Goal: Task Accomplishment & Management: Use online tool/utility

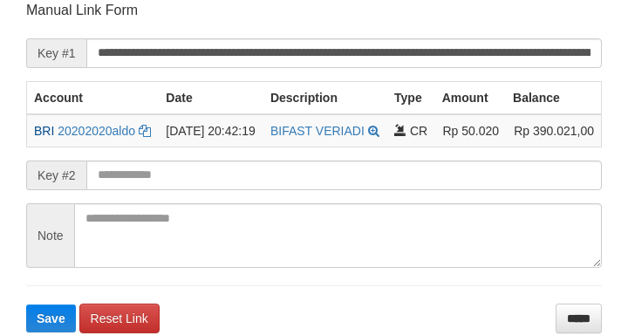
click at [218, 190] on input "text" at bounding box center [344, 176] width 516 height 30
click at [26, 304] on button "Save" at bounding box center [51, 318] width 50 height 28
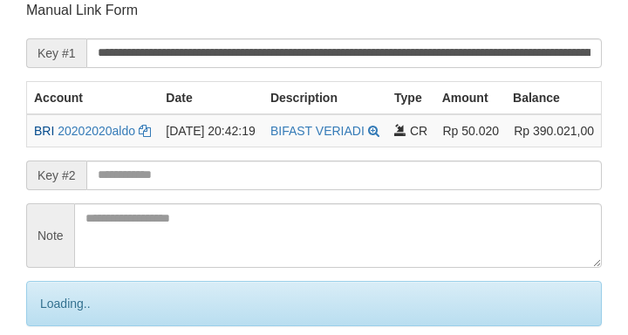
click at [209, 190] on input "text" at bounding box center [344, 176] width 516 height 30
click at [208, 190] on input "text" at bounding box center [344, 176] width 516 height 30
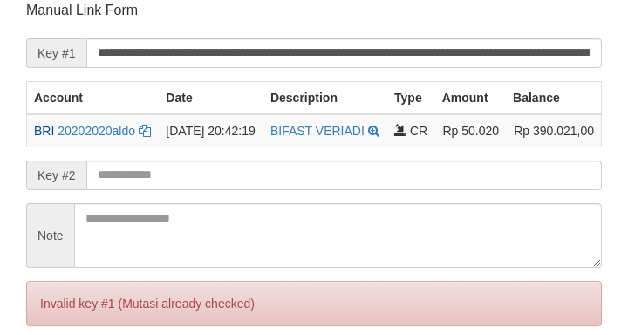
click at [201, 190] on input "text" at bounding box center [344, 176] width 516 height 30
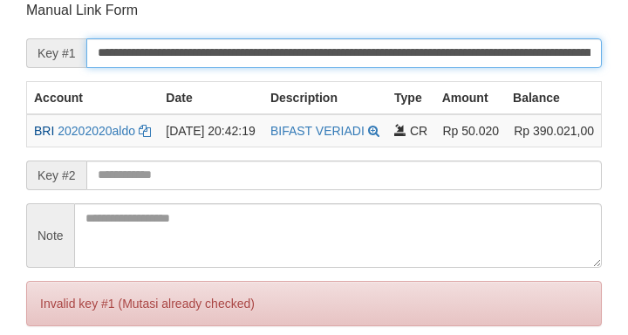
scroll to position [203, 0]
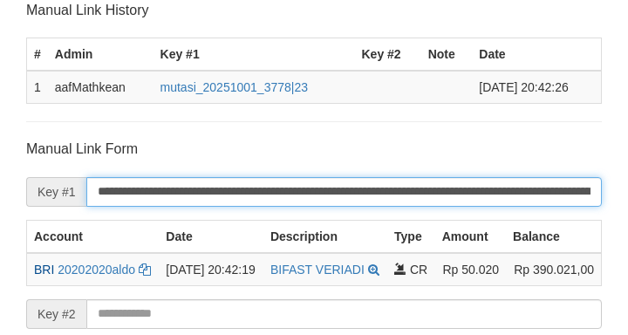
click at [201, 201] on input "**********" at bounding box center [344, 192] width 516 height 30
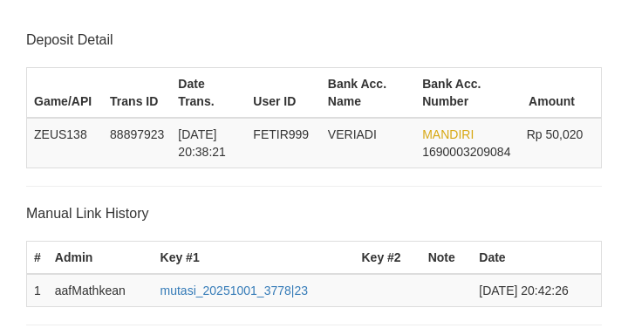
scroll to position [203, 0]
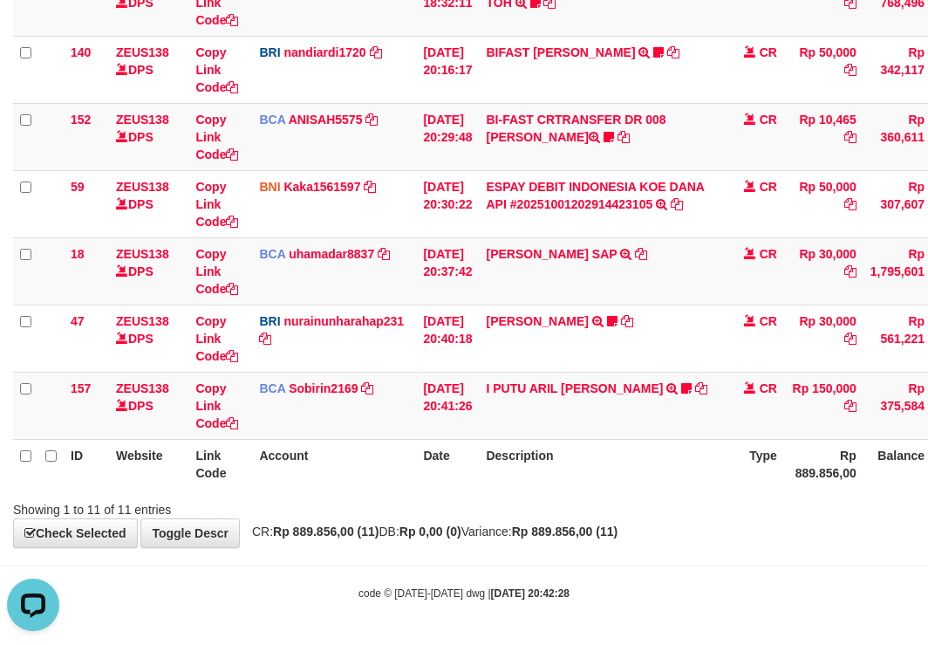
drag, startPoint x: 631, startPoint y: 518, endPoint x: 937, endPoint y: 558, distance: 308.8
click at [679, 532] on div "**********" at bounding box center [464, 37] width 928 height 1020
drag, startPoint x: 606, startPoint y: 478, endPoint x: 1058, endPoint y: 480, distance: 451.9
click at [605, 479] on th "Description" at bounding box center [601, 464] width 244 height 50
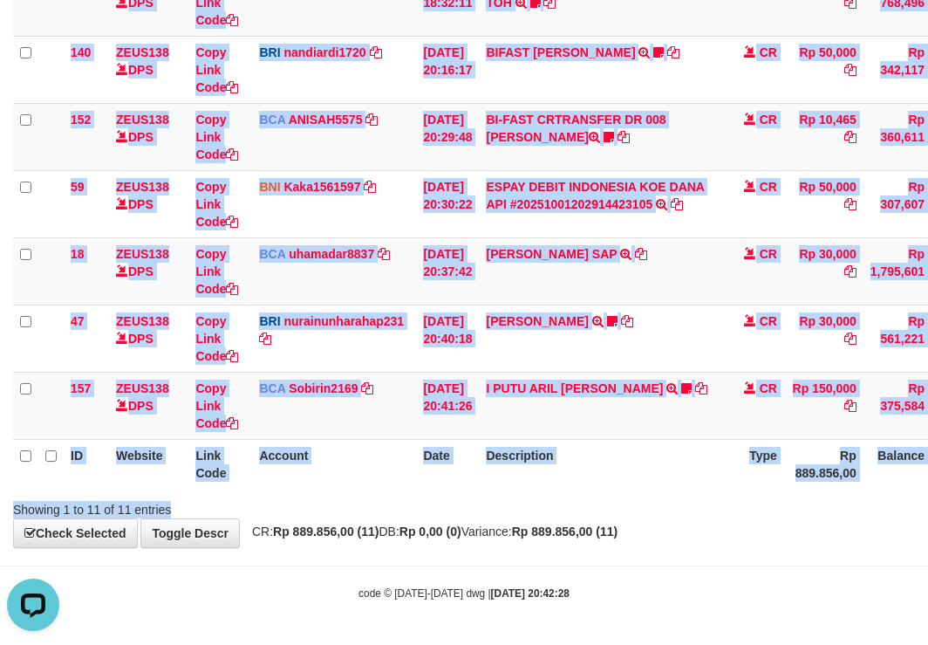
click at [927, 480] on html "Toggle navigation Home Bank Account List Load By Website Group [OXPLAY] ZEUS138…" at bounding box center [464, 63] width 928 height 1163
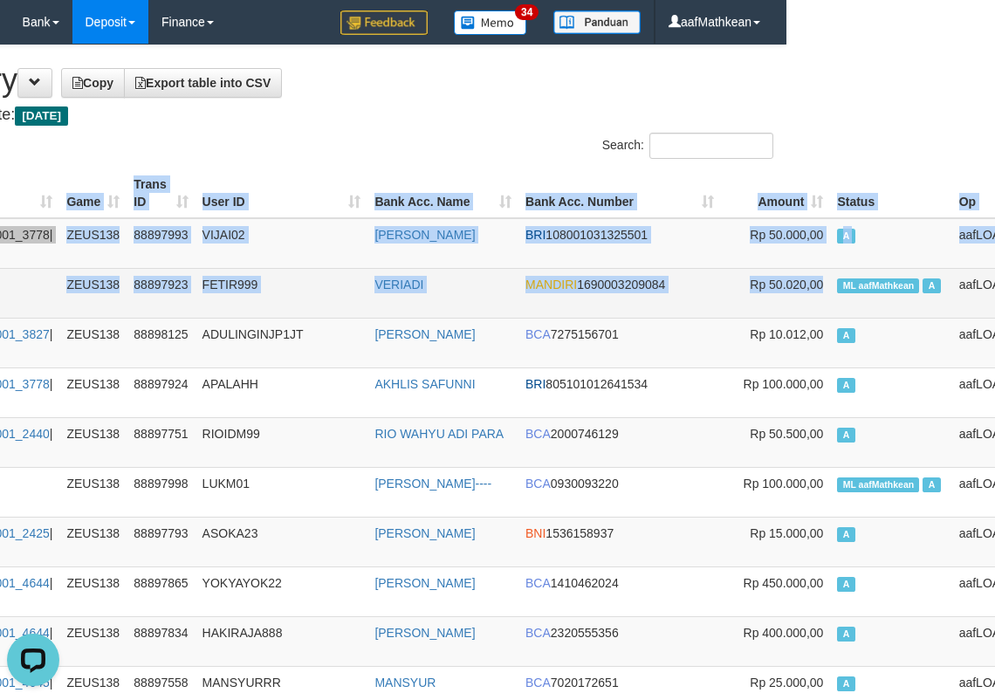
click at [837, 278] on span "ML aafMathkean" at bounding box center [878, 285] width 82 height 15
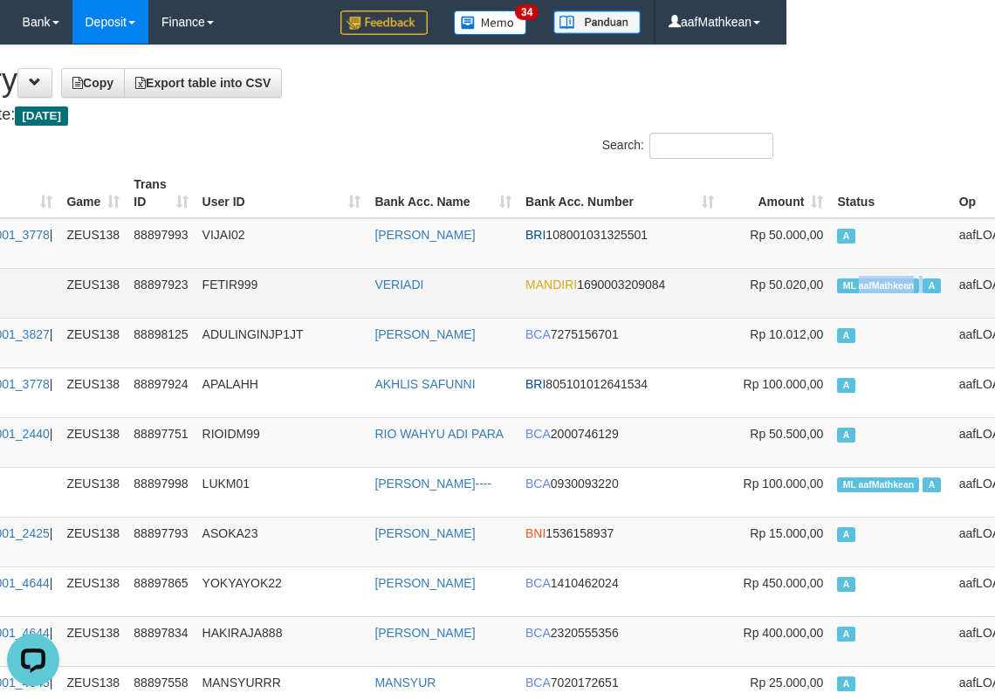
click at [837, 278] on span "ML aafMathkean" at bounding box center [878, 285] width 82 height 15
click at [837, 280] on span "ML aafMathkean" at bounding box center [878, 285] width 82 height 15
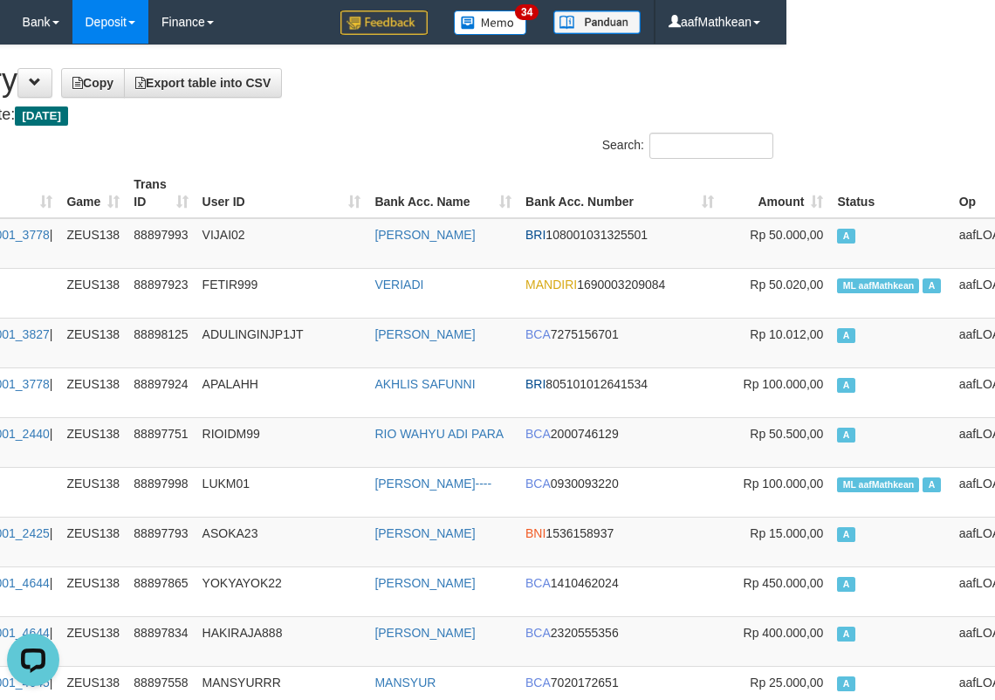
scroll to position [5024, 209]
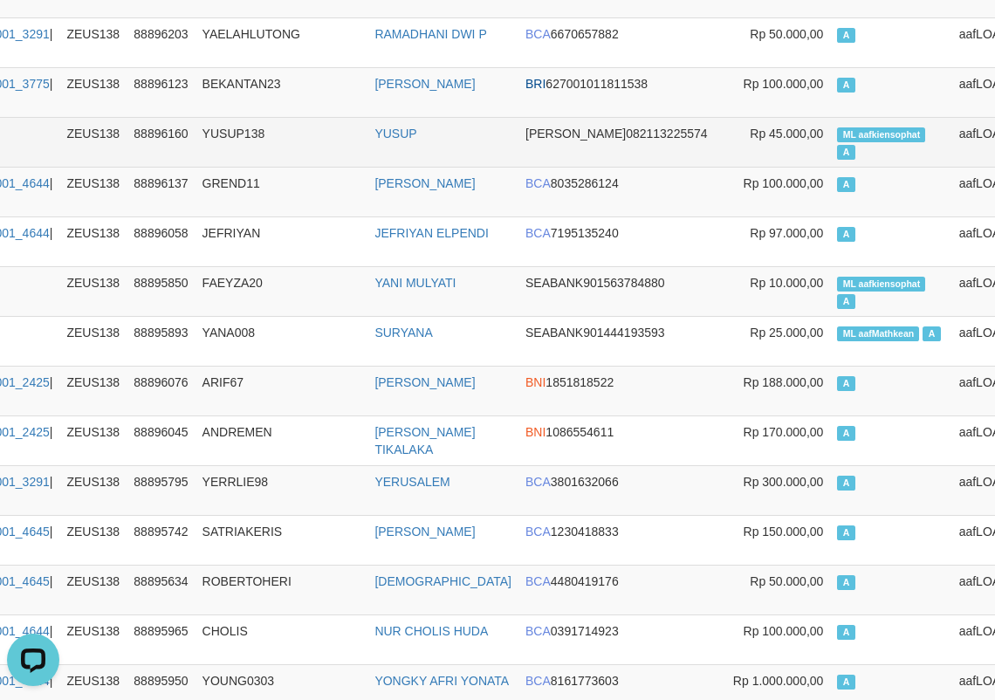
click at [837, 142] on span "ML aafkiensophat" at bounding box center [881, 134] width 88 height 15
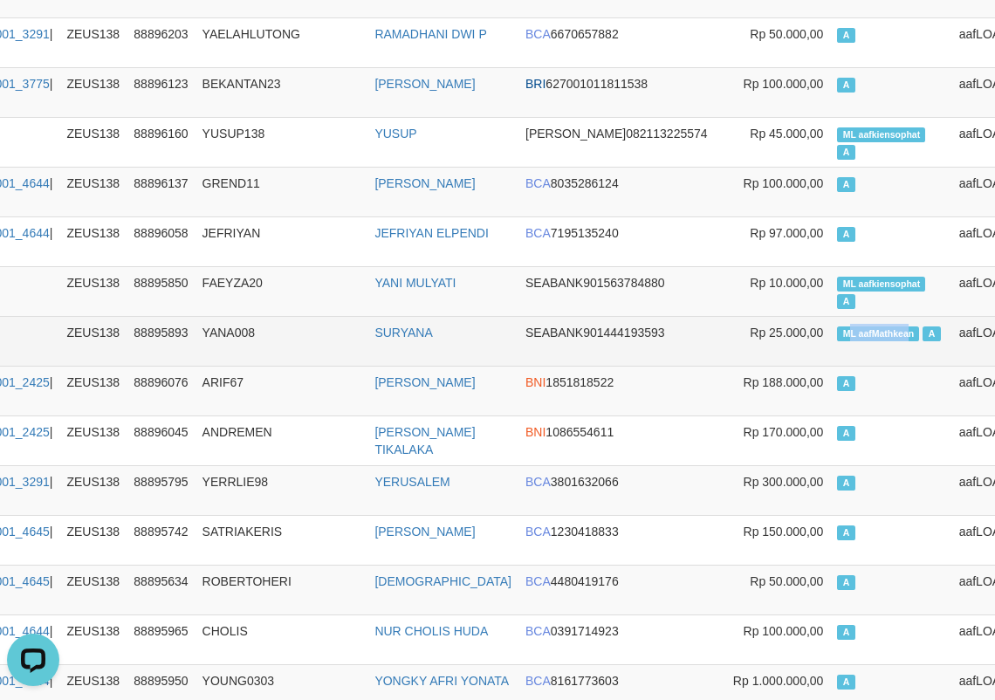
copy span "L aafMathkea"
drag, startPoint x: 762, startPoint y: 347, endPoint x: 808, endPoint y: 339, distance: 46.9
click at [837, 341] on span "ML aafMathkean" at bounding box center [878, 333] width 82 height 15
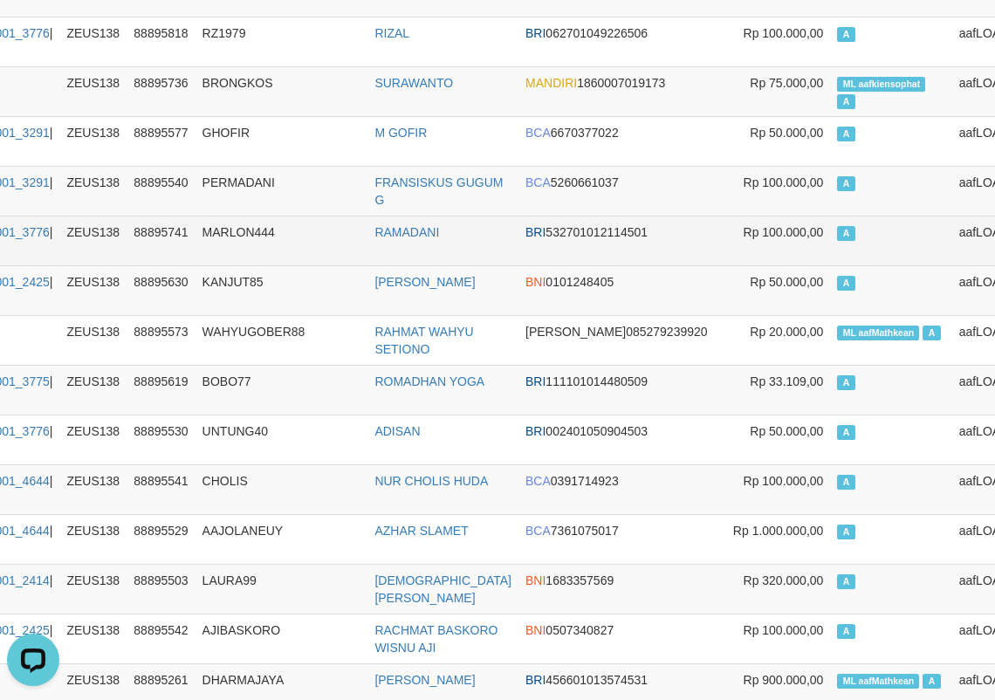
scroll to position [6321, 209]
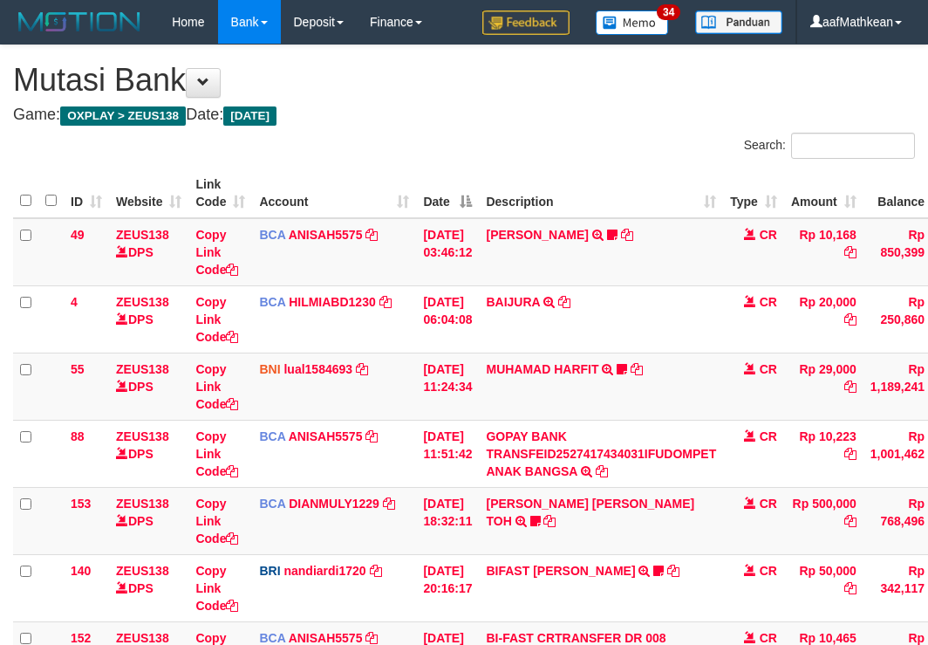
scroll to position [518, 0]
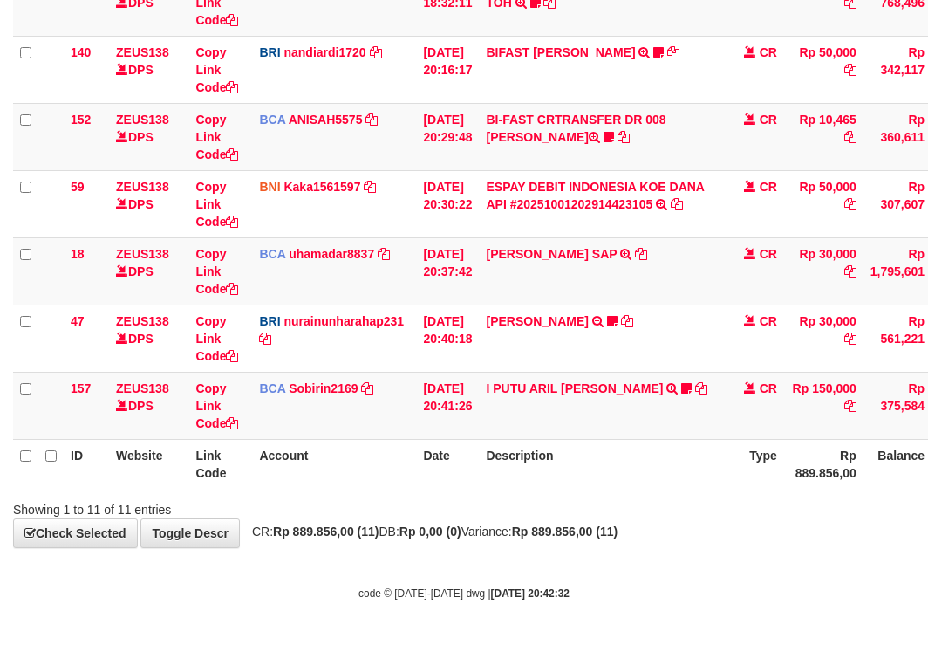
drag, startPoint x: 177, startPoint y: 455, endPoint x: 937, endPoint y: 132, distance: 825.6
click at [441, 396] on table "ID Website Link Code Account Date Description Type Amount Balance Status Action…" at bounding box center [533, 69] width 1041 height 838
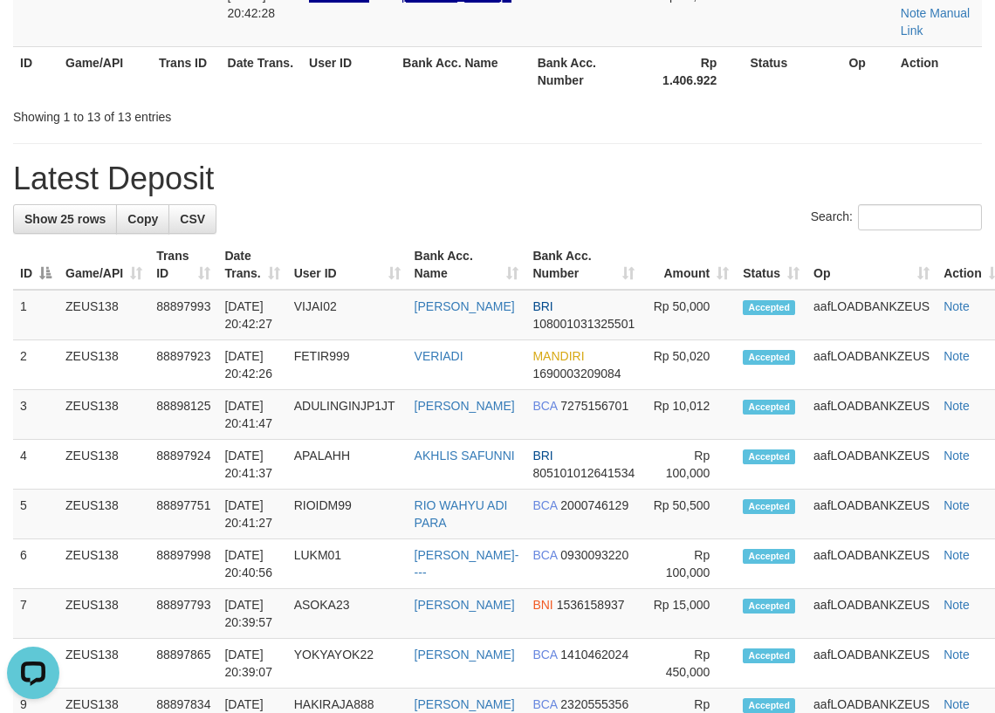
click at [280, 93] on tr "ID Game/API Trans ID Date Trans. User ID Bank Acc. Name Bank Acc. Number Rp 1.4…" at bounding box center [497, 71] width 968 height 50
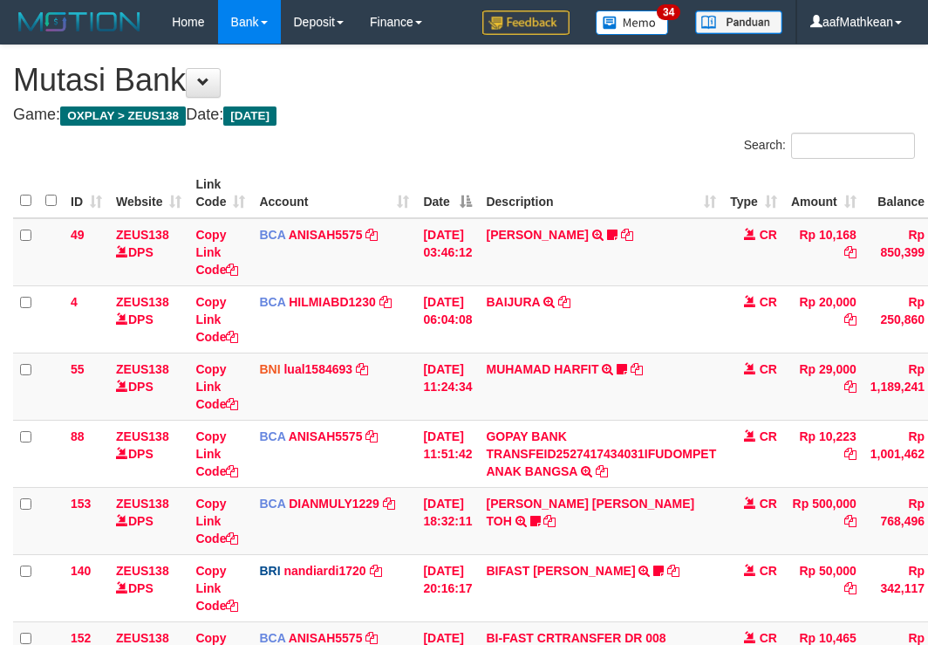
scroll to position [518, 0]
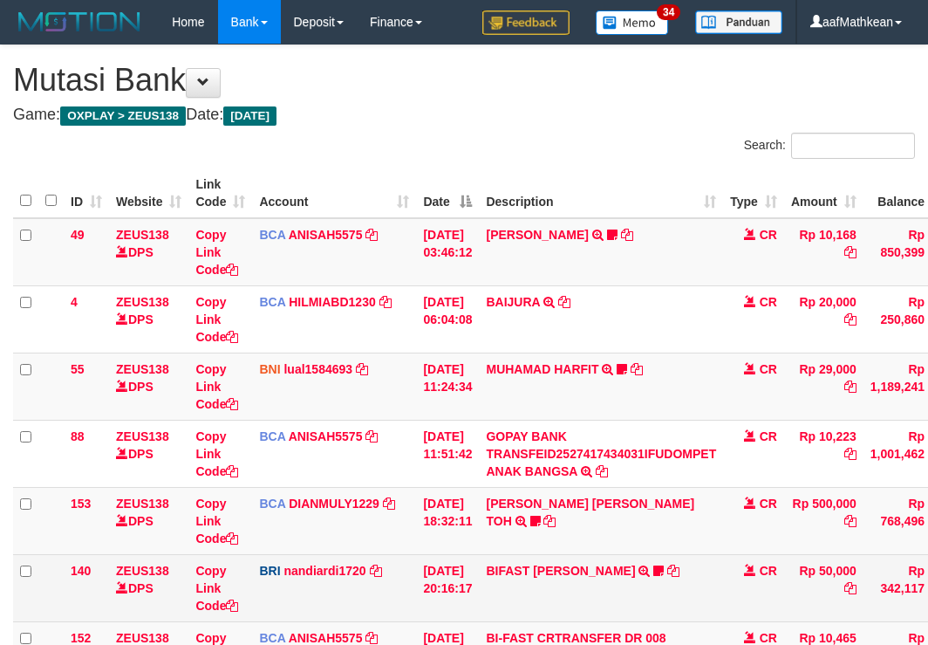
scroll to position [518, 0]
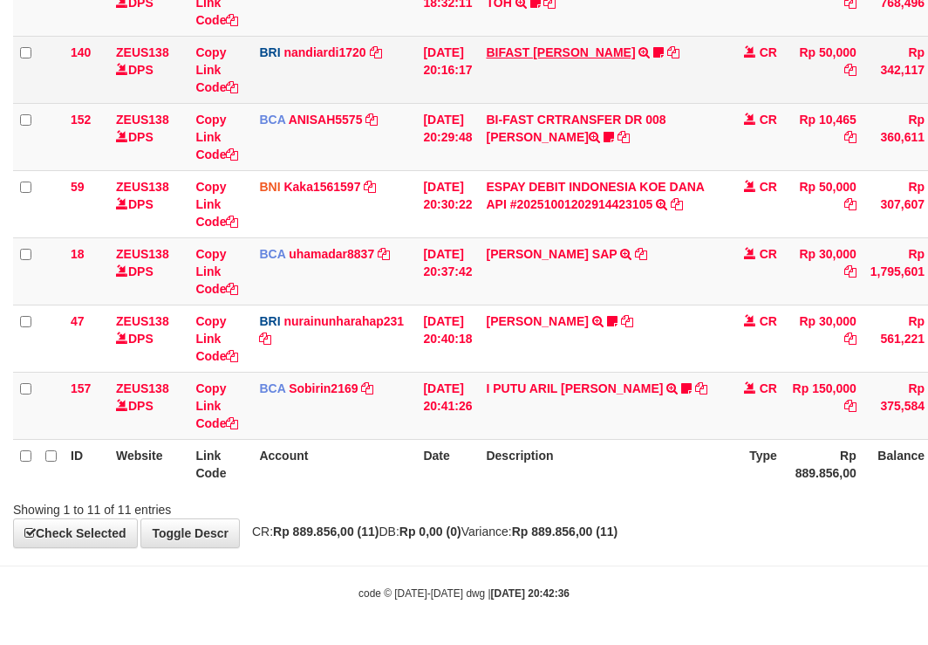
click at [564, 58] on td "BIFAST MUHAMMAD FIR TRANSFER NBMB BIFAST MUHAMMAD FIR TO NANDI ARDIANSYAH White…" at bounding box center [601, 69] width 244 height 67
click at [564, 58] on link "BIFAST [PERSON_NAME]" at bounding box center [560, 52] width 149 height 14
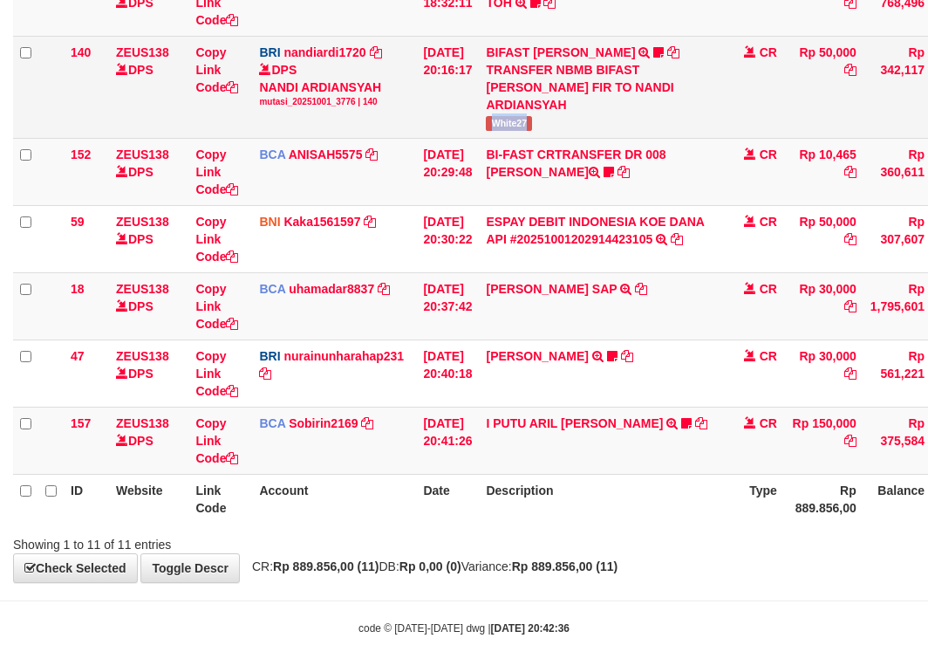
copy span "White27"
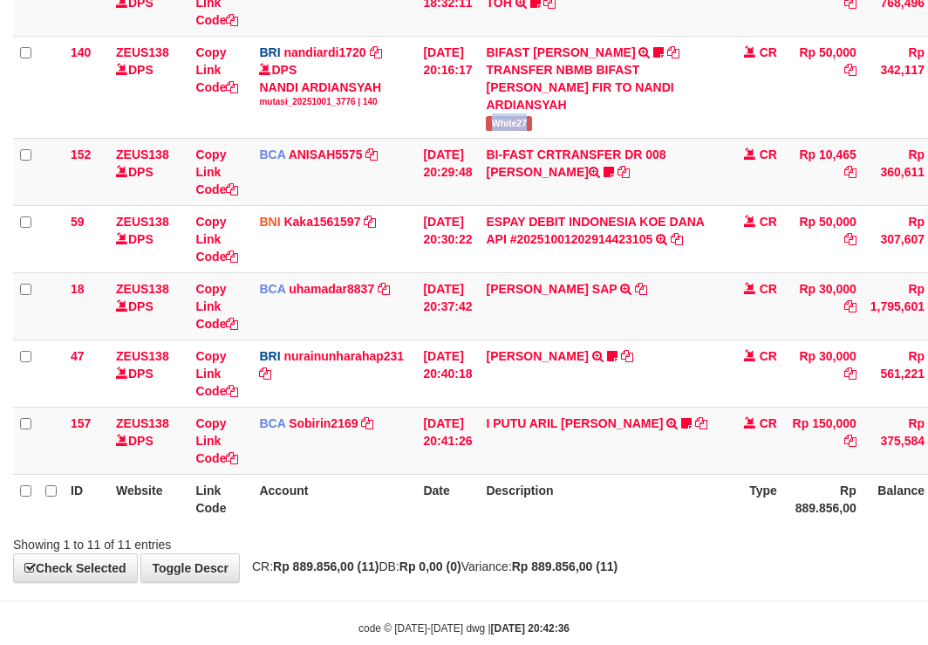
drag, startPoint x: 504, startPoint y: 125, endPoint x: 930, endPoint y: 90, distance: 427.2
click at [576, 129] on td "BIFAST MUHAMMAD FIR TRANSFER NBMB BIFAST MUHAMMAD FIR TO NANDI ARDIANSYAH White…" at bounding box center [601, 87] width 244 height 102
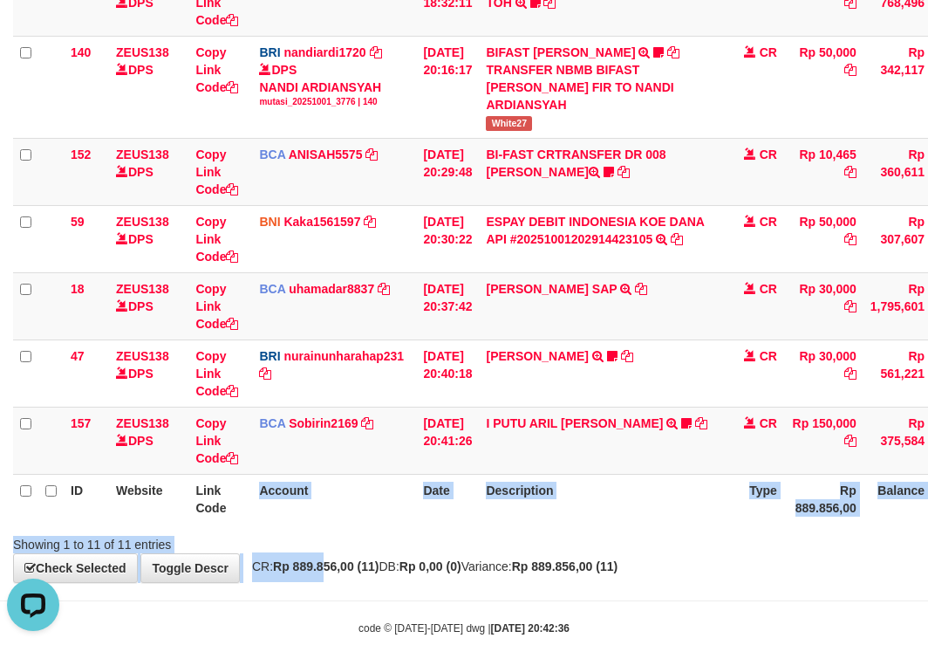
drag, startPoint x: 404, startPoint y: 581, endPoint x: 462, endPoint y: 584, distance: 58.5
click at [412, 583] on body "Toggle navigation Home Bank Account List Load By Website Group [OXPLAY] ZEUS138…" at bounding box center [464, 81] width 928 height 1198
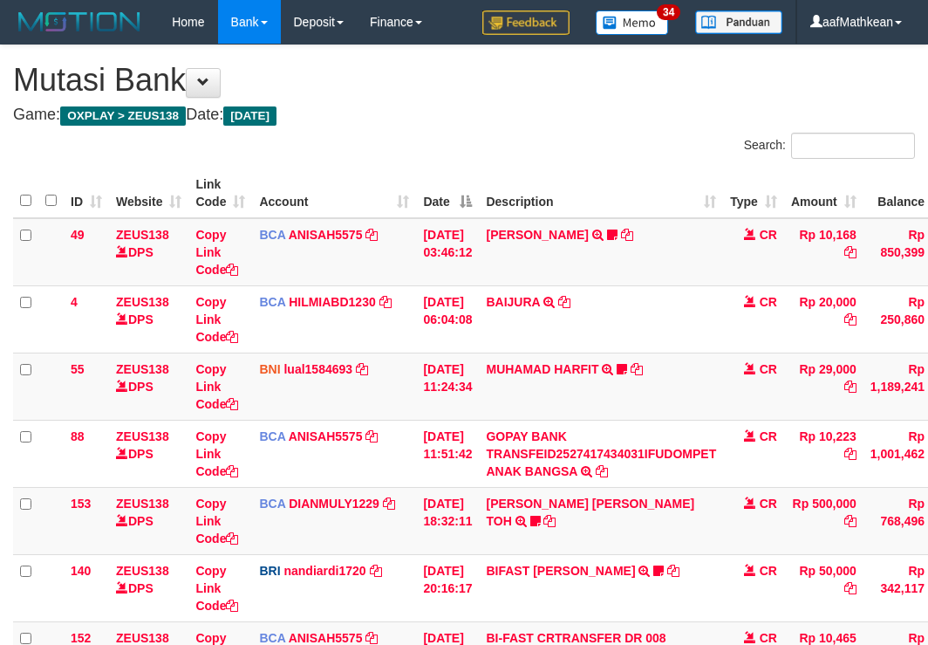
scroll to position [408, 0]
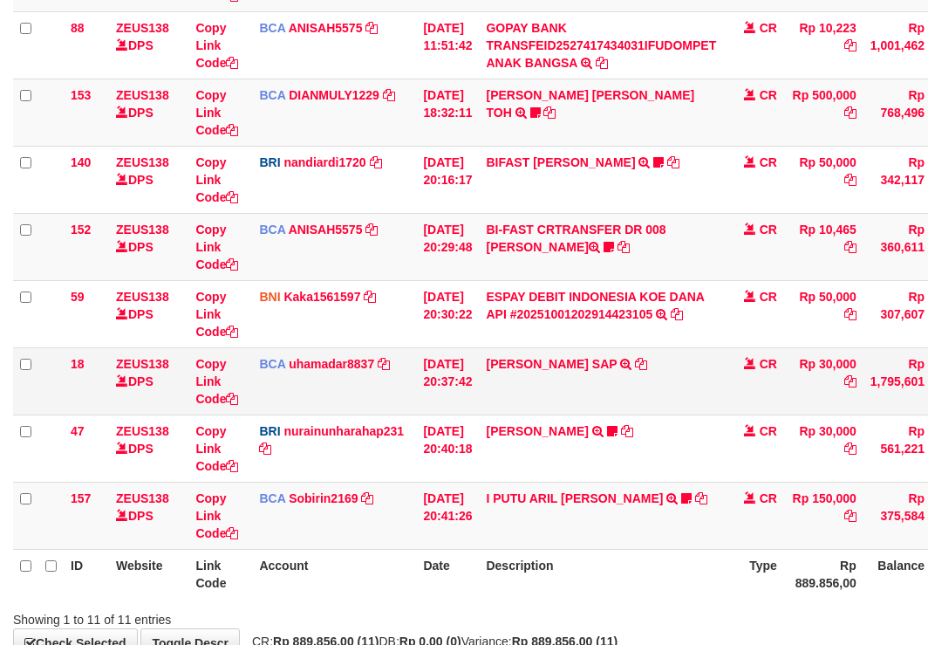
click at [525, 405] on td "MUHAMMAD FEBRY SAP TRSF E-BANKING CR 0110/FTSCY/WS95031 30000.00MUHAMMAD FEBRY …" at bounding box center [601, 380] width 244 height 67
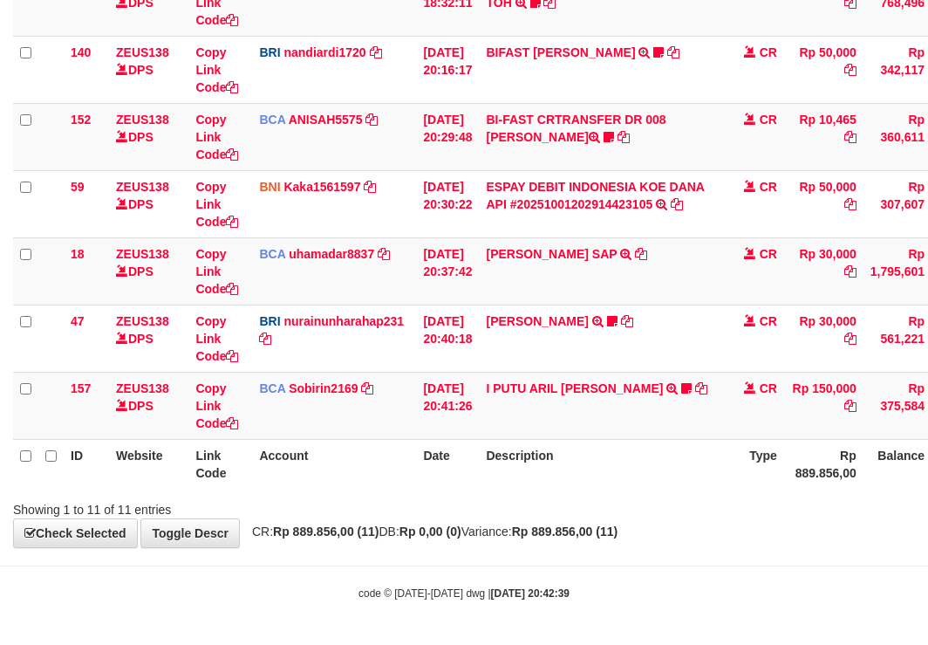
click at [528, 441] on th "Description" at bounding box center [601, 464] width 244 height 50
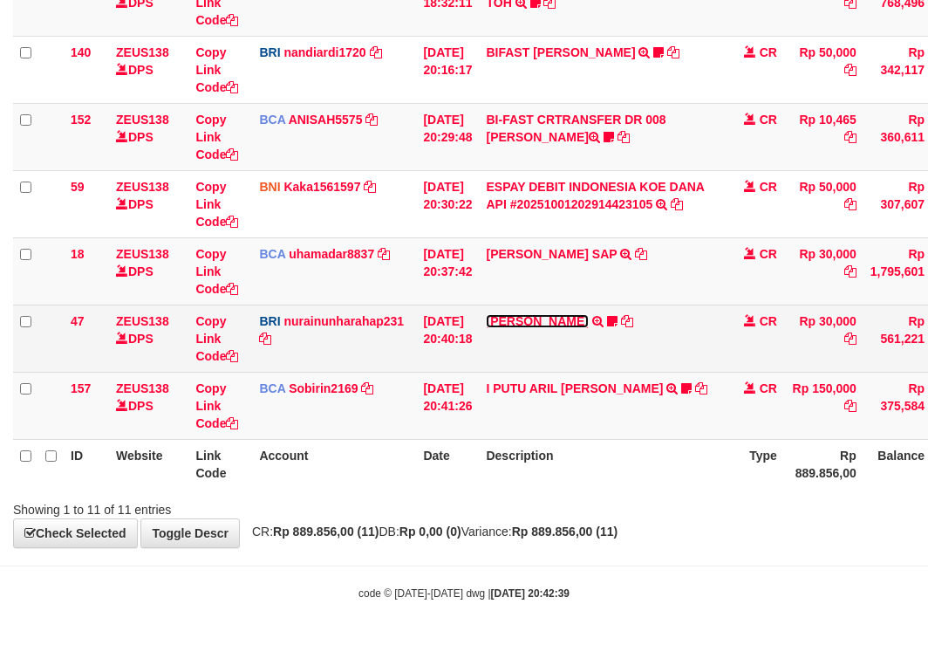
click at [531, 314] on link "RISAL WAHYUDI" at bounding box center [537, 321] width 102 height 14
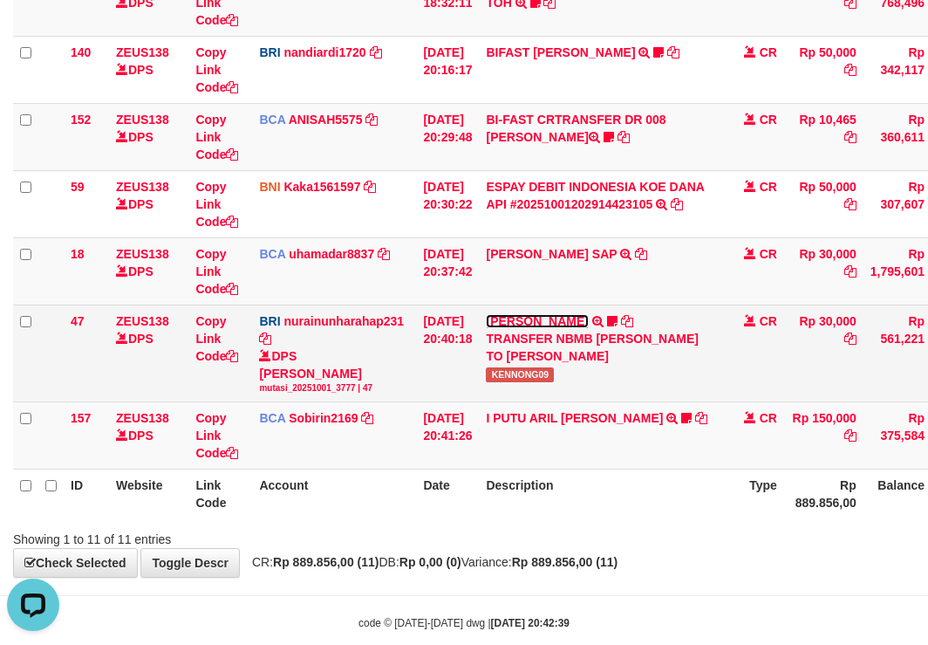
scroll to position [0, 0]
drag, startPoint x: 497, startPoint y: 372, endPoint x: 566, endPoint y: 379, distance: 69.3
click at [566, 379] on td "RISAL WAHYUDI TRANSFER NBMB RISAL WAHYUDI TO NURAINUN HARAHAP KENNONG09" at bounding box center [601, 352] width 244 height 97
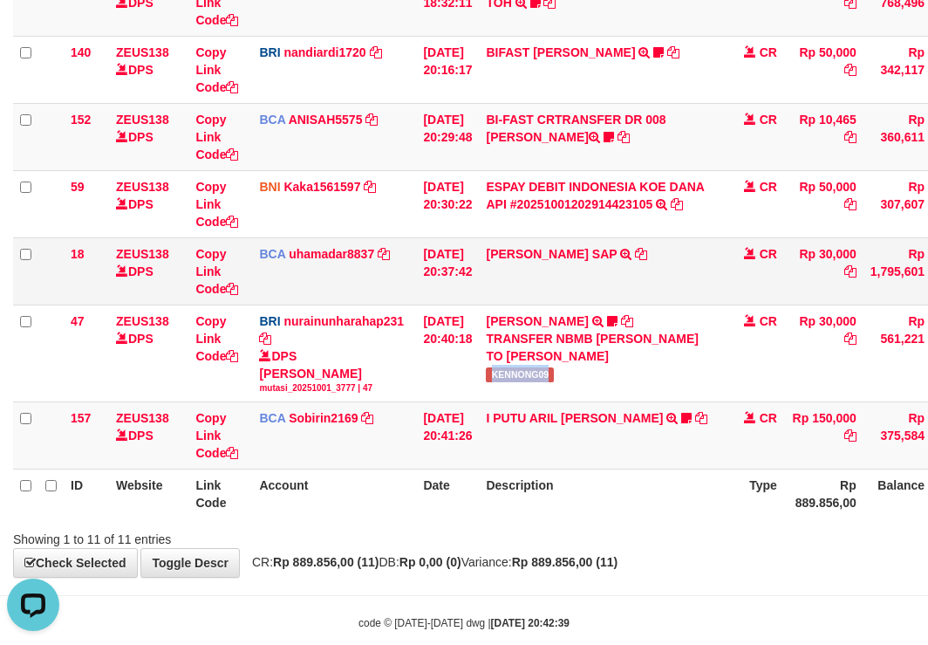
copy span "KENNONG09"
drag, startPoint x: 209, startPoint y: 402, endPoint x: 268, endPoint y: 431, distance: 65.2
click at [250, 422] on td "Copy Link Code" at bounding box center [220, 435] width 64 height 67
click at [354, 464] on td "BCA Sobirin2169 DPS SOBIRIN mutasi_20251001_2440 | 157 mutasi_20251001_2440 | 1…" at bounding box center [334, 435] width 164 height 67
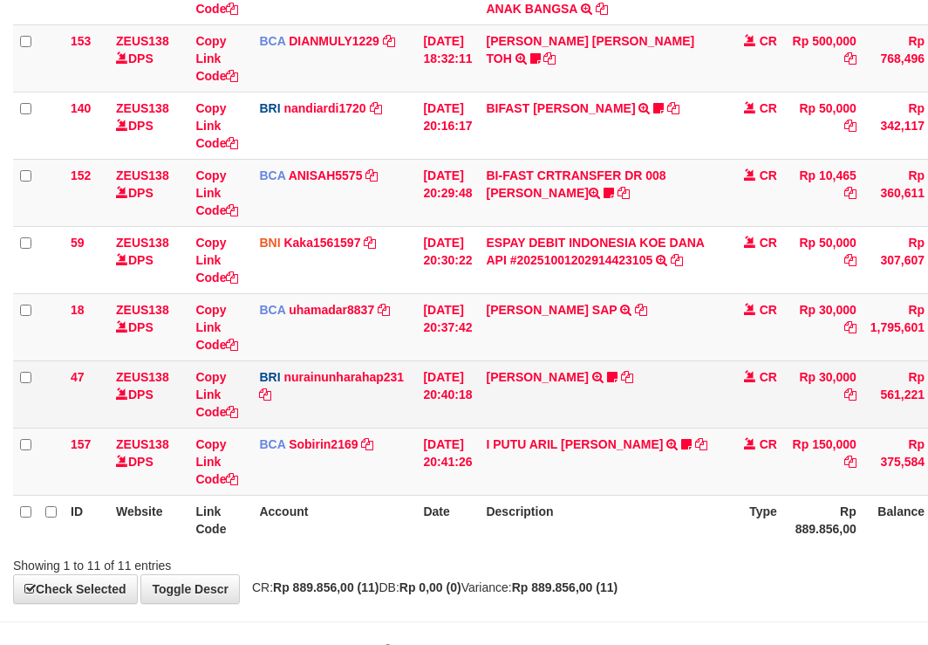
scroll to position [518, 0]
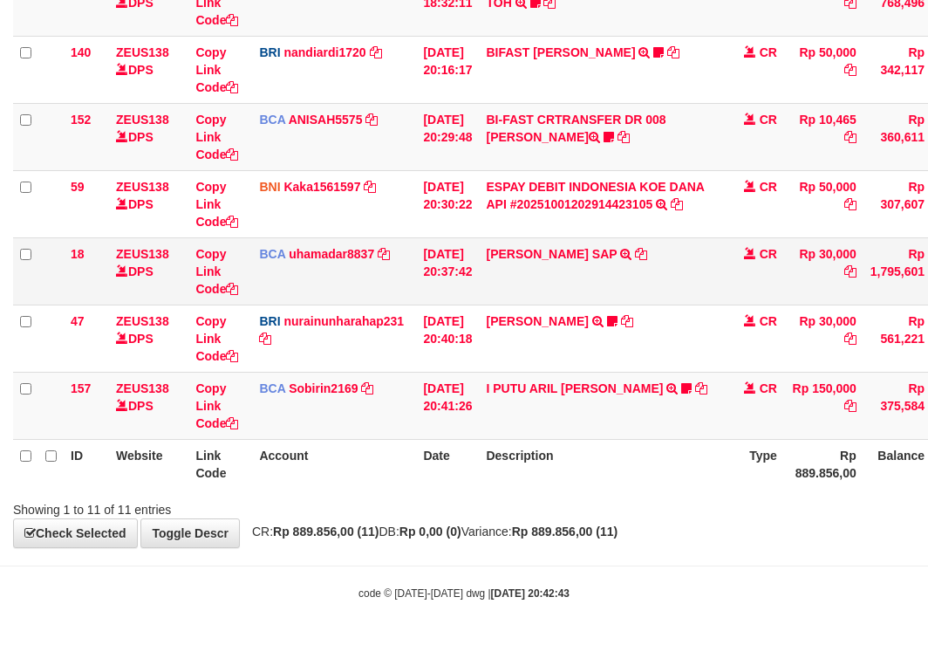
click at [573, 364] on td "[PERSON_NAME] TRANSFER NBMB [PERSON_NAME] TO NURAINUN HARAHAP KENNONG09" at bounding box center [601, 337] width 244 height 67
click at [391, 415] on td "BCA Sobirin2169 DPS SOBIRIN mutasi_20251001_2440 | 157 mutasi_20251001_2440 | 1…" at bounding box center [334, 405] width 164 height 67
drag, startPoint x: 488, startPoint y: 422, endPoint x: 578, endPoint y: 427, distance: 90.9
click at [503, 444] on table "ID Website Link Code Account Date Description Type Amount Balance Status Action…" at bounding box center [533, 69] width 1041 height 838
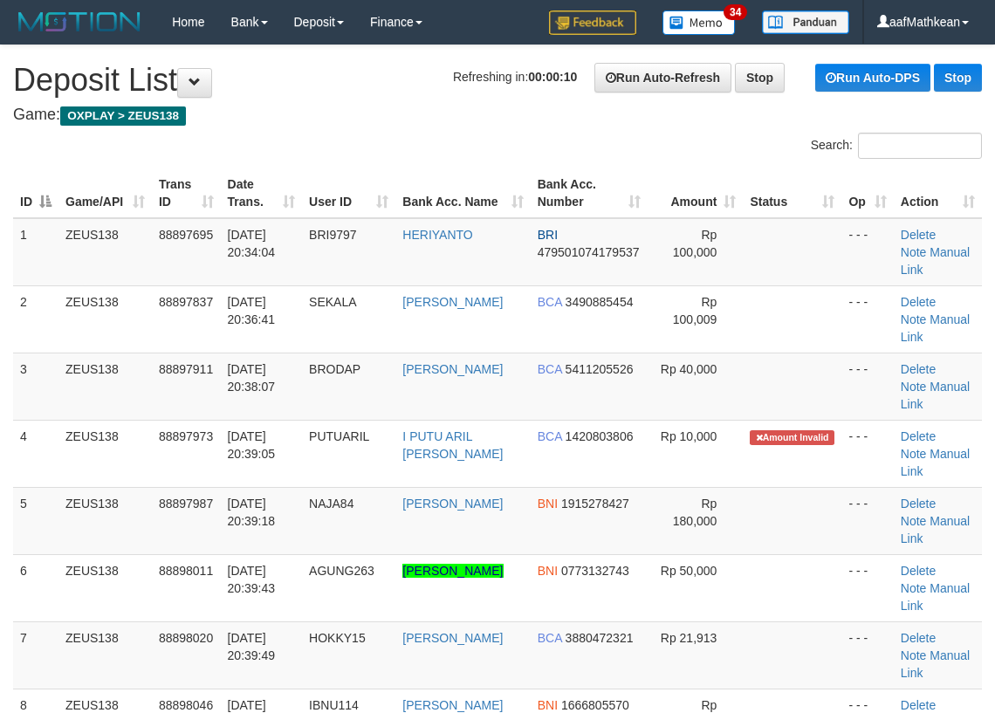
click at [277, 161] on div "Search:" at bounding box center [497, 148] width 995 height 31
click at [296, 176] on th "Date Trans." at bounding box center [262, 193] width 82 height 50
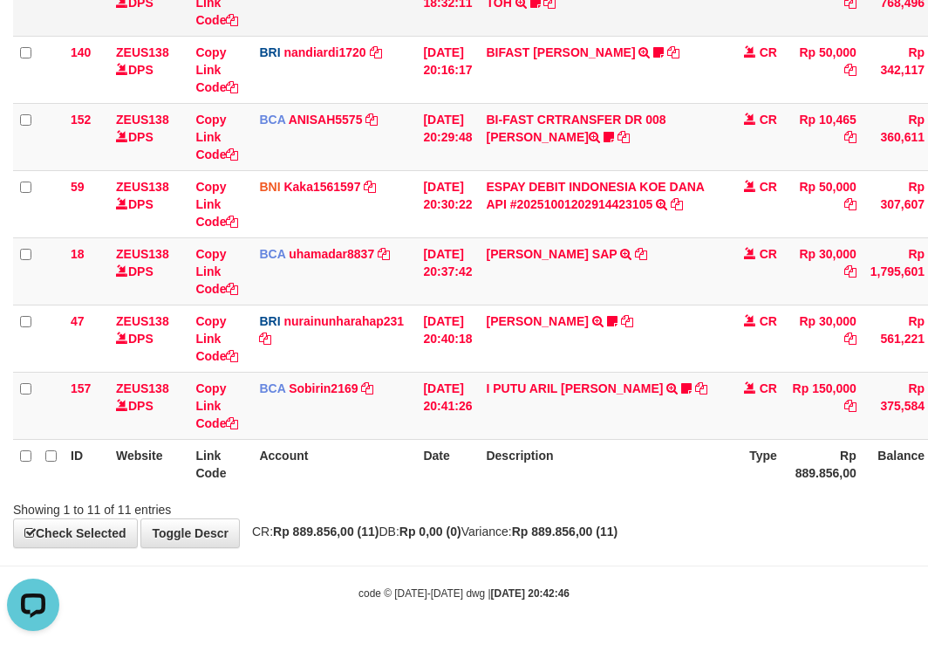
click at [266, 34] on td "BCA DIANMULY1229 DPS [PERSON_NAME] mutasi_20251001_3826 | 153 mutasi_20251001_3…" at bounding box center [334, 2] width 164 height 67
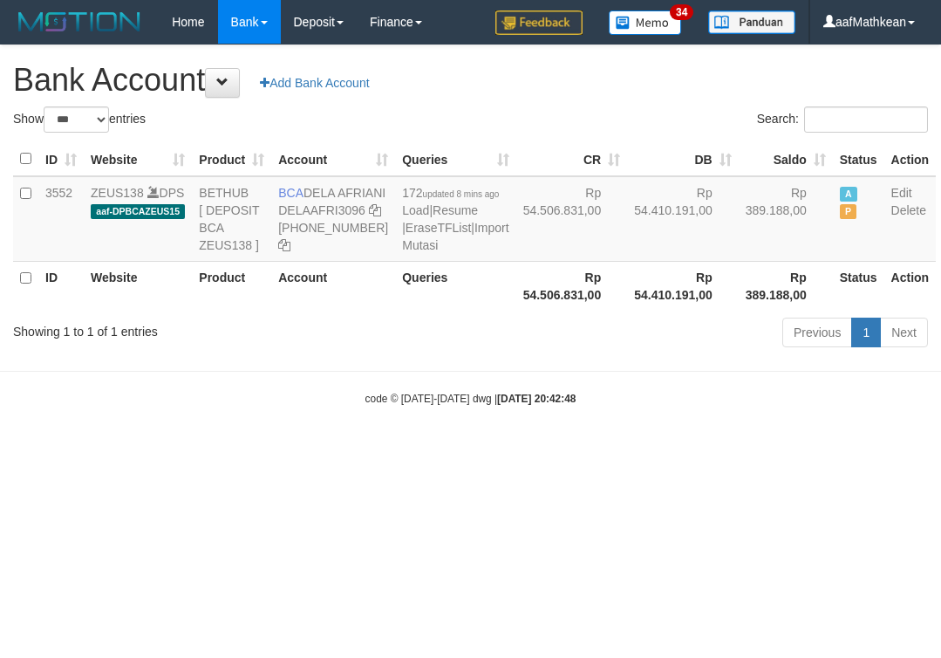
select select "***"
click at [612, 409] on body "Toggle navigation Home Bank Account List Load By Website Group [OXPLAY] ZEUS138…" at bounding box center [470, 225] width 941 height 450
select select "***"
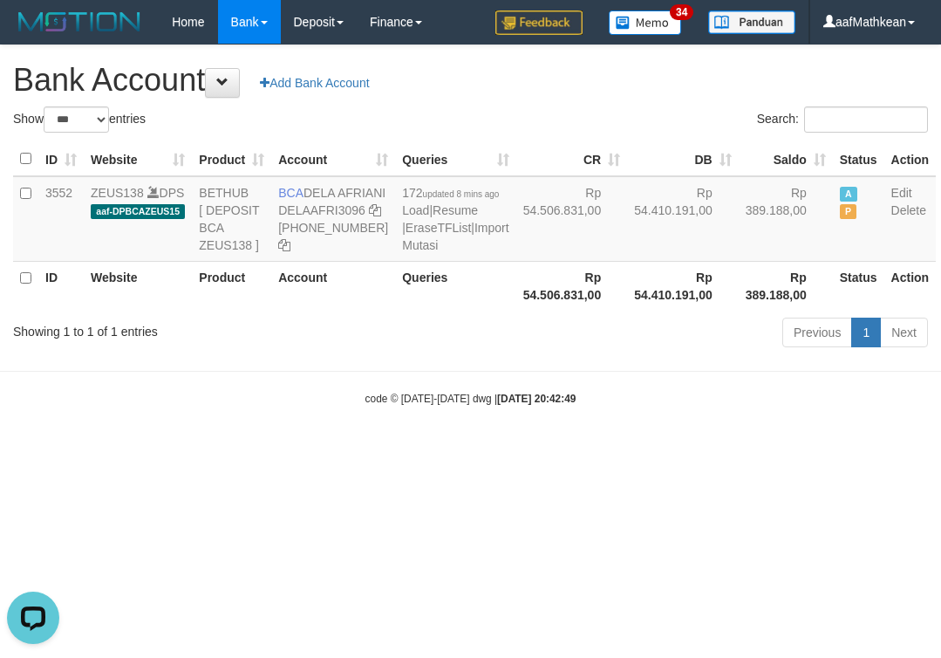
drag, startPoint x: 446, startPoint y: 334, endPoint x: 472, endPoint y: 91, distance: 244.8
click at [469, 218] on table "ID Website Product Account Queries CR DB Saldo Status Action 3552 ZEUS138 DPS a…" at bounding box center [474, 226] width 923 height 168
select select "***"
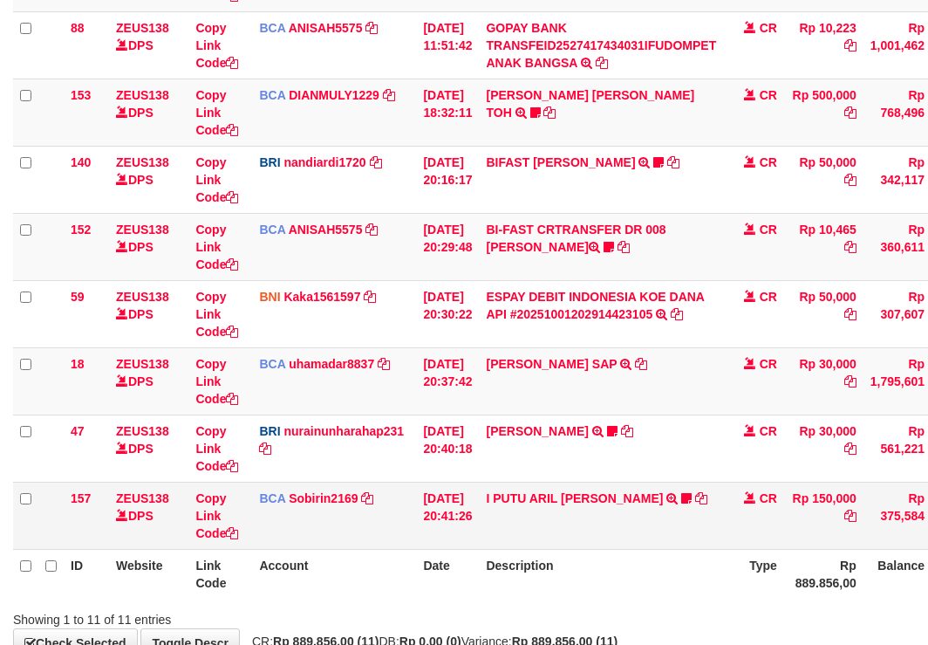
click at [744, 541] on td "CR" at bounding box center [753, 515] width 61 height 67
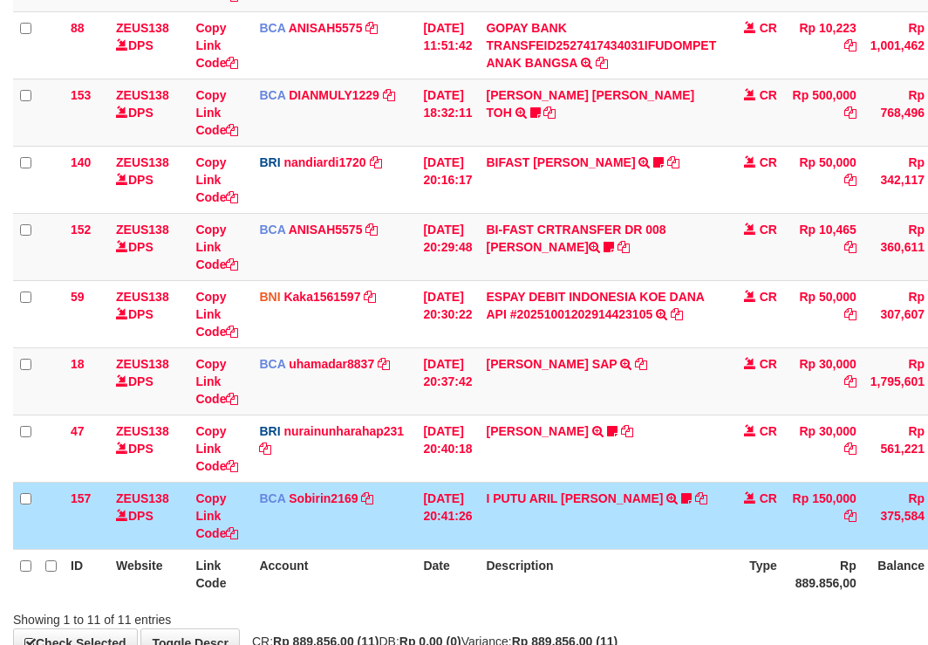
scroll to position [518, 0]
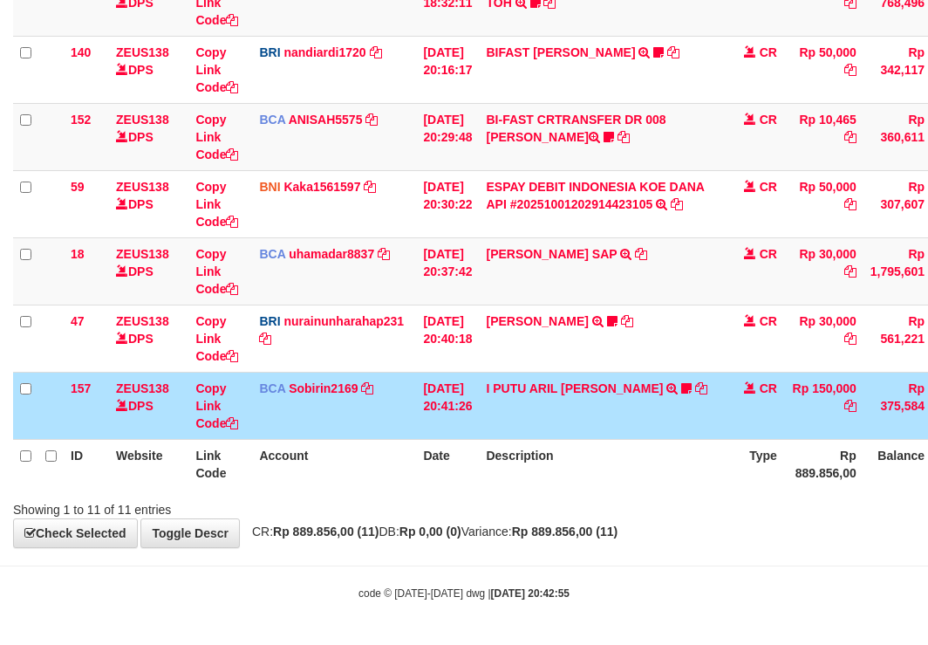
click at [734, 534] on div "**********" at bounding box center [464, 37] width 928 height 1020
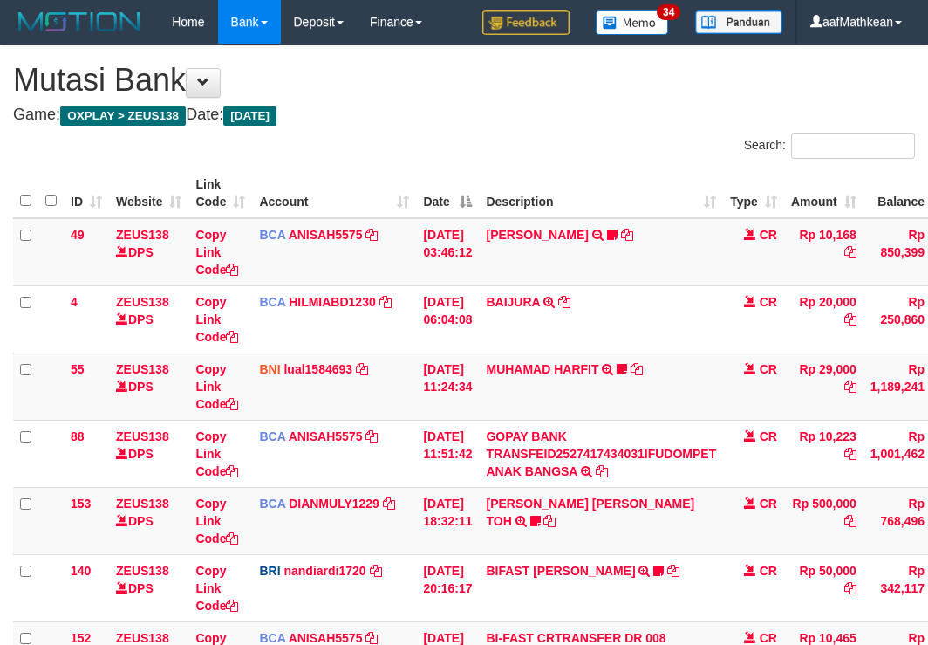
scroll to position [408, 0]
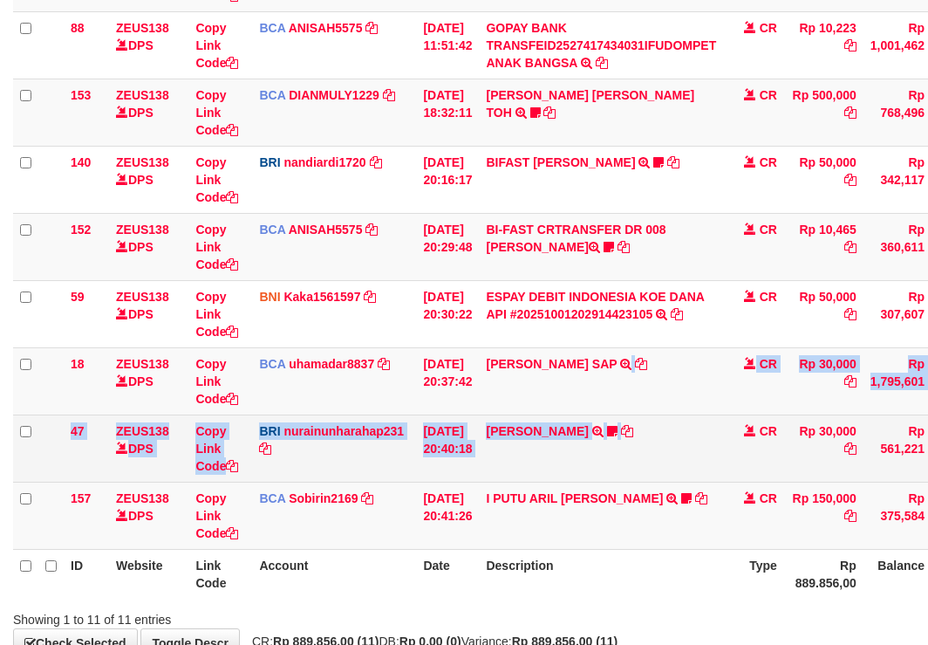
click at [659, 441] on tbody "49 ZEUS138 DPS Copy Link Code BCA ANISAH5575 DPS [PERSON_NAME] mutasi_20251001_…" at bounding box center [533, 180] width 1041 height 740
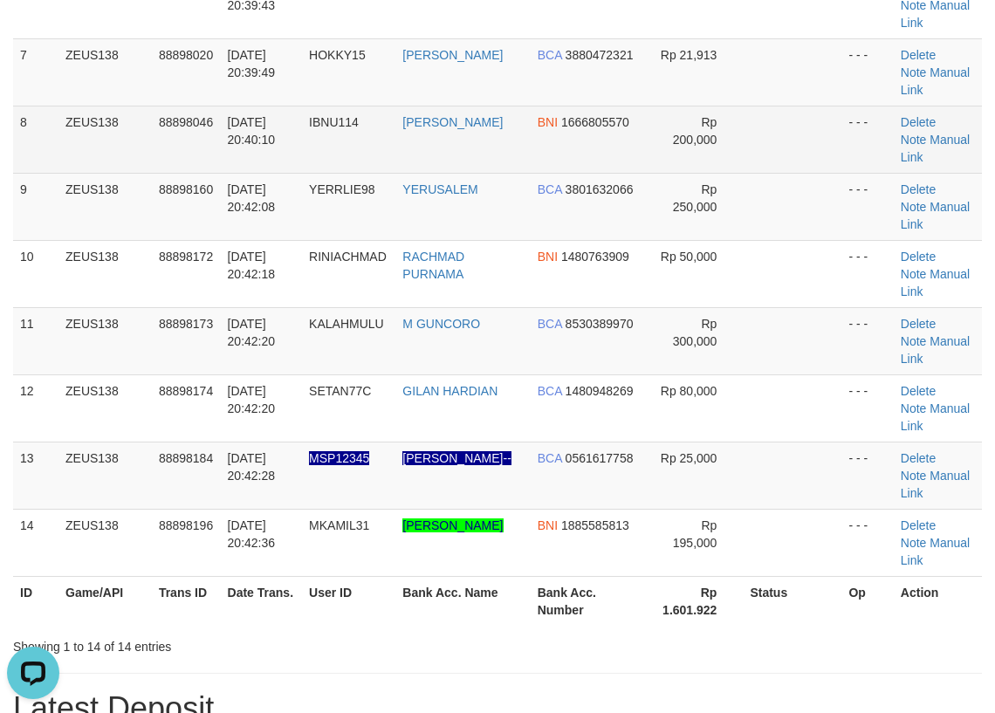
scroll to position [611, 0]
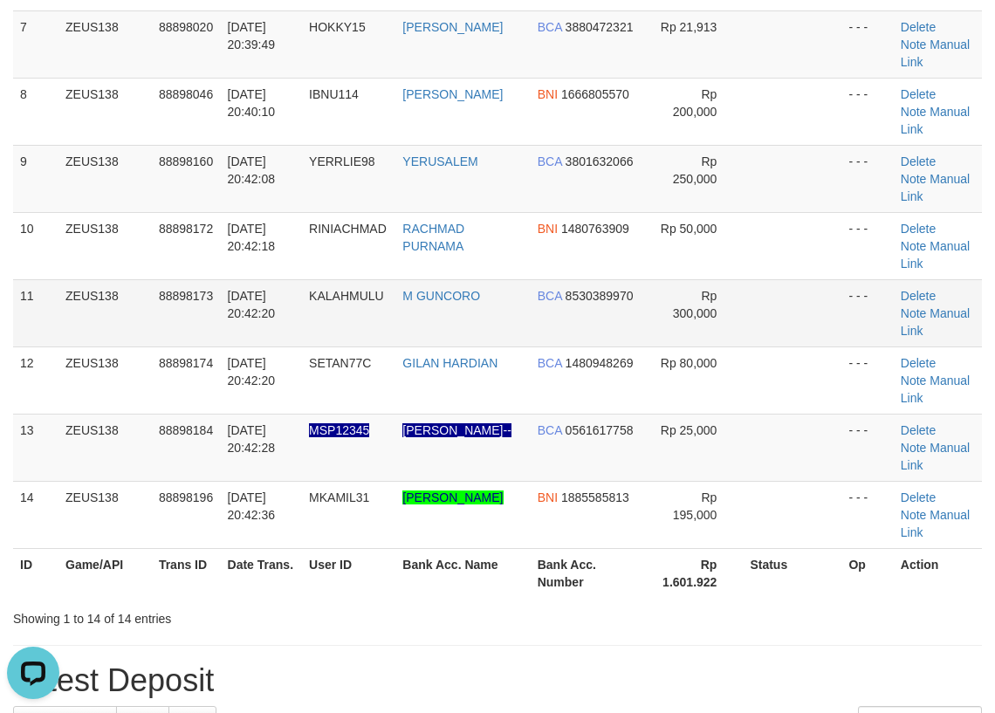
click at [429, 270] on td "RACHMAD PURNAMA" at bounding box center [462, 245] width 134 height 67
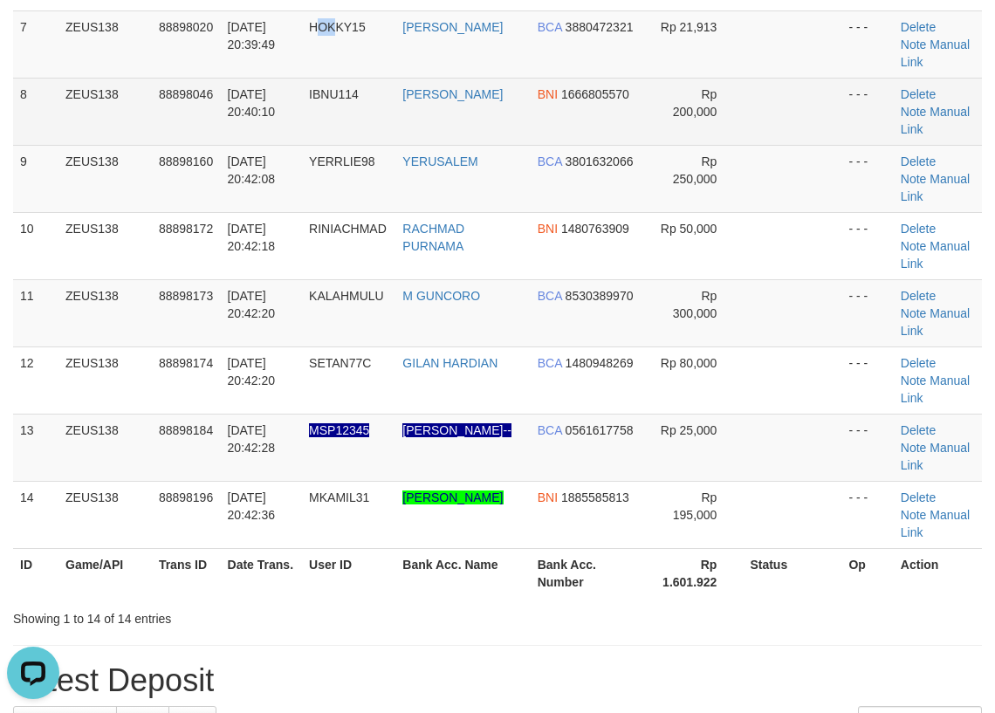
click at [308, 74] on tr "7 ZEUS138 88898020 01/10/2025 20:39:49 HOKKY15 RAMA PUTRA WICAKSO BCA 388047232…" at bounding box center [497, 43] width 968 height 67
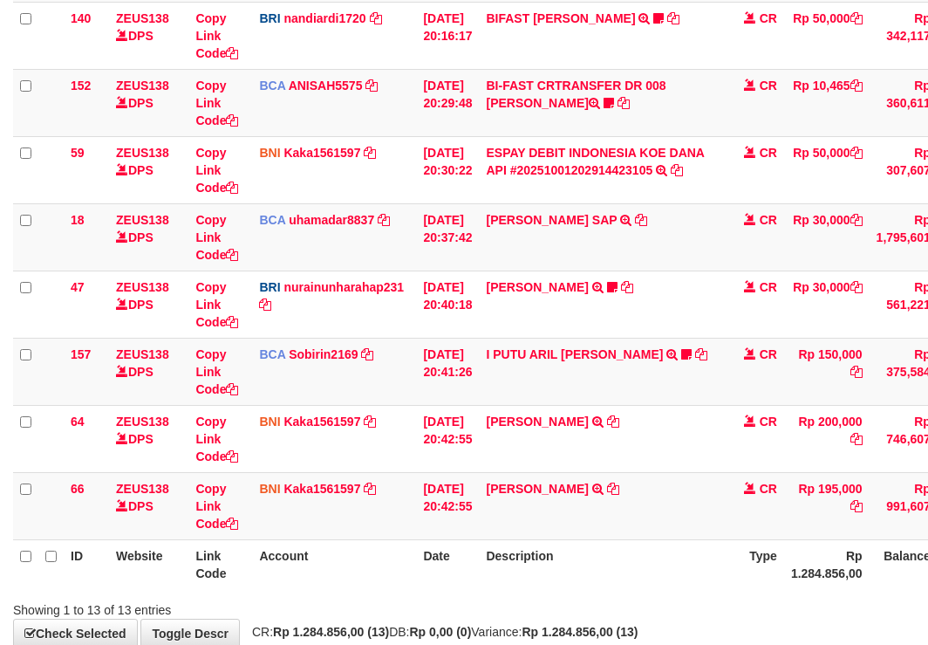
scroll to position [518, 0]
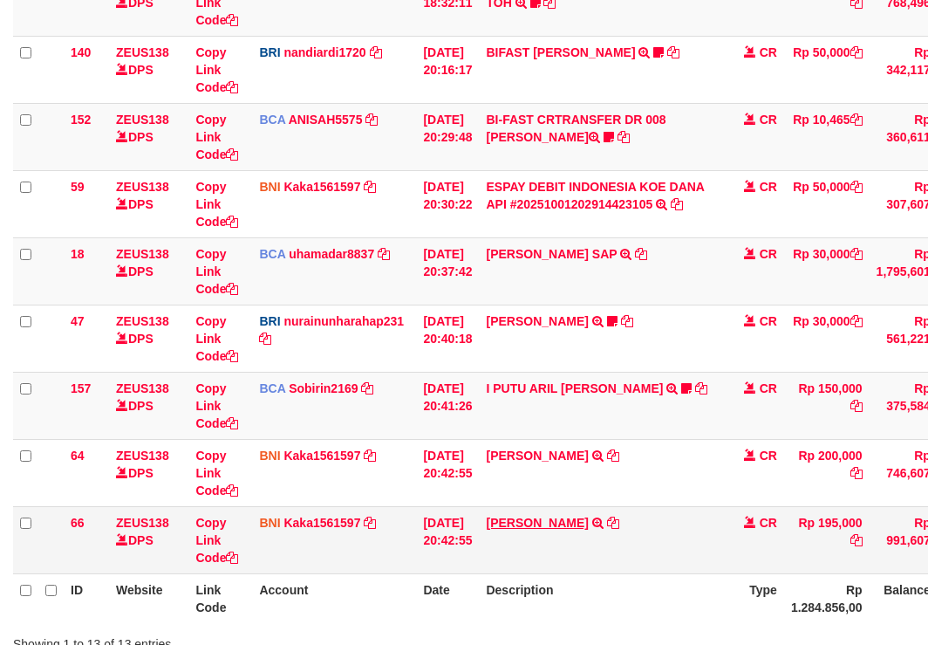
drag, startPoint x: 507, startPoint y: 523, endPoint x: 808, endPoint y: 506, distance: 301.4
click at [509, 524] on td "[PERSON_NAME] TRANSFER DARI SDR [PERSON_NAME]" at bounding box center [601, 539] width 244 height 67
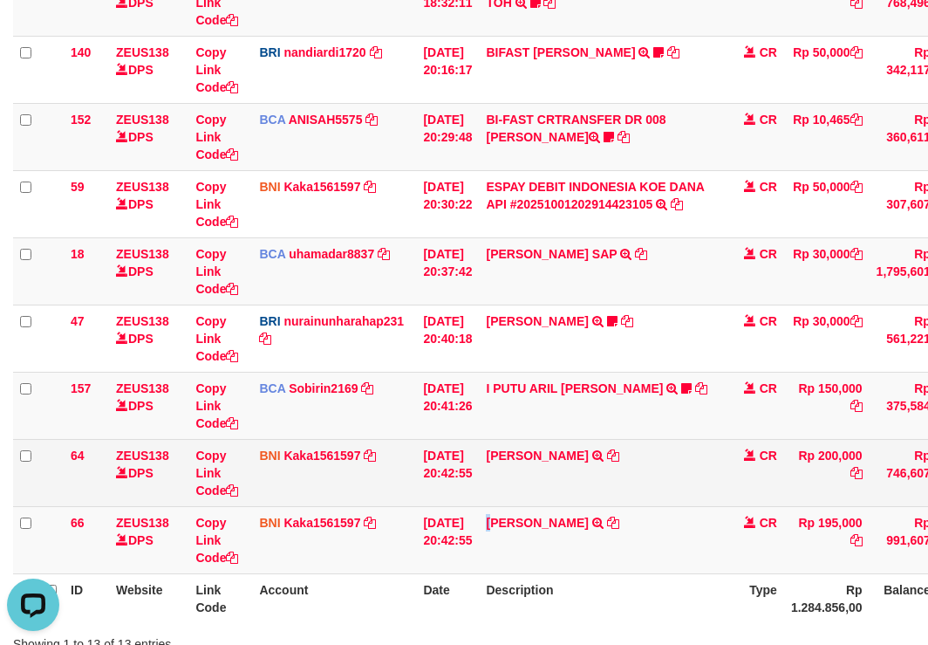
click at [462, 477] on td "[DATE] 20:42:55" at bounding box center [447, 472] width 63 height 67
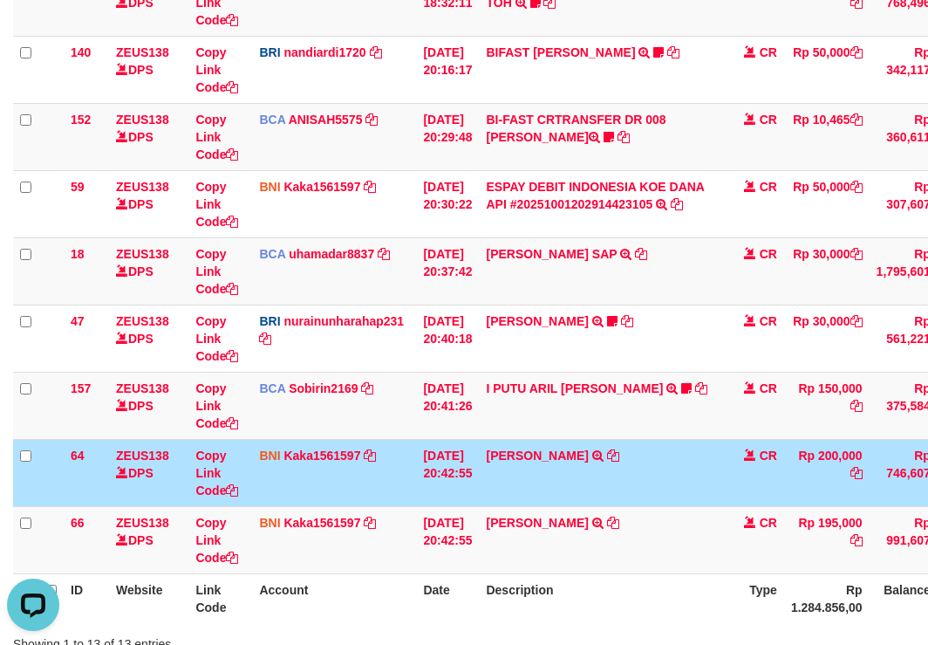
scroll to position [519, 0]
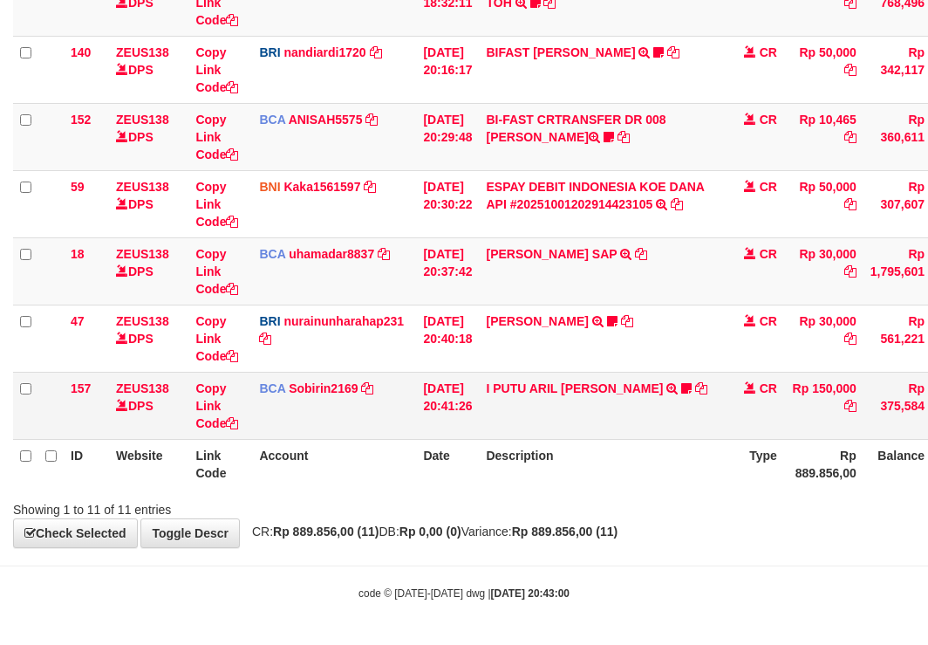
scroll to position [518, 0]
click at [573, 383] on link "I PUTU ARIL [PERSON_NAME]" at bounding box center [574, 388] width 177 height 14
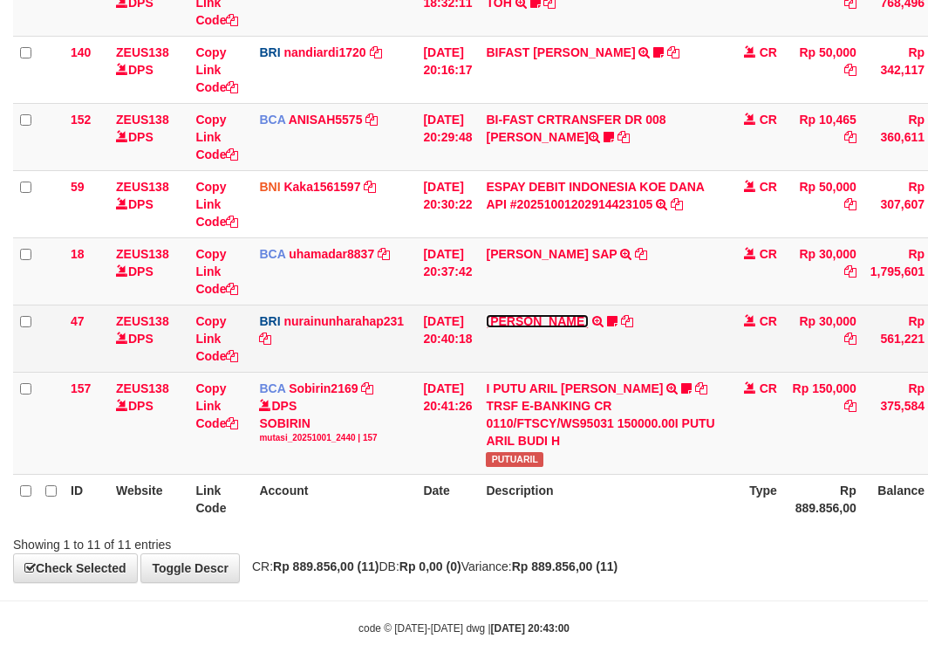
click at [549, 318] on link "[PERSON_NAME]" at bounding box center [537, 321] width 102 height 14
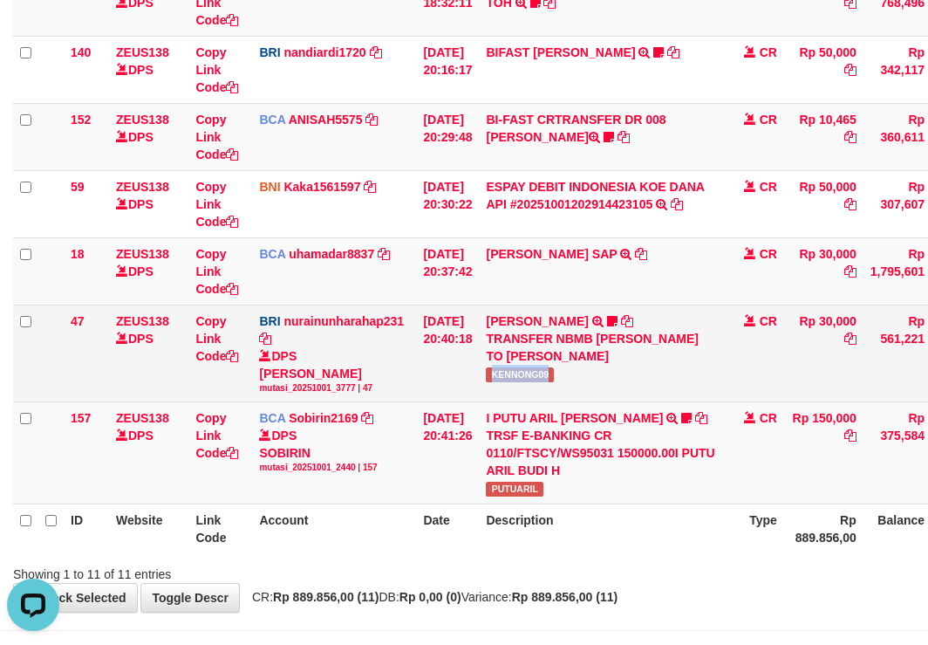
drag, startPoint x: 507, startPoint y: 376, endPoint x: 568, endPoint y: 373, distance: 61.2
click at [568, 373] on td "[PERSON_NAME] TRANSFER NBMB [PERSON_NAME] TO NURAINUN HARAHAP KENNONG09" at bounding box center [601, 352] width 244 height 97
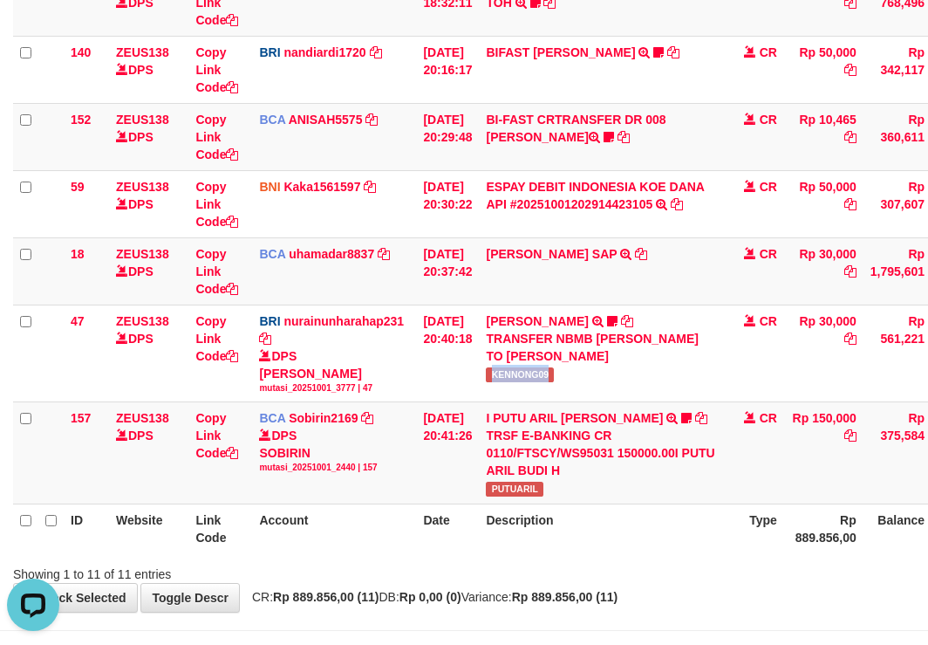
copy span "KENNONG09"
drag, startPoint x: 336, startPoint y: 516, endPoint x: 524, endPoint y: 537, distance: 189.7
click at [345, 516] on th "Account" at bounding box center [334, 529] width 164 height 50
click at [571, 583] on div "**********" at bounding box center [464, 69] width 928 height 1085
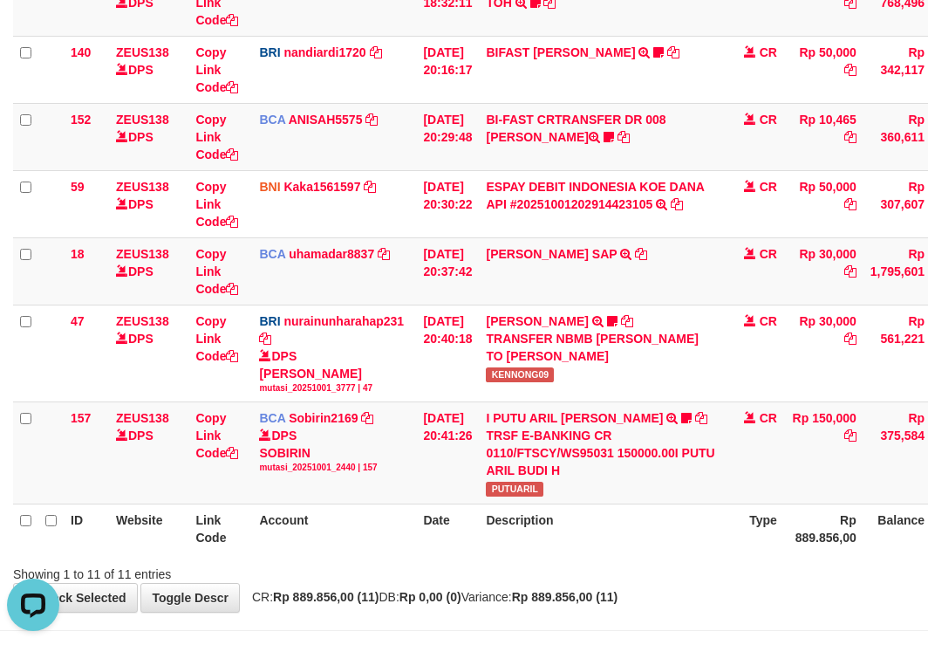
click at [543, 599] on span "CR: Rp 889.856,00 (11) DB: Rp 0,00 (0) Variance: Rp 889.856,00 (11)" at bounding box center [430, 597] width 374 height 14
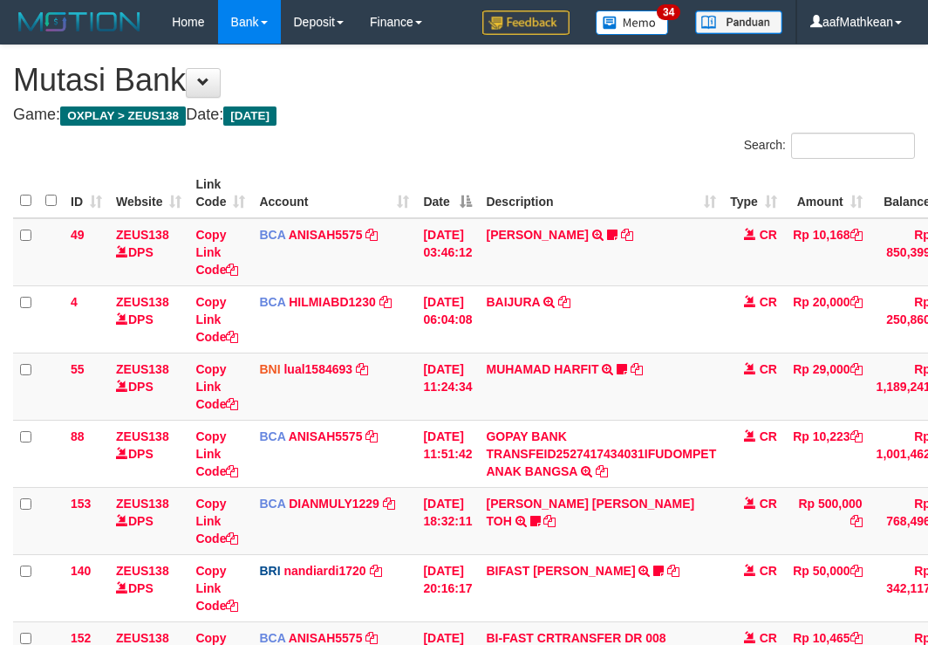
scroll to position [552, 0]
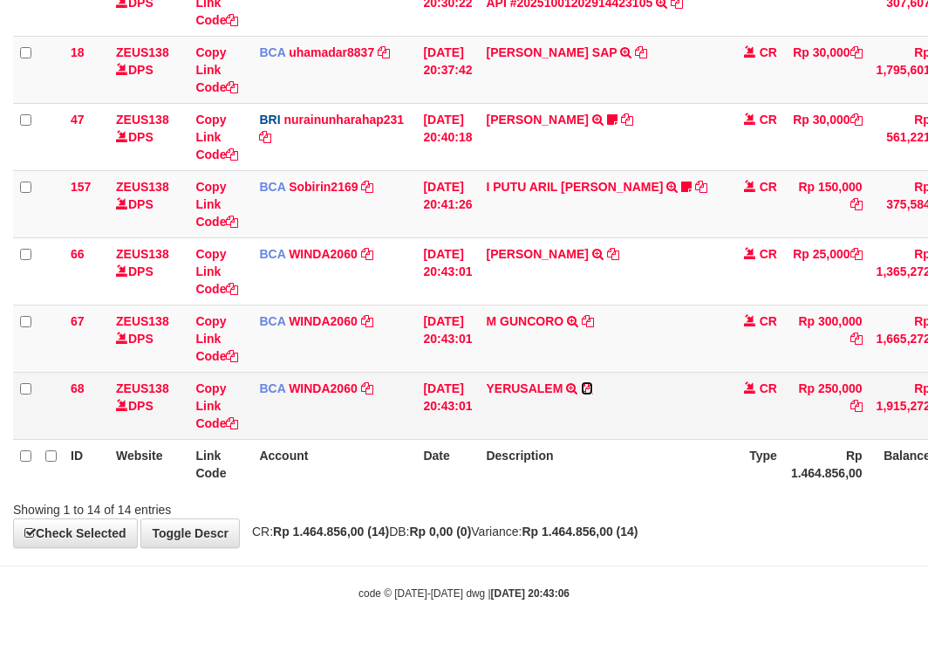
click at [593, 388] on icon at bounding box center [587, 388] width 12 height 12
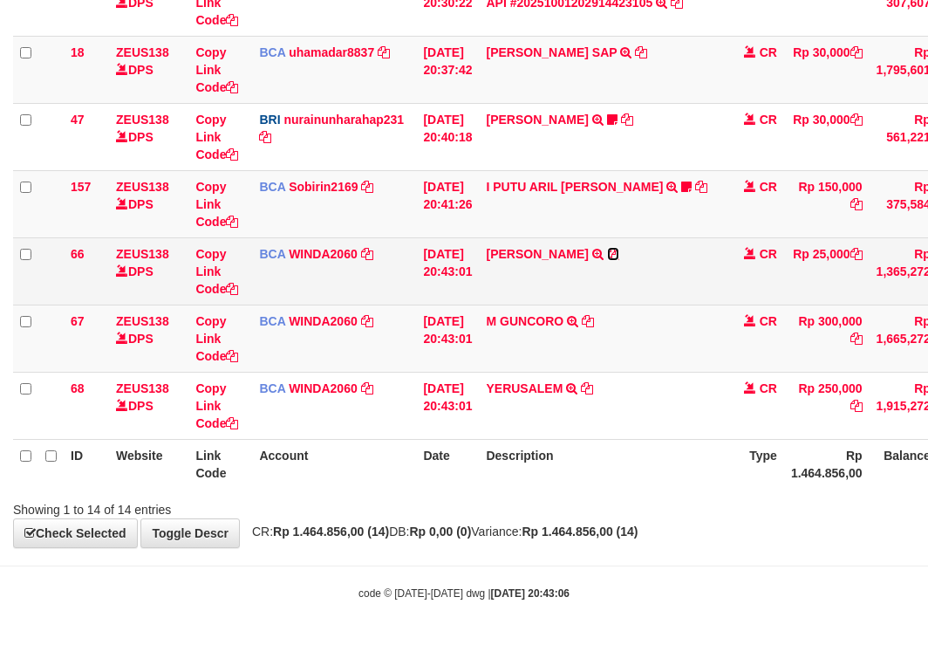
click at [619, 252] on icon at bounding box center [613, 254] width 12 height 12
click at [564, 310] on td "M GUNCORO TRSF E-BANKING CR 0110/FTSCY/WS95031 300000.00M GUNCORO" at bounding box center [601, 337] width 244 height 67
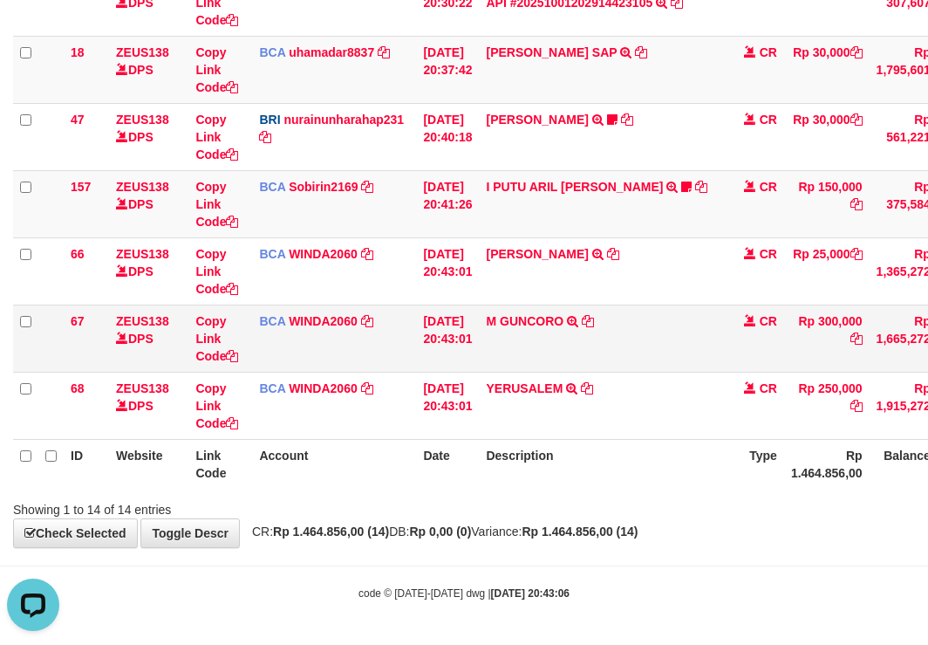
click at [467, 353] on tr "67 ZEUS138 DPS Copy Link Code BCA WINDA2060 DPS WINDA mutasi_20251001_4644 | 67…" at bounding box center [536, 337] width 1047 height 67
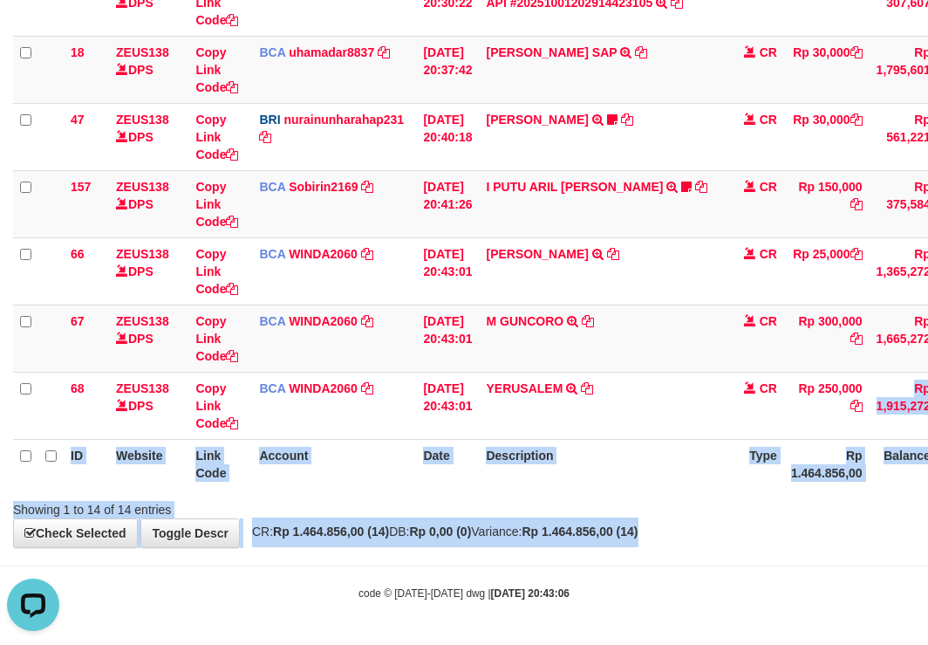
scroll to position [720, 144]
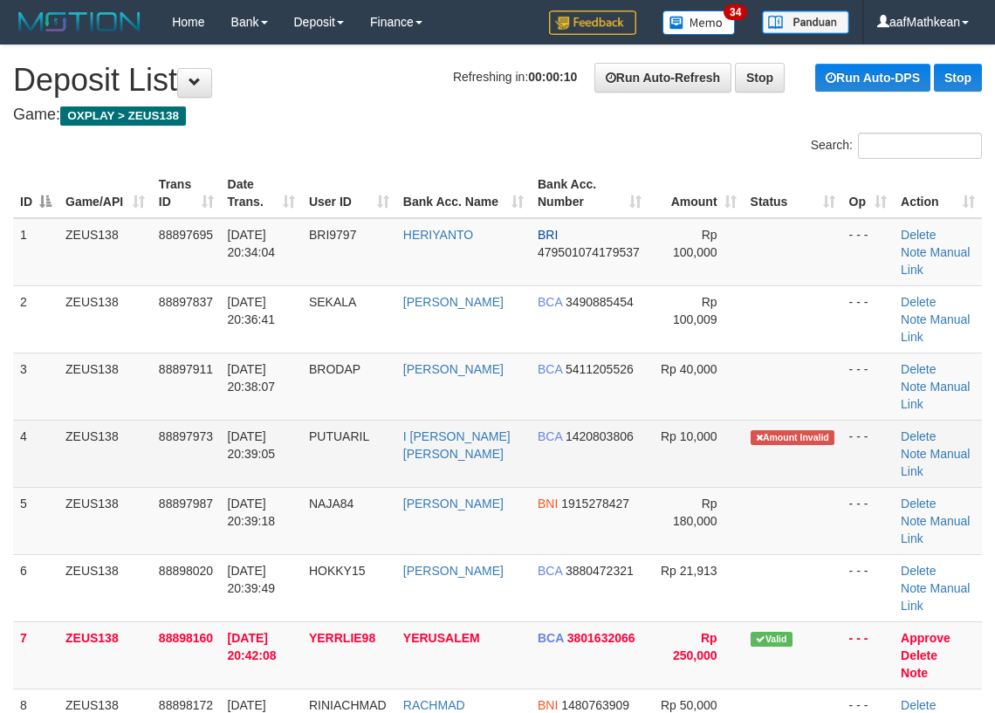
drag, startPoint x: 234, startPoint y: 322, endPoint x: 394, endPoint y: 462, distance: 213.3
click at [347, 438] on tbody "1 ZEUS138 88897695 [DATE] 20:34:04 BRI9797 [GEOGRAPHIC_DATA] BRI 47950107417953…" at bounding box center [497, 588] width 968 height 740
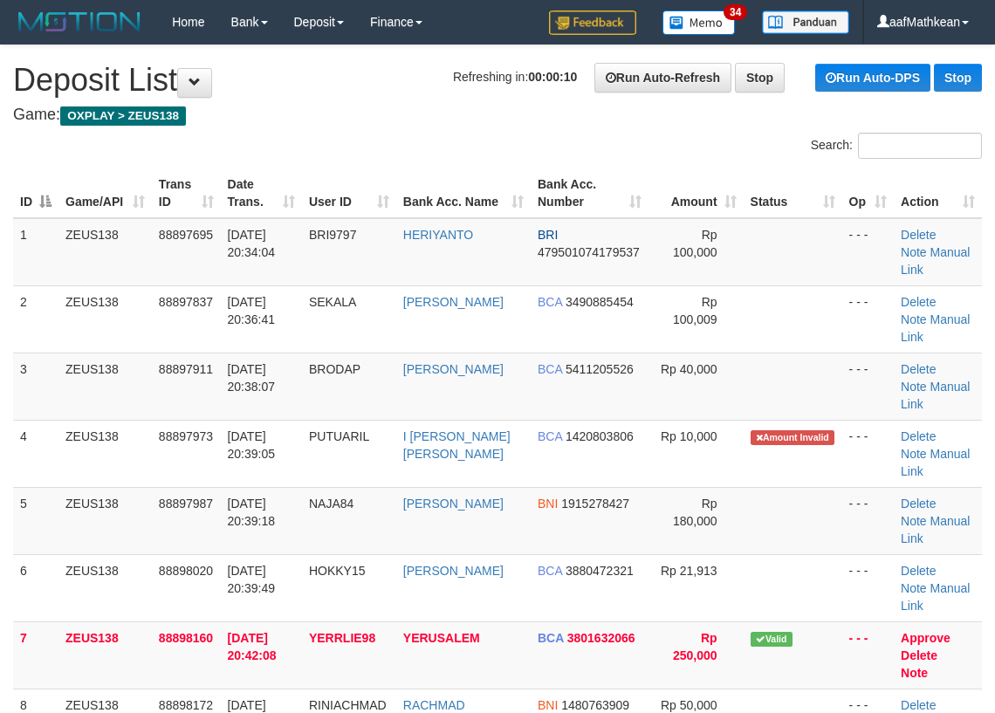
scroll to position [558, 0]
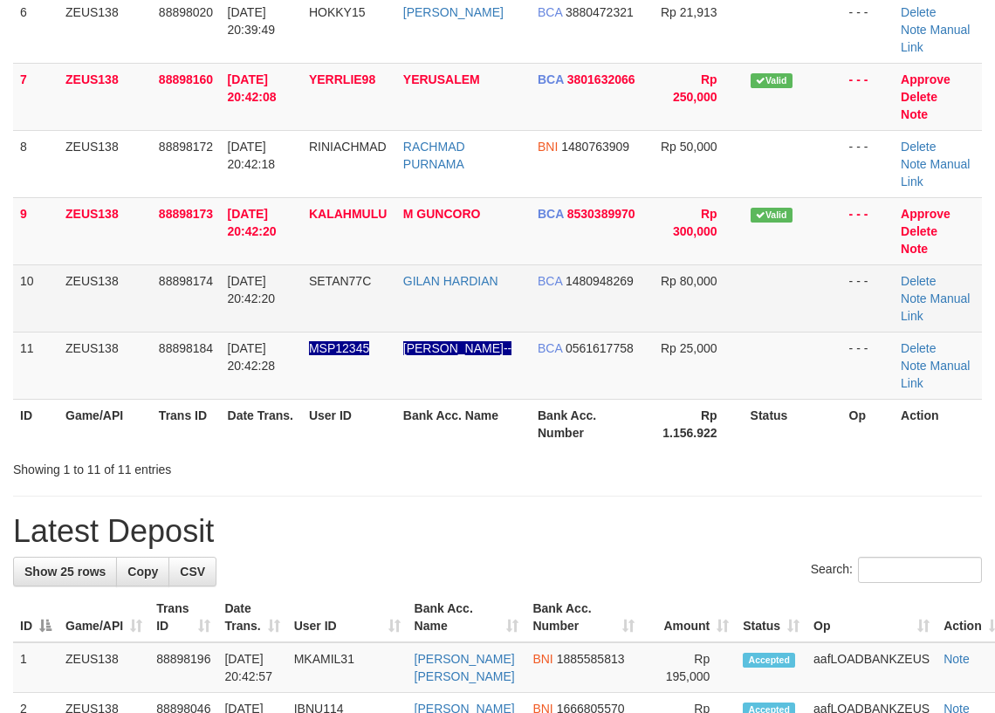
drag, startPoint x: 949, startPoint y: 357, endPoint x: 224, endPoint y: 331, distance: 725.4
click at [949, 357] on td "Delete Note Manual Link" at bounding box center [937, 365] width 88 height 67
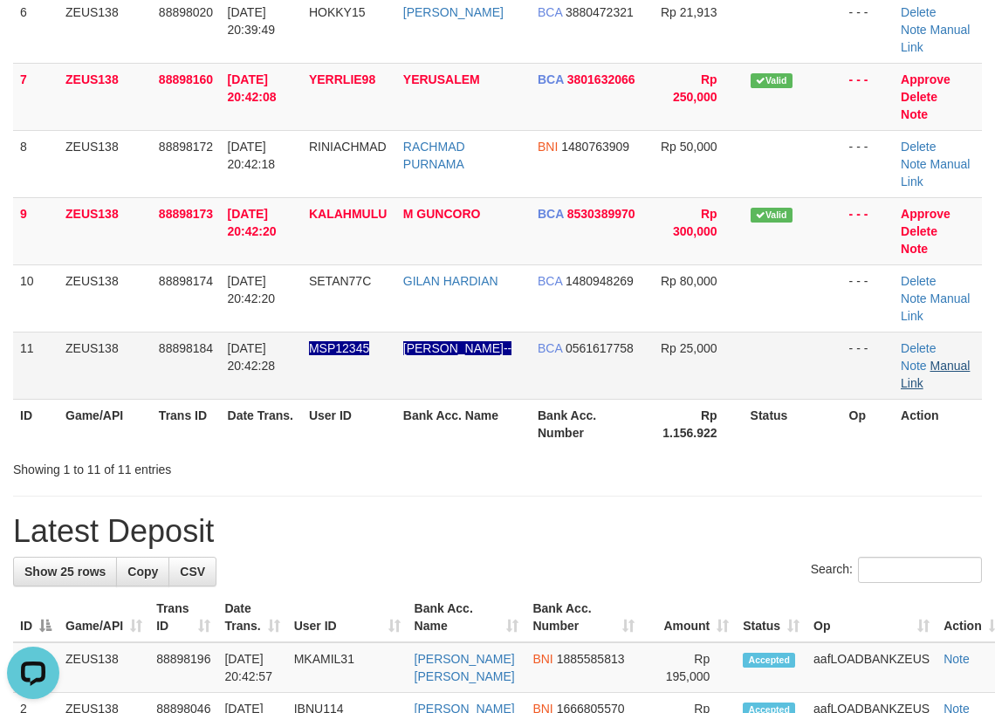
scroll to position [0, 0]
click at [932, 369] on link "Manual Link" at bounding box center [934, 374] width 69 height 31
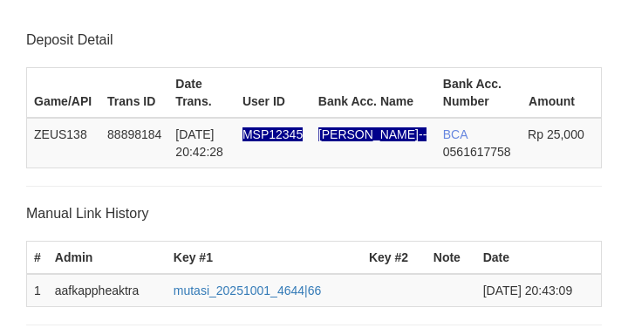
scroll to position [342, 0]
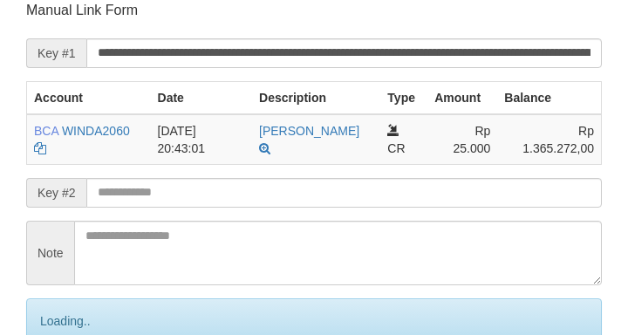
click at [192, 192] on input "text" at bounding box center [344, 193] width 516 height 30
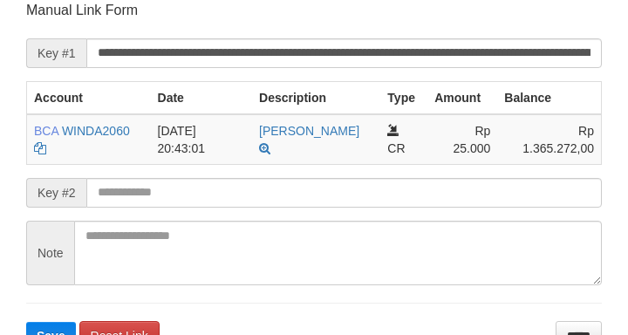
click at [222, 200] on input "text" at bounding box center [344, 193] width 516 height 30
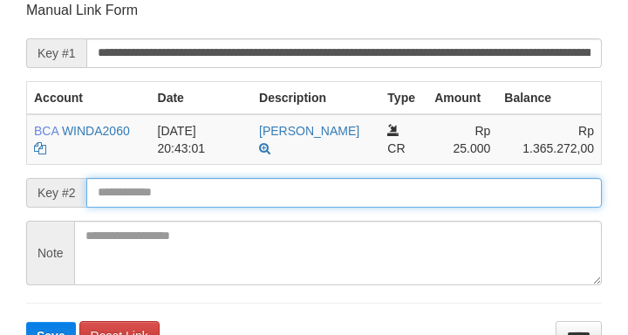
click at [26, 322] on button "Save" at bounding box center [51, 336] width 50 height 28
click at [215, 196] on input "text" at bounding box center [344, 193] width 516 height 30
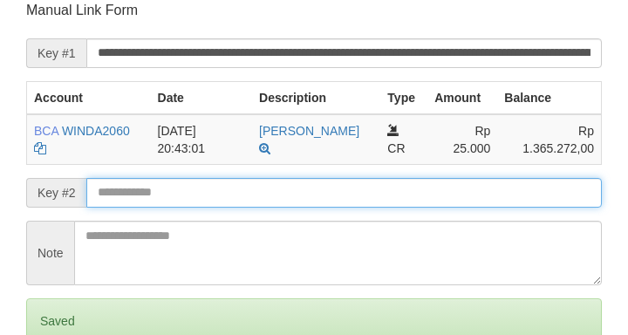
click at [219, 195] on input "text" at bounding box center [344, 193] width 516 height 30
click at [213, 192] on input "text" at bounding box center [344, 193] width 516 height 30
click at [209, 192] on input "text" at bounding box center [344, 193] width 516 height 30
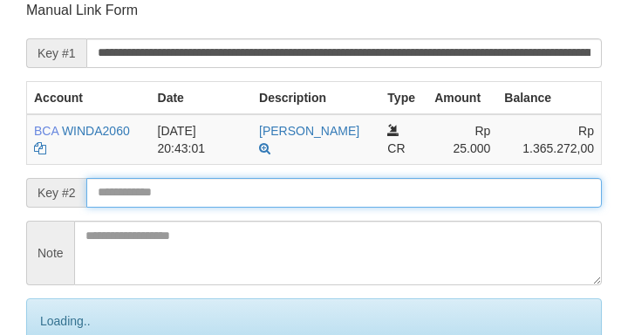
click at [206, 189] on input "text" at bounding box center [344, 193] width 516 height 30
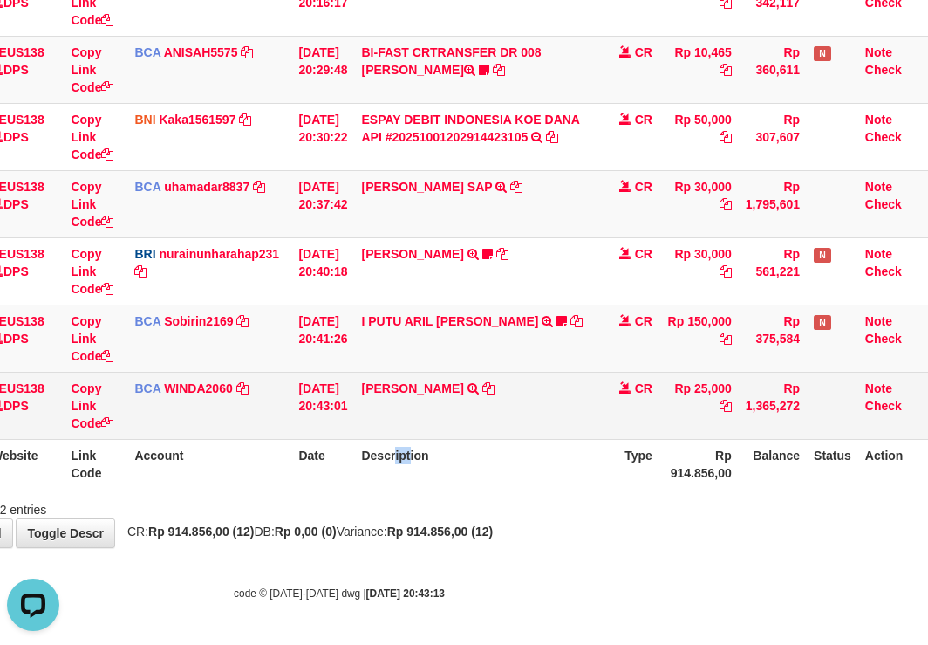
drag, startPoint x: 409, startPoint y: 465, endPoint x: 537, endPoint y: 414, distance: 137.9
click at [423, 459] on th "Description" at bounding box center [476, 464] width 244 height 50
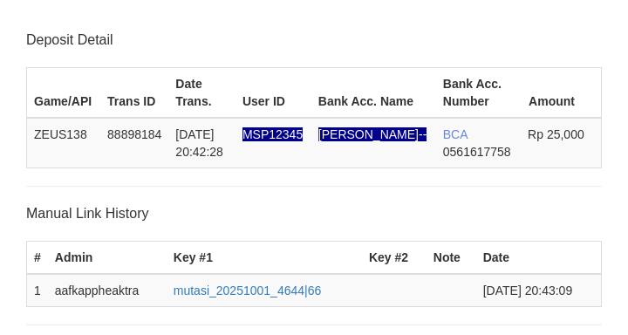
scroll to position [342, 0]
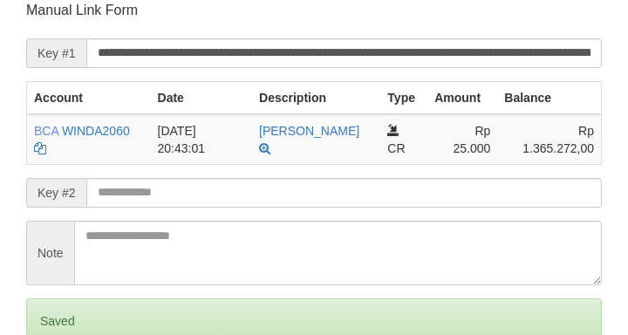
click at [191, 195] on input "text" at bounding box center [344, 193] width 516 height 30
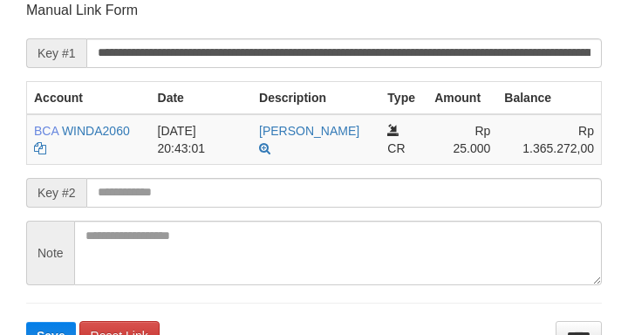
click at [177, 192] on input "text" at bounding box center [344, 193] width 516 height 30
click at [26, 322] on button "Save" at bounding box center [51, 336] width 50 height 28
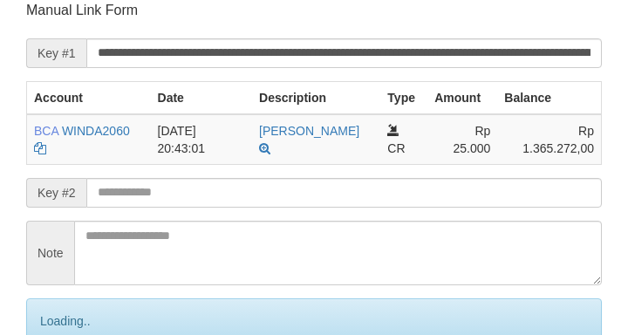
click at [167, 193] on input "text" at bounding box center [344, 193] width 516 height 30
click at [159, 193] on input "text" at bounding box center [344, 193] width 516 height 30
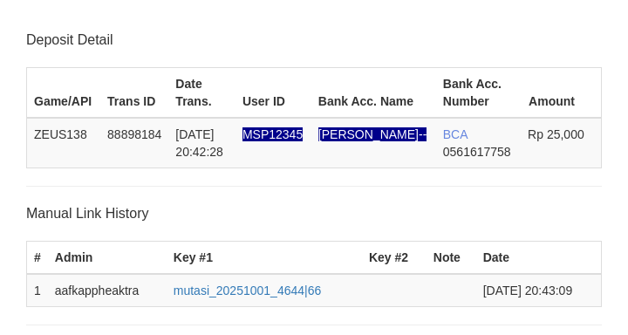
scroll to position [342, 0]
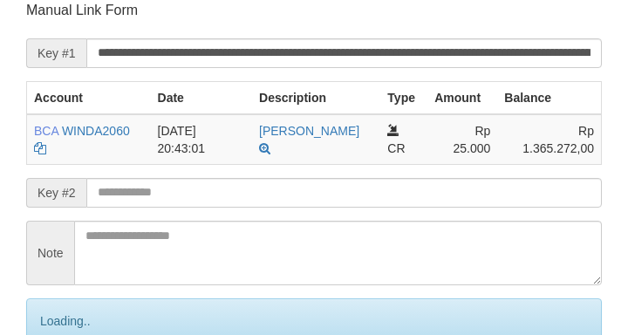
click at [146, 195] on input "text" at bounding box center [344, 193] width 516 height 30
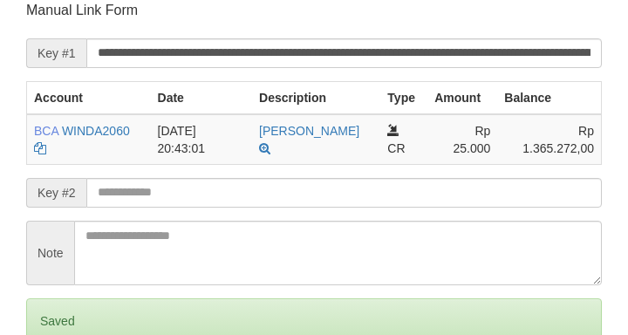
click at [135, 195] on input "text" at bounding box center [344, 193] width 516 height 30
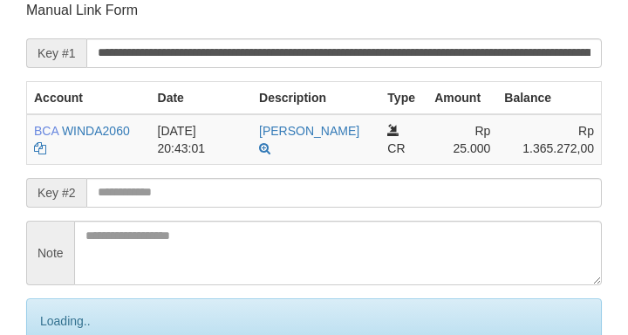
click at [142, 198] on input "text" at bounding box center [344, 193] width 516 height 30
click at [138, 196] on input "text" at bounding box center [344, 193] width 516 height 30
click at [137, 197] on input "text" at bounding box center [344, 193] width 516 height 30
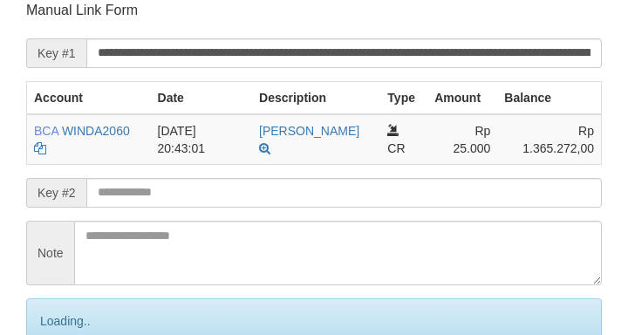
click at [140, 197] on input "text" at bounding box center [344, 193] width 516 height 30
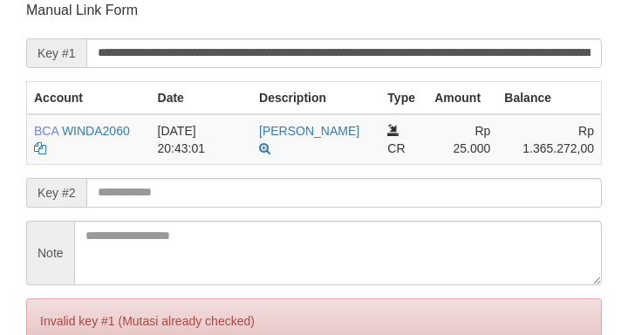
click at [140, 197] on input "text" at bounding box center [344, 193] width 516 height 30
click at [65, 37] on form "**********" at bounding box center [314, 204] width 576 height 407
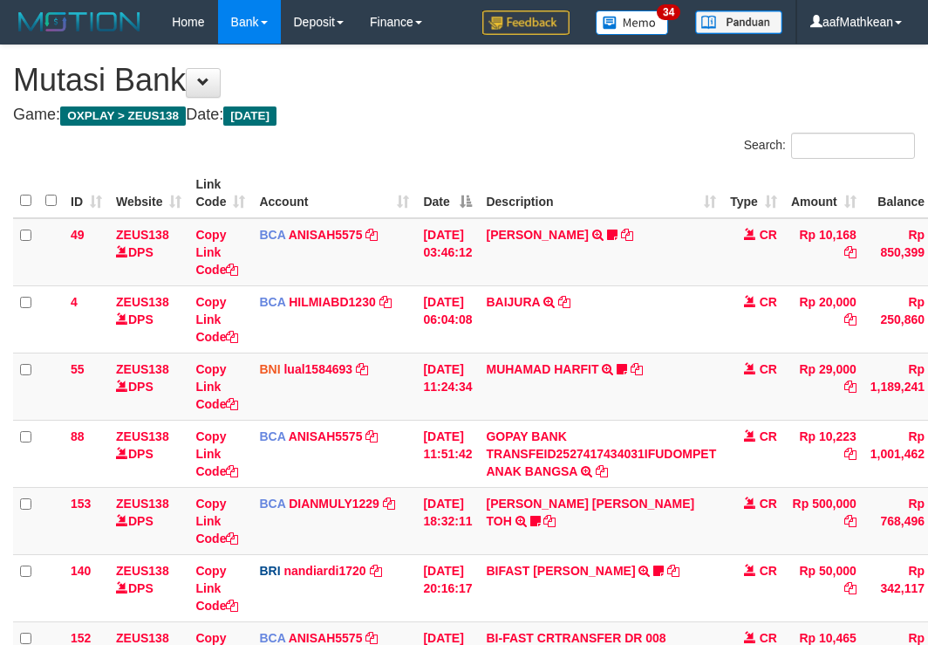
click at [479, 451] on td "01/10/2025 11:51:42" at bounding box center [447, 453] width 63 height 67
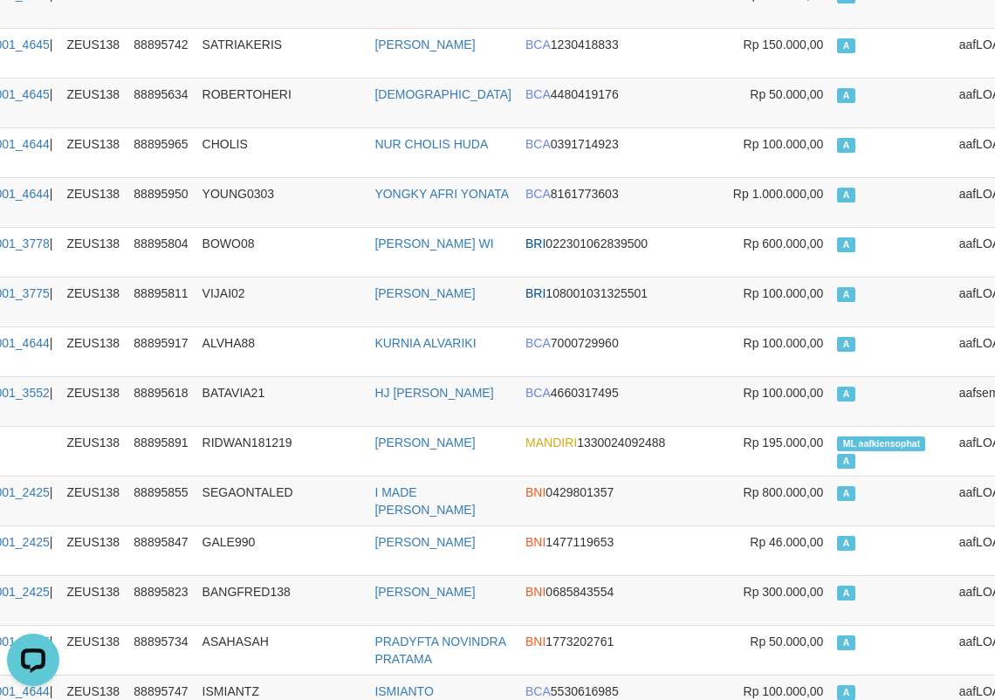
scroll to position [0, 209]
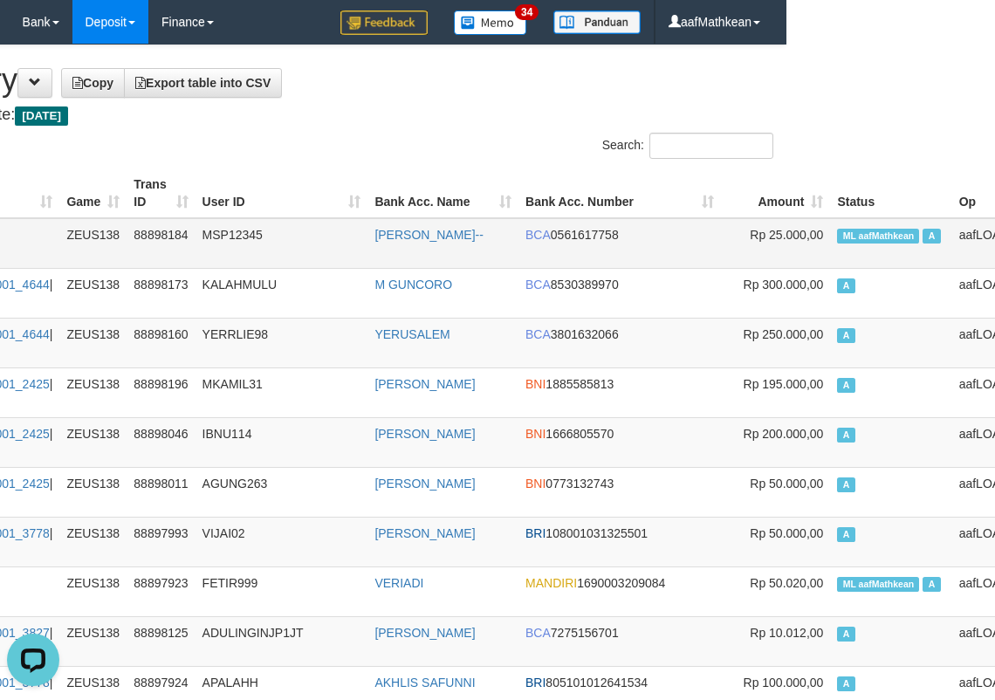
click at [837, 238] on span "ML aafMathkean" at bounding box center [878, 236] width 82 height 15
copy td "aafMathkean"
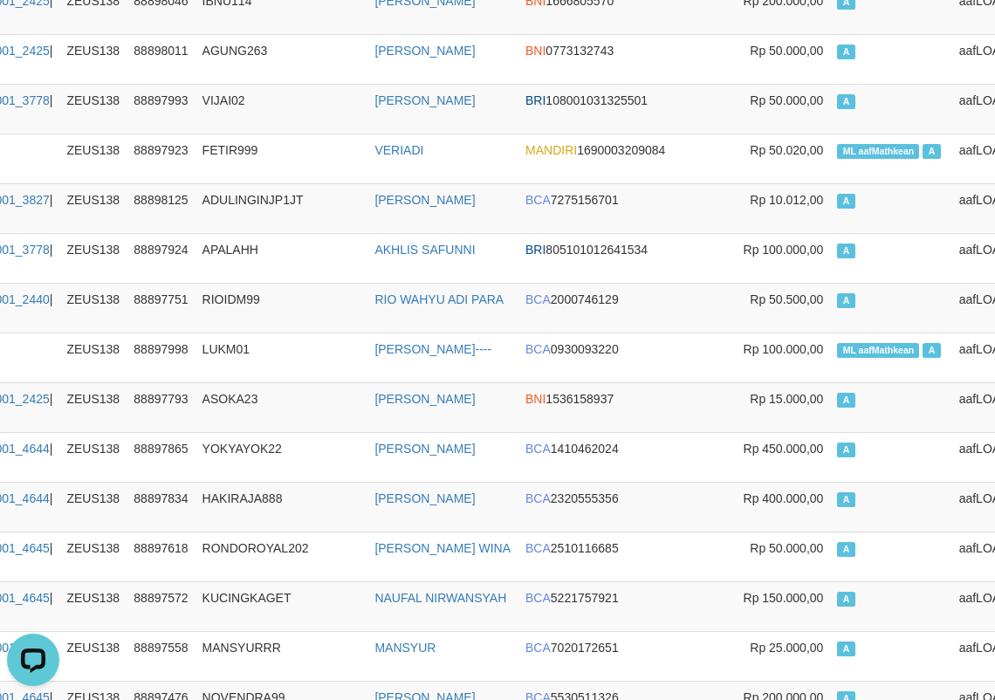
scroll to position [5323, 209]
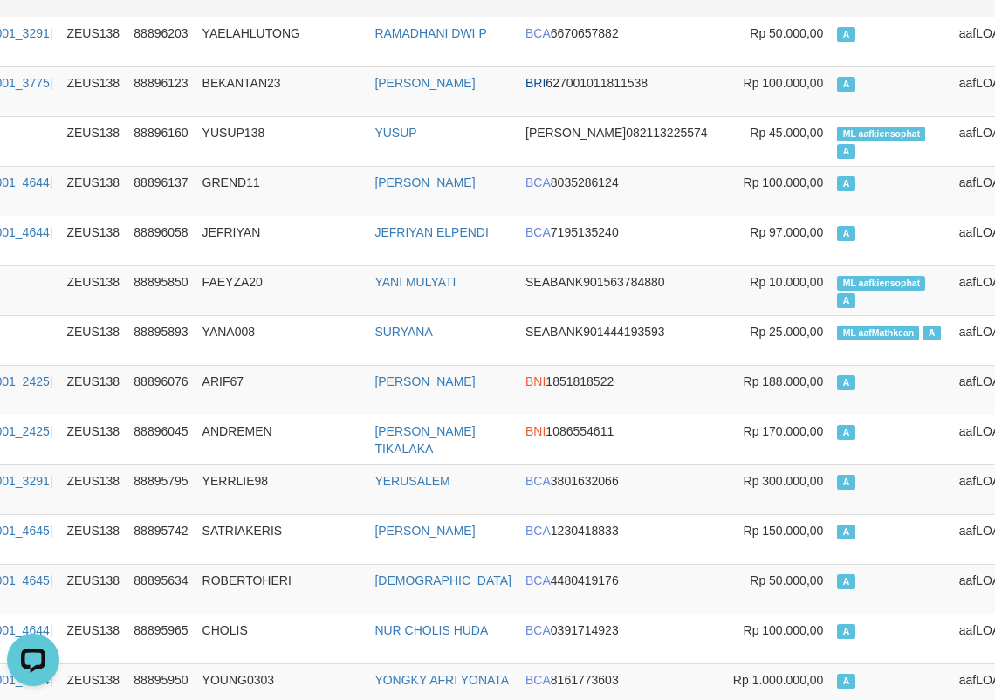
drag, startPoint x: 224, startPoint y: 223, endPoint x: 202, endPoint y: 0, distance: 224.5
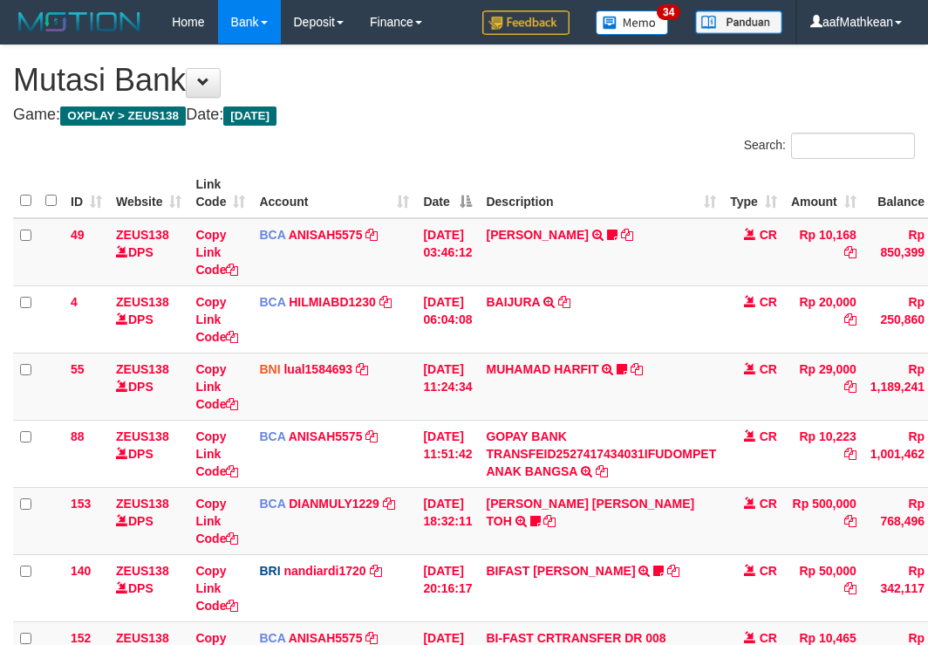
scroll to position [518, 111]
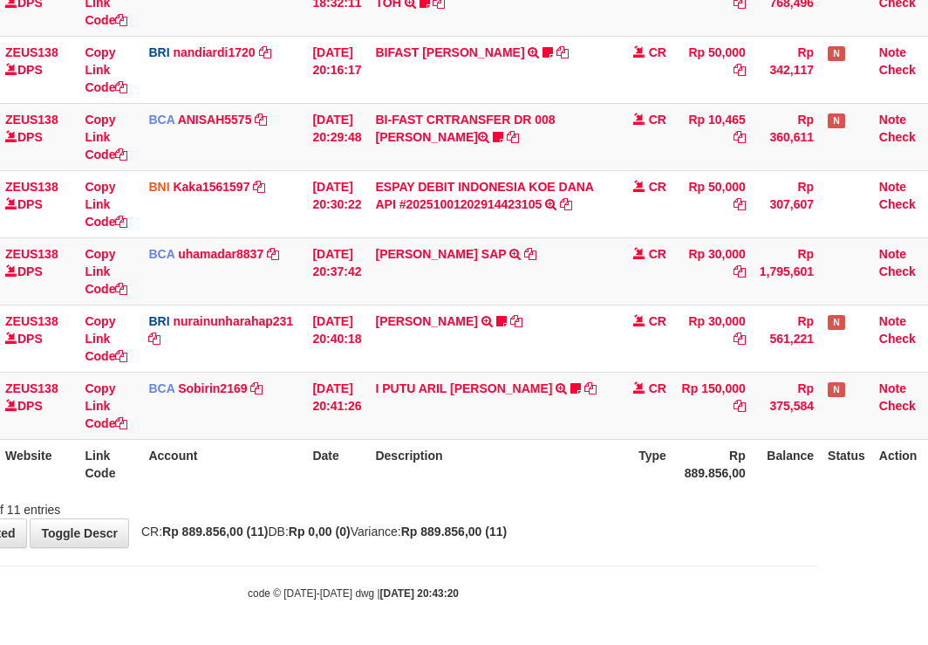
click at [468, 460] on th "Description" at bounding box center [490, 464] width 244 height 50
click at [473, 485] on th "Description" at bounding box center [490, 464] width 244 height 50
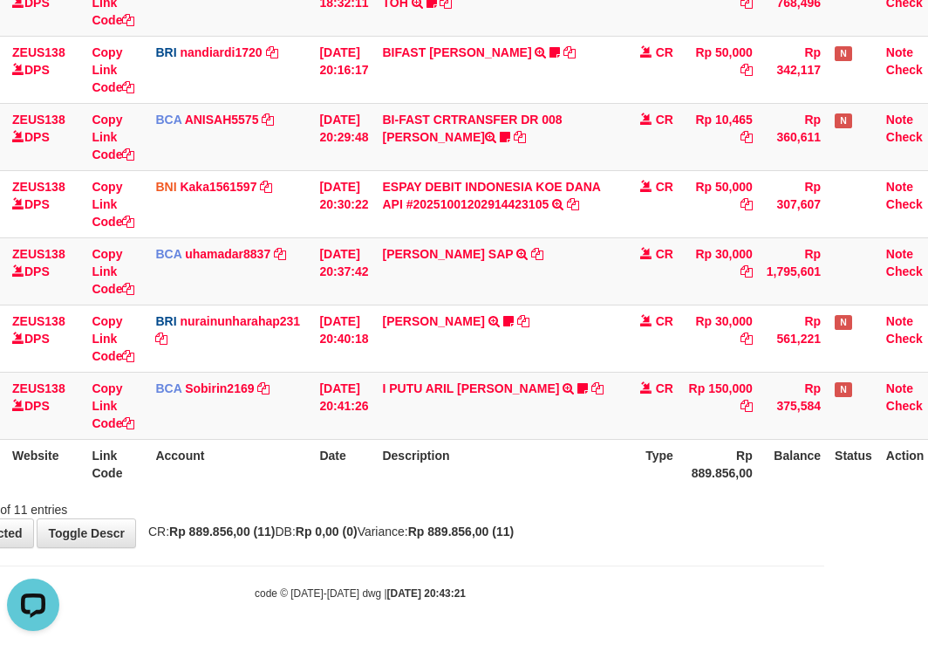
click at [343, 453] on th "Date" at bounding box center [343, 464] width 63 height 50
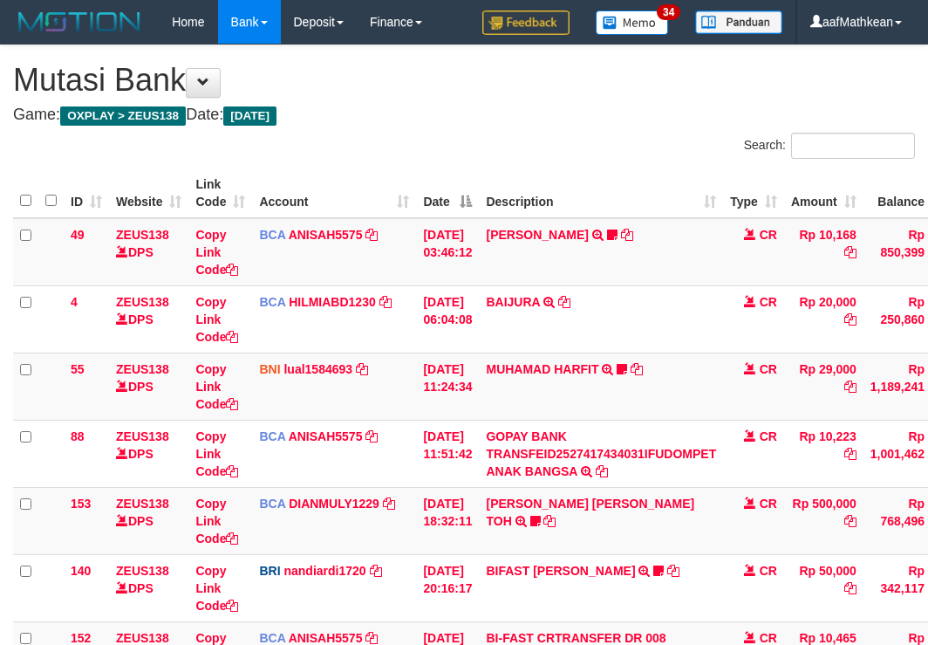
scroll to position [518, 138]
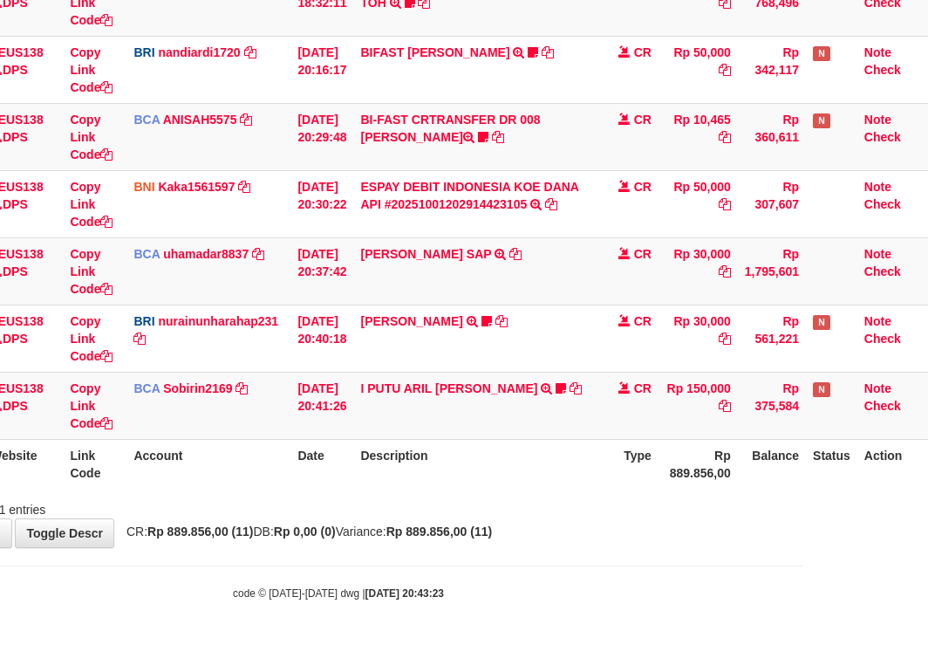
click at [380, 452] on th "Description" at bounding box center [475, 464] width 244 height 50
click at [411, 426] on tbody "49 ZEUS138 DPS Copy Link Code BCA ANISAH5575 DPS [PERSON_NAME] mutasi_20251001_…" at bounding box center [407, 70] width 1041 height 740
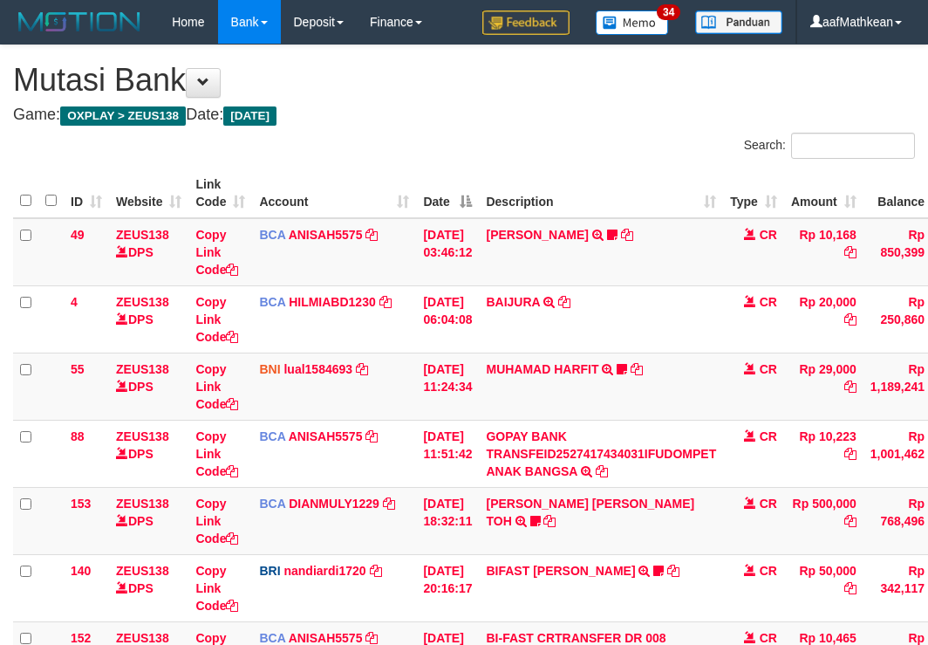
scroll to position [518, 119]
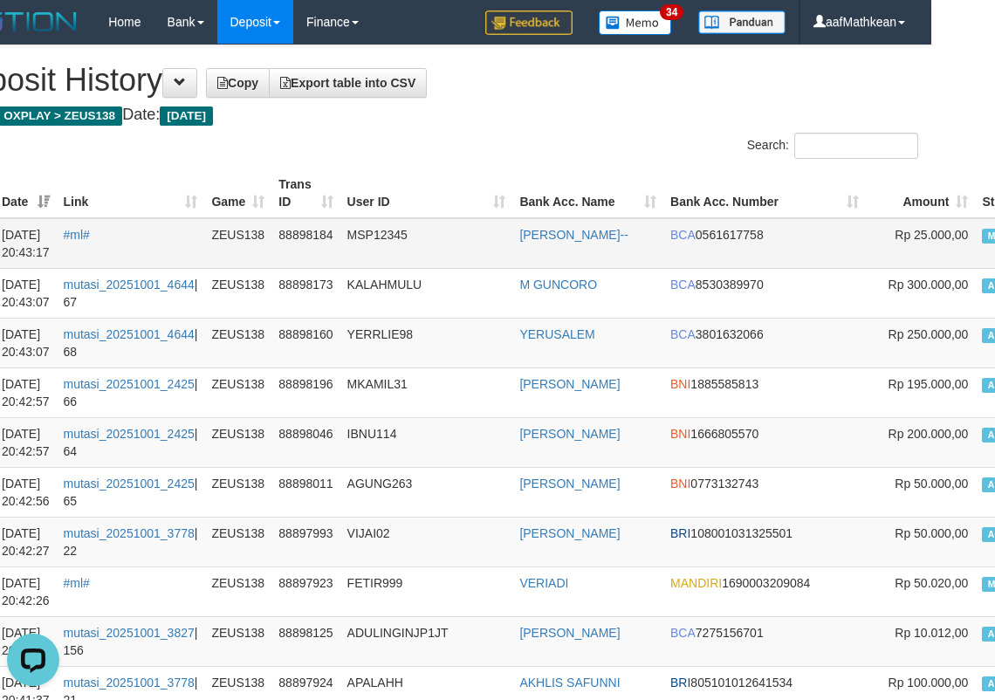
scroll to position [0, 209]
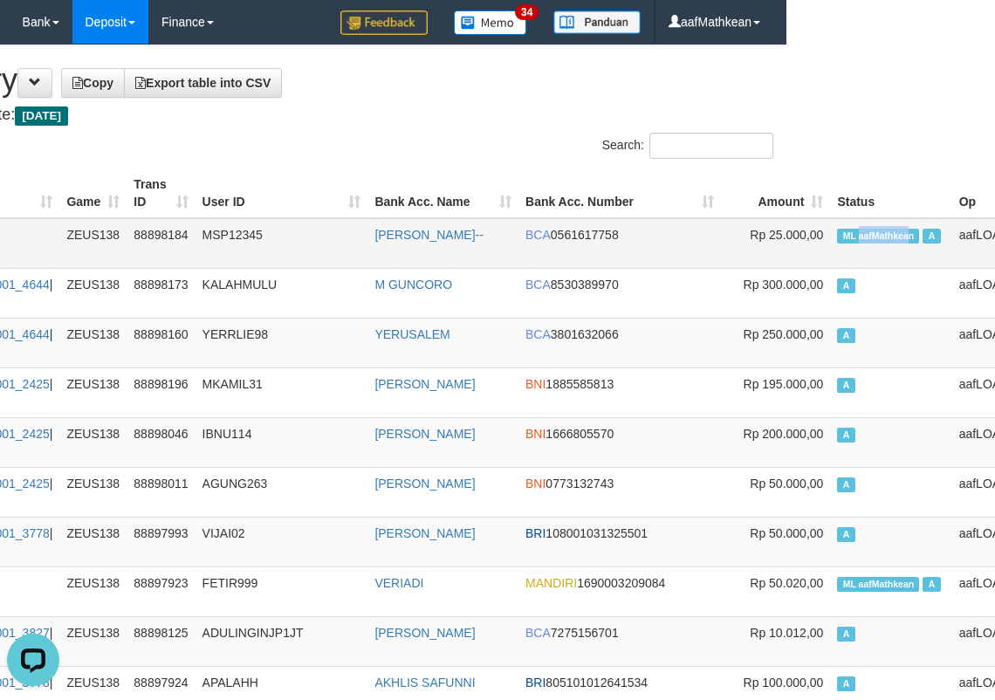
drag, startPoint x: 1020, startPoint y: 237, endPoint x: 828, endPoint y: 247, distance: 192.2
click at [830, 255] on td "ML aafMathkean A" at bounding box center [890, 243] width 121 height 51
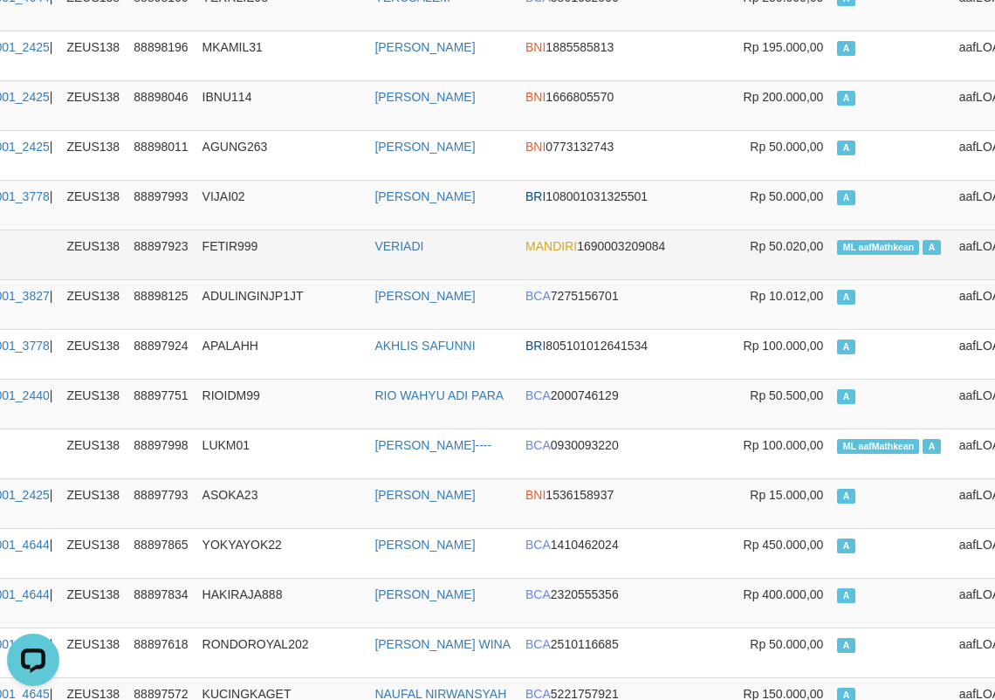
scroll to position [349, 209]
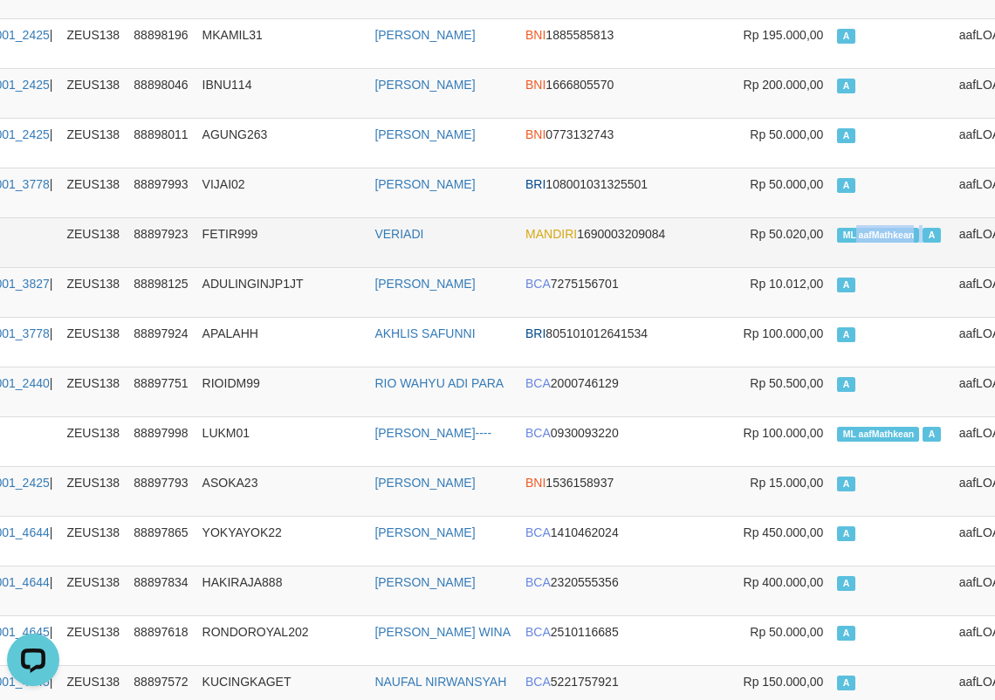
drag, startPoint x: 769, startPoint y: 232, endPoint x: 824, endPoint y: 247, distance: 56.9
click at [832, 247] on td "ML aafMathkean A" at bounding box center [890, 242] width 121 height 50
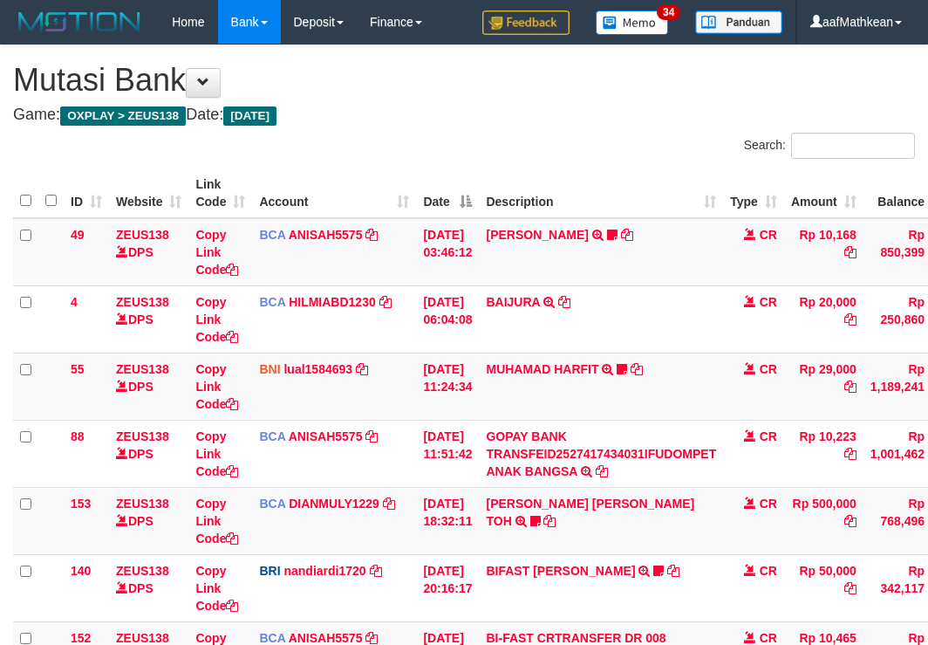
scroll to position [518, 119]
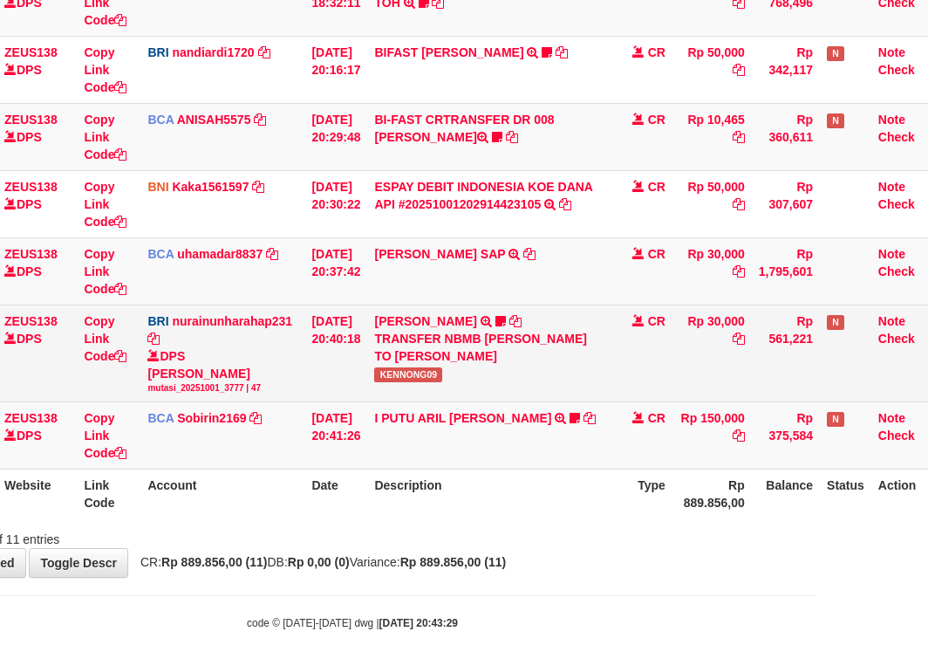
scroll to position [518, 119]
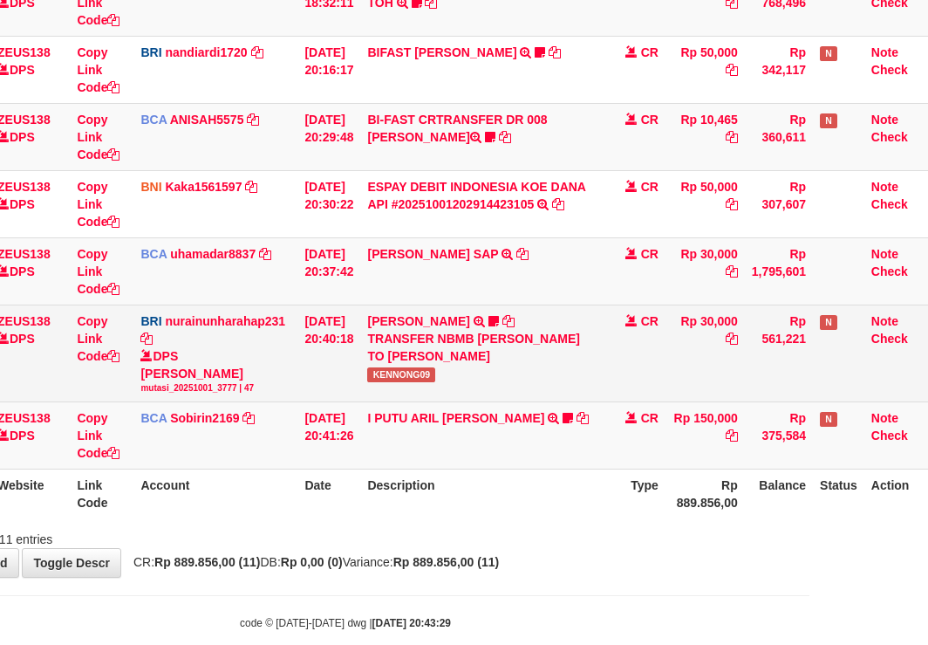
click at [410, 373] on span "KENNONG09" at bounding box center [401, 374] width 68 height 15
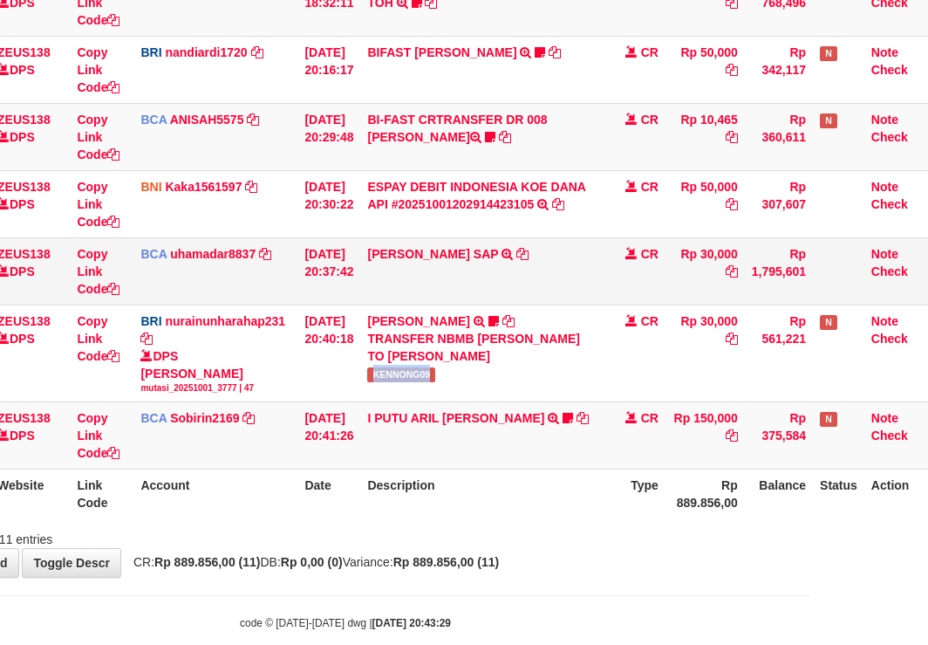
copy span "KENNONG09"
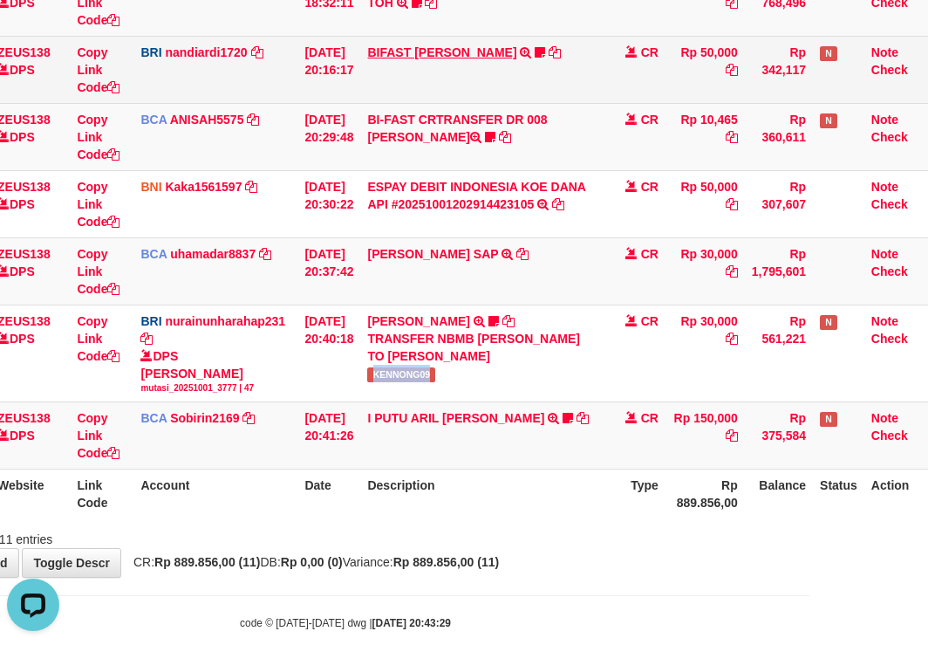
scroll to position [0, 0]
click at [475, 51] on link "BIFAST MUHAMMAD FIR" at bounding box center [441, 52] width 149 height 14
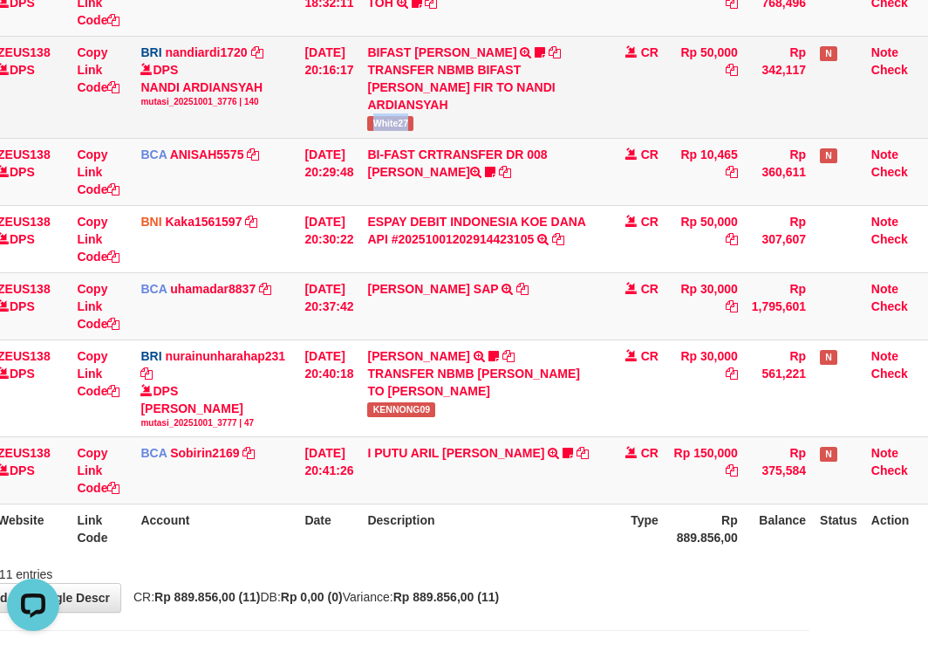
copy span "White27"
drag, startPoint x: 385, startPoint y: 116, endPoint x: 637, endPoint y: 96, distance: 252.9
click at [439, 124] on td "BIFAST MUHAMMAD FIR TRANSFER NBMB BIFAST MUHAMMAD FIR TO NANDI ARDIANSYAH White…" at bounding box center [482, 87] width 244 height 102
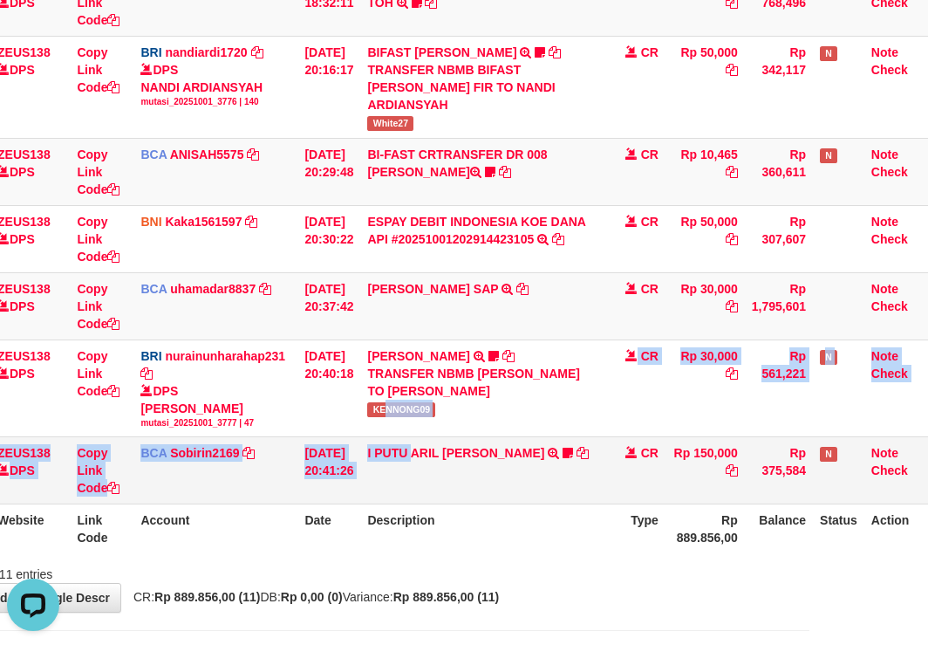
drag, startPoint x: 382, startPoint y: 472, endPoint x: 471, endPoint y: 502, distance: 93.8
click at [439, 499] on tbody "49 ZEUS138 DPS Copy Link Code BCA ANISAH5575 DPS ANISAH mutasi_20251001_3827 | …" at bounding box center [414, 102] width 1041 height 804
click at [547, 478] on td "I PUTU ARIL BUDI H TRSF E-BANKING CR 0110/FTSCY/WS95031 150000.00I PUTU ARIL BU…" at bounding box center [482, 470] width 244 height 67
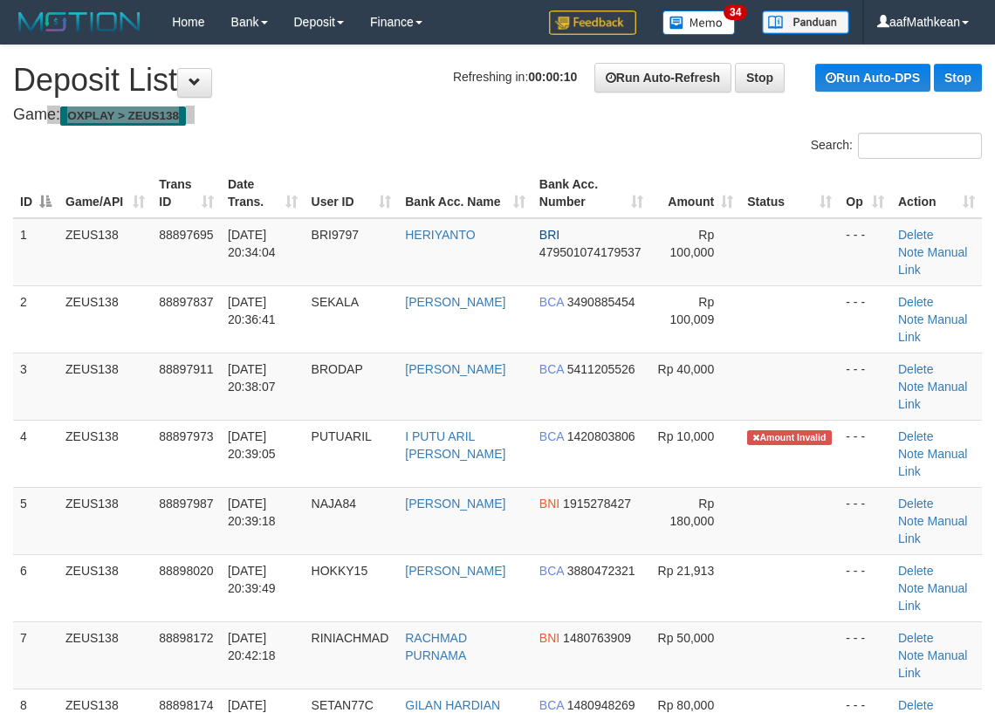
drag, startPoint x: 283, startPoint y: 105, endPoint x: 7, endPoint y: 87, distance: 276.2
click at [243, 80] on h1 "Refreshing in: 00:00:08 Run Auto-Refresh Stop Run Auto-DPS Stop Deposit List" at bounding box center [497, 80] width 968 height 35
click at [379, 113] on h4 "Game: OXPLAY > ZEUS138" at bounding box center [497, 114] width 968 height 17
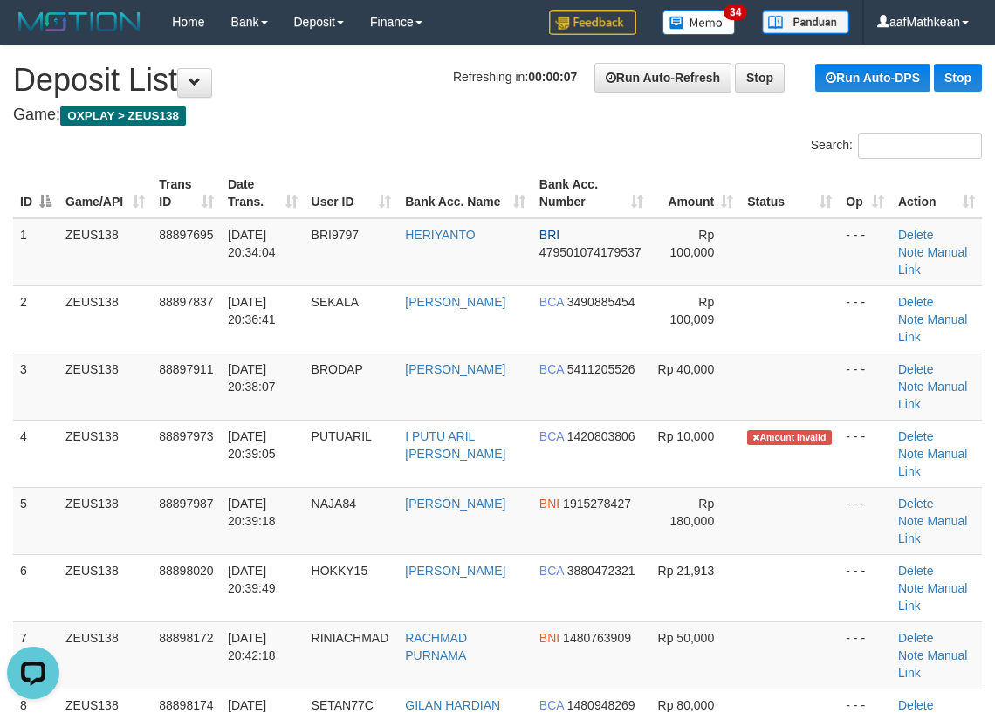
click at [379, 114] on h4 "Game: OXPLAY > ZEUS138" at bounding box center [497, 114] width 968 height 17
click at [373, 120] on h4 "Game: OXPLAY > ZEUS138" at bounding box center [497, 114] width 968 height 17
click at [409, 119] on h4 "Game: OXPLAY > ZEUS138" at bounding box center [497, 114] width 968 height 17
click at [236, 142] on div "Search: ID Game/API Trans ID Date Trans. User ID Bank Acc. Name Bank Acc. Numbe…" at bounding box center [497, 517] width 968 height 769
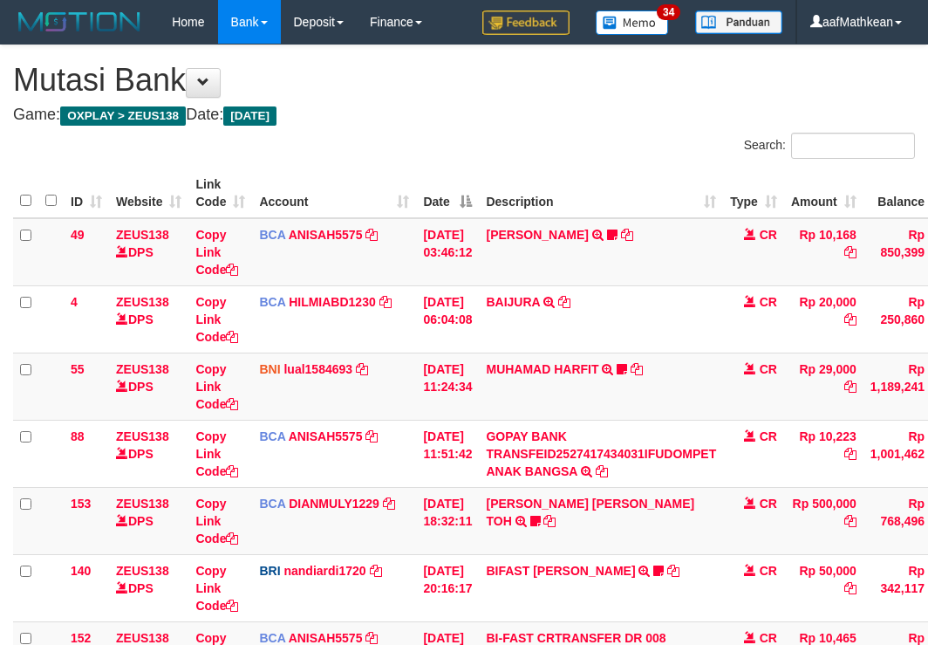
scroll to position [518, 119]
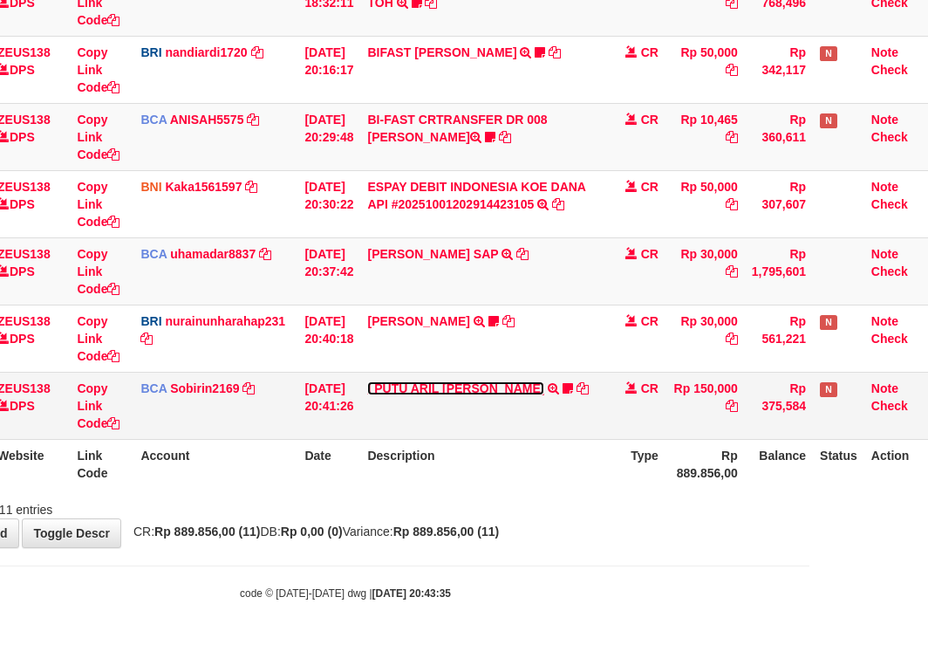
click at [429, 390] on link "I PUTU ARIL [PERSON_NAME]" at bounding box center [455, 388] width 177 height 14
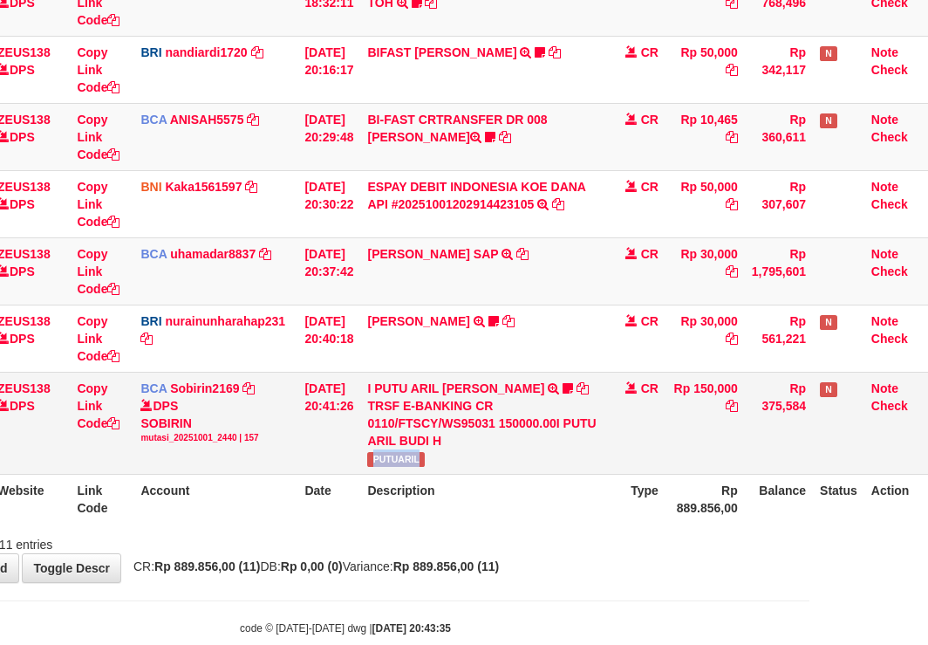
drag, startPoint x: 385, startPoint y: 468, endPoint x: 536, endPoint y: 435, distance: 154.5
click at [471, 468] on td "I PUTU ARIL BUDI H TRSF E-BANKING CR 0110/FTSCY/WS95031 150000.00I PUTU ARIL BU…" at bounding box center [482, 423] width 244 height 102
drag, startPoint x: 477, startPoint y: 549, endPoint x: 692, endPoint y: 555, distance: 214.7
click at [498, 573] on div "**********" at bounding box center [345, 54] width 928 height 1055
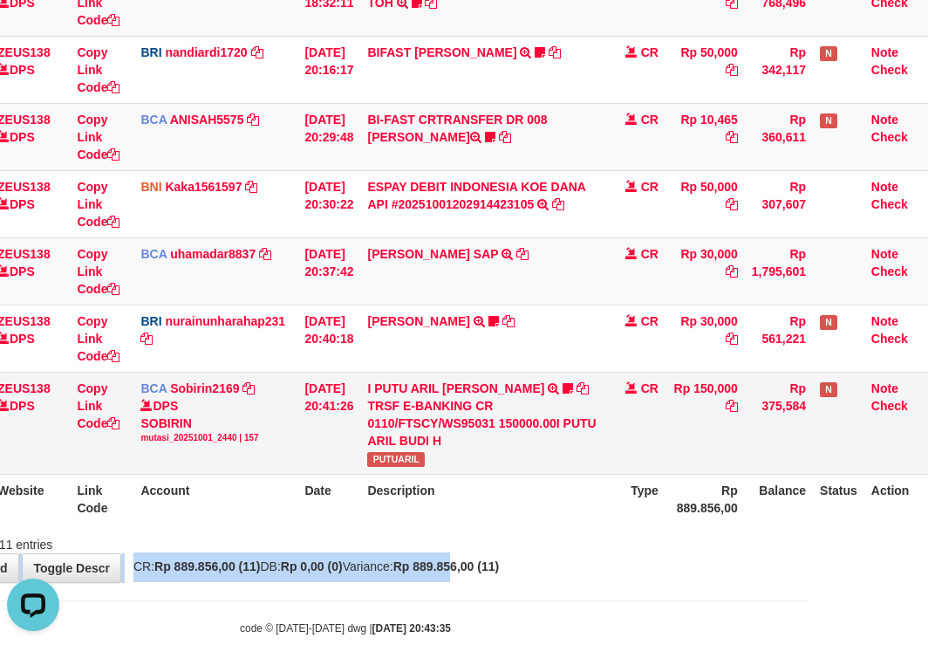
click at [745, 440] on td "Rp 150,000" at bounding box center [705, 423] width 79 height 102
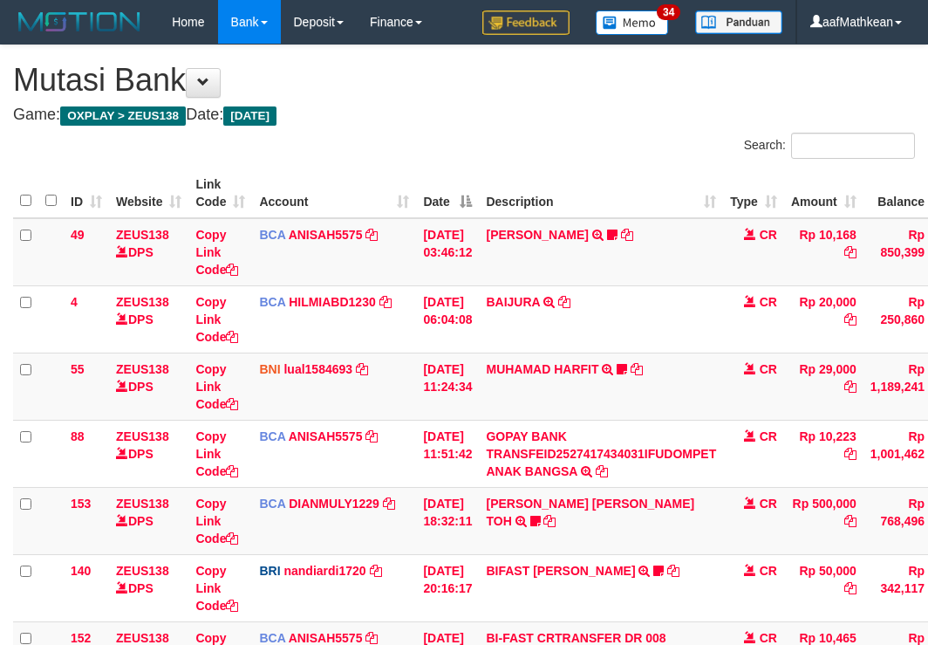
scroll to position [518, 119]
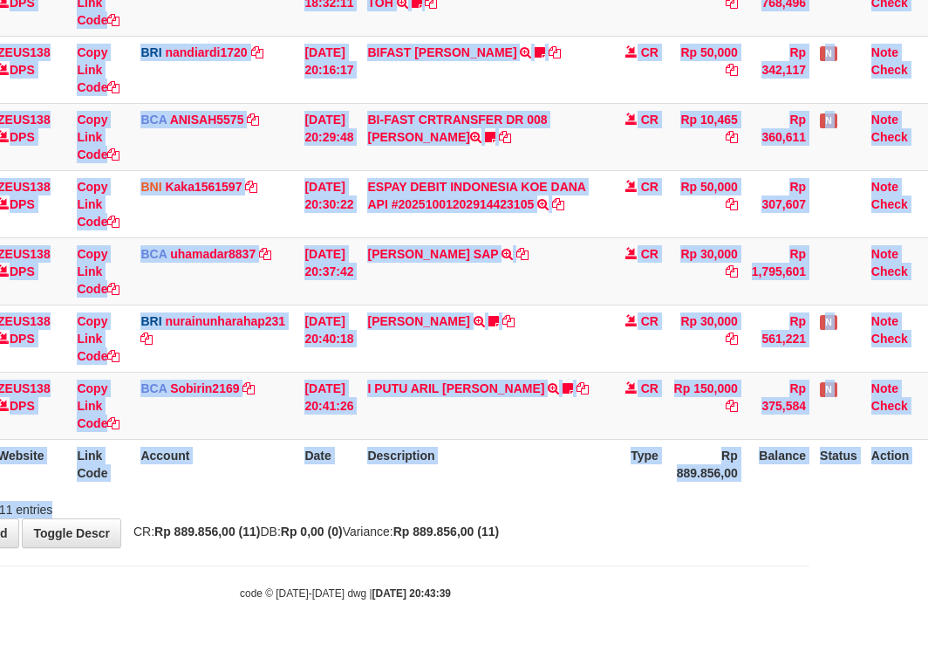
drag, startPoint x: 459, startPoint y: 492, endPoint x: 462, endPoint y: 512, distance: 20.4
click at [460, 506] on div "Search: ID Website Link Code Account Date Description Type Amount Balance Statu…" at bounding box center [345, 66] width 902 height 904
click at [483, 497] on div "Showing 1 to 11 of 11 entries" at bounding box center [345, 506] width 928 height 24
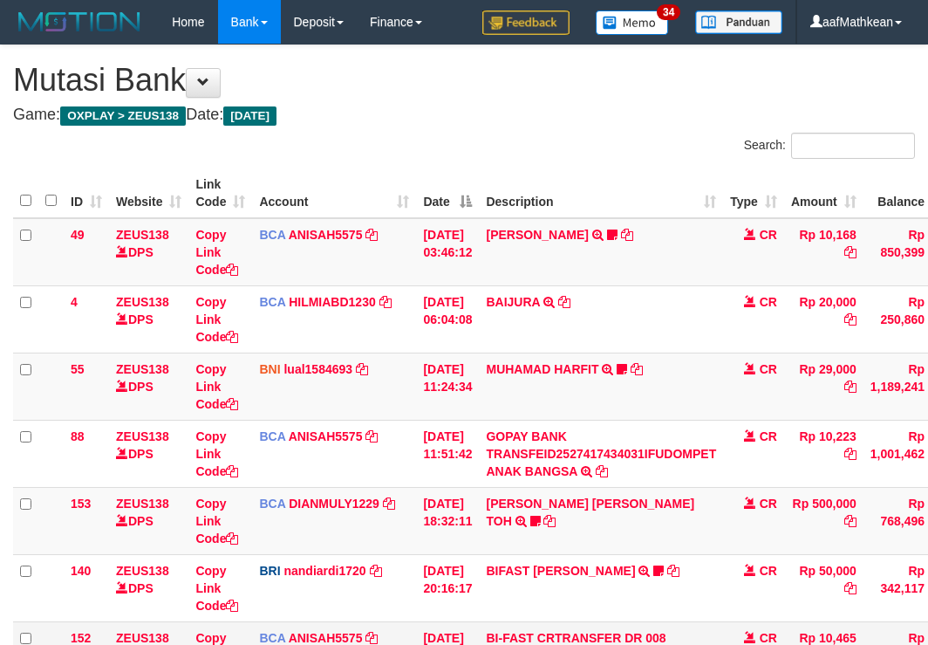
scroll to position [518, 119]
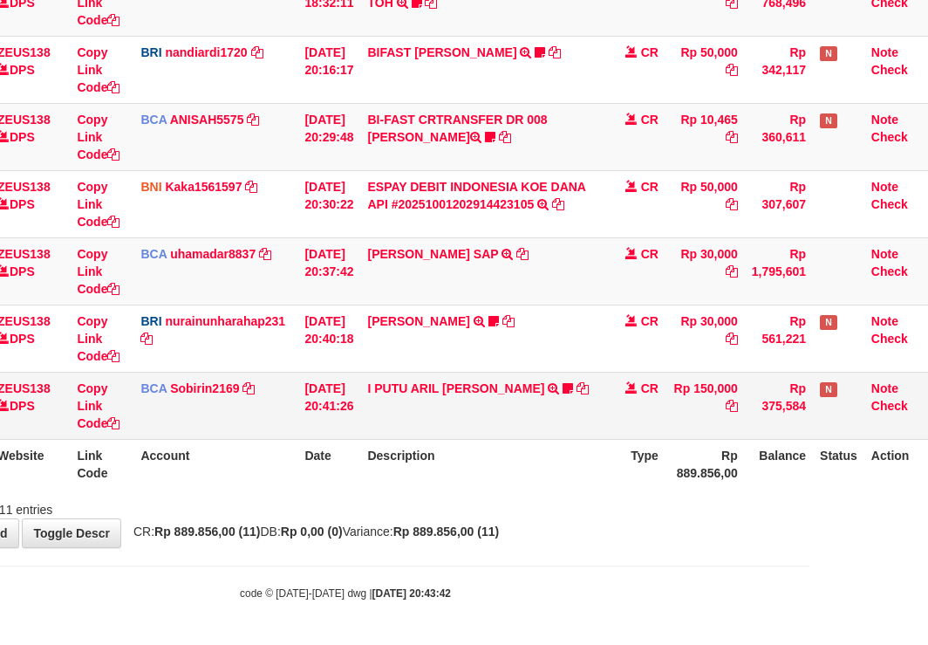
drag, startPoint x: 585, startPoint y: 387, endPoint x: 556, endPoint y: 413, distance: 38.3
click at [576, 390] on td "I PUTU ARIL BUDI H TRSF E-BANKING CR 0110/FTSCY/WS95031 150000.00I PUTU ARIL BU…" at bounding box center [482, 405] width 244 height 67
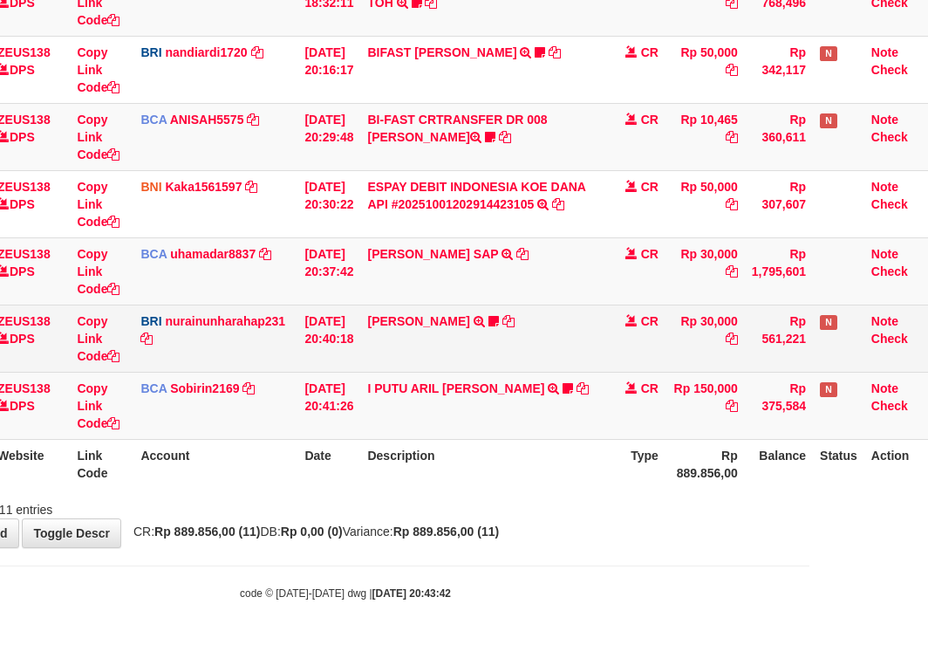
drag, startPoint x: 564, startPoint y: 407, endPoint x: 539, endPoint y: 362, distance: 51.5
click at [548, 402] on td "I PUTU ARIL BUDI H TRSF E-BANKING CR 0110/FTSCY/WS95031 150000.00I PUTU ARIL BU…" at bounding box center [482, 405] width 244 height 67
click at [547, 352] on td "[PERSON_NAME] TRANSFER NBMB [PERSON_NAME] TO NURAINUN HARAHAP KENNONG09" at bounding box center [482, 337] width 244 height 67
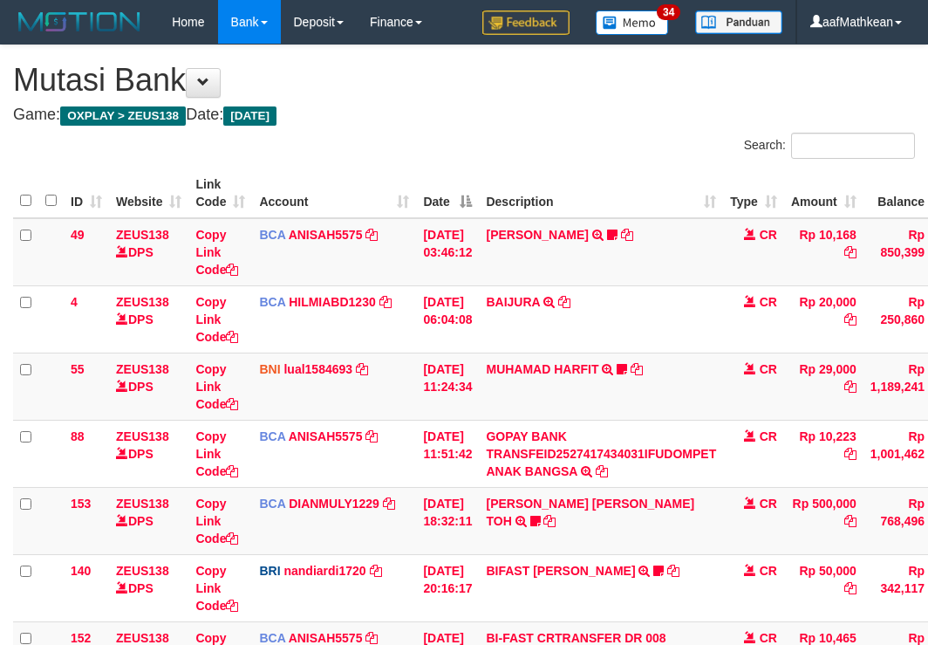
scroll to position [518, 119]
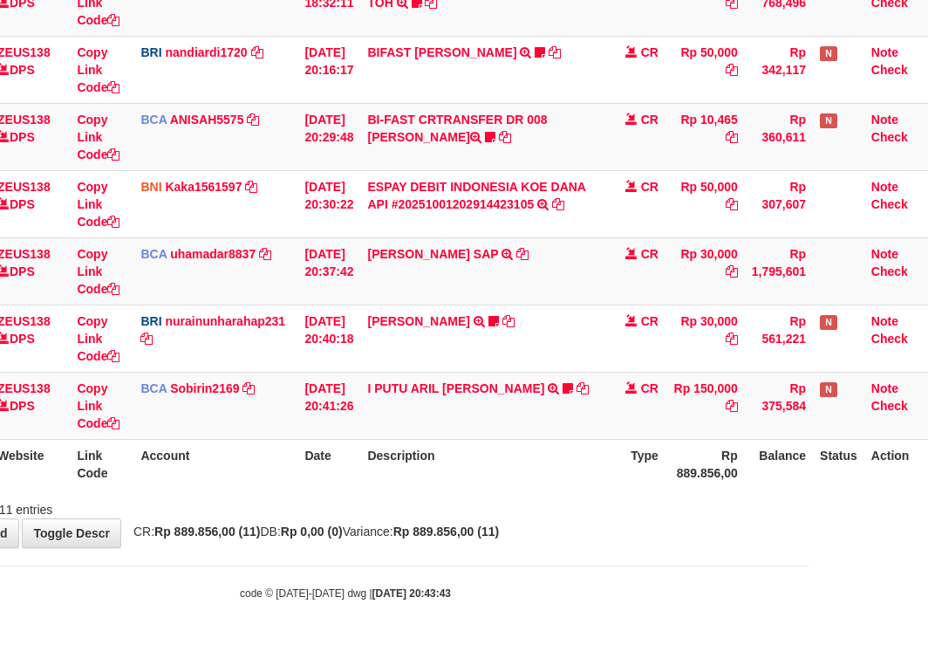
click at [618, 547] on div "**********" at bounding box center [345, 37] width 928 height 1020
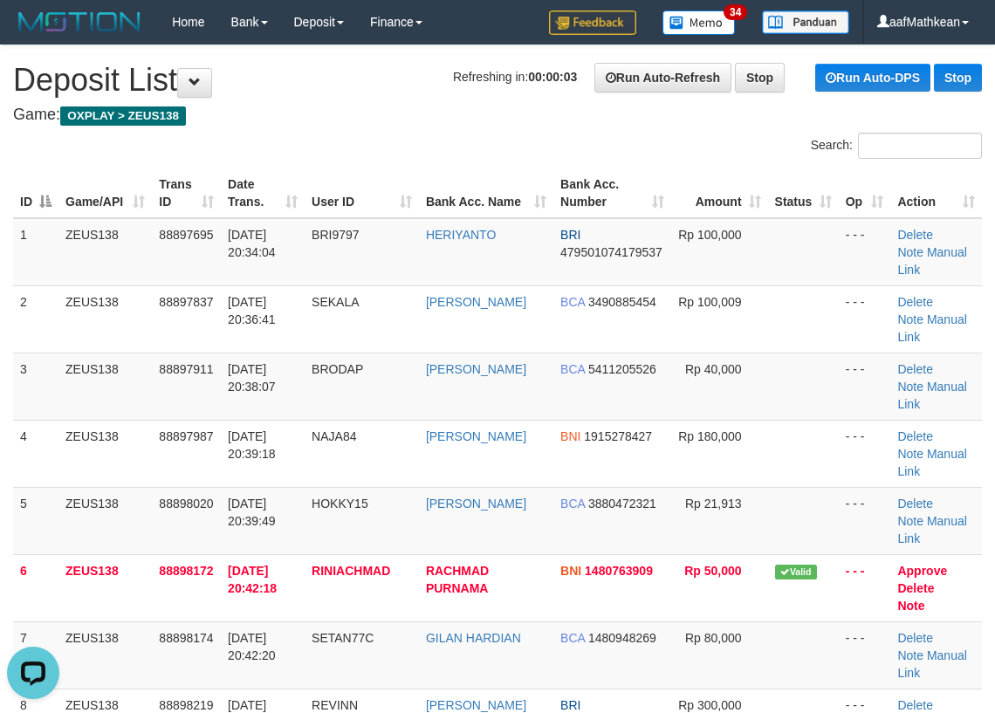
click at [339, 133] on div at bounding box center [248, 133] width 497 height 1
click at [340, 133] on div at bounding box center [248, 133] width 497 height 1
drag, startPoint x: 512, startPoint y: 107, endPoint x: 471, endPoint y: 57, distance: 65.1
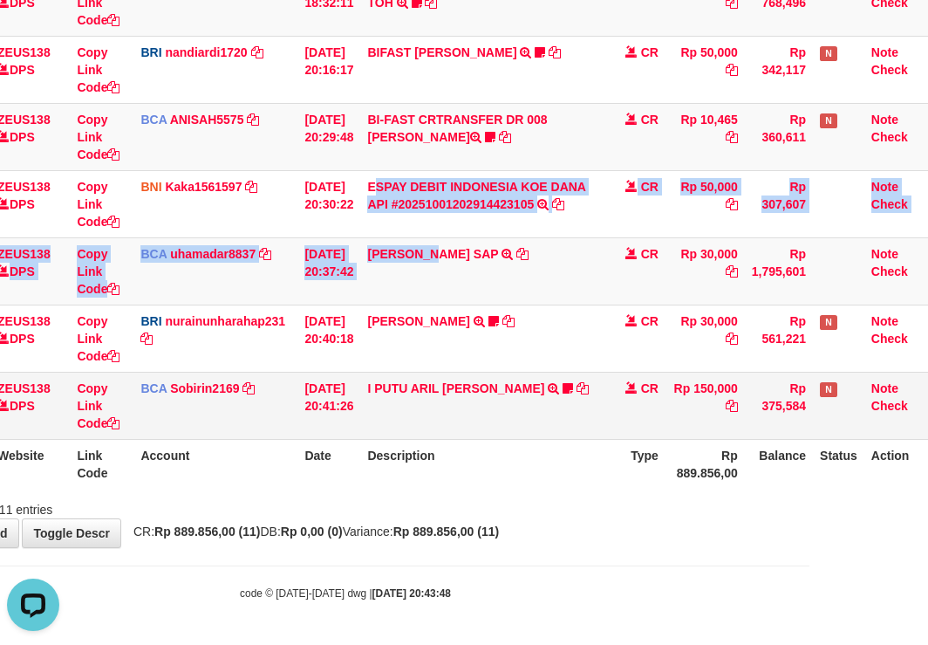
drag, startPoint x: 433, startPoint y: 243, endPoint x: 570, endPoint y: 402, distance: 210.3
click at [532, 395] on tbody "49 ZEUS138 DPS Copy Link Code BCA ANISAH5575 DPS [PERSON_NAME] mutasi_20251001_…" at bounding box center [414, 70] width 1041 height 740
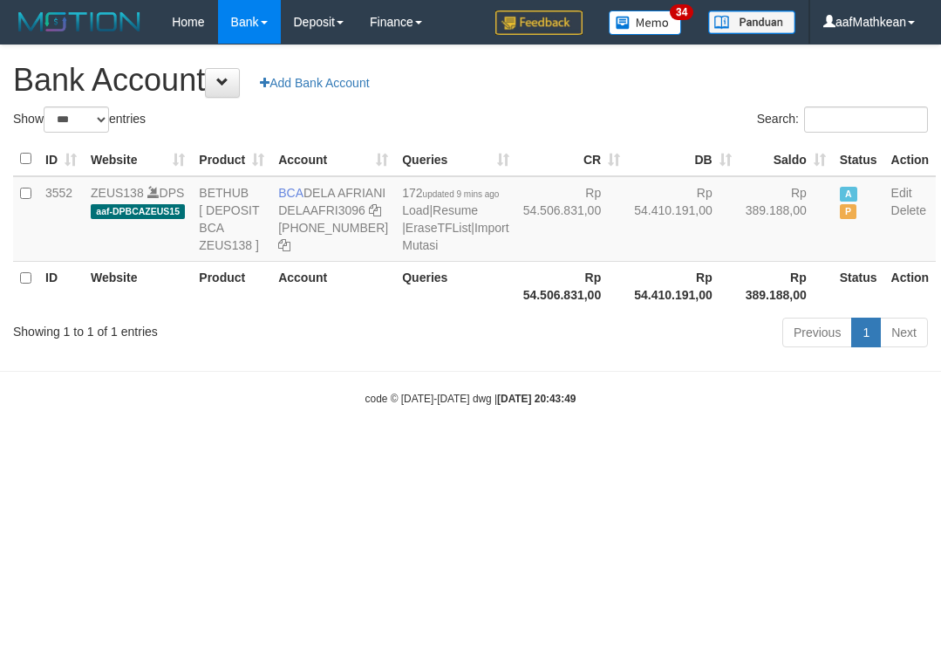
select select "***"
click at [530, 311] on table "ID Website Product Account Queries CR DB Saldo Status Action 3552 ZEUS138 DPS a…" at bounding box center [474, 226] width 923 height 168
drag, startPoint x: 539, startPoint y: 337, endPoint x: 525, endPoint y: 345, distance: 16.0
click at [539, 311] on th "Rp 54.506.831,00" at bounding box center [572, 286] width 112 height 50
click at [526, 311] on th "Rp 54.506.831,00" at bounding box center [572, 286] width 112 height 50
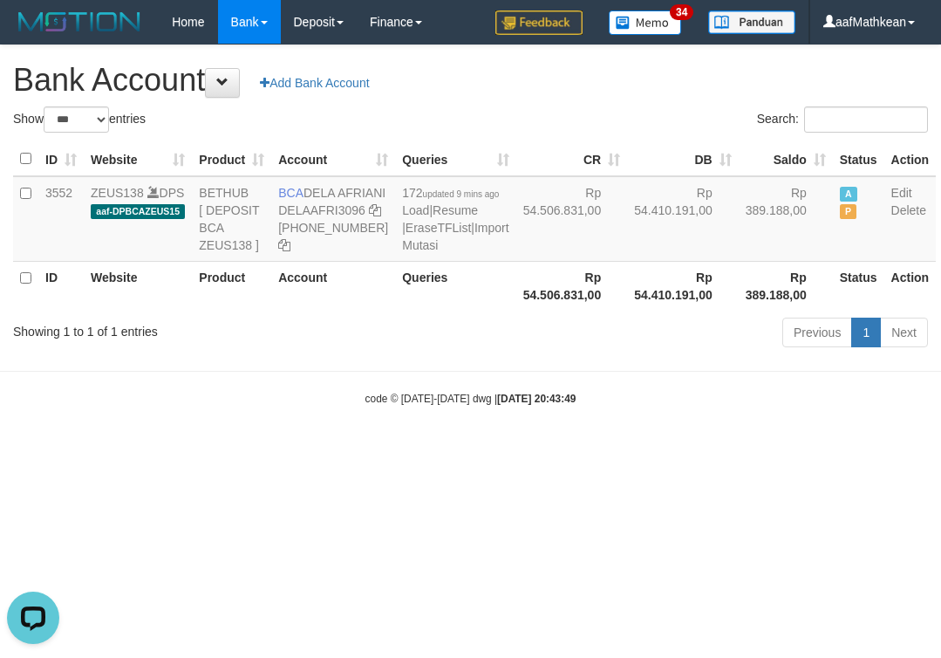
click at [530, 311] on th "Rp 54.506.831,00" at bounding box center [572, 286] width 112 height 50
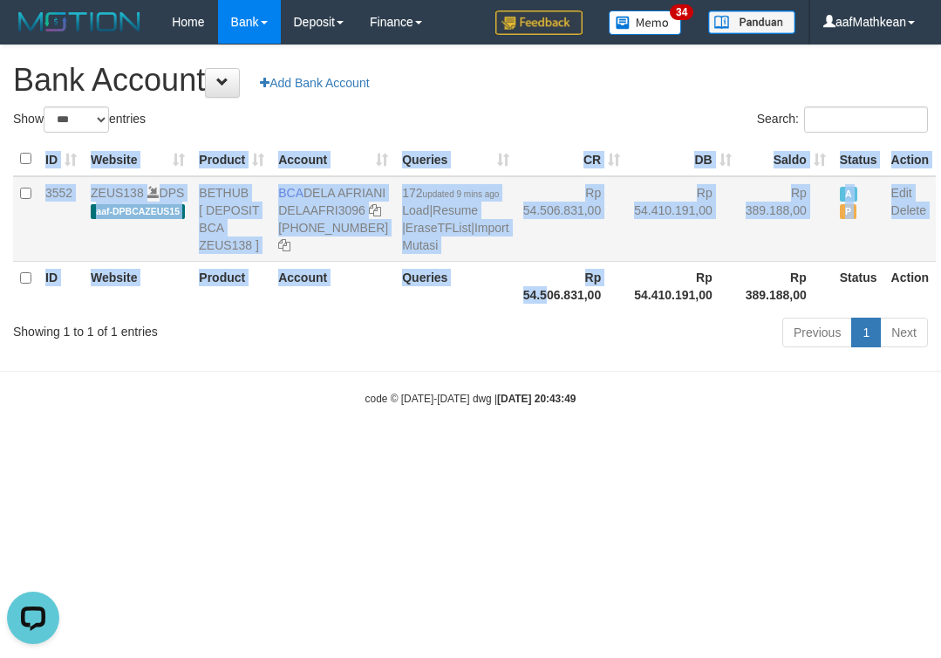
click at [716, 316] on div "ID Website Product Account Queries CR DB Saldo Status Action 3552 ZEUS138 DPS a…" at bounding box center [470, 226] width 941 height 179
click at [365, 340] on div "Showing 1 to 1 of 1 entries" at bounding box center [196, 328] width 366 height 24
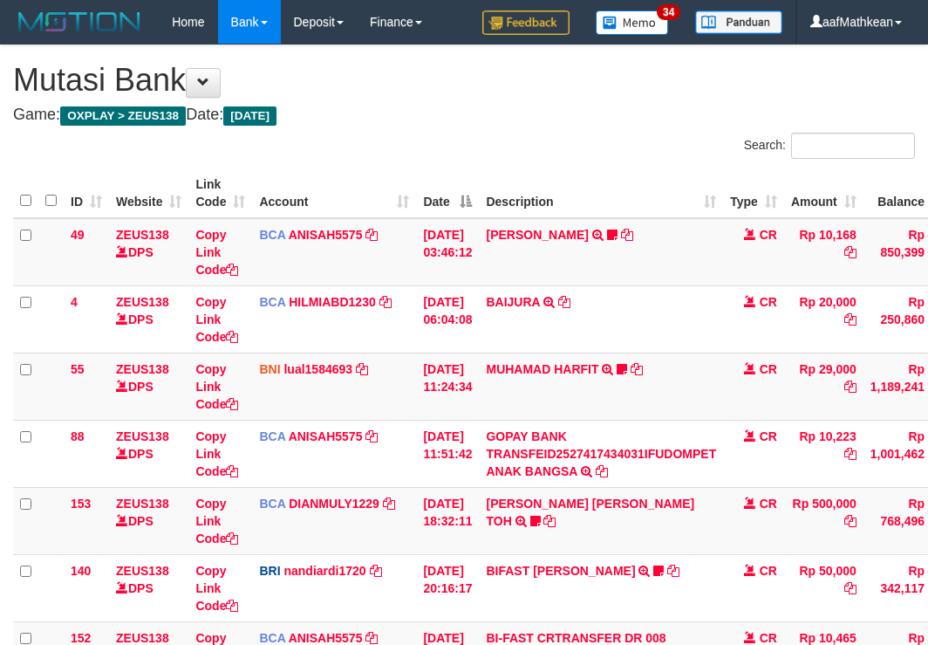
scroll to position [518, 119]
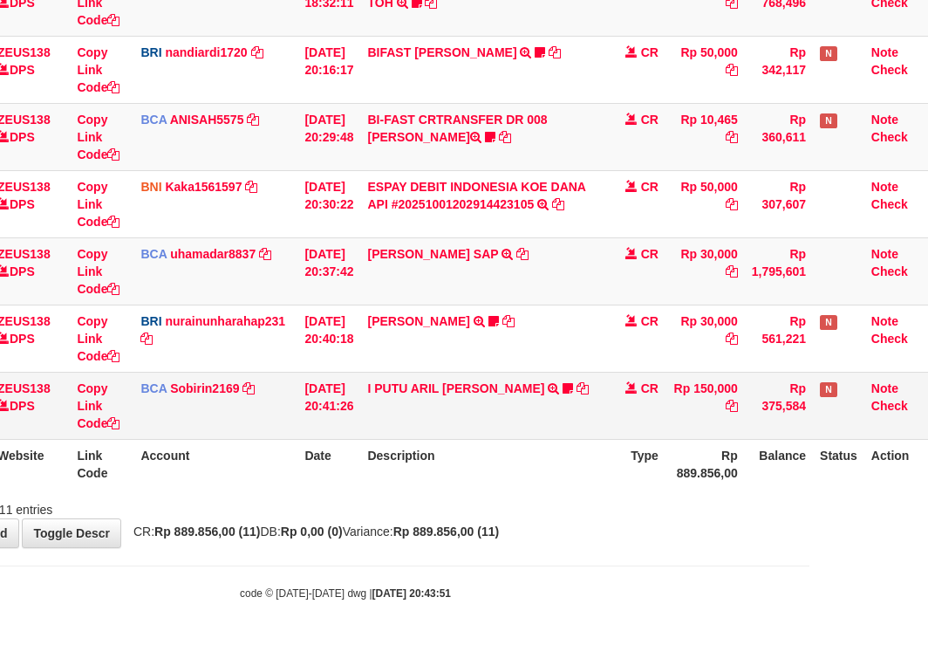
drag, startPoint x: 0, startPoint y: 0, endPoint x: 560, endPoint y: 381, distance: 677.5
click at [565, 386] on td "I PUTU ARIL BUDI H TRSF E-BANKING CR 0110/FTSCY/WS95031 150000.00I PUTU ARIL BU…" at bounding box center [482, 405] width 244 height 67
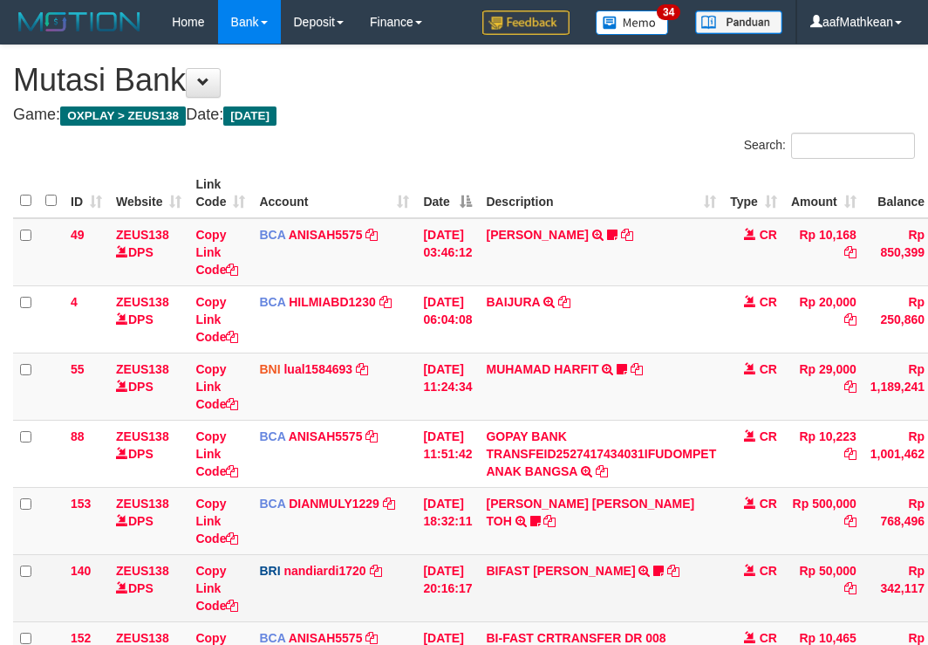
scroll to position [518, 119]
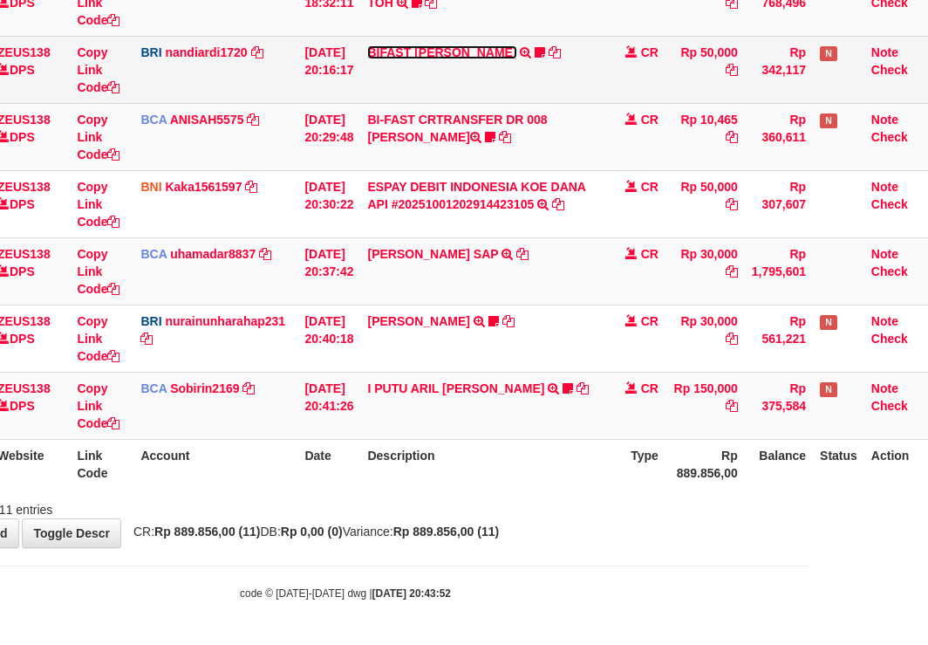
click at [441, 51] on link "BIFAST [PERSON_NAME]" at bounding box center [441, 52] width 149 height 14
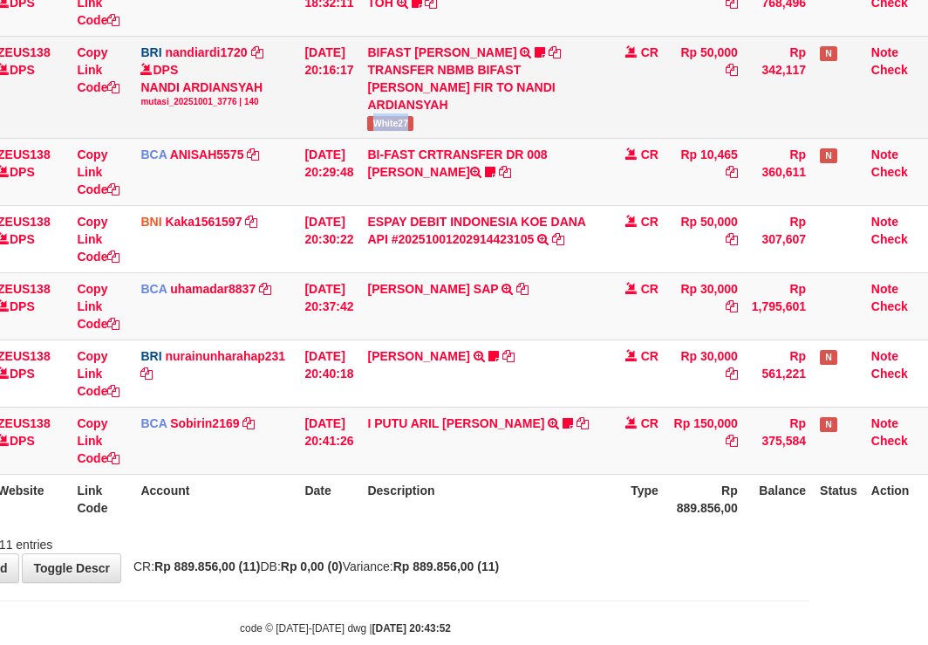
drag, startPoint x: 383, startPoint y: 116, endPoint x: 451, endPoint y: 129, distance: 69.3
click at [451, 129] on td "BIFAST [PERSON_NAME] FIR TRANSFER NBMB BIFAST [PERSON_NAME] FIR TO NANDI ARDIAN…" at bounding box center [482, 87] width 244 height 102
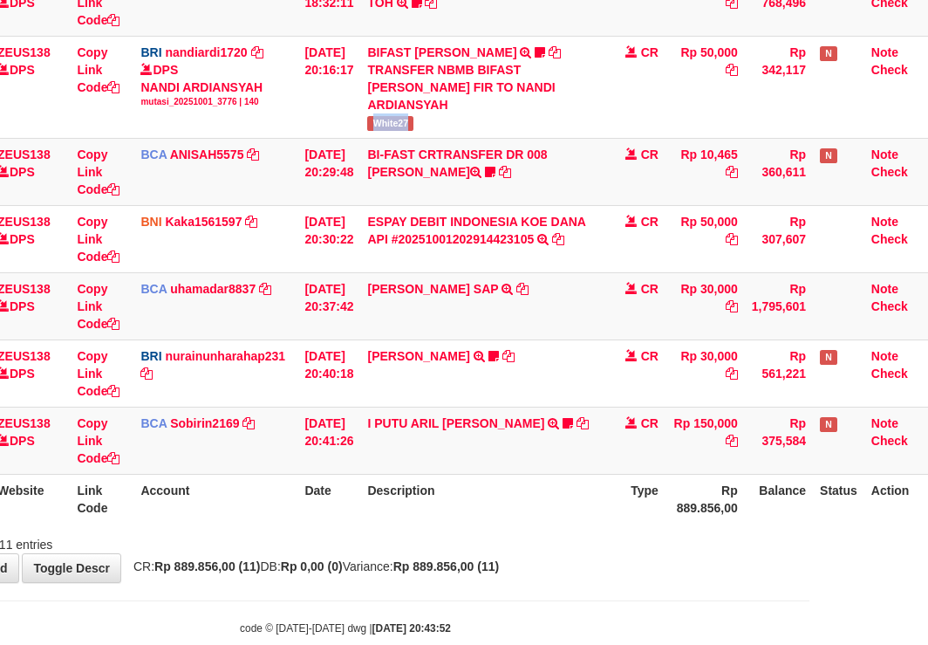
copy span "White27"
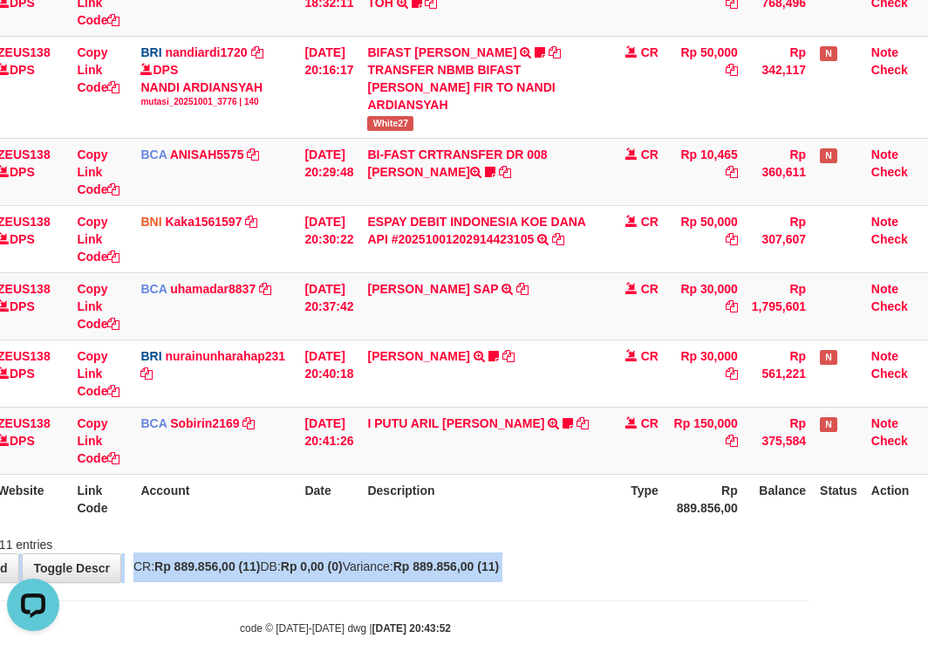
drag, startPoint x: 383, startPoint y: 565, endPoint x: 420, endPoint y: 622, distance: 68.0
click at [377, 600] on body "Toggle navigation Home Bank Account List Load By Website Group [OXPLAY] ZEUS138…" at bounding box center [345, 81] width 928 height 1198
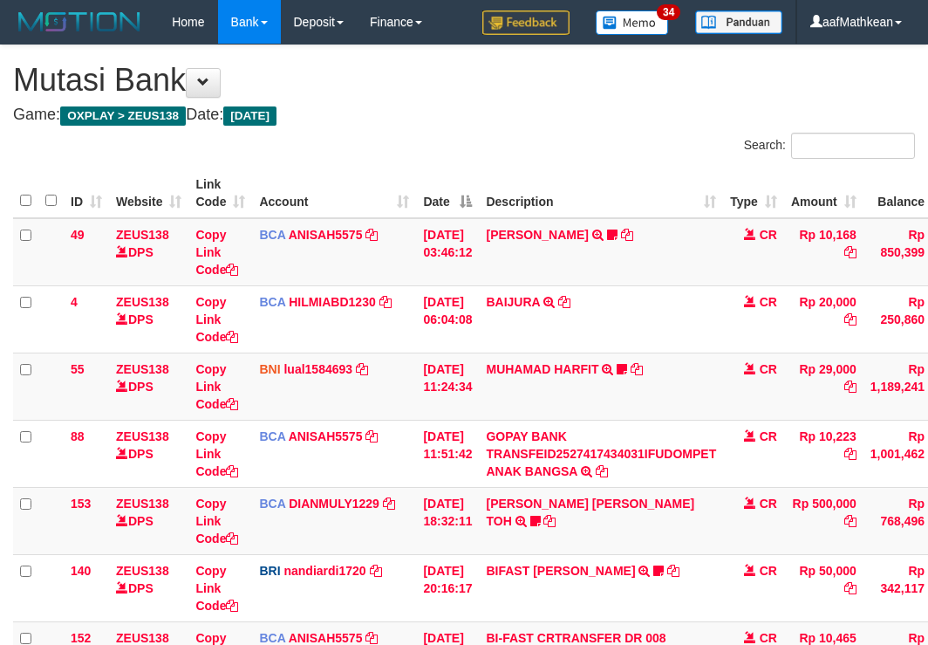
scroll to position [518, 119]
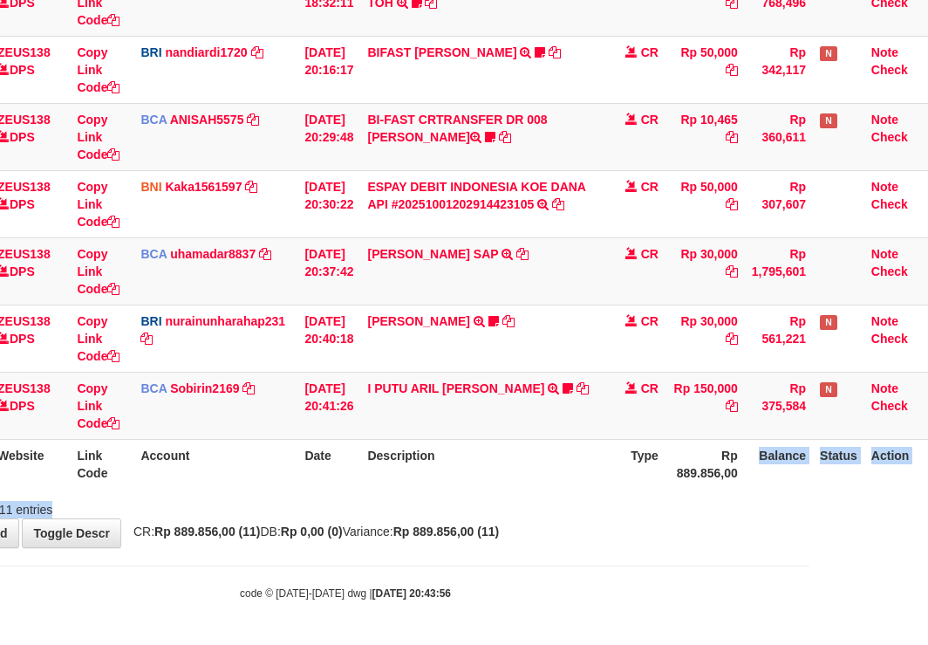
click at [796, 425] on div "Search: ID Website Link Code Account Date Description Type Amount Balance Statu…" at bounding box center [345, 66] width 902 height 904
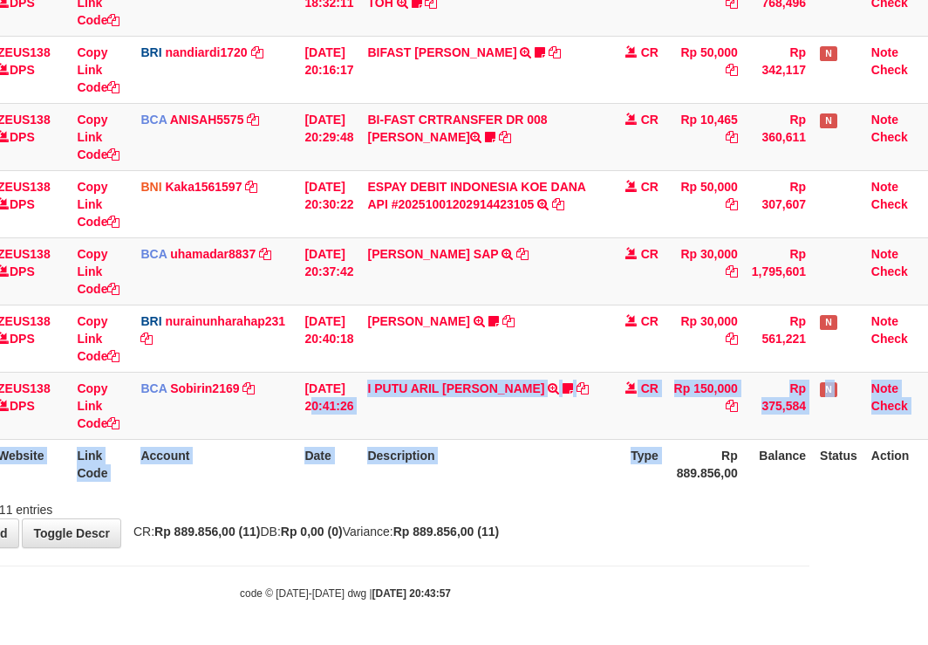
drag, startPoint x: 683, startPoint y: 448, endPoint x: 1239, endPoint y: 447, distance: 555.7
click at [810, 447] on html "Toggle navigation Home Bank Account List Load By Website Group [OXPLAY] ZEUS138…" at bounding box center [345, 63] width 928 height 1163
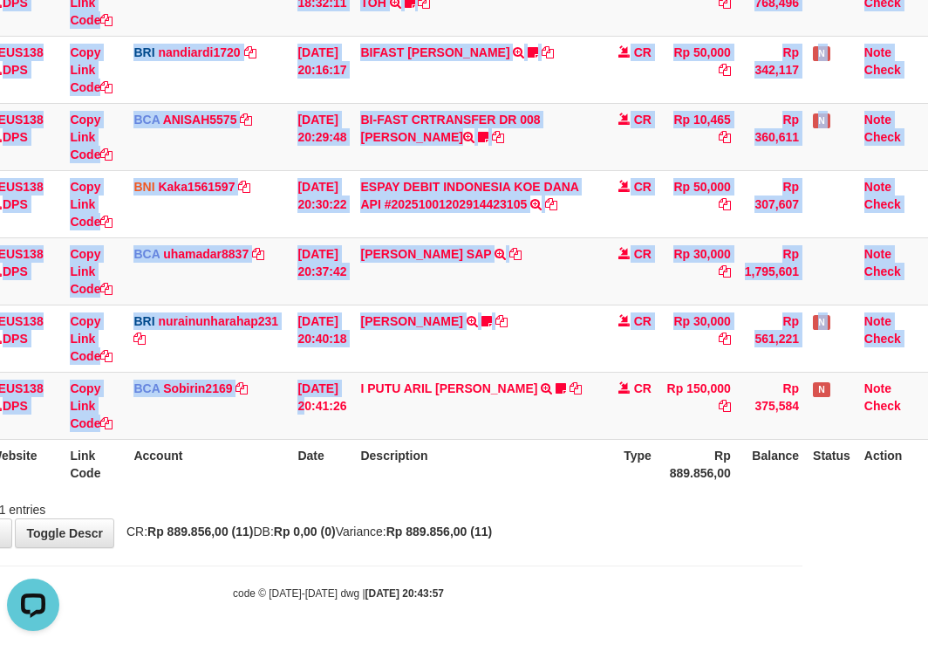
drag, startPoint x: 522, startPoint y: 498, endPoint x: 550, endPoint y: 489, distance: 29.2
click at [523, 498] on div "Showing 1 to 11 of 11 entries" at bounding box center [338, 506] width 928 height 24
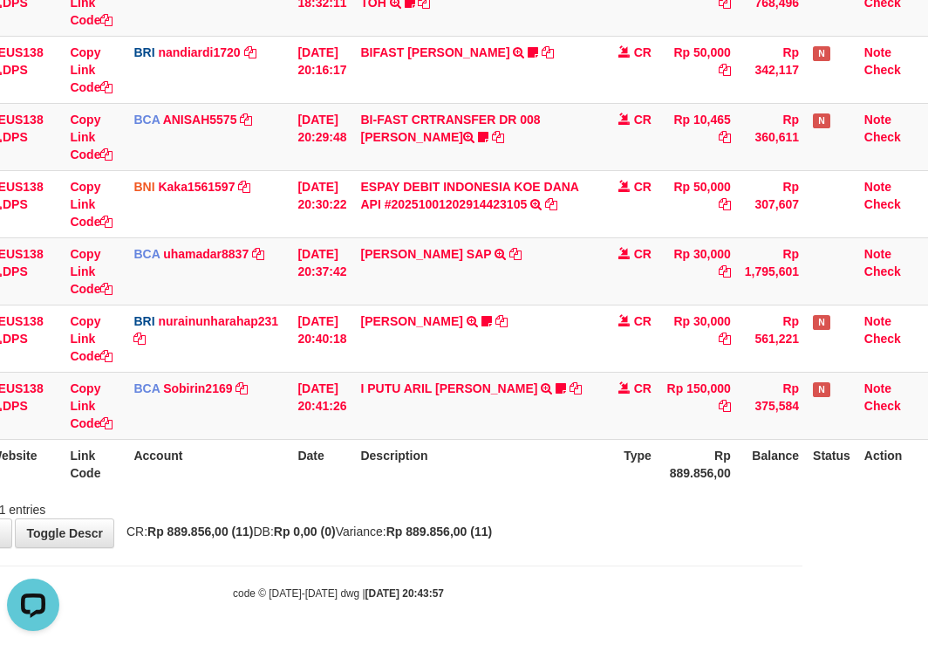
drag, startPoint x: 550, startPoint y: 489, endPoint x: 940, endPoint y: 310, distance: 430.2
click at [571, 481] on div "ID Website Link Code Account Date Description Type Amount Balance Status Action…" at bounding box center [338, 69] width 928 height 849
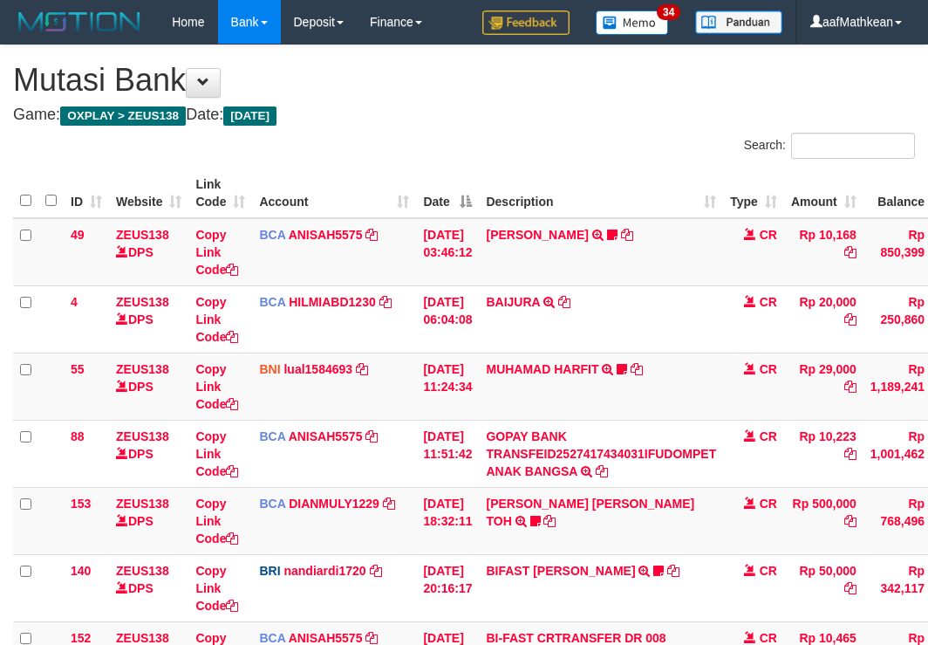
scroll to position [482, 112]
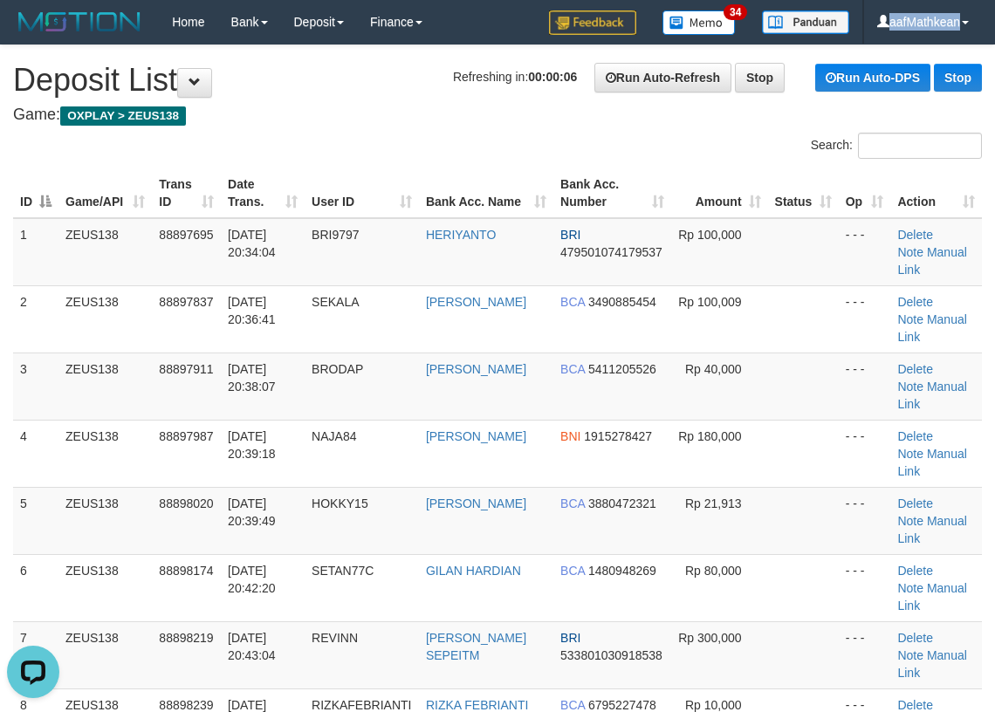
drag, startPoint x: 366, startPoint y: 130, endPoint x: 7, endPoint y: 215, distance: 368.4
click at [326, 140] on div "Search:" at bounding box center [497, 148] width 995 height 31
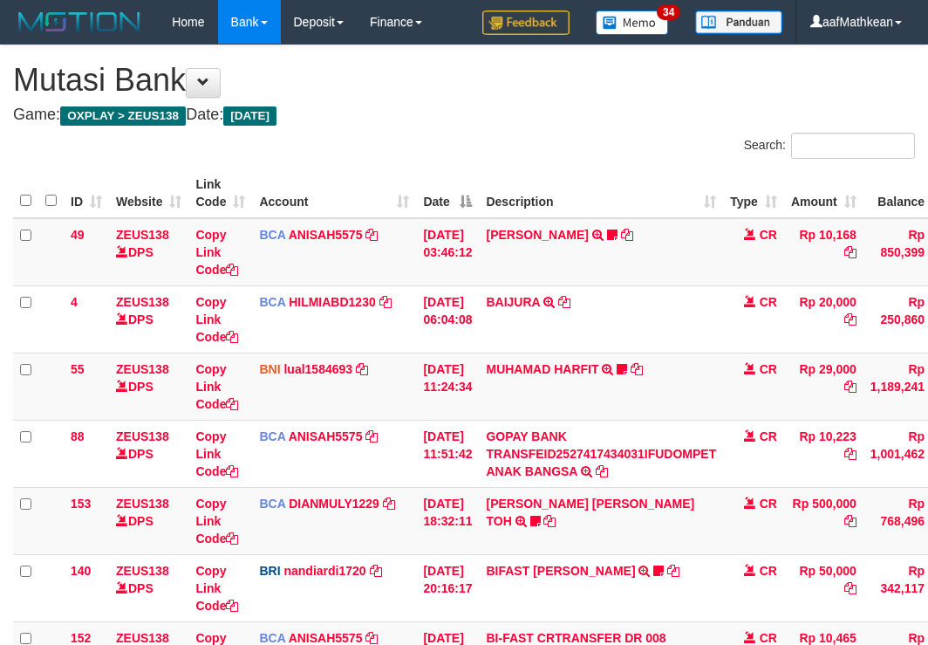
scroll to position [482, 112]
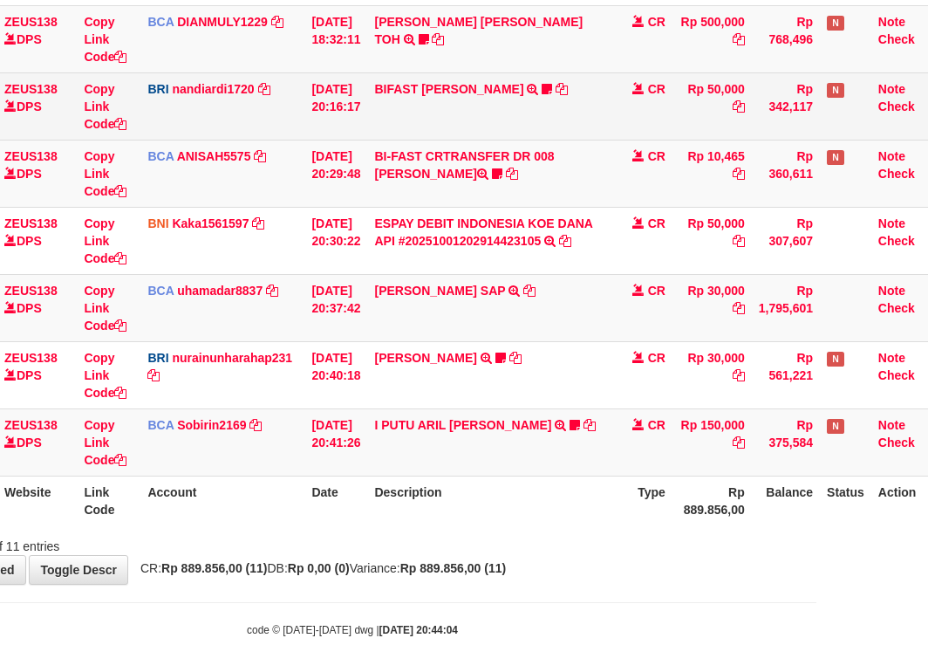
scroll to position [491, 119]
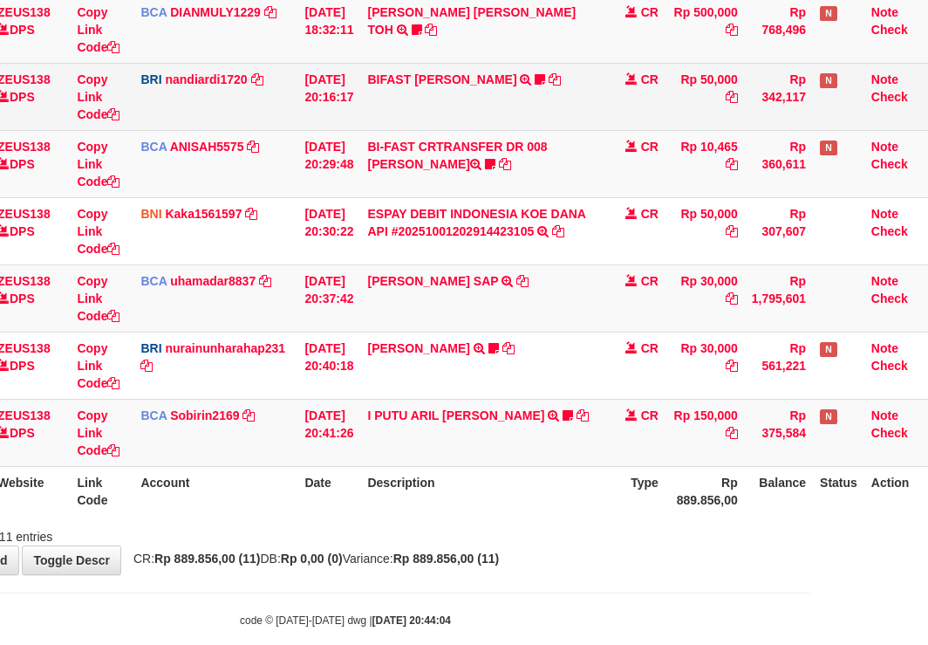
click at [446, 91] on td "BIFAST [PERSON_NAME] FIR TRANSFER NBMB BIFAST [PERSON_NAME] FIR TO NANDI ARDIAN…" at bounding box center [482, 96] width 244 height 67
click at [414, 75] on link "BIFAST [PERSON_NAME]" at bounding box center [441, 79] width 149 height 14
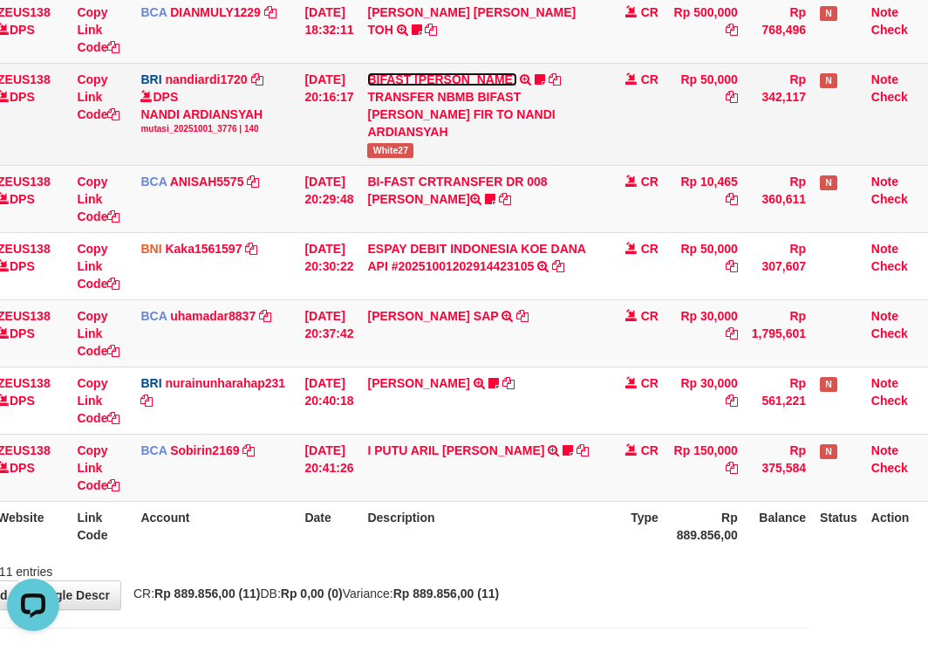
scroll to position [0, 0]
copy span "White27"
drag, startPoint x: 380, startPoint y: 143, endPoint x: 479, endPoint y: 155, distance: 99.3
click at [479, 155] on td "BIFAST [PERSON_NAME] FIR TRANSFER NBMB BIFAST [PERSON_NAME] FIR TO NANDI ARDIAN…" at bounding box center [482, 114] width 244 height 102
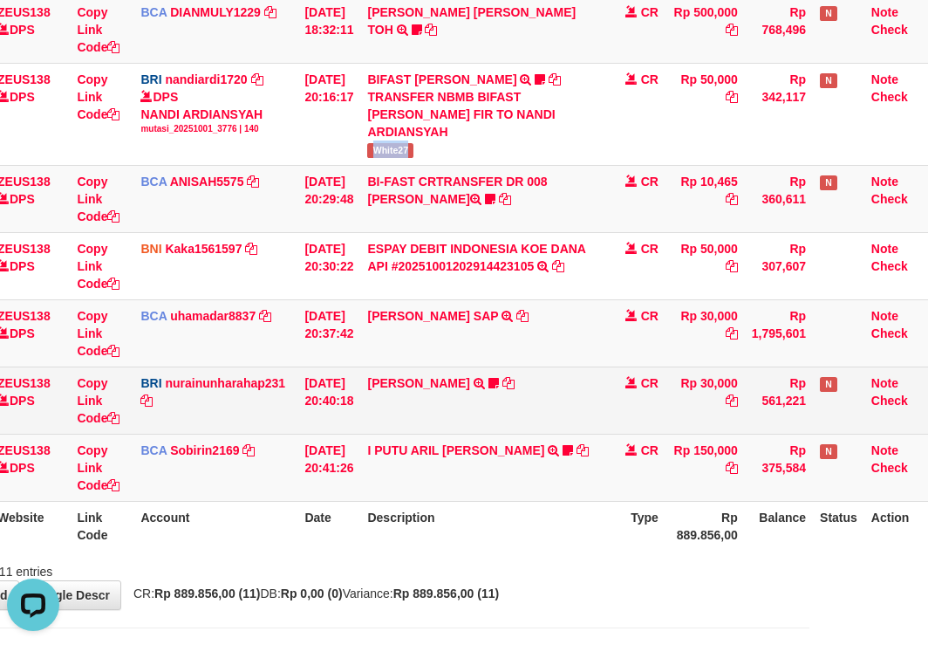
click at [698, 365] on td "Rp 30,000" at bounding box center [705, 332] width 79 height 67
drag, startPoint x: 700, startPoint y: 379, endPoint x: 586, endPoint y: 404, distance: 116.2
click at [700, 388] on td "Rp 30,000" at bounding box center [705, 399] width 79 height 67
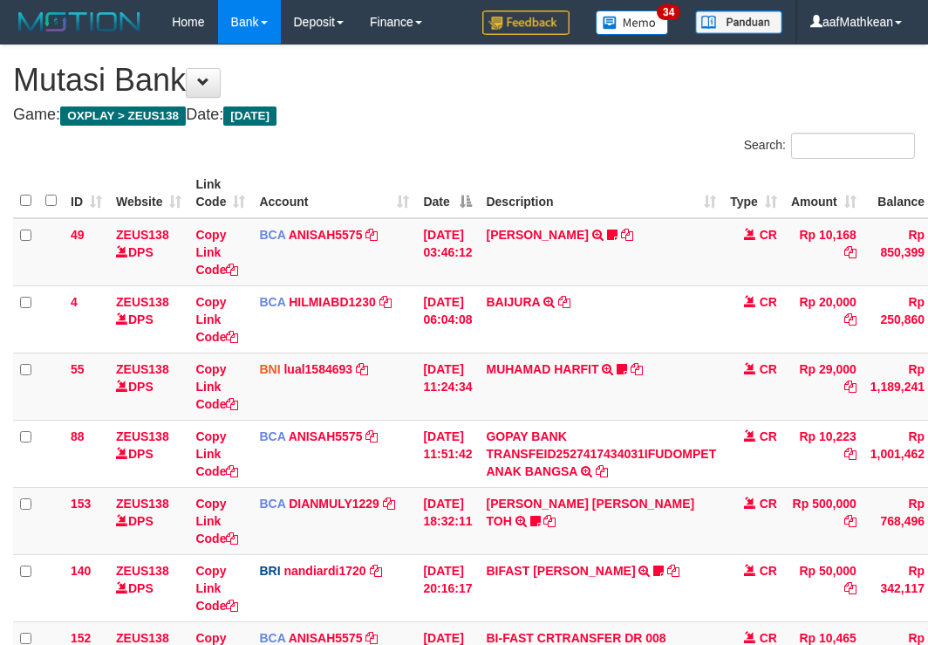
scroll to position [491, 119]
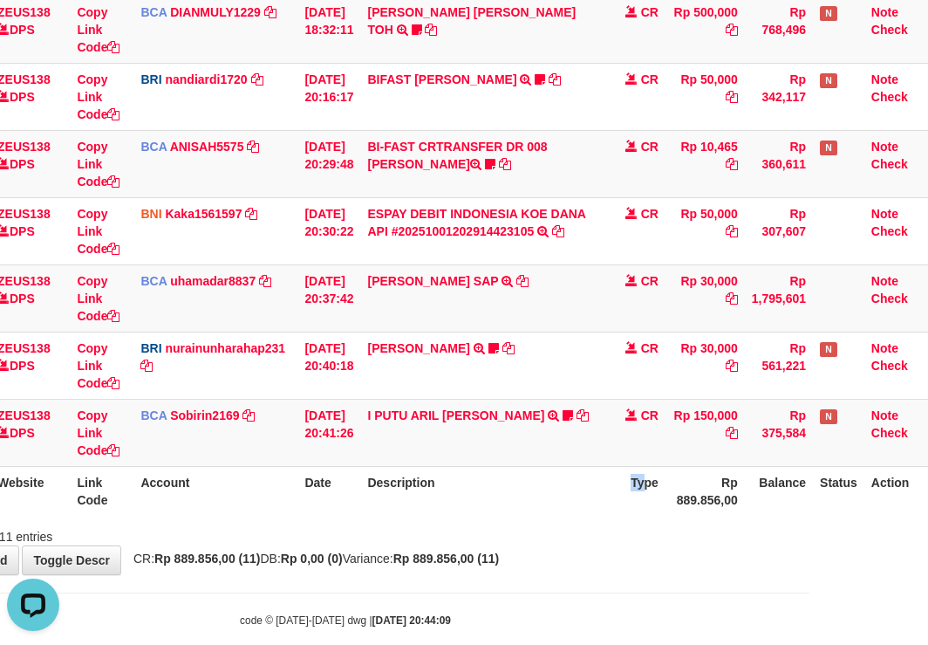
drag, startPoint x: 671, startPoint y: 520, endPoint x: 674, endPoint y: 493, distance: 27.3
click at [676, 520] on div "Search: ID Website Link Code Account Date Description Type Amount Balance Statu…" at bounding box center [345, 93] width 902 height 904
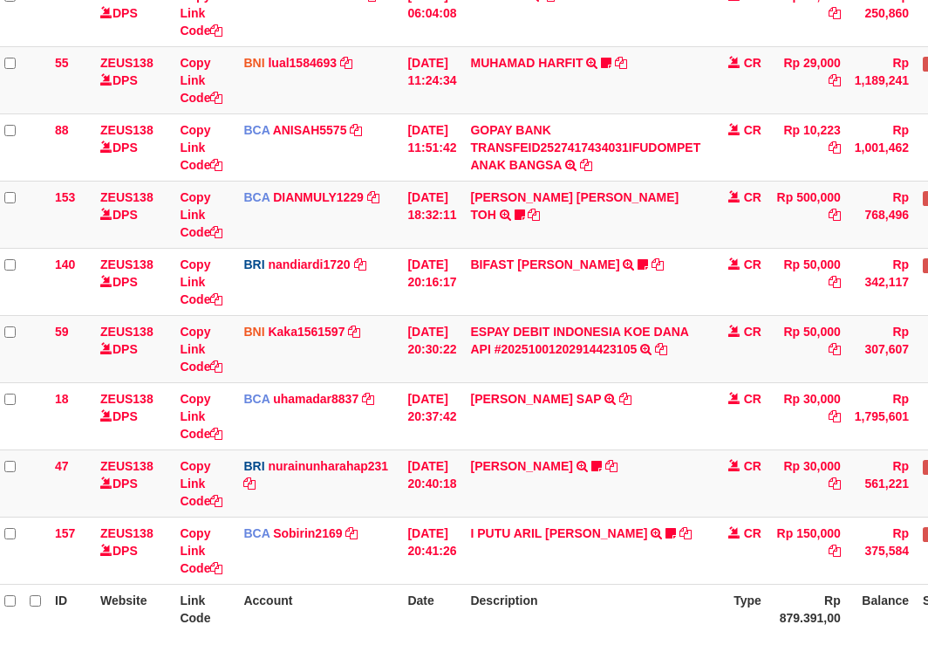
scroll to position [451, 16]
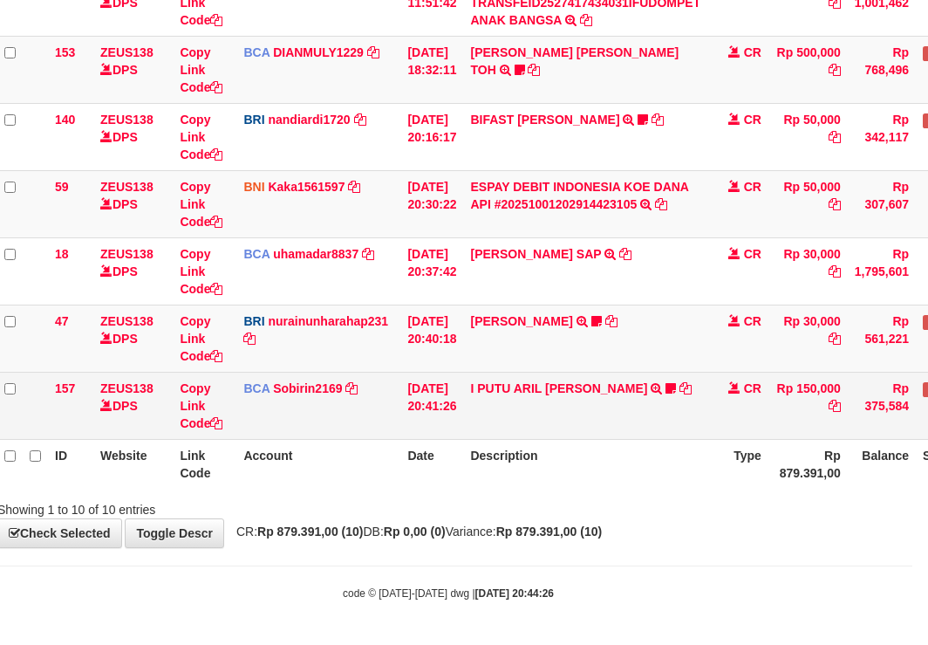
click at [636, 434] on td "I PUTU ARIL BUDI H TRSF E-BANKING CR 0110/FTSCY/WS95031 150000.00I PUTU ARIL BU…" at bounding box center [585, 405] width 244 height 67
click at [630, 433] on td "I PUTU ARIL BUDI H TRSF E-BANKING CR 0110/FTSCY/WS95031 150000.00I PUTU ARIL BU…" at bounding box center [585, 405] width 244 height 67
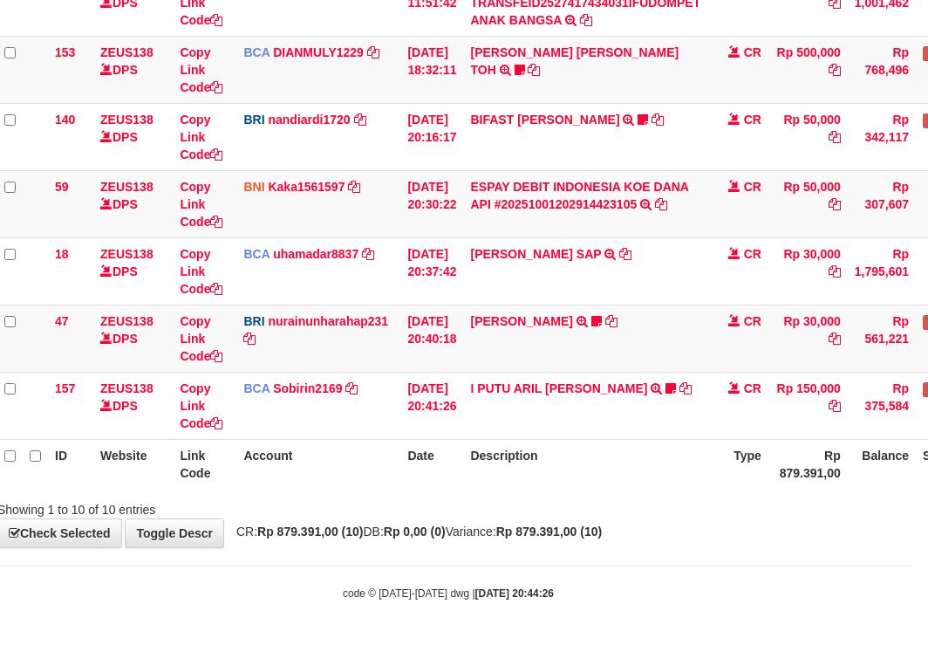
click at [623, 450] on th "Description" at bounding box center [585, 464] width 244 height 50
click at [616, 454] on th "Description" at bounding box center [585, 464] width 244 height 50
click at [571, 471] on th "Description" at bounding box center [585, 464] width 244 height 50
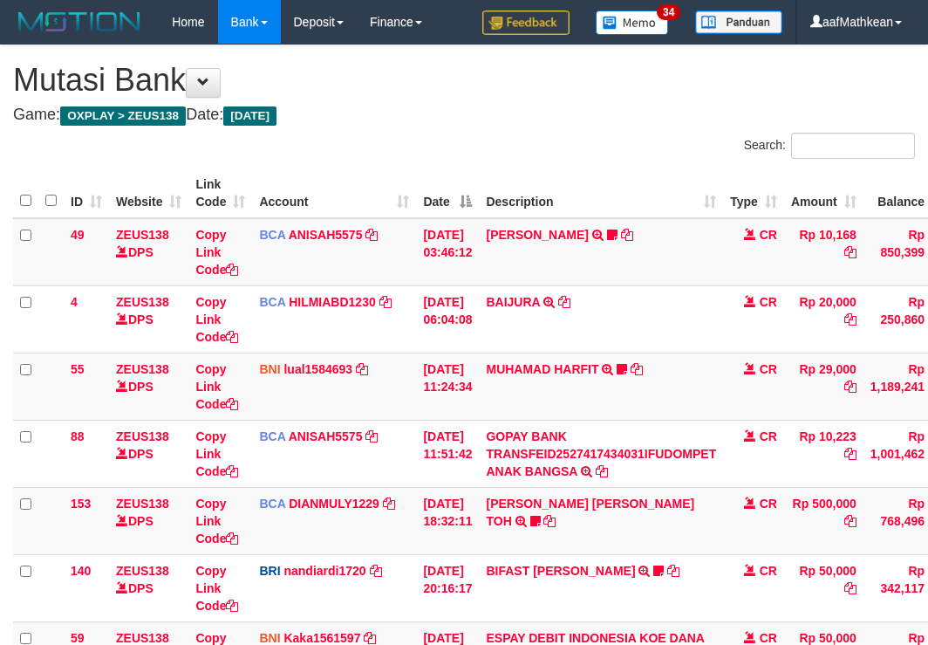
scroll to position [451, 16]
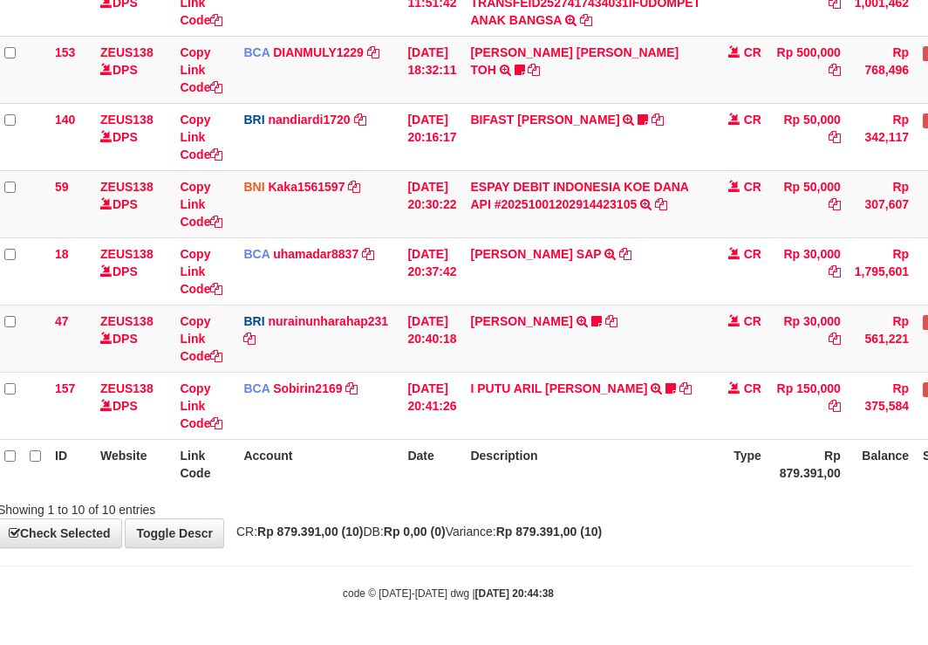
click at [631, 496] on div "Showing 1 to 10 of 10 entries" at bounding box center [448, 506] width 928 height 24
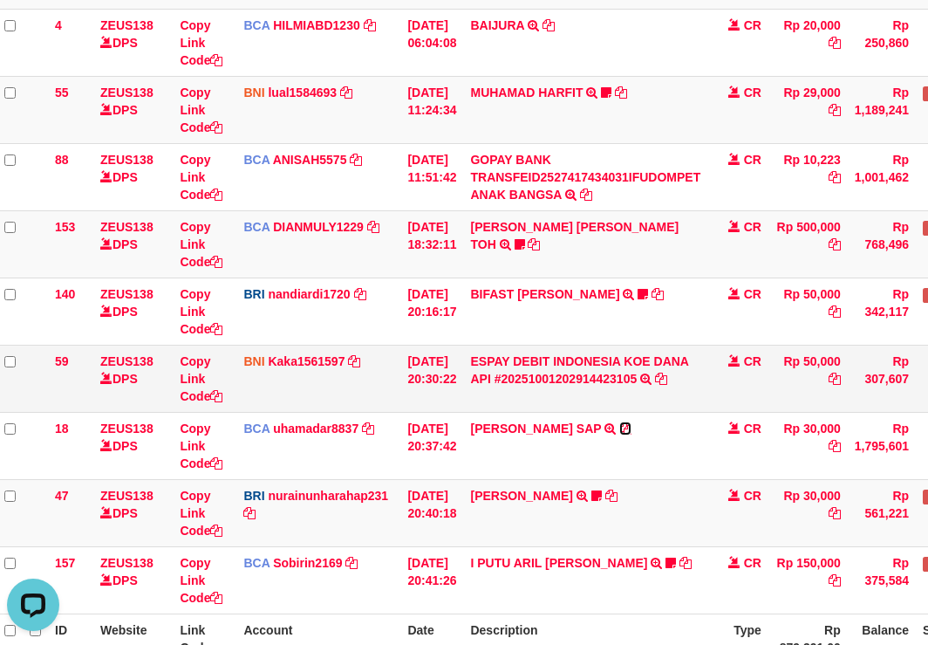
drag, startPoint x: 659, startPoint y: 424, endPoint x: 669, endPoint y: 393, distance: 33.1
click at [632, 424] on icon at bounding box center [625, 428] width 12 height 12
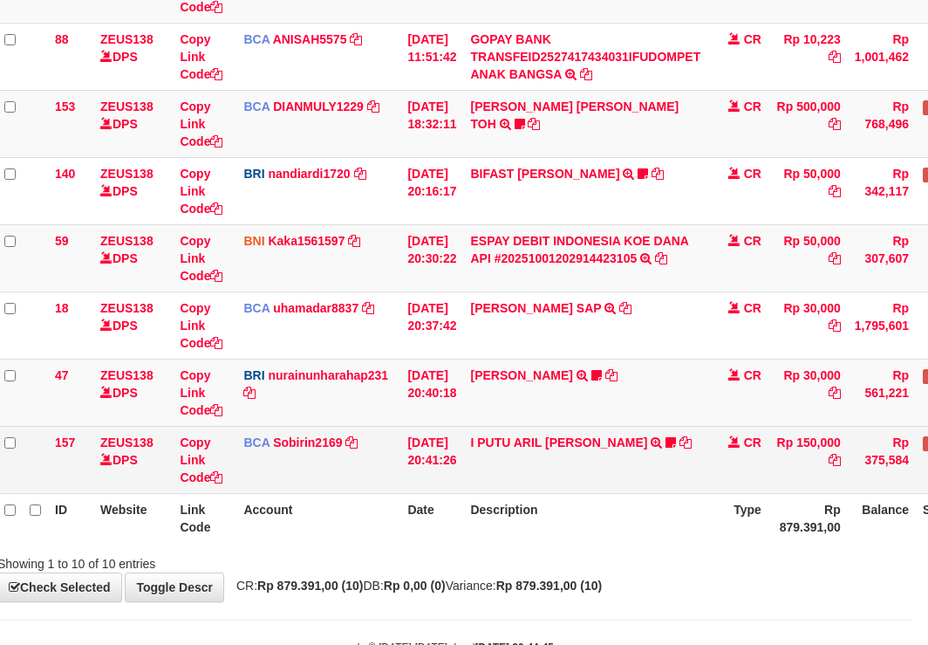
click at [696, 489] on td "I PUTU ARIL BUDI H TRSF E-BANKING CR 0110/FTSCY/WS95031 150000.00I PUTU ARIL BU…" at bounding box center [585, 459] width 244 height 67
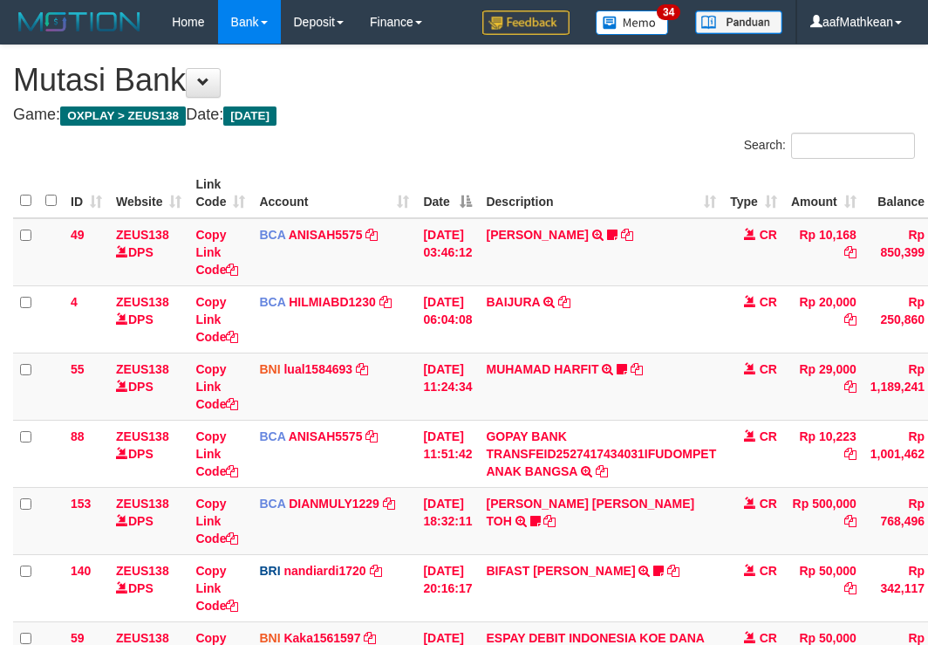
scroll to position [397, 16]
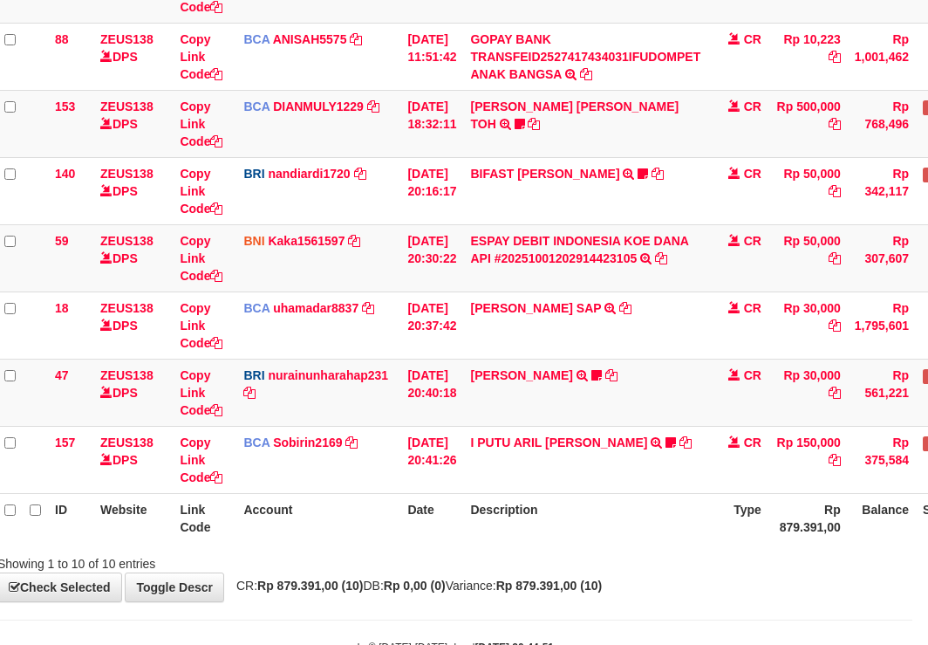
click at [423, 535] on th "Date" at bounding box center [431, 518] width 63 height 50
drag, startPoint x: 629, startPoint y: 563, endPoint x: 704, endPoint y: 580, distance: 77.0
click at [631, 567] on div "Showing 1 to 10 of 10 entries" at bounding box center [448, 560] width 928 height 24
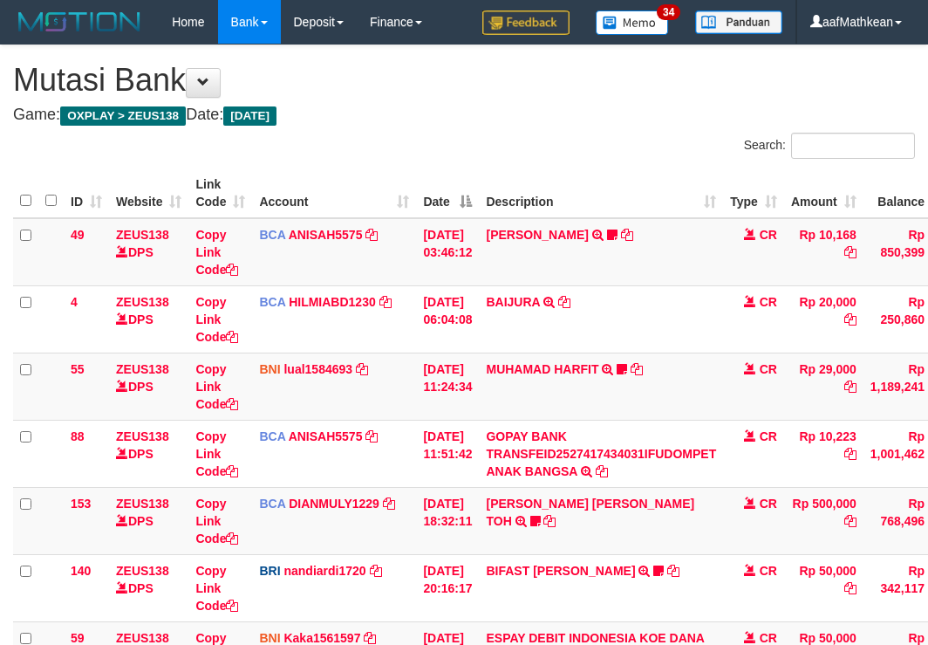
scroll to position [397, 16]
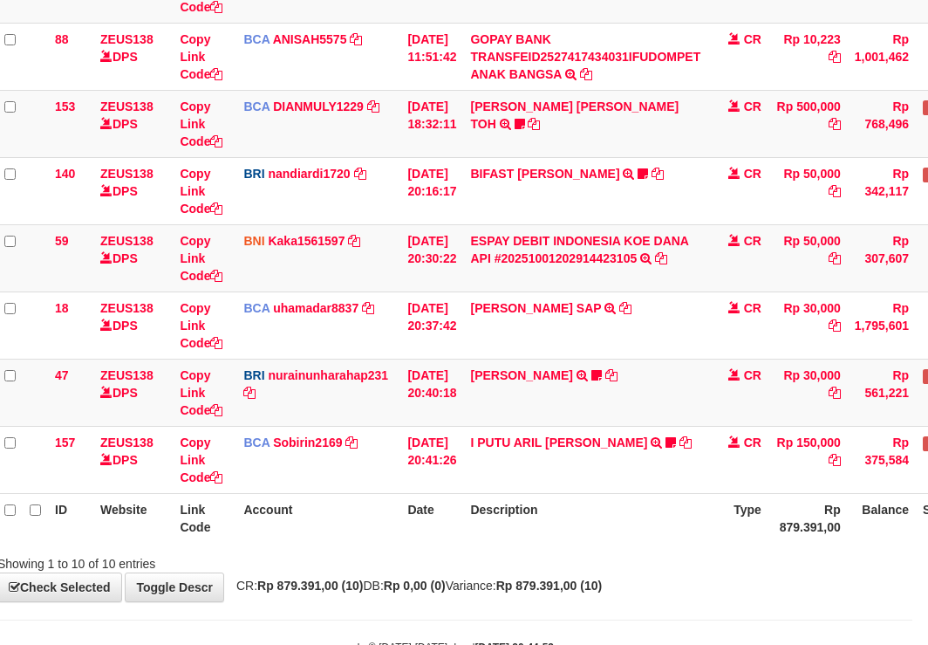
click at [400, 499] on th "Account" at bounding box center [318, 518] width 164 height 50
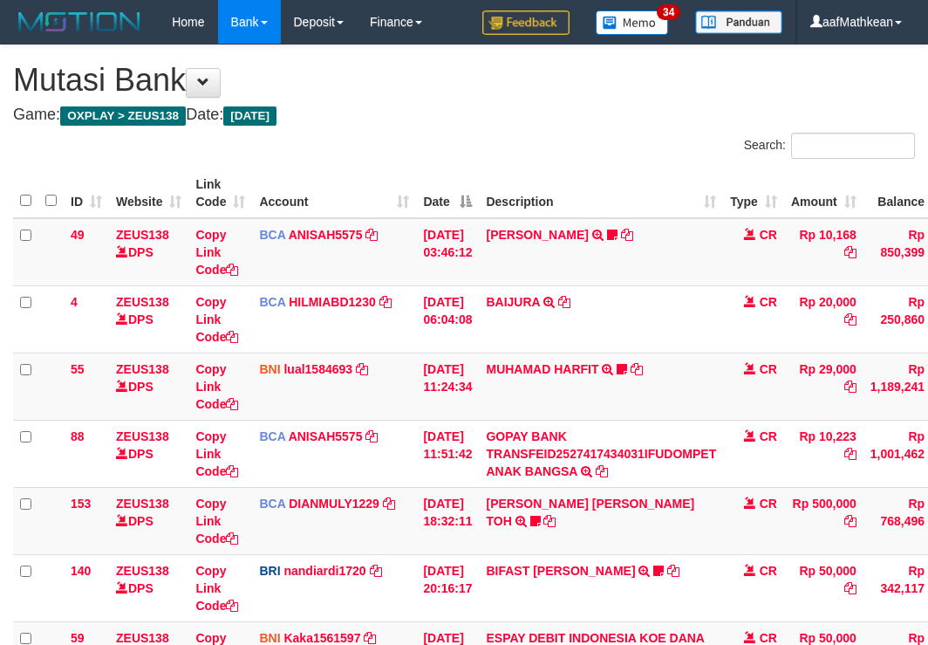
scroll to position [397, 16]
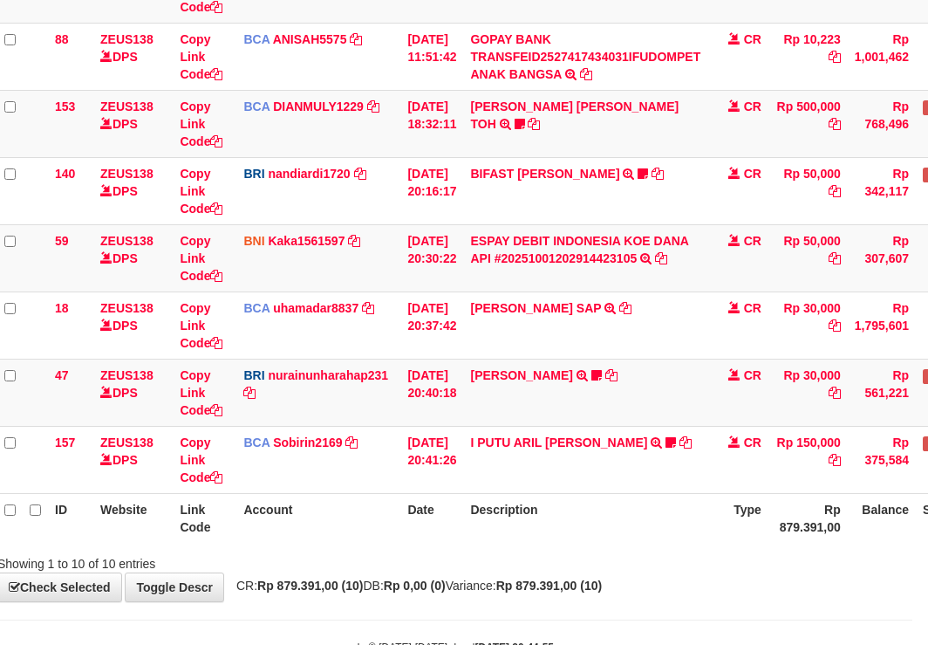
click at [361, 583] on strong "Rp 879.391,00 (10)" at bounding box center [310, 585] width 106 height 14
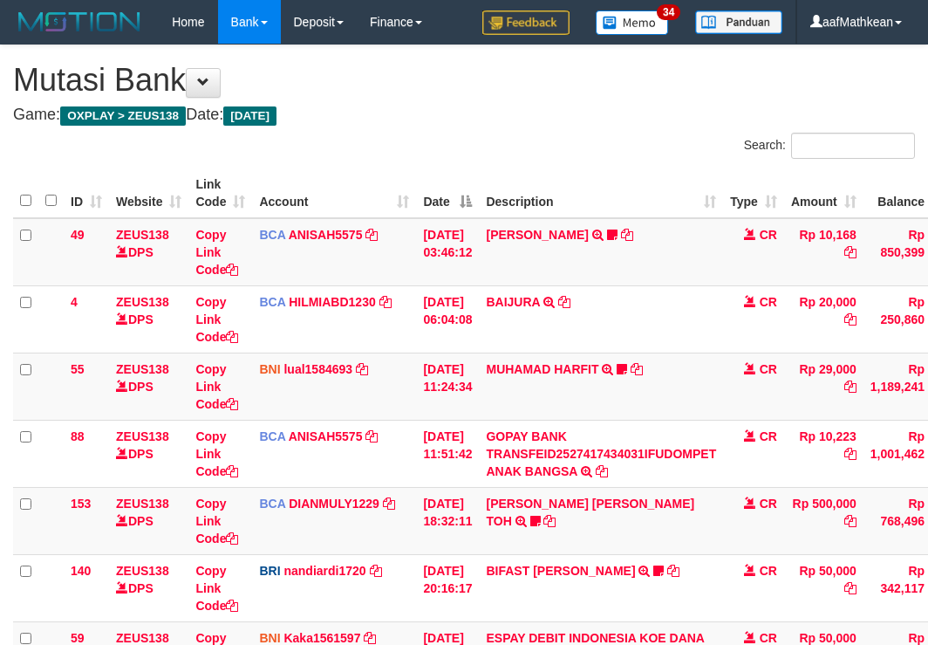
scroll to position [397, 16]
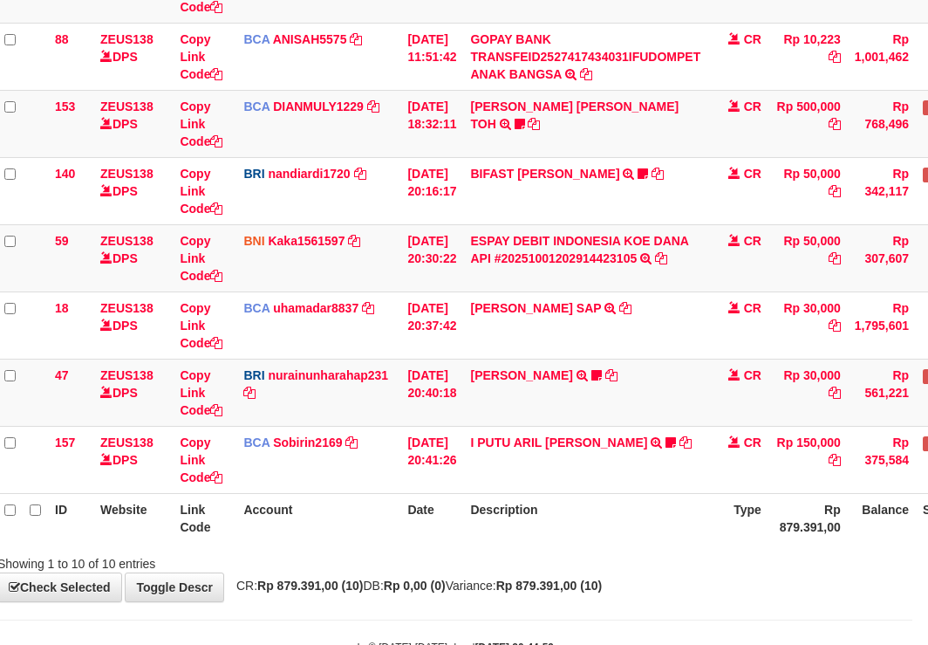
click at [580, 550] on div "Showing 1 to 10 of 10 entries" at bounding box center [448, 560] width 928 height 24
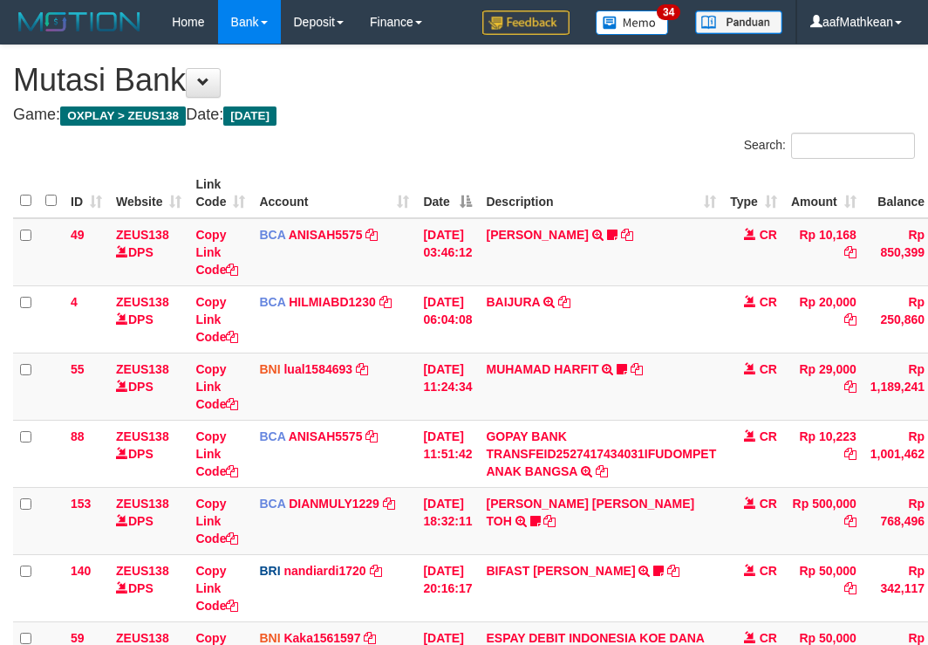
scroll to position [397, 16]
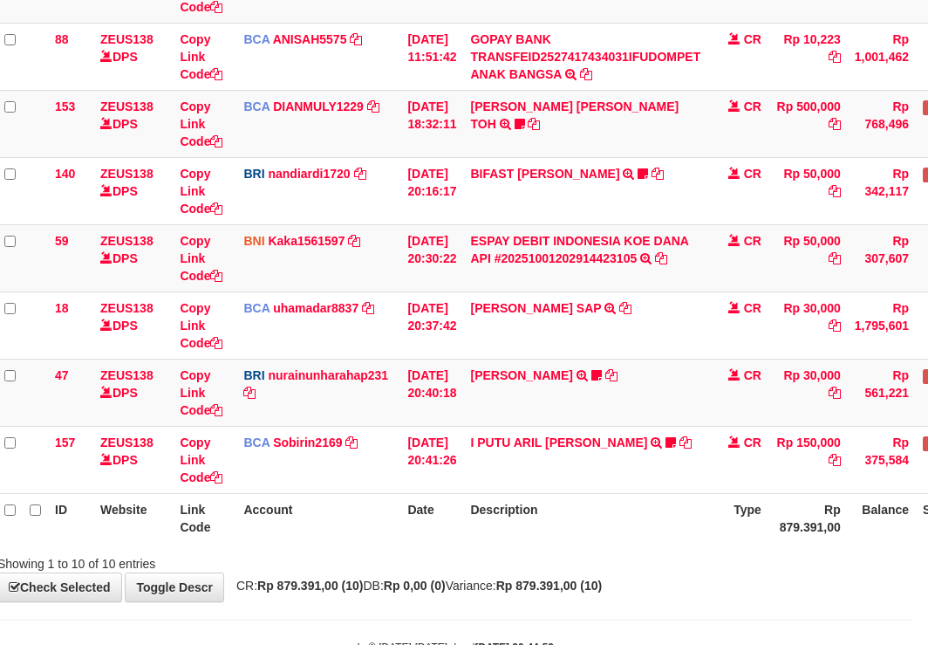
click at [584, 561] on div "Showing 1 to 10 of 10 entries" at bounding box center [448, 560] width 928 height 24
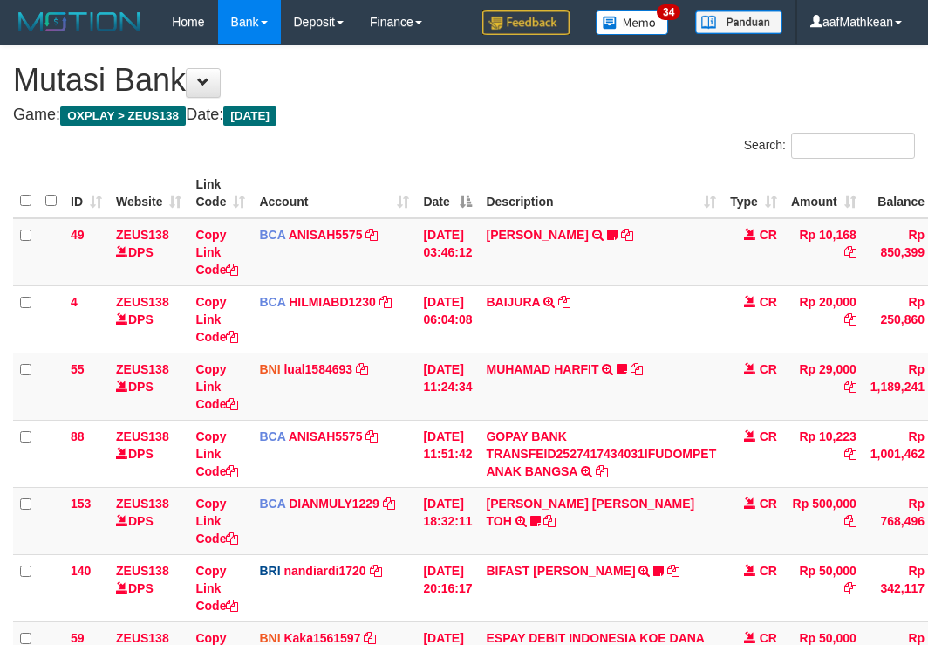
scroll to position [397, 16]
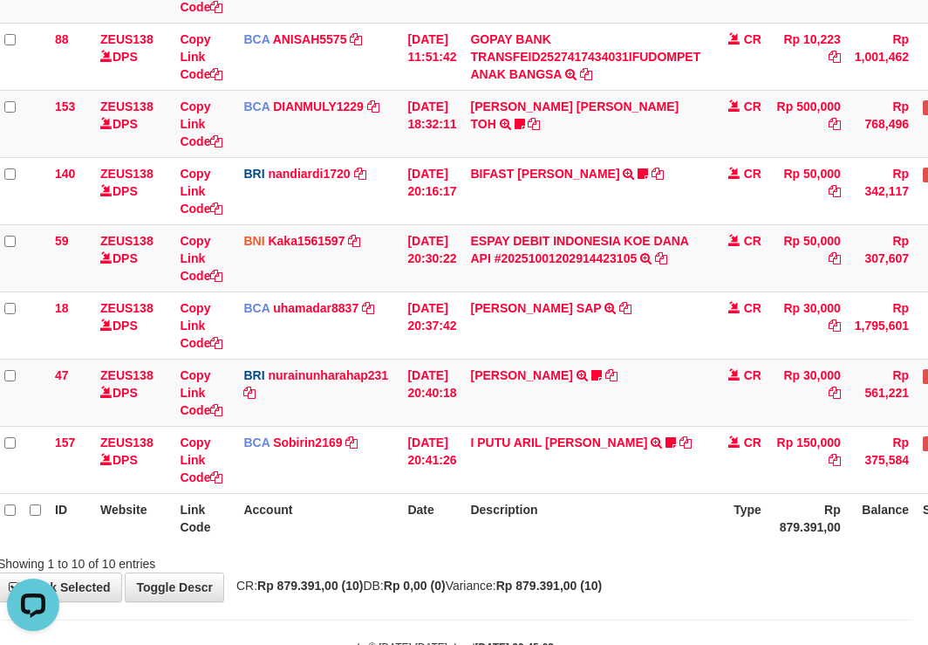
click at [606, 550] on div "Showing 1 to 10 of 10 entries" at bounding box center [448, 560] width 928 height 24
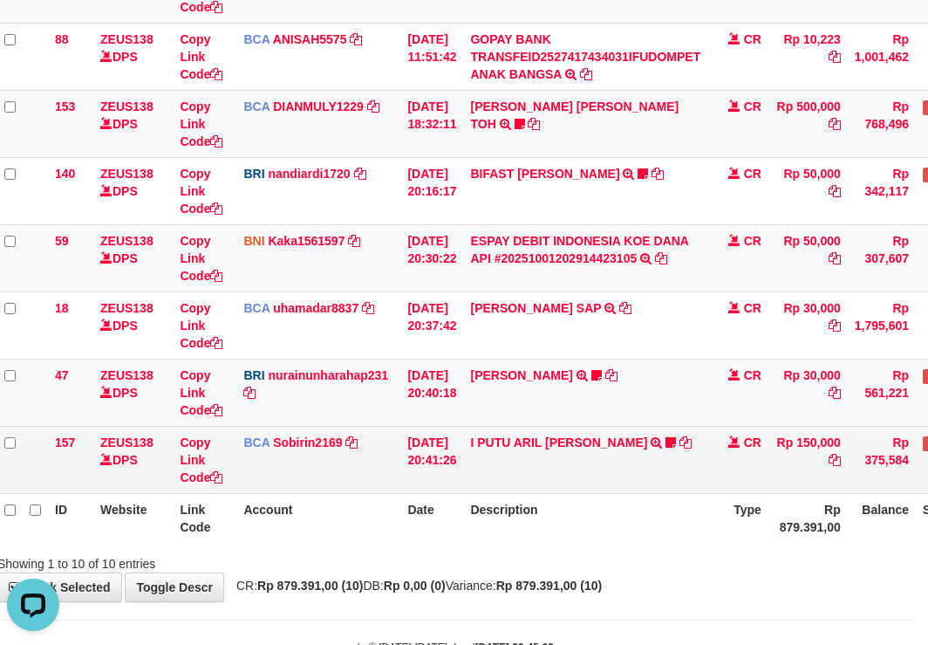
click at [610, 492] on table "ID Website Link Code Account Date Description Type Amount Balance Status Action…" at bounding box center [517, 156] width 1041 height 771
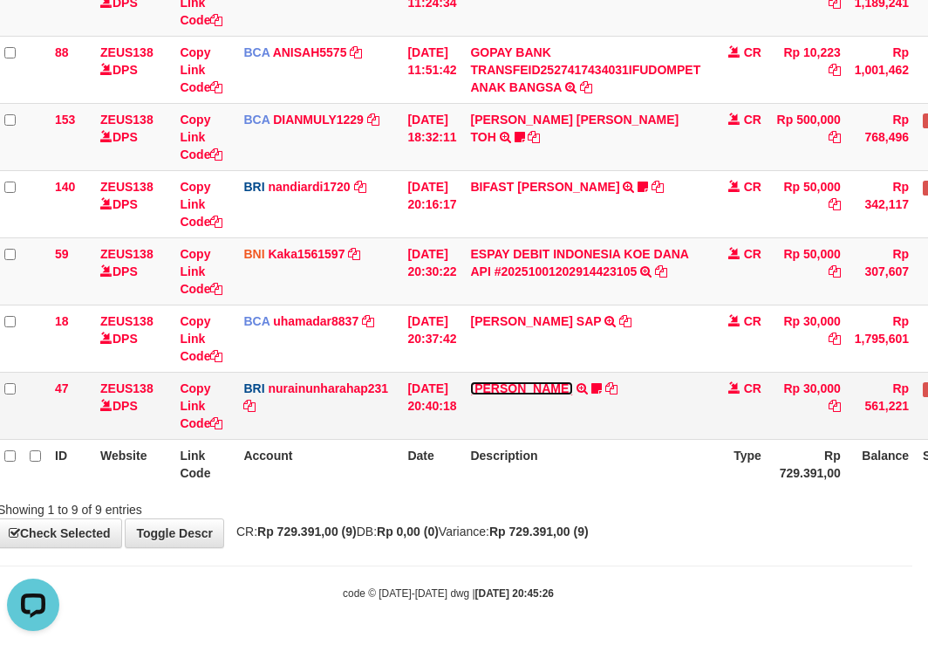
click at [564, 382] on link "RISAL WAHYUDI" at bounding box center [521, 388] width 102 height 14
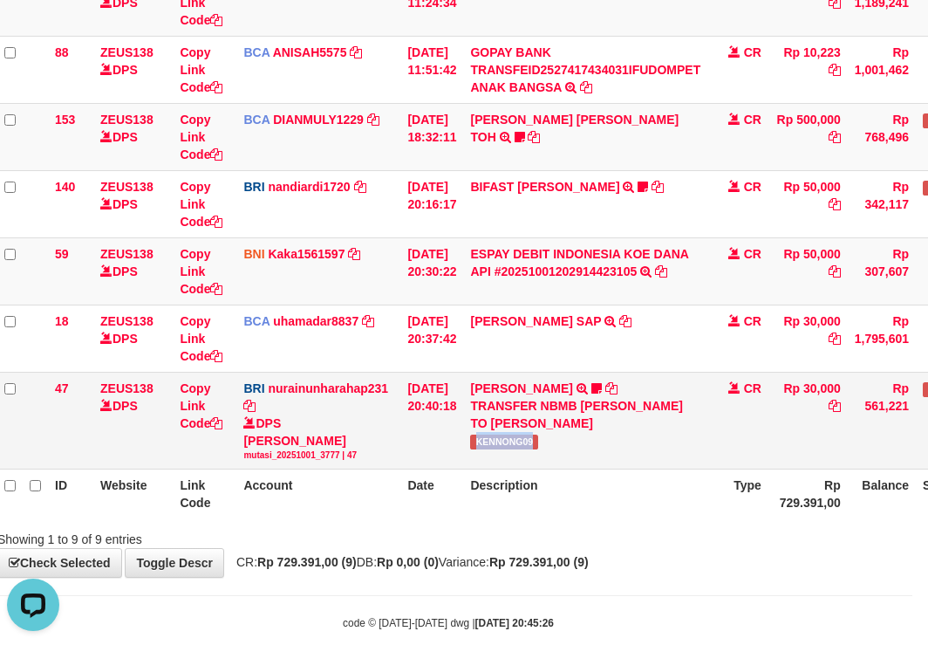
copy span "KENNONG09"
drag, startPoint x: 527, startPoint y: 438, endPoint x: 640, endPoint y: 396, distance: 120.9
click at [602, 420] on td "RISAL WAHYUDI TRANSFER NBMB RISAL WAHYUDI TO NURAINUN HARAHAP KENNONG09" at bounding box center [585, 420] width 244 height 97
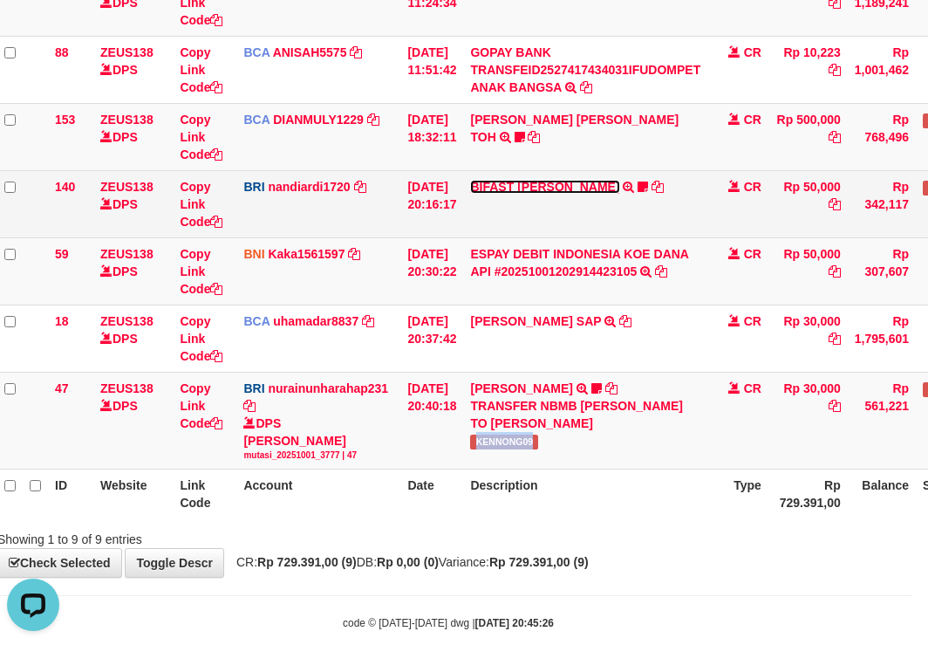
drag, startPoint x: 550, startPoint y: 186, endPoint x: 537, endPoint y: 215, distance: 32.4
click at [550, 186] on link "BIFAST MUHAMMAD FIR" at bounding box center [544, 187] width 149 height 14
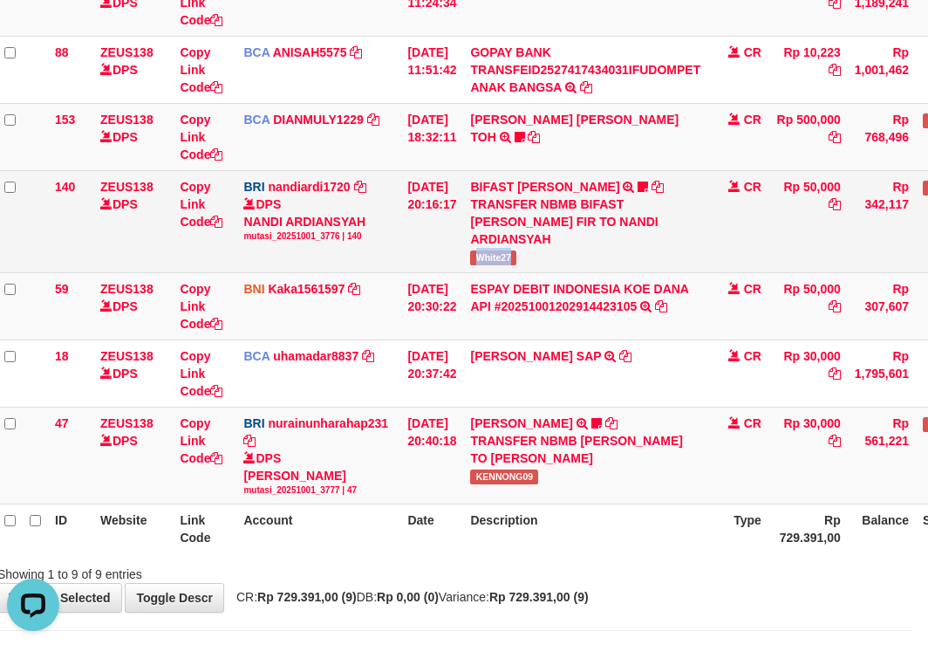
drag, startPoint x: 482, startPoint y: 261, endPoint x: 573, endPoint y: 256, distance: 91.8
click at [573, 256] on td "BIFAST MUHAMMAD FIR TRANSFER NBMB BIFAST MUHAMMAD FIR TO NANDI ARDIANSYAH White…" at bounding box center [585, 221] width 244 height 102
copy span "White27"
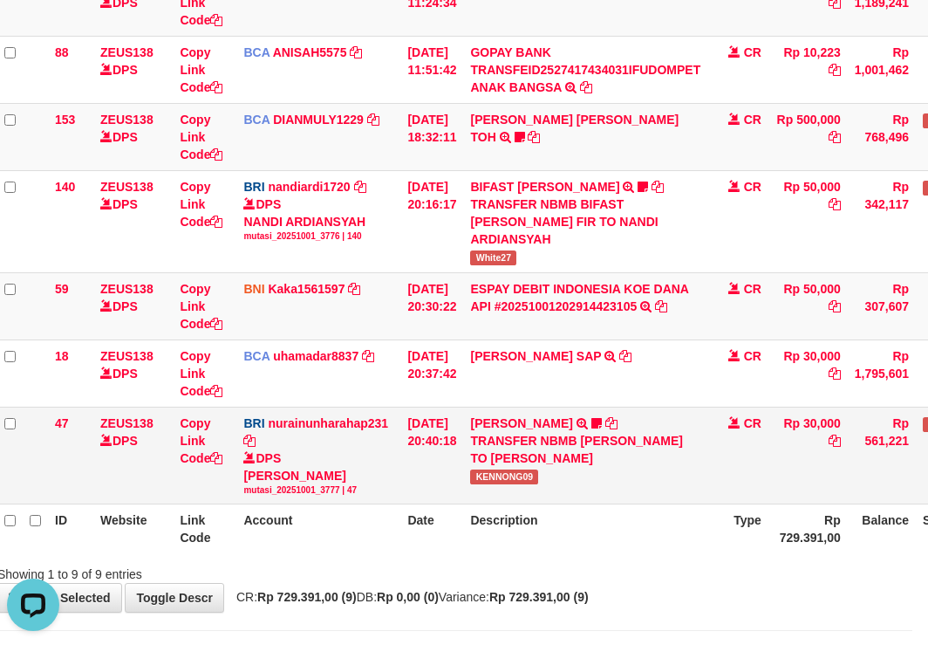
click at [510, 475] on span "KENNONG09" at bounding box center [504, 476] width 68 height 15
copy tr "KENNONG09"
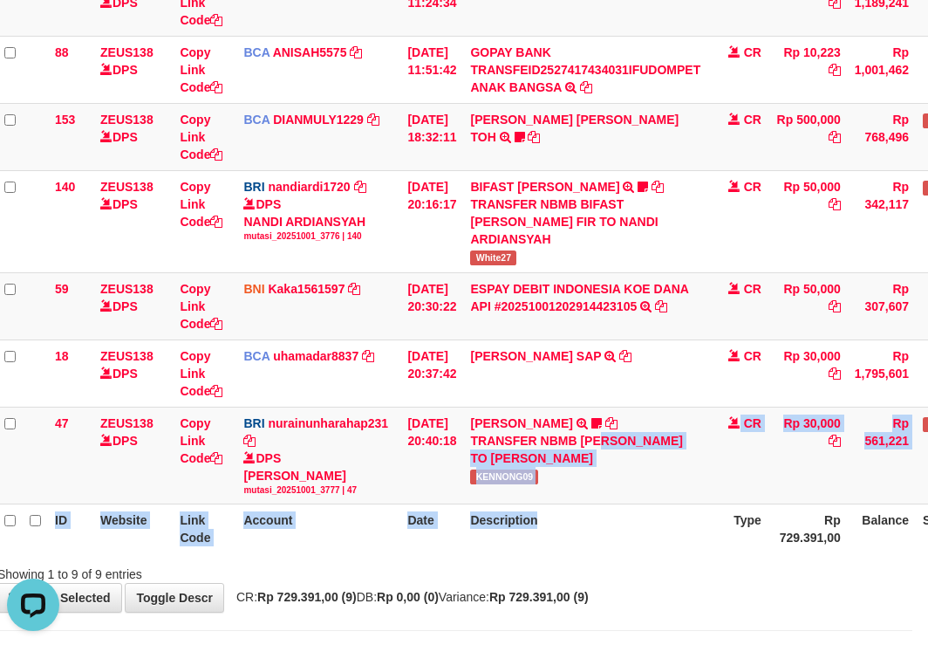
drag, startPoint x: 604, startPoint y: 484, endPoint x: 822, endPoint y: 483, distance: 218.1
click at [671, 522] on table "ID Website Link Code Account Date Description Type Amount Balance Status Action…" at bounding box center [517, 169] width 1041 height 769
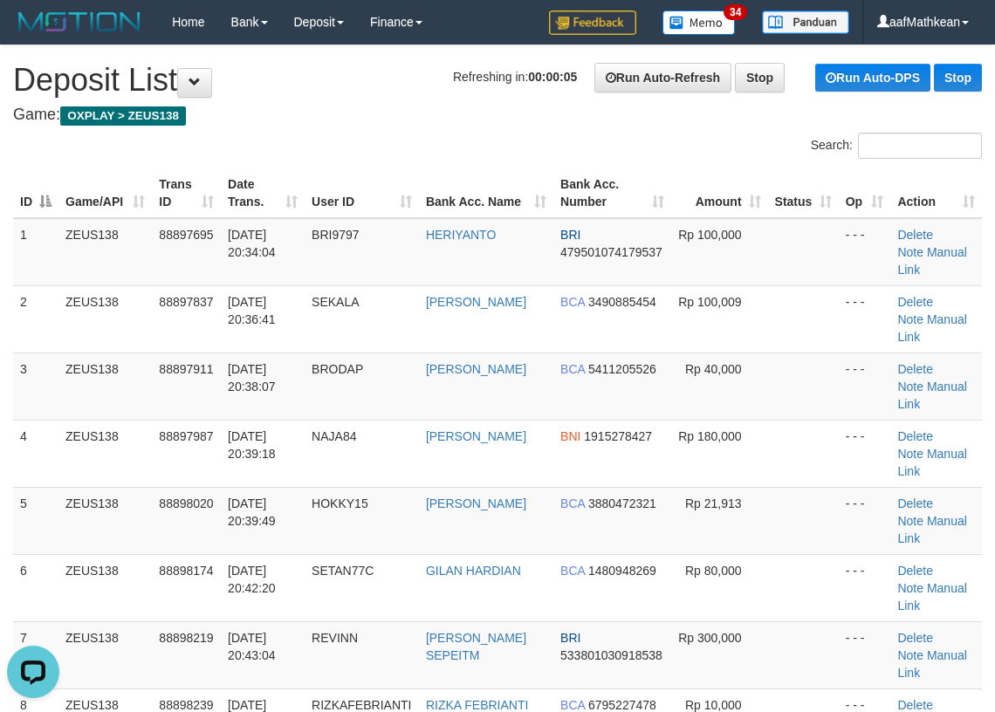
click at [550, 152] on div "Search:" at bounding box center [497, 148] width 995 height 31
click at [418, 154] on div "Search:" at bounding box center [497, 148] width 995 height 31
drag, startPoint x: 415, startPoint y: 149, endPoint x: 446, endPoint y: 154, distance: 30.8
click at [425, 153] on div "Search:" at bounding box center [497, 148] width 995 height 31
drag, startPoint x: 446, startPoint y: 154, endPoint x: 1, endPoint y: 222, distance: 450.2
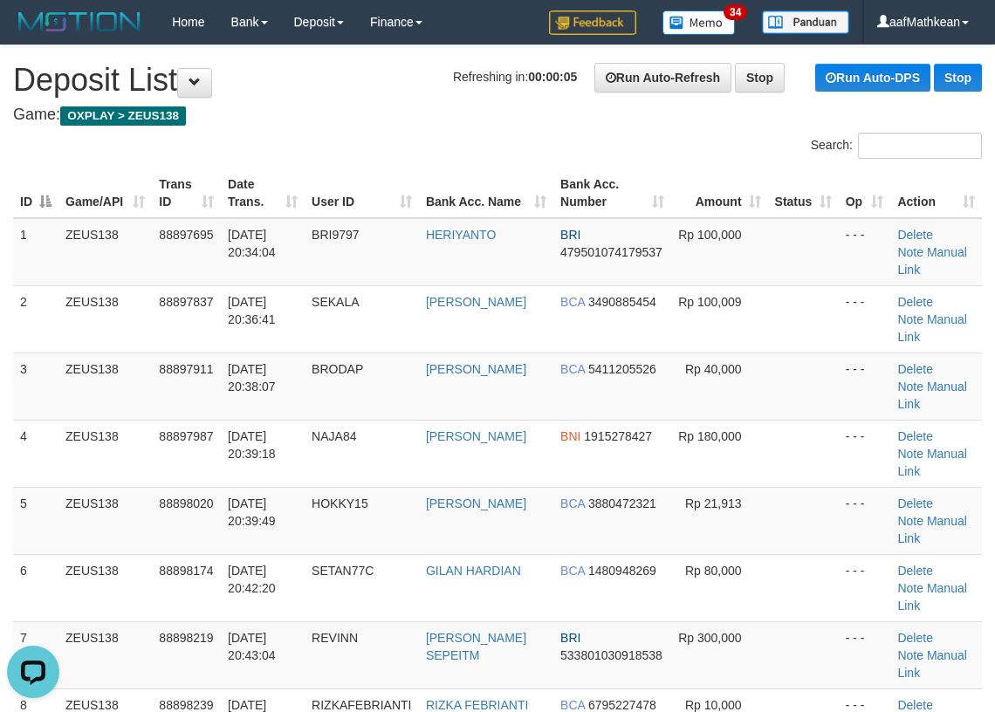
click at [375, 161] on div "Search:" at bounding box center [497, 148] width 995 height 31
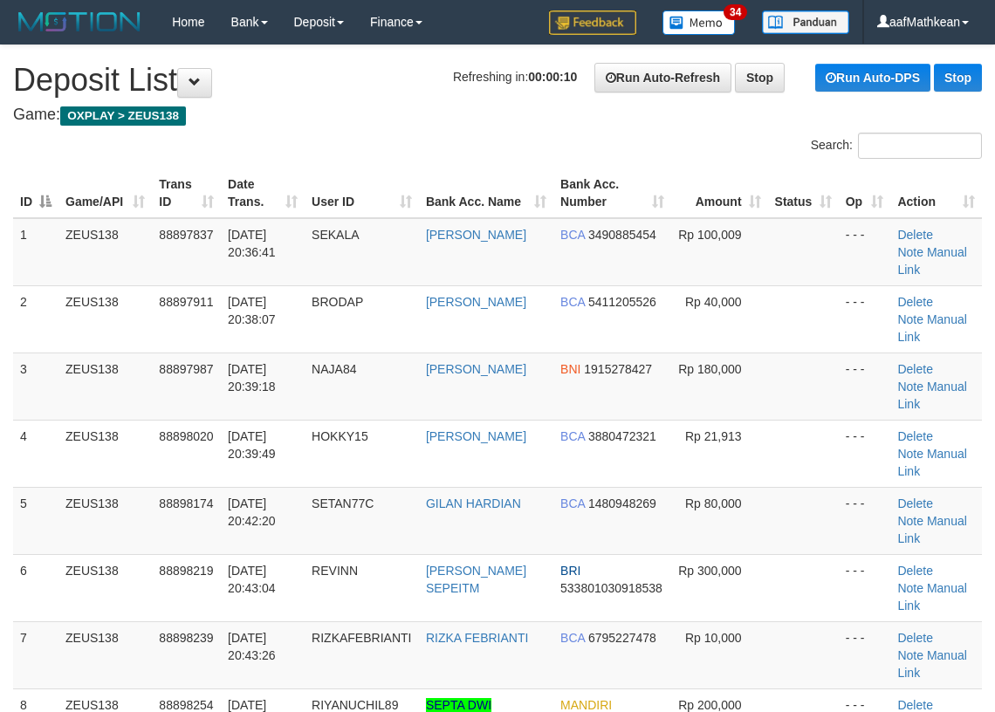
drag, startPoint x: 411, startPoint y: 115, endPoint x: 9, endPoint y: 209, distance: 413.1
click at [319, 117] on h4 "Game: OXPLAY > ZEUS138" at bounding box center [497, 114] width 968 height 17
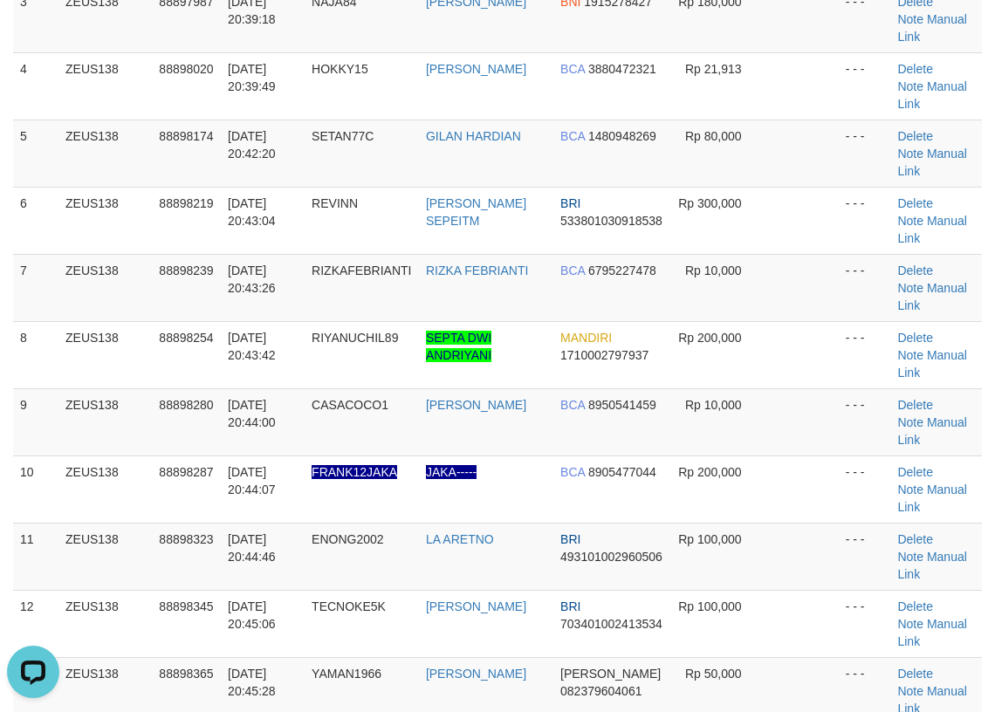
scroll to position [698, 0]
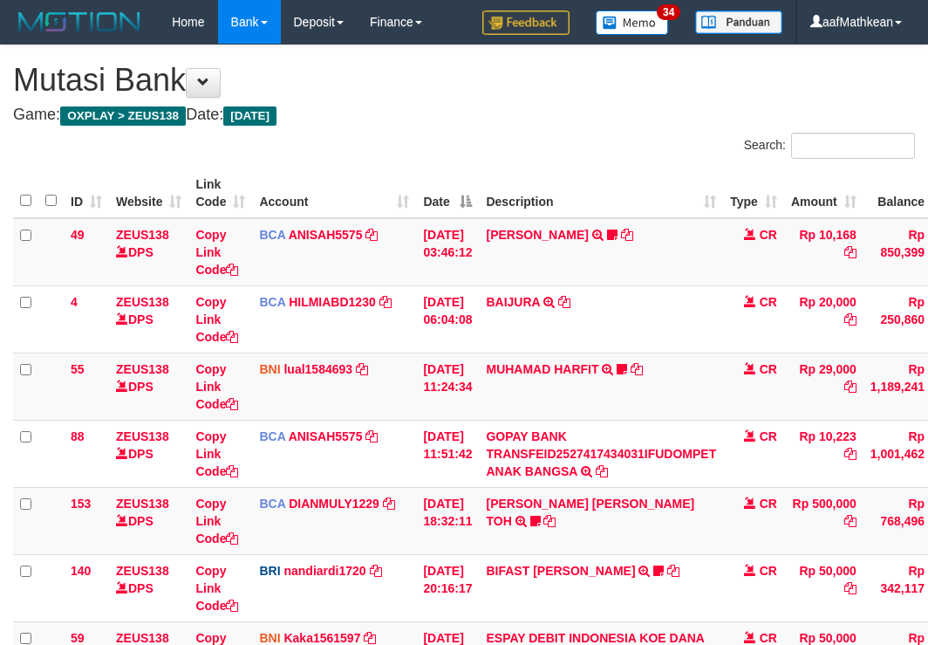
scroll to position [384, 16]
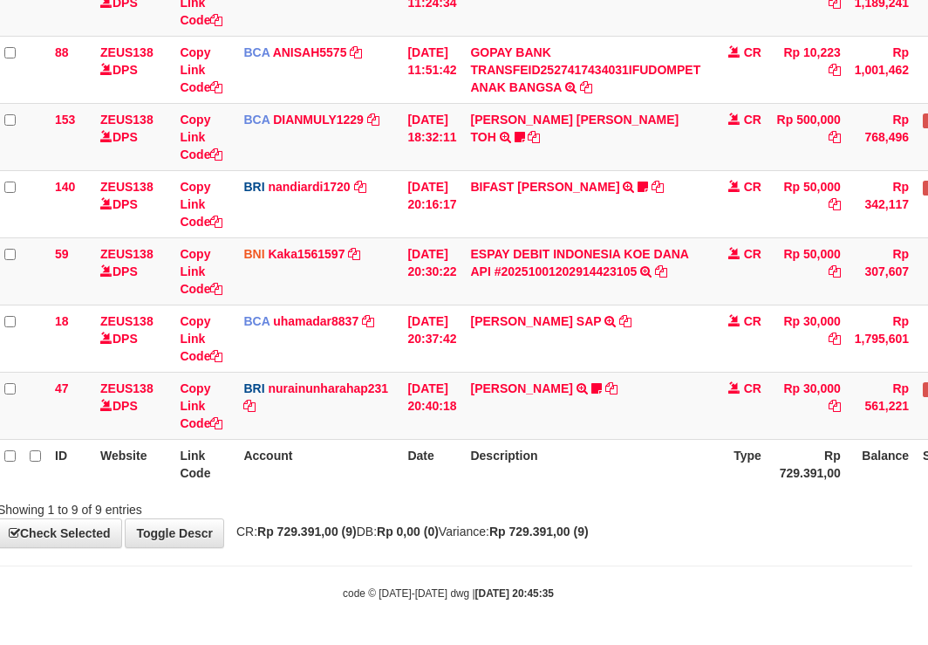
click at [730, 463] on table "ID Website Link Code Account Date Description Type Amount Balance Status Action…" at bounding box center [517, 137] width 1041 height 704
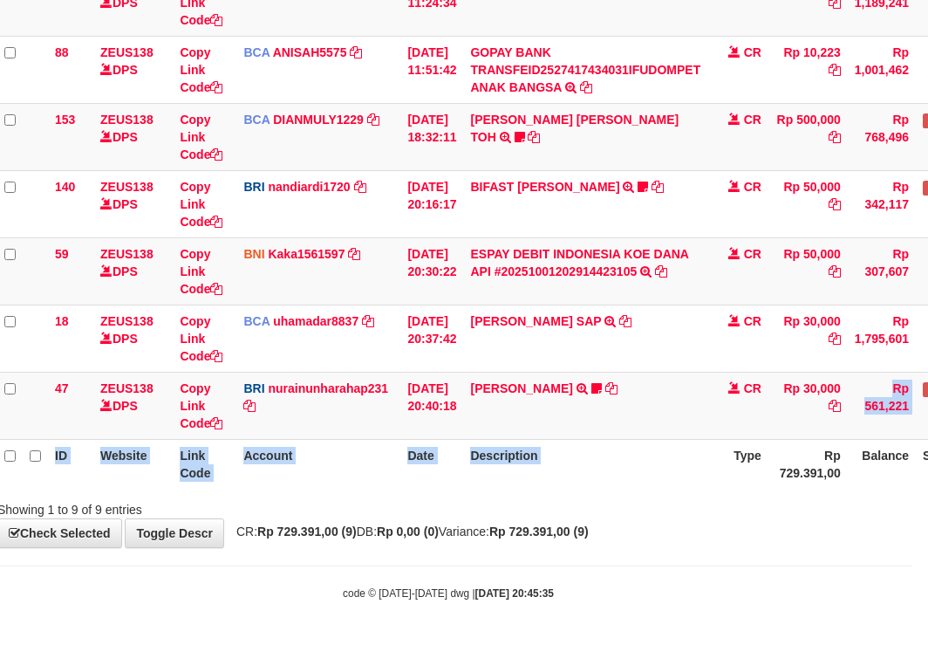
click at [680, 570] on body "Toggle navigation Home Bank Account List Load By Website Group [OXPLAY] ZEUS138…" at bounding box center [448, 130] width 928 height 1029
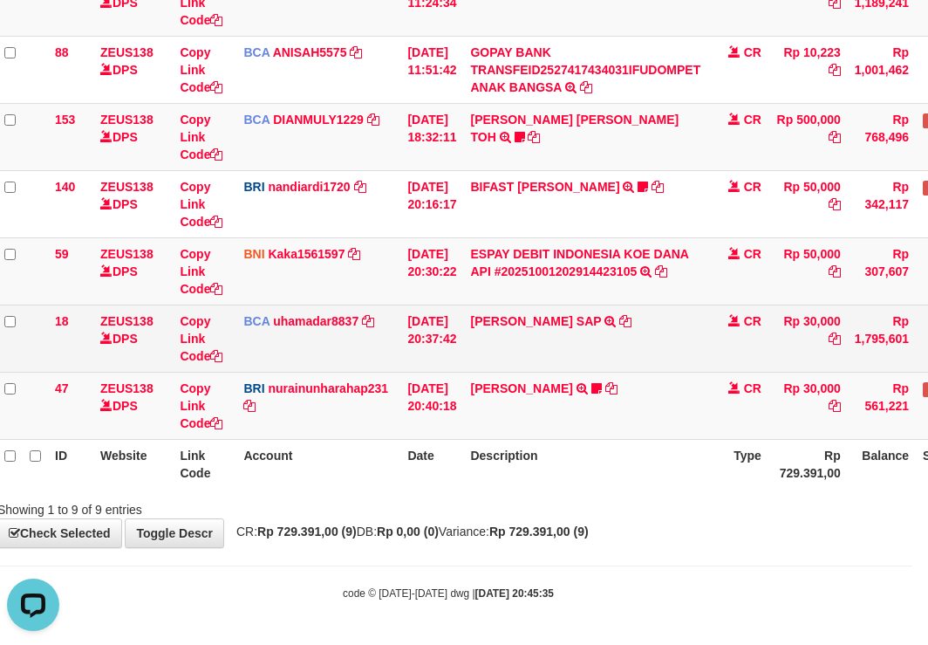
scroll to position [0, 0]
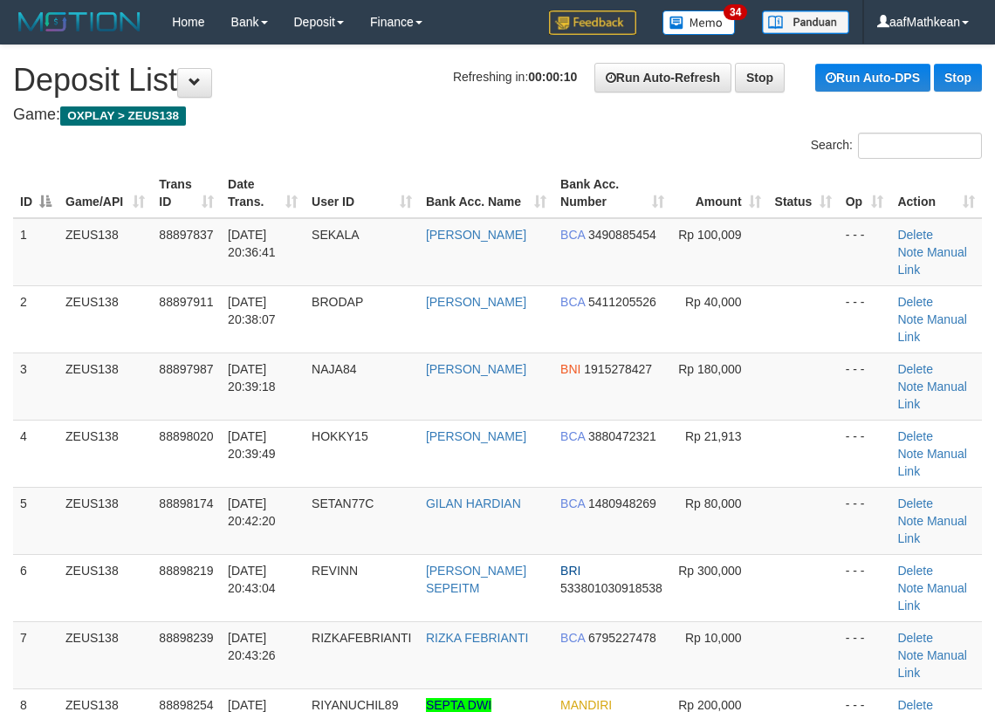
scroll to position [763, 0]
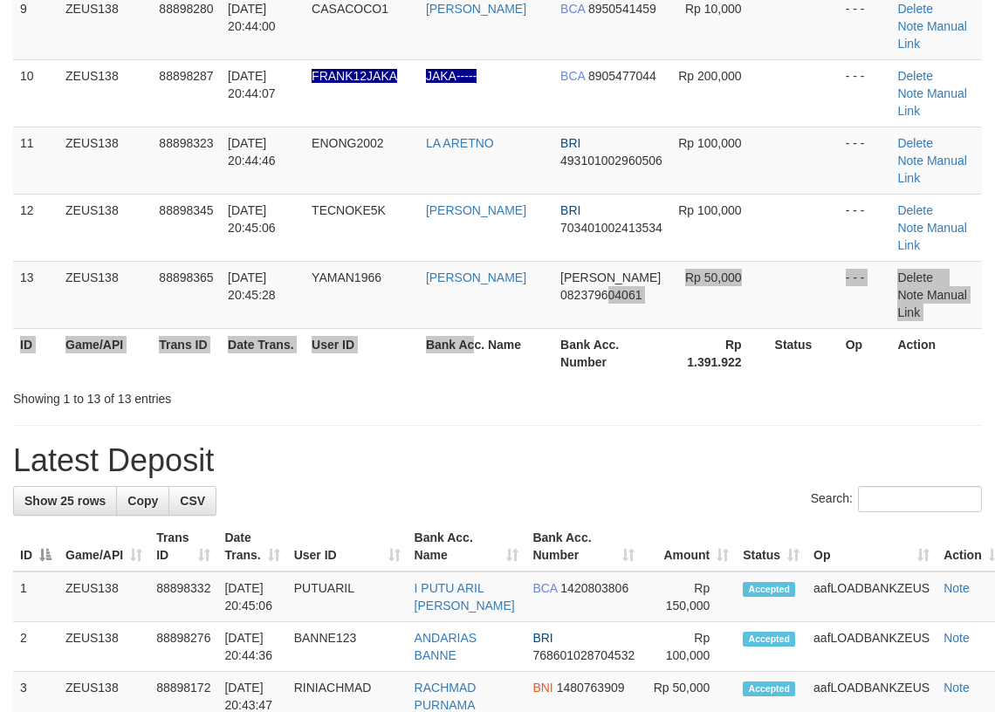
click at [431, 328] on th "Bank Acc. Name" at bounding box center [486, 353] width 134 height 50
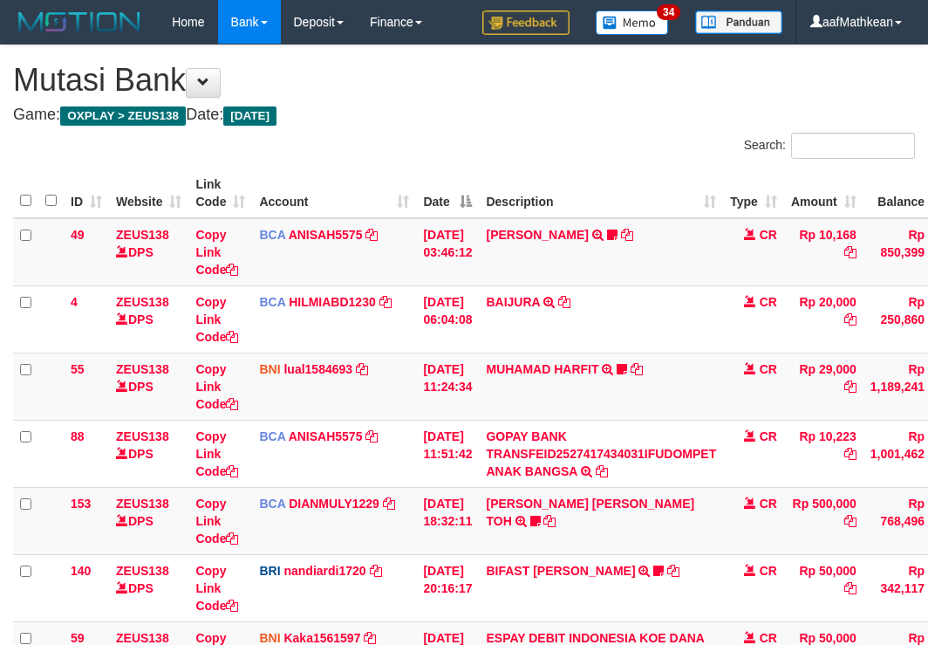
scroll to position [384, 16]
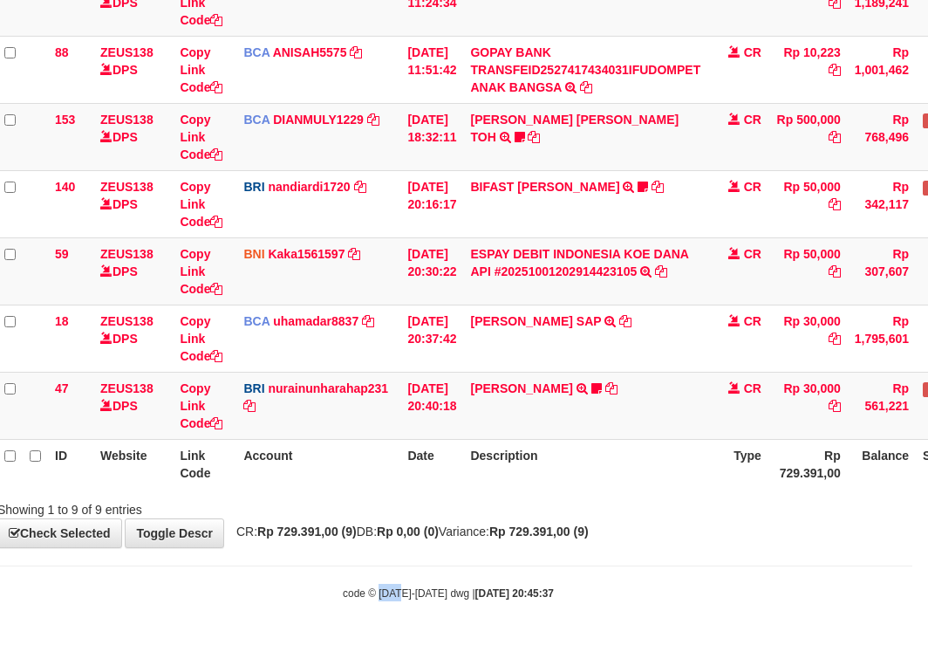
drag, startPoint x: 384, startPoint y: 637, endPoint x: 462, endPoint y: 633, distance: 78.6
click at [410, 644] on html "Toggle navigation Home Bank Account List Load By Website Group [OXPLAY] ZEUS138…" at bounding box center [448, 130] width 928 height 1029
click at [498, 603] on body "Toggle navigation Home Bank Account List Load By Website Group [OXPLAY] ZEUS138…" at bounding box center [448, 130] width 928 height 1029
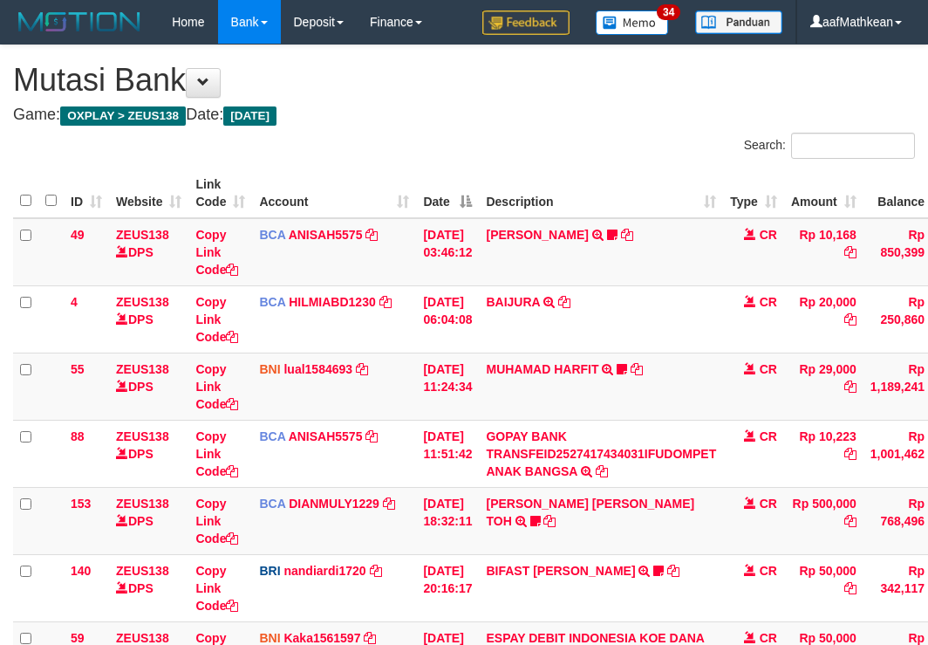
scroll to position [384, 16]
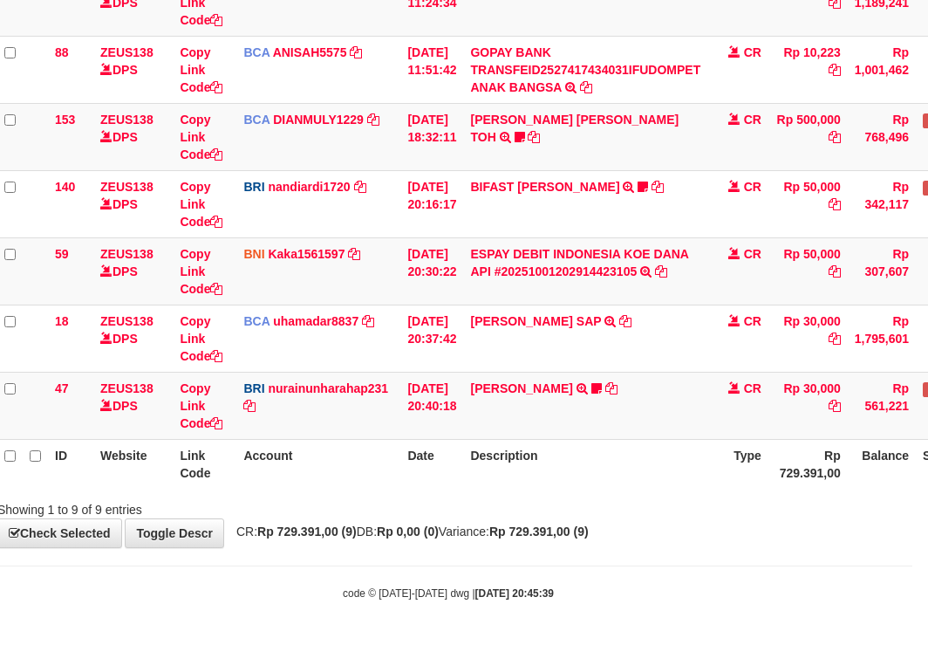
drag, startPoint x: 585, startPoint y: 490, endPoint x: 592, endPoint y: 495, distance: 9.0
click at [586, 491] on div "ID Website Link Code Account Date Description Type Amount Balance Status Action…" at bounding box center [448, 136] width 928 height 714
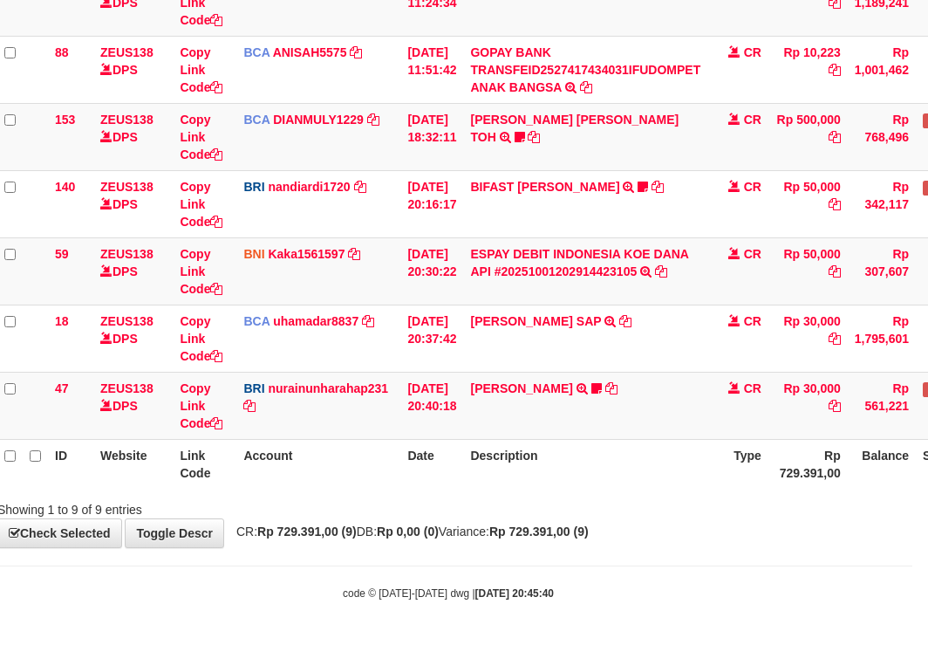
click at [582, 507] on div "Showing 1 to 9 of 9 entries" at bounding box center [448, 506] width 928 height 24
click at [557, 480] on th "Description" at bounding box center [585, 464] width 244 height 50
click at [557, 487] on th "Description" at bounding box center [585, 464] width 244 height 50
drag, startPoint x: 557, startPoint y: 478, endPoint x: 560, endPoint y: 466, distance: 12.7
click at [557, 475] on th "Description" at bounding box center [585, 464] width 244 height 50
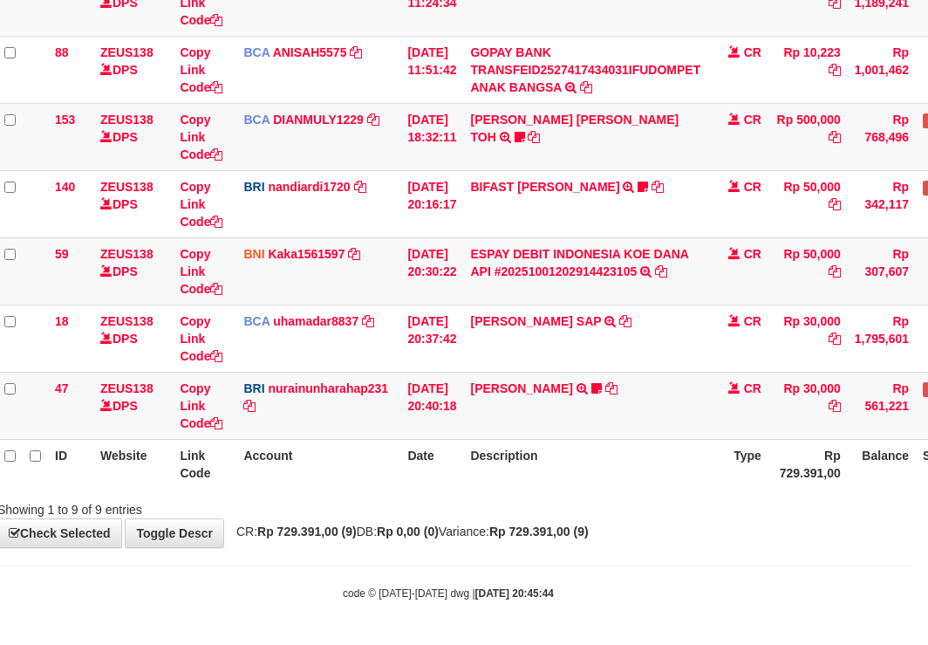
click at [552, 454] on th "Description" at bounding box center [585, 464] width 244 height 50
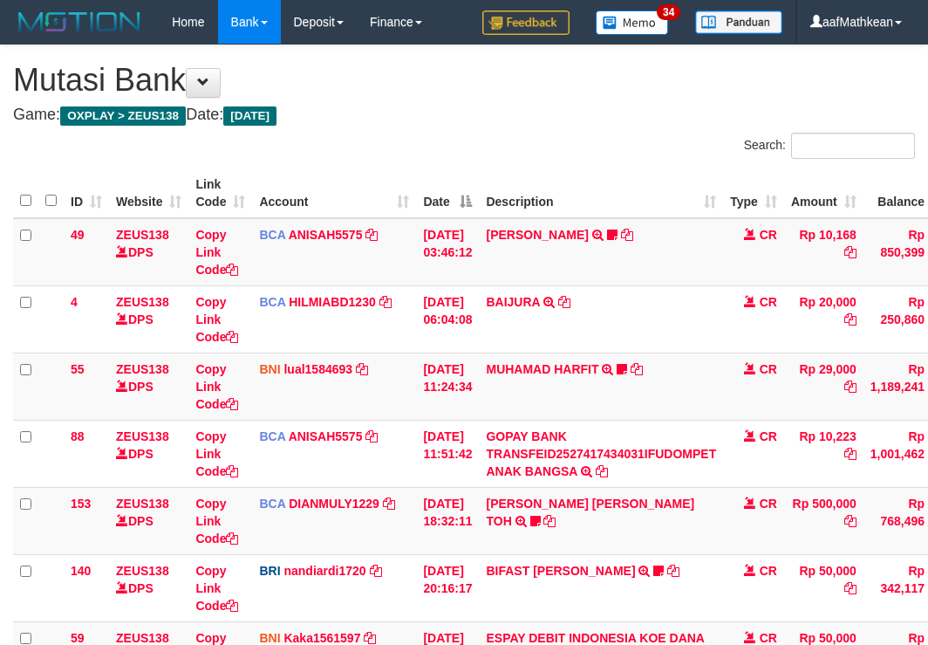
scroll to position [384, 16]
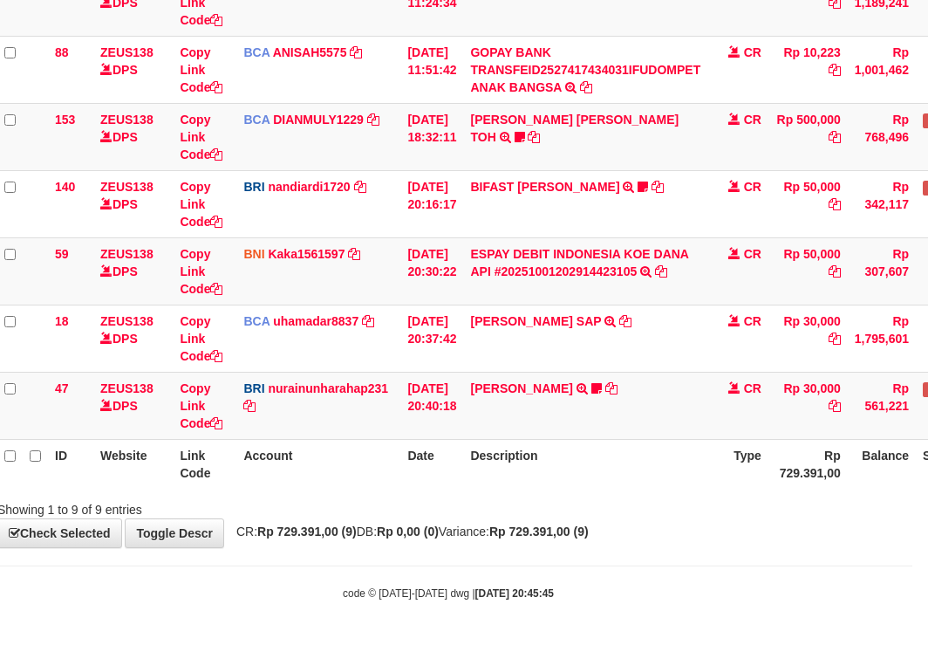
click at [560, 466] on th "Description" at bounding box center [585, 464] width 244 height 50
click at [632, 412] on td "[PERSON_NAME] TRANSFER NBMB [PERSON_NAME] TO NURAINUN HARAHAP KENNONG09" at bounding box center [585, 405] width 244 height 67
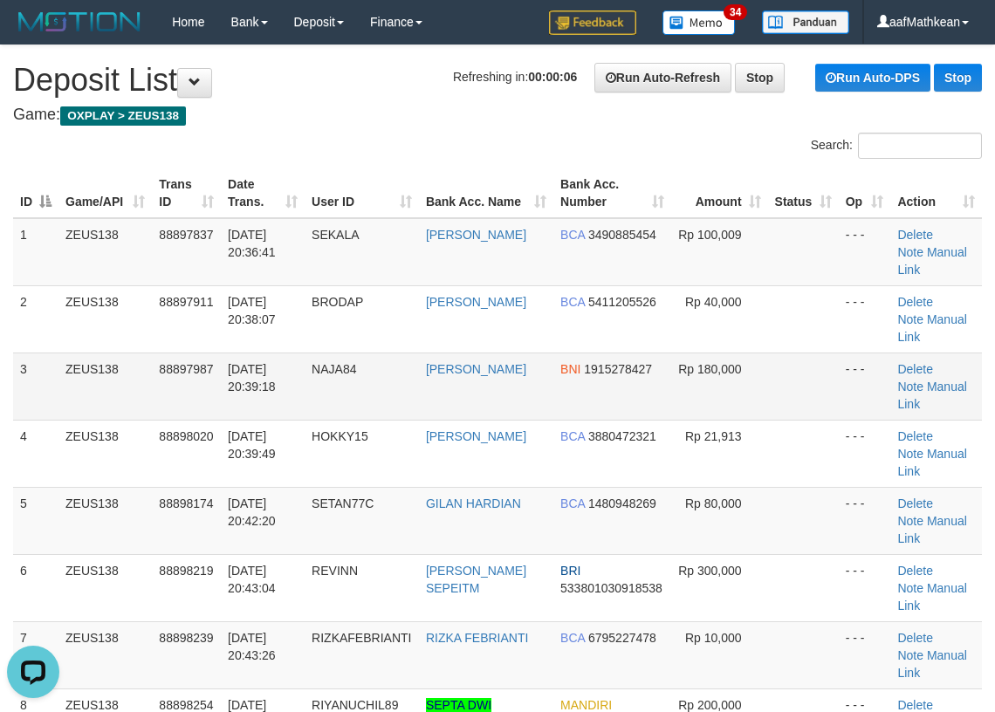
drag, startPoint x: 571, startPoint y: 338, endPoint x: 615, endPoint y: 339, distance: 43.7
click at [619, 352] on tr "3 ZEUS138 88897987 01/10/2025 20:39:18 NAJA84 NAJAMUDDIN BNI 1915278427 Rp 180,…" at bounding box center [497, 385] width 968 height 67
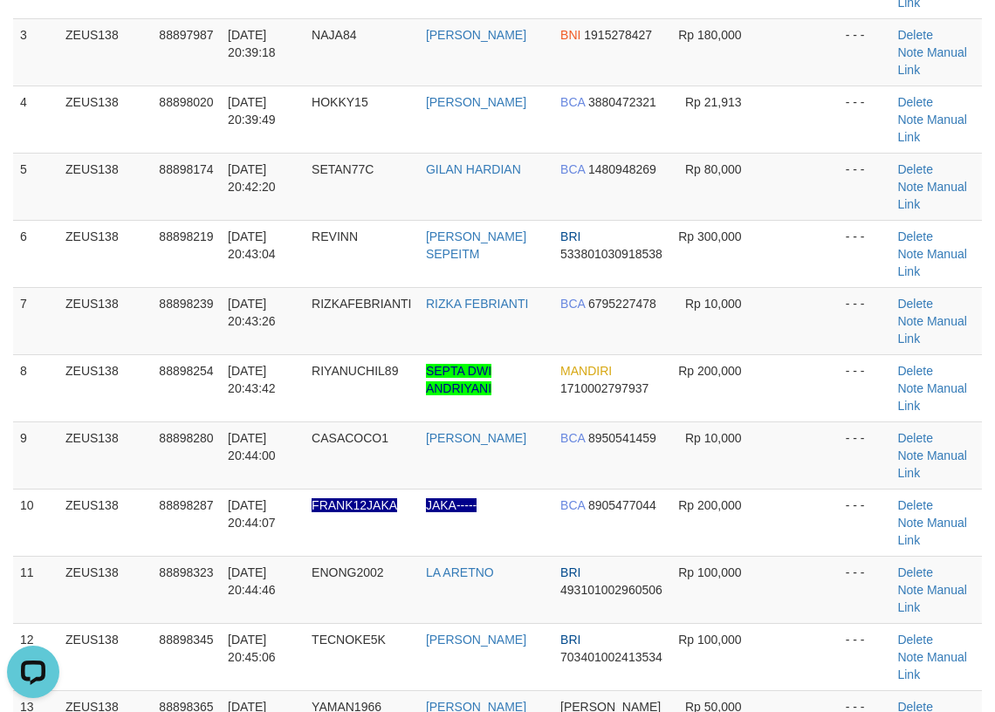
scroll to position [523, 0]
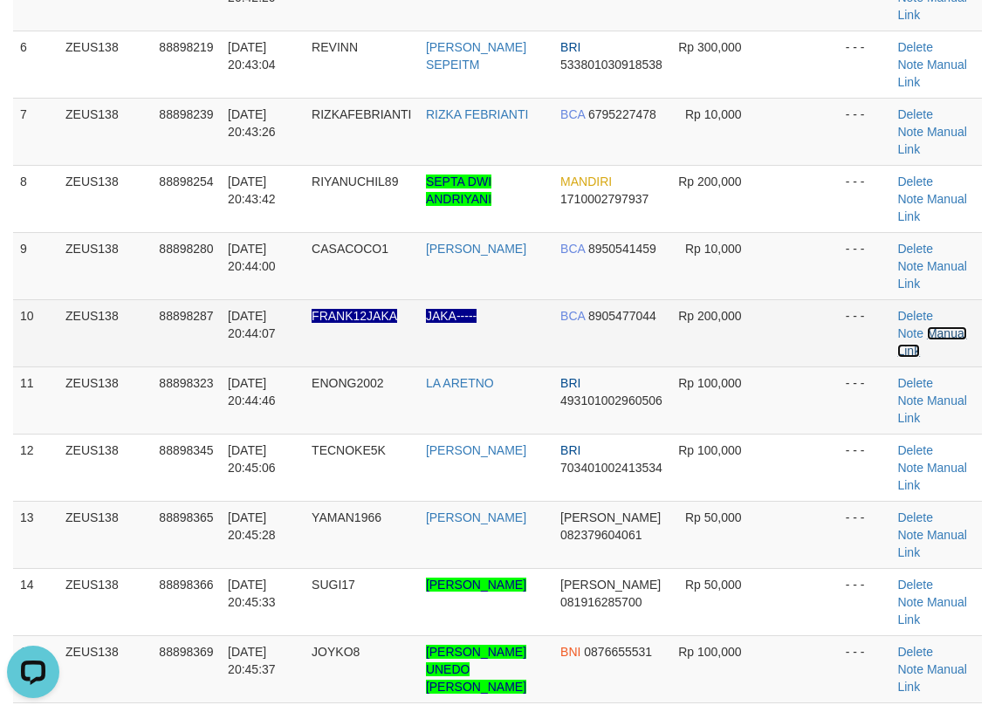
click at [936, 326] on link "Manual Link" at bounding box center [931, 341] width 69 height 31
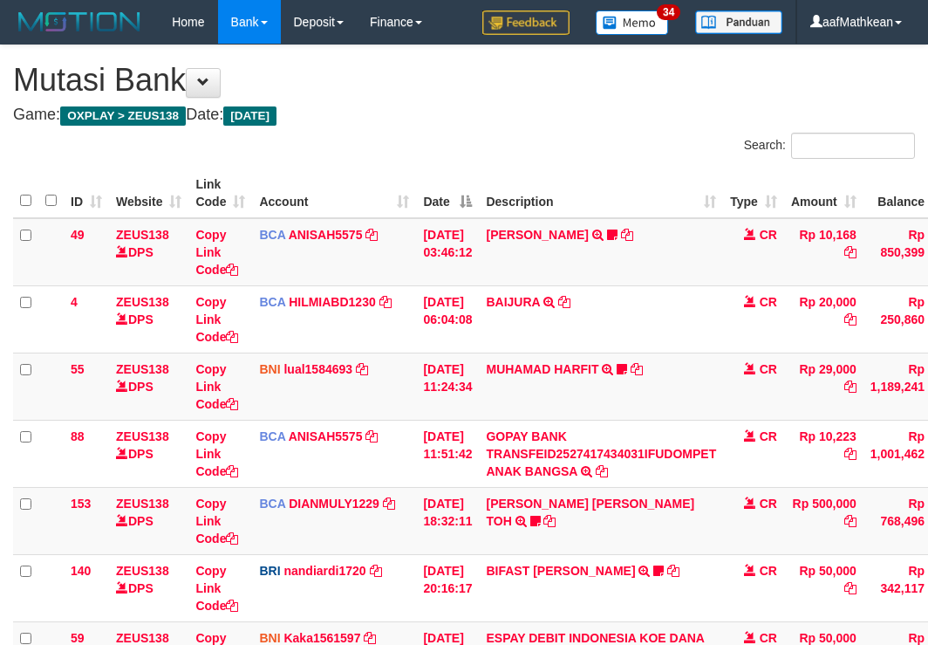
scroll to position [384, 16]
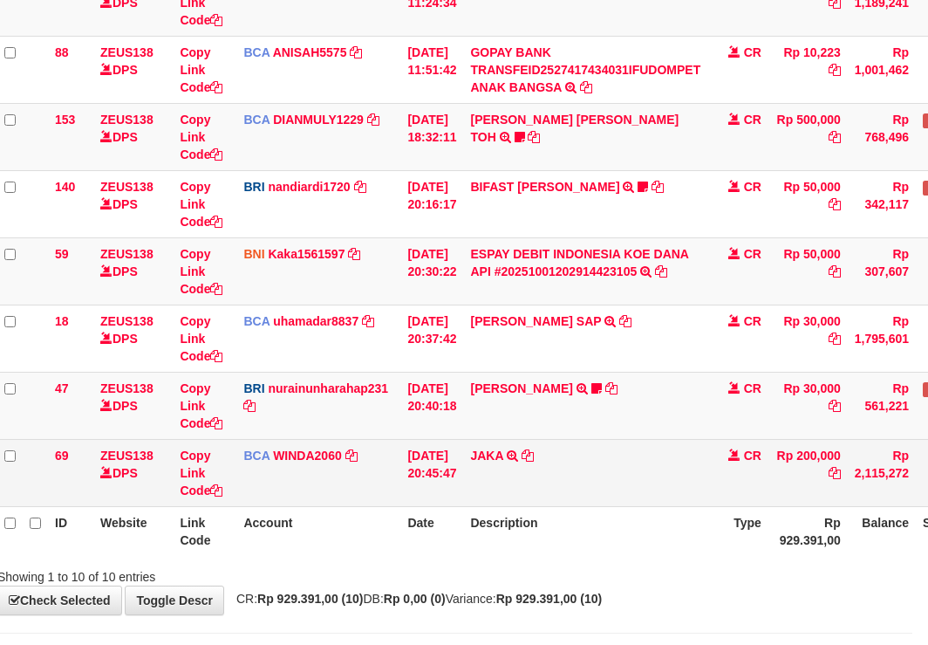
click at [539, 462] on td "JAKA TRSF E-BANKING CR 0110/FTSCY/WS95031 200000.00JAKA" at bounding box center [585, 472] width 244 height 67
click at [534, 451] on icon at bounding box center [528, 455] width 12 height 12
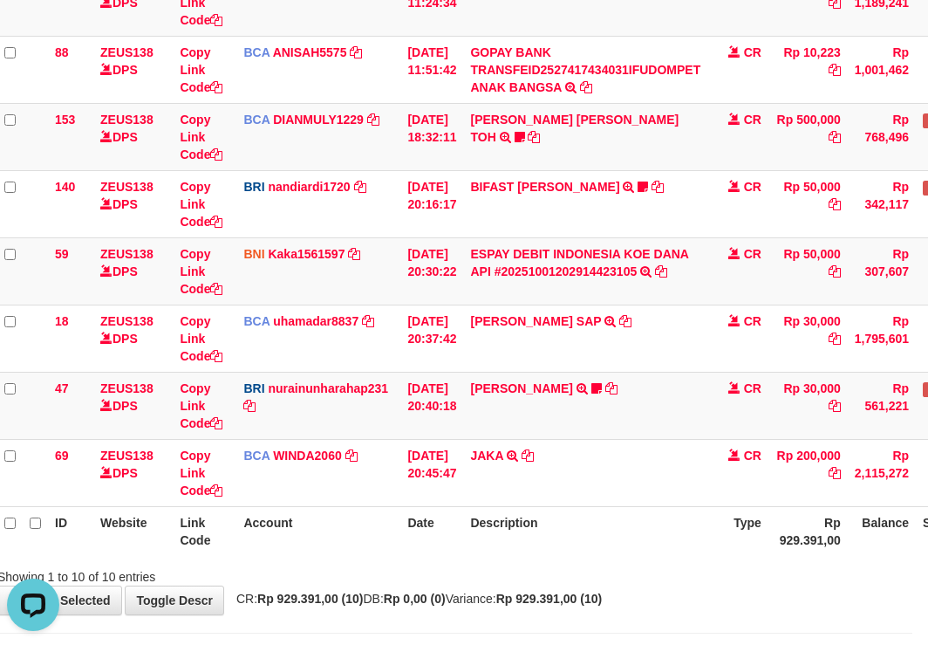
scroll to position [0, 0]
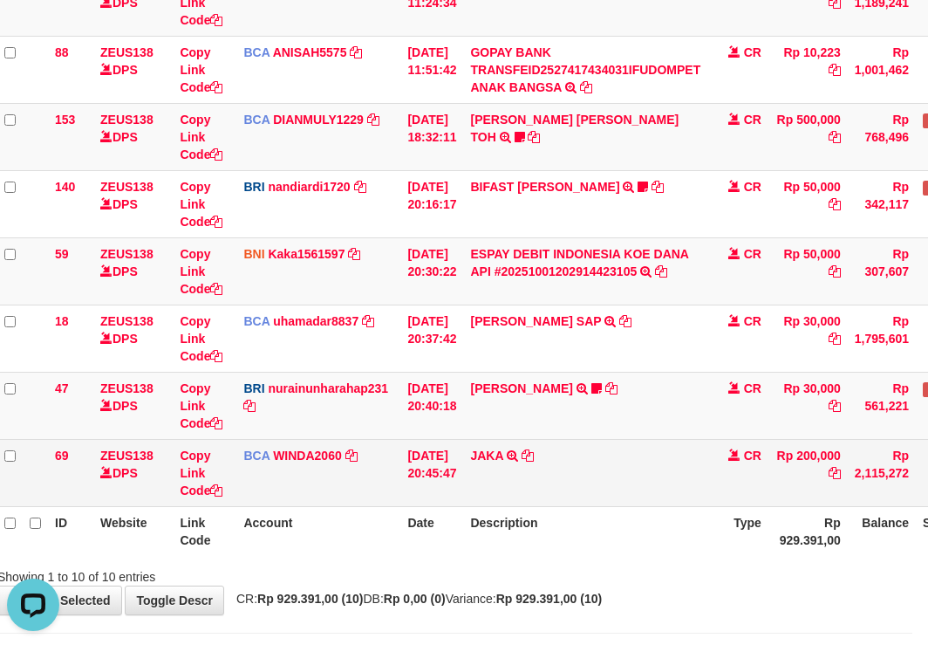
click at [204, 482] on td "Copy Link Code" at bounding box center [205, 472] width 64 height 67
drag, startPoint x: 204, startPoint y: 489, endPoint x: 935, endPoint y: 366, distance: 741.3
click at [205, 489] on link "Copy Link Code" at bounding box center [201, 472] width 43 height 49
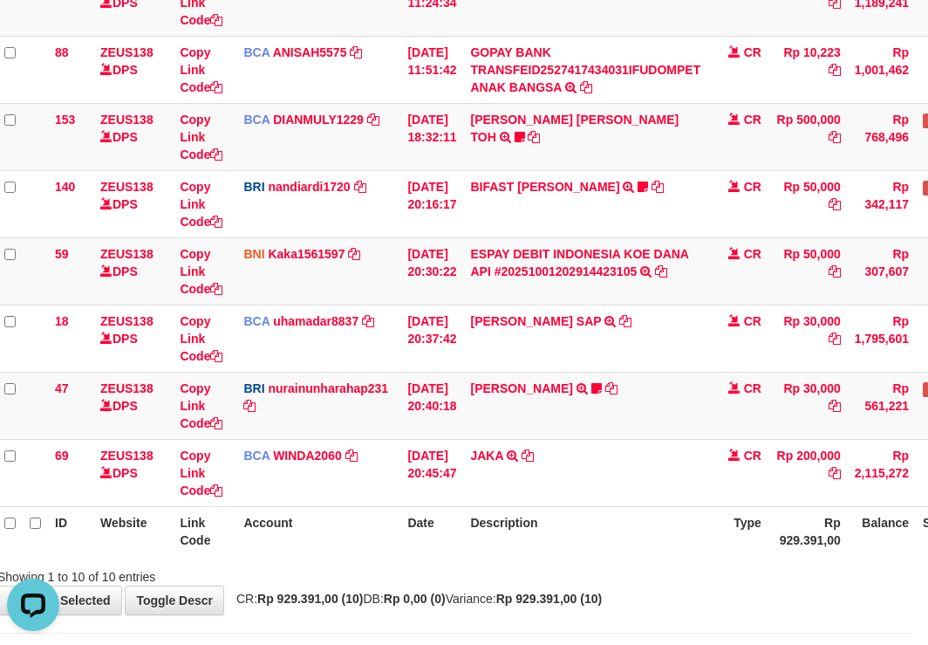
scroll to position [239, 0]
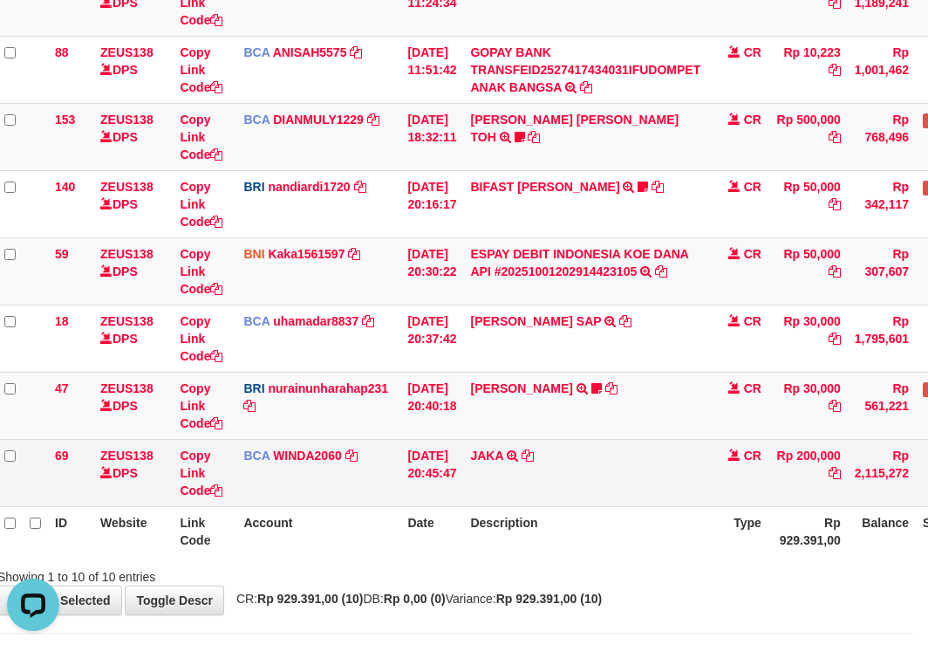
click at [475, 467] on tr "69 ZEUS138 DPS Copy Link Code BCA WINDA2060 DPS WINDA mutasi_20251001_4644 | 69…" at bounding box center [517, 472] width 1041 height 67
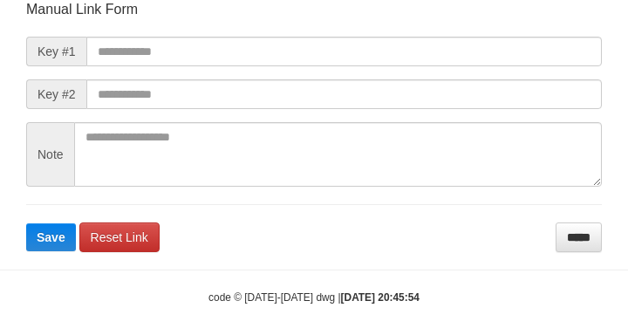
scroll to position [203, 0]
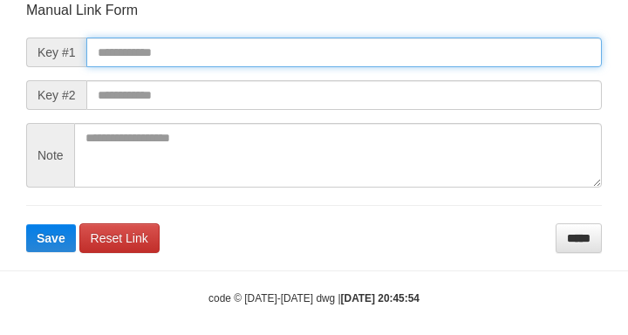
click at [280, 51] on input "text" at bounding box center [344, 53] width 516 height 30
paste input "****"
type input "****"
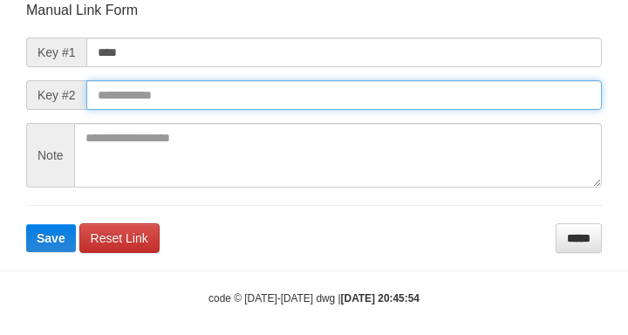
click at [26, 224] on button "Save" at bounding box center [51, 238] width 50 height 28
click at [497, 109] on input "text" at bounding box center [344, 95] width 516 height 30
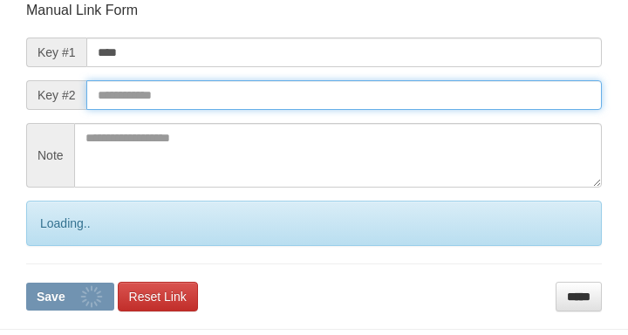
click at [26, 283] on button "Save" at bounding box center [70, 297] width 88 height 28
click at [501, 98] on input "text" at bounding box center [344, 95] width 516 height 30
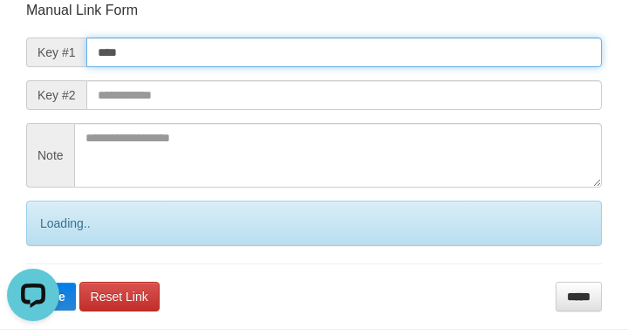
drag, startPoint x: 305, startPoint y: 55, endPoint x: 24, endPoint y: 85, distance: 282.5
click at [14, 83] on div "Deposit Detail Game/API Trans ID Date Trans. User ID Bank Acc. Name Bank Acc. N…" at bounding box center [314, 69] width 602 height 485
drag, startPoint x: 287, startPoint y: 48, endPoint x: 314, endPoint y: 58, distance: 28.7
click at [284, 51] on input "text" at bounding box center [344, 53] width 516 height 30
paste input "**********"
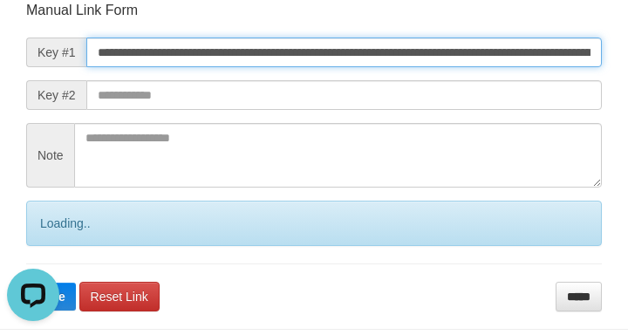
type input "**********"
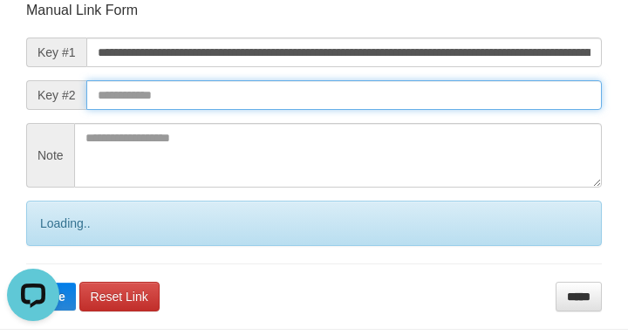
drag, startPoint x: 94, startPoint y: 84, endPoint x: 119, endPoint y: 94, distance: 26.6
click at [95, 85] on input "text" at bounding box center [344, 95] width 516 height 30
click at [26, 283] on button "Save" at bounding box center [51, 297] width 50 height 28
click at [108, 93] on input "text" at bounding box center [344, 95] width 516 height 30
click at [26, 283] on button "Save" at bounding box center [51, 297] width 50 height 28
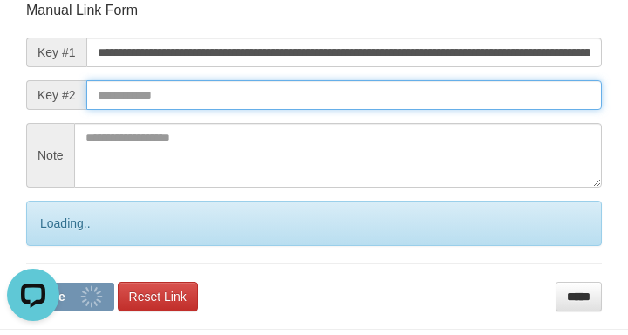
click at [120, 94] on input "text" at bounding box center [344, 95] width 516 height 30
click at [26, 283] on button "Save" at bounding box center [70, 297] width 88 height 28
click at [119, 95] on input "text" at bounding box center [344, 95] width 516 height 30
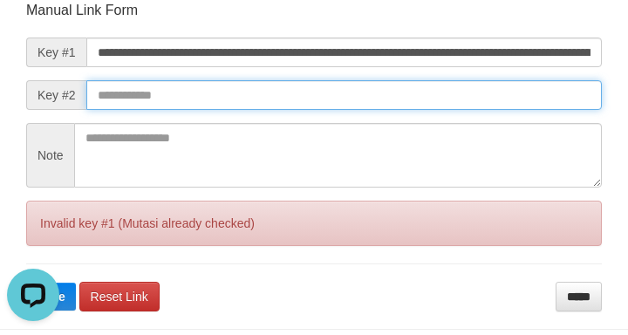
click at [26, 283] on button "Save" at bounding box center [51, 297] width 50 height 28
click at [134, 92] on input "text" at bounding box center [344, 95] width 516 height 30
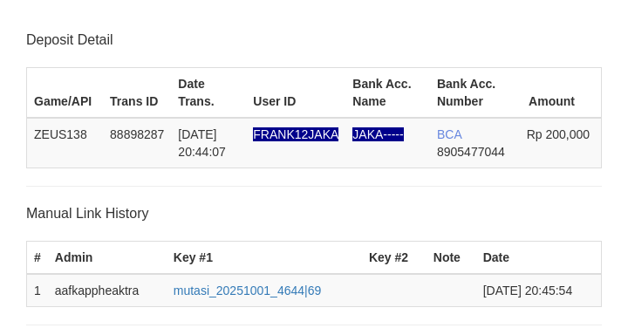
scroll to position [342, 0]
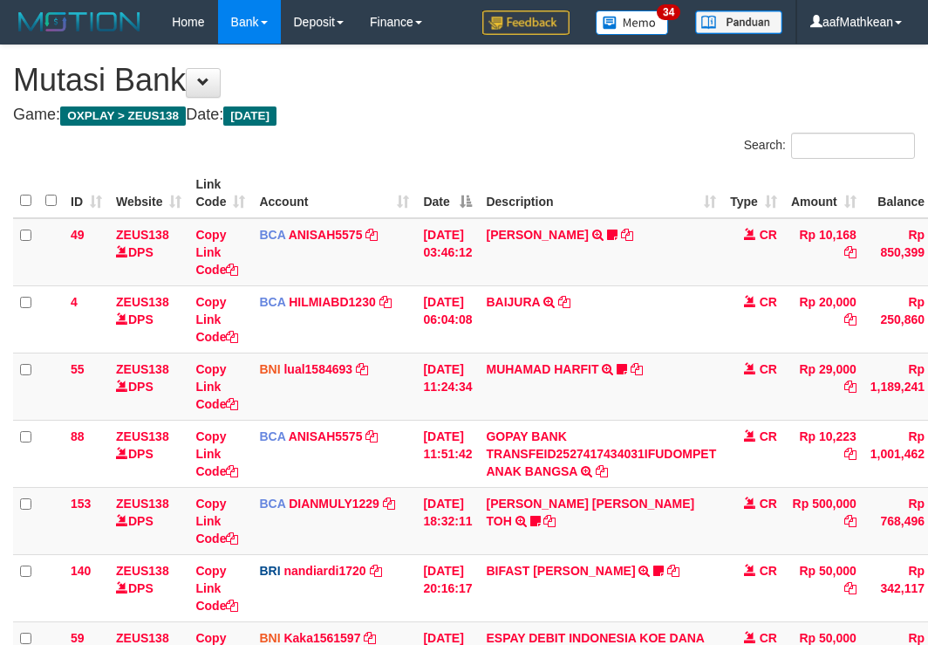
scroll to position [384, 16]
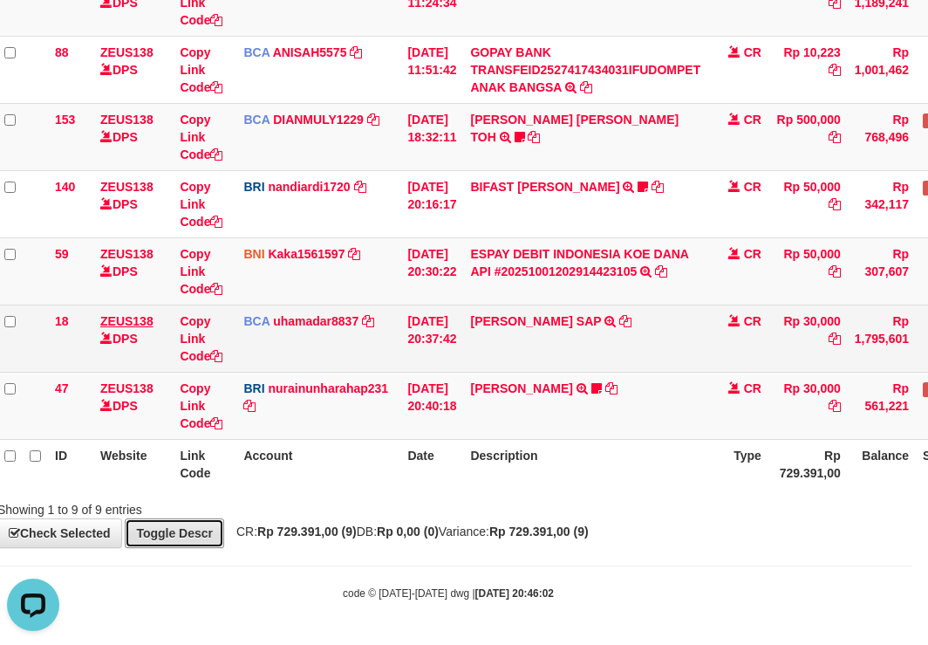
click at [144, 536] on link "Toggle Descr" at bounding box center [174, 533] width 99 height 30
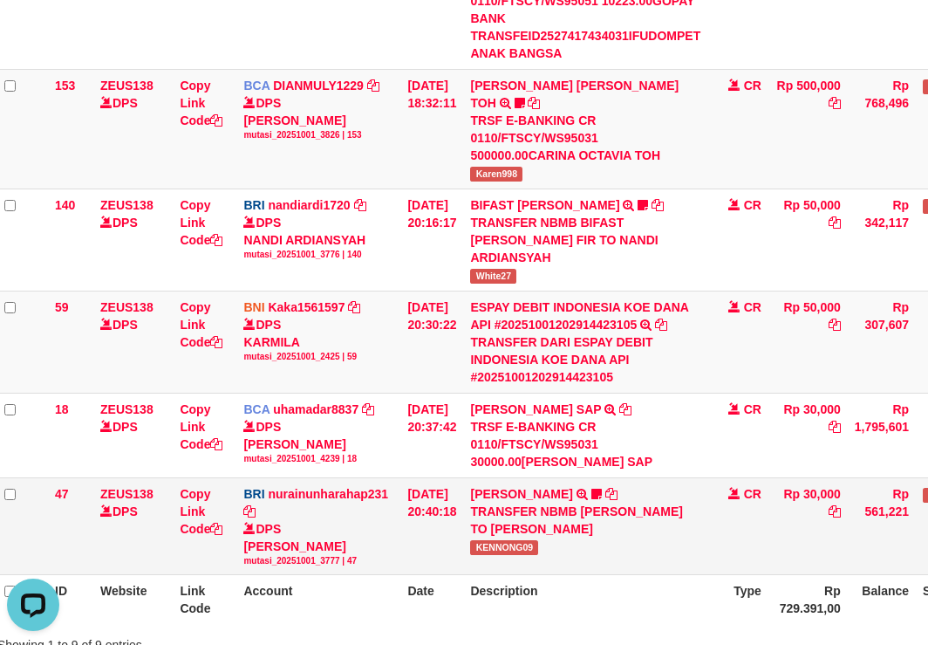
scroll to position [740, 16]
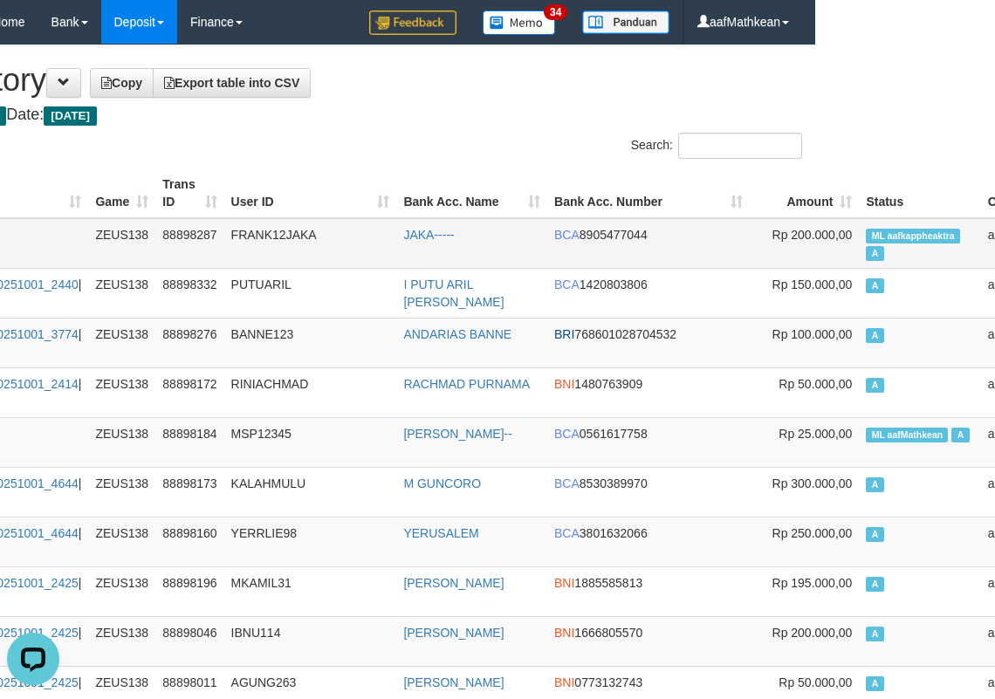
click at [865, 235] on span "ML aafkappheaktra" at bounding box center [912, 236] width 94 height 15
copy td "aafkappheaktra"
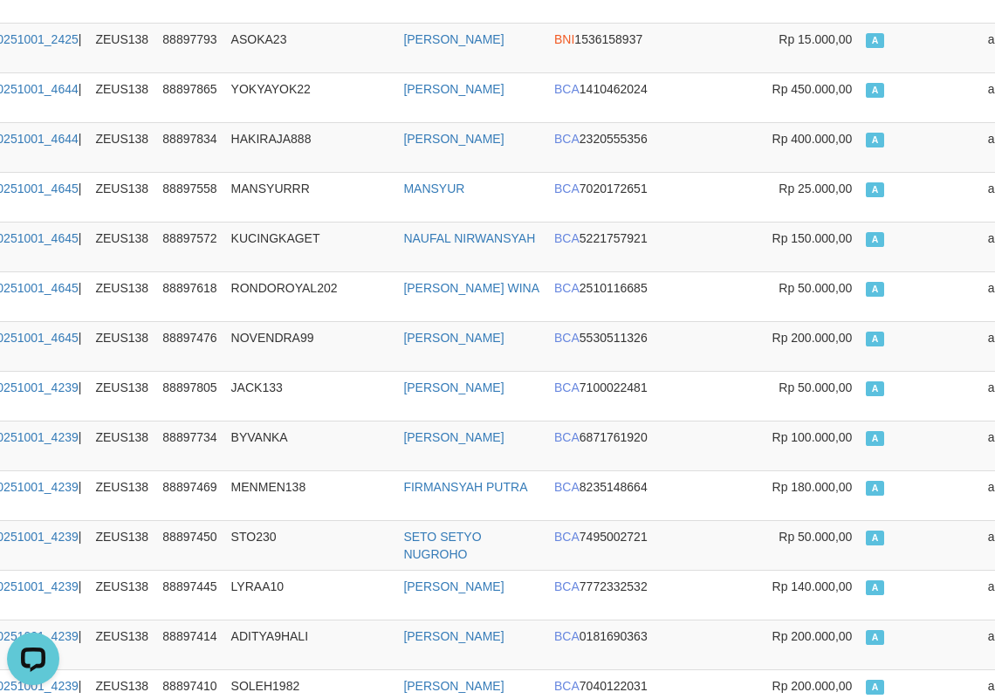
scroll to position [0, 180]
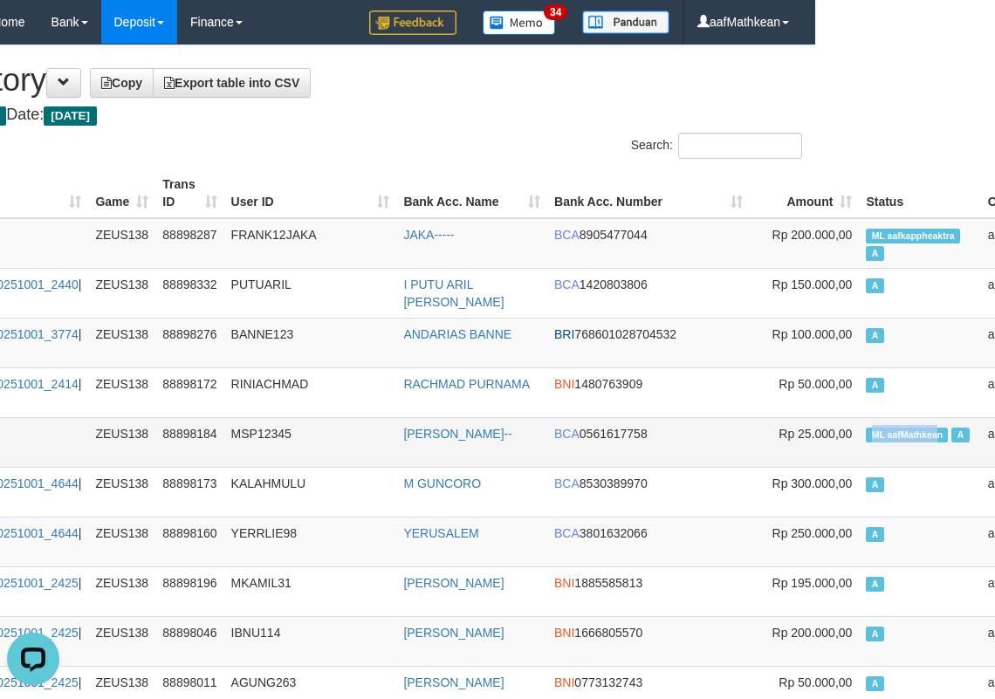
drag, startPoint x: 831, startPoint y: 428, endPoint x: 851, endPoint y: 431, distance: 21.1
click at [865, 431] on span "ML aafMathkean" at bounding box center [906, 434] width 82 height 15
click at [865, 238] on span "ML aafkappheaktra" at bounding box center [912, 236] width 94 height 15
copy td "aafkappheaktra"
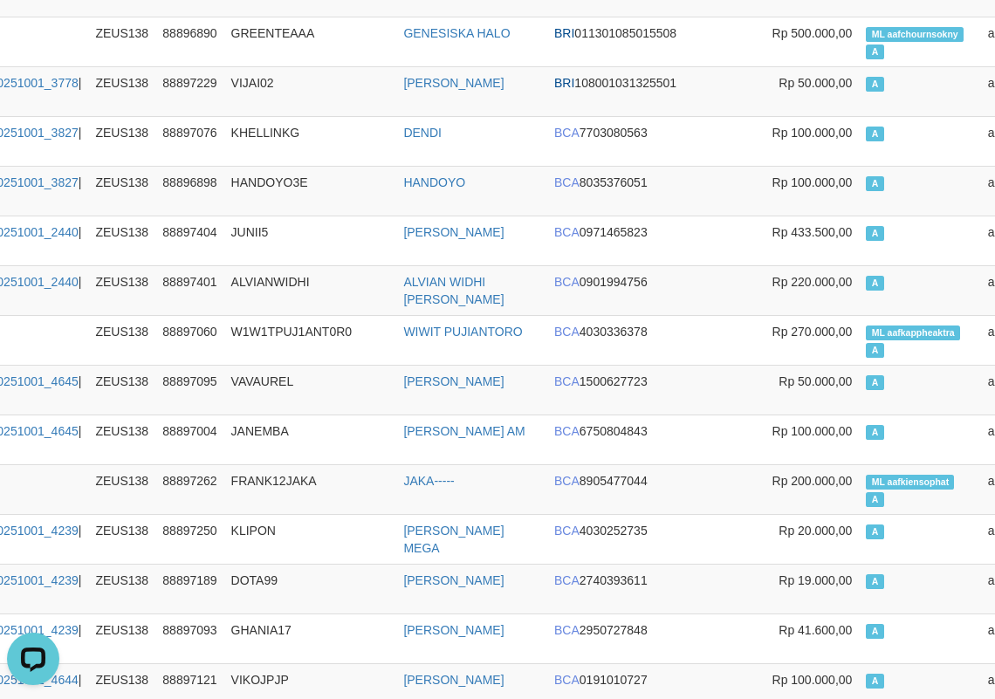
scroll to position [7511, 180]
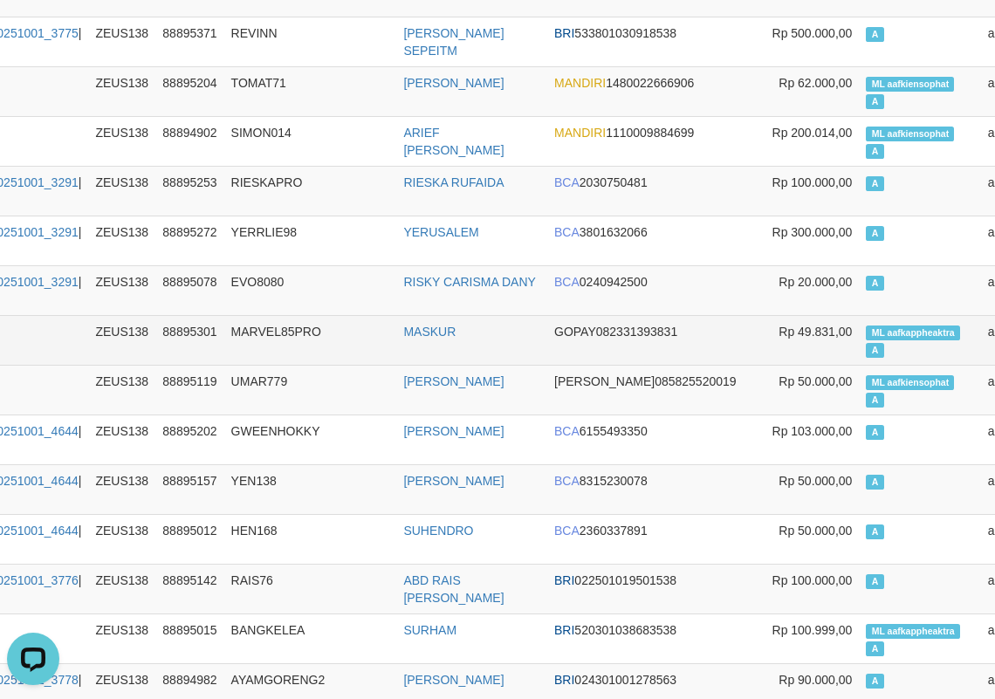
drag, startPoint x: 688, startPoint y: 274, endPoint x: 1, endPoint y: 363, distance: 693.2
click at [749, 265] on td "Rp 300.000,00" at bounding box center [803, 240] width 109 height 50
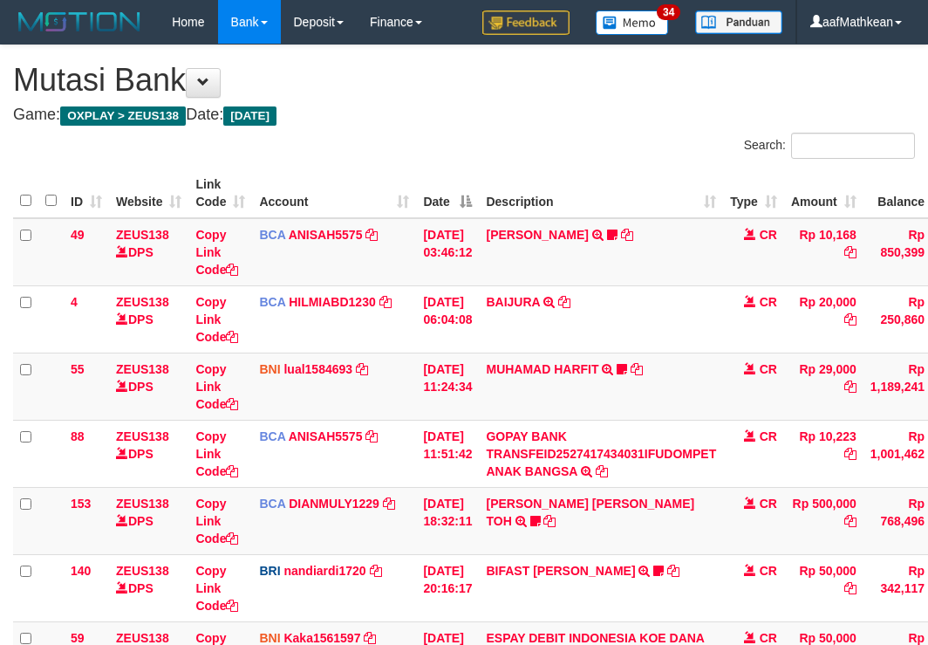
scroll to position [384, 0]
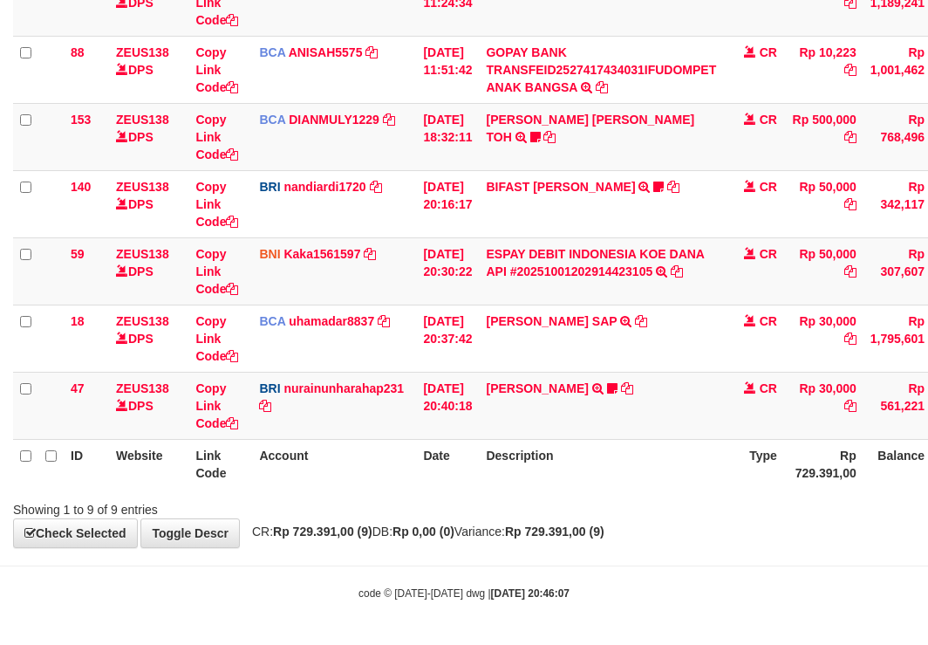
drag, startPoint x: 663, startPoint y: 474, endPoint x: 940, endPoint y: 441, distance: 278.4
click at [671, 474] on th "Description" at bounding box center [601, 464] width 244 height 50
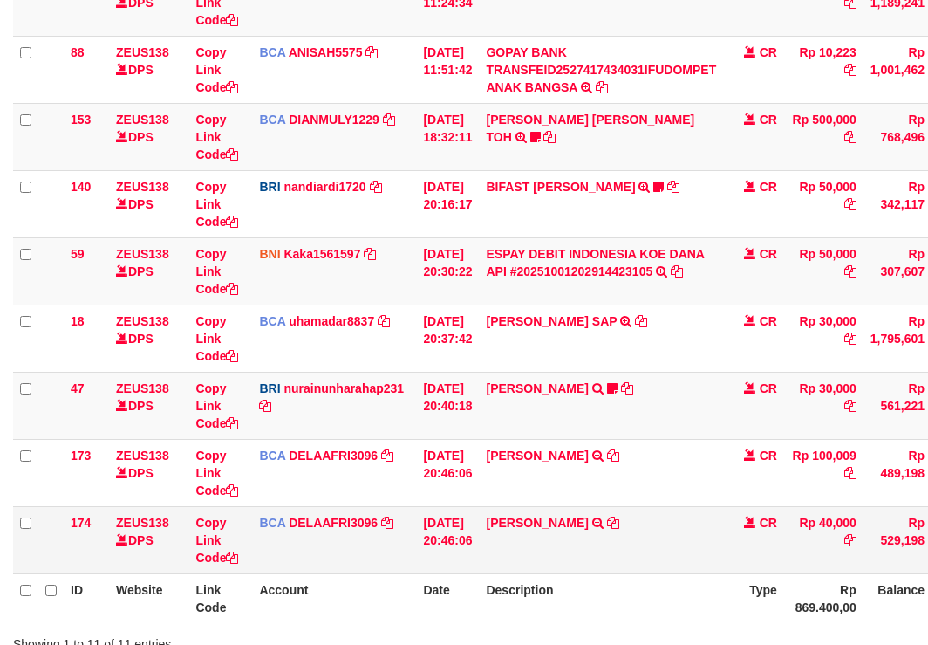
scroll to position [518, 0]
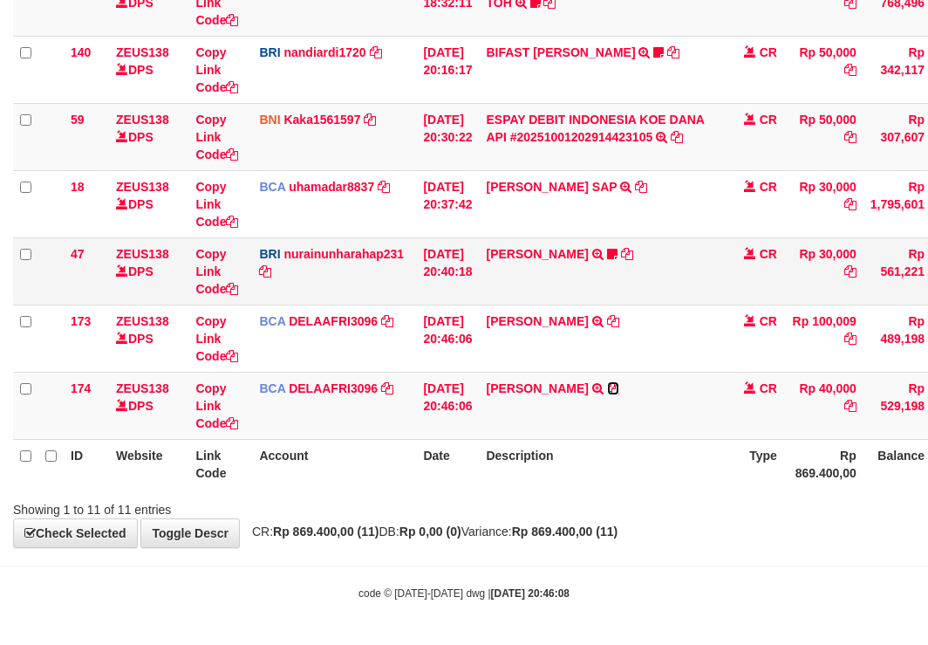
drag, startPoint x: 639, startPoint y: 390, endPoint x: 831, endPoint y: 277, distance: 223.7
click at [619, 390] on icon at bounding box center [613, 388] width 12 height 12
drag, startPoint x: 644, startPoint y: 320, endPoint x: 795, endPoint y: 268, distance: 159.7
click at [619, 320] on icon at bounding box center [613, 321] width 12 height 12
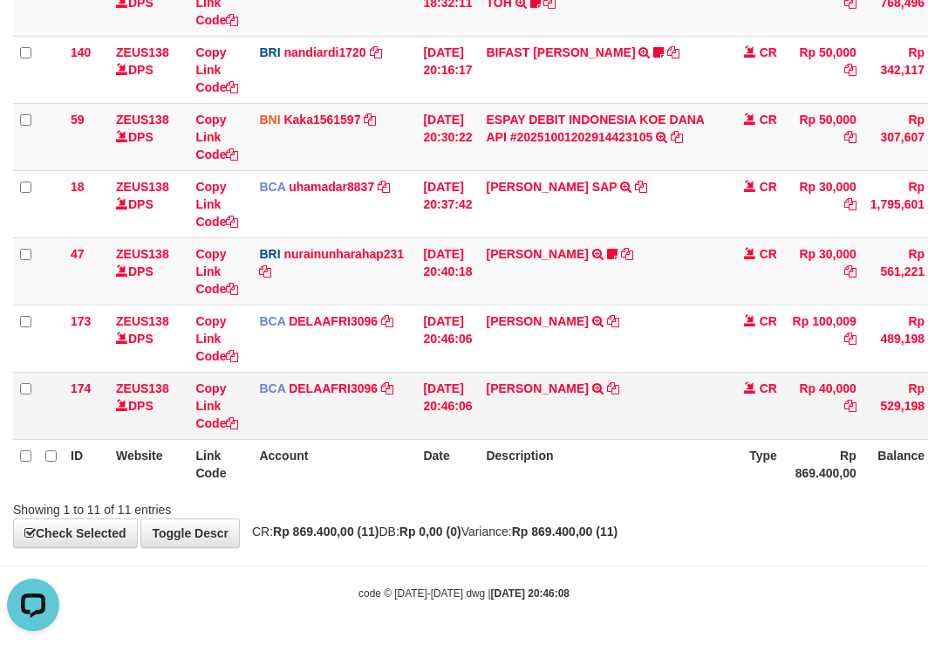
click at [508, 449] on tr "ID Website Link Code Account Date Description Type Rp 869.400,00 Balance Status…" at bounding box center [533, 464] width 1041 height 50
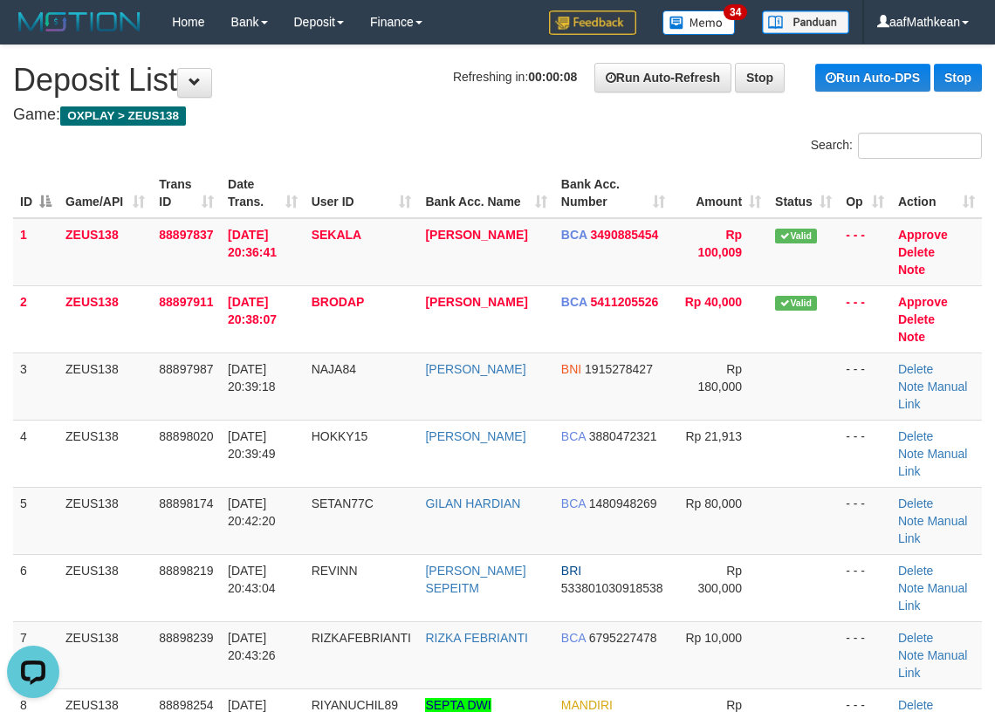
click at [358, 76] on h1 "Refreshing in: 00:00:08 Run Auto-Refresh Stop Run Auto-DPS Stop Deposit List" at bounding box center [497, 80] width 968 height 35
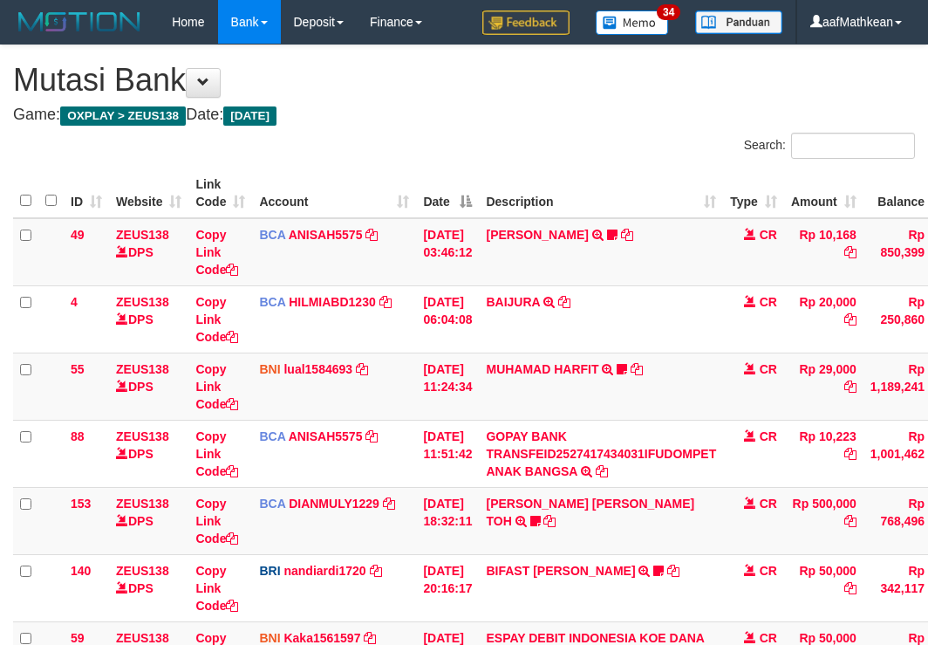
scroll to position [408, 0]
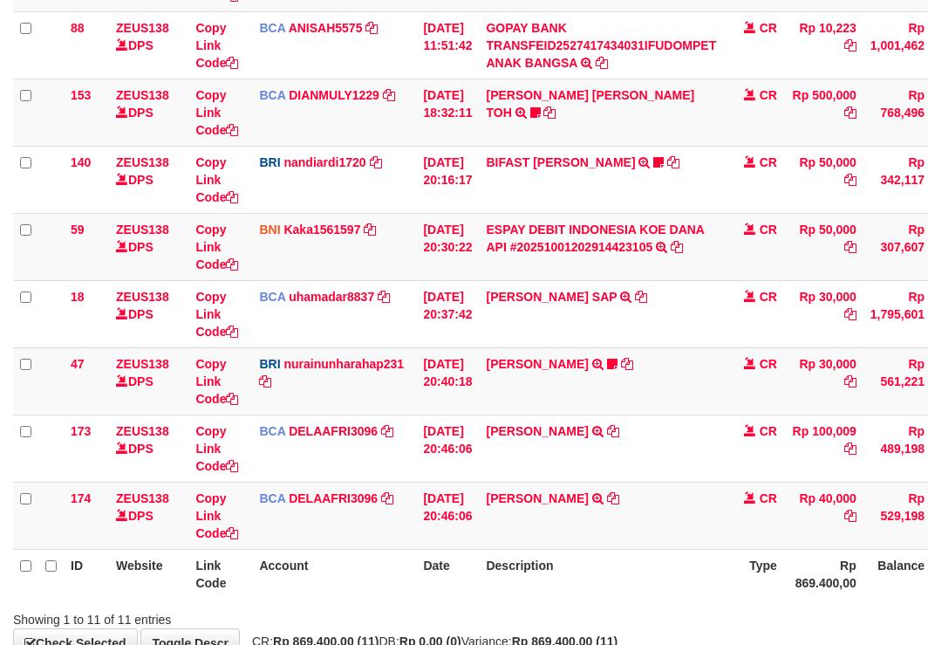
scroll to position [518, 0]
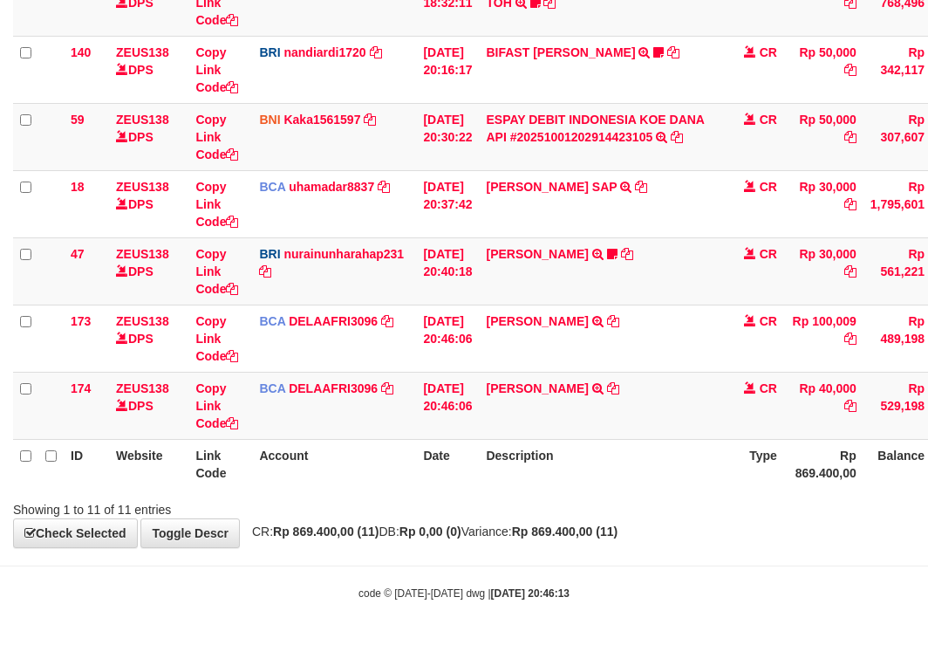
drag, startPoint x: 639, startPoint y: 502, endPoint x: 936, endPoint y: 468, distance: 299.4
click at [850, 481] on div "Search: ID Website Link Code Account Date Description Type Amount Balance Statu…" at bounding box center [464, 66] width 902 height 904
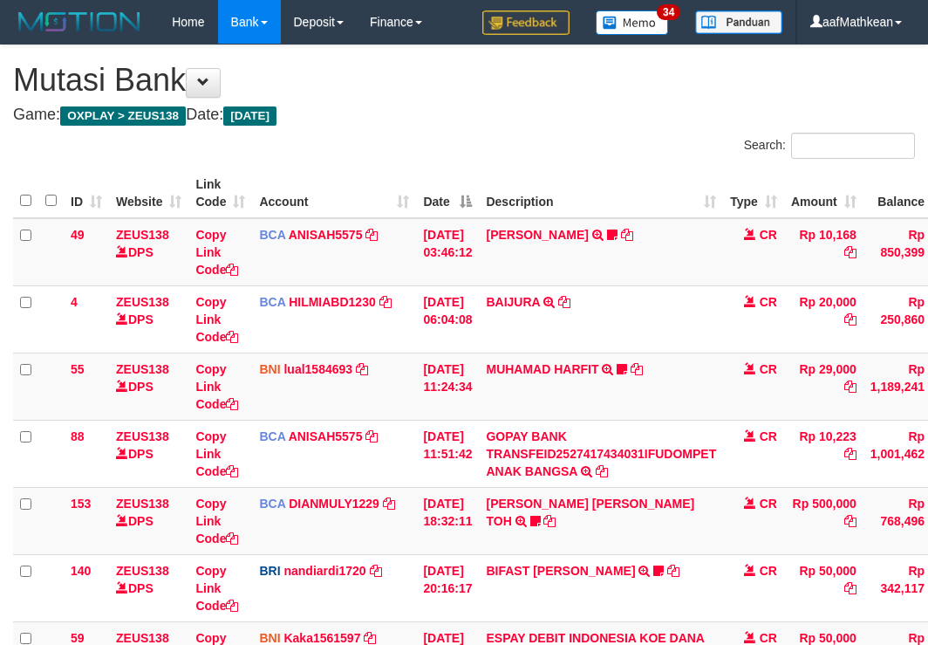
scroll to position [518, 0]
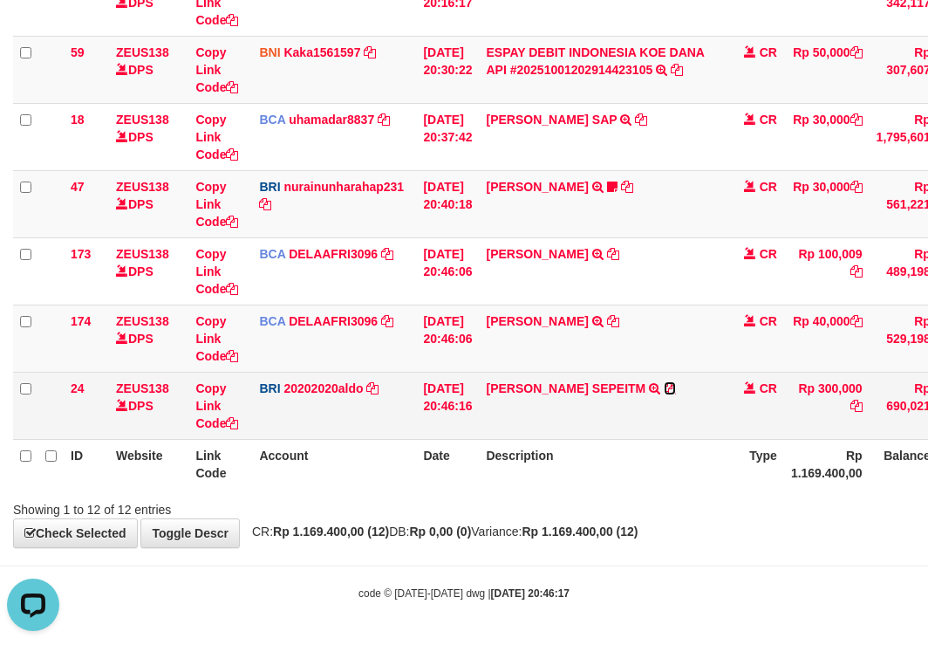
click at [664, 384] on icon at bounding box center [670, 388] width 12 height 12
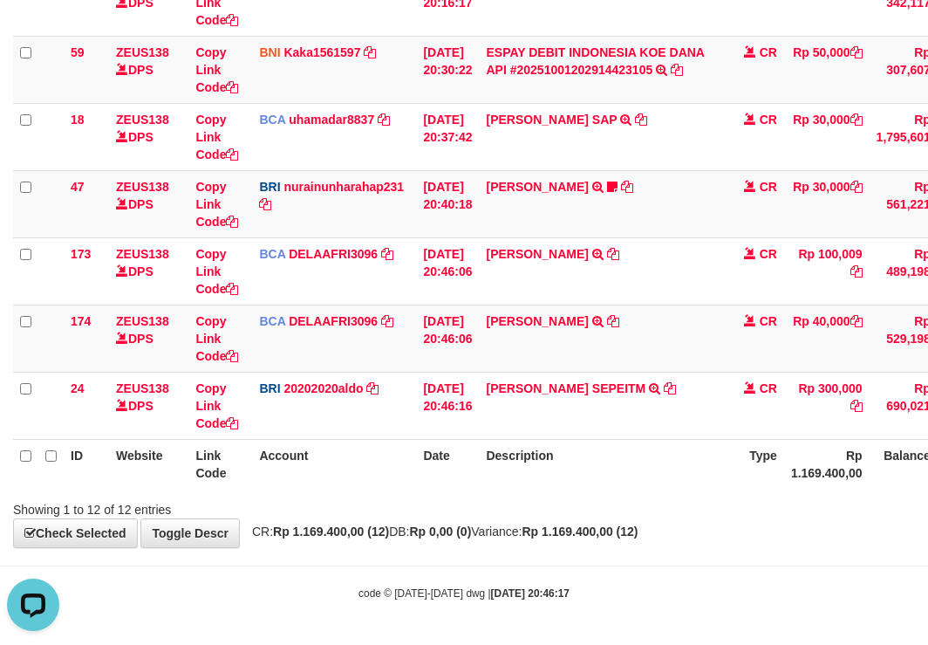
click at [448, 607] on body "Toggle navigation Home Bank Account List Load By Website Group [OXPLAY] ZEUS138…" at bounding box center [464, 30] width 928 height 1230
drag, startPoint x: 502, startPoint y: 606, endPoint x: 528, endPoint y: 591, distance: 29.3
click at [504, 605] on body "Toggle navigation Home Bank Account List Load By Website Group [OXPLAY] ZEUS138…" at bounding box center [464, 30] width 928 height 1230
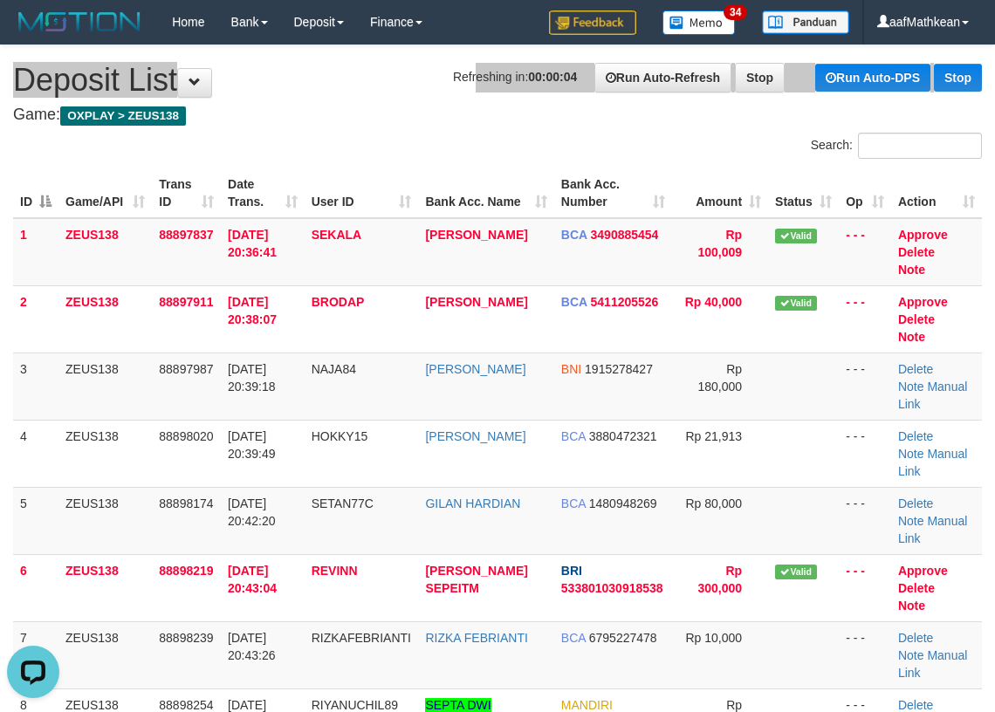
drag, startPoint x: 445, startPoint y: 92, endPoint x: 369, endPoint y: 119, distance: 80.6
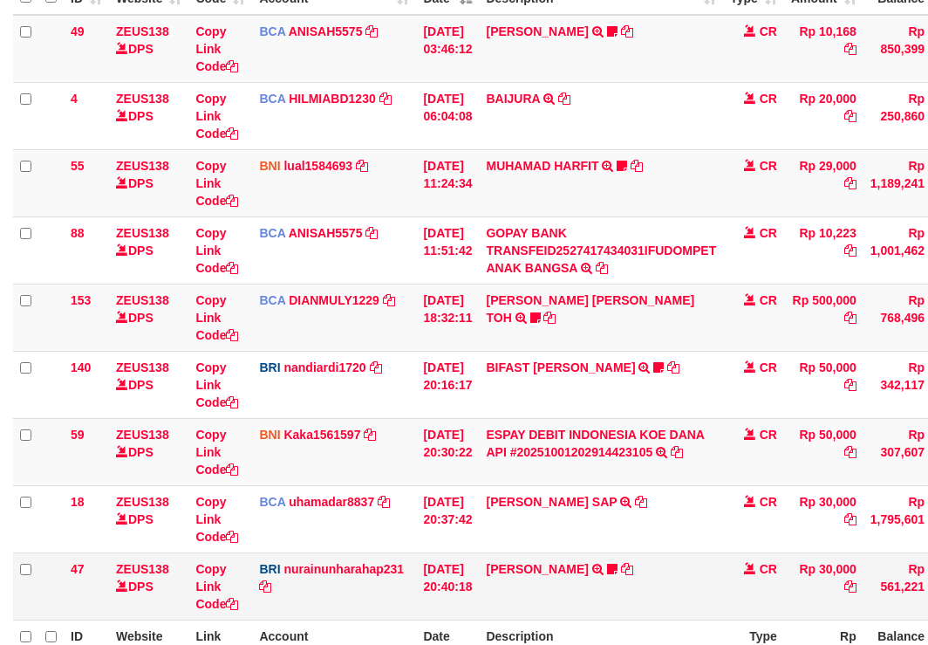
scroll to position [384, 0]
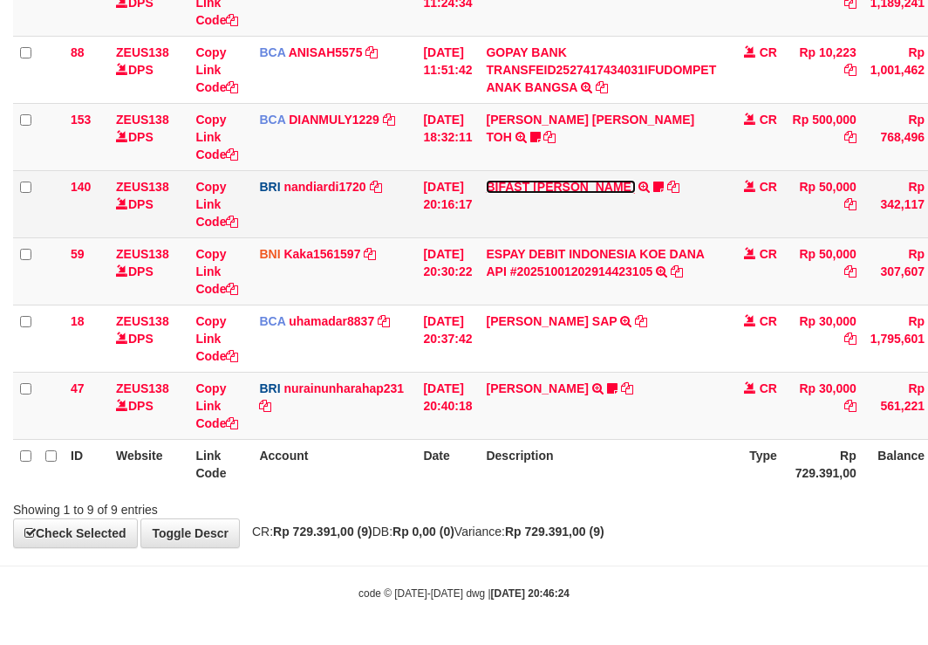
click at [544, 187] on link "BIFAST [PERSON_NAME]" at bounding box center [560, 187] width 149 height 14
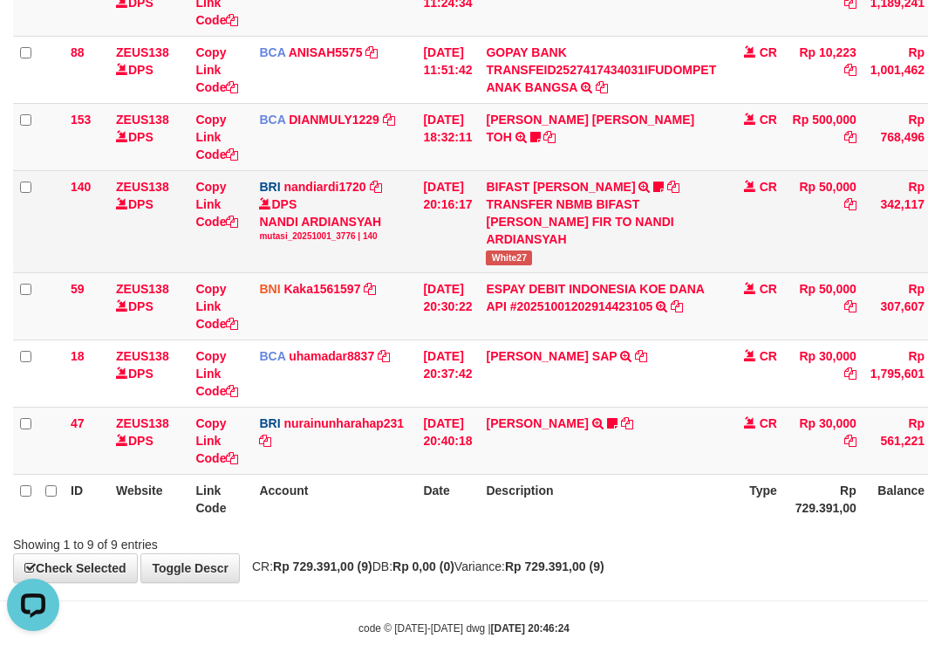
scroll to position [0, 0]
drag, startPoint x: 507, startPoint y: 263, endPoint x: 557, endPoint y: 261, distance: 49.8
click at [557, 261] on tr "140 ZEUS138 DPS Copy Link Code BRI nandiardi1720 DPS NANDI ARDIANSYAH mutasi_20…" at bounding box center [533, 221] width 1041 height 102
click at [530, 261] on span "White27" at bounding box center [509, 257] width 46 height 15
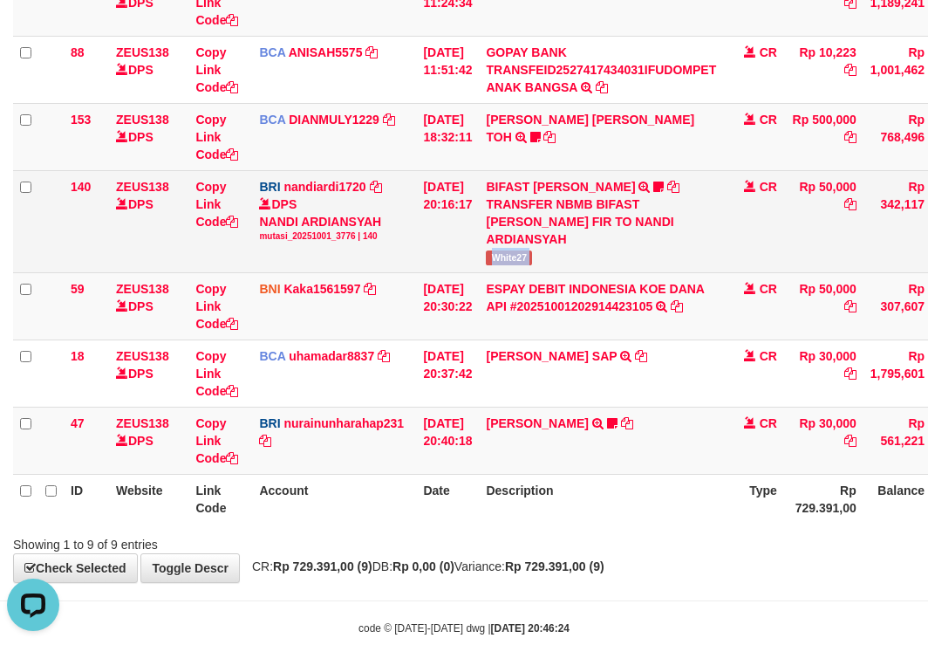
click at [530, 261] on span "White27" at bounding box center [509, 257] width 46 height 15
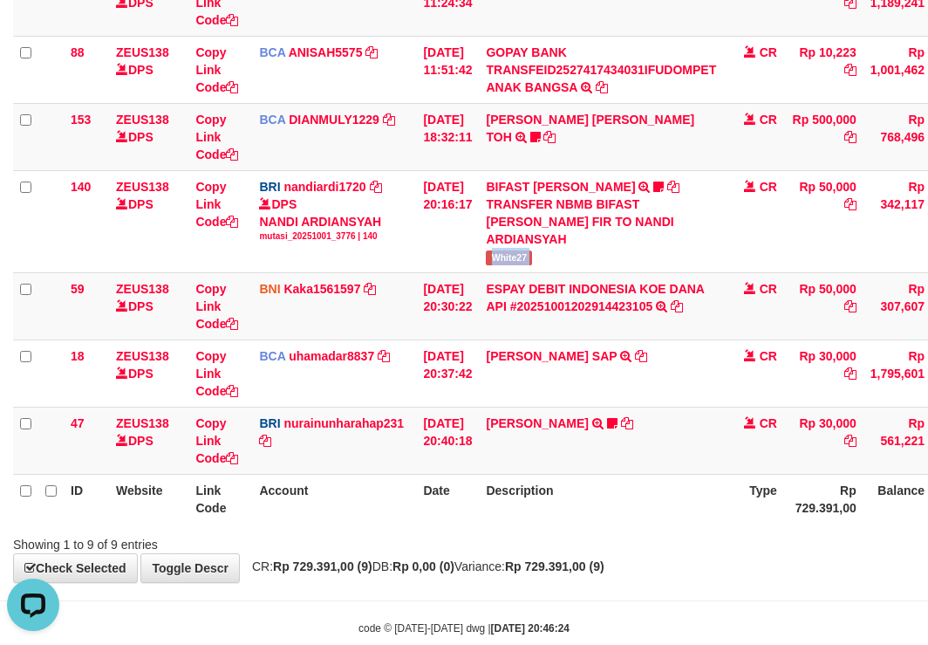
click at [330, 551] on div "Showing 1 to 9 of 9 entries" at bounding box center [193, 541] width 360 height 24
drag, startPoint x: 438, startPoint y: 568, endPoint x: 427, endPoint y: 575, distance: 12.6
click at [431, 576] on div "**********" at bounding box center [464, 122] width 928 height 920
click at [473, 557] on div "**********" at bounding box center [464, 122] width 928 height 920
drag, startPoint x: 657, startPoint y: 443, endPoint x: 676, endPoint y: 451, distance: 20.7
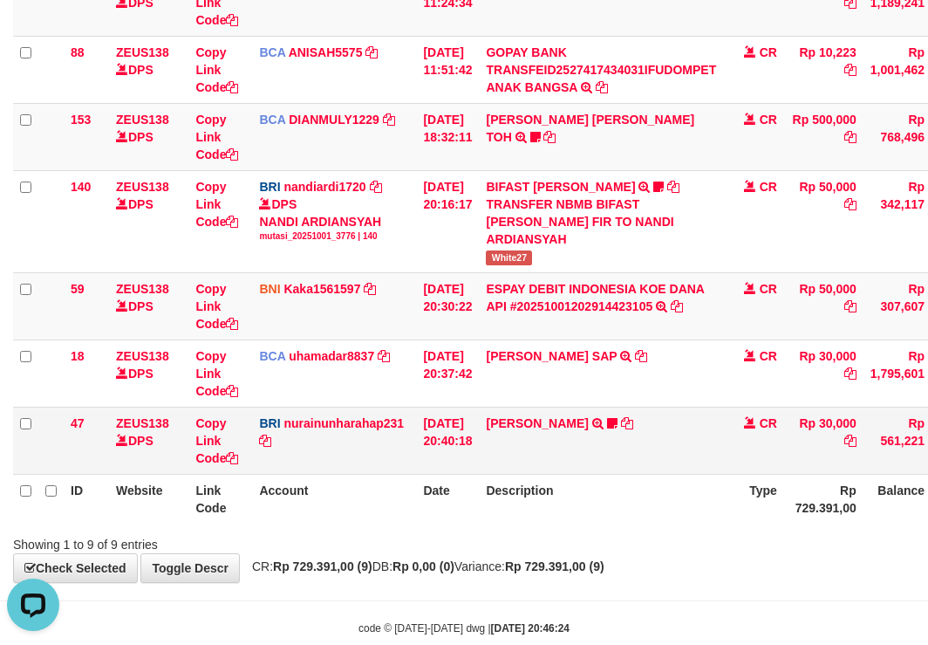
click at [666, 446] on td "RISAL WAHYUDI TRANSFER NBMB RISAL WAHYUDI TO NURAINUN HARAHAP KENNONG09" at bounding box center [601, 440] width 244 height 67
drag, startPoint x: 682, startPoint y: 444, endPoint x: 657, endPoint y: 447, distance: 25.4
click at [680, 441] on td "RISAL WAHYUDI TRANSFER NBMB RISAL WAHYUDI TO NURAINUN HARAHAP KENNONG09" at bounding box center [601, 440] width 244 height 67
drag, startPoint x: 643, startPoint y: 448, endPoint x: 662, endPoint y: 466, distance: 25.9
click at [652, 458] on td "RISAL WAHYUDI TRANSFER NBMB RISAL WAHYUDI TO NURAINUN HARAHAP KENNONG09" at bounding box center [601, 440] width 244 height 67
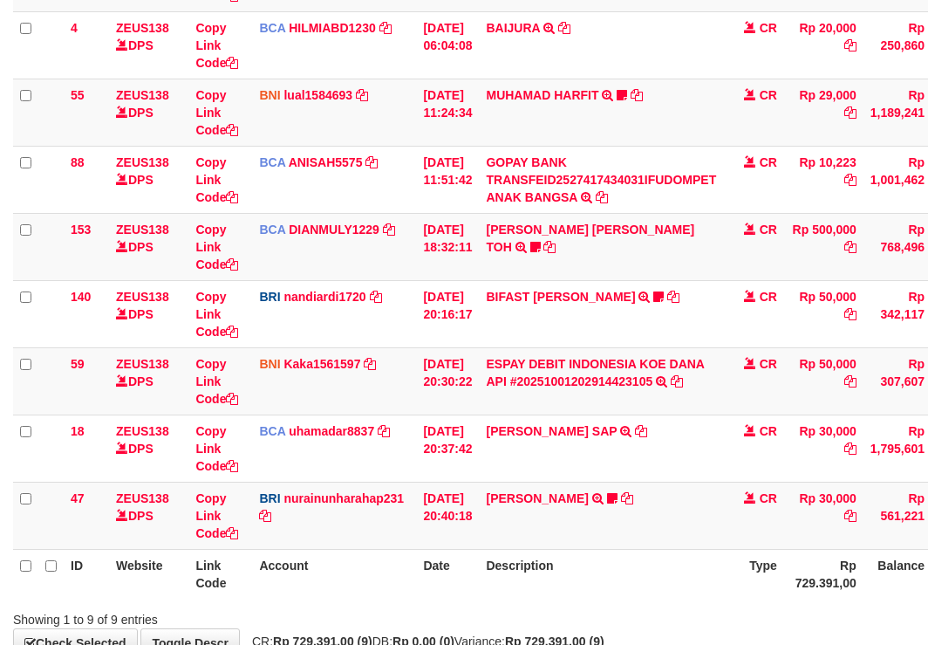
click at [680, 457] on td "[PERSON_NAME] SAP TRSF E-BANKING CR 0110/FTSCY/WS95031 30000.00[PERSON_NAME] SAP" at bounding box center [601, 447] width 244 height 67
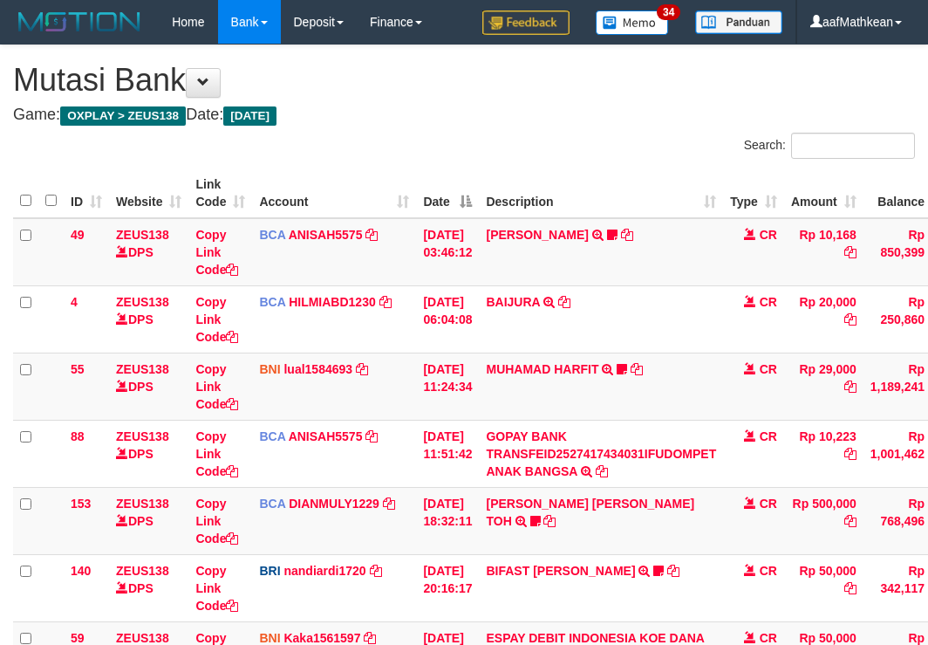
scroll to position [274, 2]
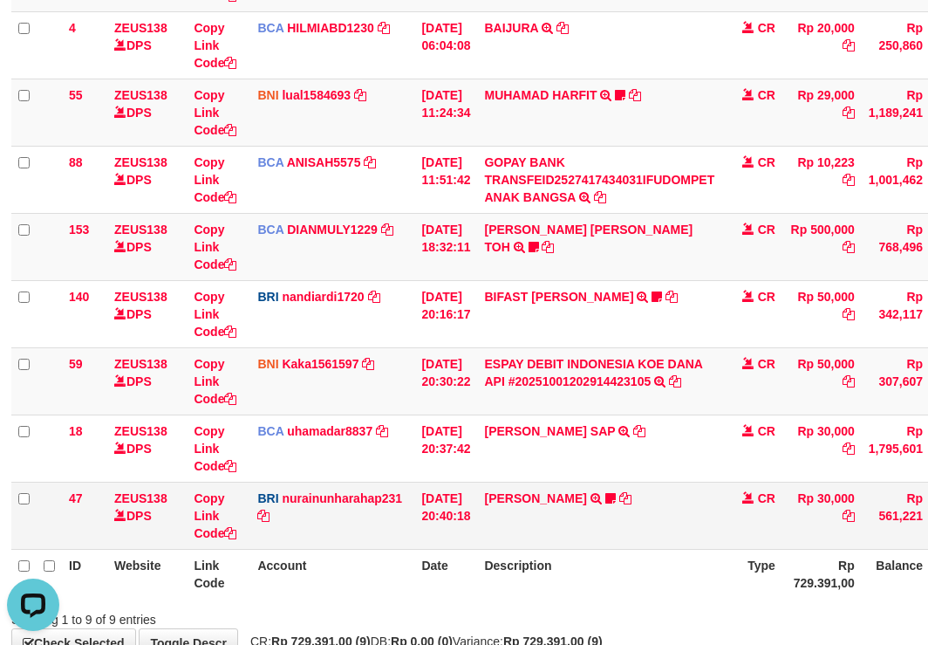
click at [671, 542] on td "RISAL WAHYUDI TRANSFER NBMB RISAL WAHYUDI TO NURAINUN HARAHAP KENNONG09" at bounding box center [599, 515] width 244 height 67
drag, startPoint x: 698, startPoint y: 528, endPoint x: 724, endPoint y: 520, distance: 27.3
click at [705, 525] on td "RISAL WAHYUDI TRANSFER NBMB RISAL WAHYUDI TO NURAINUN HARAHAP KENNONG09" at bounding box center [599, 515] width 244 height 67
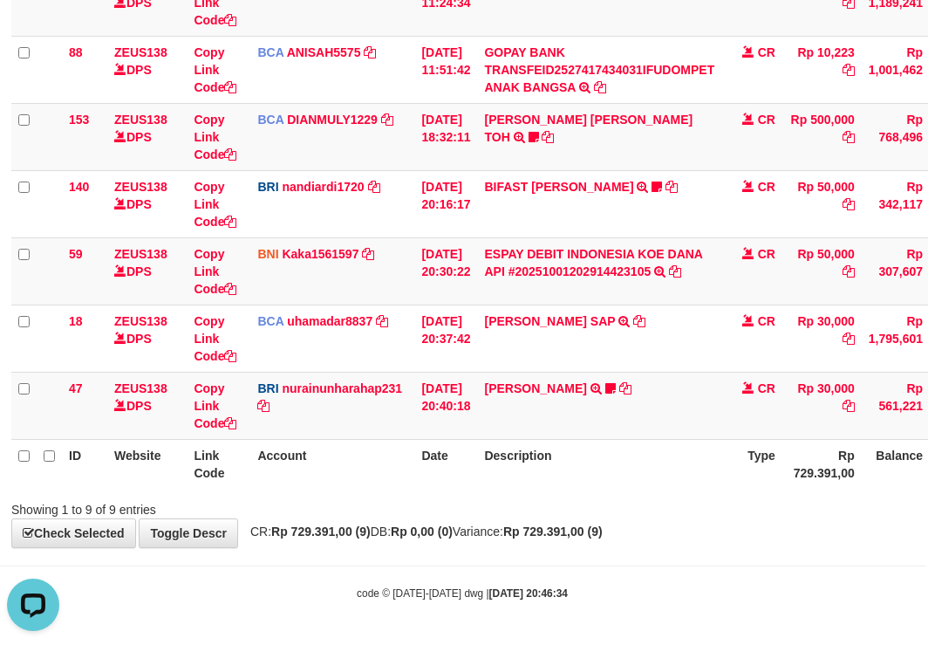
click at [647, 442] on table "ID Website Link Code Account Date Description Type Amount Balance Status Action…" at bounding box center [531, 137] width 1041 height 704
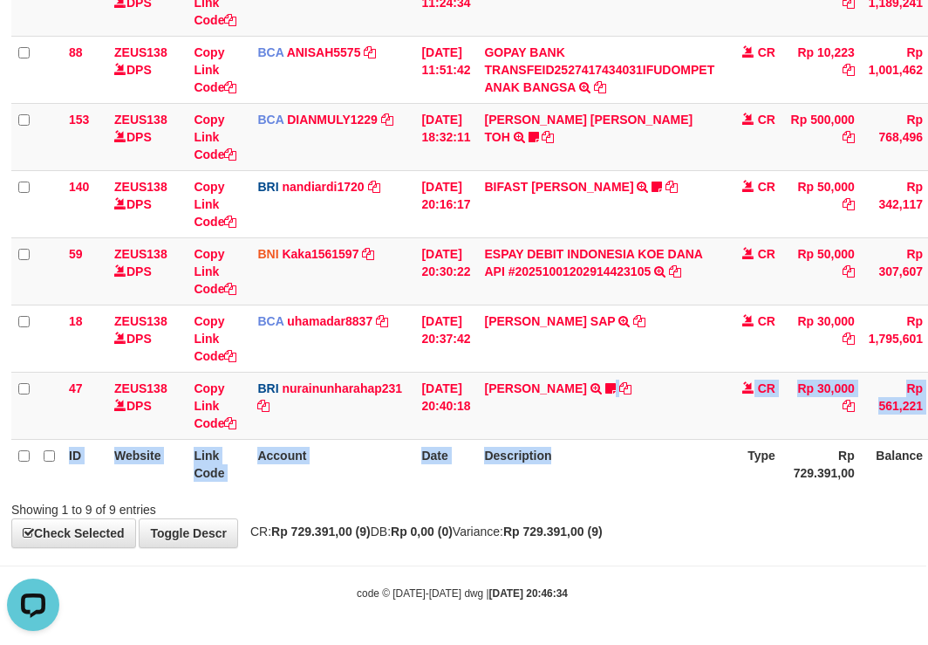
click at [679, 482] on th "Description" at bounding box center [599, 464] width 244 height 50
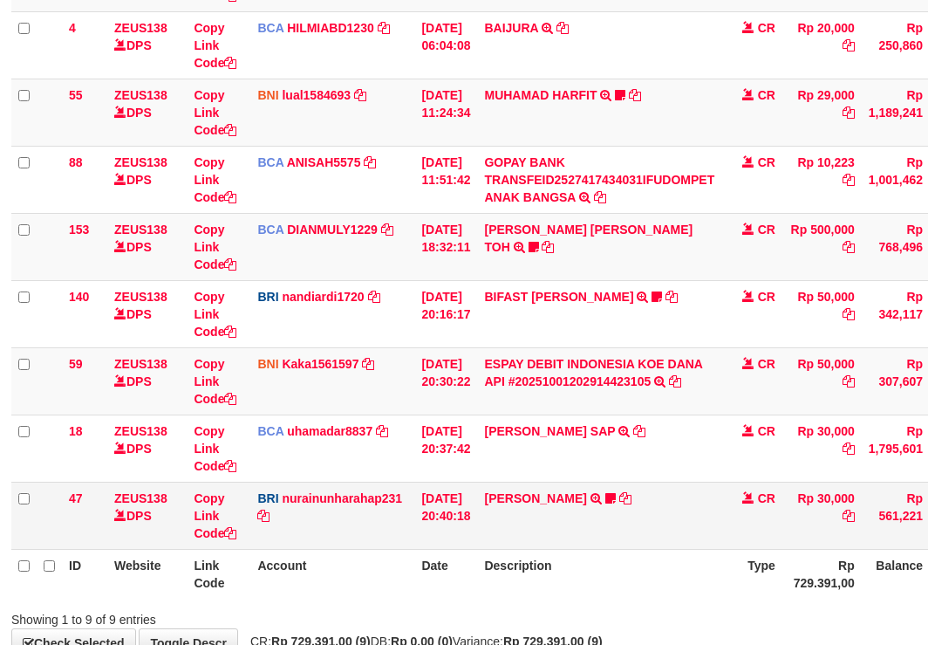
click at [620, 533] on td "[PERSON_NAME] TRANSFER NBMB [PERSON_NAME] TO NURAINUN HARAHAP KENNONG09" at bounding box center [599, 515] width 244 height 67
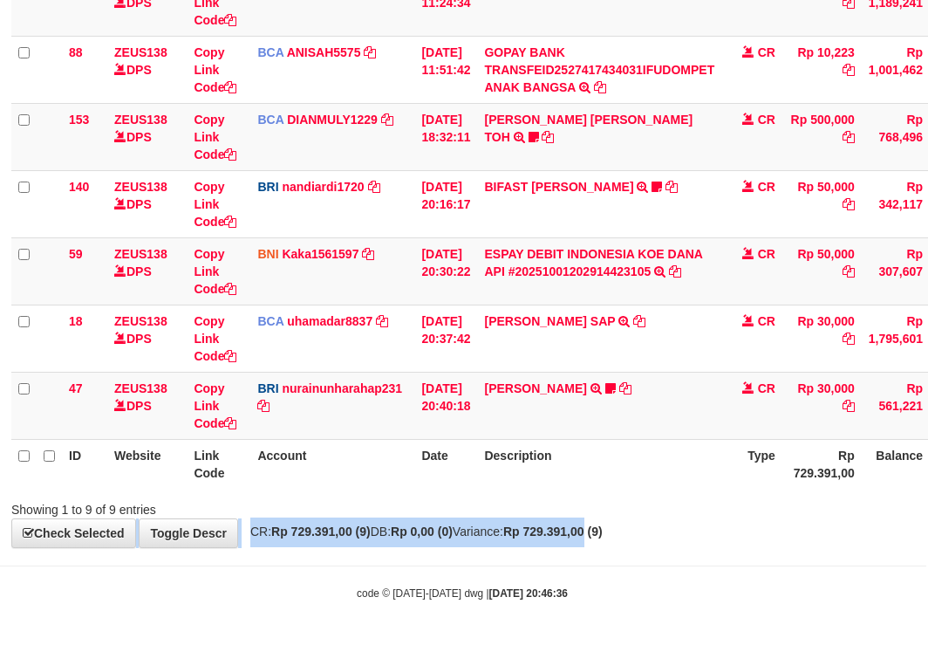
drag, startPoint x: 618, startPoint y: 512, endPoint x: 626, endPoint y: 524, distance: 15.0
click at [626, 524] on div "**********" at bounding box center [462, 104] width 928 height 885
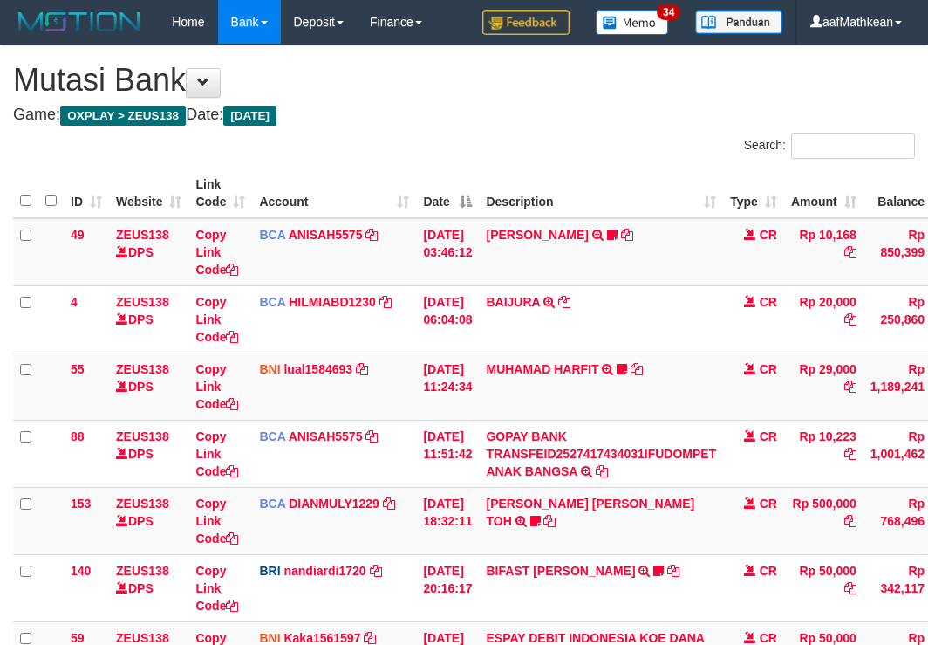
scroll to position [274, 2]
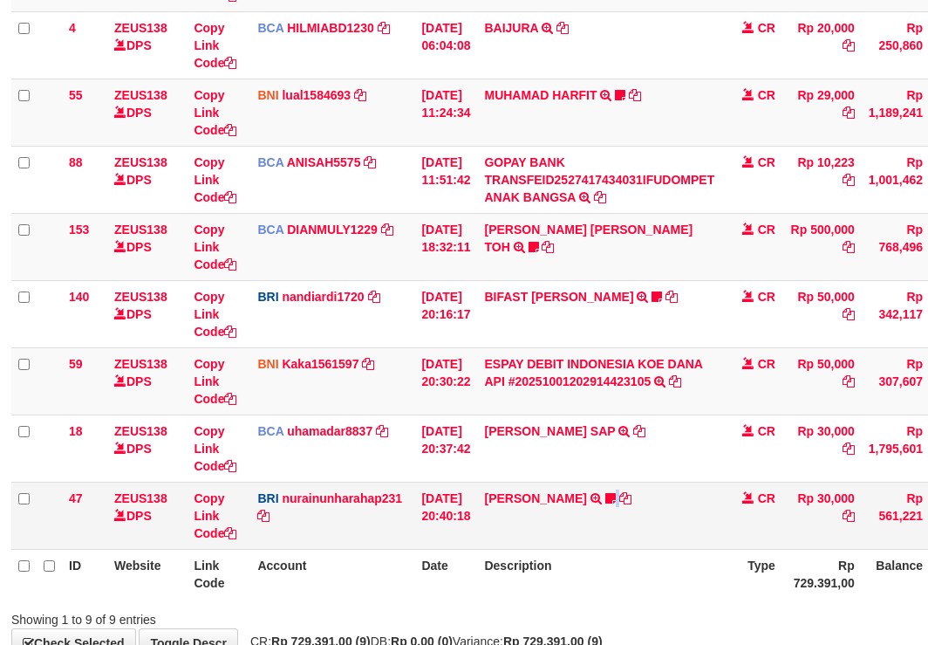
click at [632, 528] on td "[PERSON_NAME] TRANSFER NBMB [PERSON_NAME] TO NURAINUN HARAHAP KENNONG09" at bounding box center [599, 515] width 244 height 67
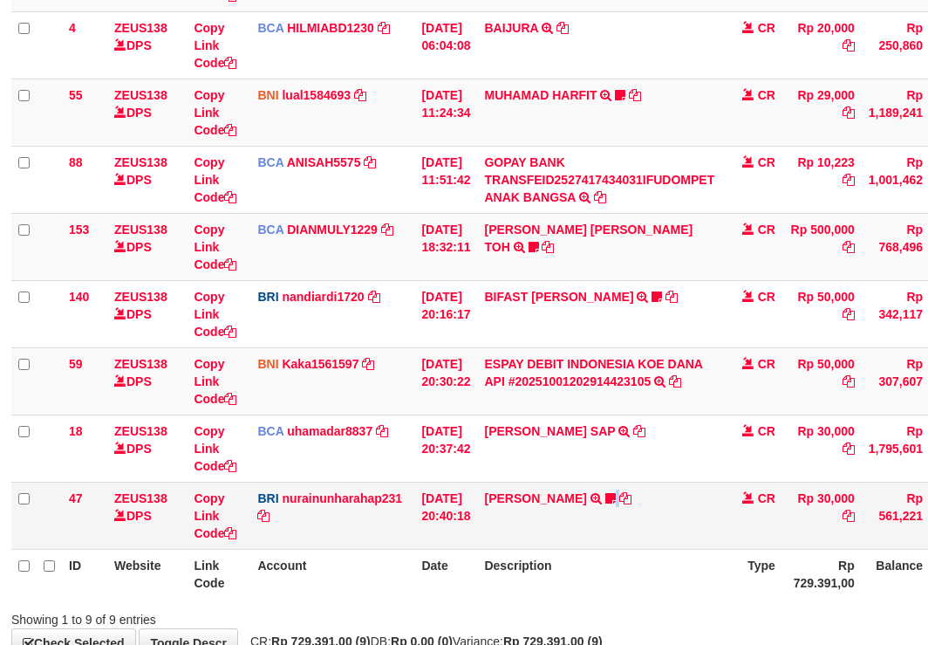
scroll to position [274, 2]
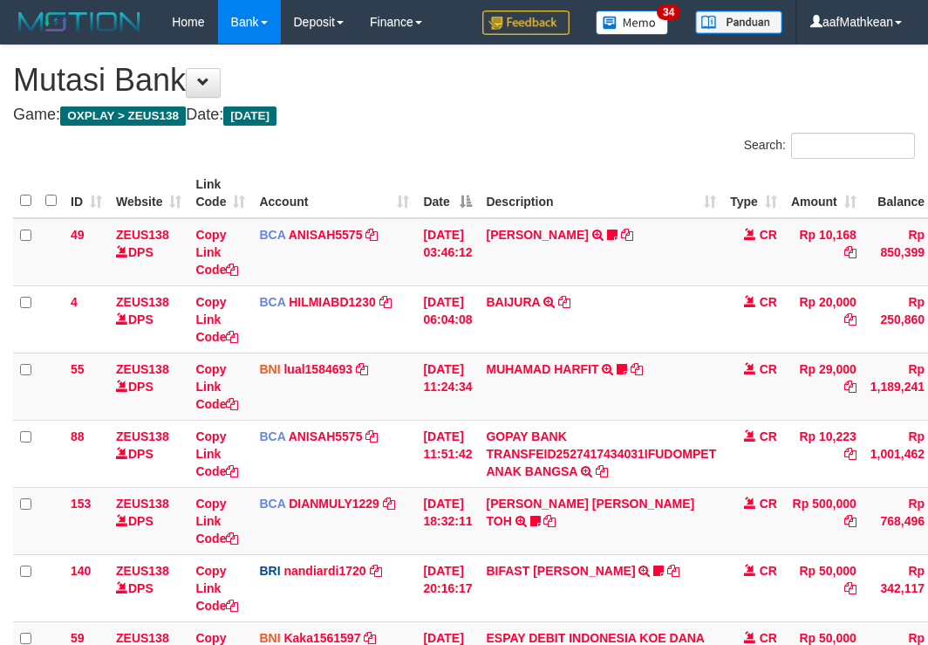
scroll to position [274, 2]
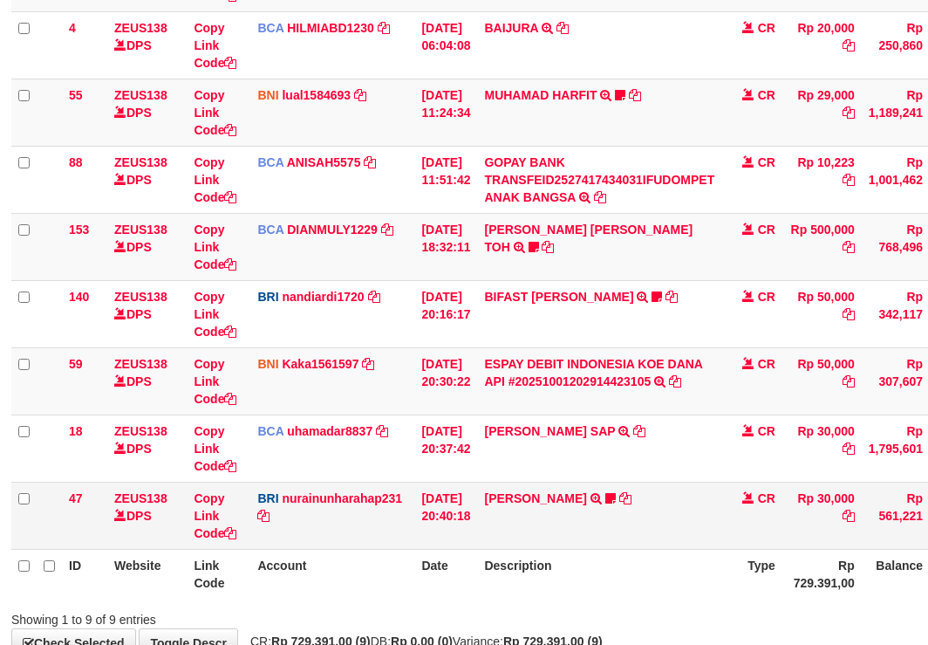
click at [623, 515] on td "[PERSON_NAME] TRANSFER NBMB [PERSON_NAME] TO NURAINUN HARAHAP KENNONG09" at bounding box center [599, 515] width 244 height 67
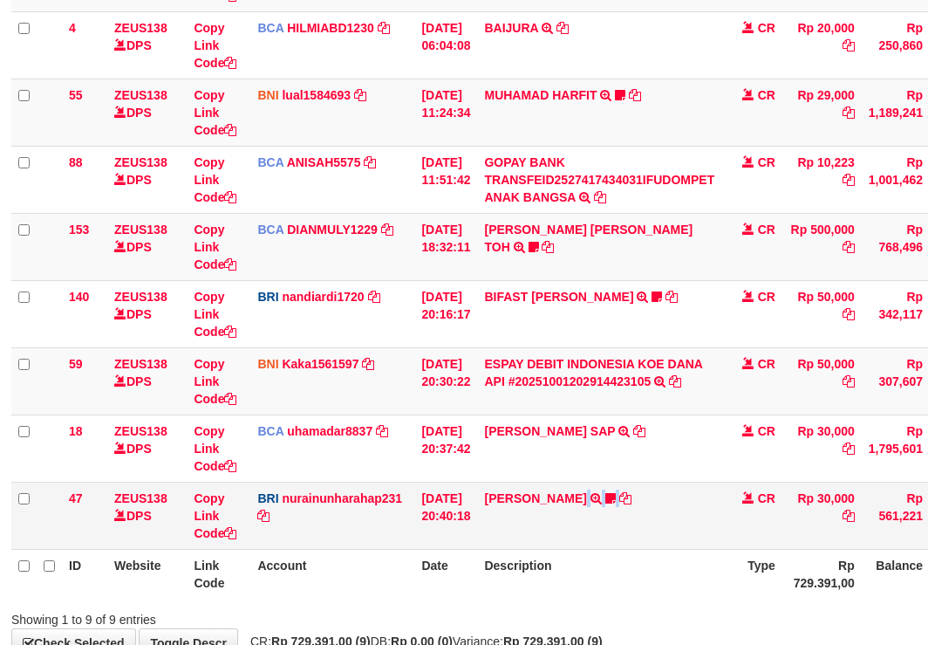
click at [625, 515] on td "[PERSON_NAME] TRANSFER NBMB [PERSON_NAME] TO NURAINUN HARAHAP KENNONG09" at bounding box center [599, 515] width 244 height 67
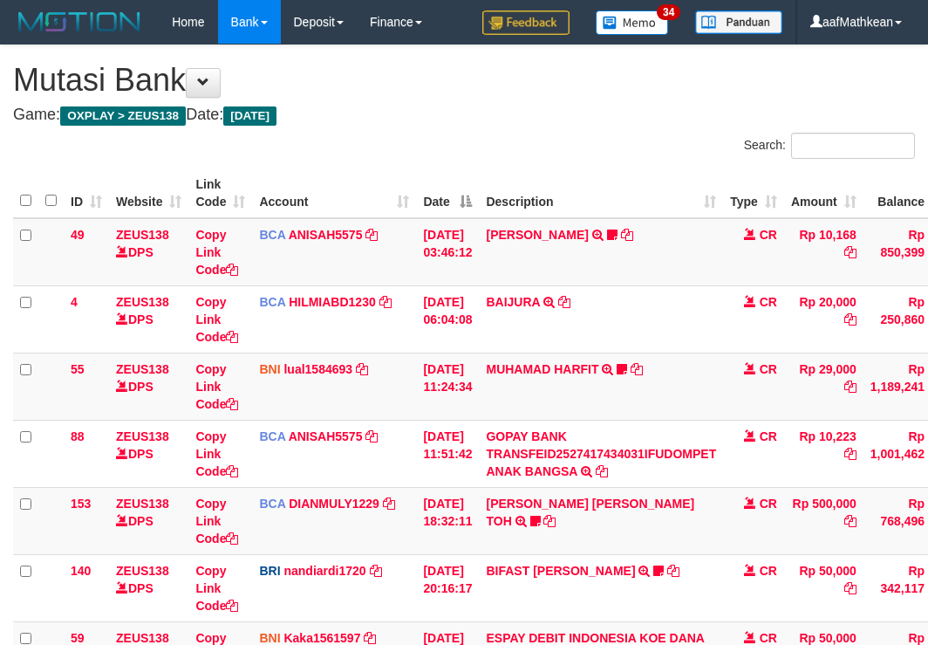
scroll to position [274, 2]
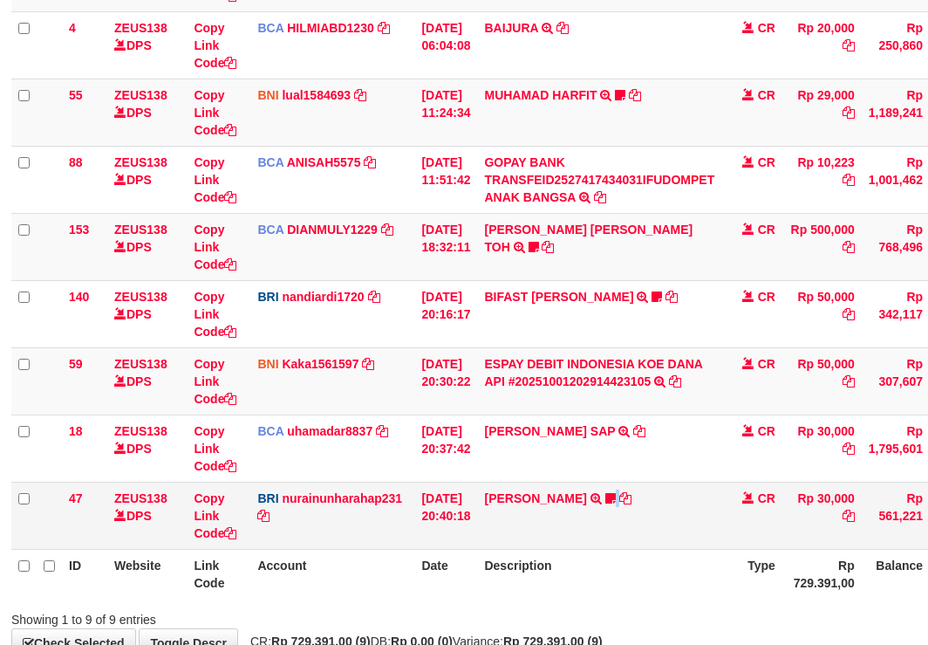
click at [626, 516] on td "[PERSON_NAME] TRANSFER NBMB [PERSON_NAME] TO NURAINUN HARAHAP KENNONG09" at bounding box center [599, 515] width 244 height 67
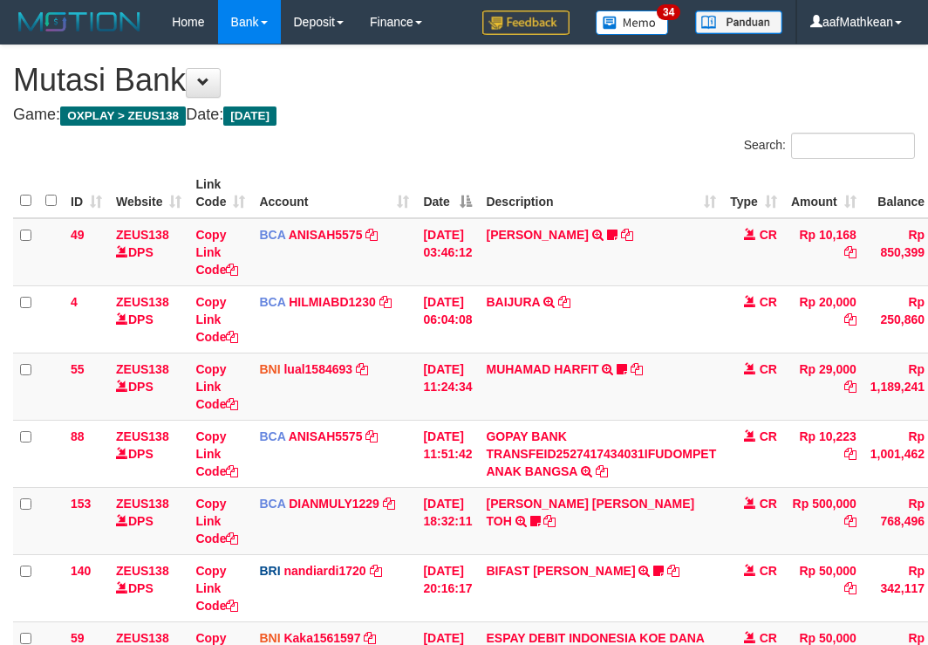
scroll to position [274, 2]
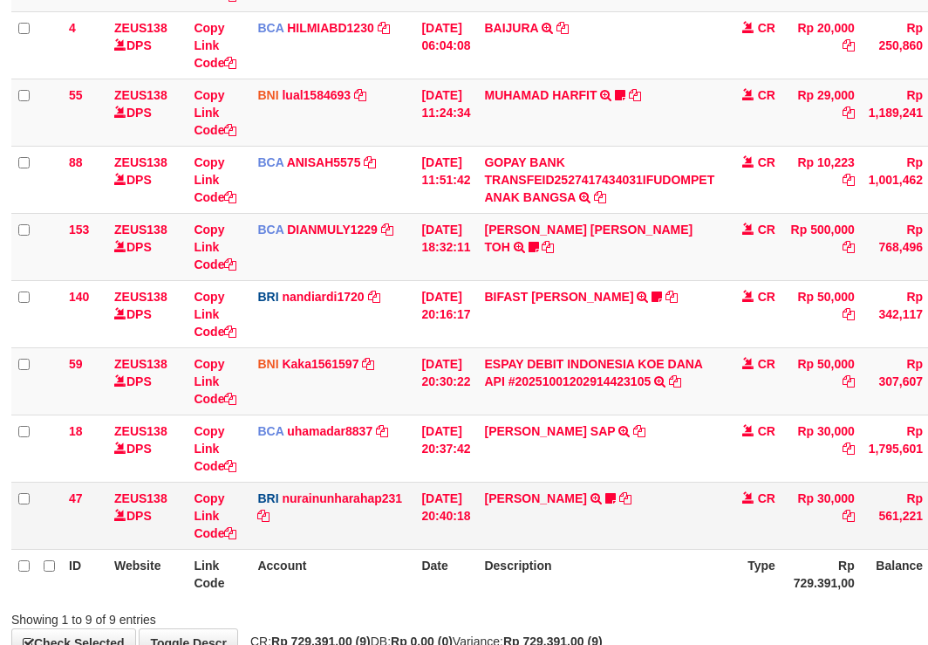
click at [661, 537] on td "[PERSON_NAME] TRANSFER NBMB [PERSON_NAME] TO NURAINUN HARAHAP KENNONG09" at bounding box center [599, 515] width 244 height 67
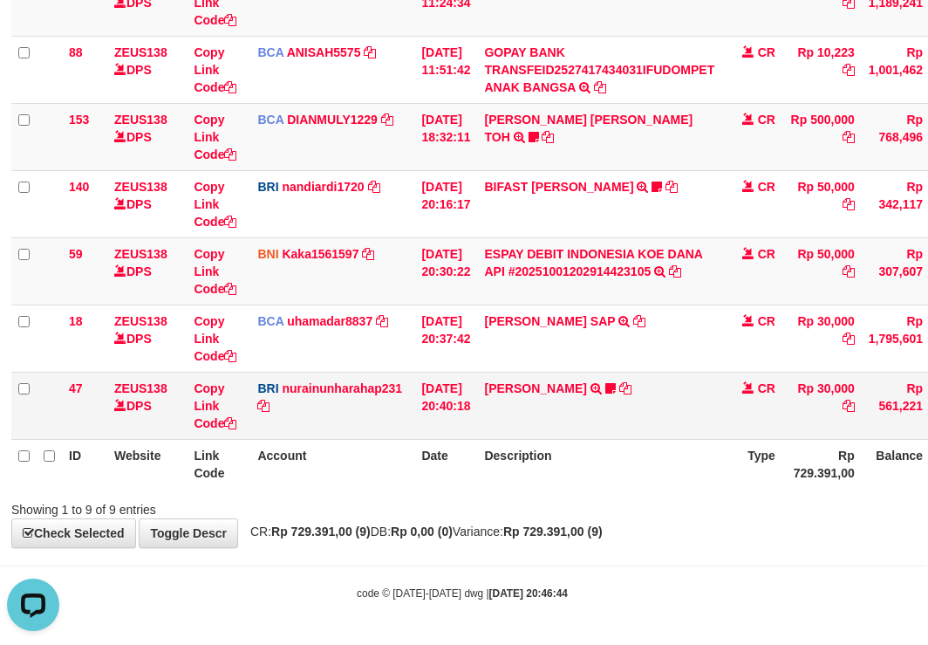
click at [738, 405] on td "CR" at bounding box center [751, 405] width 61 height 67
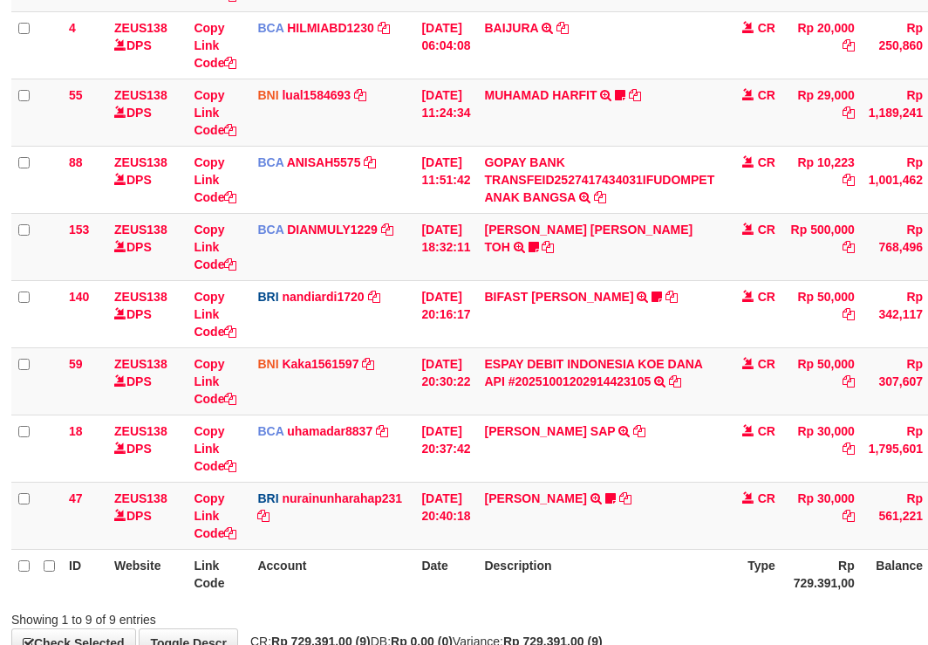
scroll to position [384, 2]
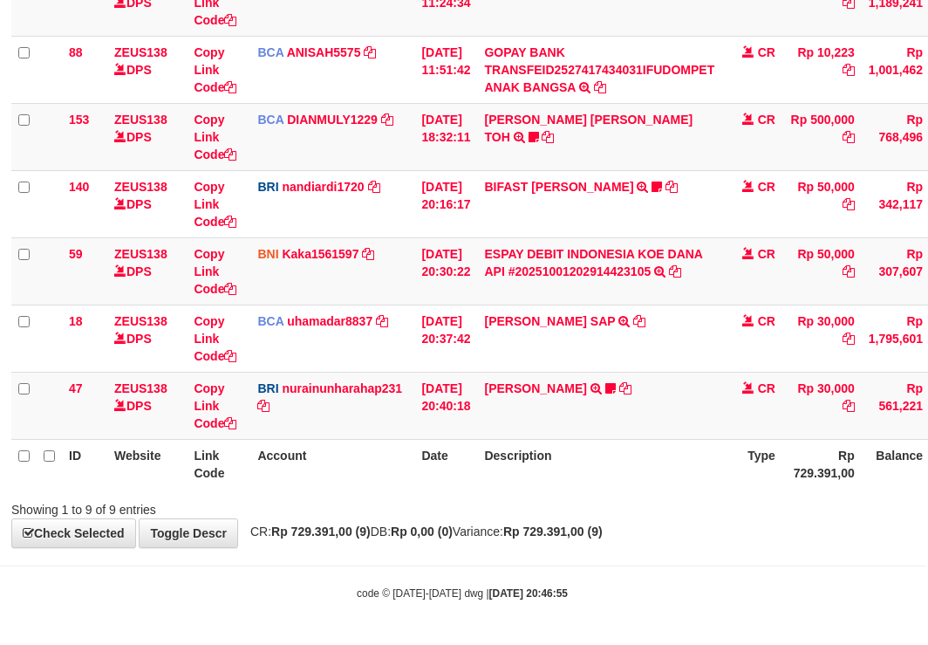
click at [640, 552] on body "Toggle navigation Home Bank Account List Load By Website Group [OXPLAY] ZEUS138…" at bounding box center [462, 130] width 928 height 1029
drag, startPoint x: 722, startPoint y: 493, endPoint x: 659, endPoint y: 463, distance: 70.3
click at [720, 482] on div "Search: ID Website Link Code Account Date Description Type Amount Balance Statu…" at bounding box center [462, 133] width 902 height 769
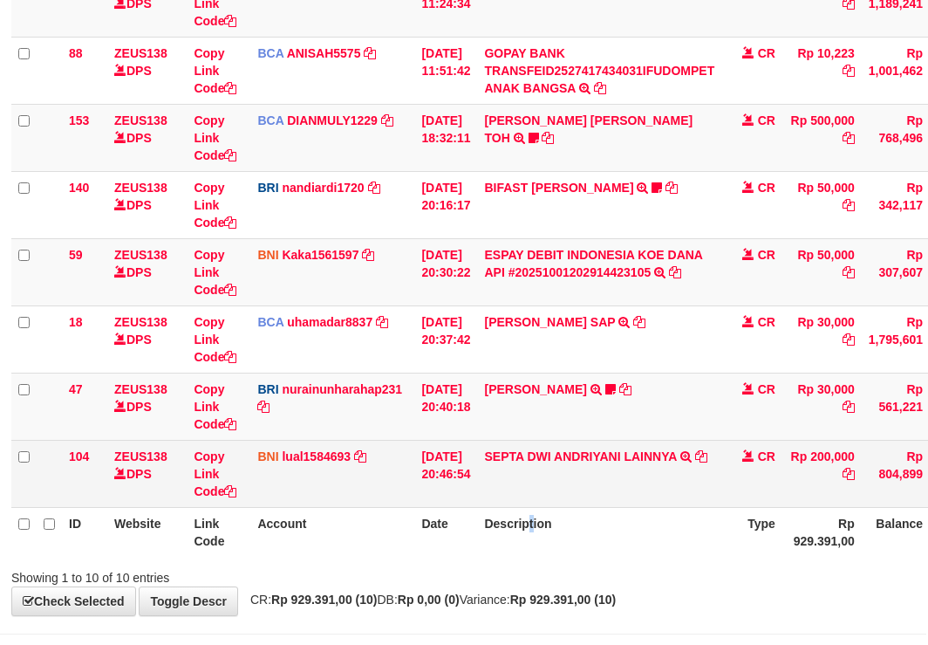
scroll to position [384, 2]
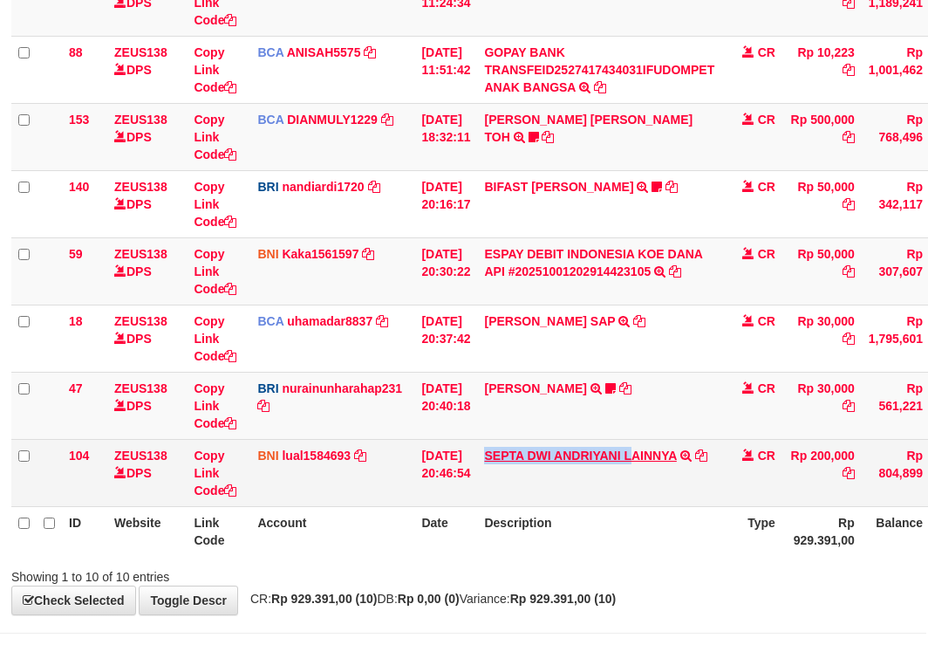
drag, startPoint x: 496, startPoint y: 441, endPoint x: 643, endPoint y: 459, distance: 148.5
click at [643, 459] on td "SEPTA DWI ANDRIYANI LAINNYA TRF/PAY/TOP-UP ECHANNEL SEPTA DWI ANDRIYANI LAINNYA" at bounding box center [599, 472] width 244 height 67
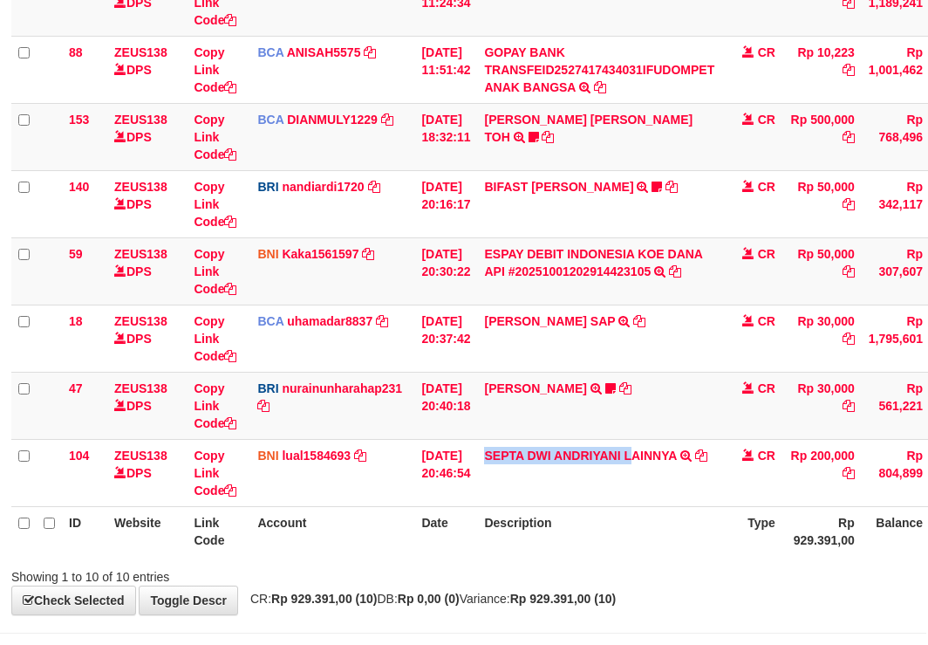
copy link "SEPTA DWI ANDRIYANI L"
click at [331, 537] on th "Account" at bounding box center [332, 531] width 164 height 50
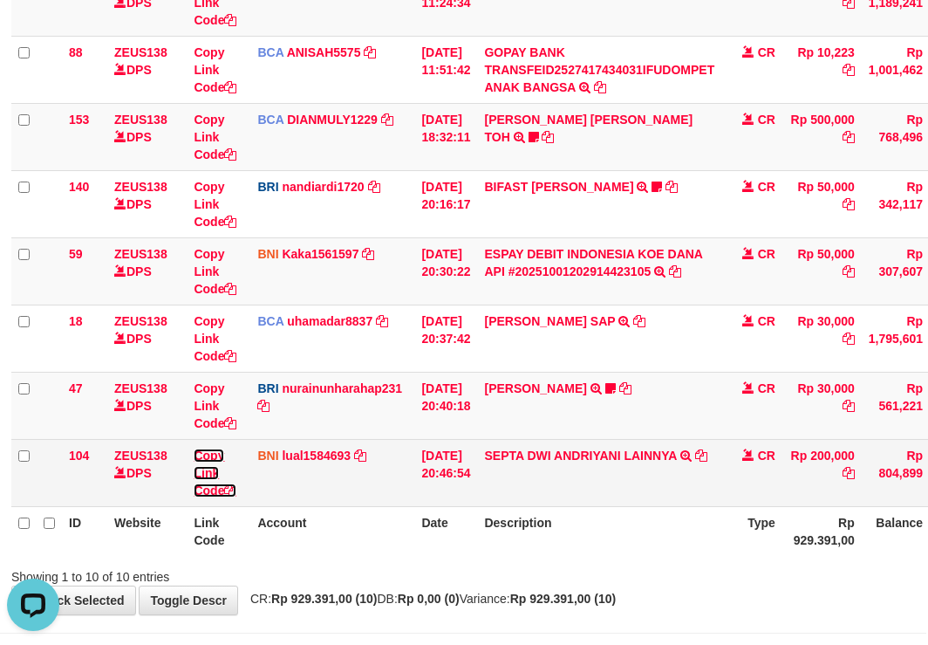
click at [215, 495] on link "Copy Link Code" at bounding box center [215, 472] width 43 height 49
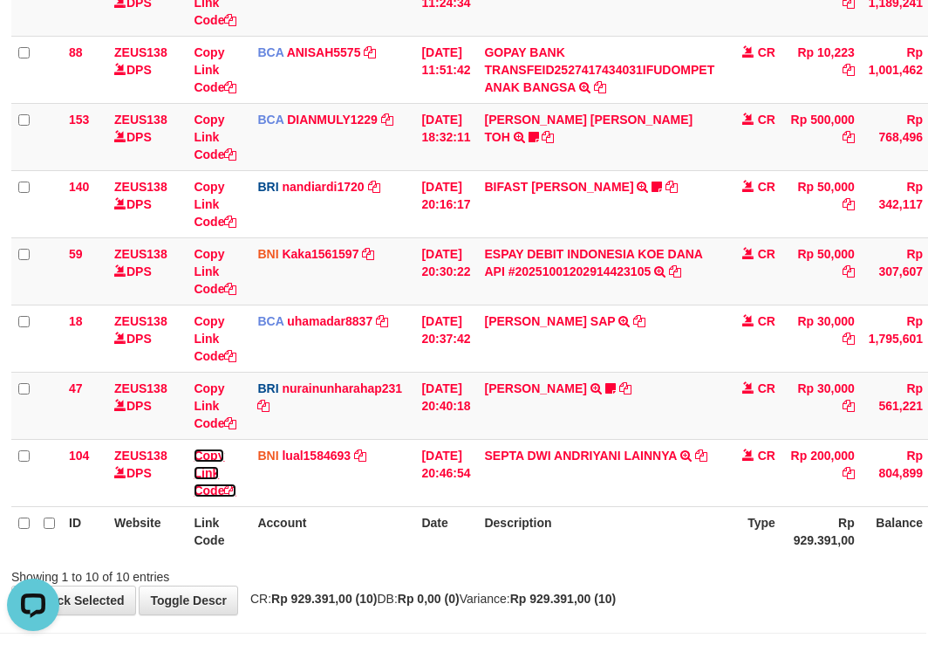
drag, startPoint x: 215, startPoint y: 495, endPoint x: 940, endPoint y: 400, distance: 730.2
click at [227, 492] on link "Copy Link Code" at bounding box center [215, 472] width 43 height 49
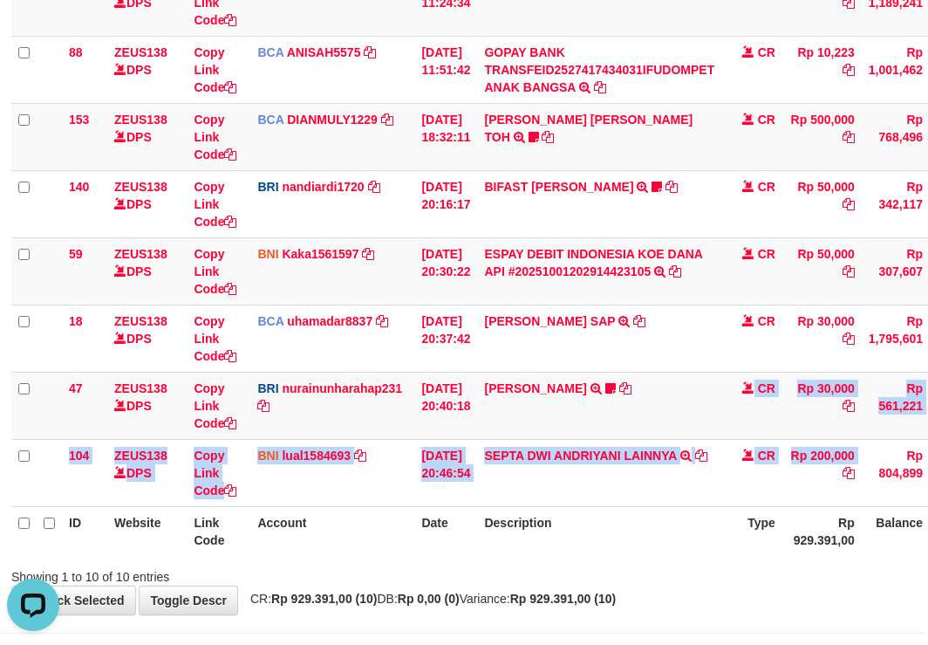
click at [926, 461] on html "Toggle navigation Home Bank Account List Load By Website Group [OXPLAY] ZEUS138…" at bounding box center [462, 164] width 928 height 1096
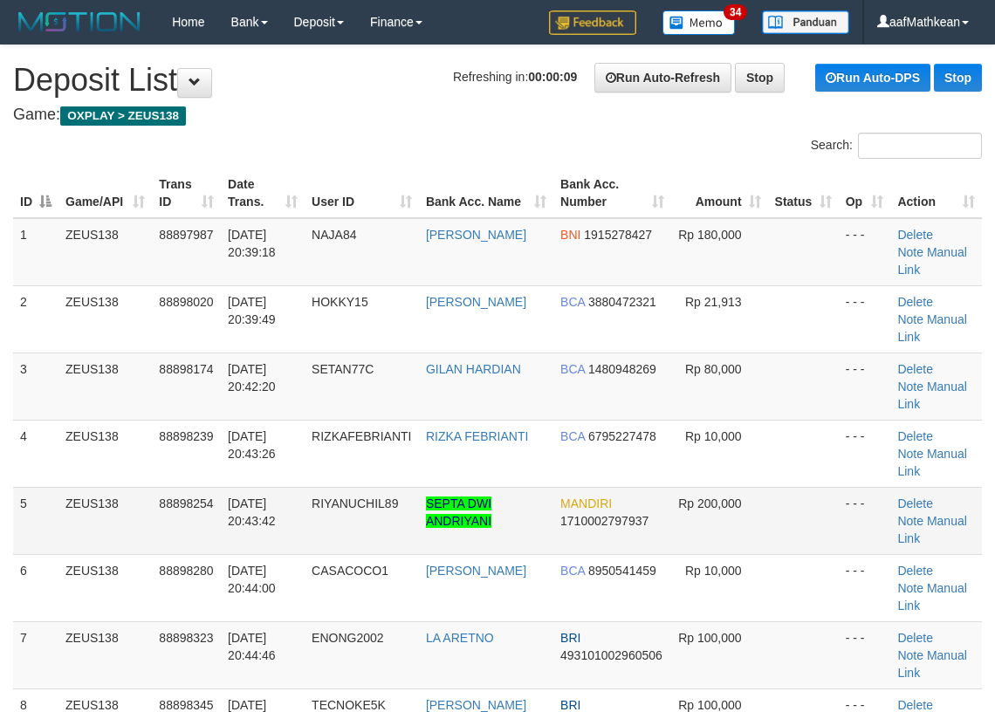
drag, startPoint x: 545, startPoint y: 338, endPoint x: 595, endPoint y: 458, distance: 129.4
click at [578, 407] on tbody "1 ZEUS138 88897987 [DATE] 20:39:18 NAJA84 [PERSON_NAME] BNI 1915278427 Rp 180,0…" at bounding box center [497, 621] width 968 height 807
click at [943, 514] on link "Manual Link" at bounding box center [931, 529] width 69 height 31
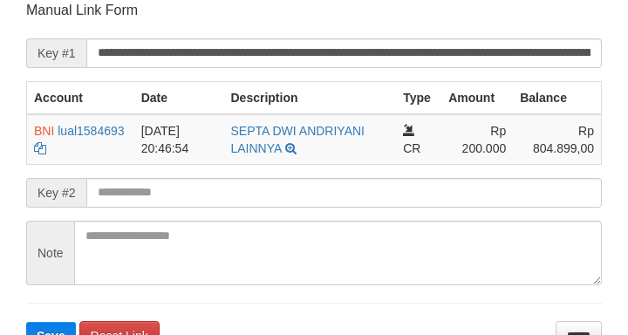
click at [173, 190] on input "text" at bounding box center [344, 193] width 516 height 30
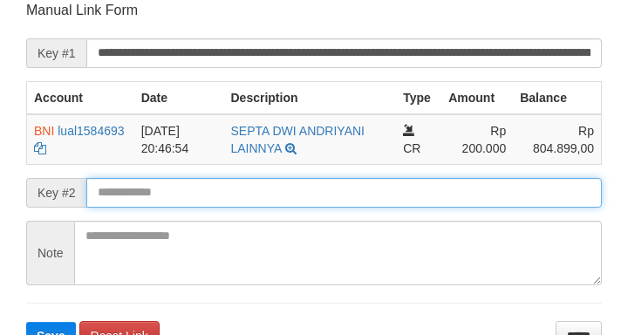
click at [26, 322] on button "Save" at bounding box center [51, 336] width 50 height 28
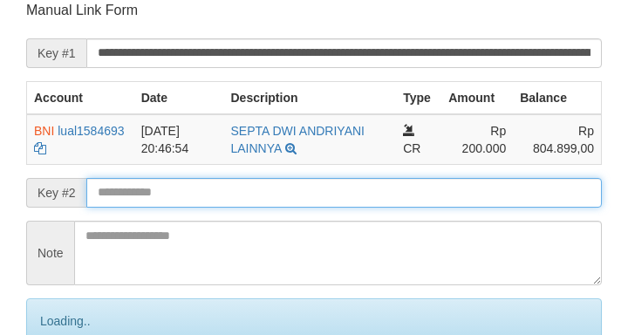
click at [174, 188] on input "text" at bounding box center [344, 193] width 516 height 30
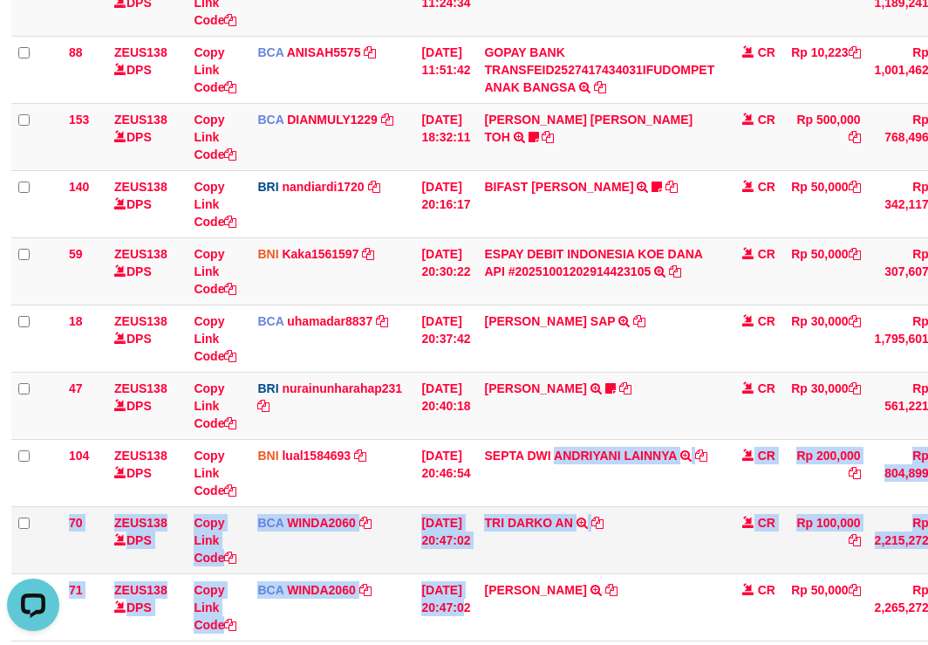
drag, startPoint x: 469, startPoint y: 594, endPoint x: 537, endPoint y: 564, distance: 74.2
click at [476, 590] on tbody "49 ZEUS138 DPS Copy Link Code BCA ANISAH5575 DPS ANISAH mutasi_20251001_3827 | …" at bounding box center [534, 237] width 1047 height 807
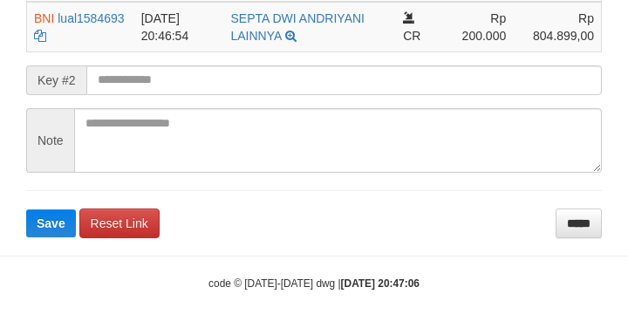
click at [136, 62] on form "**********" at bounding box center [314, 62] width 576 height 349
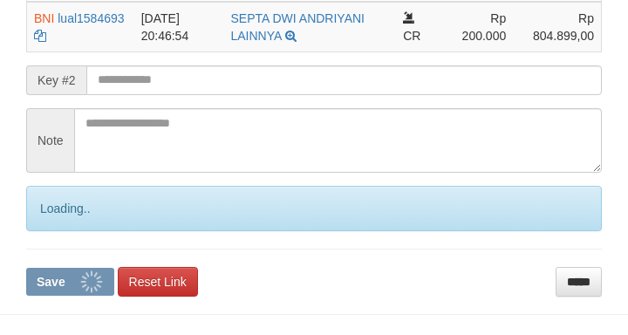
click at [158, 80] on input "text" at bounding box center [344, 80] width 516 height 30
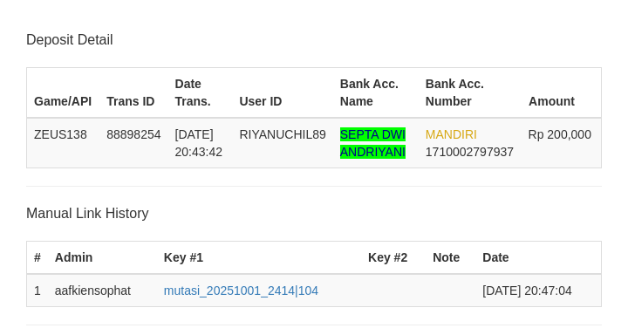
scroll to position [455, 0]
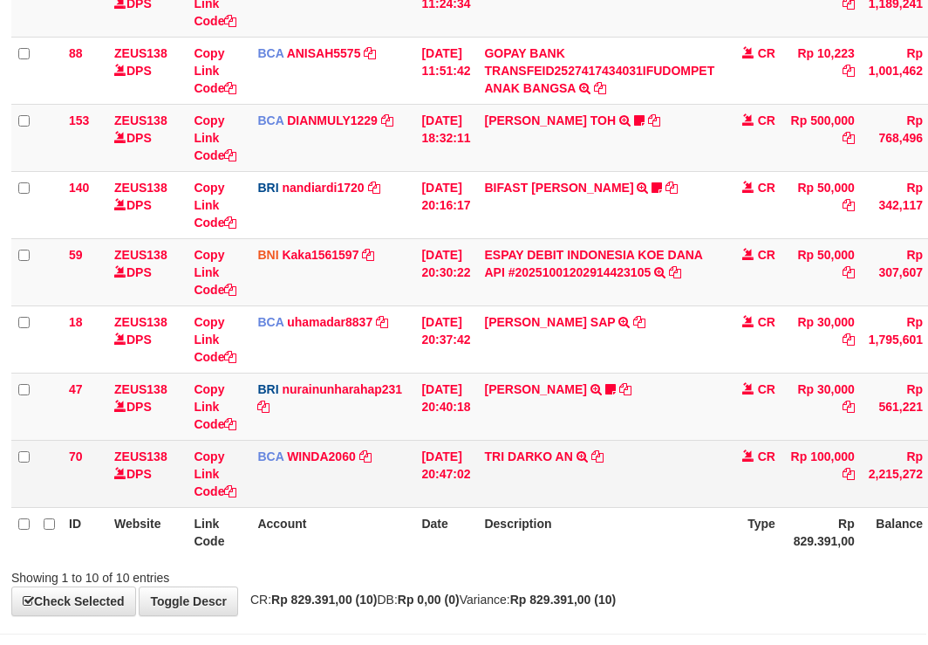
scroll to position [384, 2]
drag, startPoint x: 614, startPoint y: 454, endPoint x: 929, endPoint y: 368, distance: 326.3
click at [604, 454] on icon at bounding box center [597, 455] width 12 height 12
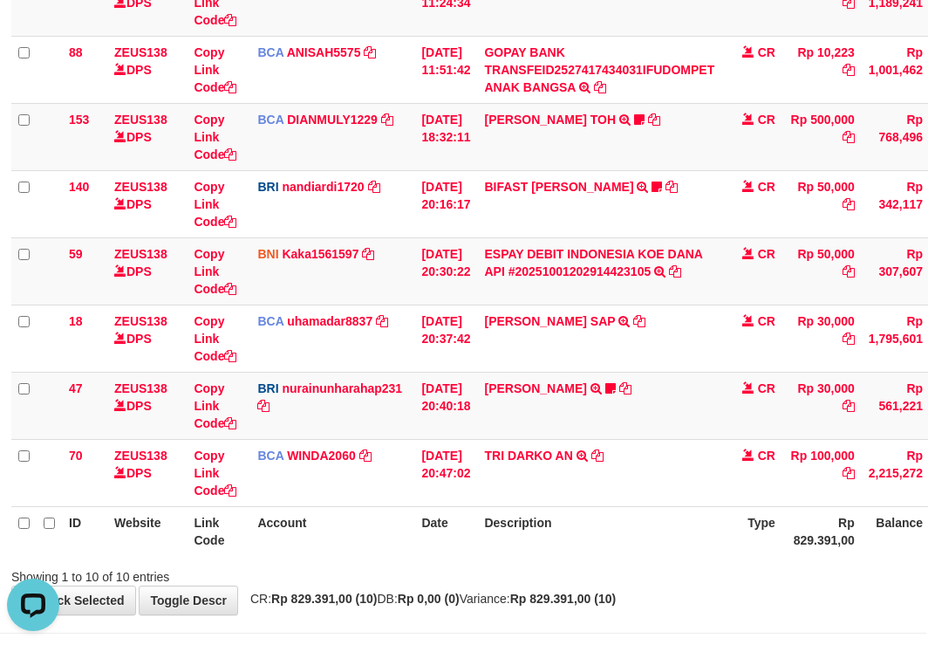
scroll to position [0, 0]
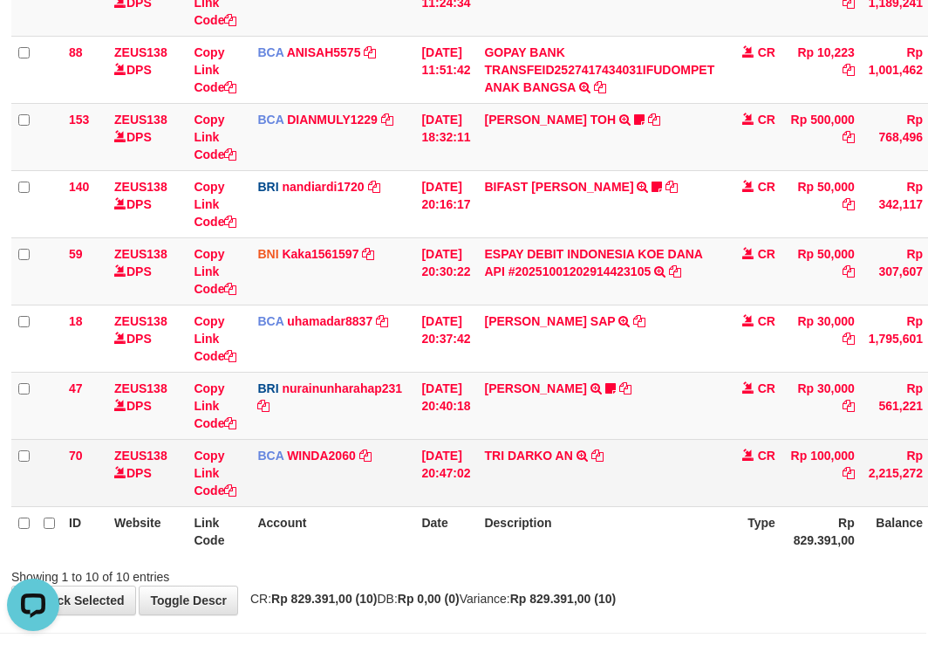
click at [422, 509] on table "ID Website Link Code Account Date Description Type Amount Balance Status Action…" at bounding box center [531, 170] width 1041 height 771
click at [214, 486] on link "Copy Link Code" at bounding box center [215, 472] width 43 height 49
click at [245, 490] on td "Copy Link Code" at bounding box center [219, 472] width 64 height 67
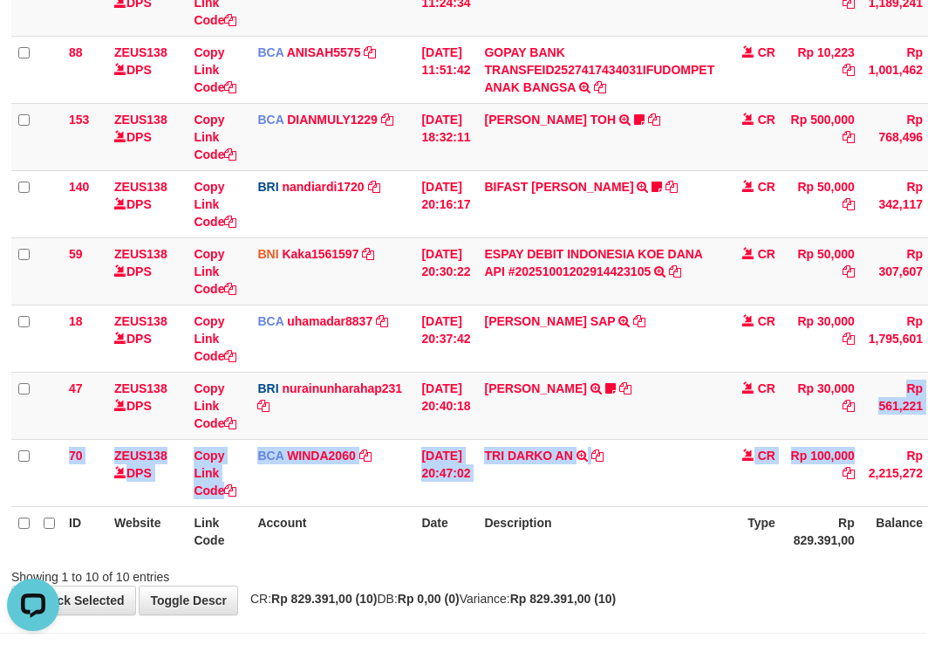
click at [892, 472] on tbody "49 ZEUS138 DPS Copy Link Code BCA ANISAH5575 DPS ANISAH mutasi_20251001_3827 | …" at bounding box center [531, 170] width 1041 height 673
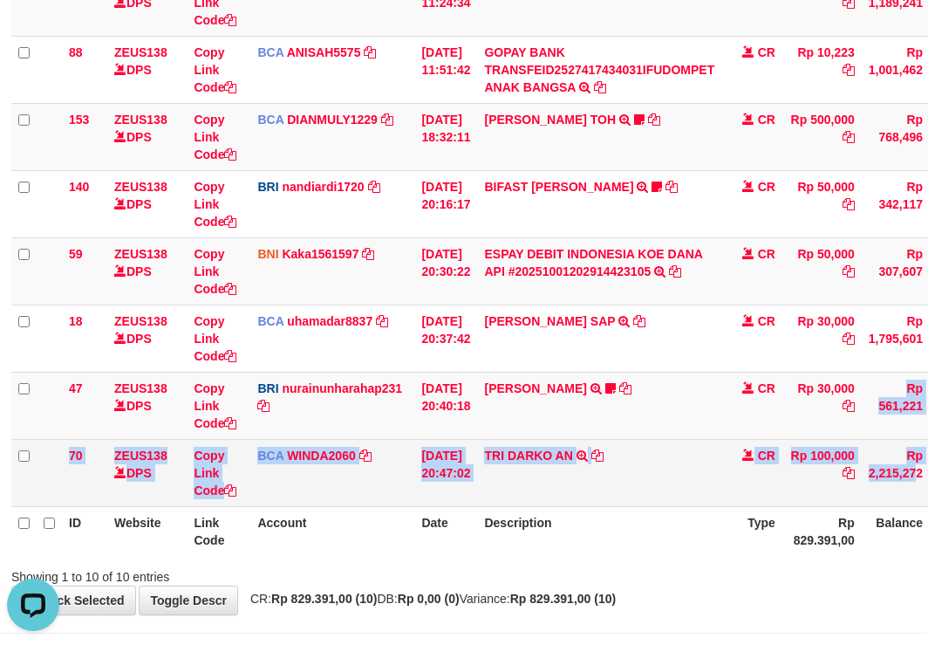
click at [551, 443] on tbody "49 ZEUS138 DPS Copy Link Code BCA ANISAH5575 DPS ANISAH mutasi_20251001_3827 | …" at bounding box center [531, 170] width 1041 height 673
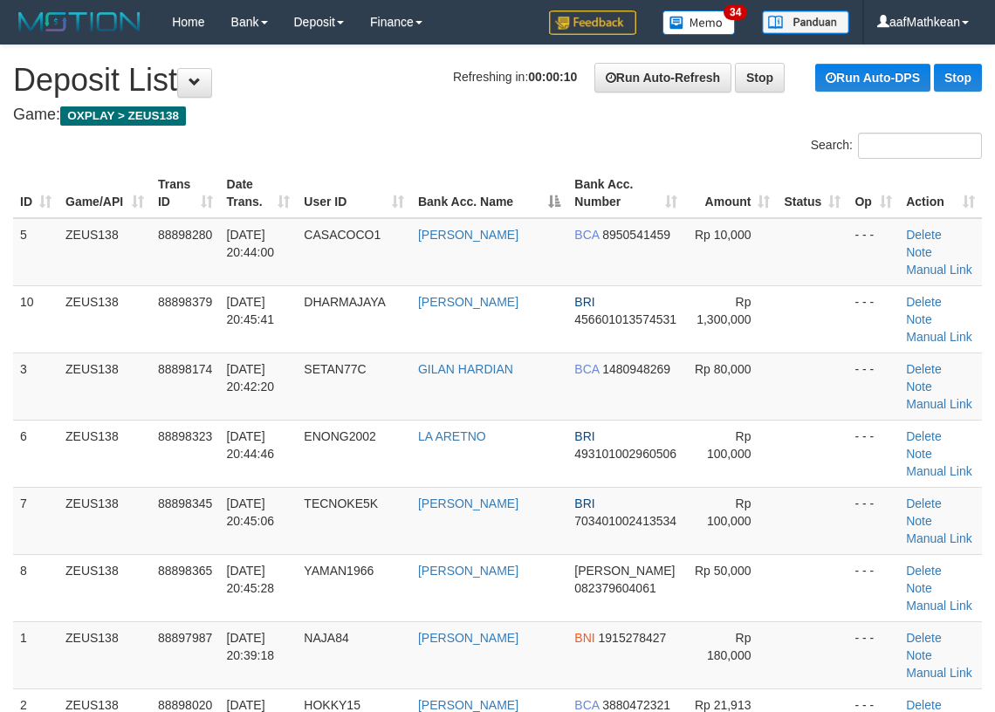
scroll to position [385, 0]
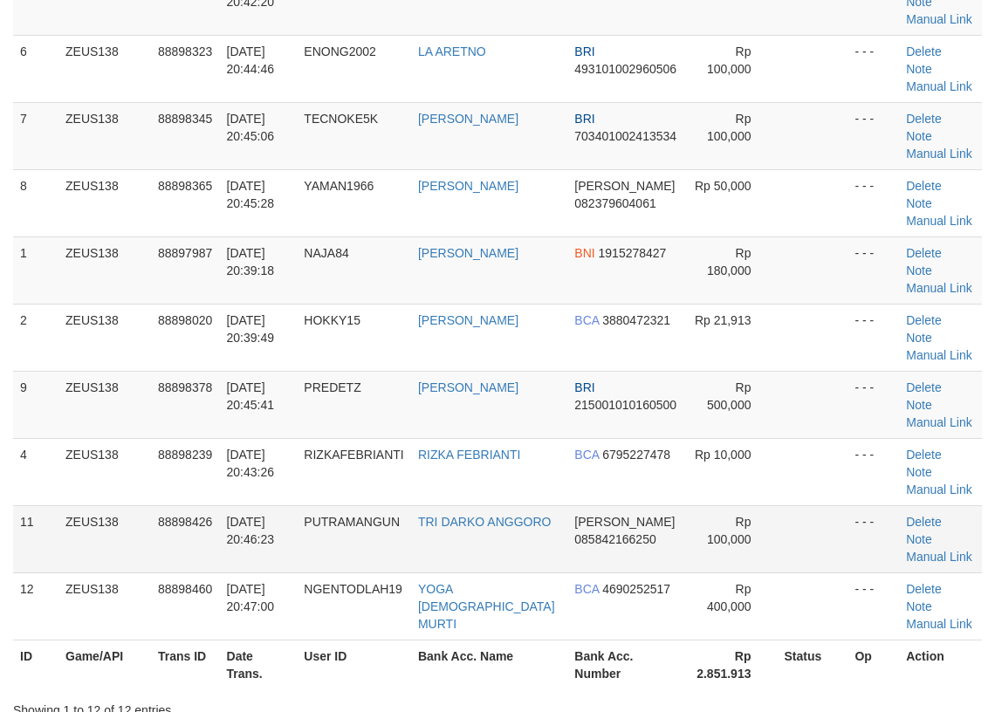
click at [923, 505] on td "Delete Note Manual Link" at bounding box center [940, 538] width 83 height 67
drag, startPoint x: 918, startPoint y: 359, endPoint x: 575, endPoint y: 366, distance: 342.9
click at [918, 550] on link "Manual Link" at bounding box center [939, 557] width 66 height 14
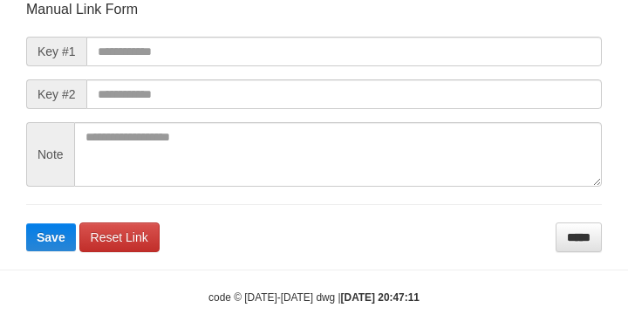
scroll to position [236, 0]
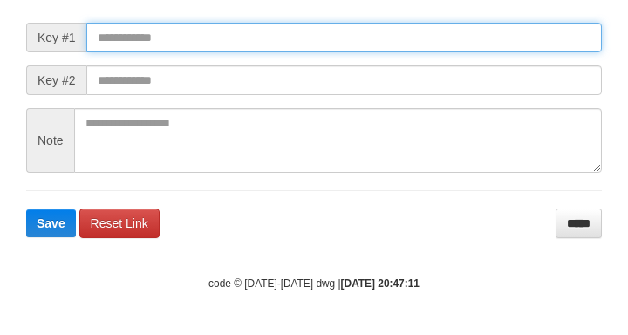
click at [265, 26] on input "text" at bounding box center [344, 38] width 516 height 30
paste input "**********"
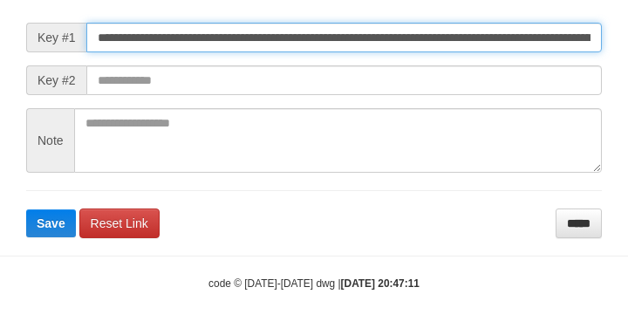
type input "**********"
click at [26, 209] on button "Save" at bounding box center [51, 223] width 50 height 28
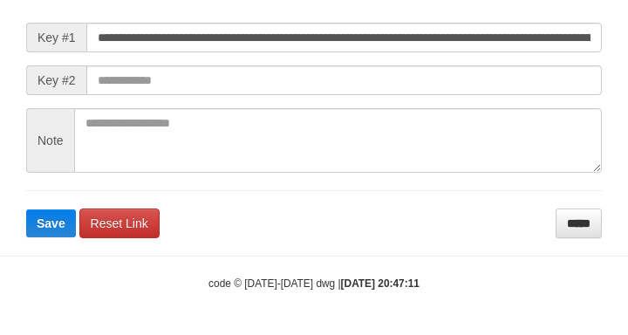
scroll to position [0, 0]
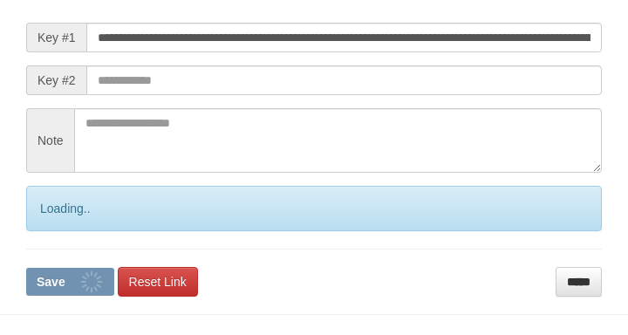
click at [419, 104] on form "**********" at bounding box center [314, 141] width 576 height 311
click at [425, 99] on form "**********" at bounding box center [314, 141] width 576 height 311
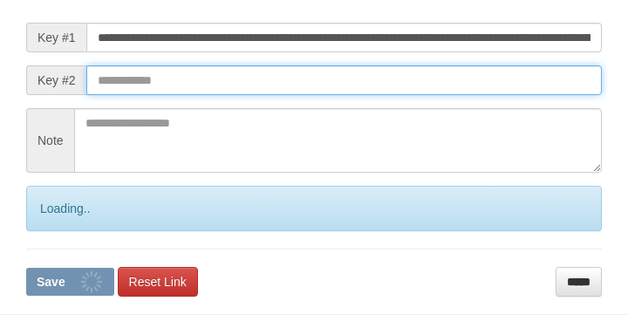
click at [26, 268] on button "Save" at bounding box center [70, 282] width 88 height 28
drag, startPoint x: 421, startPoint y: 89, endPoint x: 423, endPoint y: 80, distance: 8.9
click at [422, 87] on input "text" at bounding box center [344, 80] width 516 height 30
click at [448, 85] on input "text" at bounding box center [344, 80] width 516 height 30
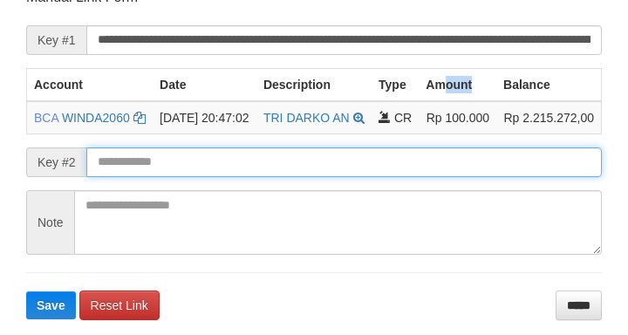
click at [26, 291] on button "Save" at bounding box center [51, 305] width 50 height 28
click at [264, 177] on input "text" at bounding box center [344, 162] width 516 height 30
click at [255, 170] on form "**********" at bounding box center [314, 154] width 576 height 332
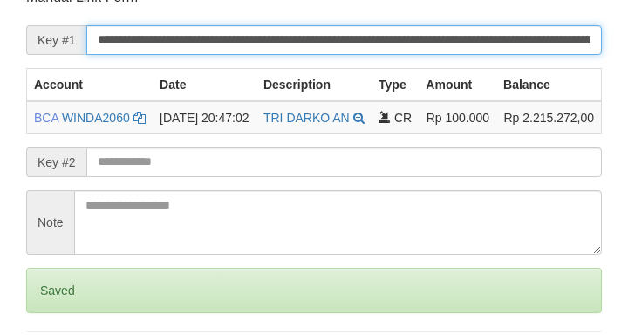
scroll to position [236, 0]
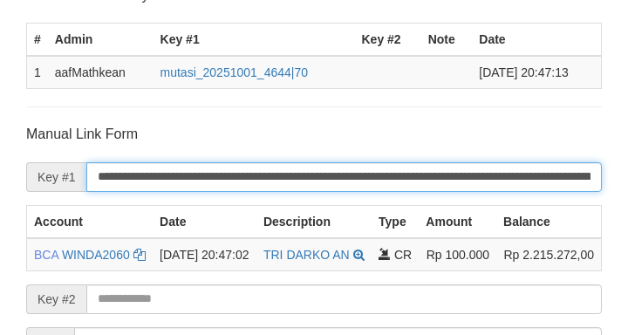
click at [272, 173] on input "**********" at bounding box center [344, 177] width 516 height 30
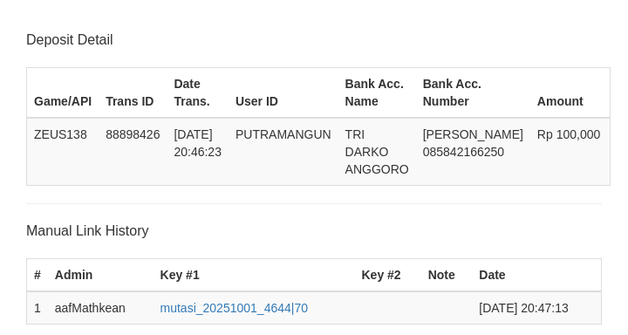
scroll to position [472, 0]
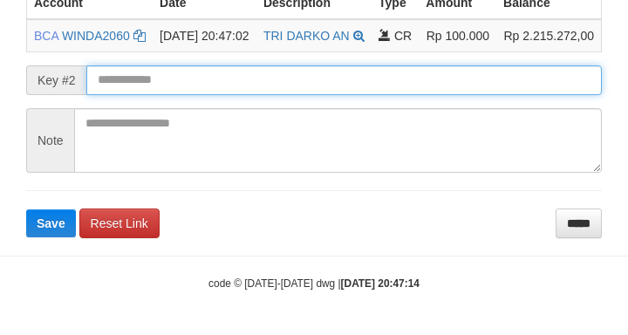
click at [147, 72] on input "text" at bounding box center [344, 80] width 516 height 30
click at [26, 209] on button "Save" at bounding box center [51, 223] width 50 height 28
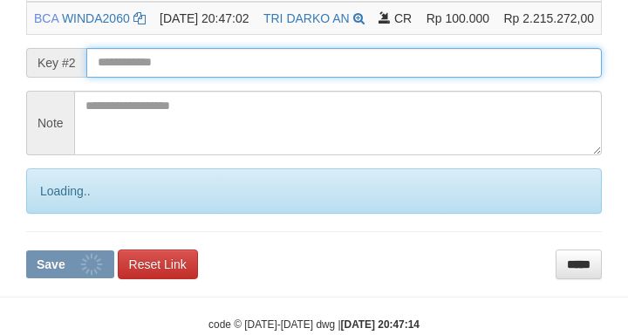
click at [149, 73] on input "text" at bounding box center [344, 63] width 516 height 30
click at [151, 76] on input "text" at bounding box center [344, 63] width 516 height 30
click at [26, 250] on button "Save" at bounding box center [70, 264] width 88 height 28
drag, startPoint x: 130, startPoint y: 85, endPoint x: 148, endPoint y: 85, distance: 18.3
click at [150, 78] on input "text" at bounding box center [344, 63] width 516 height 30
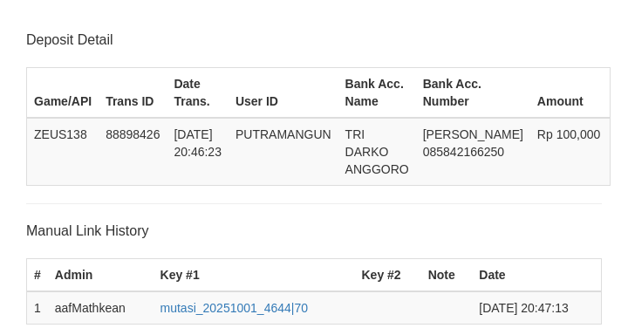
scroll to position [472, 0]
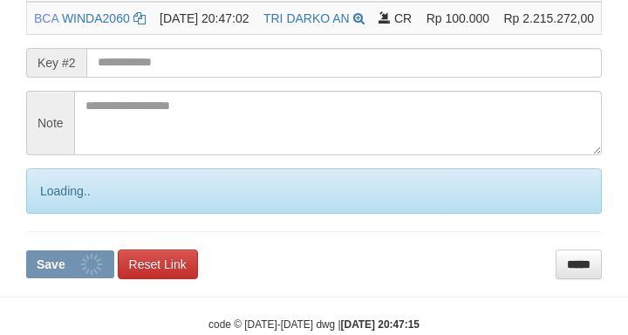
click at [181, 78] on input "text" at bounding box center [344, 63] width 516 height 30
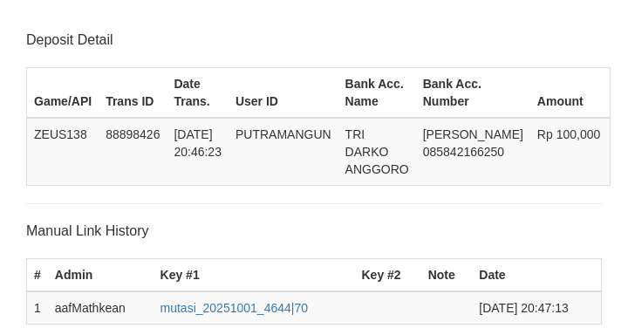
scroll to position [472, 0]
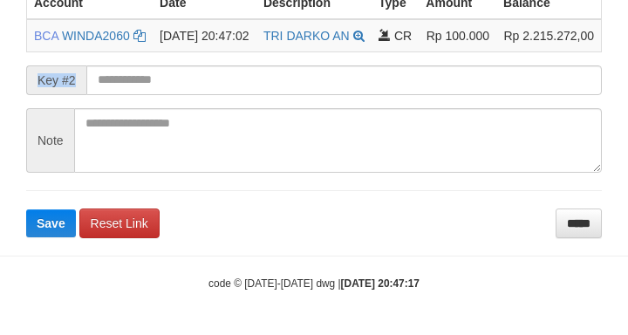
click at [165, 68] on form "**********" at bounding box center [314, 72] width 576 height 332
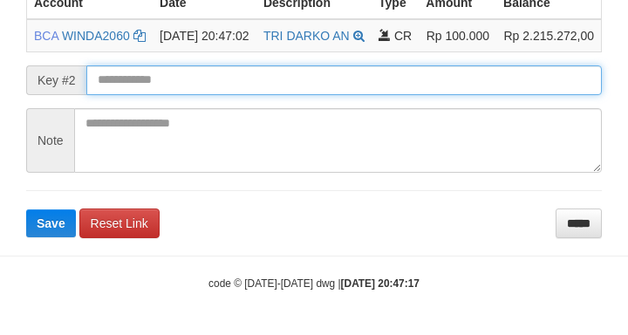
click at [124, 76] on input "text" at bounding box center [344, 80] width 516 height 30
click at [26, 209] on button "Save" at bounding box center [51, 223] width 50 height 28
click at [122, 80] on input "text" at bounding box center [344, 80] width 516 height 30
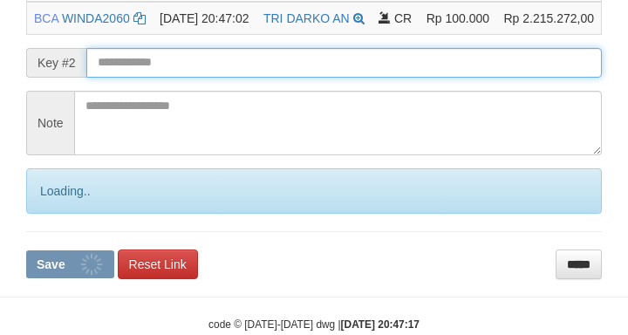
drag, startPoint x: 120, startPoint y: 79, endPoint x: 129, endPoint y: 83, distance: 10.5
click at [125, 78] on input "text" at bounding box center [344, 63] width 516 height 30
click at [133, 78] on input "text" at bounding box center [344, 63] width 516 height 30
click at [26, 250] on button "Save" at bounding box center [70, 264] width 88 height 28
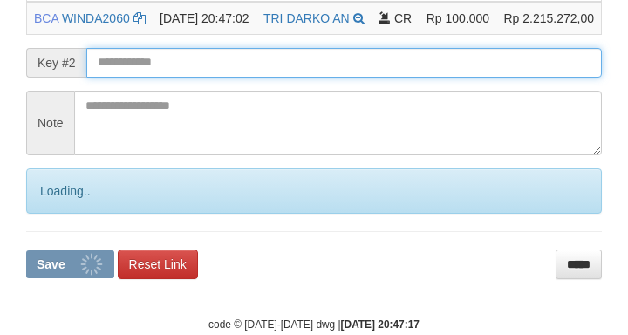
click at [162, 75] on input "text" at bounding box center [344, 63] width 516 height 30
click at [26, 250] on button "Save" at bounding box center [70, 264] width 88 height 28
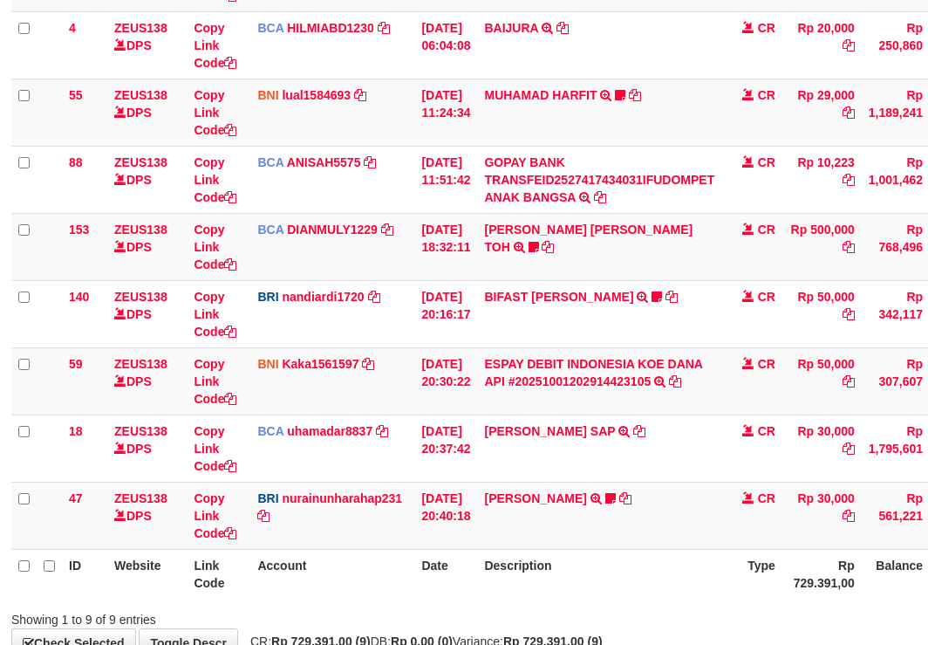
scroll to position [384, 2]
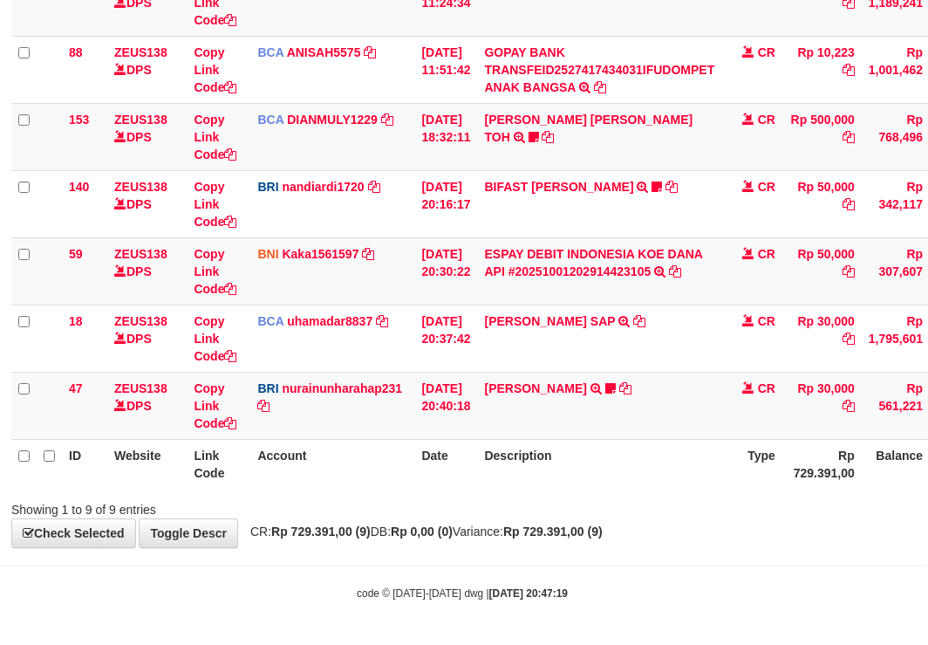
click at [703, 484] on th "Description" at bounding box center [599, 464] width 244 height 50
click at [535, 389] on link "[PERSON_NAME]" at bounding box center [535, 388] width 102 height 14
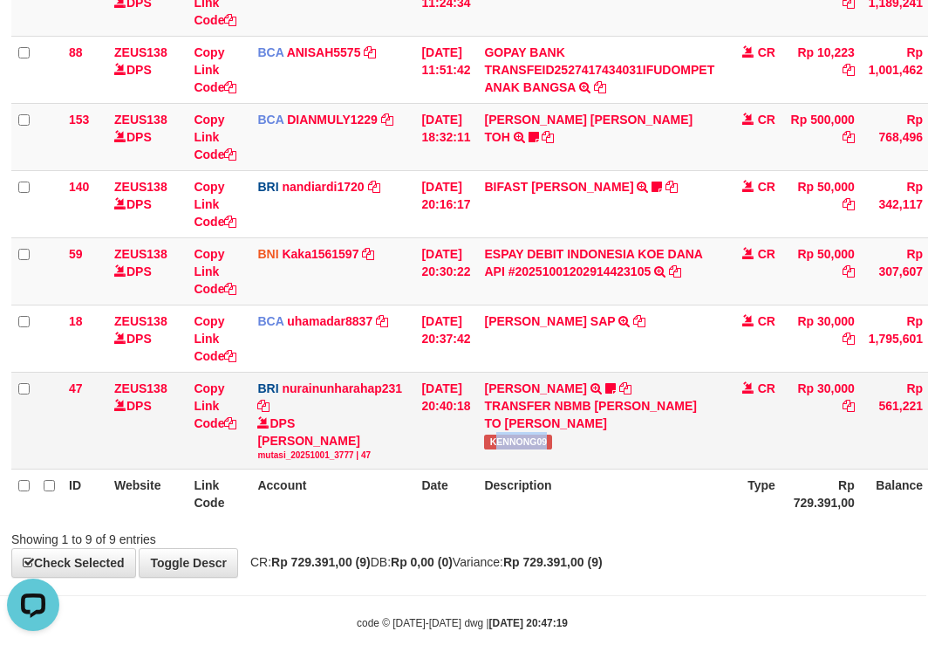
copy span "ENNONG09"
drag, startPoint x: 509, startPoint y: 441, endPoint x: 592, endPoint y: 447, distance: 84.0
click at [592, 447] on td "[PERSON_NAME] TRANSFER NBMB [PERSON_NAME] TO NURAINUN HARAHAP KENNONG09" at bounding box center [599, 420] width 244 height 97
click at [284, 489] on th "Account" at bounding box center [332, 494] width 164 height 50
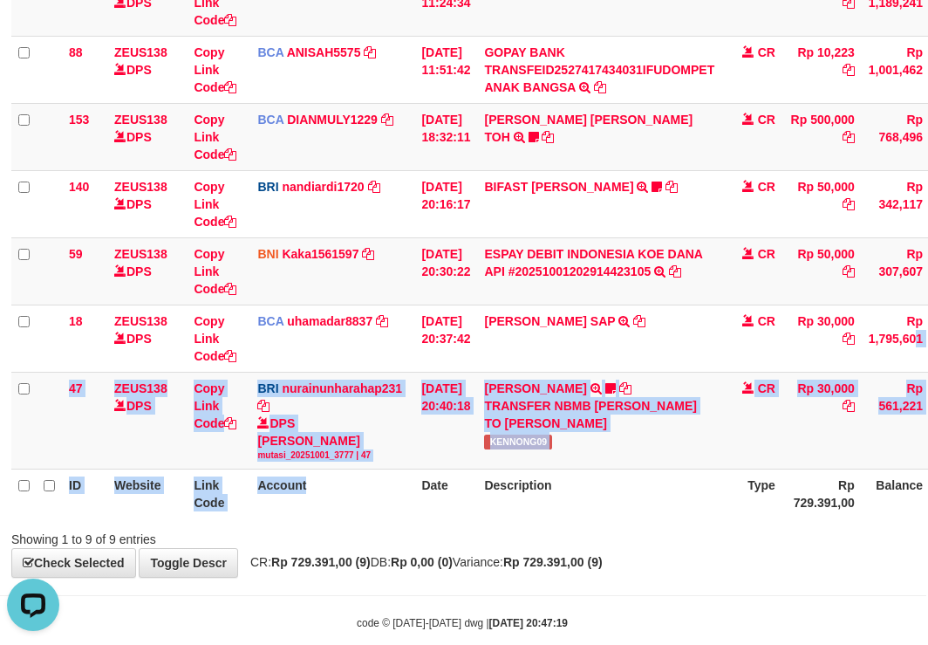
click at [926, 280] on html "Toggle navigation Home Bank Account List Load By Website Group [OXPLAY] ZEUS138…" at bounding box center [462, 145] width 928 height 1058
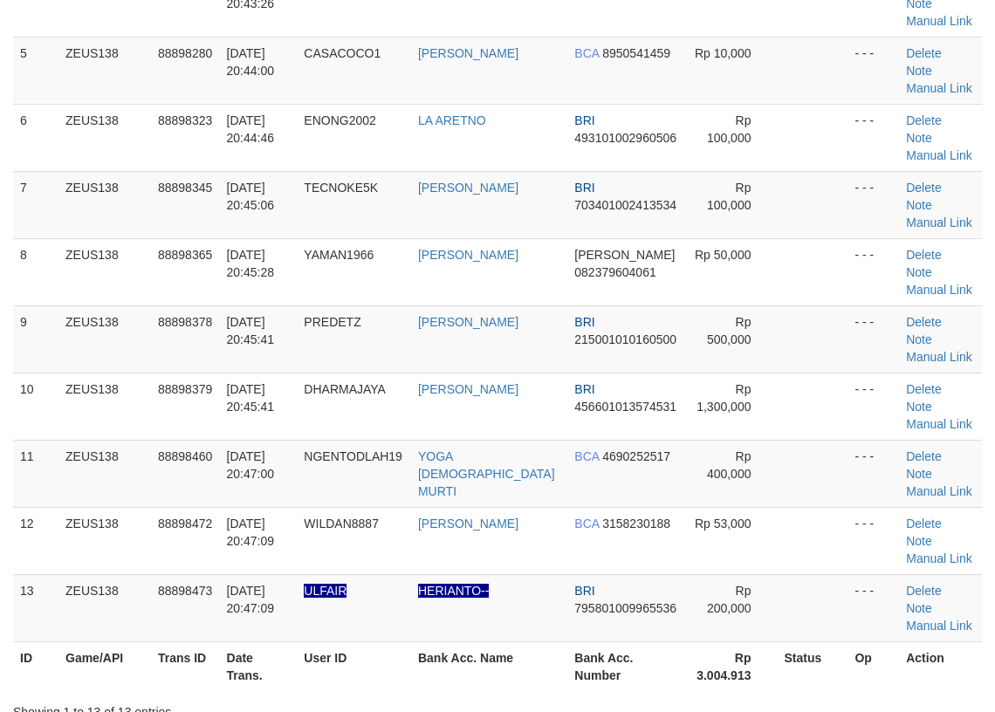
scroll to position [385, 0]
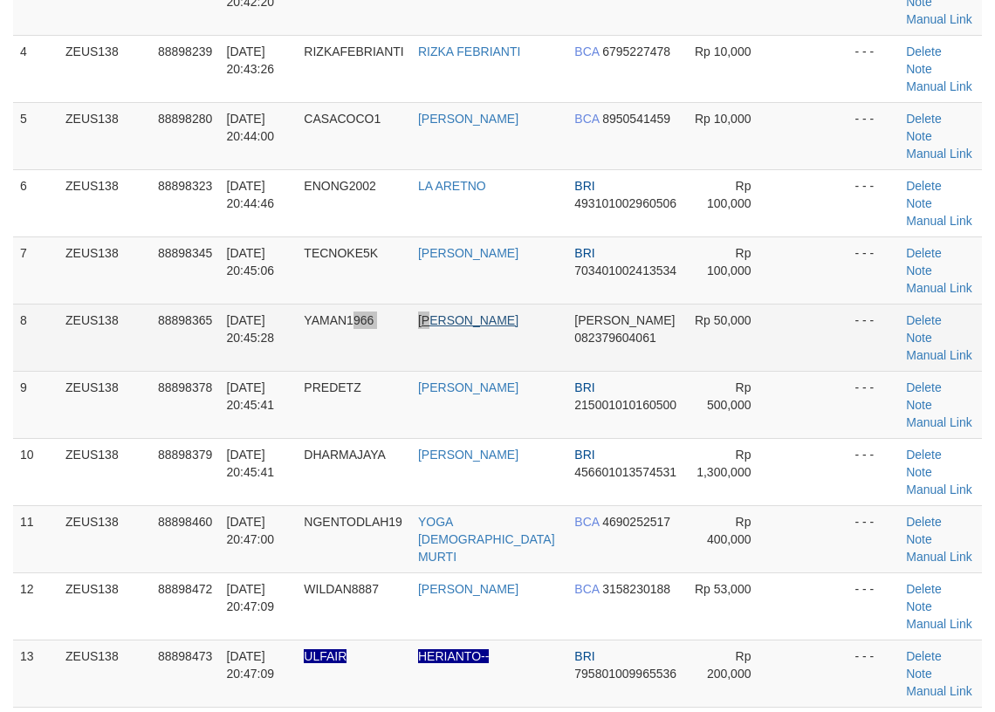
drag, startPoint x: 368, startPoint y: 216, endPoint x: 453, endPoint y: 193, distance: 87.8
click at [454, 304] on tr "8 ZEUS138 88898365 [DATE] 20:45:28 YAMAN1966 [PERSON_NAME] [PERSON_NAME] 082379…" at bounding box center [497, 337] width 968 height 67
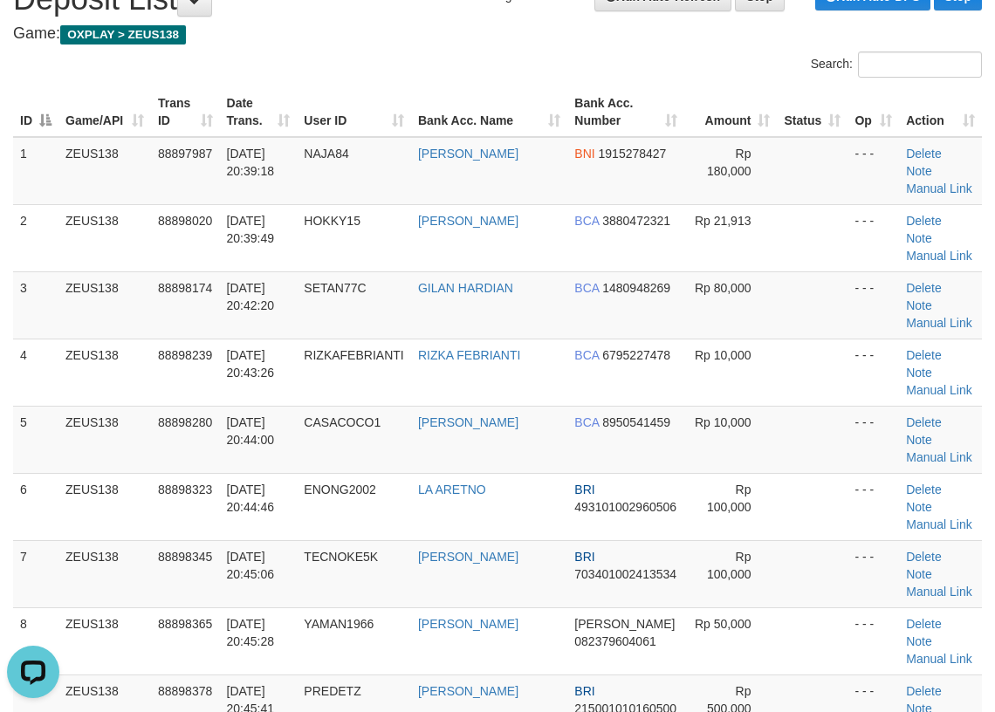
scroll to position [0, 0]
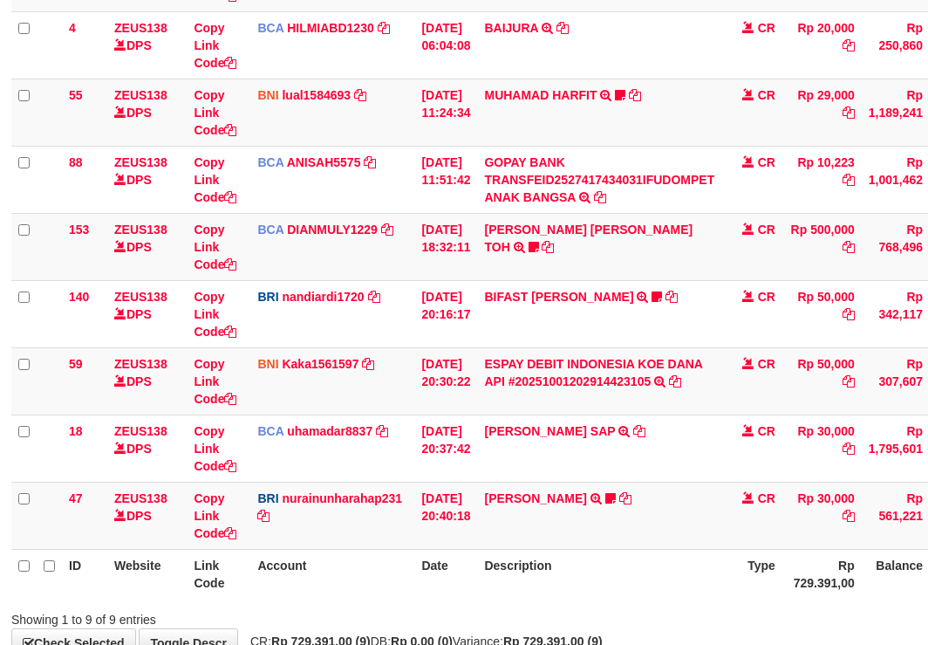
click at [518, 483] on tbody "49 ZEUS138 DPS Copy Link Code BCA ANISAH5575 DPS [PERSON_NAME] mutasi_20251001_…" at bounding box center [531, 246] width 1041 height 605
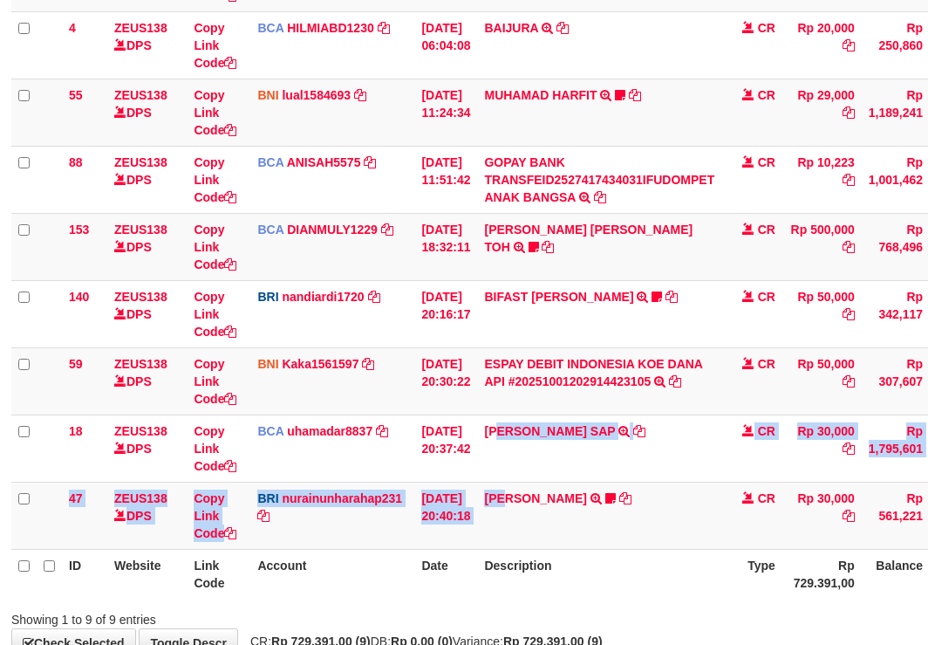
scroll to position [384, 2]
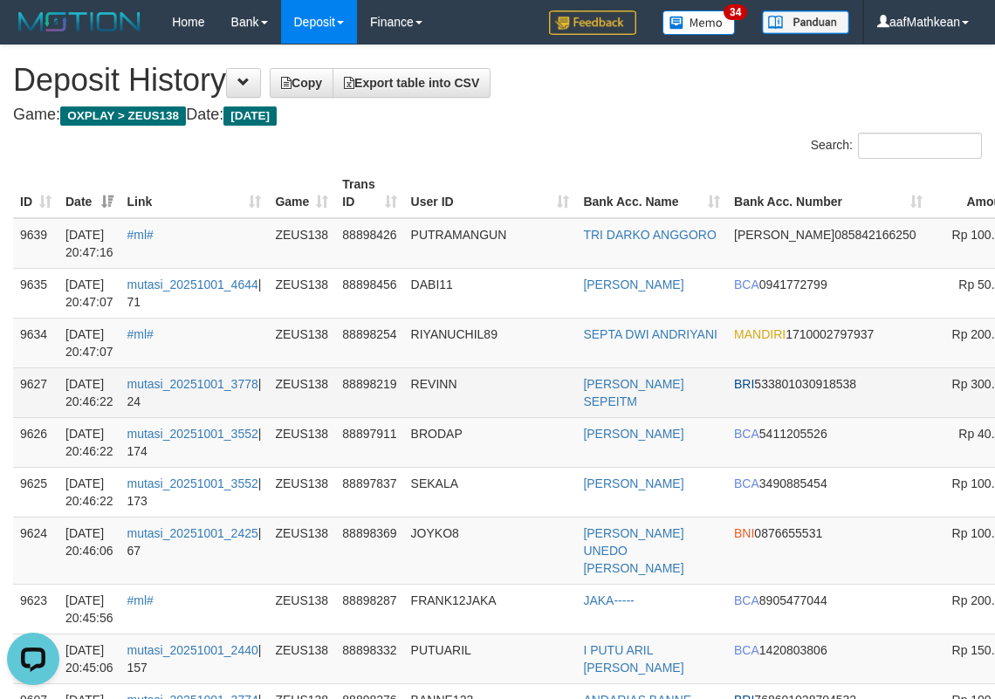
drag, startPoint x: 950, startPoint y: 256, endPoint x: 0, endPoint y: 414, distance: 963.1
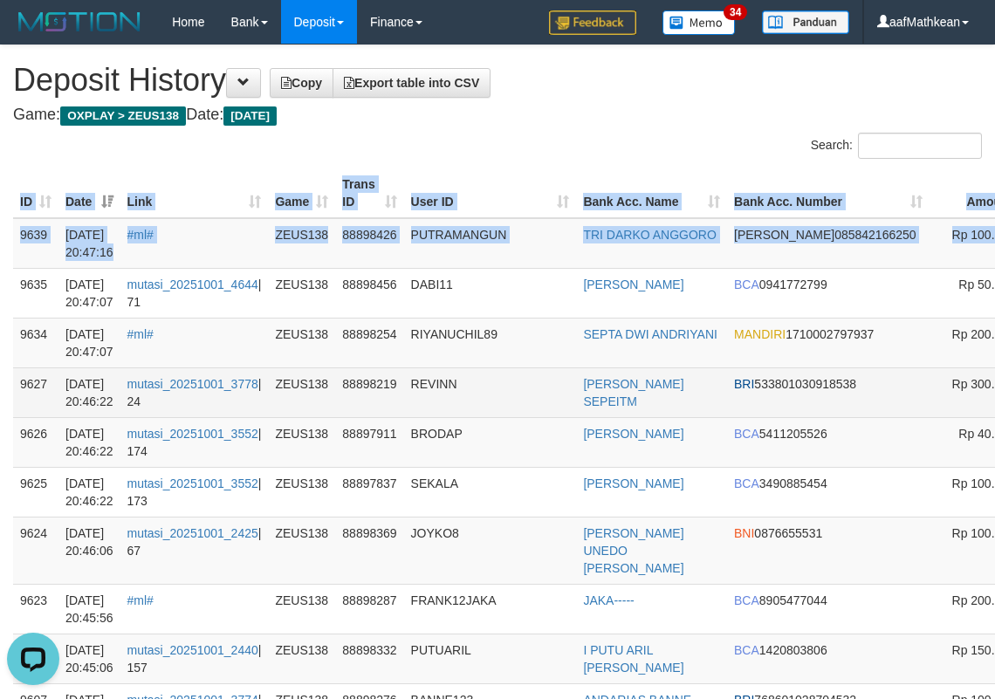
scroll to position [0, 209]
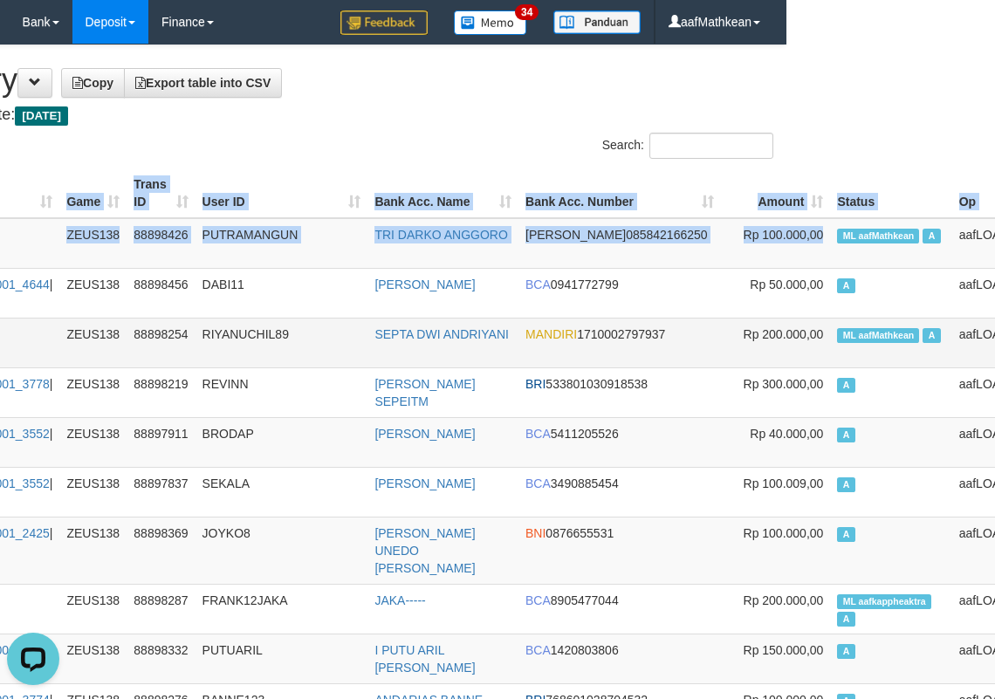
click at [837, 338] on span "ML aafMathkean" at bounding box center [878, 335] width 82 height 15
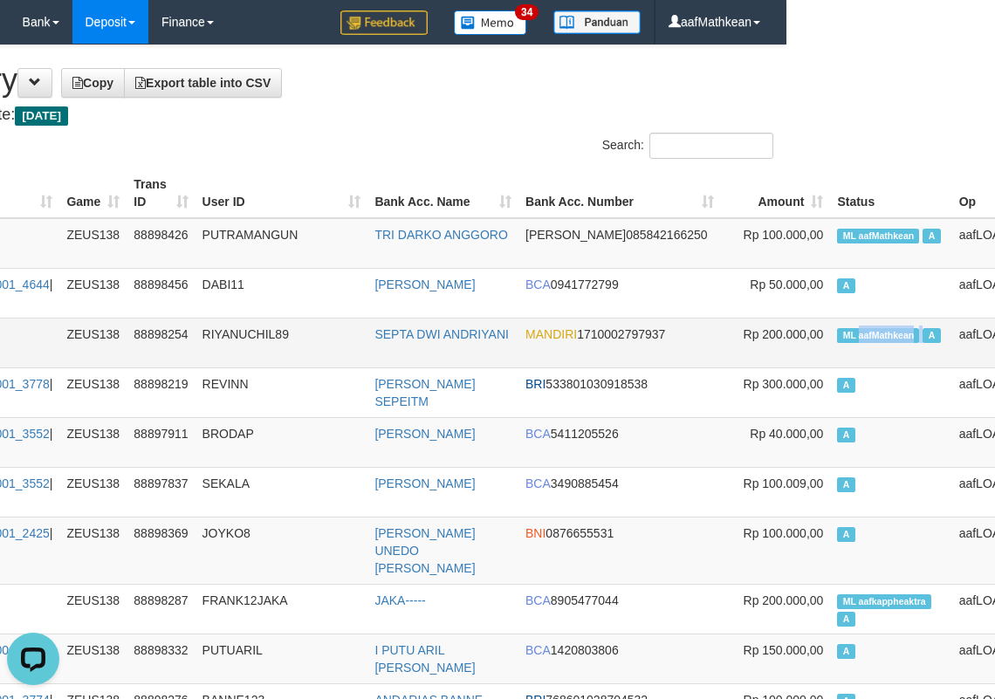
click at [837, 338] on span "ML aafMathkean" at bounding box center [878, 335] width 82 height 15
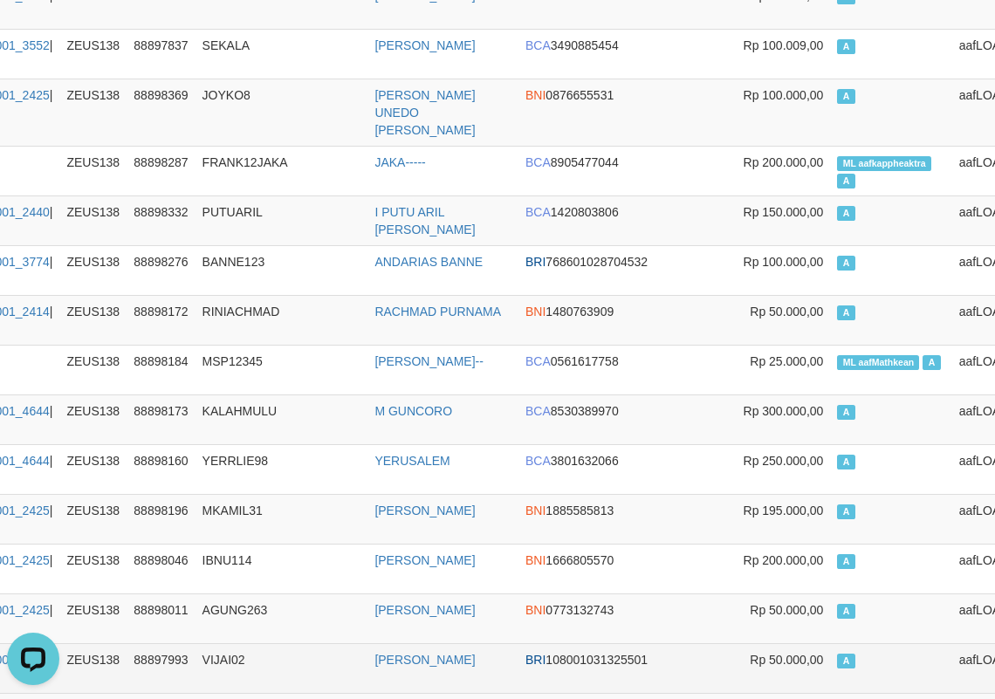
scroll to position [979, 209]
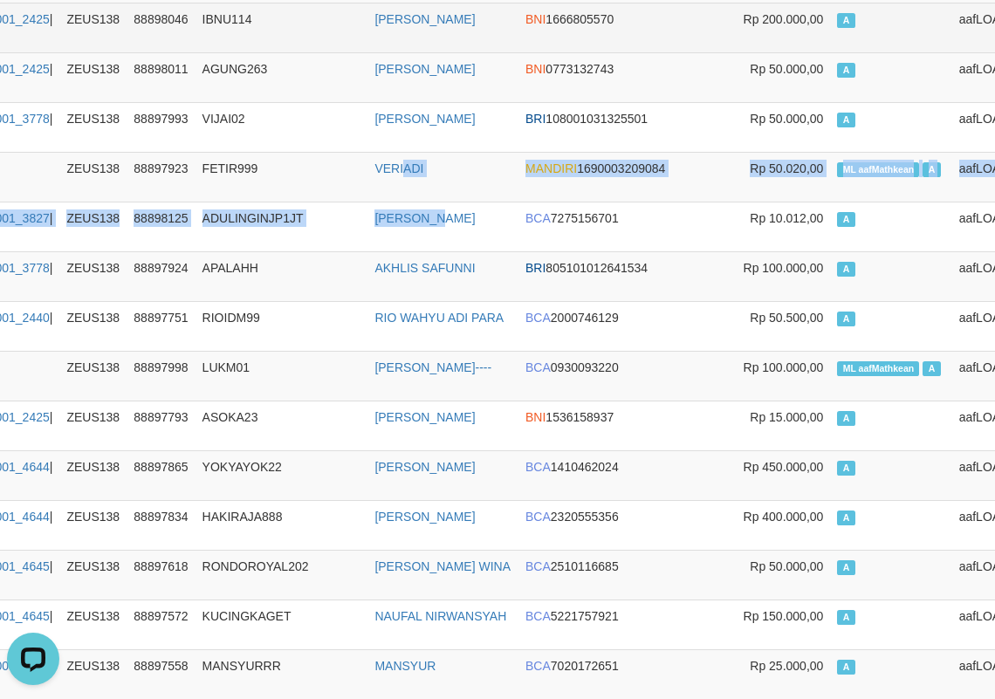
drag, startPoint x: 428, startPoint y: 178, endPoint x: 285, endPoint y: 1, distance: 227.7
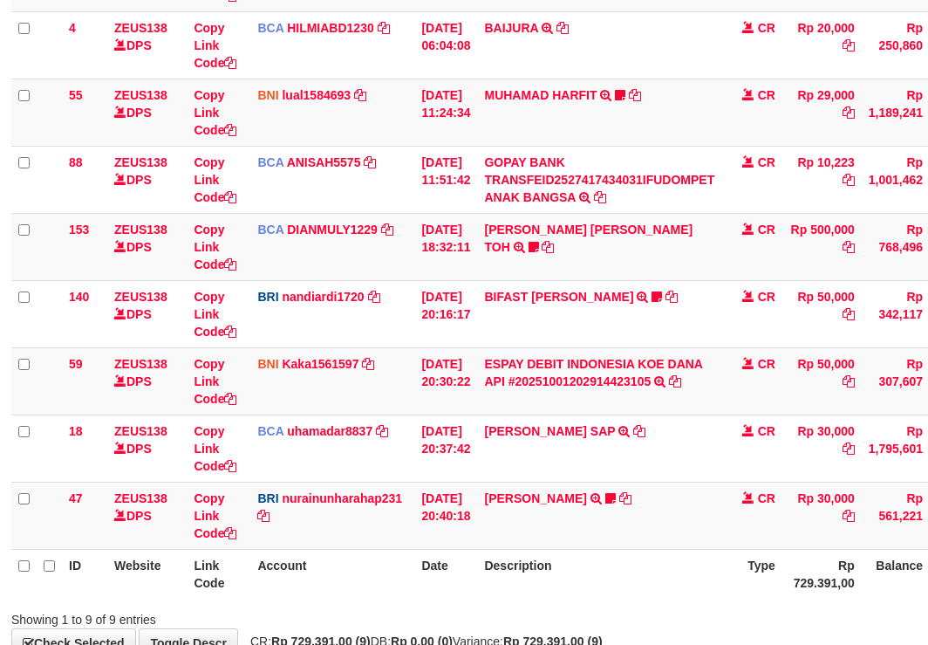
scroll to position [384, 2]
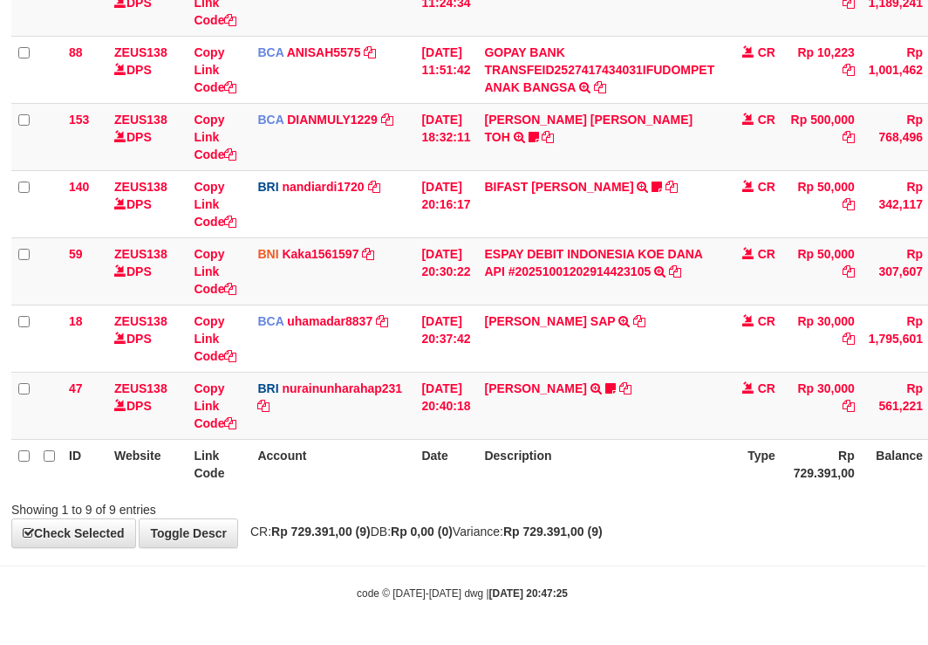
click at [364, 510] on div "Showing 1 to 9 of 9 entries" at bounding box center [191, 506] width 360 height 24
drag, startPoint x: 383, startPoint y: 526, endPoint x: 479, endPoint y: 525, distance: 96.0
click at [392, 531] on div "**********" at bounding box center [462, 104] width 928 height 885
drag, startPoint x: 479, startPoint y: 525, endPoint x: 514, endPoint y: 497, distance: 44.7
click at [492, 532] on div "**********" at bounding box center [462, 104] width 928 height 885
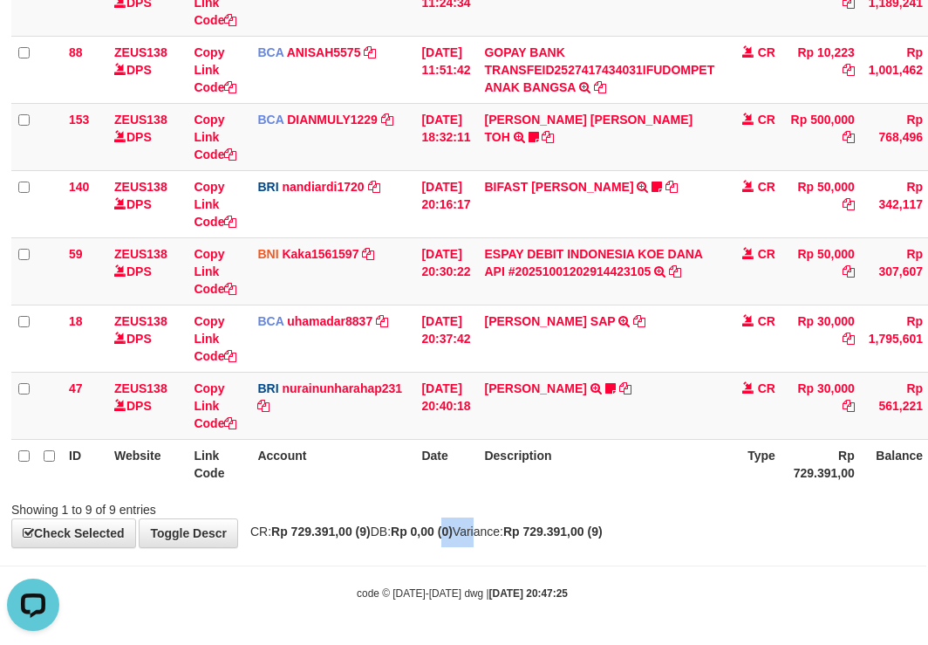
scroll to position [0, 0]
click at [667, 480] on th "Description" at bounding box center [599, 464] width 244 height 50
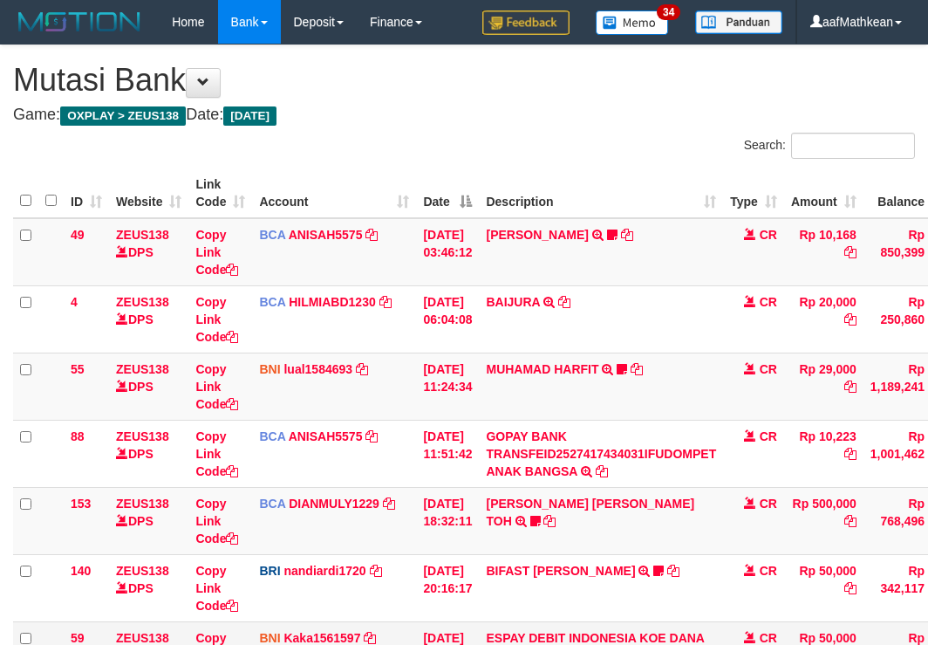
scroll to position [274, 2]
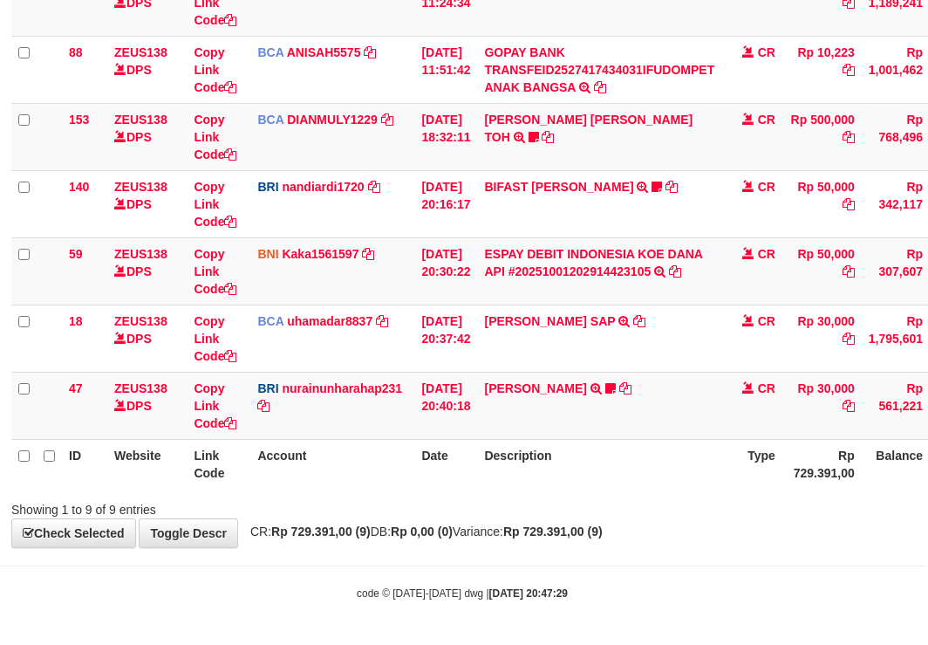
click at [683, 417] on td "[PERSON_NAME] TRANSFER NBMB [PERSON_NAME] TO NURAINUN HARAHAP KENNONG09" at bounding box center [599, 405] width 244 height 67
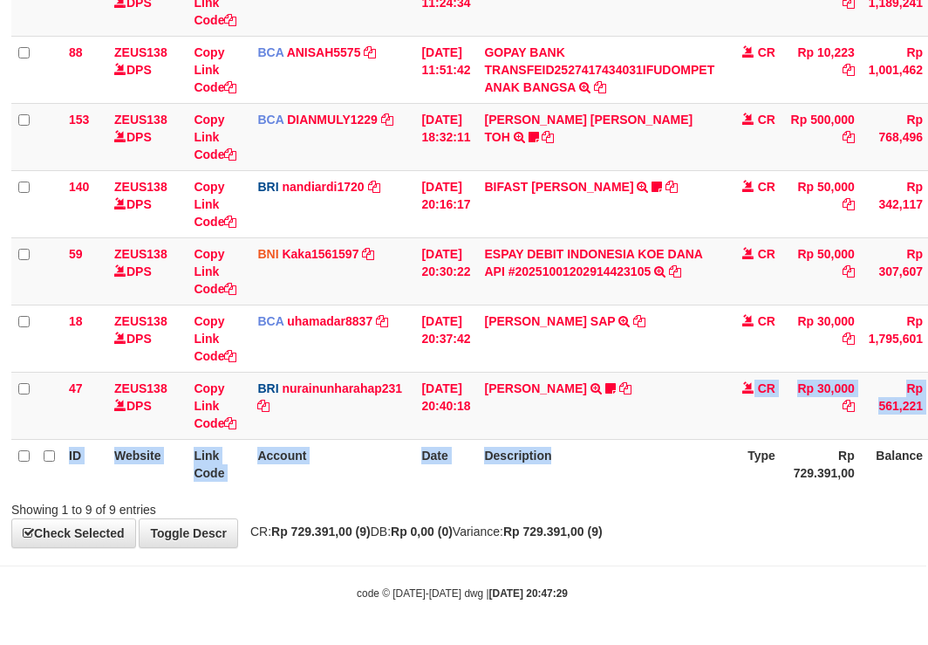
drag, startPoint x: 693, startPoint y: 441, endPoint x: 694, endPoint y: 455, distance: 14.9
click at [700, 455] on table "ID Website Link Code Account Date Description Type Amount Balance Status Action…" at bounding box center [531, 137] width 1041 height 704
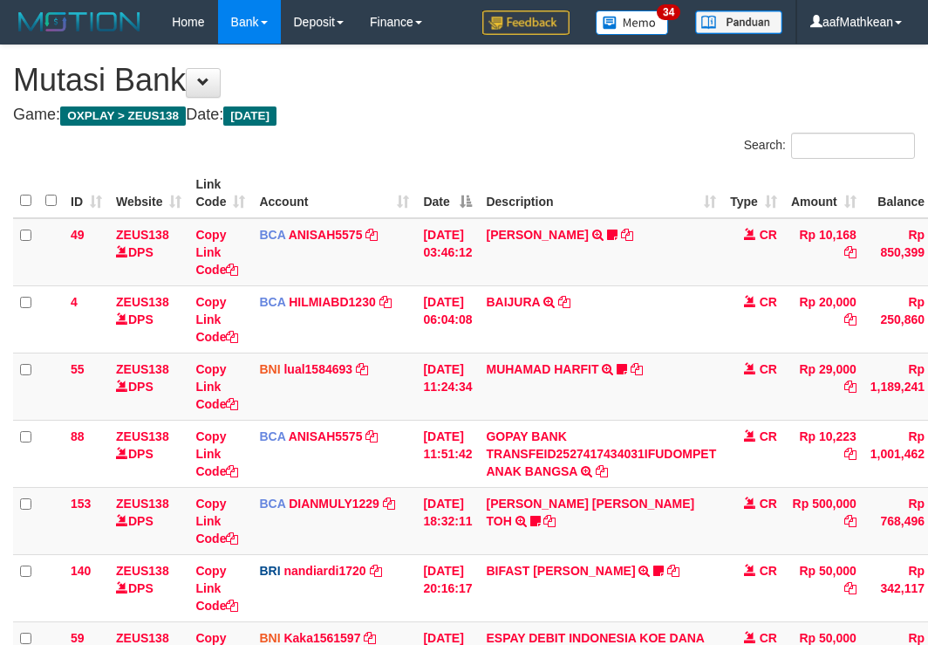
scroll to position [274, 2]
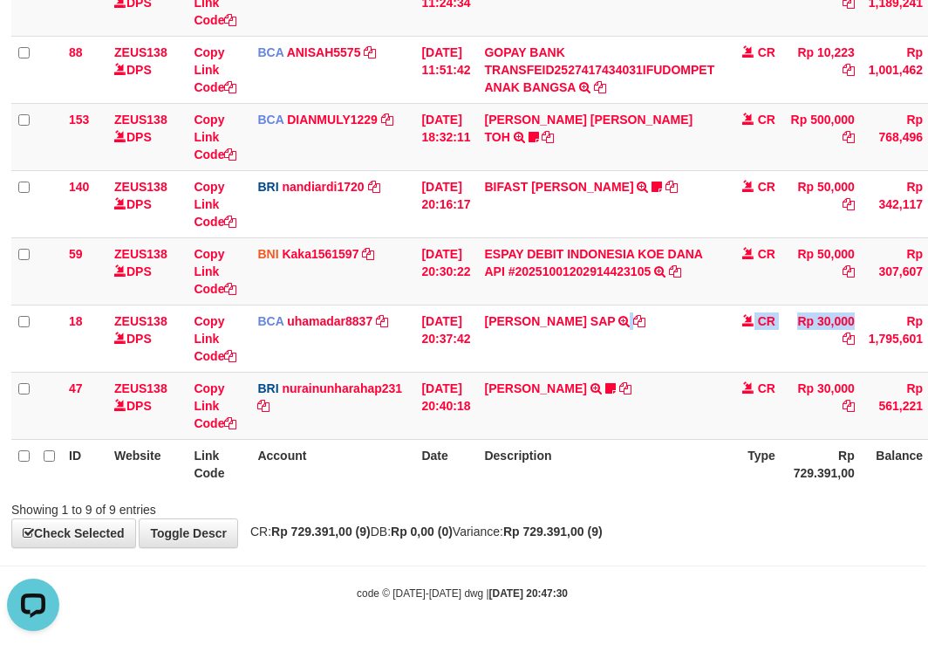
click at [594, 564] on body "Toggle navigation Home Bank Account List Load By Website Group [OXPLAY] ZEUS138…" at bounding box center [462, 130] width 928 height 1029
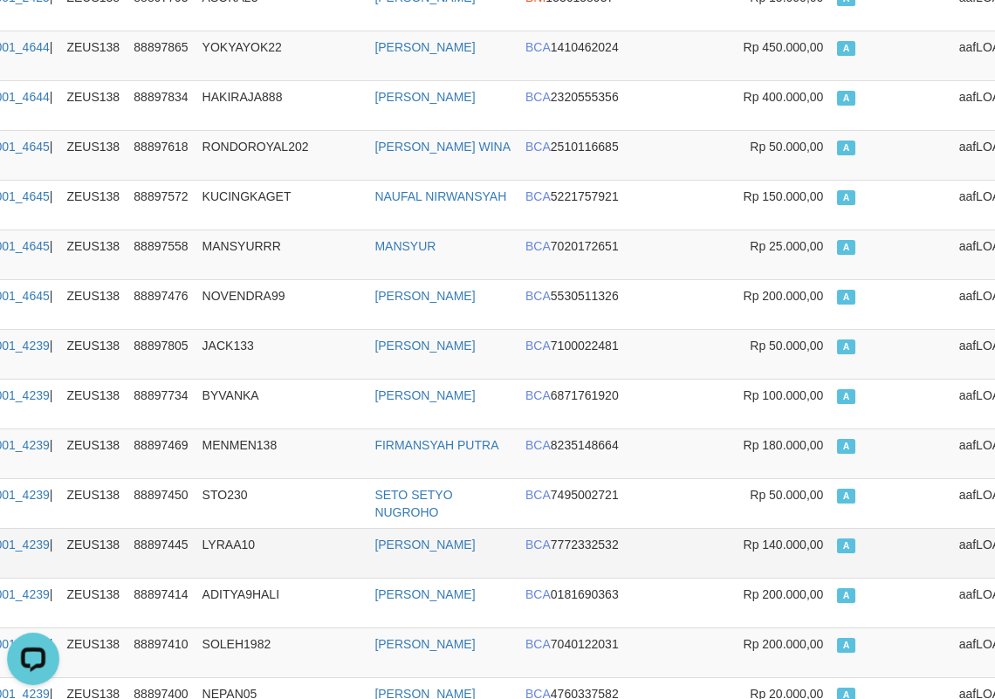
scroll to position [1502, 209]
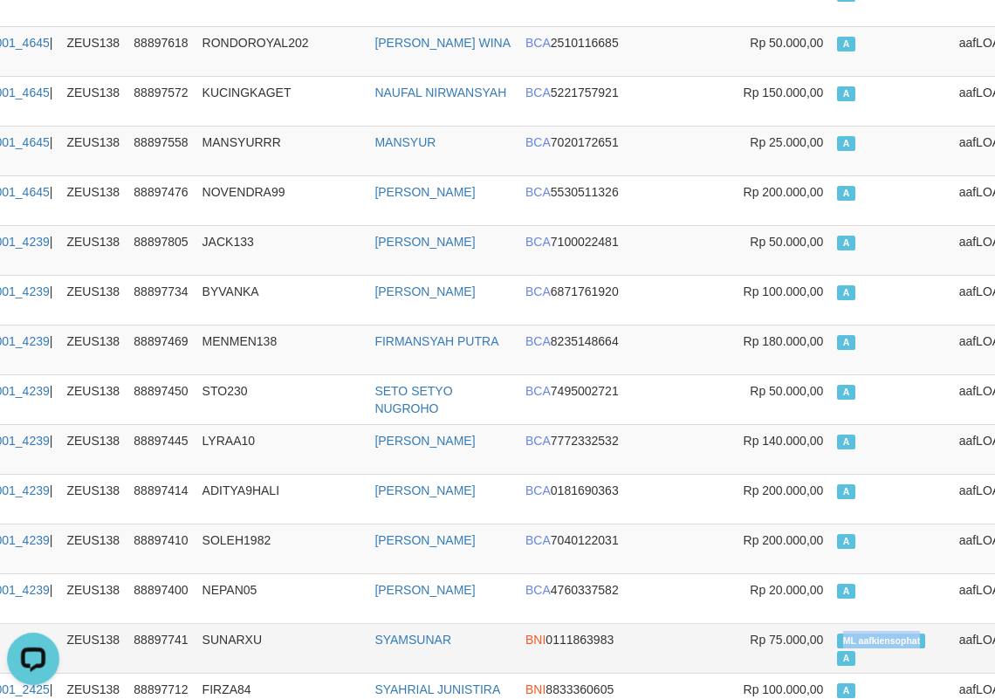
drag, startPoint x: 802, startPoint y: 620, endPoint x: 834, endPoint y: 624, distance: 32.5
click at [834, 624] on td "ML aafkiensophat A" at bounding box center [890, 648] width 121 height 50
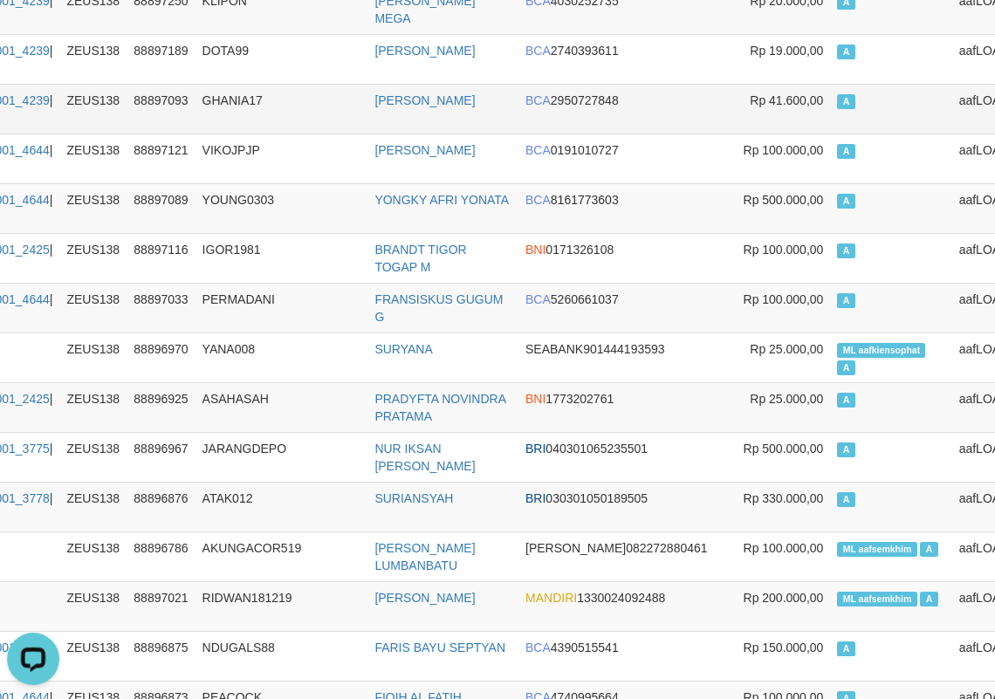
scroll to position [4229, 209]
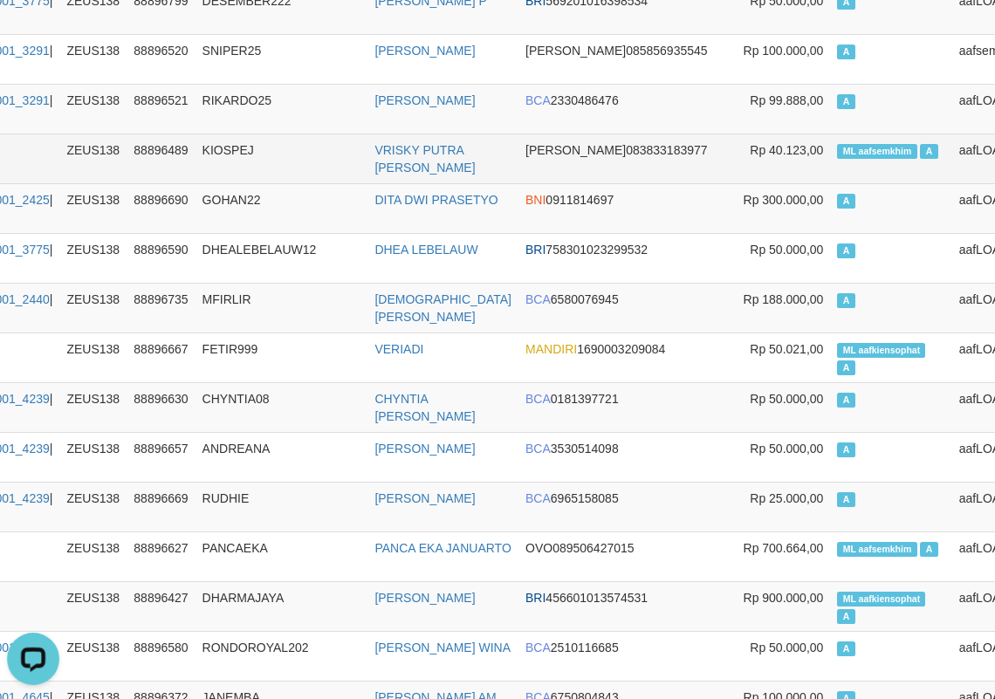
click at [837, 148] on span "ML aafsemkhim" at bounding box center [876, 151] width 79 height 15
copy td "aafsemkhim"
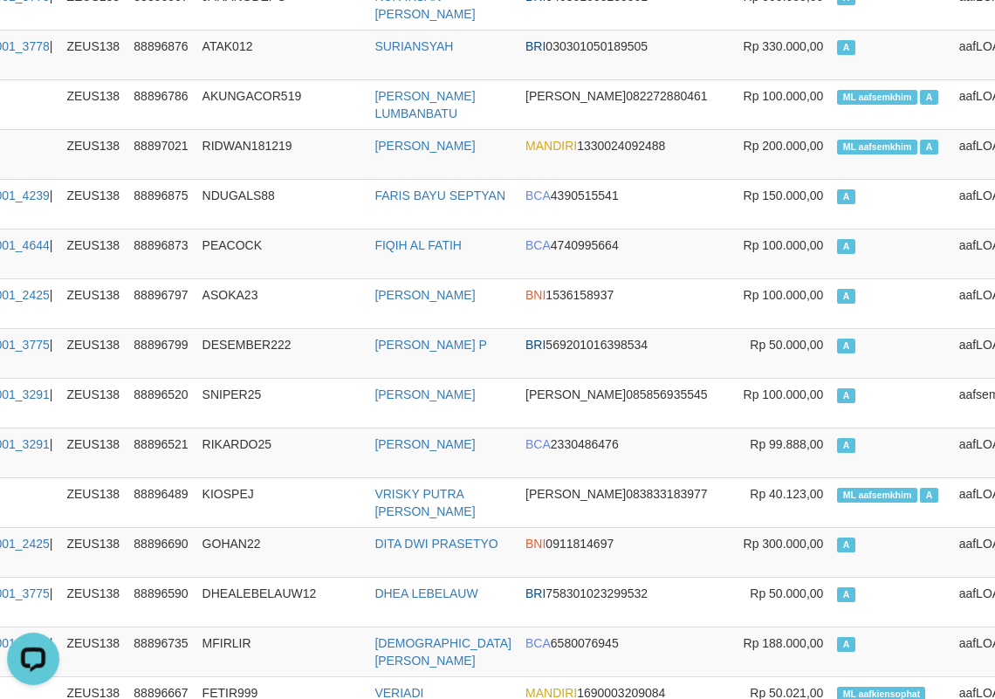
scroll to position [0, 209]
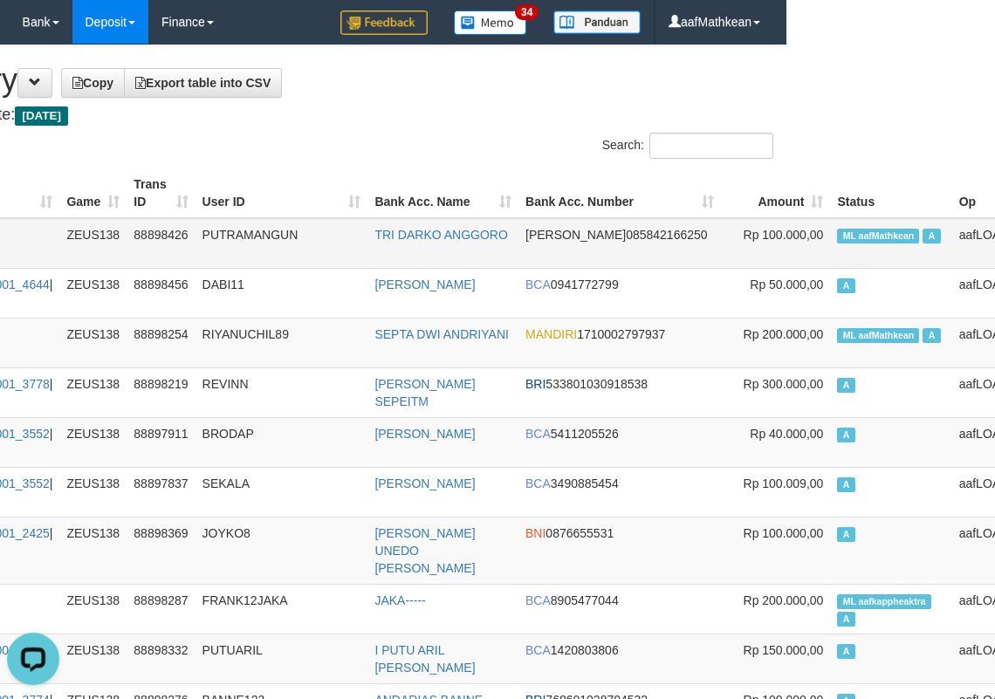
click at [837, 242] on span "ML aafMathkean" at bounding box center [878, 236] width 82 height 15
copy td "aafMathkean"
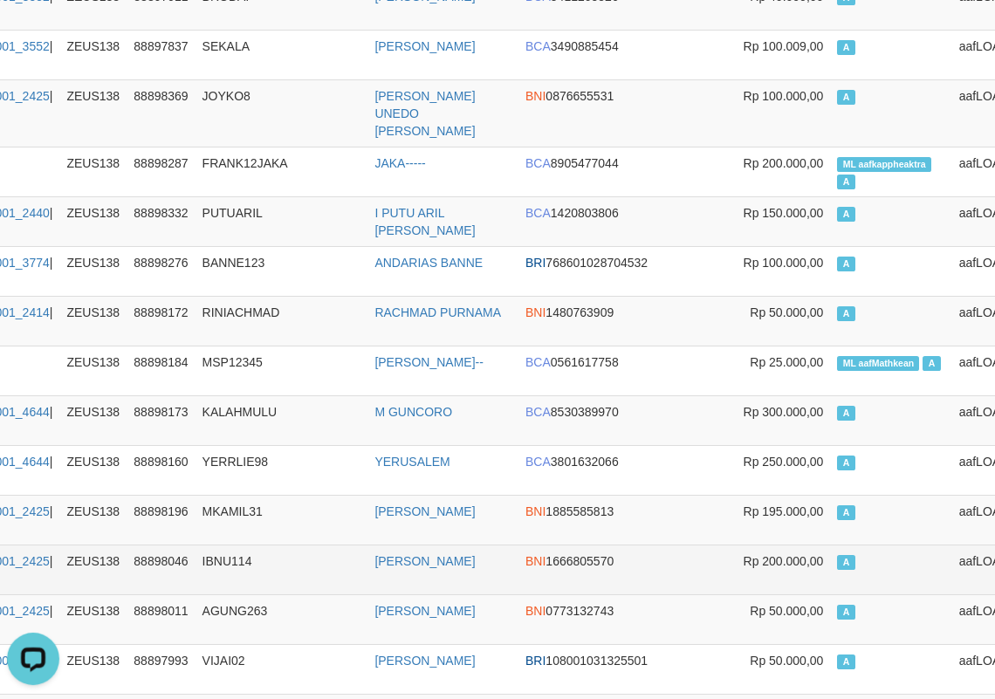
scroll to position [980, 209]
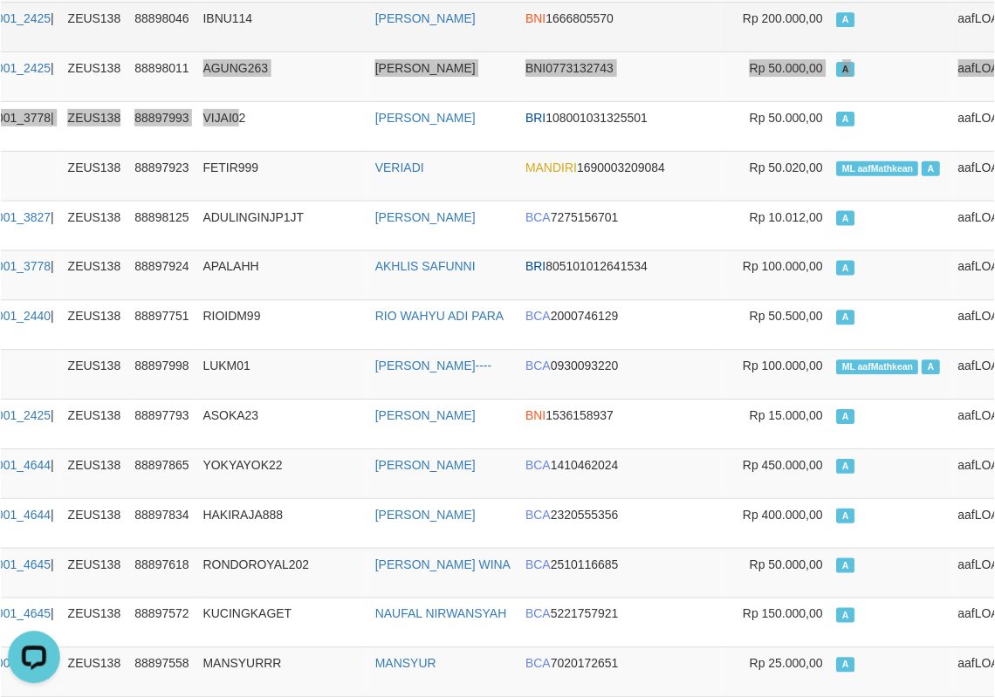
scroll to position [0, 209]
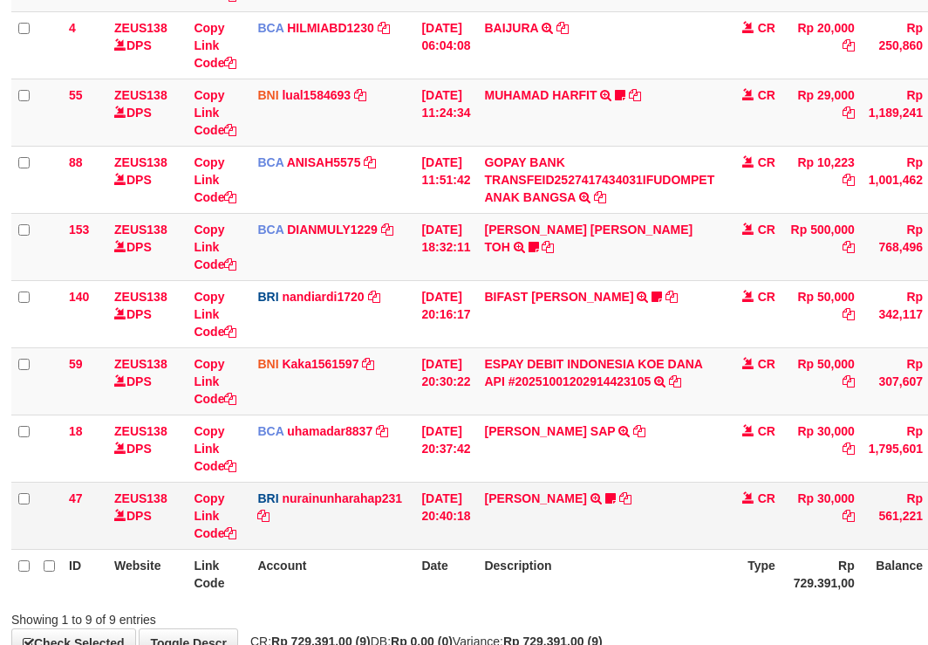
click at [667, 528] on td "RISAL WAHYUDI TRANSFER NBMB RISAL WAHYUDI TO NURAINUN HARAHAP KENNONG09" at bounding box center [599, 515] width 244 height 67
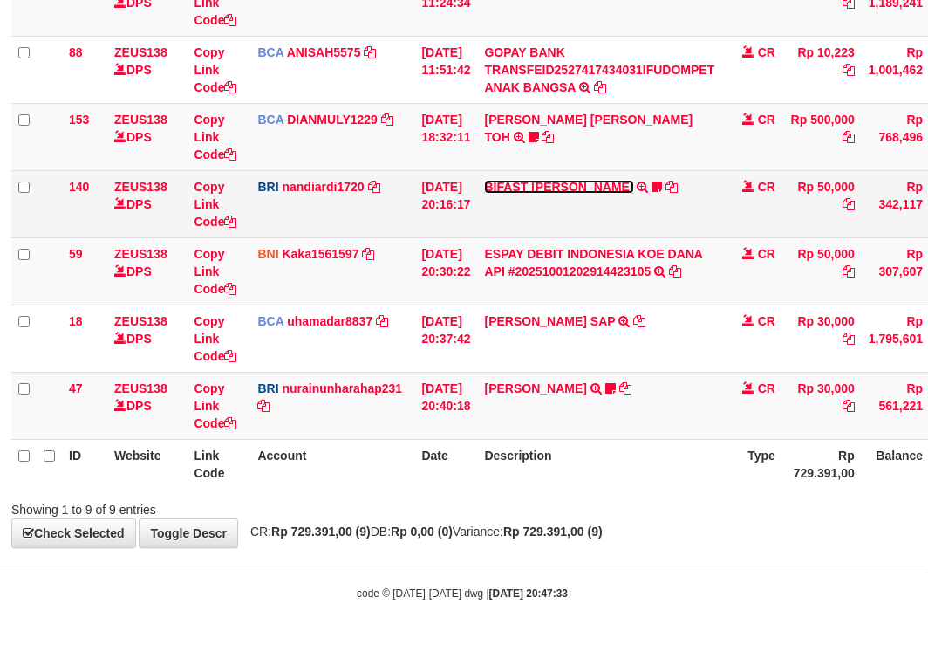
click at [537, 180] on link "BIFAST MUHAMMAD FIR" at bounding box center [558, 187] width 149 height 14
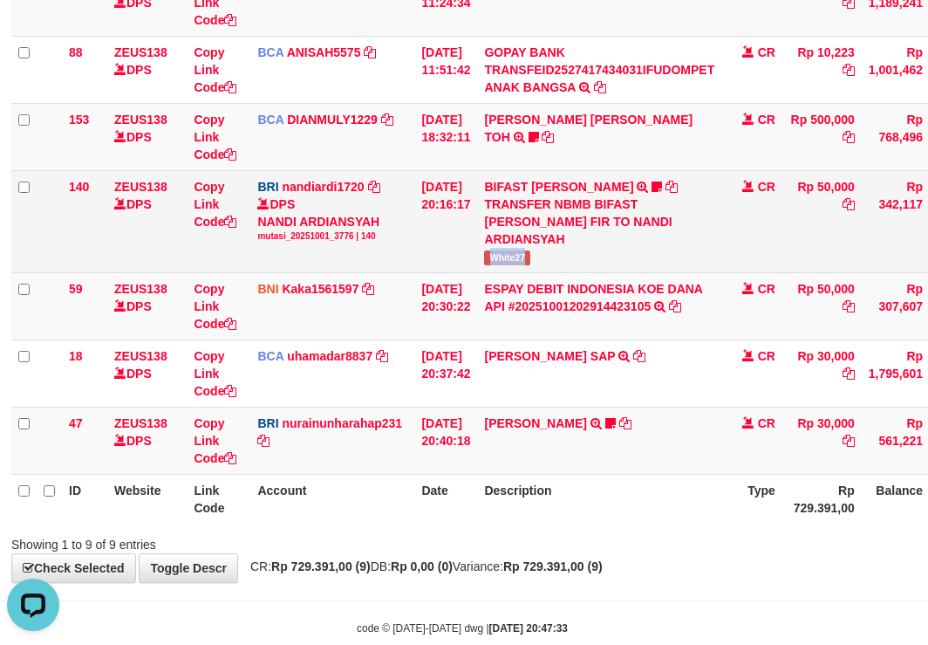
drag, startPoint x: 498, startPoint y: 257, endPoint x: 548, endPoint y: 268, distance: 50.8
click at [537, 268] on td "BIFAST MUHAMMAD FIR TRANSFER NBMB BIFAST MUHAMMAD FIR TO NANDI ARDIANSYAH White…" at bounding box center [599, 221] width 244 height 102
copy span "White27"
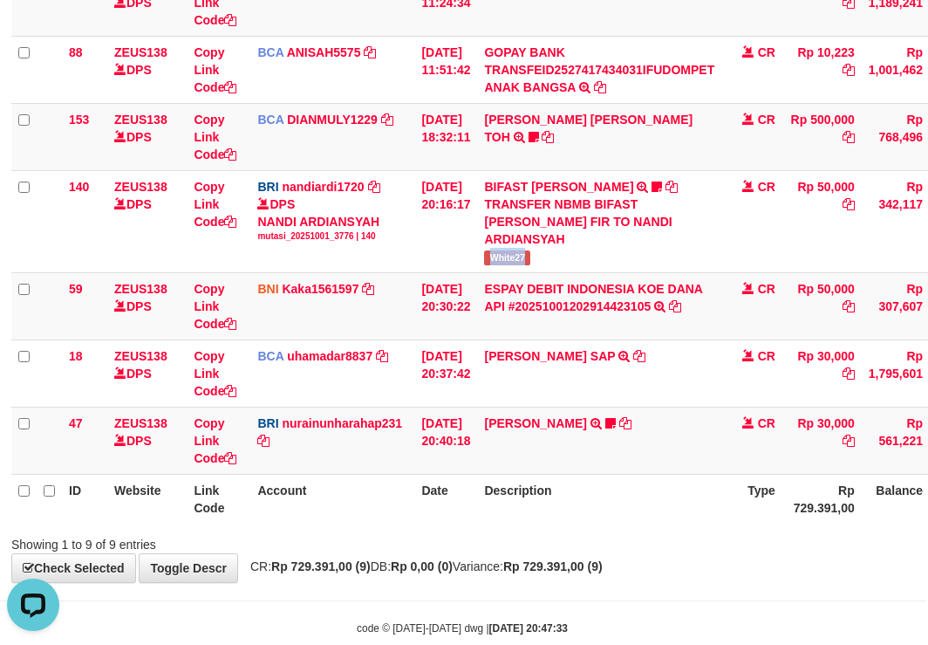
click at [354, 624] on body "Toggle navigation Home Bank Account List Load By Website Group [OXPLAY] ZEUS138…" at bounding box center [462, 147] width 928 height 1063
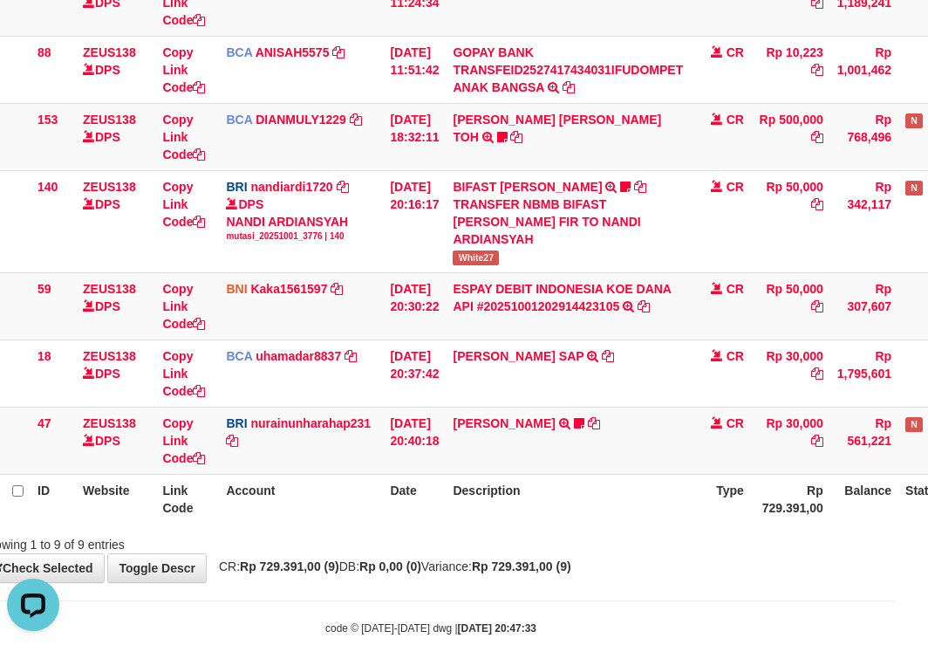
click at [576, 519] on div "Search: ID Website Link Code Account Date Description Type Amount Balance Statu…" at bounding box center [431, 151] width 902 height 804
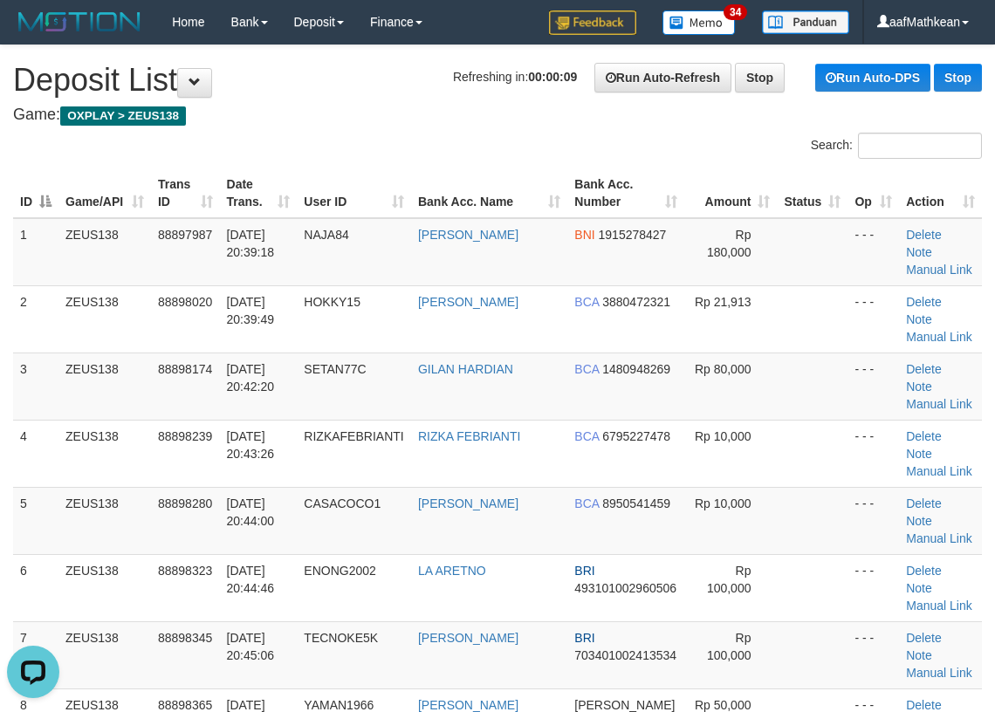
click at [501, 165] on div "ID Game/API Trans ID Date Trans. User ID Bank Acc. Name Bank Acc. Number Amount…" at bounding box center [497, 654] width 995 height 983
click at [325, 134] on div "Search:" at bounding box center [497, 148] width 995 height 31
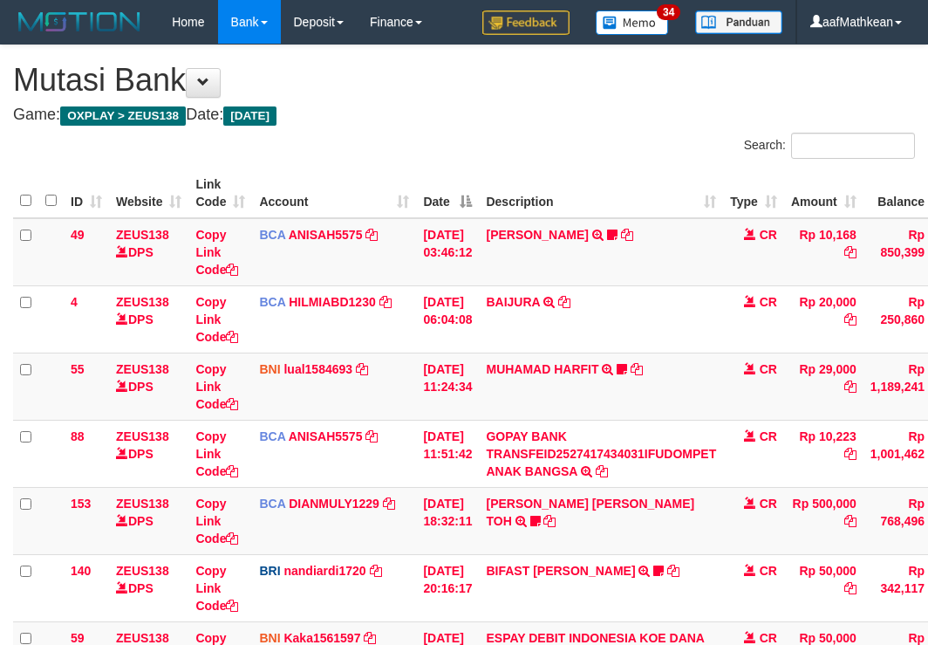
scroll to position [384, 33]
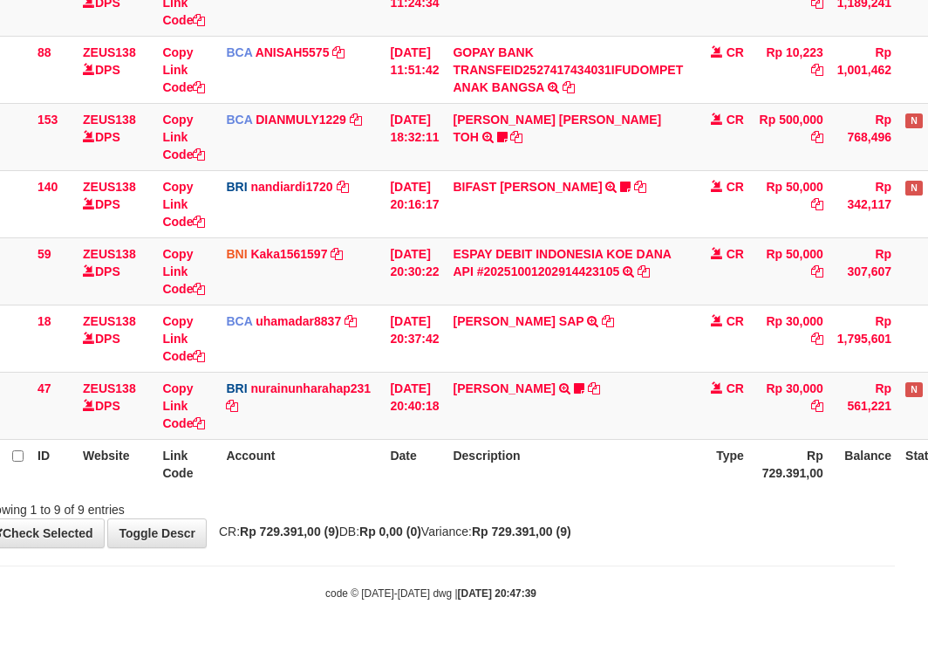
click at [388, 461] on table "ID Website Link Code Account Date Description Type Amount Balance Status Action…" at bounding box center [500, 137] width 1041 height 704
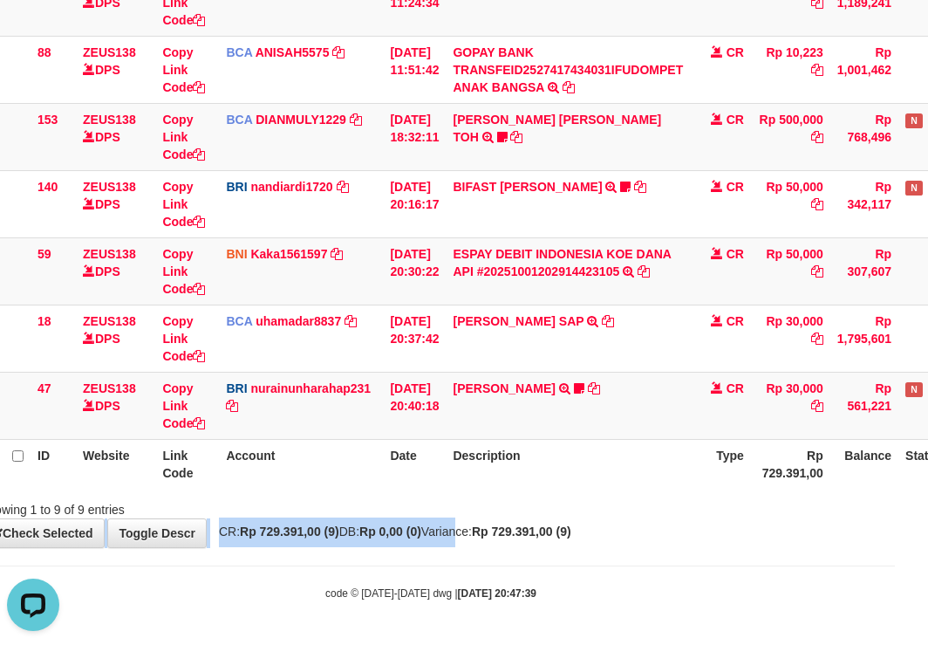
scroll to position [0, 0]
drag, startPoint x: 415, startPoint y: 511, endPoint x: 1016, endPoint y: 619, distance: 610.6
click at [895, 619] on html "Toggle navigation Home Bank Account List Load By Website Group [OXPLAY] ZEUS138…" at bounding box center [431, 130] width 928 height 1029
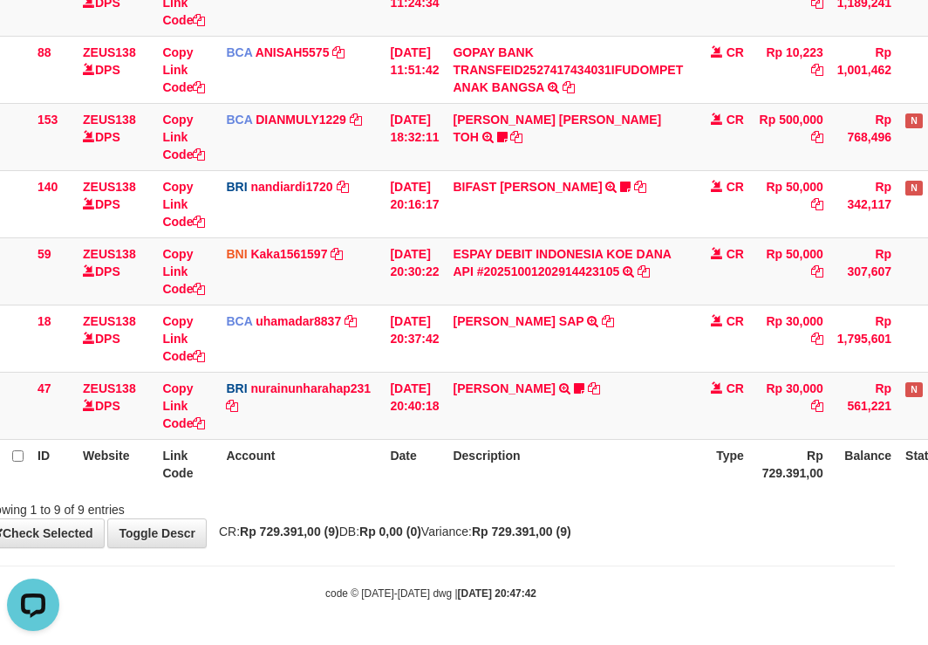
click at [374, 453] on th "Account" at bounding box center [301, 464] width 164 height 50
drag, startPoint x: 410, startPoint y: 461, endPoint x: 523, endPoint y: 460, distance: 112.6
click at [417, 461] on th "Date" at bounding box center [414, 464] width 63 height 50
drag, startPoint x: 523, startPoint y: 460, endPoint x: 571, endPoint y: 451, distance: 48.8
click at [534, 461] on th "Description" at bounding box center [568, 464] width 244 height 50
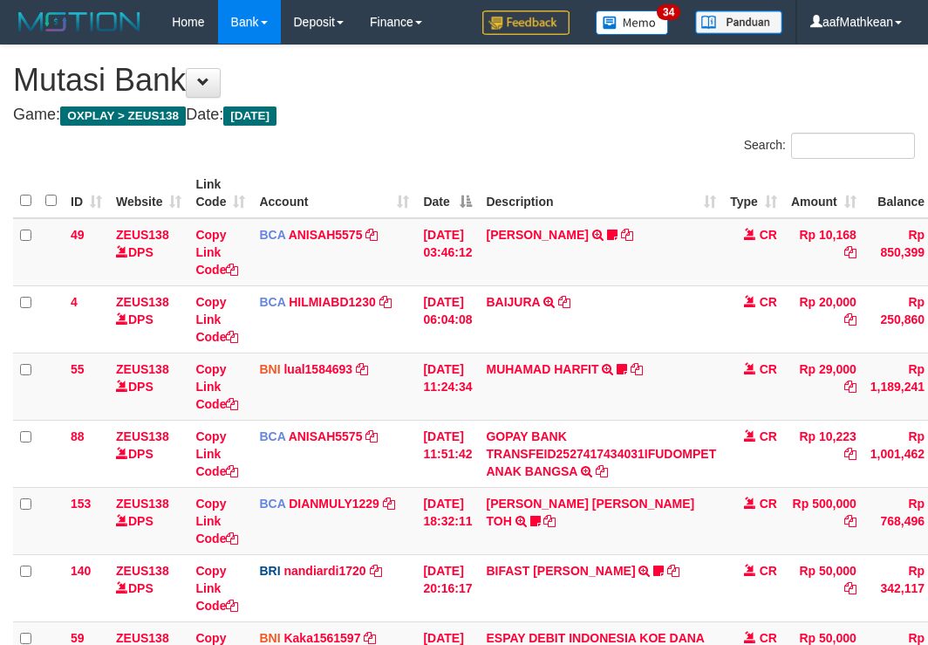
scroll to position [384, 33]
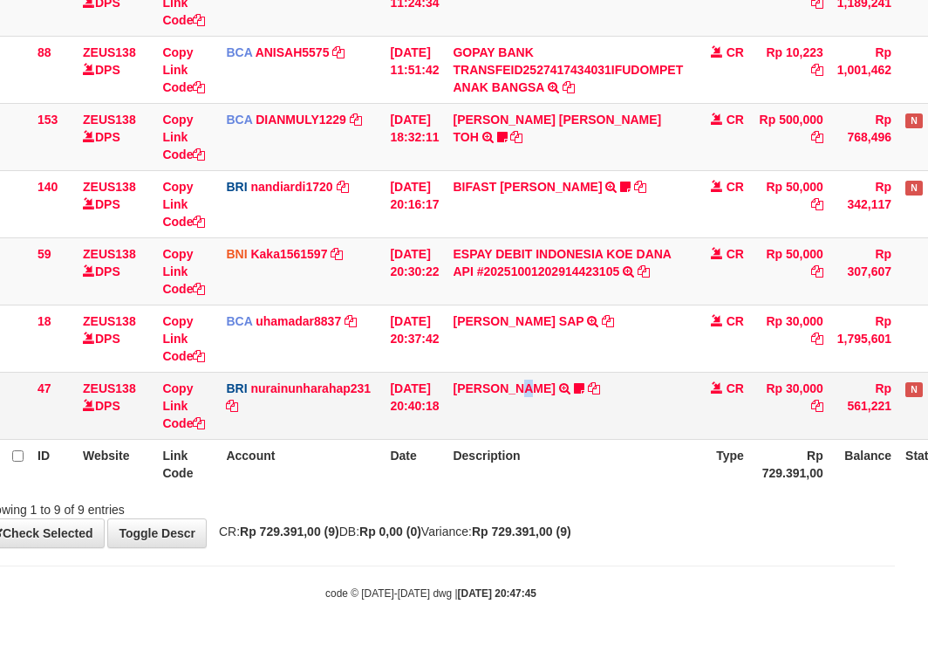
click at [550, 420] on td "[PERSON_NAME] TRANSFER NBMB [PERSON_NAME] TO NURAINUN HARAHAP KENNONG09" at bounding box center [568, 405] width 244 height 67
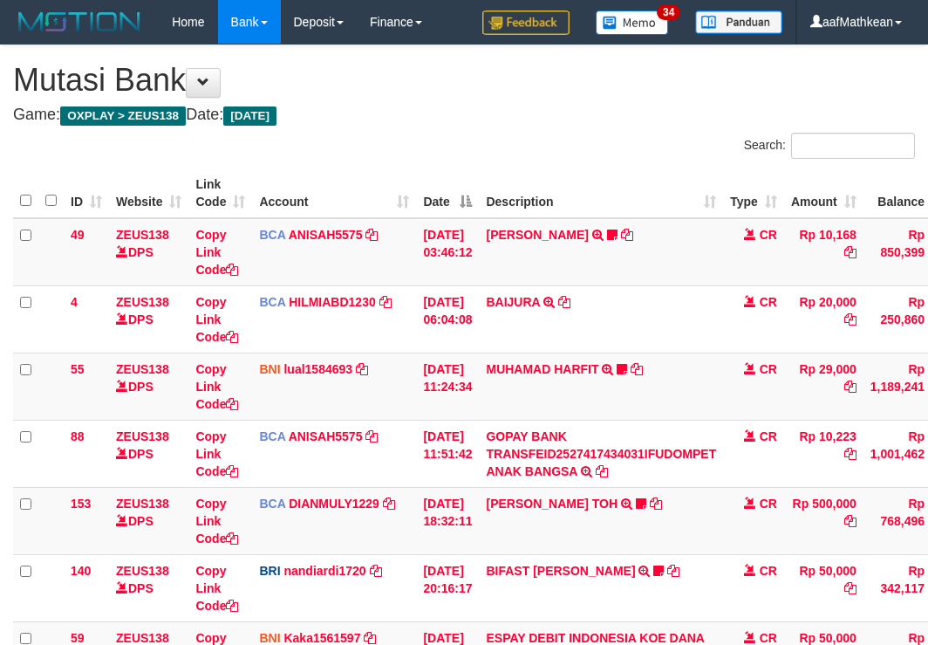
scroll to position [384, 33]
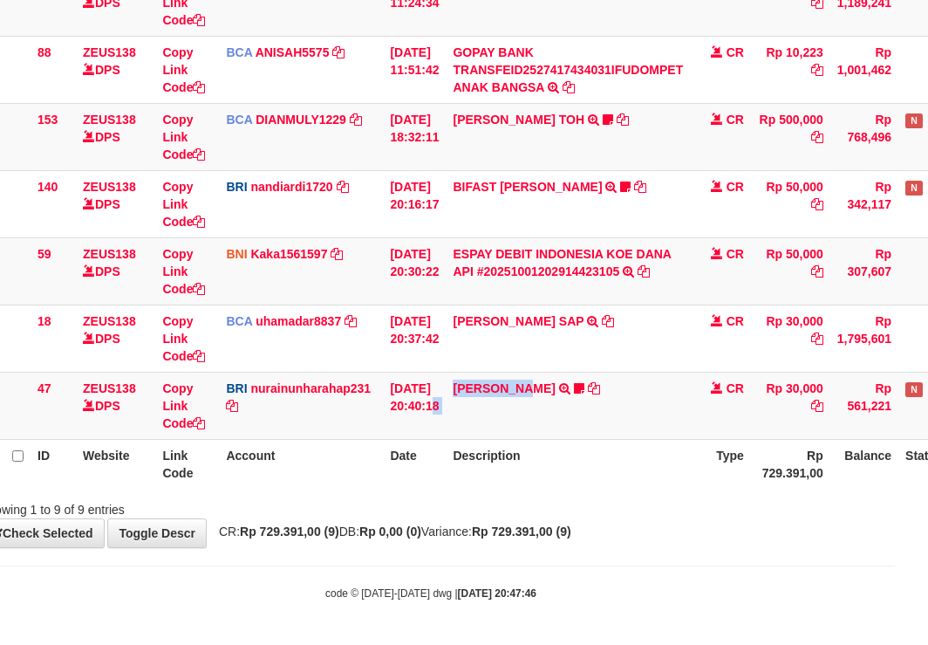
drag, startPoint x: 605, startPoint y: 432, endPoint x: 936, endPoint y: 421, distance: 331.7
click at [708, 434] on tr "47 ZEUS138 DPS Copy Link Code BRI nurainunharahap231 DPS NURAINUN HARAHAP mutas…" at bounding box center [500, 405] width 1041 height 67
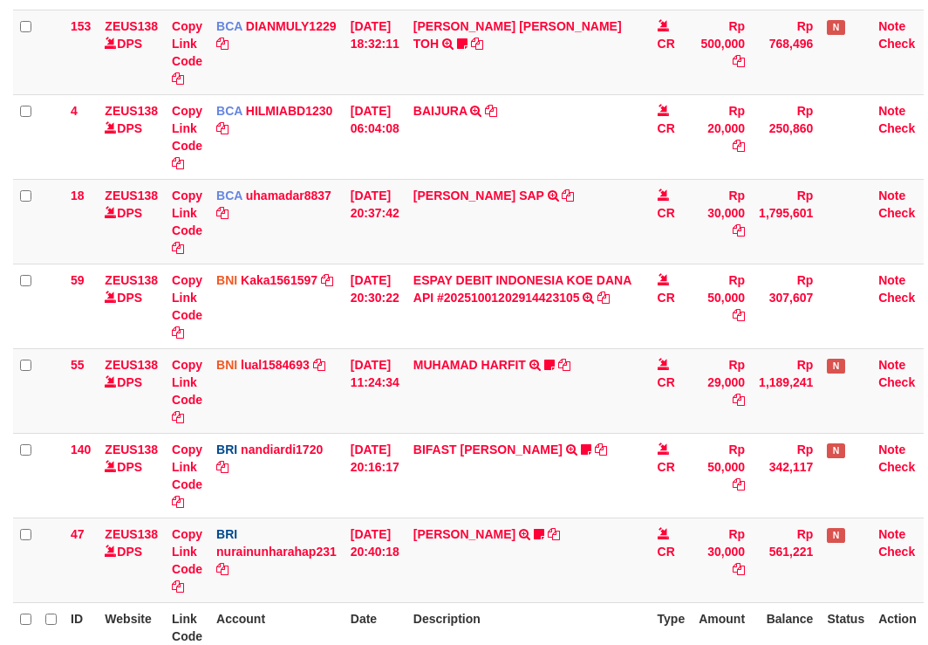
scroll to position [493, 0]
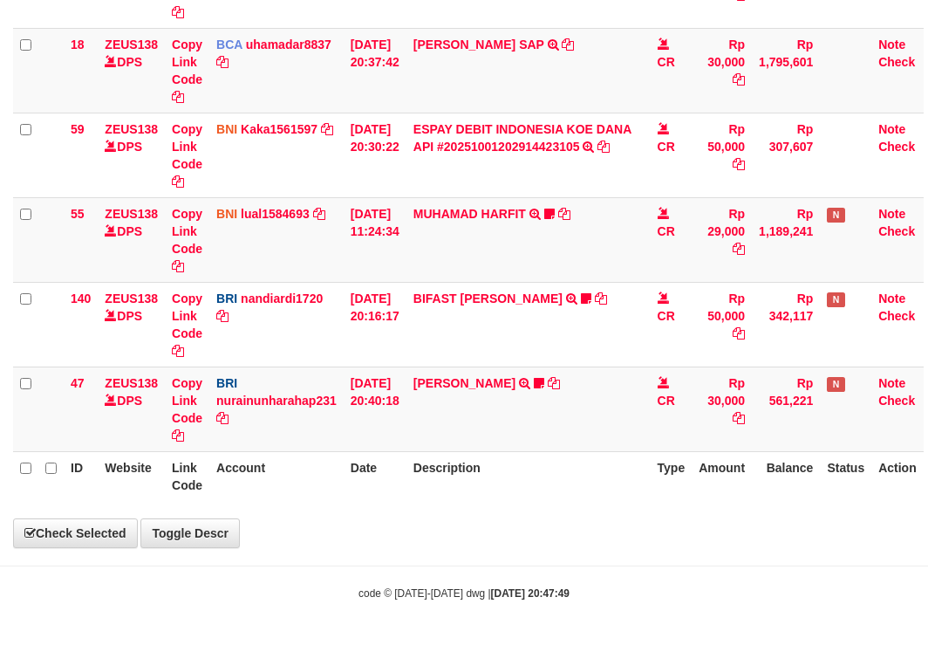
click at [585, 496] on th "Description" at bounding box center [529, 476] width 244 height 50
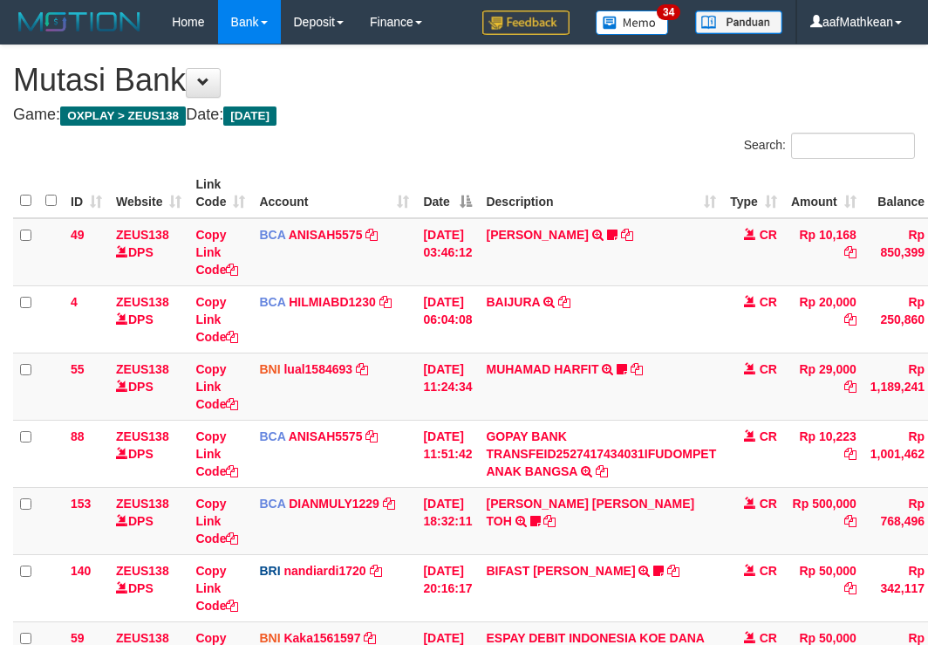
scroll to position [384, 0]
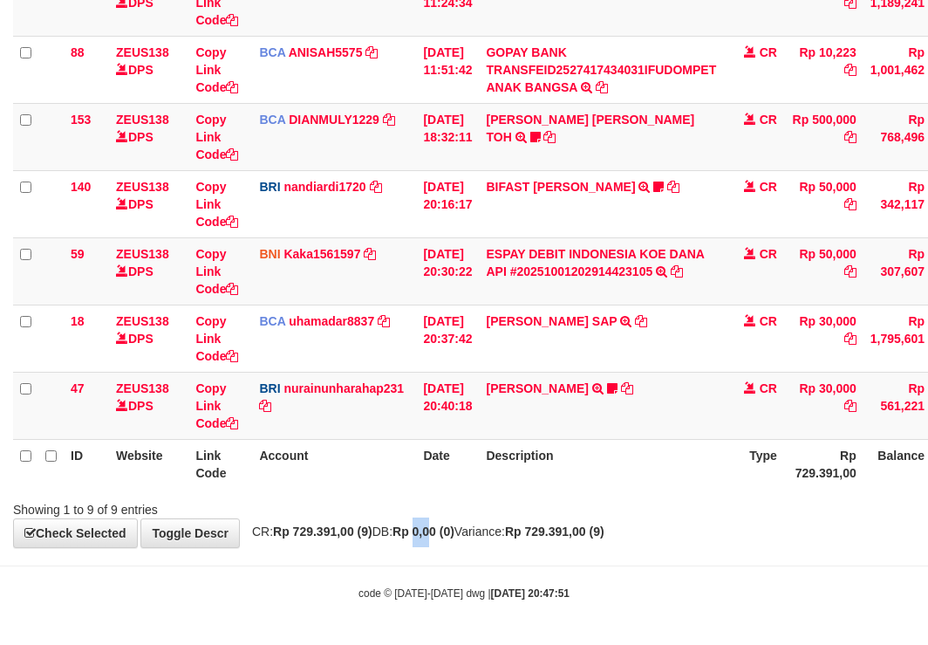
drag, startPoint x: 439, startPoint y: 530, endPoint x: 542, endPoint y: 552, distance: 105.4
click at [527, 551] on body "Toggle navigation Home Bank Account List Load By Website Group [OXPLAY] ZEUS138…" at bounding box center [464, 130] width 928 height 1029
click at [639, 489] on div "ID Website Link Code Account Date Description Type Amount Balance Status Action…" at bounding box center [464, 136] width 928 height 714
click at [638, 480] on th "Description" at bounding box center [601, 464] width 244 height 50
click at [620, 468] on th "Description" at bounding box center [601, 464] width 244 height 50
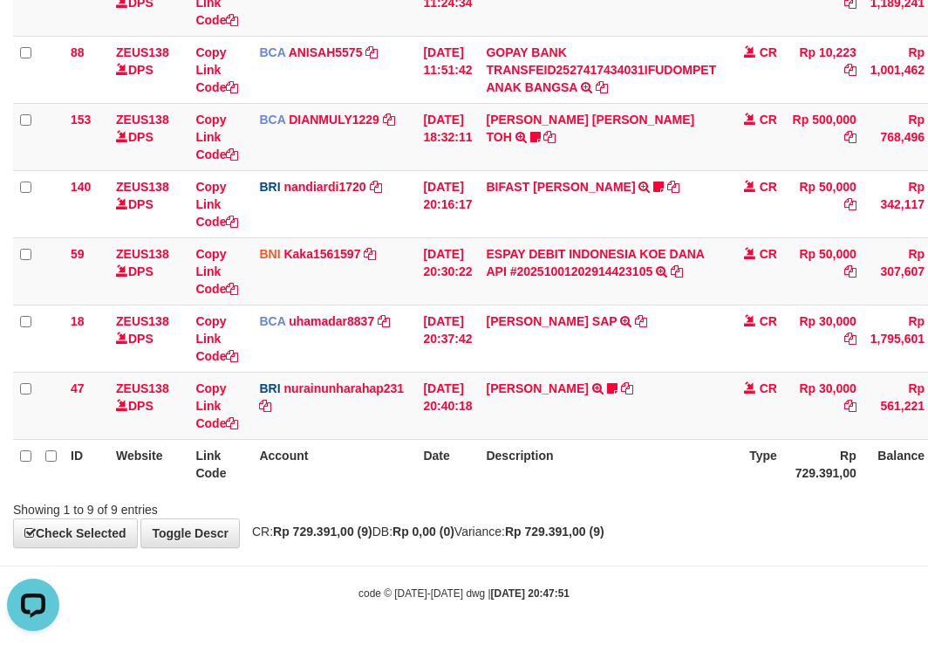
scroll to position [0, 0]
drag, startPoint x: 208, startPoint y: 518, endPoint x: 937, endPoint y: 298, distance: 761.7
click at [217, 523] on div "**********" at bounding box center [464, 104] width 928 height 885
drag, startPoint x: 521, startPoint y: 591, endPoint x: 556, endPoint y: 556, distance: 49.3
click at [530, 588] on strong "[DATE] 20:47:57" at bounding box center [530, 593] width 79 height 12
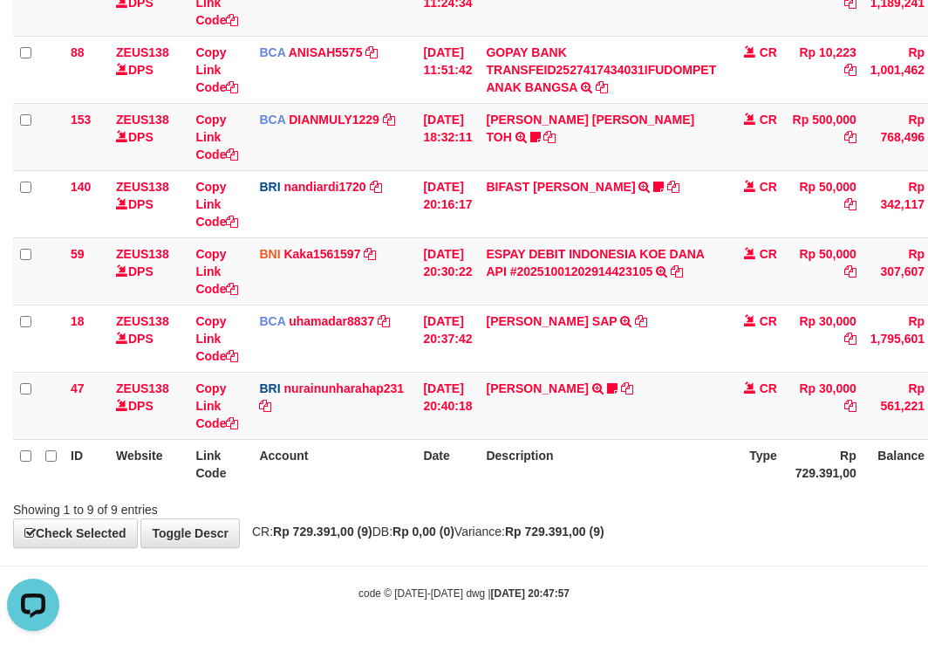
click at [567, 549] on body "Toggle navigation Home Bank Account List Load By Website Group [OXPLAY] ZEUS138…" at bounding box center [464, 130] width 928 height 1029
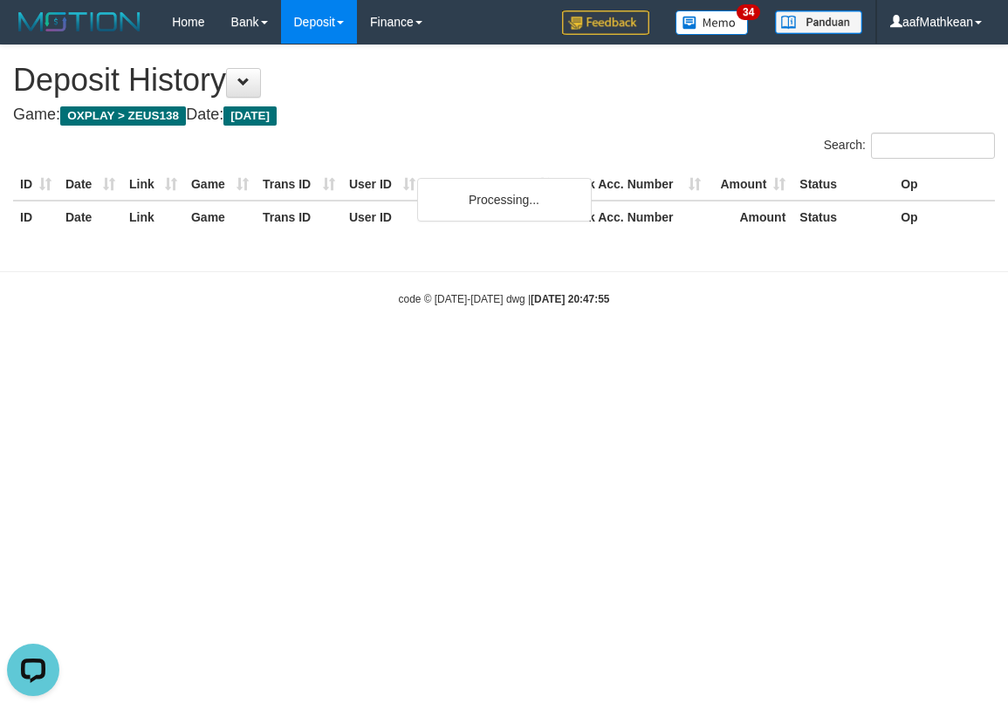
click at [539, 307] on body "Toggle navigation Home Bank Account List Load By Website Group [OXPLAY] ZEUS138…" at bounding box center [504, 175] width 1008 height 351
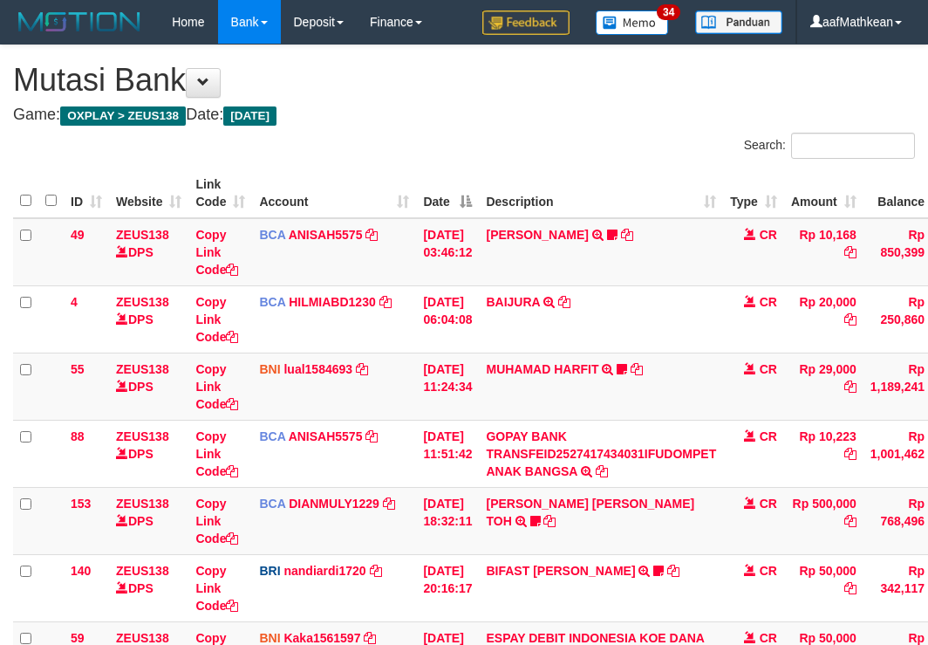
scroll to position [384, 0]
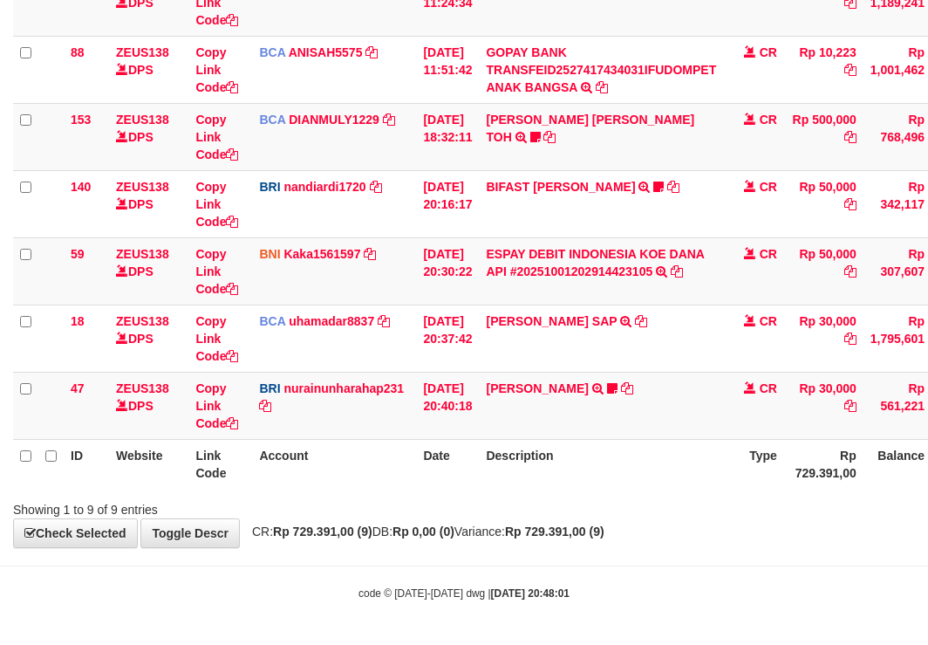
click at [549, 537] on span "CR: Rp 729.391,00 (9) DB: Rp 0,00 (0) Variance: Rp 729.391,00 (9)" at bounding box center [423, 531] width 361 height 14
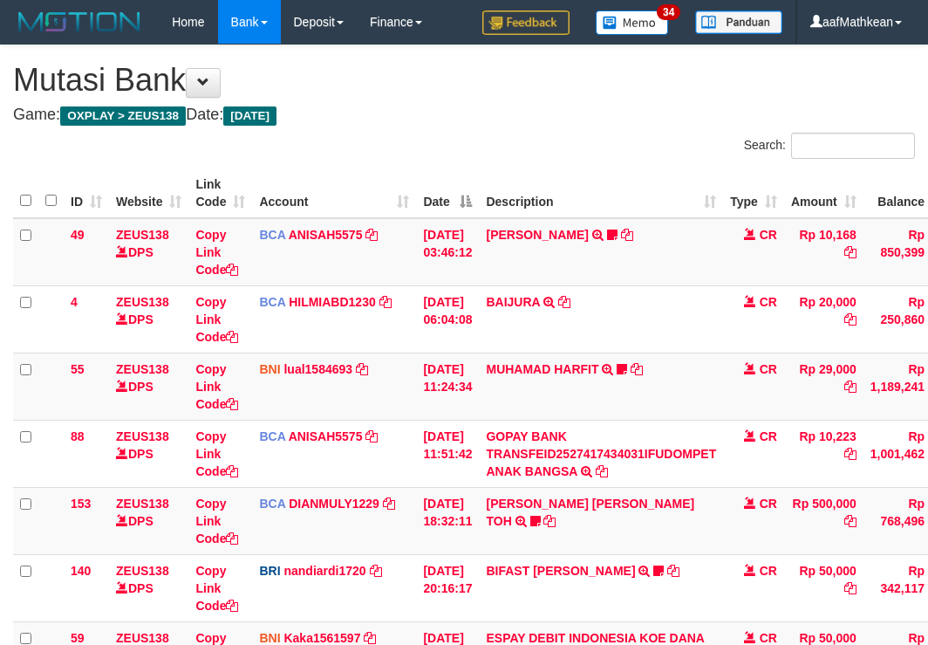
scroll to position [384, 0]
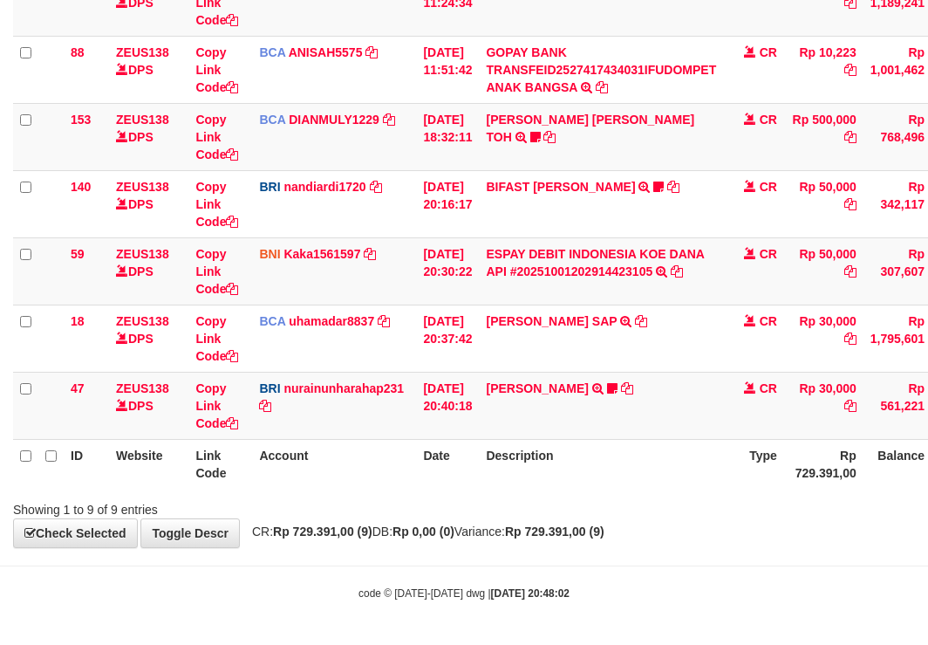
click at [491, 508] on div "Showing 1 to 9 of 9 entries" at bounding box center [464, 506] width 928 height 24
drag, startPoint x: 492, startPoint y: 508, endPoint x: 510, endPoint y: 499, distance: 20.3
click at [492, 507] on div "Showing 1 to 9 of 9 entries" at bounding box center [464, 506] width 928 height 24
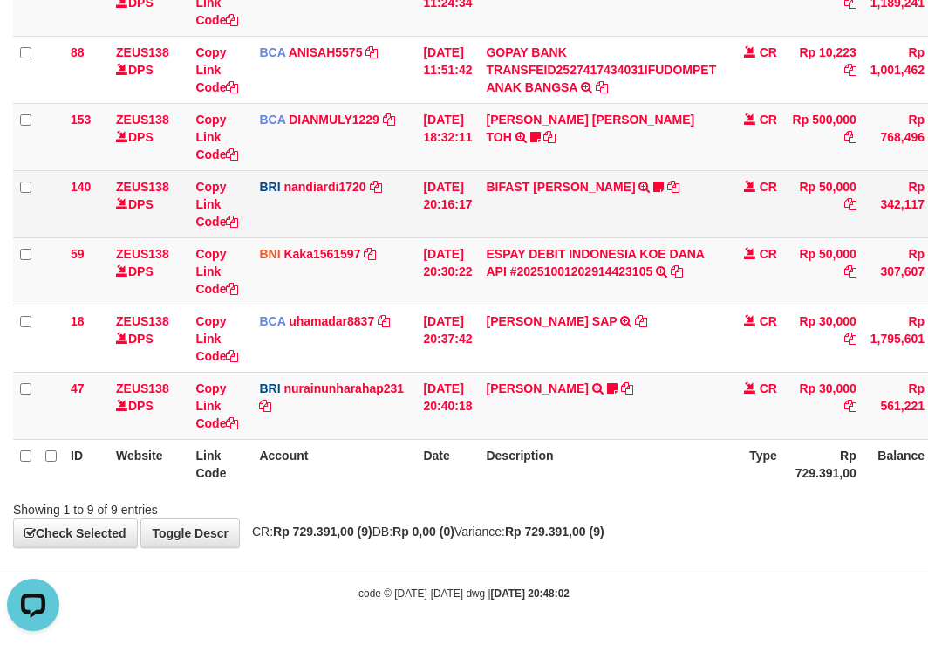
drag, startPoint x: 607, startPoint y: 481, endPoint x: 400, endPoint y: 187, distance: 359.4
click at [599, 440] on th "Description" at bounding box center [601, 464] width 244 height 50
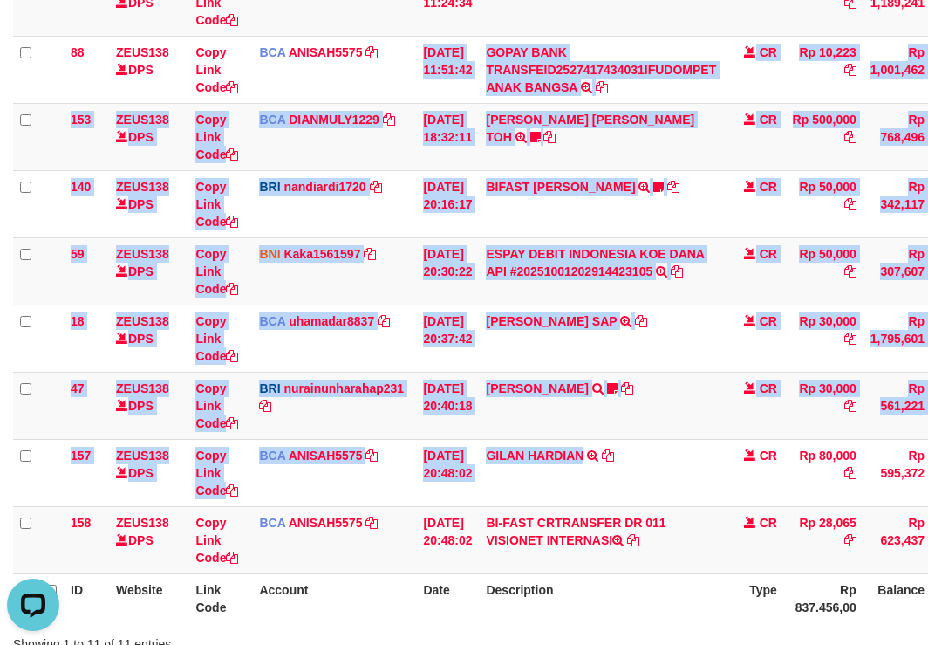
drag, startPoint x: 523, startPoint y: 273, endPoint x: 937, endPoint y: 427, distance: 441.9
click at [633, 510] on tbody "49 ZEUS138 DPS Copy Link Code BCA ANISAH5575 DPS [PERSON_NAME] mutasi_20251001_…" at bounding box center [533, 204] width 1041 height 740
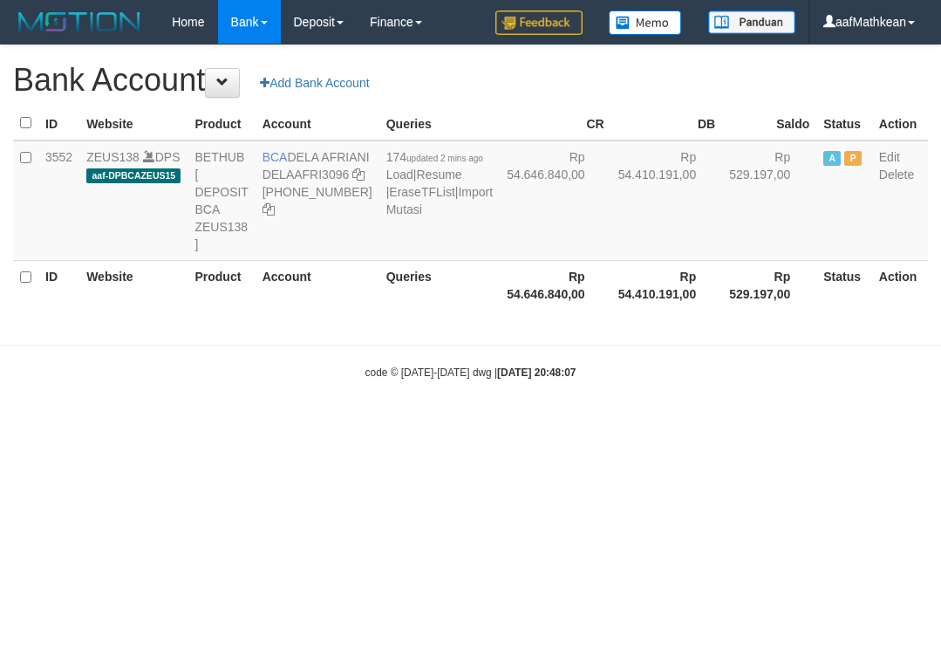
click at [476, 398] on body "Toggle navigation Home Bank Account List Load By Website Group [OXPLAY] ZEUS138…" at bounding box center [470, 212] width 941 height 424
select select "***"
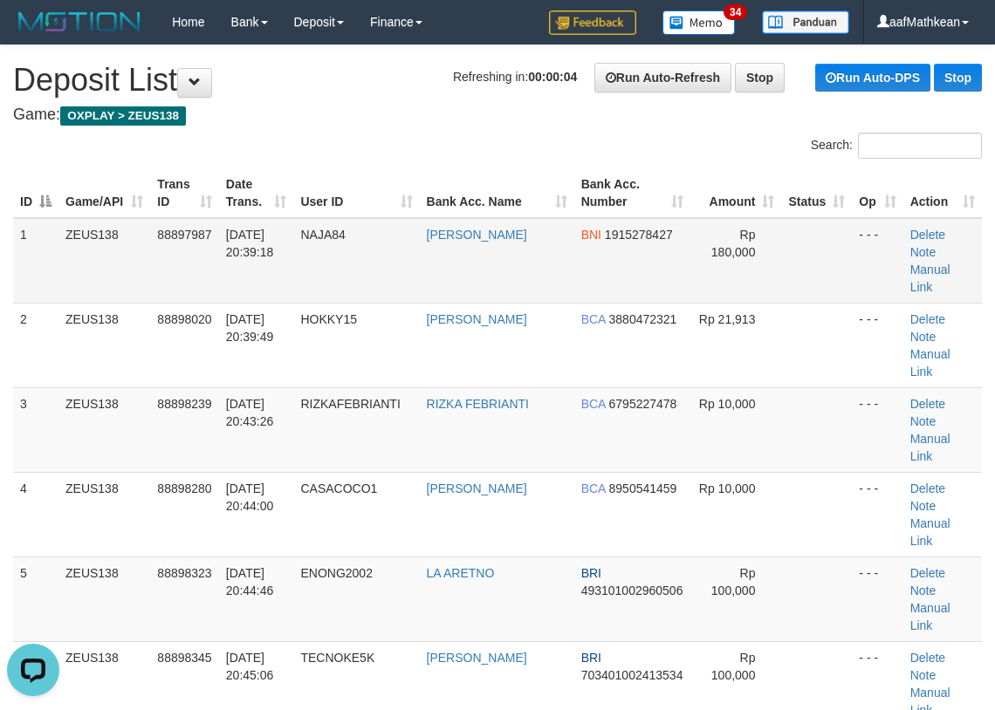
click at [579, 263] on td "BNI 1915278427" at bounding box center [632, 260] width 117 height 85
click at [531, 268] on td "[PERSON_NAME]" at bounding box center [497, 260] width 154 height 85
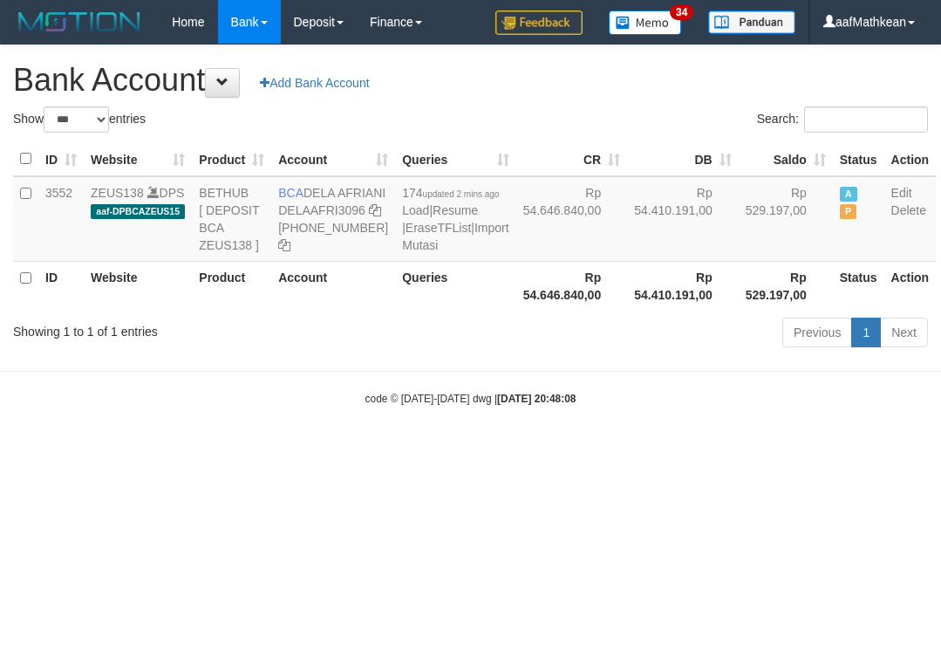
select select "***"
drag, startPoint x: 388, startPoint y: 85, endPoint x: 932, endPoint y: 241, distance: 565.5
click at [405, 142] on body "Toggle navigation Home Bank Account List Load By Website Group [OXPLAY] ZEUS138…" at bounding box center [470, 225] width 941 height 450
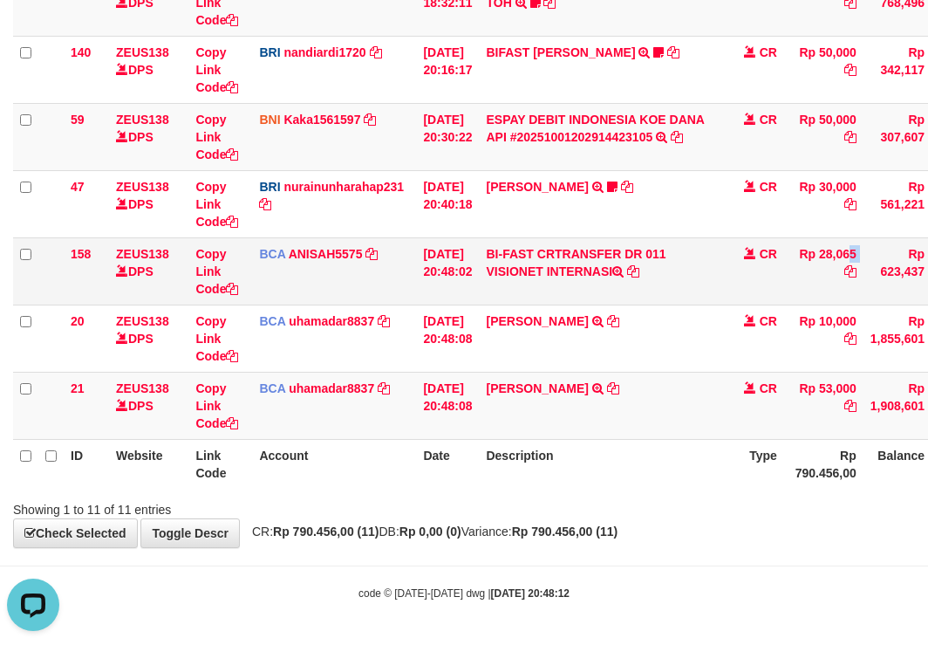
drag, startPoint x: 830, startPoint y: 246, endPoint x: 939, endPoint y: 250, distance: 109.1
click at [881, 253] on tr "158 ZEUS138 DPS Copy Link Code BCA ANISAH5575 DPS [PERSON_NAME] mutasi_20251001…" at bounding box center [533, 270] width 1041 height 67
copy tr "28,065"
click at [619, 387] on icon at bounding box center [613, 388] width 12 height 12
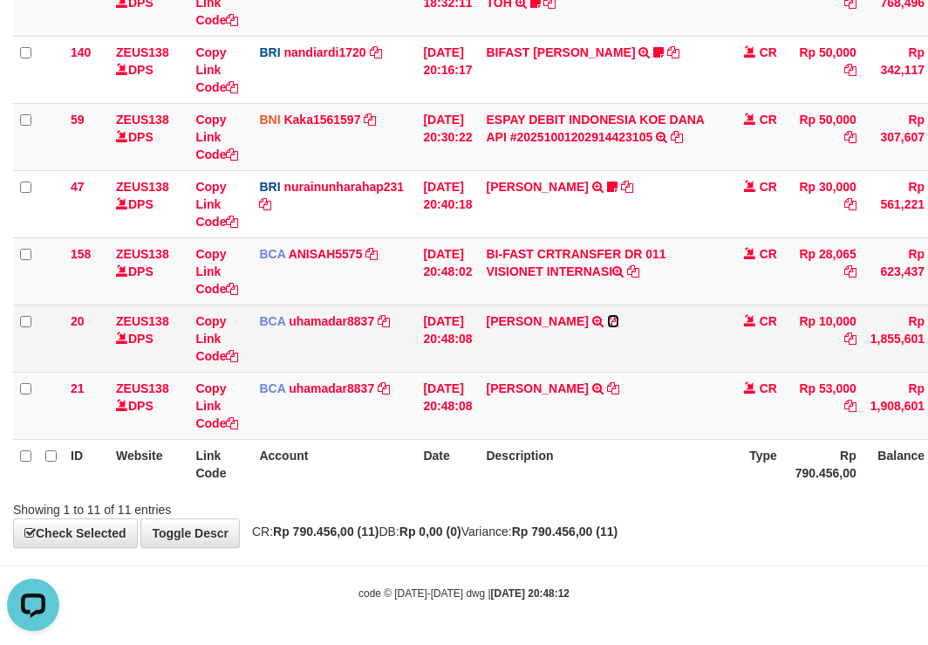
click at [619, 319] on icon at bounding box center [613, 321] width 12 height 12
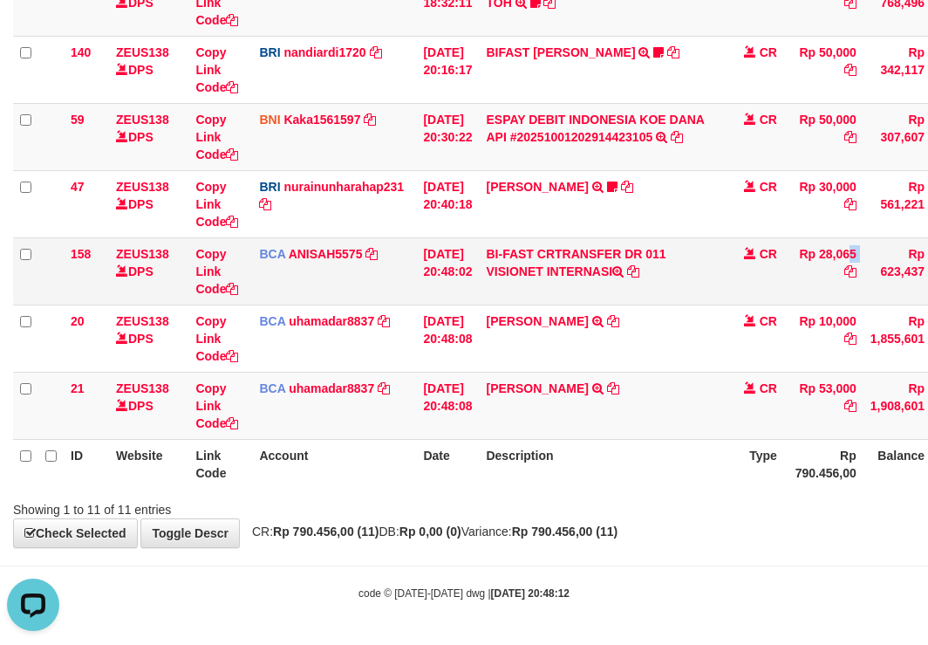
drag, startPoint x: 829, startPoint y: 254, endPoint x: 888, endPoint y: 261, distance: 59.7
click at [888, 261] on tr "158 ZEUS138 DPS Copy Link Code BCA ANISAH5575 DPS ANISAH mutasi_20251001_3827 |…" at bounding box center [533, 270] width 1041 height 67
click at [312, 454] on th "Account" at bounding box center [334, 464] width 164 height 50
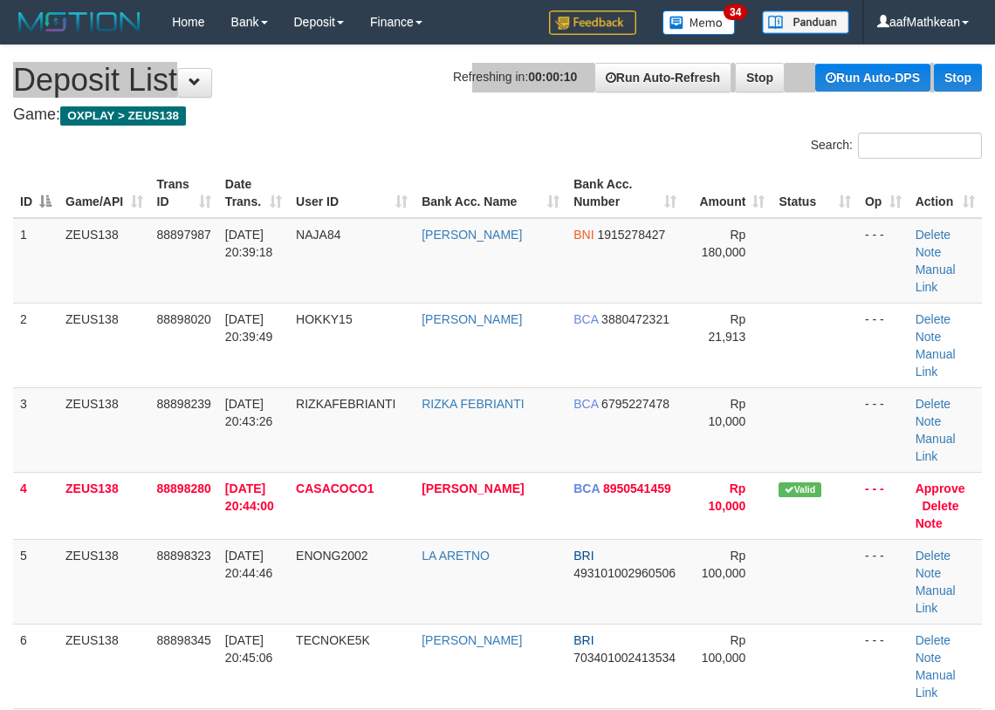
click at [440, 83] on h1 "Refreshing in: 00:00:10 Run Auto-Refresh Stop Run Auto-DPS Stop Deposit List" at bounding box center [497, 80] width 968 height 35
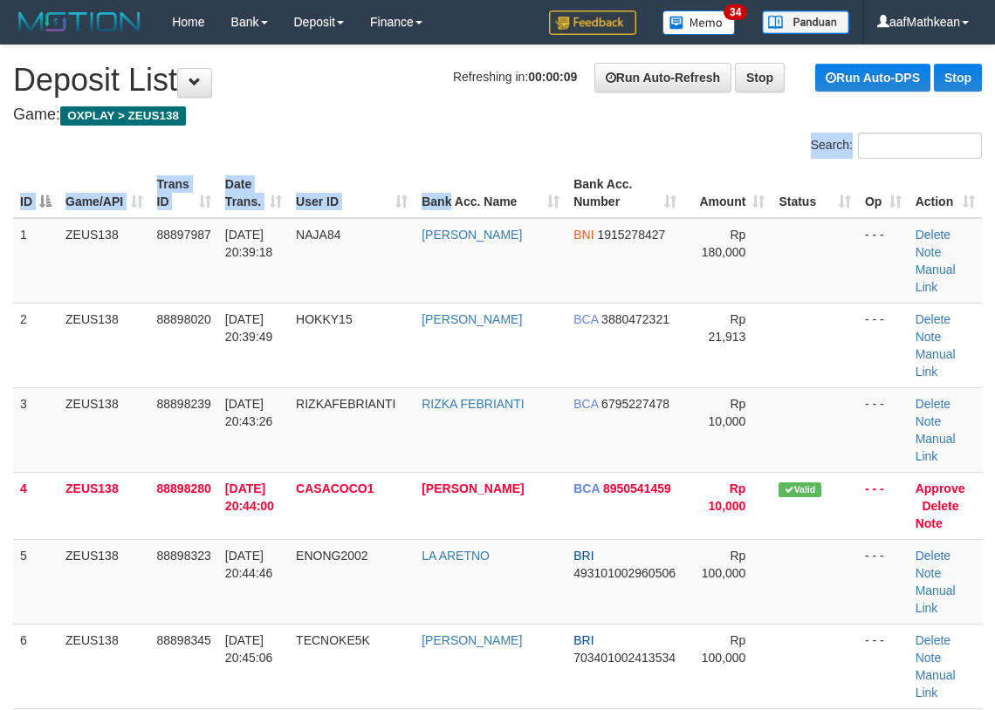
drag, startPoint x: 448, startPoint y: 161, endPoint x: 493, endPoint y: 170, distance: 46.2
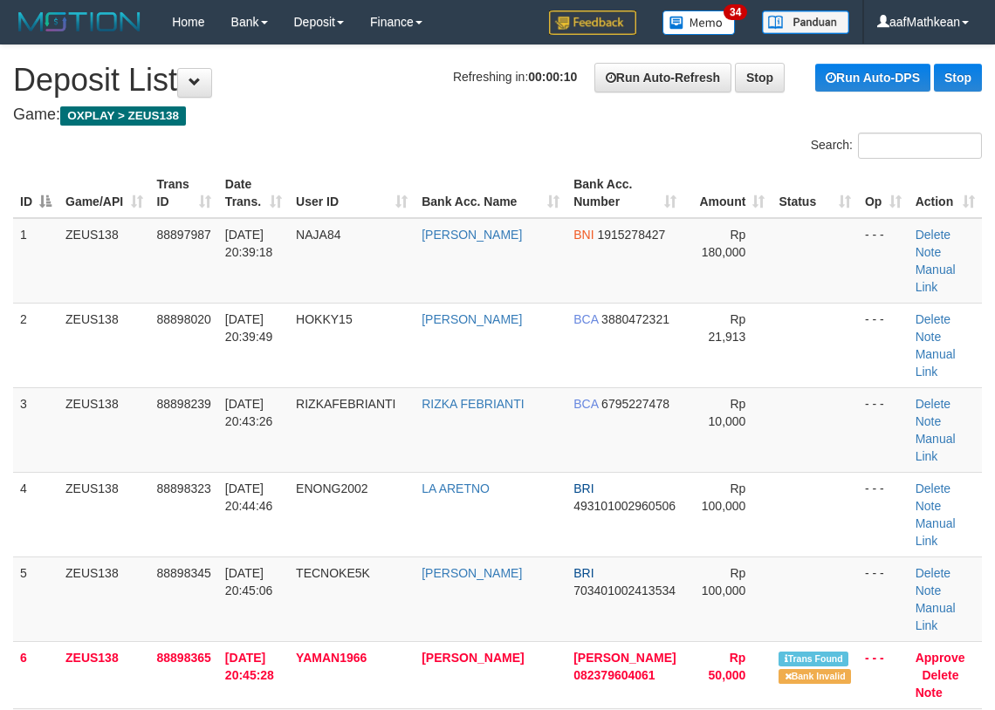
drag, startPoint x: 486, startPoint y: 140, endPoint x: 214, endPoint y: 227, distance: 285.6
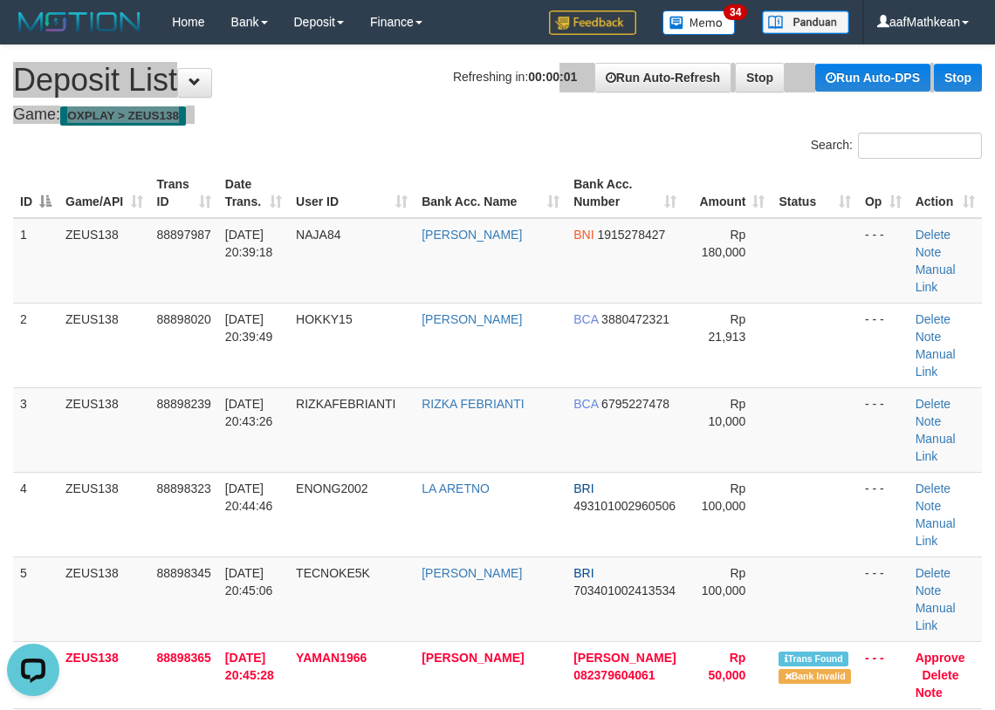
drag, startPoint x: 531, startPoint y: 84, endPoint x: 442, endPoint y: 72, distance: 89.8
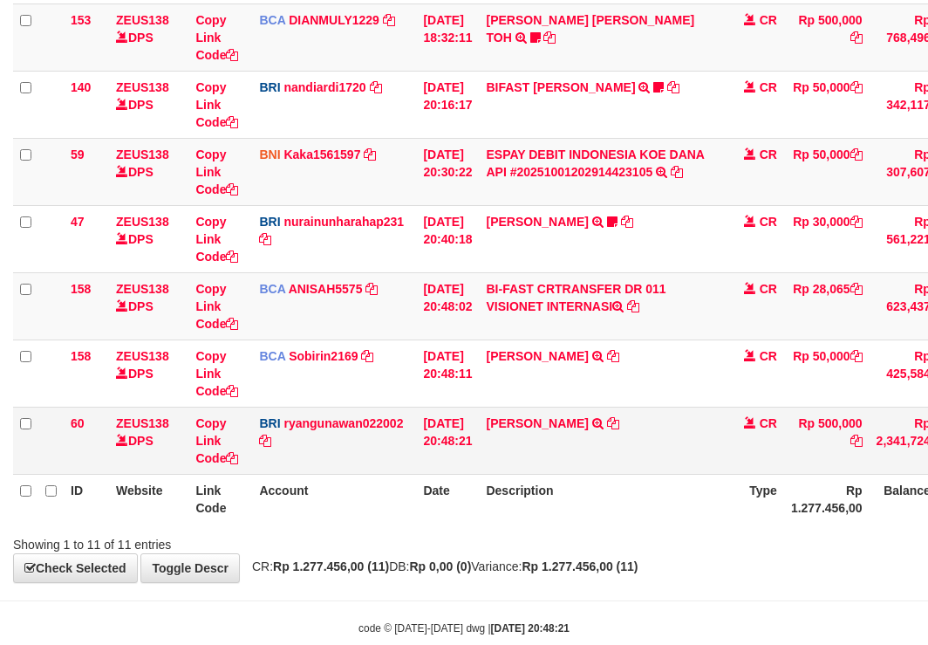
scroll to position [518, 0]
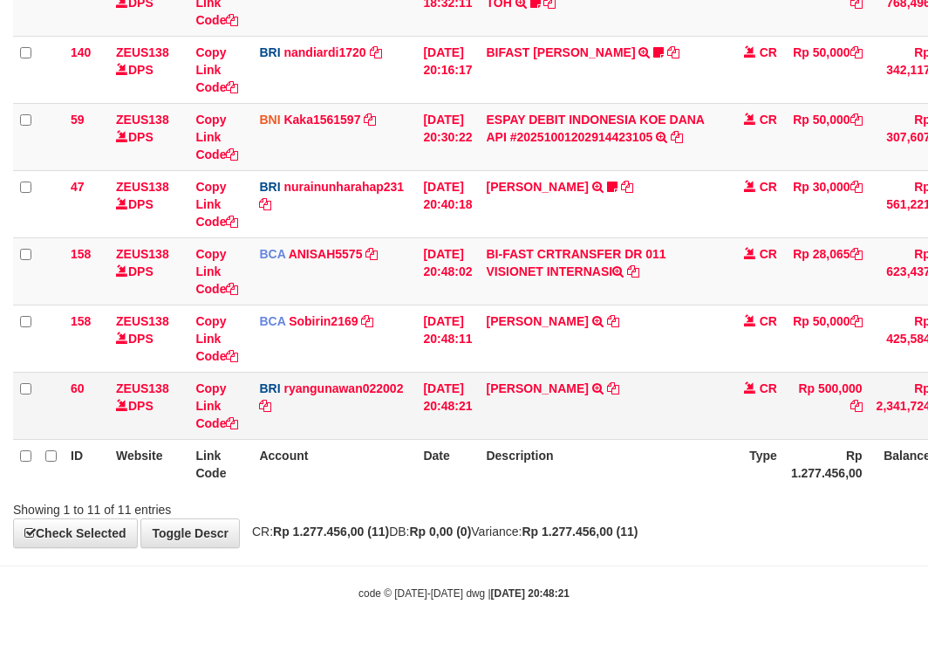
click at [622, 385] on td "[PERSON_NAME] TRANSFER NBMB [PERSON_NAME] TO [PERSON_NAME]" at bounding box center [601, 405] width 244 height 67
click at [613, 386] on icon at bounding box center [613, 388] width 12 height 12
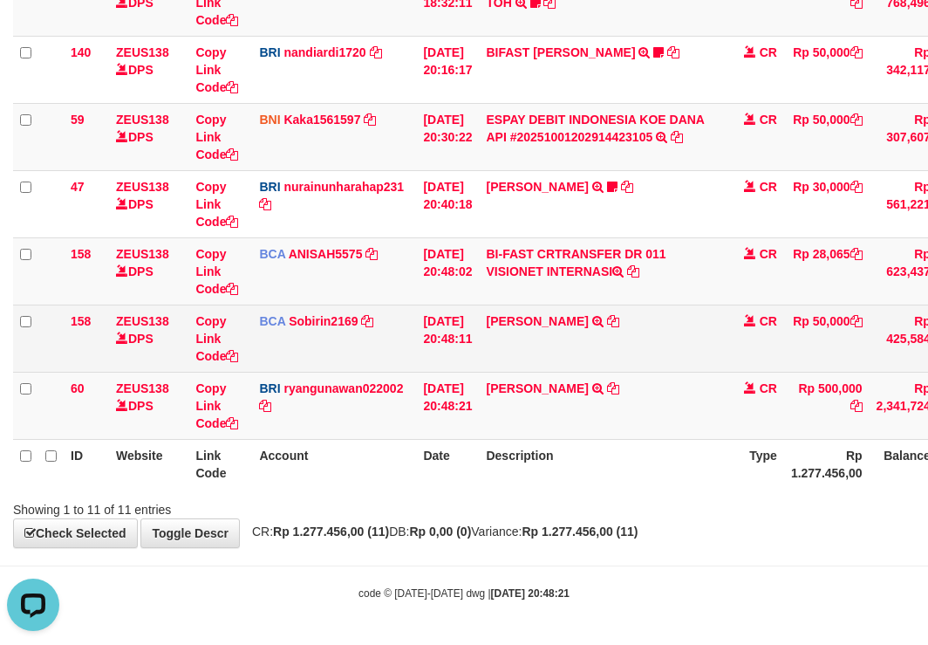
scroll to position [0, 0]
click at [618, 316] on icon at bounding box center [613, 321] width 12 height 12
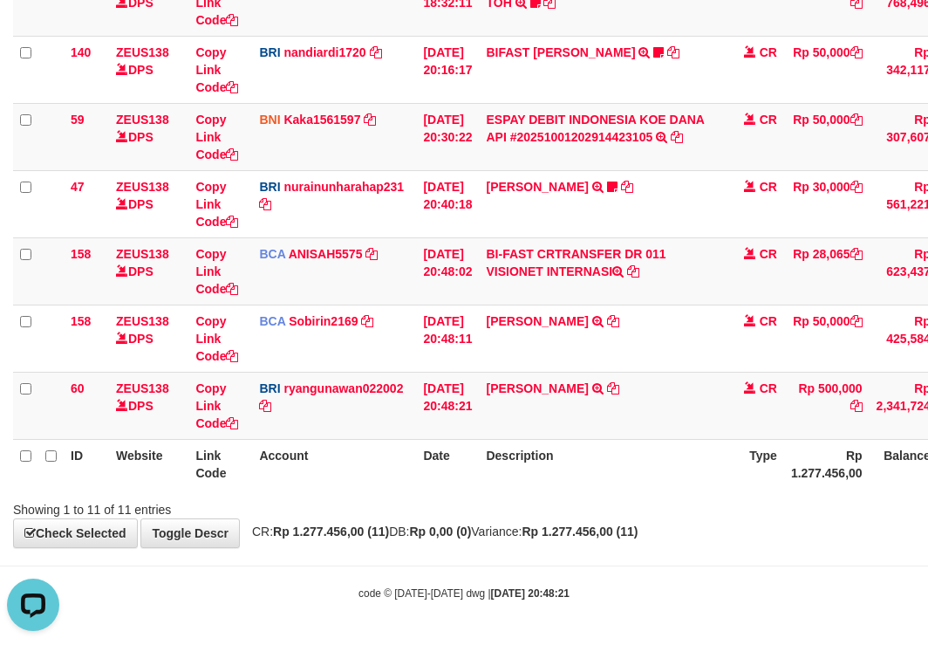
click at [603, 574] on body "Toggle navigation Home Bank Account List Load By Website Group [OXPLAY] ZEUS138…" at bounding box center [464, 63] width 928 height 1163
click at [739, 449] on div "Search: ID Website Link Code Account Date Description Type Amount Balance Statu…" at bounding box center [464, 66] width 902 height 904
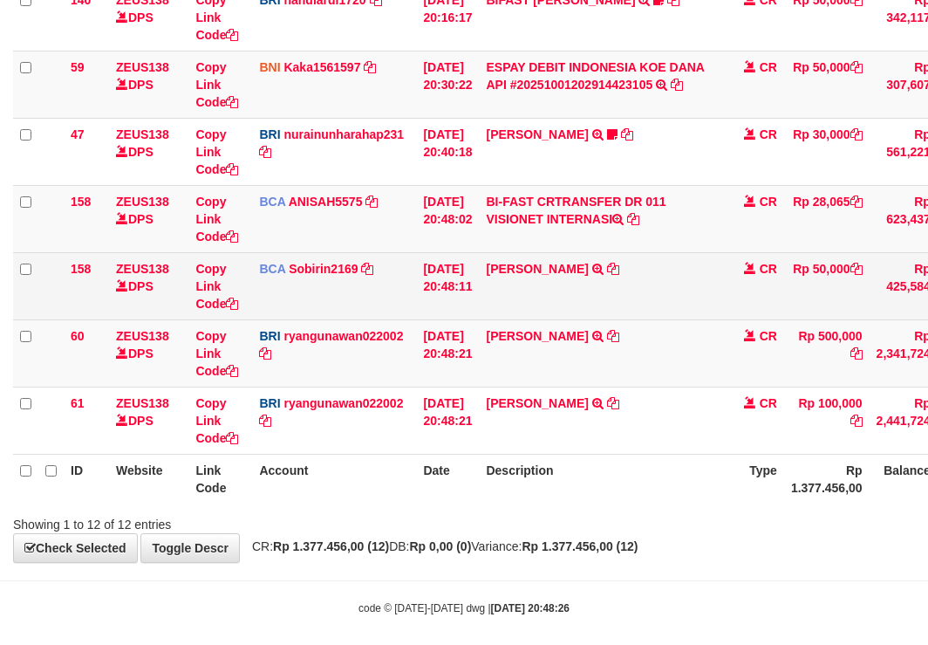
scroll to position [585, 0]
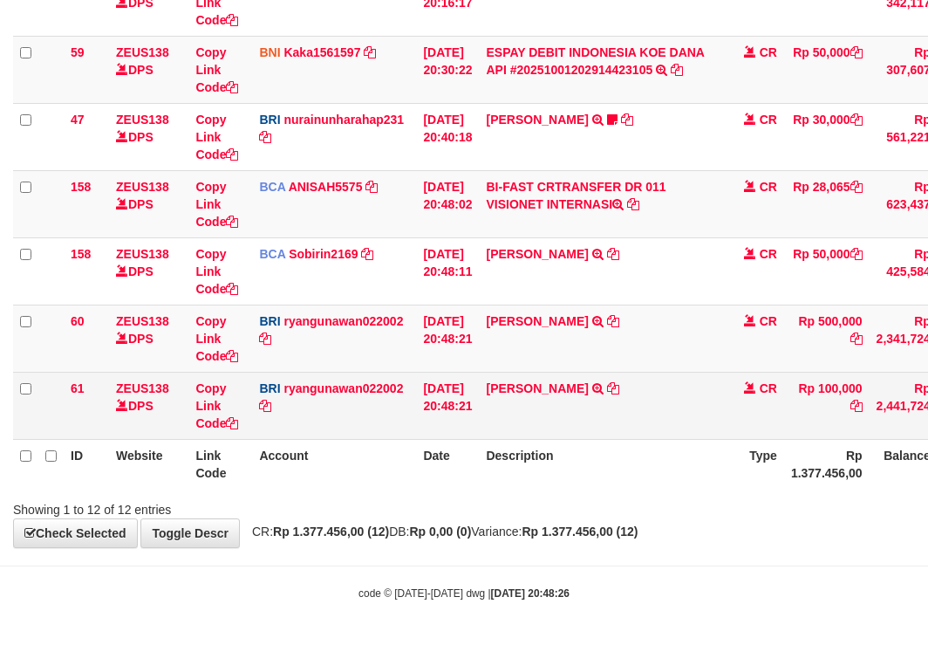
click at [629, 385] on td "MAKMUR TARIGAN TRANSFER NBMB MAKMUR TARIGAN TO [PERSON_NAME]" at bounding box center [601, 405] width 244 height 67
click at [619, 385] on icon at bounding box center [613, 388] width 12 height 12
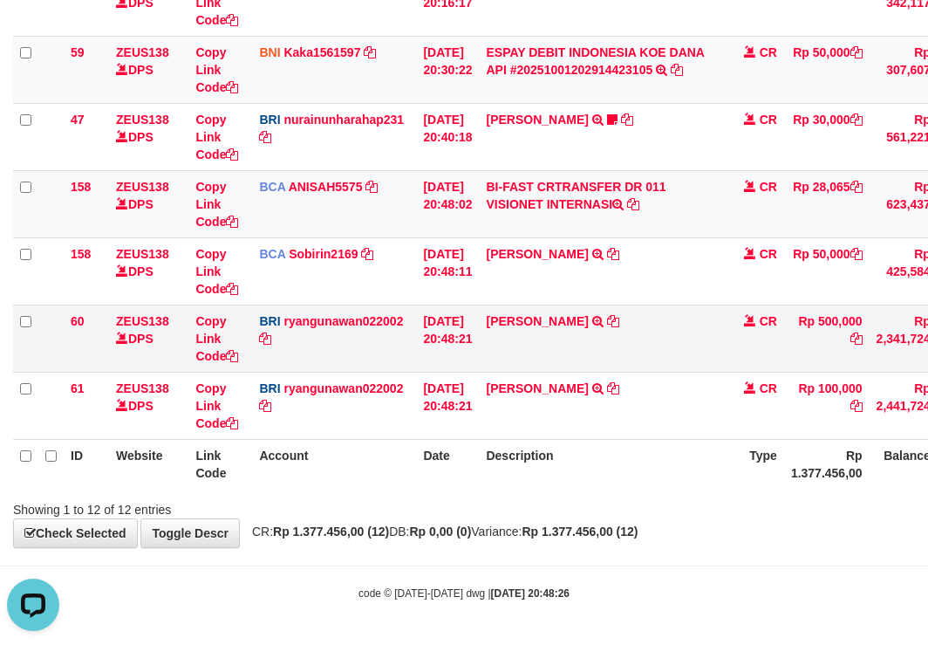
click at [605, 318] on td "[PERSON_NAME] TRANSFER NBMB [PERSON_NAME] TO [PERSON_NAME]" at bounding box center [601, 337] width 244 height 67
click at [613, 319] on icon at bounding box center [613, 321] width 12 height 12
drag, startPoint x: 833, startPoint y: 176, endPoint x: 888, endPoint y: 181, distance: 55.2
click at [888, 181] on tr "158 ZEUS138 DPS Copy Link Code BCA ANISAH5575 DPS [PERSON_NAME] mutasi_20251001…" at bounding box center [536, 203] width 1047 height 67
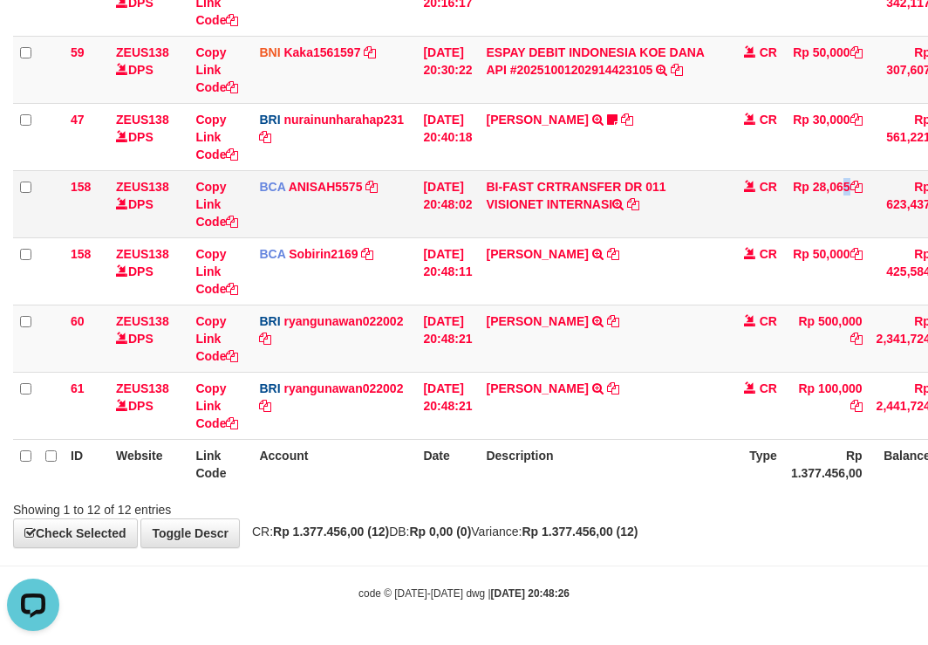
click at [723, 213] on td "BI-FAST CRTRANSFER DR 011 VISIONET INTERNASI" at bounding box center [601, 203] width 244 height 67
click at [840, 184] on td "Rp 28,065" at bounding box center [826, 203] width 85 height 67
copy td "28,065"
drag, startPoint x: 468, startPoint y: 447, endPoint x: 479, endPoint y: 446, distance: 11.4
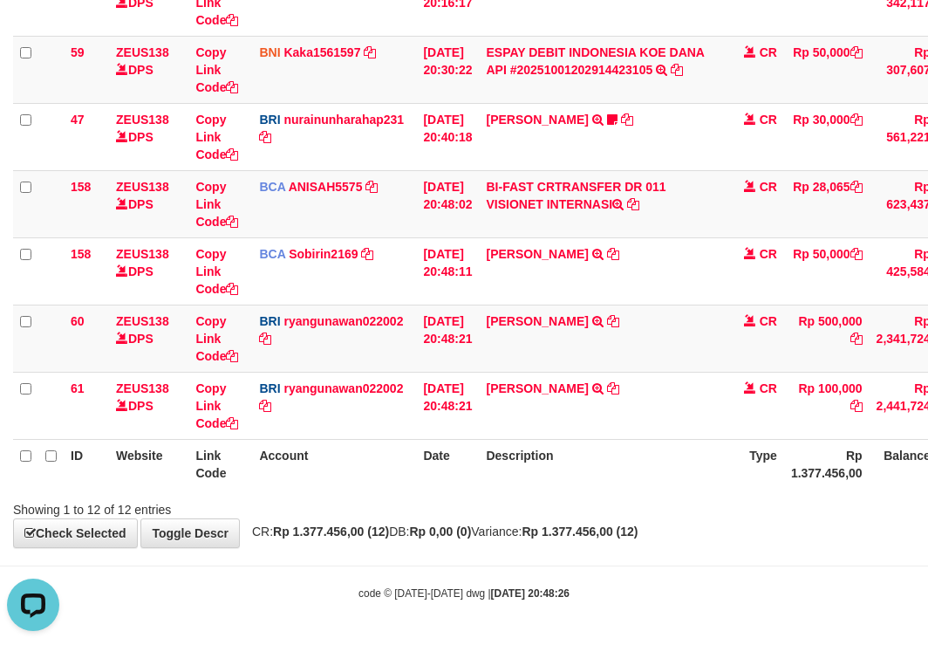
click at [469, 447] on th "Date" at bounding box center [447, 464] width 63 height 50
drag, startPoint x: 483, startPoint y: 448, endPoint x: 509, endPoint y: 440, distance: 27.6
click at [479, 449] on th "Date" at bounding box center [447, 464] width 63 height 50
drag, startPoint x: 512, startPoint y: 438, endPoint x: 933, endPoint y: 333, distance: 433.3
click at [630, 408] on td "MAKMUR TARIGAN TRANSFER NBMB MAKMUR TARIGAN TO [PERSON_NAME]" at bounding box center [601, 405] width 244 height 67
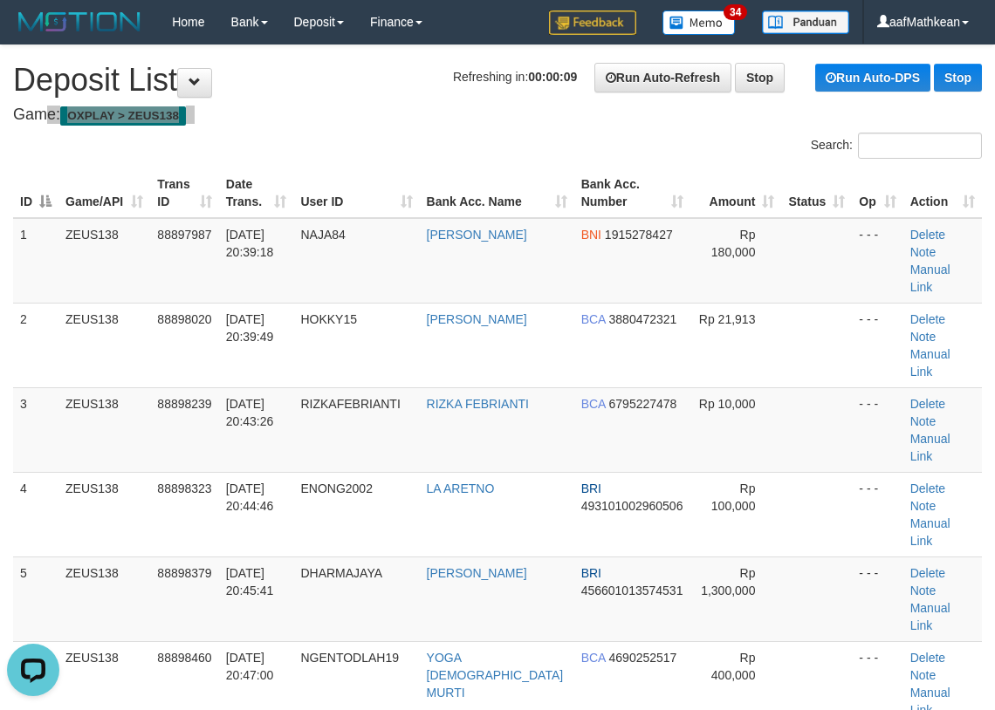
drag, startPoint x: 417, startPoint y: 138, endPoint x: 357, endPoint y: 161, distance: 64.3
click at [391, 158] on div "Search:" at bounding box center [497, 148] width 995 height 31
click at [358, 181] on div "ID Game/API Trans ID Date Trans. User ID Bank Acc. Name Bank Acc. Number Amount…" at bounding box center [497, 683] width 995 height 1041
click at [360, 187] on th "User ID" at bounding box center [356, 193] width 126 height 50
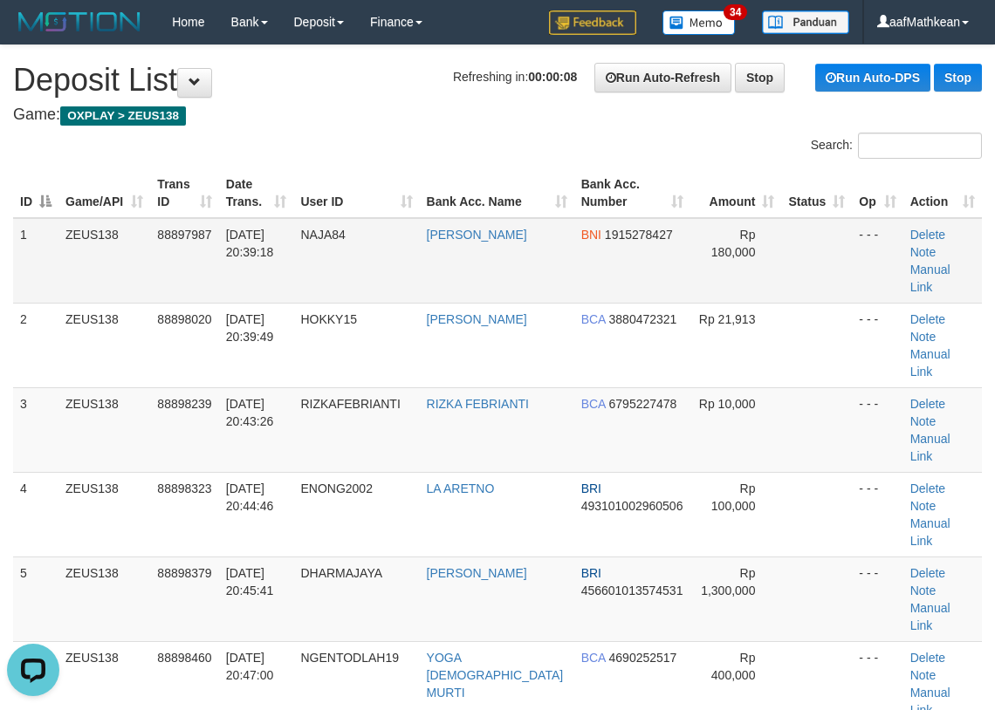
click at [397, 265] on td "NAJA84" at bounding box center [356, 260] width 126 height 85
click at [413, 263] on td "NAJA84" at bounding box center [356, 260] width 126 height 85
drag, startPoint x: 527, startPoint y: 149, endPoint x: 498, endPoint y: 175, distance: 38.9
click at [519, 154] on div "Search:" at bounding box center [497, 148] width 995 height 31
drag, startPoint x: 498, startPoint y: 175, endPoint x: 474, endPoint y: 185, distance: 26.2
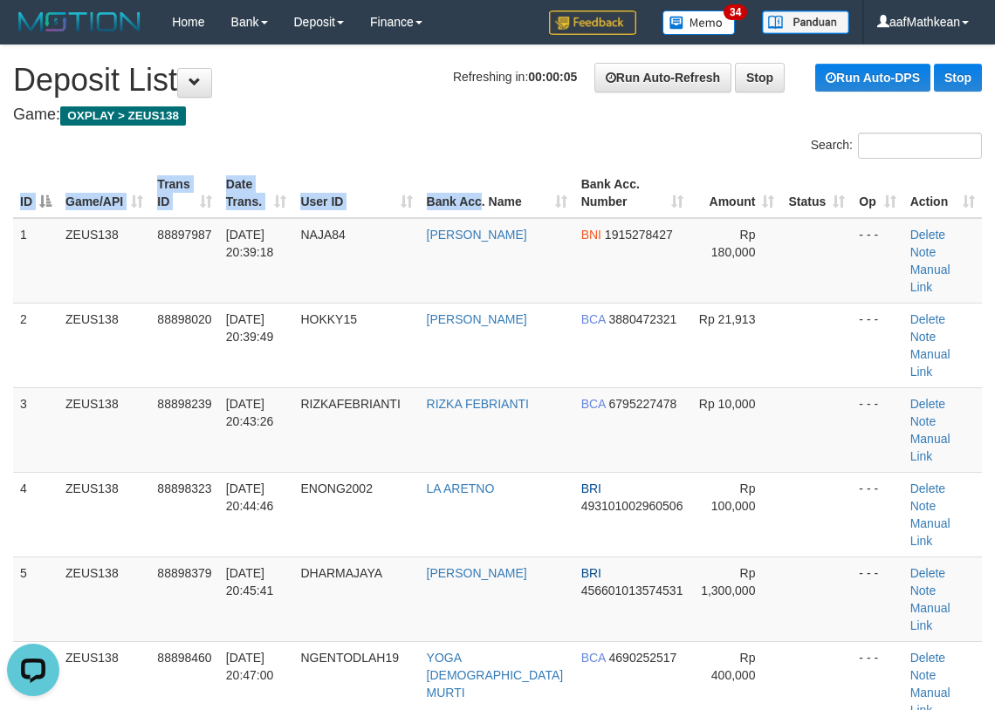
click at [496, 175] on div "ID Game/API Trans ID Date Trans. User ID Bank Acc. Name Bank Acc. Number Amount…" at bounding box center [497, 683] width 995 height 1041
drag, startPoint x: 474, startPoint y: 185, endPoint x: 435, endPoint y: 182, distance: 38.5
click at [471, 185] on th "Bank Acc. Name" at bounding box center [497, 193] width 154 height 50
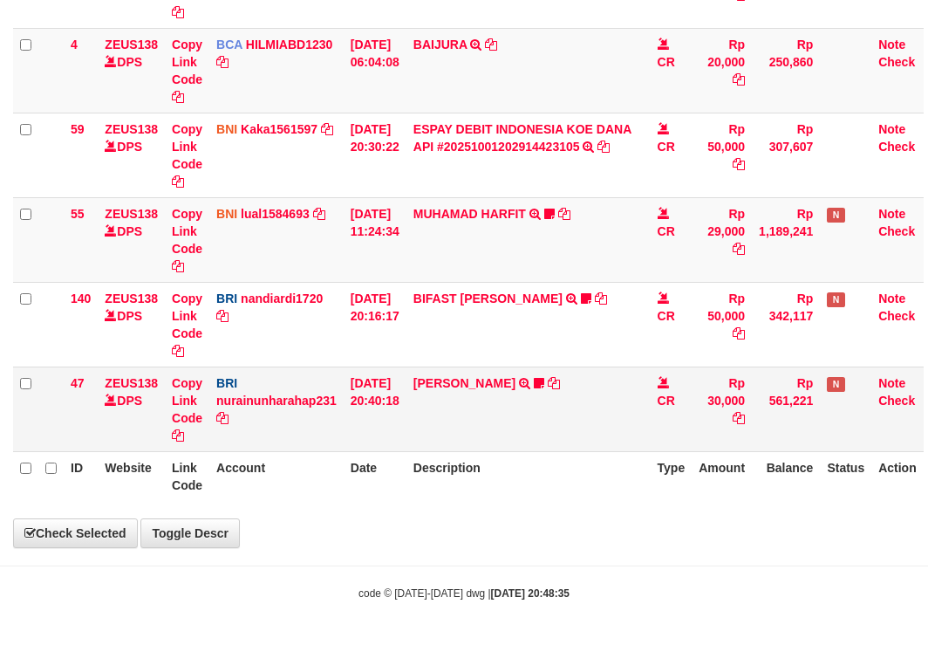
click at [574, 449] on td "[PERSON_NAME] TRANSFER NBMB [PERSON_NAME] TO NURAINUN HARAHAP KENNONG09" at bounding box center [529, 408] width 244 height 85
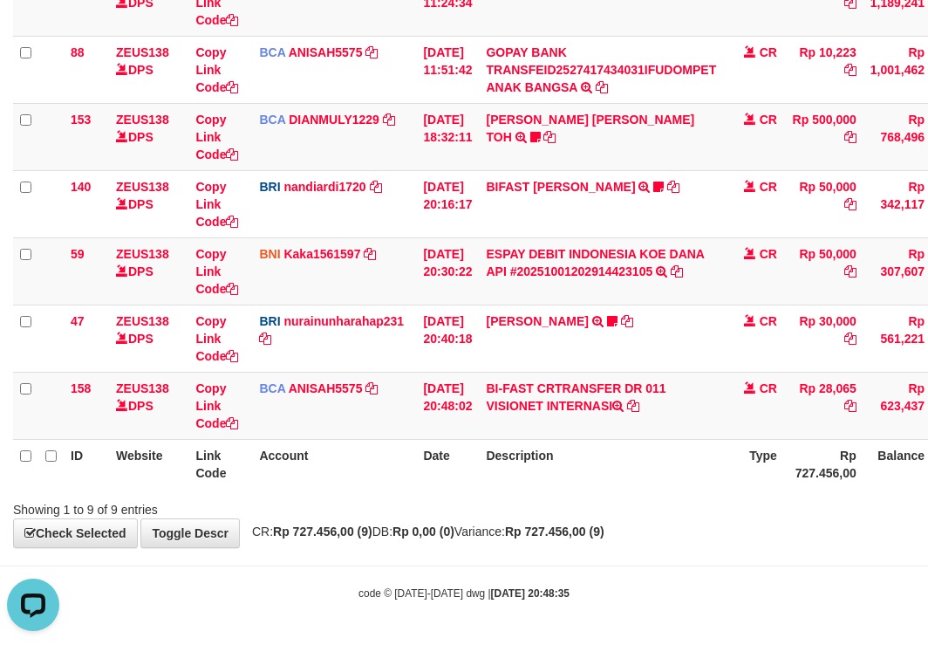
click at [597, 479] on th "Description" at bounding box center [601, 464] width 244 height 50
click at [694, 494] on div "Showing 1 to 9 of 9 entries" at bounding box center [464, 506] width 928 height 24
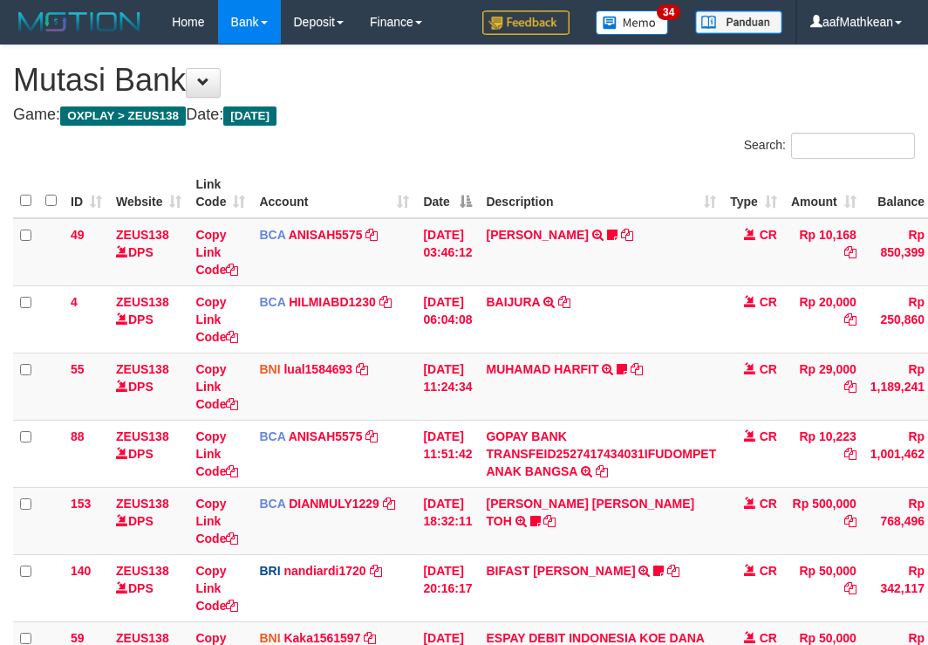
scroll to position [384, 0]
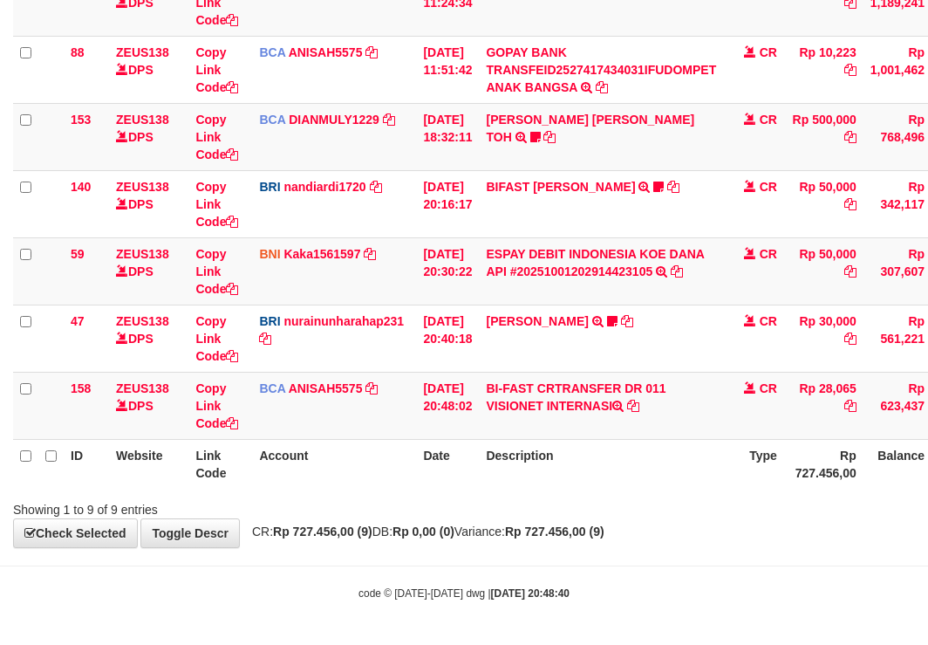
click at [581, 445] on th "Description" at bounding box center [601, 464] width 244 height 50
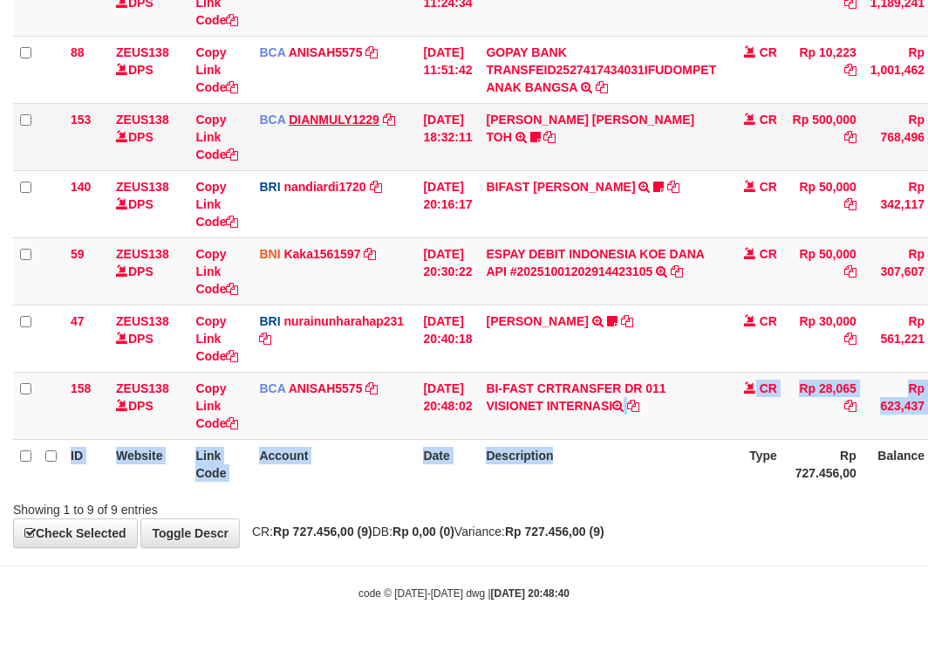
drag, startPoint x: 574, startPoint y: 427, endPoint x: 362, endPoint y: 122, distance: 371.0
click at [550, 384] on table "ID Website Link Code Account Date Description Type Amount Balance Status Action…" at bounding box center [533, 137] width 1041 height 704
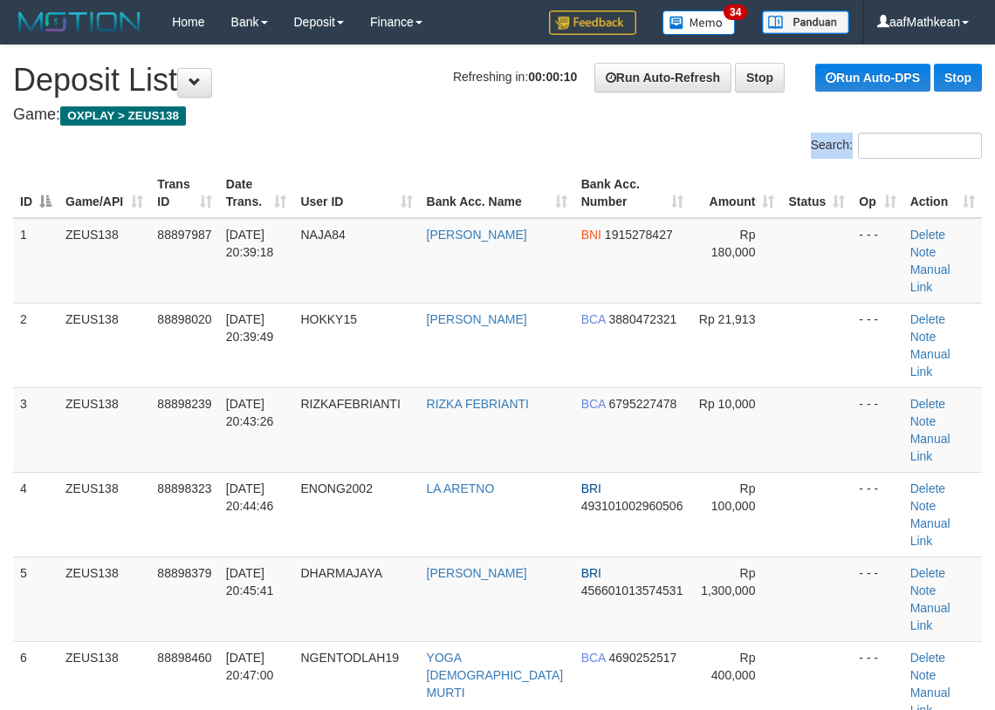
click at [543, 191] on div "ID Game/API Trans ID Date Trans. User ID Bank Acc. Name Bank Acc. Number Amount…" at bounding box center [497, 683] width 995 height 1041
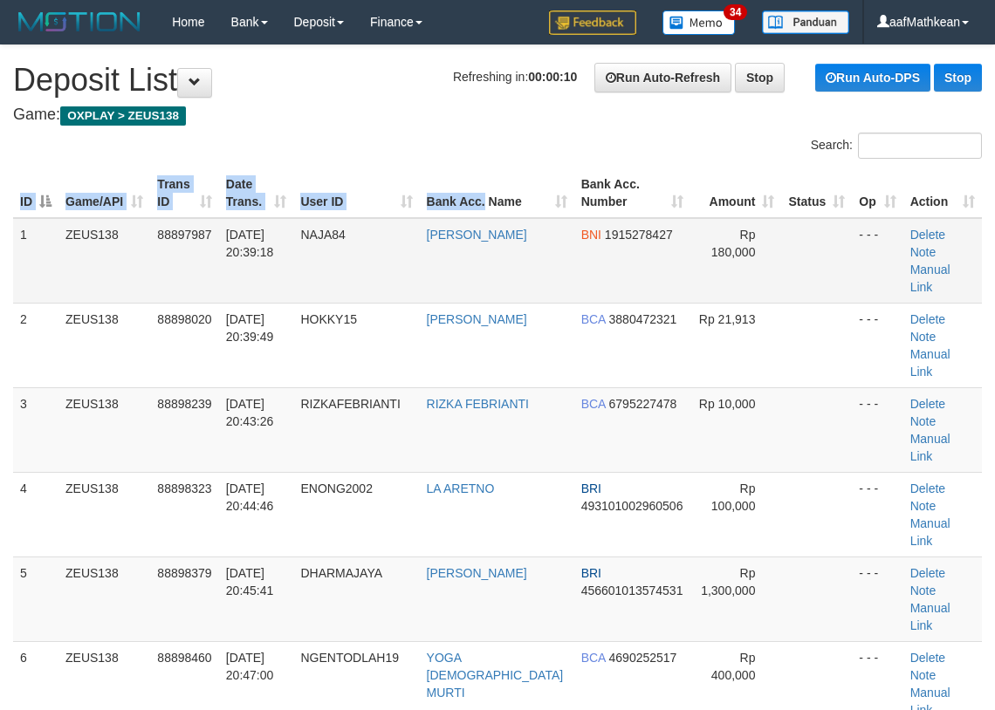
click at [574, 241] on td "BNI 1915278427" at bounding box center [632, 260] width 117 height 85
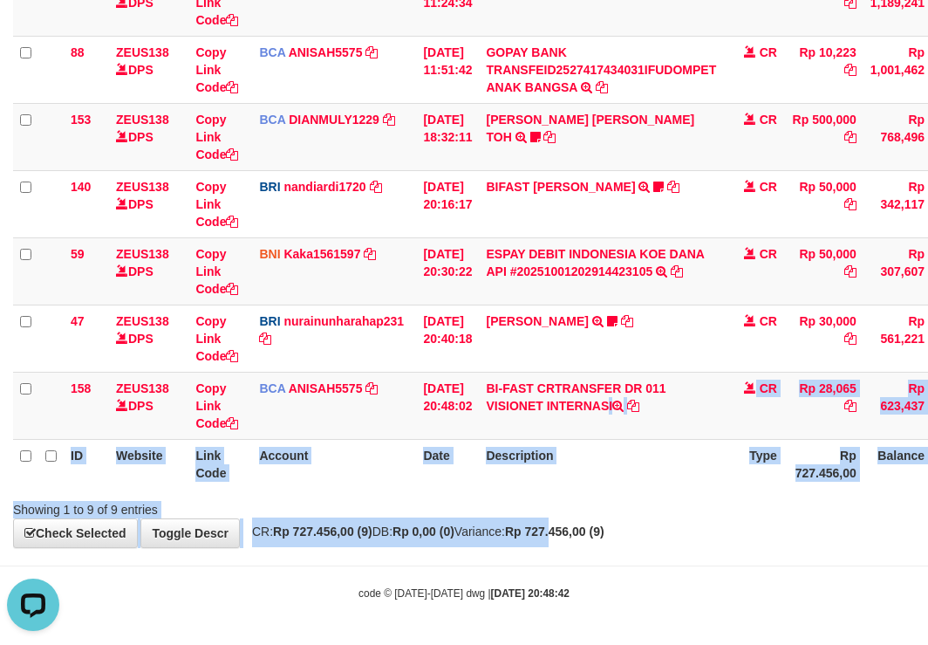
drag, startPoint x: 598, startPoint y: 528, endPoint x: 930, endPoint y: 452, distance: 340.9
click at [619, 553] on body "Toggle navigation Home Bank Account List Load By Website Group [OXPLAY] ZEUS138…" at bounding box center [464, 130] width 928 height 1029
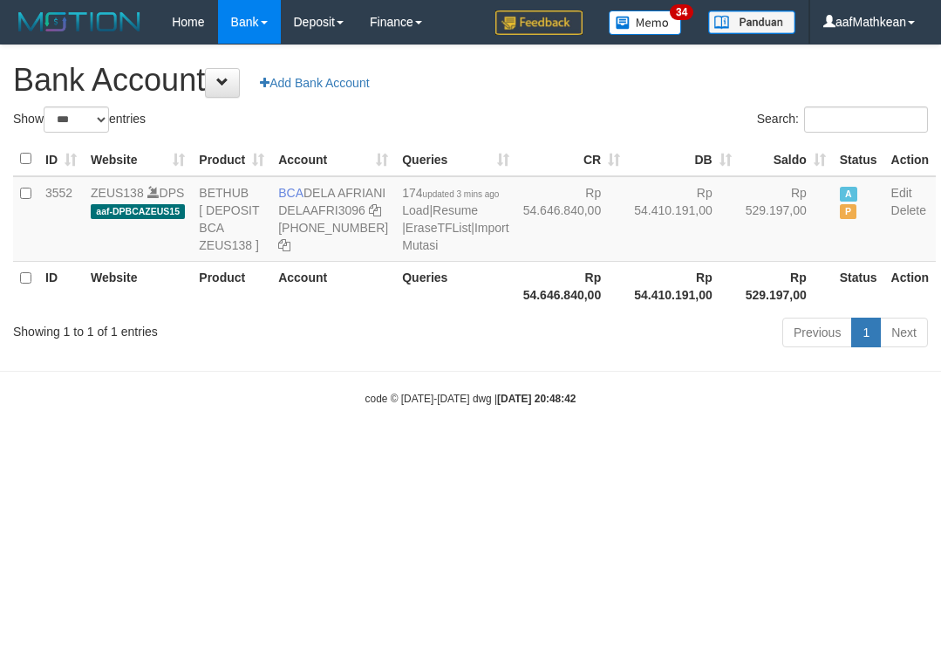
select select "***"
drag, startPoint x: 311, startPoint y: 186, endPoint x: 336, endPoint y: 210, distance: 34.5
click at [336, 210] on td "BCA DELA AFRIANI DELAAFRI3096 869-245-8639" at bounding box center [333, 218] width 124 height 85
copy td "ELA AFRIANI"
drag, startPoint x: 547, startPoint y: 315, endPoint x: 475, endPoint y: 235, distance: 107.5
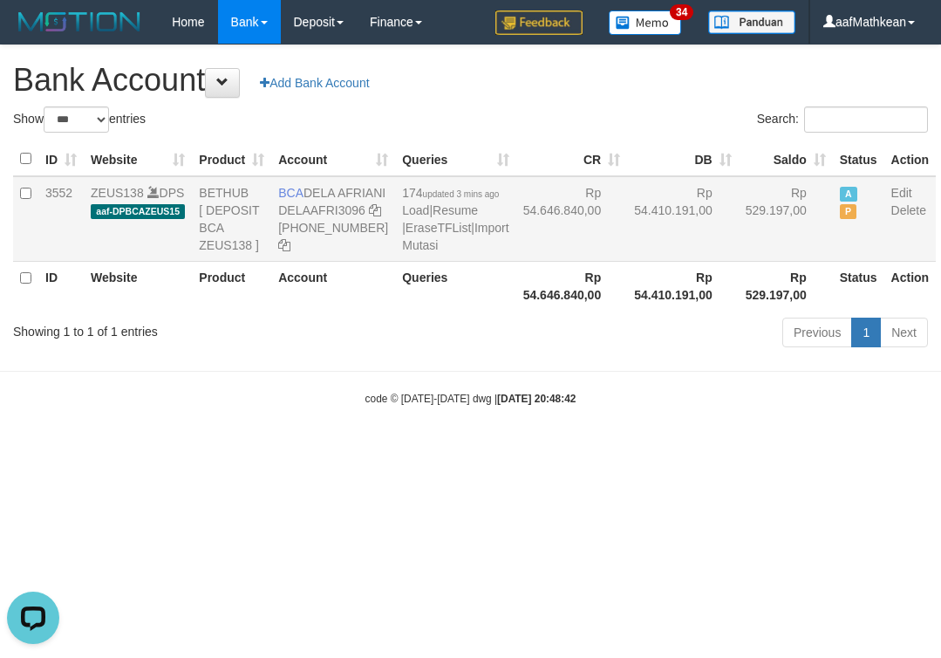
click at [499, 255] on table "ID Website Product Account Queries CR DB Saldo Status Action 3552 ZEUS138 DPS a…" at bounding box center [474, 226] width 923 height 168
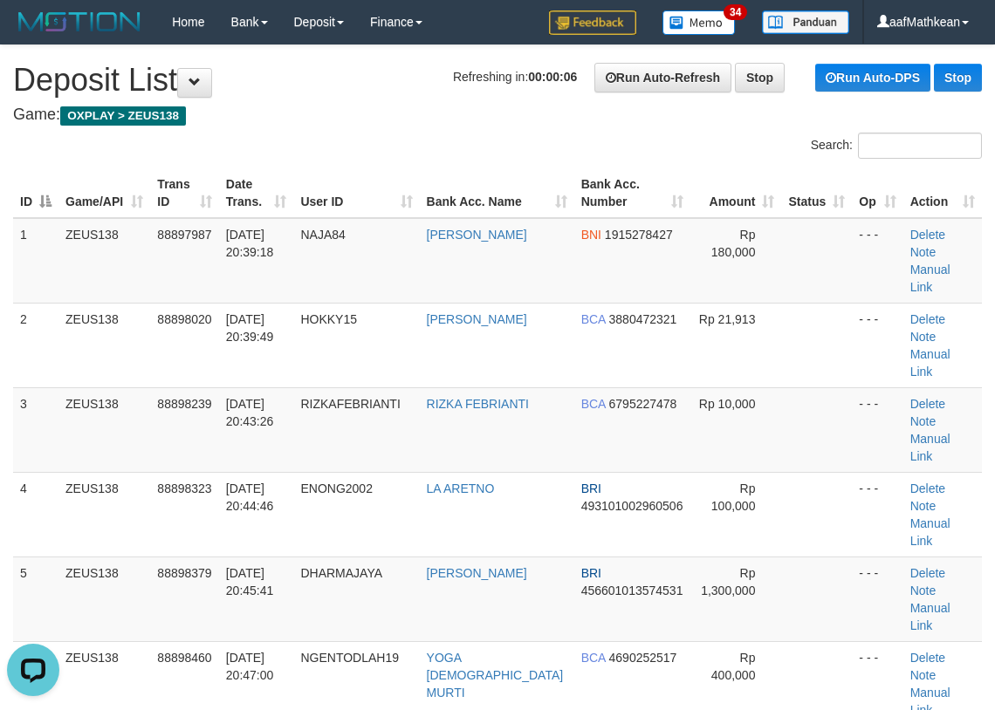
click at [583, 169] on div "Search: ID Game/API Trans ID Date Trans. User ID Bank Acc. Name Bank Acc. Numbe…" at bounding box center [497, 681] width 968 height 1096
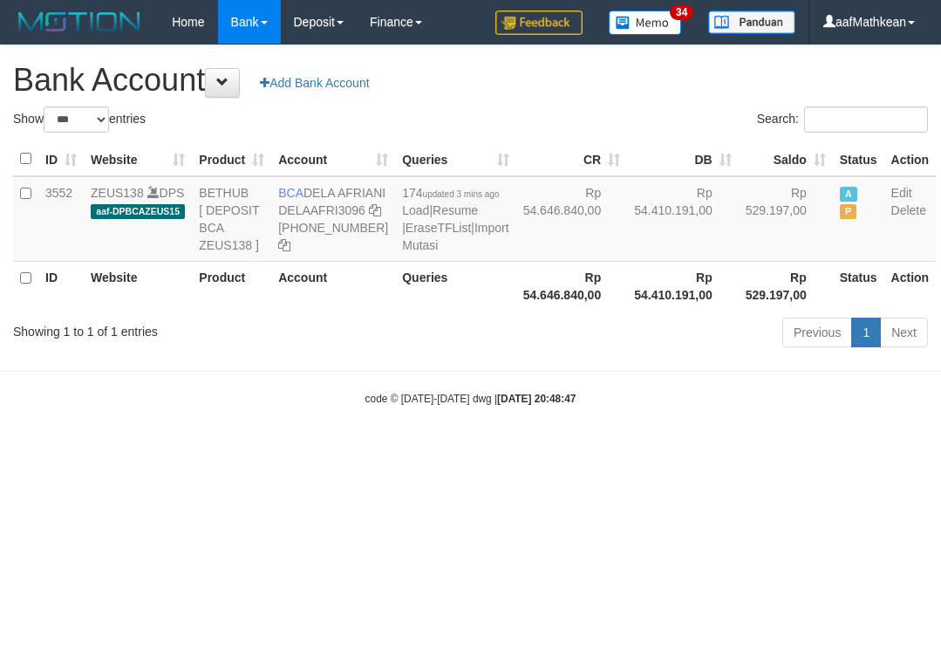
select select "***"
click at [516, 262] on td "Rp 54.646.840,00" at bounding box center [572, 218] width 112 height 85
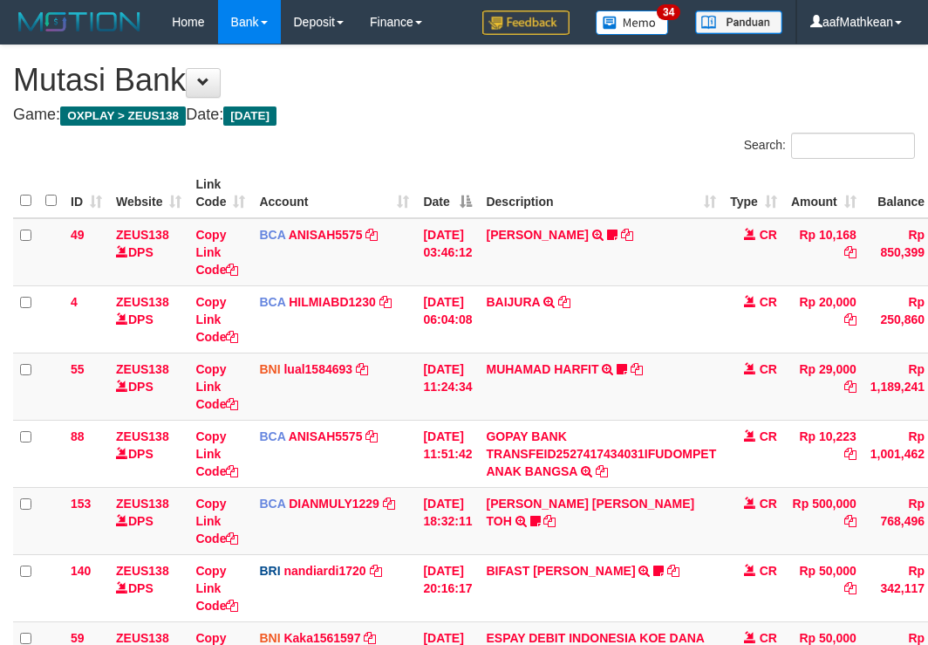
scroll to position [384, 0]
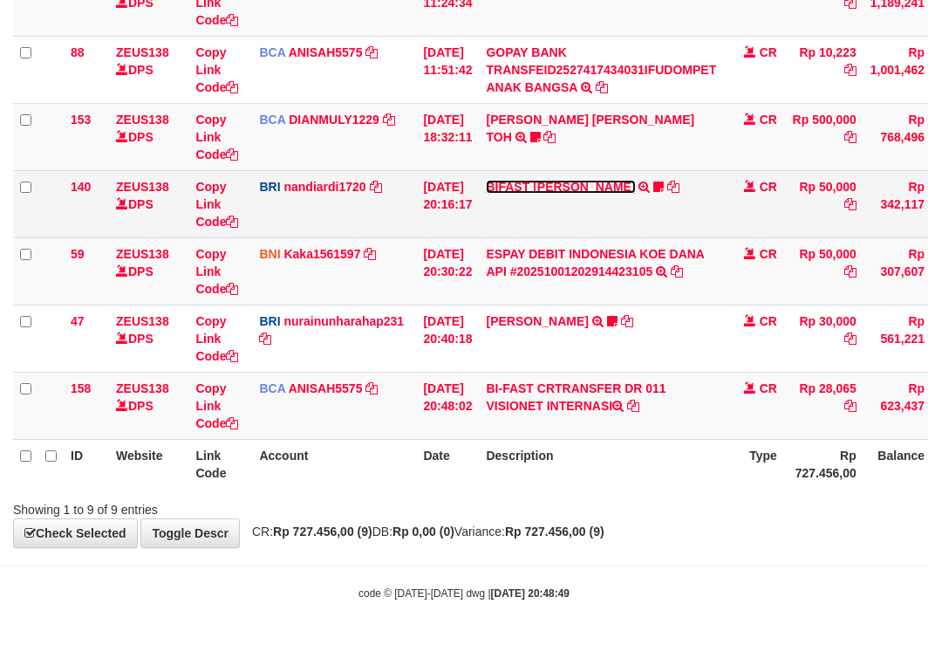
click at [523, 187] on link "BIFAST [PERSON_NAME]" at bounding box center [560, 187] width 149 height 14
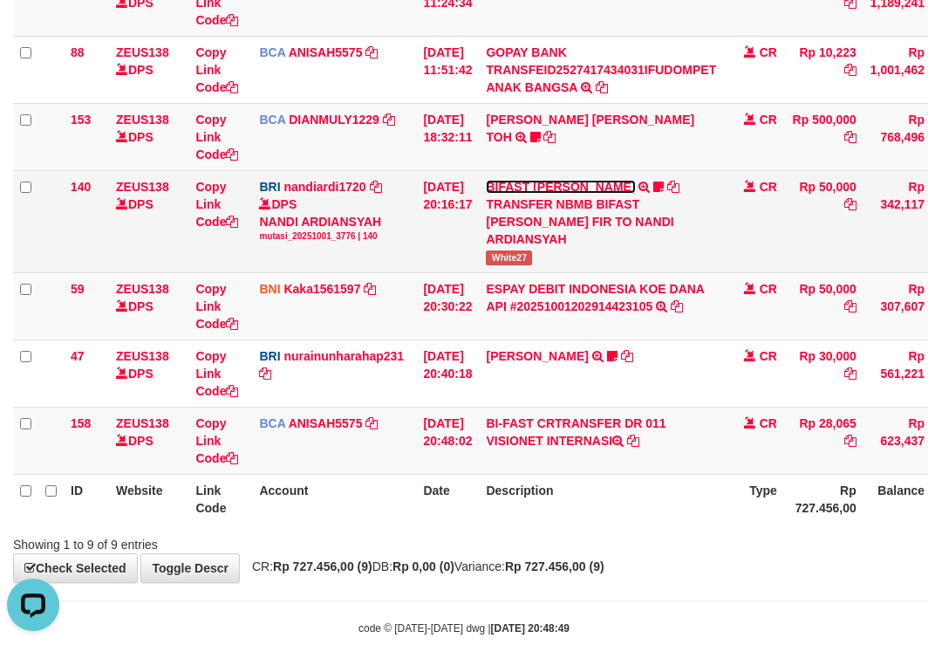
scroll to position [0, 0]
copy span "White2"
drag, startPoint x: 494, startPoint y: 264, endPoint x: 569, endPoint y: 266, distance: 75.0
click at [537, 268] on td "BIFAST MUHAMMAD FIR TRANSFER NBMB BIFAST MUHAMMAD FIR TO NANDI ARDIANSYAH White…" at bounding box center [601, 221] width 244 height 102
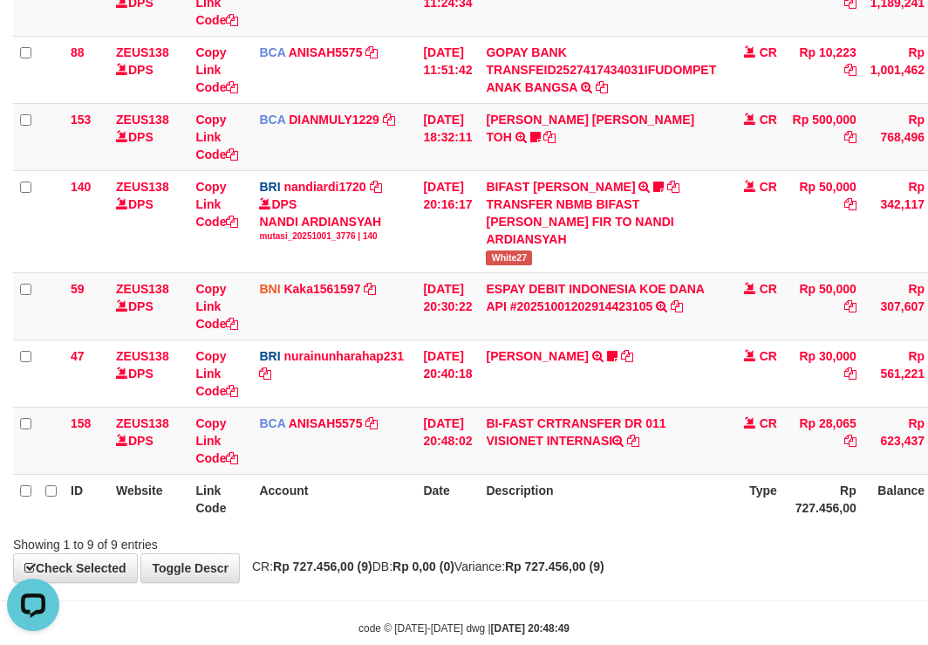
drag, startPoint x: 639, startPoint y: 502, endPoint x: 631, endPoint y: 513, distance: 13.8
click at [634, 510] on th "Description" at bounding box center [601, 499] width 244 height 50
drag, startPoint x: 631, startPoint y: 513, endPoint x: 621, endPoint y: 531, distance: 20.7
click at [620, 536] on div "Search: ID Website Link Code Account Date Description Type Amount Balance Statu…" at bounding box center [464, 151] width 902 height 804
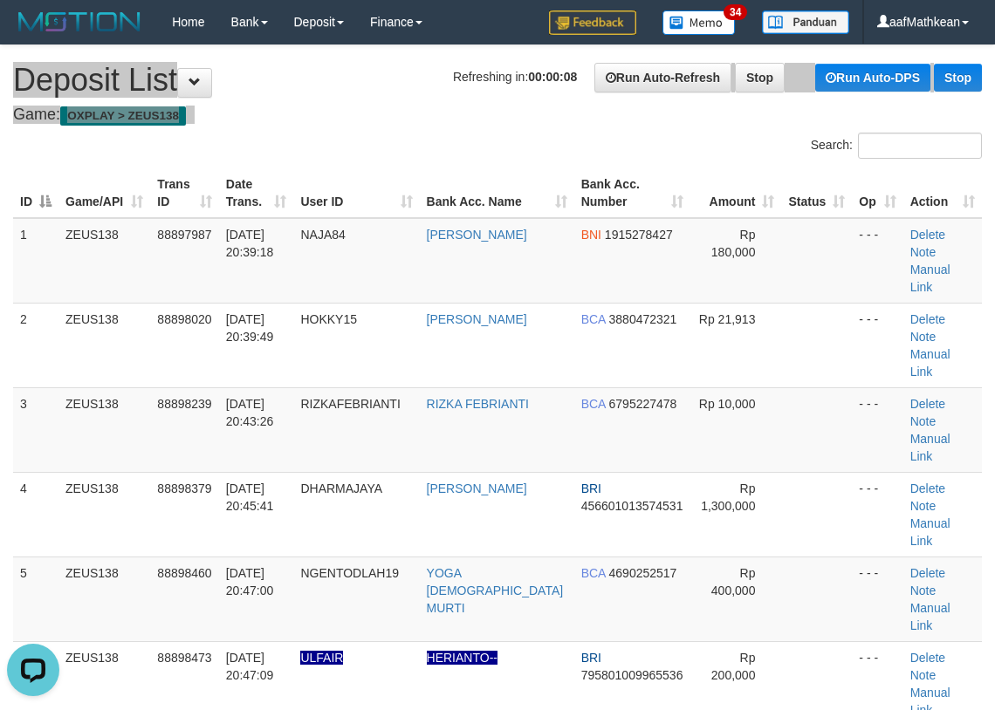
drag, startPoint x: 465, startPoint y: 100, endPoint x: 560, endPoint y: 162, distance: 113.5
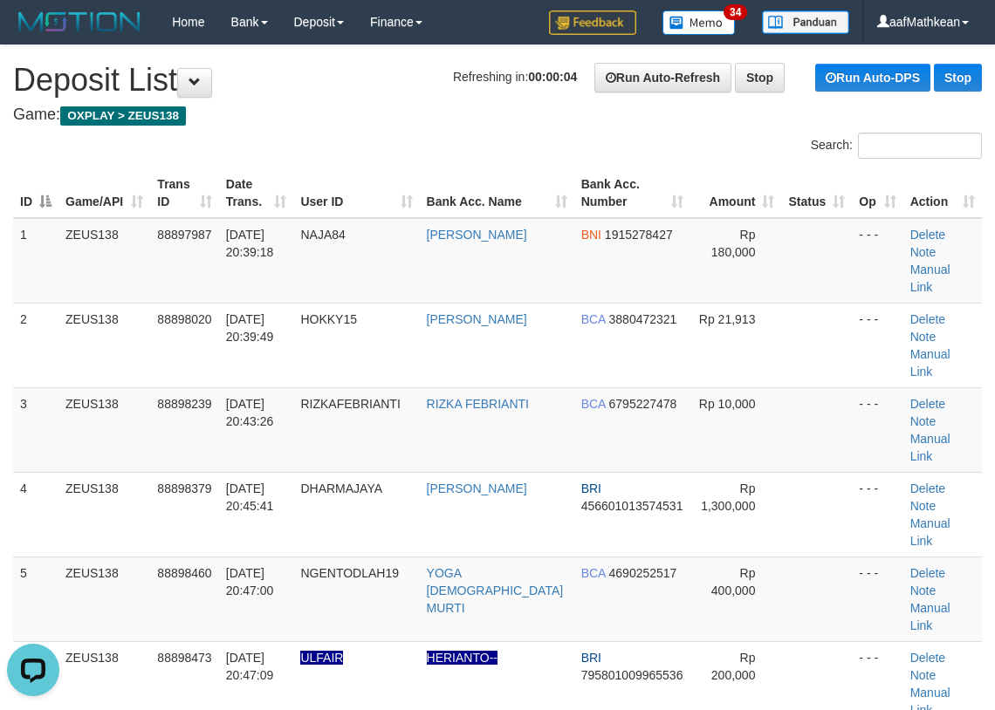
click at [345, 184] on tr "ID Game/API Trans ID Date Trans. User ID Bank Acc. Name Bank Acc. Number Amount…" at bounding box center [497, 193] width 968 height 50
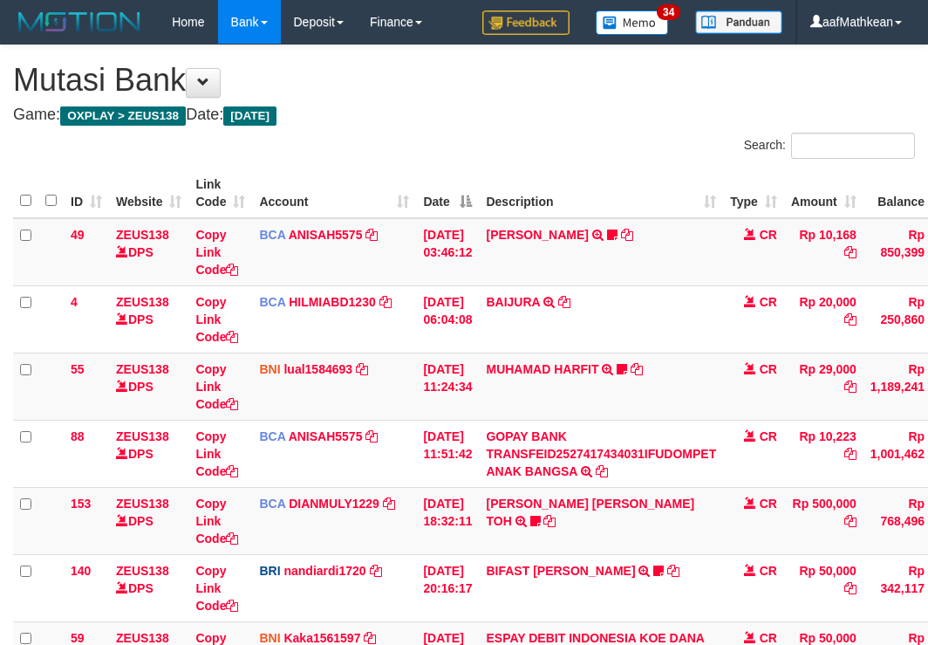
scroll to position [274, 0]
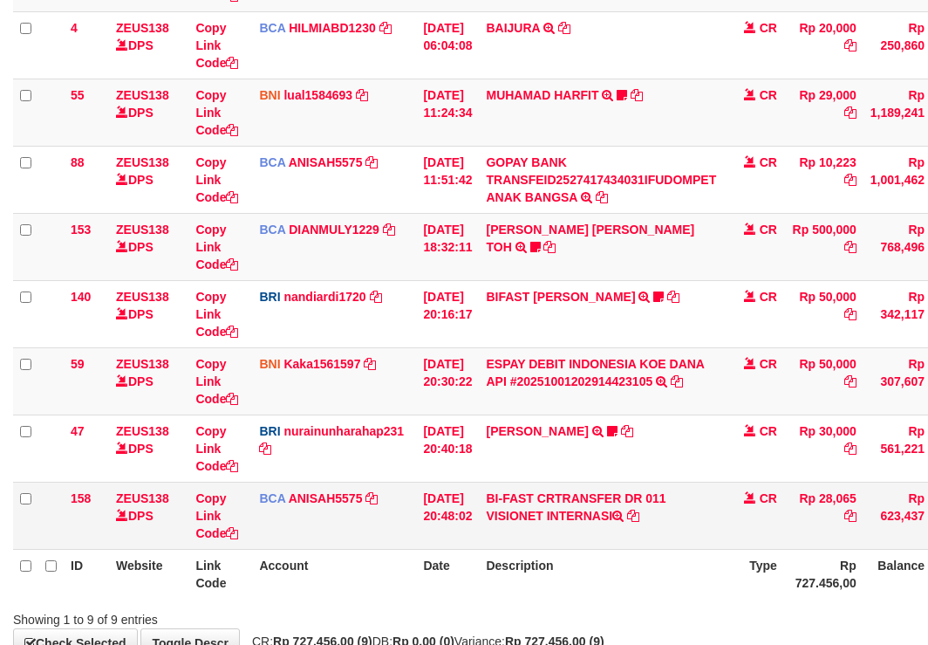
click at [633, 541] on td "BI-FAST CRTRANSFER DR 011 VISIONET INTERNASI" at bounding box center [601, 515] width 244 height 67
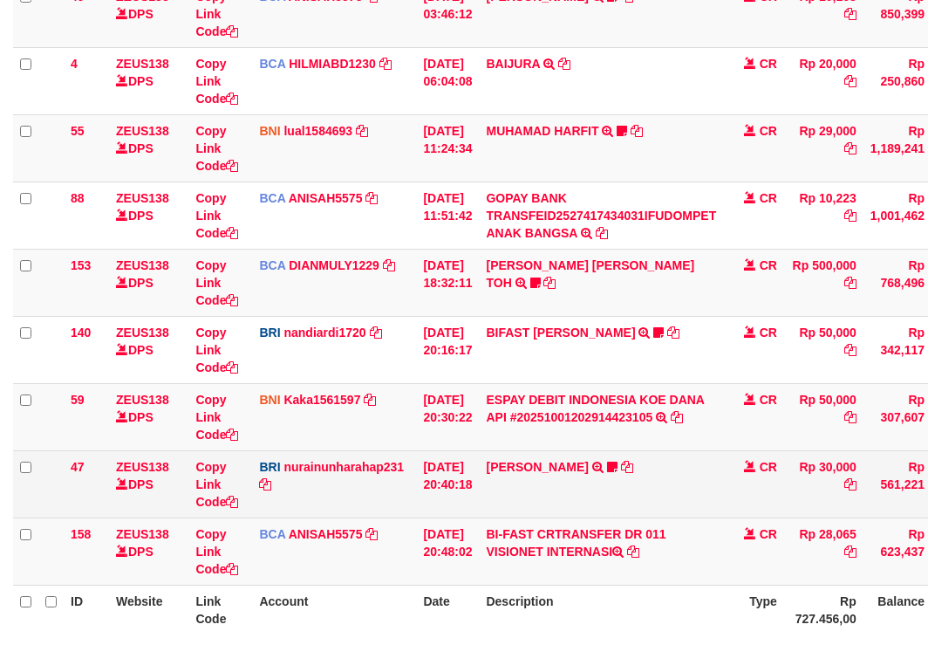
click at [667, 489] on td "[PERSON_NAME] TRANSFER NBMB [PERSON_NAME] TO NURAINUN HARAHAP KENNONG09" at bounding box center [601, 483] width 244 height 67
drag, startPoint x: 665, startPoint y: 499, endPoint x: 659, endPoint y: 512, distance: 14.4
click at [660, 512] on td "RISAL WAHYUDI TRANSFER NBMB RISAL WAHYUDI TO NURAINUN HARAHAP KENNONG09" at bounding box center [601, 483] width 244 height 67
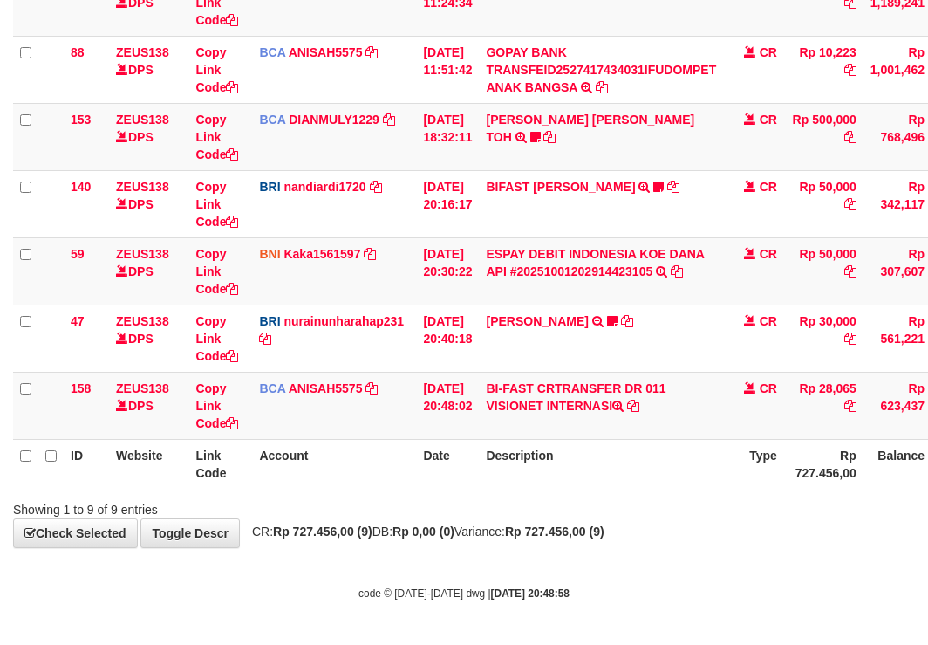
scroll to position [384, 0]
drag, startPoint x: 640, startPoint y: 485, endPoint x: 636, endPoint y: 402, distance: 83.0
click at [641, 478] on th "Description" at bounding box center [601, 464] width 244 height 50
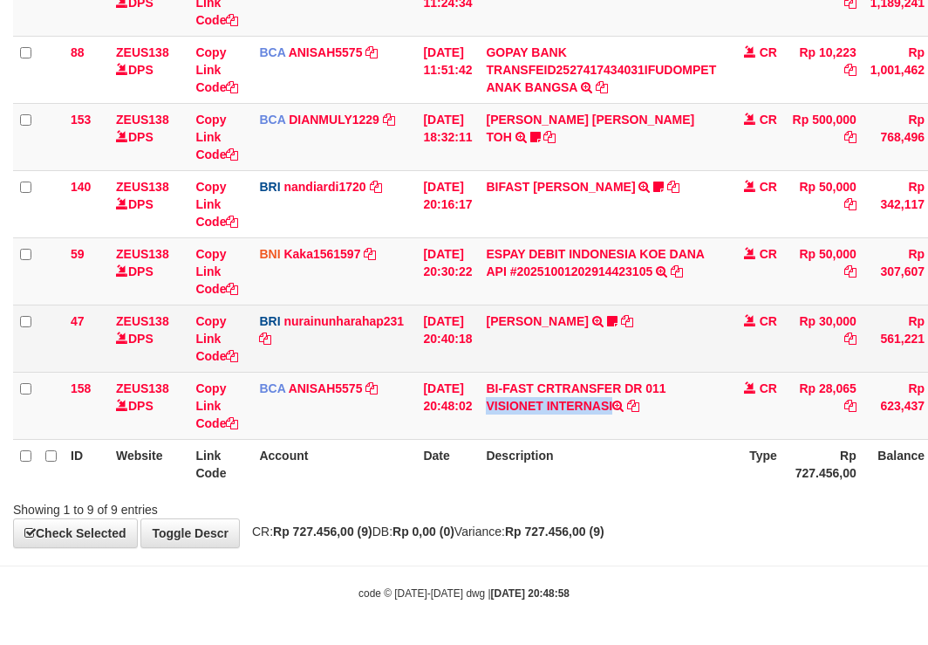
click at [641, 380] on td "BI-FAST CRTRANSFER DR 011 VISIONET INTERNASI" at bounding box center [601, 405] width 244 height 67
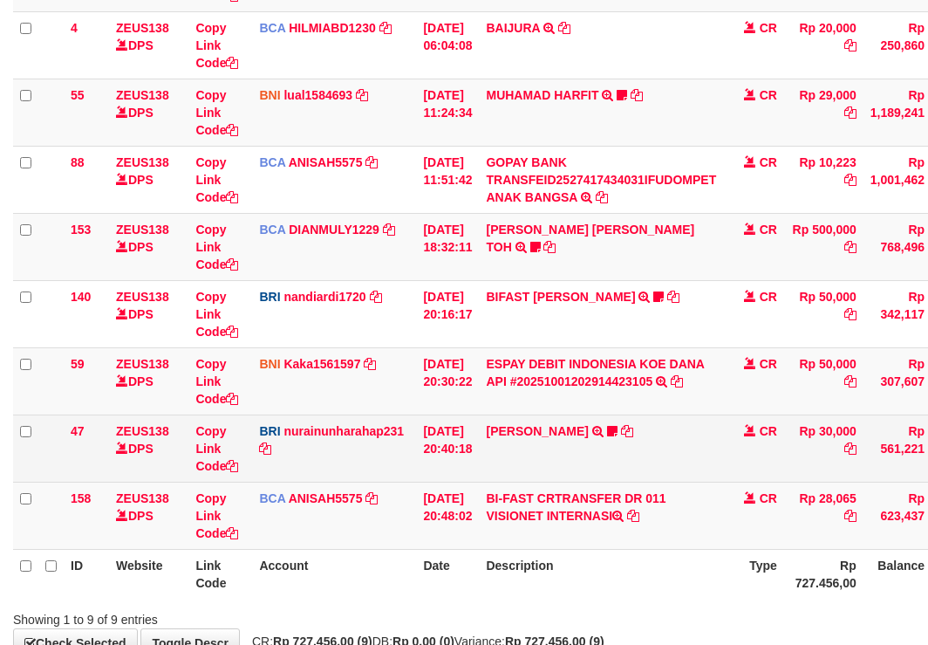
drag, startPoint x: 0, startPoint y: 0, endPoint x: 711, endPoint y: 426, distance: 828.7
click at [710, 419] on tbody "49 ZEUS138 DPS Copy Link Code BCA ANISAH5575 DPS ANISAH mutasi_20251001_3827 | …" at bounding box center [533, 246] width 1041 height 605
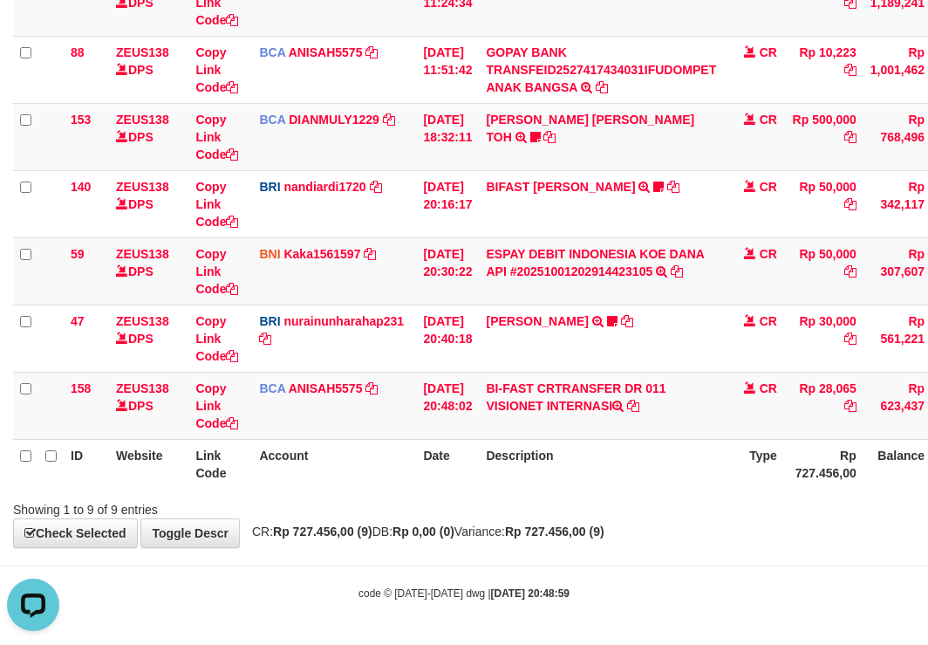
drag, startPoint x: 694, startPoint y: 449, endPoint x: 694, endPoint y: 470, distance: 20.9
click at [694, 470] on th "Description" at bounding box center [601, 464] width 244 height 50
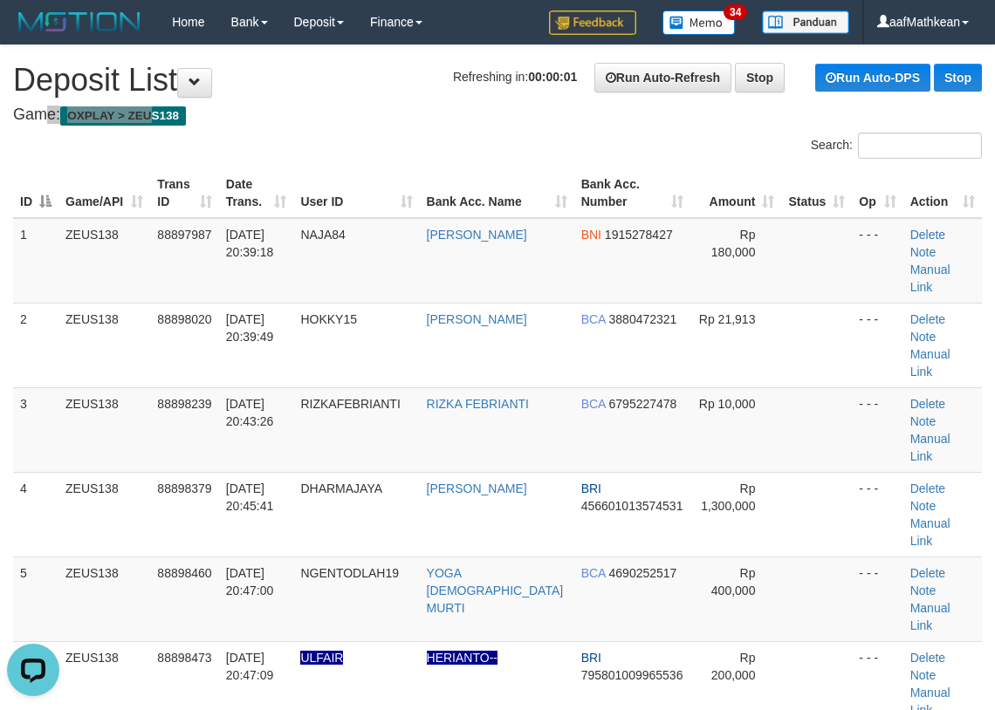
drag, startPoint x: 344, startPoint y: 93, endPoint x: 307, endPoint y: 105, distance: 38.4
click at [381, 149] on div "Search:" at bounding box center [497, 148] width 995 height 31
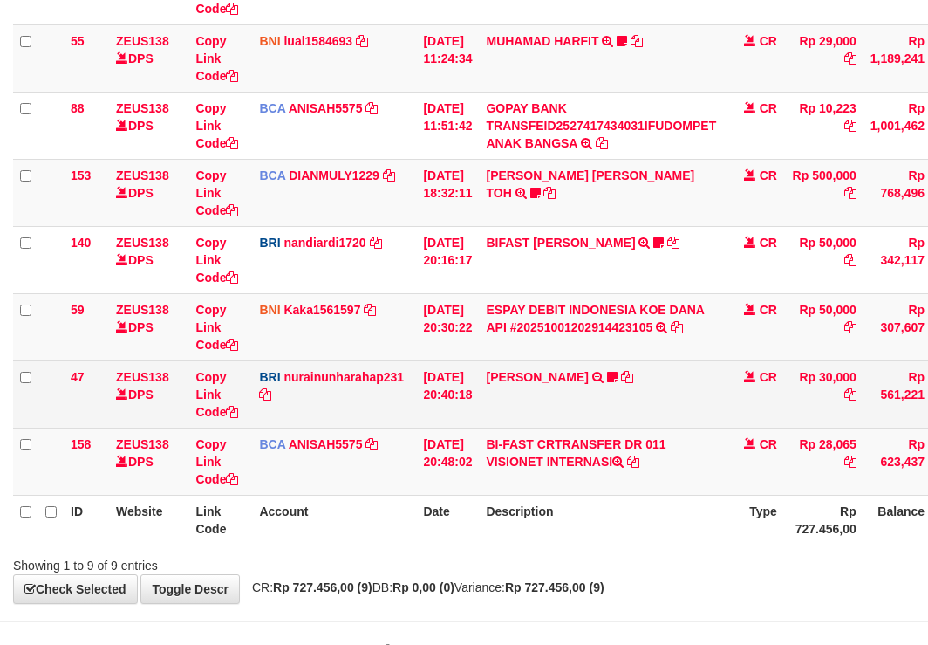
scroll to position [384, 0]
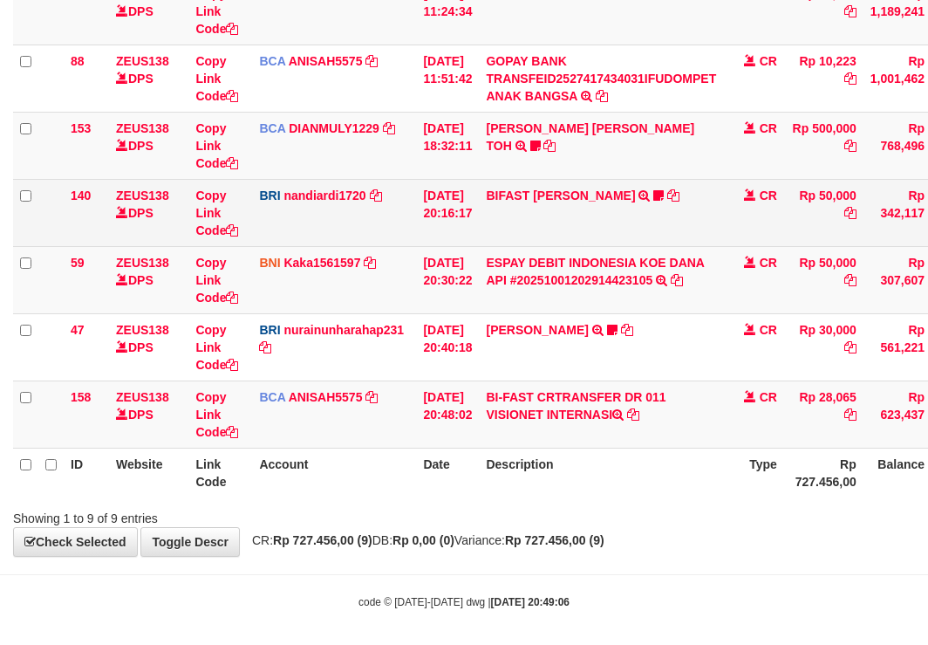
scroll to position [384, 0]
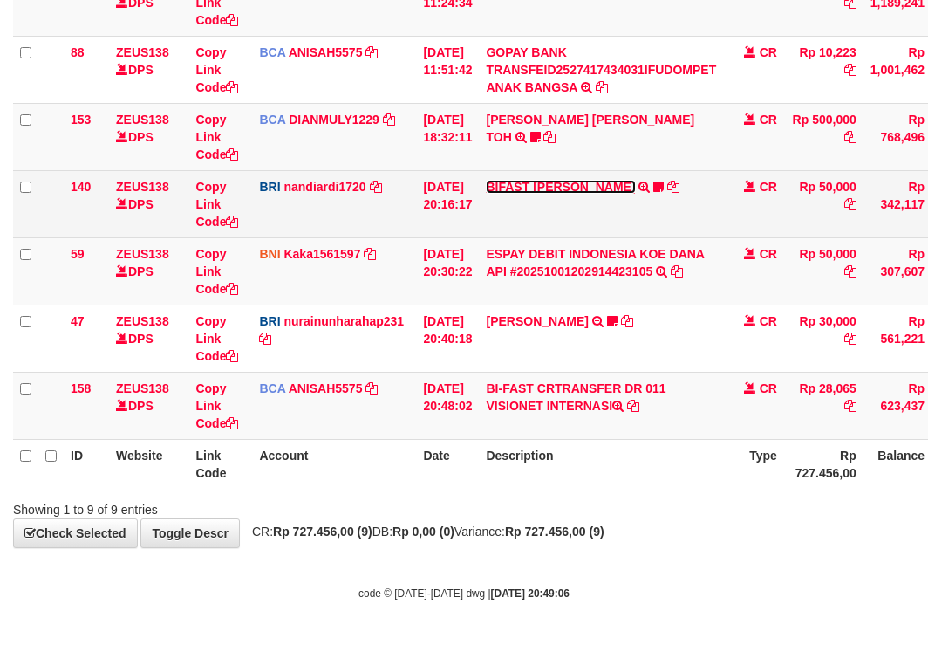
click at [538, 188] on link "BIFAST [PERSON_NAME]" at bounding box center [560, 187] width 149 height 14
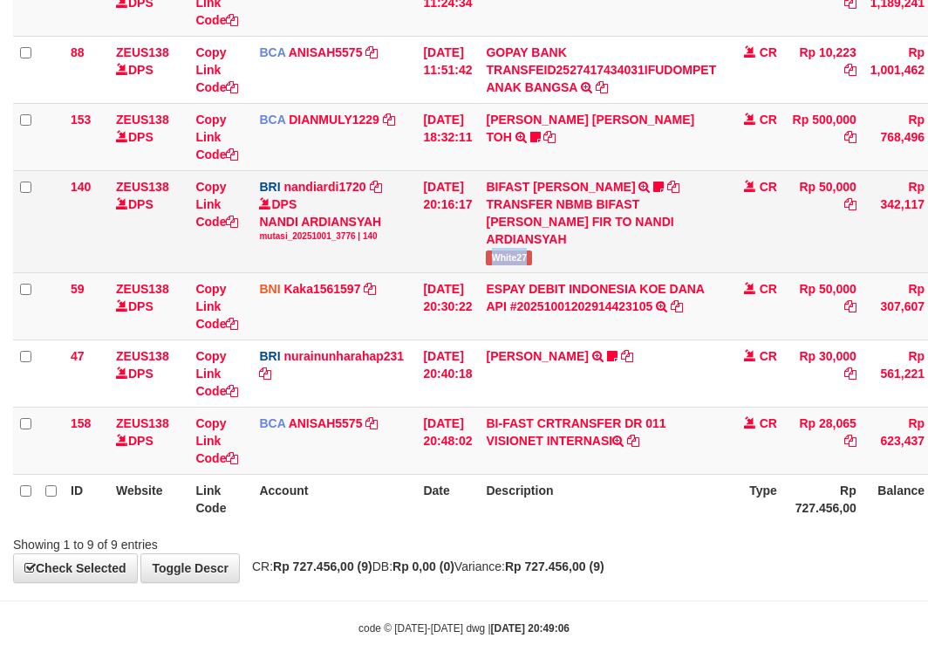
drag, startPoint x: 507, startPoint y: 259, endPoint x: 565, endPoint y: 262, distance: 58.5
click at [565, 262] on td "BIFAST MUHAMMAD FIR TRANSFER NBMB BIFAST MUHAMMAD FIR TO NANDI ARDIANSYAH White…" at bounding box center [601, 221] width 244 height 102
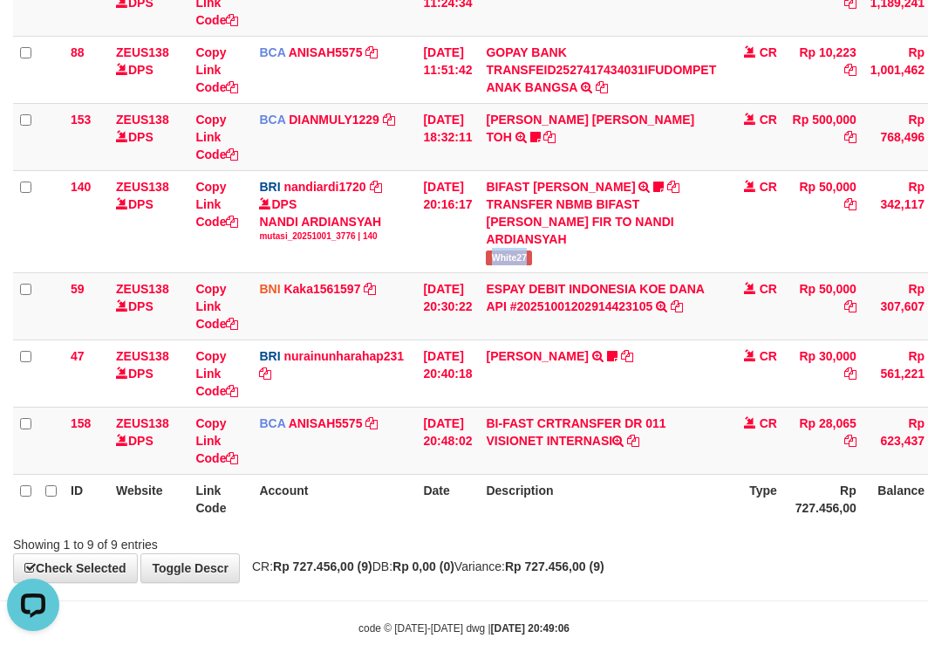
scroll to position [0, 0]
click at [572, 498] on th "Description" at bounding box center [601, 499] width 244 height 50
click at [574, 498] on th "Description" at bounding box center [601, 499] width 244 height 50
drag, startPoint x: 572, startPoint y: 489, endPoint x: 938, endPoint y: 464, distance: 366.3
click at [664, 485] on th "Description" at bounding box center [601, 499] width 244 height 50
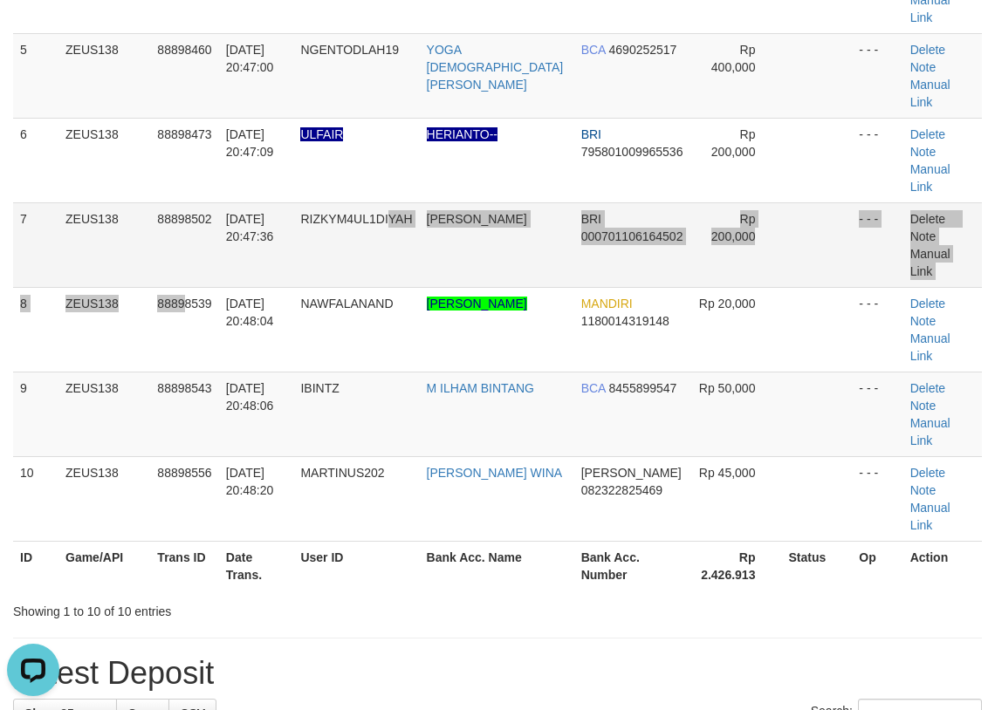
drag, startPoint x: 400, startPoint y: 152, endPoint x: 354, endPoint y: 153, distance: 46.2
click at [357, 153] on tbody "1 ZEUS138 88897987 01/10/2025 20:39:18 NAJA84 NAJAMUDDIN BNI 1915278427 Rp 180,…" at bounding box center [497, 118] width 968 height 847
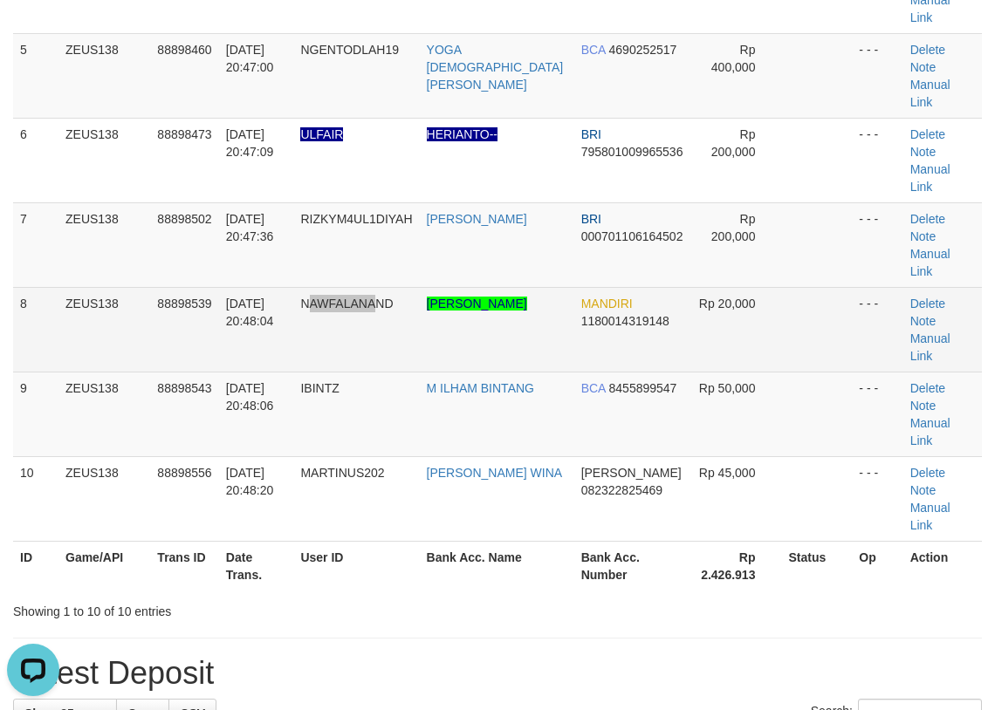
drag, startPoint x: 320, startPoint y: 193, endPoint x: 398, endPoint y: 177, distance: 79.2
click at [398, 287] on td "NAWFALANAND" at bounding box center [356, 329] width 126 height 85
drag, startPoint x: 393, startPoint y: 175, endPoint x: 374, endPoint y: 224, distance: 52.2
click at [391, 297] on span "NAWFALANAND" at bounding box center [346, 304] width 92 height 14
drag, startPoint x: 374, startPoint y: 224, endPoint x: 345, endPoint y: 238, distance: 32.0
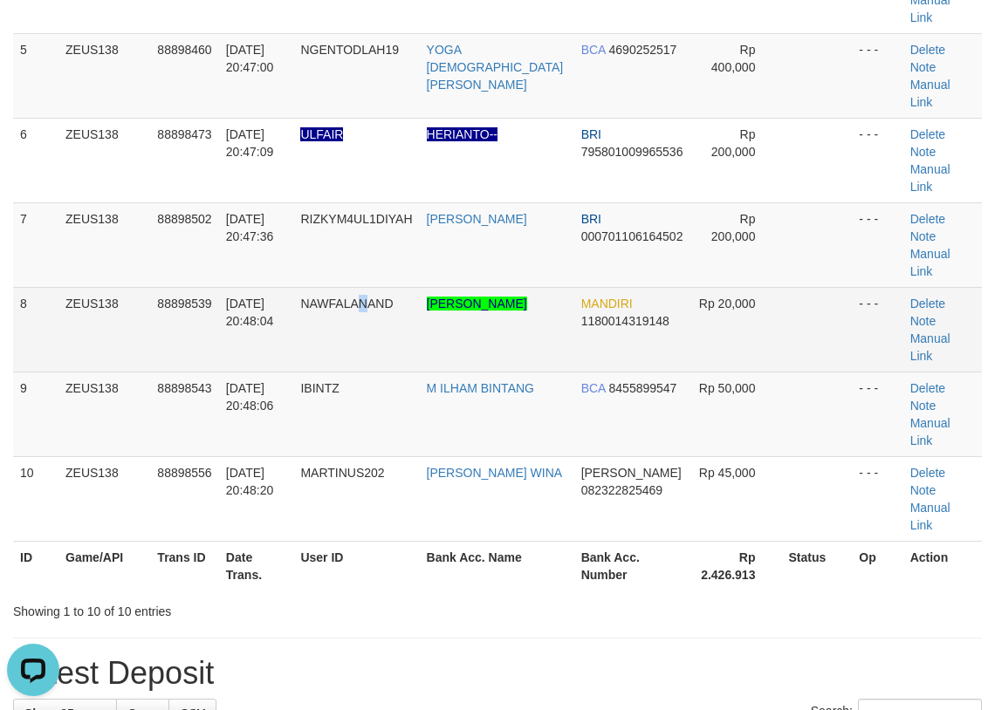
click at [374, 287] on td "NAWFALANAND" at bounding box center [356, 329] width 126 height 85
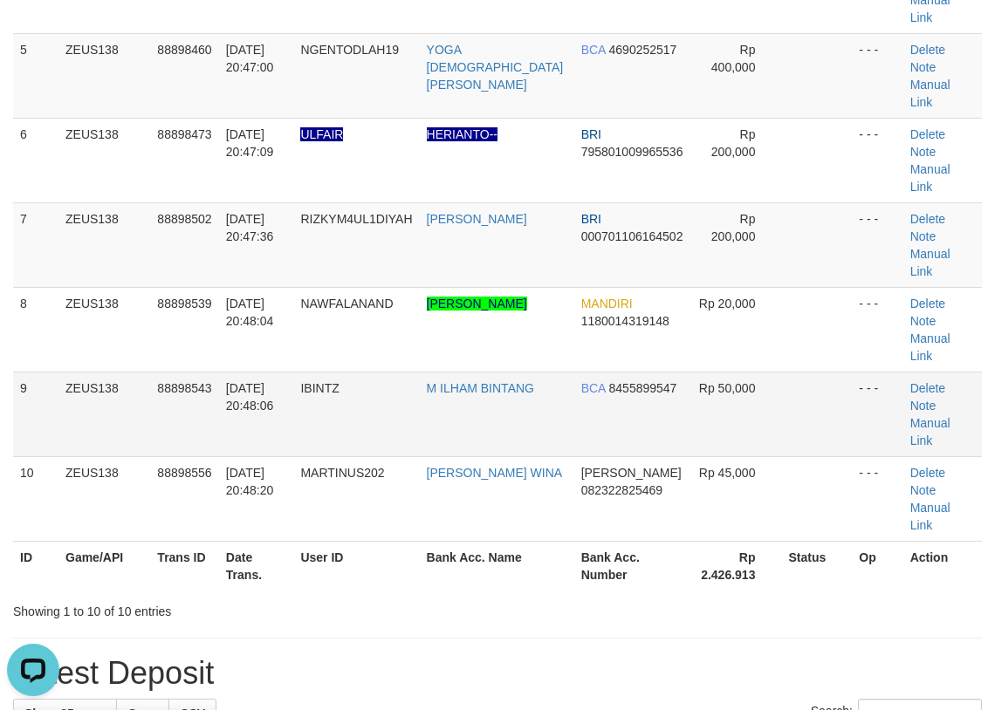
drag, startPoint x: 369, startPoint y: 249, endPoint x: 386, endPoint y: 272, distance: 29.3
click at [373, 372] on td "IBINTZ" at bounding box center [356, 414] width 126 height 85
click at [386, 372] on td "IBINTZ" at bounding box center [356, 414] width 126 height 85
click at [395, 372] on td "IBINTZ" at bounding box center [356, 414] width 126 height 85
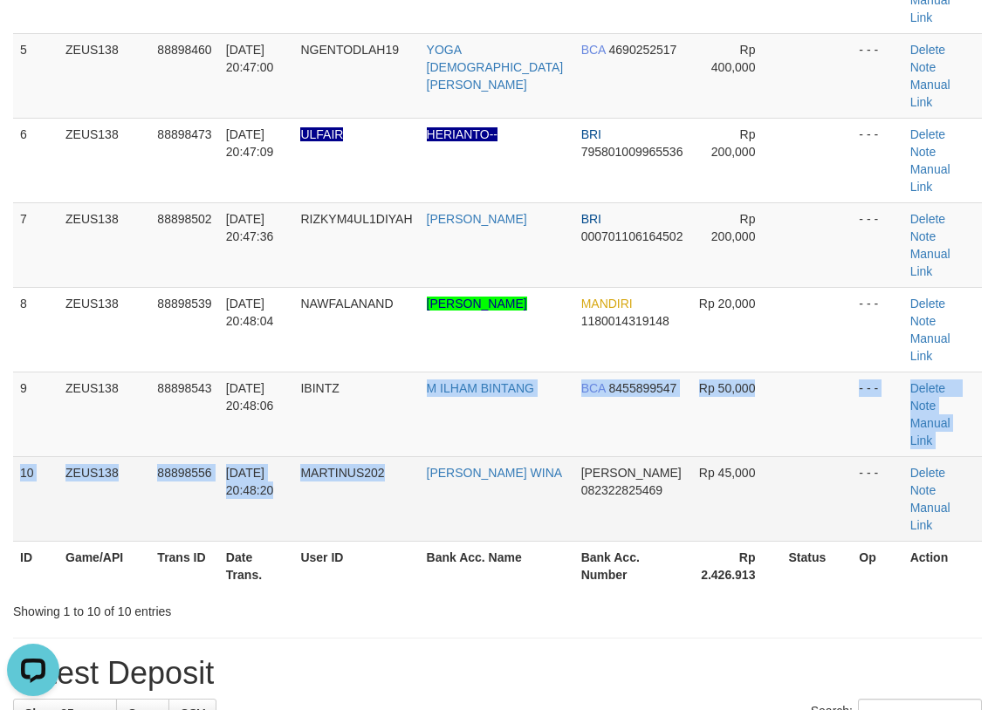
drag, startPoint x: 417, startPoint y: 328, endPoint x: 406, endPoint y: 355, distance: 29.3
click at [420, 342] on tbody "1 ZEUS138 88897987 01/10/2025 20:39:18 NAJA84 NAJAMUDDIN BNI 1915278427 Rp 180,…" at bounding box center [497, 118] width 968 height 847
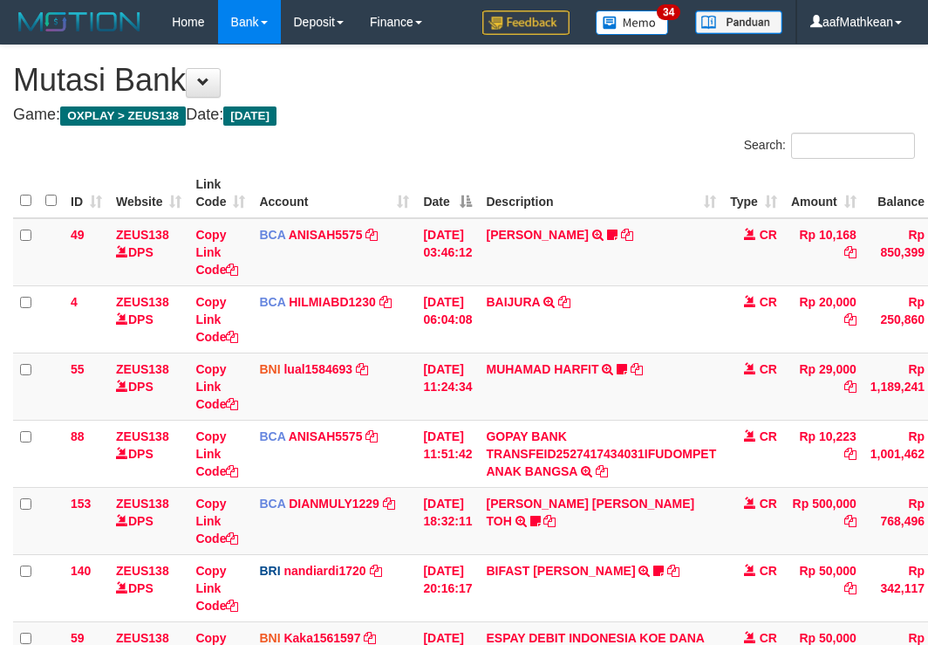
scroll to position [274, 0]
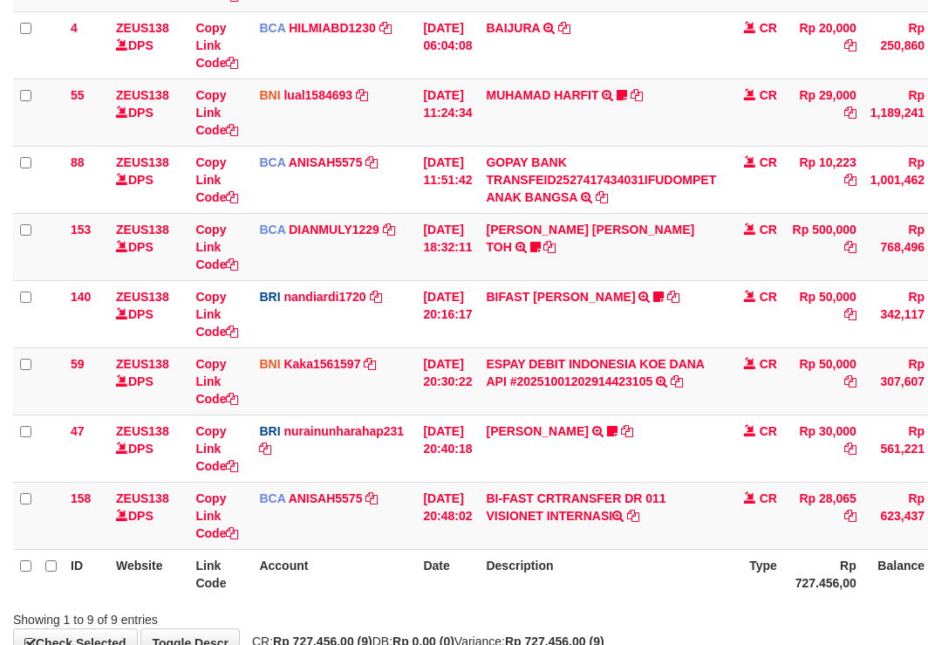
click at [708, 561] on th "Description" at bounding box center [601, 574] width 244 height 50
click at [663, 565] on th "Description" at bounding box center [601, 574] width 244 height 50
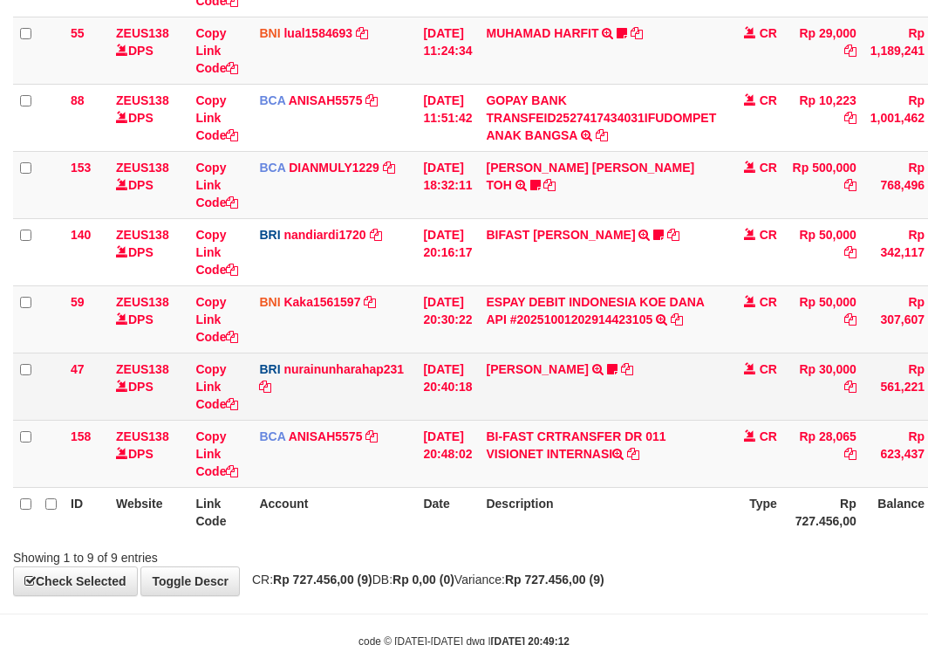
scroll to position [384, 0]
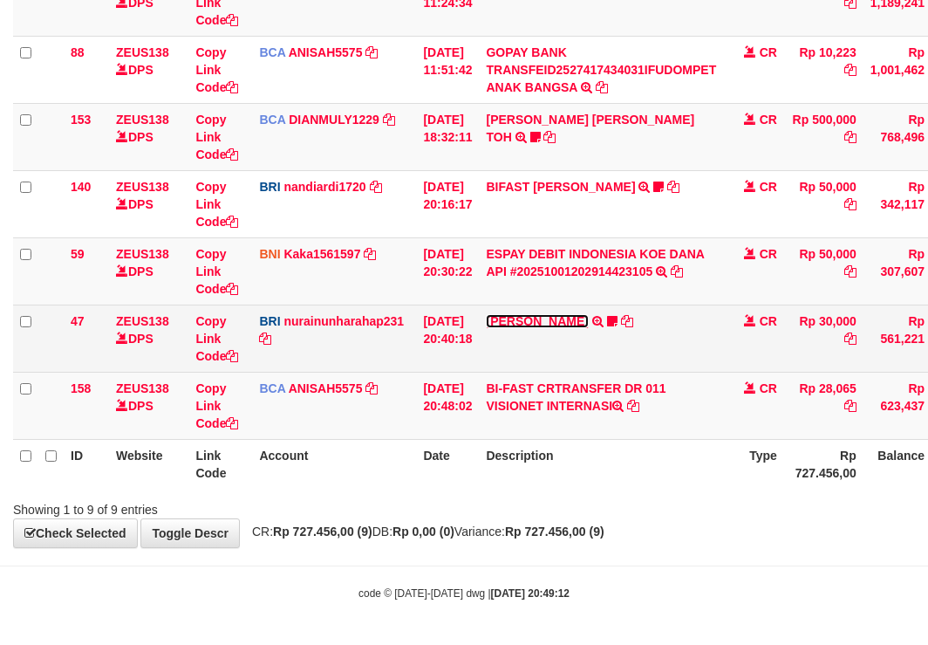
click at [524, 320] on link "[PERSON_NAME]" at bounding box center [537, 321] width 102 height 14
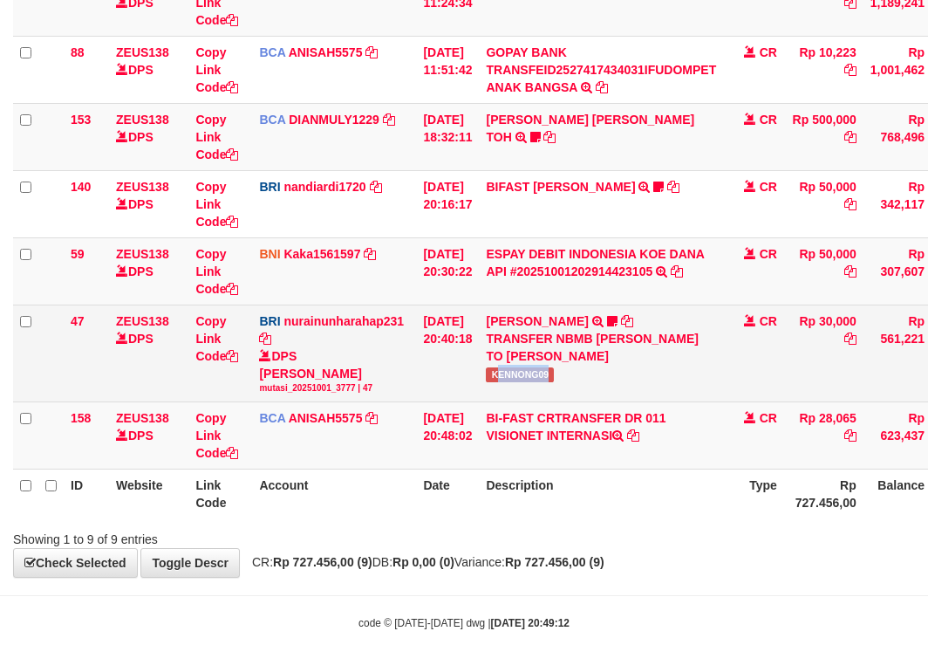
drag, startPoint x: 509, startPoint y: 375, endPoint x: 929, endPoint y: 302, distance: 426.0
click at [554, 379] on span "KENNONG09" at bounding box center [520, 374] width 68 height 15
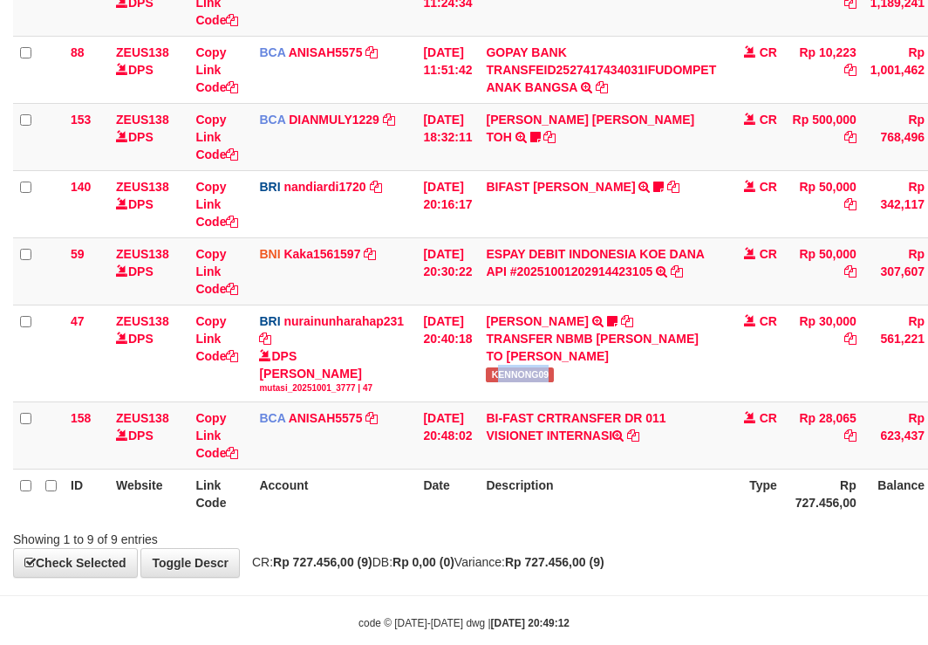
copy span "ENNONG09"
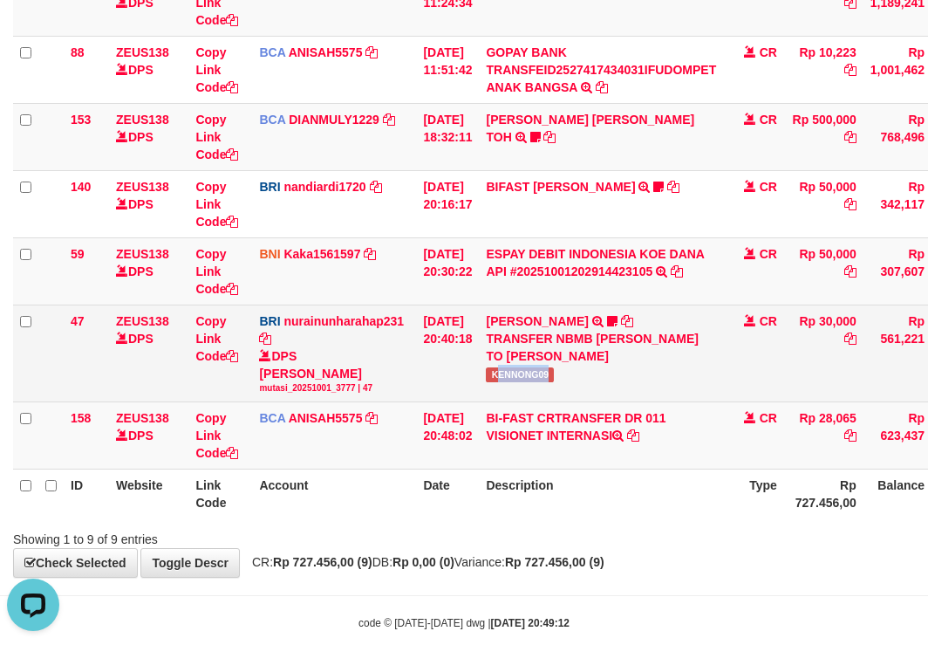
click at [558, 353] on div "TRANSFER NBMB [PERSON_NAME] TO [PERSON_NAME]" at bounding box center [601, 347] width 230 height 35
drag, startPoint x: 592, startPoint y: 363, endPoint x: 623, endPoint y: 386, distance: 38.6
click at [623, 386] on td "[PERSON_NAME] TRANSFER NBMB [PERSON_NAME] TO NURAINUN HARAHAP KENNONG09" at bounding box center [601, 352] width 244 height 97
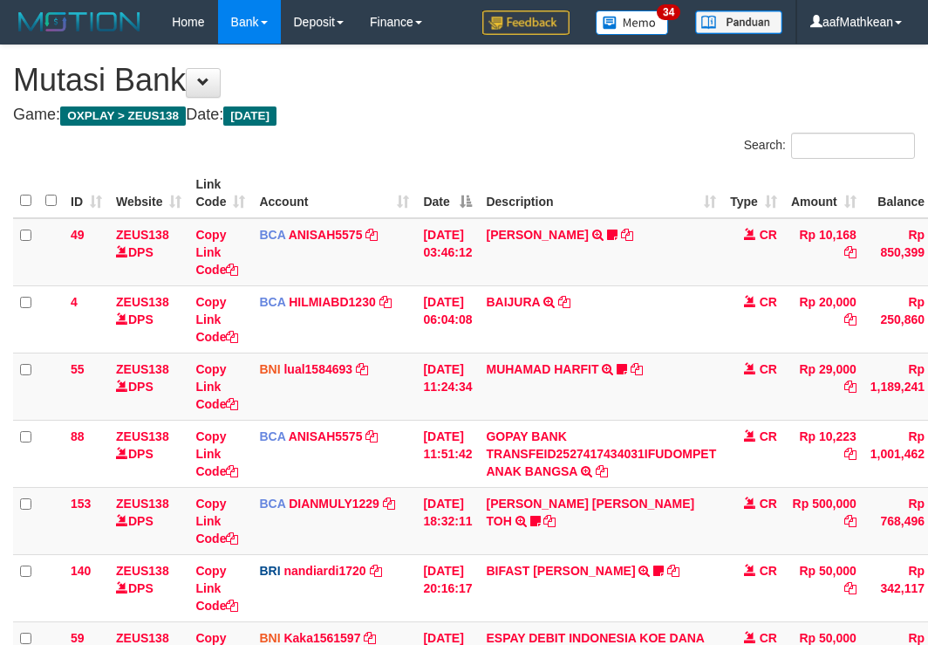
scroll to position [274, 0]
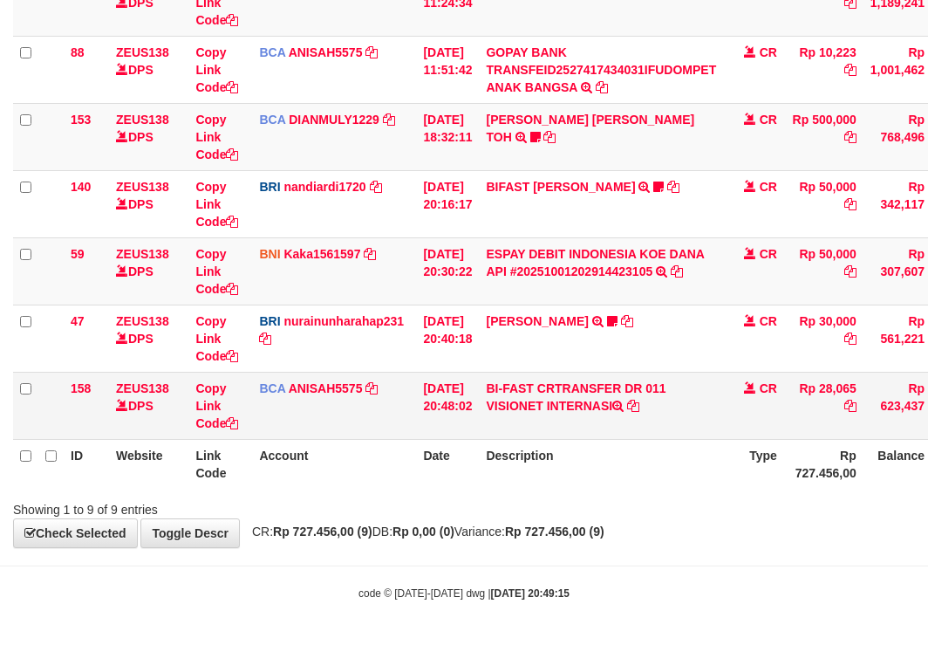
drag, startPoint x: 828, startPoint y: 379, endPoint x: 940, endPoint y: 356, distance: 113.9
click at [864, 385] on td "Rp 28,065" at bounding box center [823, 405] width 79 height 67
copy td "28,065"
click at [622, 490] on div "ID Website Link Code Account Date Description Type Amount Balance Status Action…" at bounding box center [464, 136] width 928 height 714
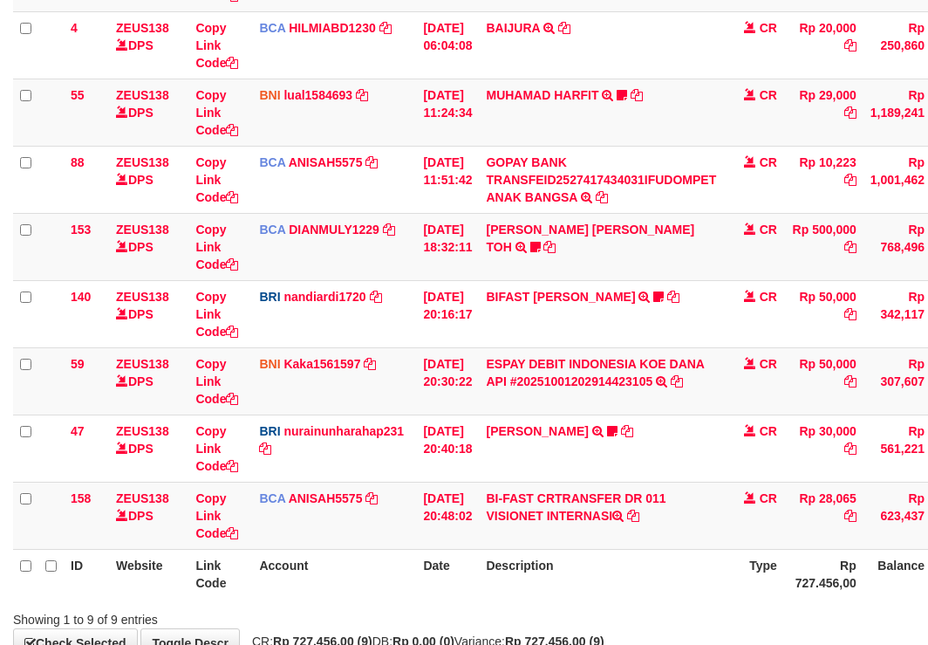
click at [662, 463] on table "ID Website Link Code Account Date Description Type Amount Balance Status Action…" at bounding box center [533, 246] width 1041 height 704
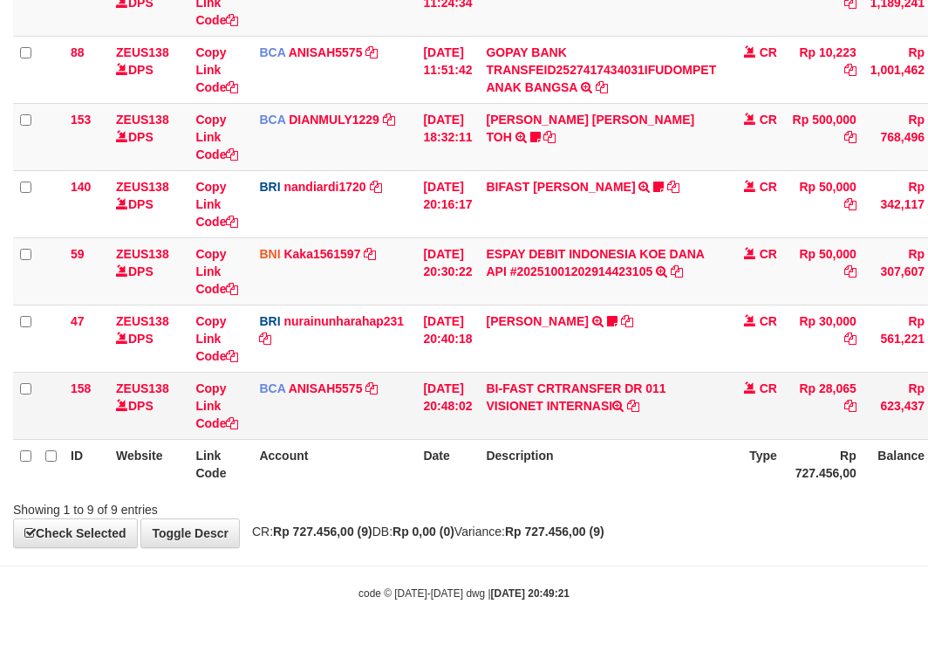
click at [652, 419] on table "ID Website Link Code Account Date Description Type Amount Balance Status Action…" at bounding box center [533, 137] width 1041 height 704
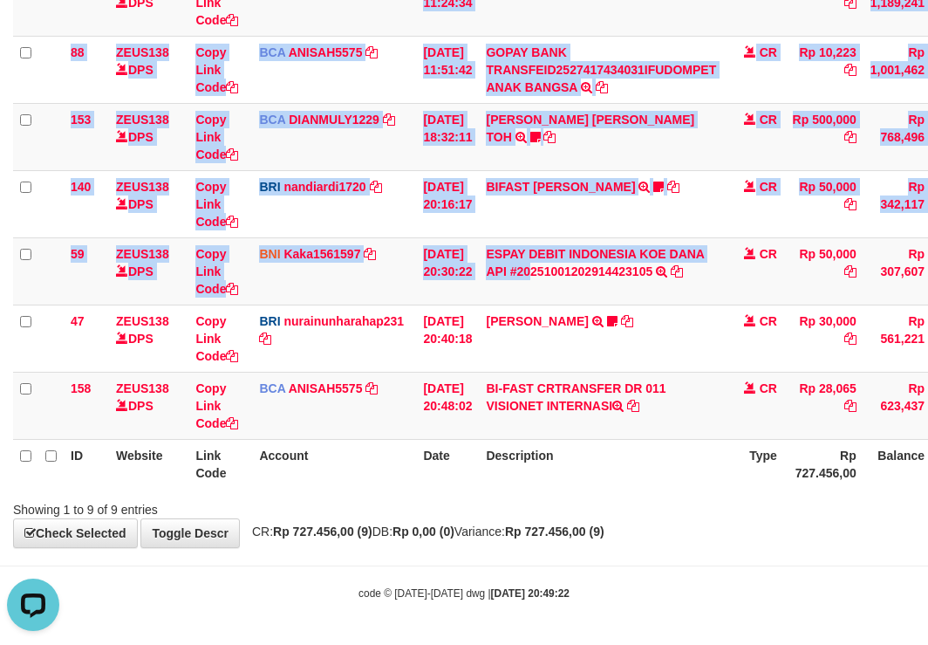
drag, startPoint x: 419, startPoint y: 115, endPoint x: 755, endPoint y: 505, distance: 515.2
click at [635, 427] on tbody "49 ZEUS138 DPS Copy Link Code BCA ANISAH5575 DPS [PERSON_NAME] mutasi_20251001_…" at bounding box center [533, 136] width 1041 height 605
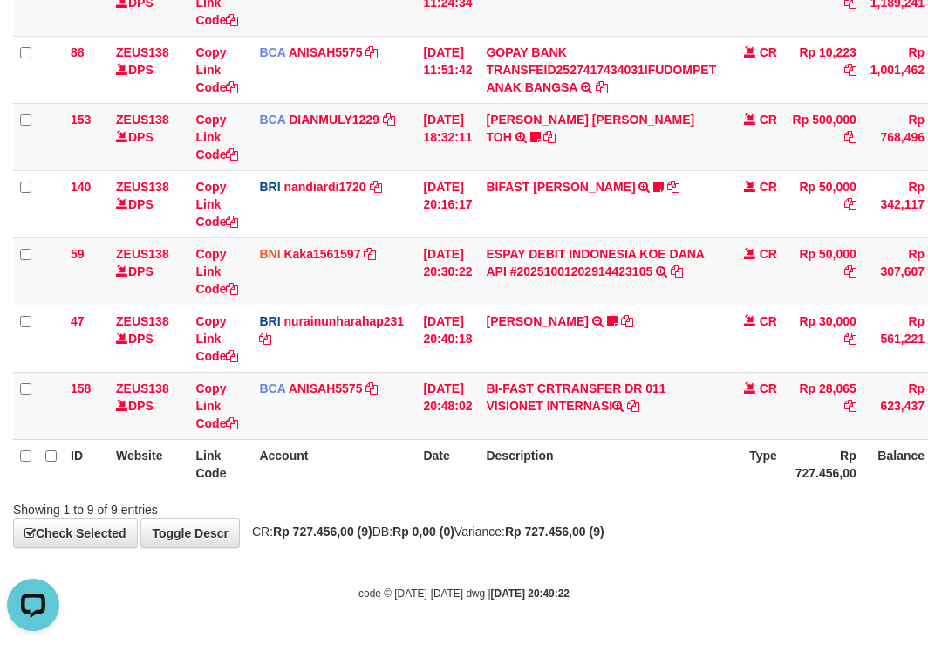
click at [758, 508] on div "Showing 1 to 9 of 9 entries" at bounding box center [464, 506] width 928 height 24
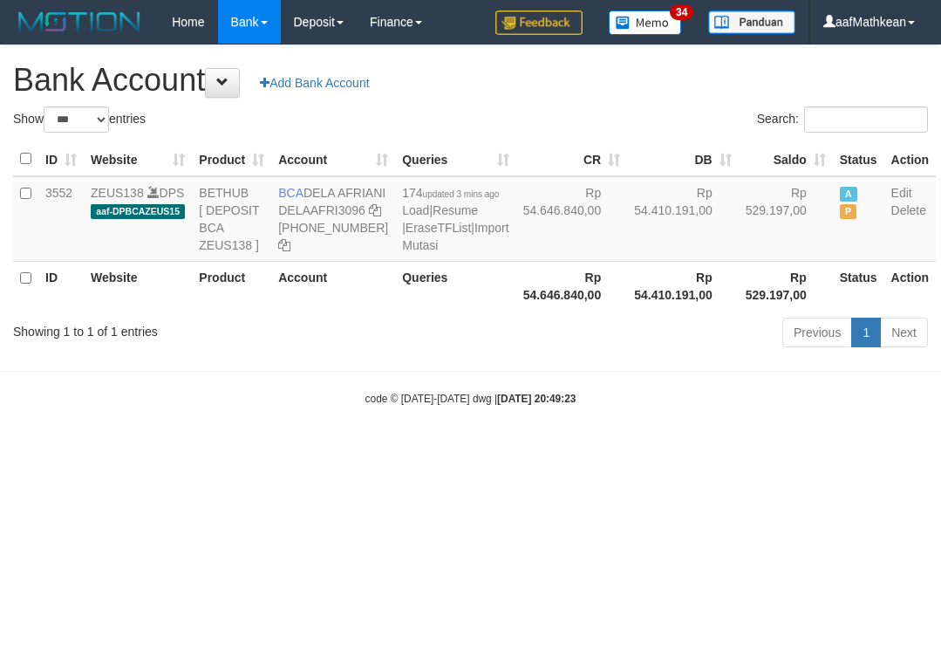
select select "***"
drag, startPoint x: 308, startPoint y: 186, endPoint x: 1, endPoint y: 221, distance: 309.1
click at [348, 214] on td "BCA DELA AFRIANI DELAAFRI3096 869-245-8639" at bounding box center [333, 218] width 124 height 85
copy td "DELA AFRIANI"
click at [550, 450] on html "Toggle navigation Home Bank Account List Load By Website Group [OXPLAY] ZEUS138…" at bounding box center [470, 225] width 941 height 450
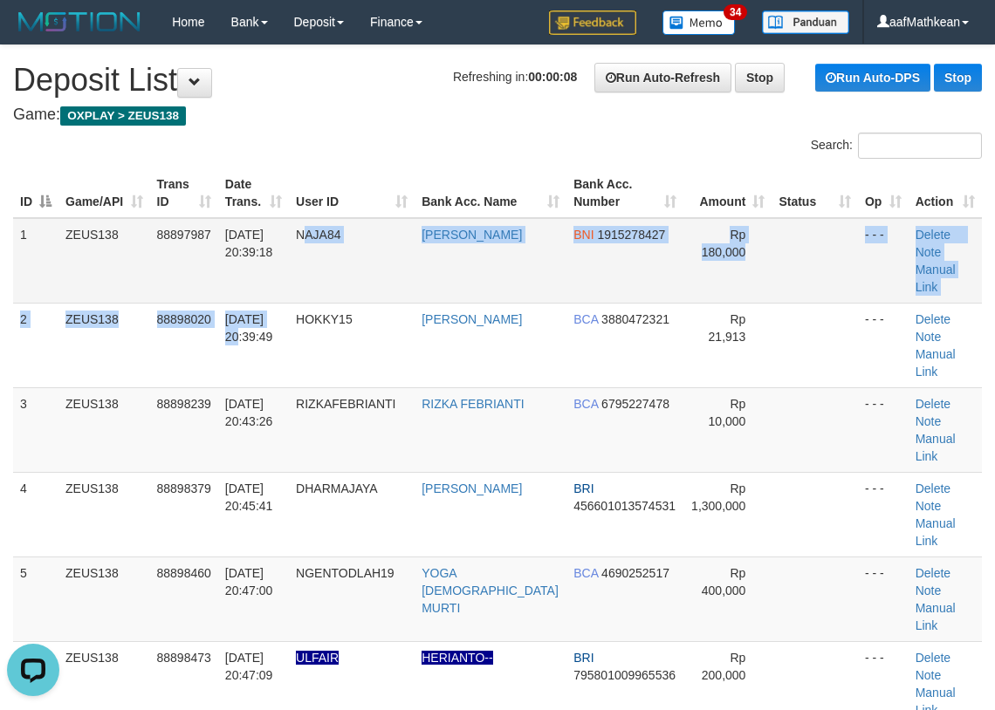
click at [320, 284] on tbody "1 ZEUS138 88897987 01/10/2025 20:39:18 NAJA84 NAJAMUDDIN BNI 1915278427 Rp 180,…" at bounding box center [497, 624] width 968 height 812
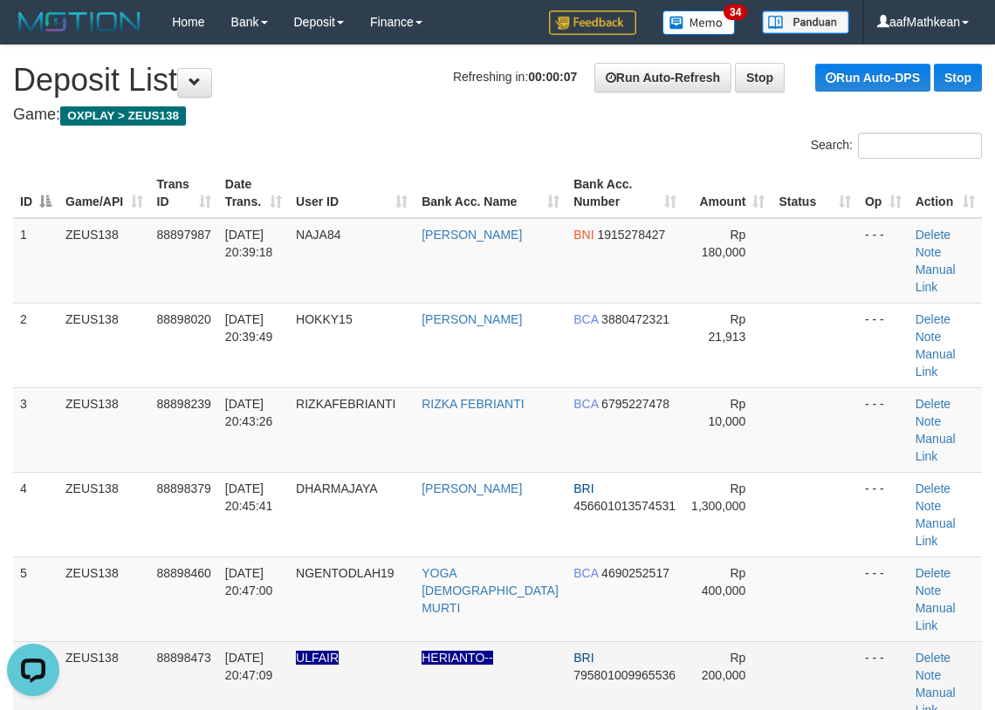
click at [475, 190] on table "ID Game/API Trans ID Date Trans. User ID Bank Acc. Name Bank Acc. Number Amount…" at bounding box center [497, 623] width 968 height 911
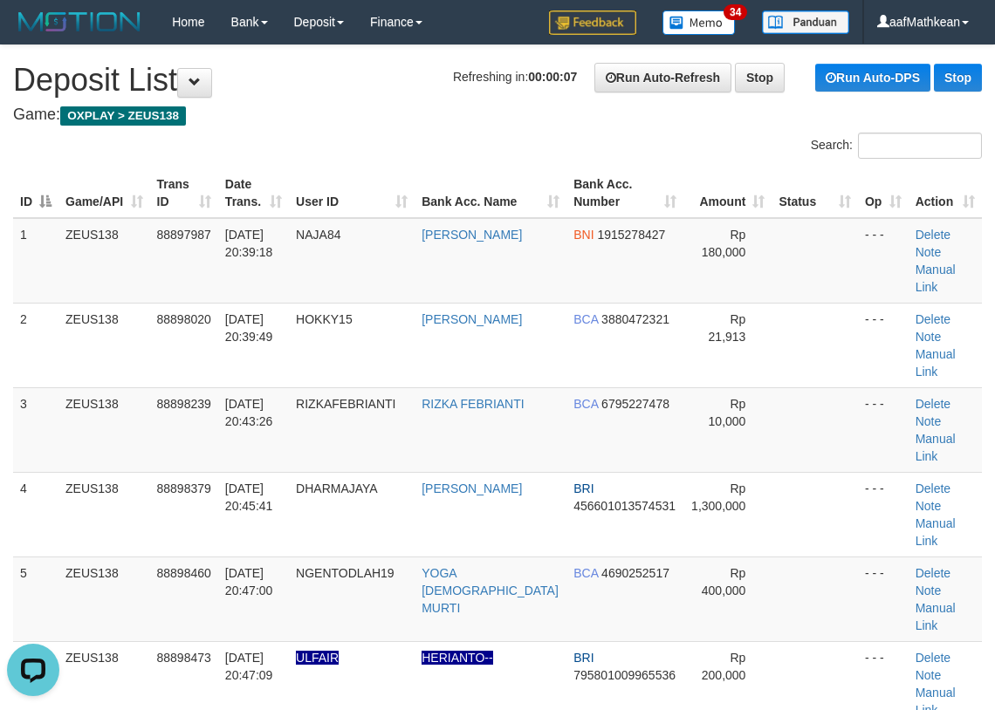
scroll to position [426, 0]
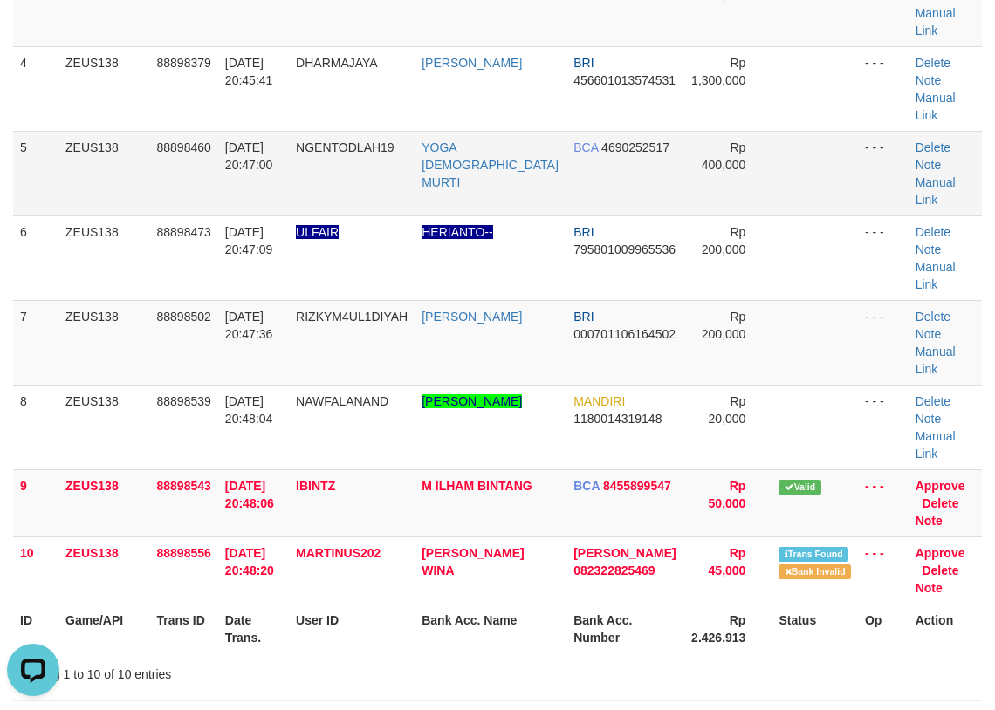
drag, startPoint x: 426, startPoint y: 88, endPoint x: 303, endPoint y: 119, distance: 126.7
click at [403, 131] on td "NGENTODLAH19" at bounding box center [352, 173] width 126 height 85
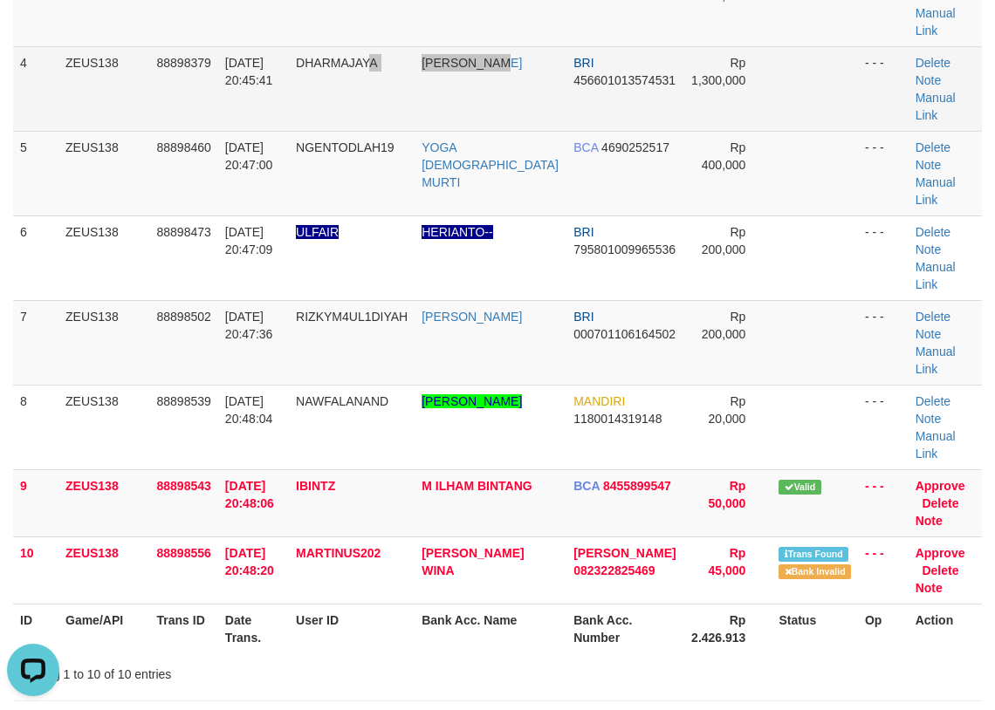
drag, startPoint x: 294, startPoint y: 8, endPoint x: 2, endPoint y: 1, distance: 292.3
click at [241, 46] on tr "4 ZEUS138 88898379 01/10/2025 20:45:41 DHARMAJAYA DARMAWAN SUSANTO BRI 45660101…" at bounding box center [497, 88] width 968 height 85
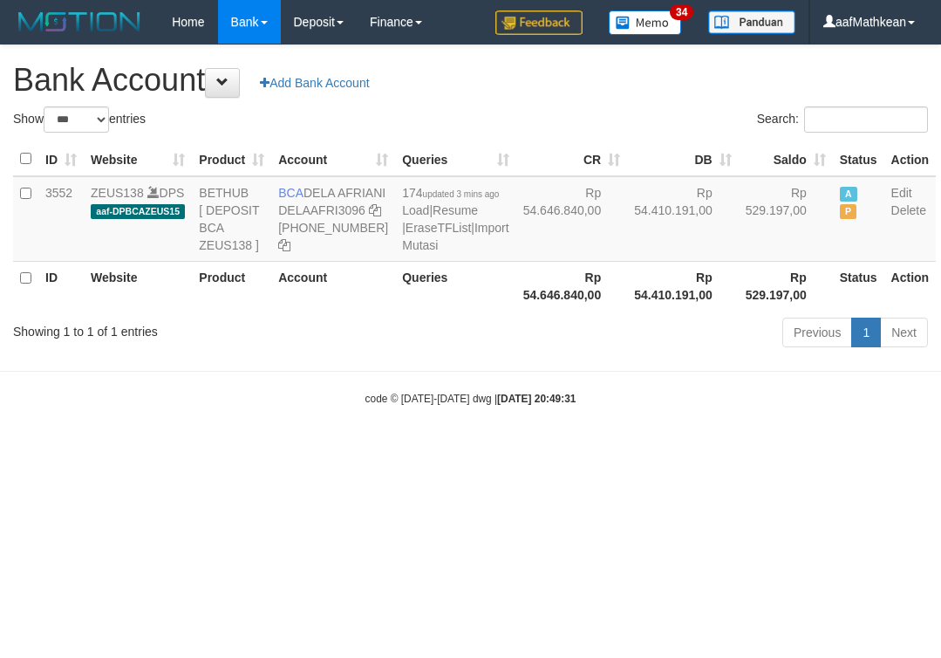
select select "***"
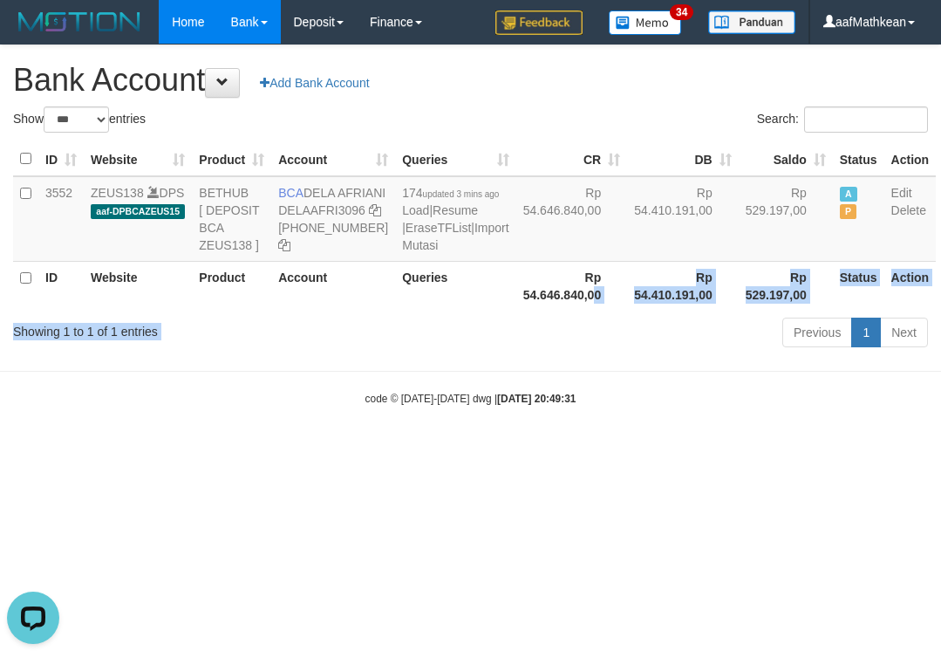
drag, startPoint x: 555, startPoint y: 368, endPoint x: 165, endPoint y: 1, distance: 535.7
click at [409, 221] on div "Show ** ** ** *** *** entries Search: ID Website Product Account Queries CR [PE…" at bounding box center [470, 229] width 915 height 247
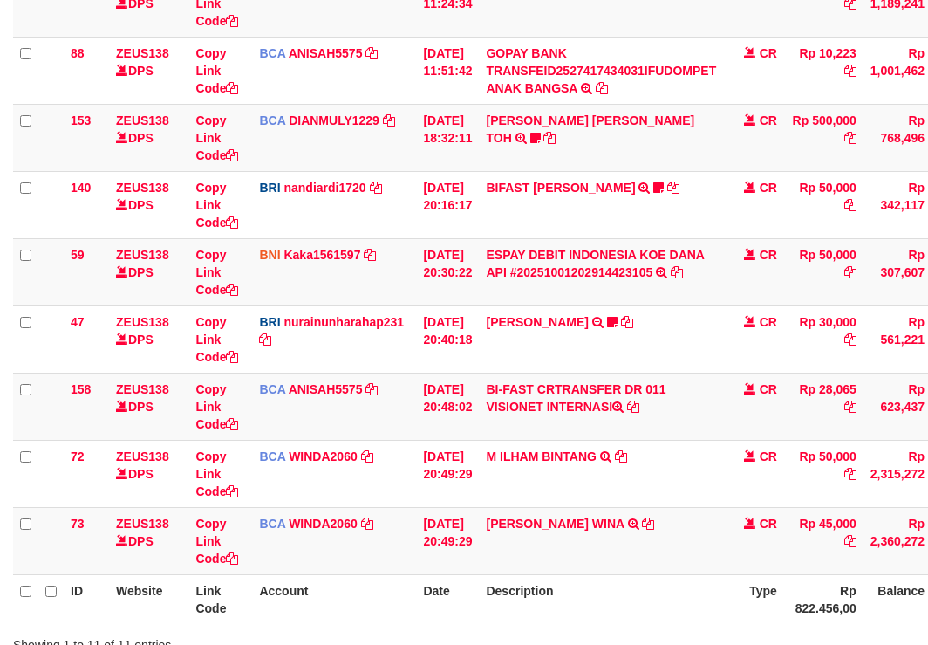
scroll to position [384, 0]
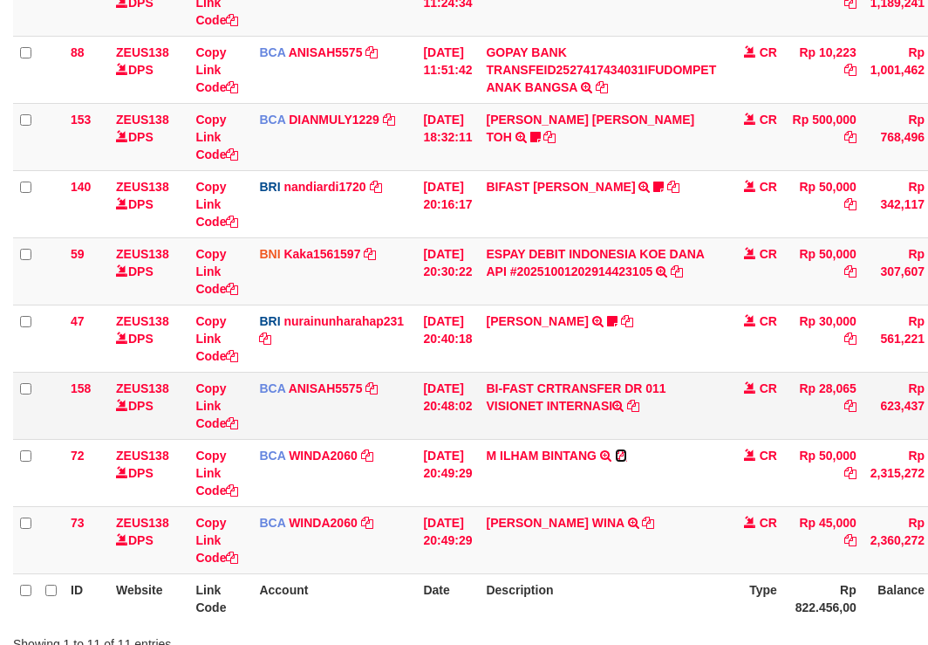
drag, startPoint x: 627, startPoint y: 459, endPoint x: 926, endPoint y: 377, distance: 310.3
click at [627, 458] on icon at bounding box center [621, 455] width 12 height 12
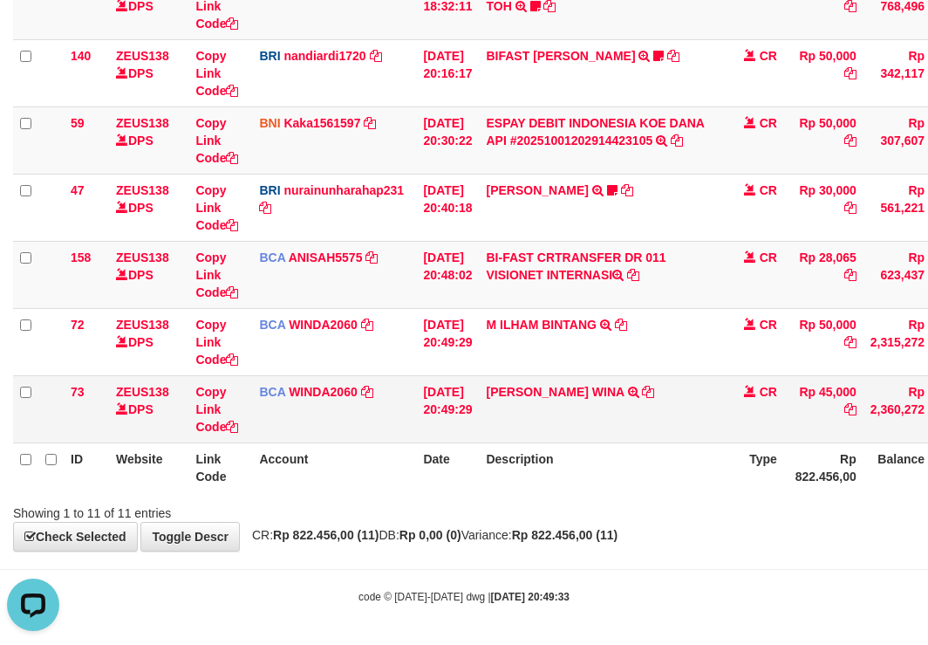
scroll to position [518, 0]
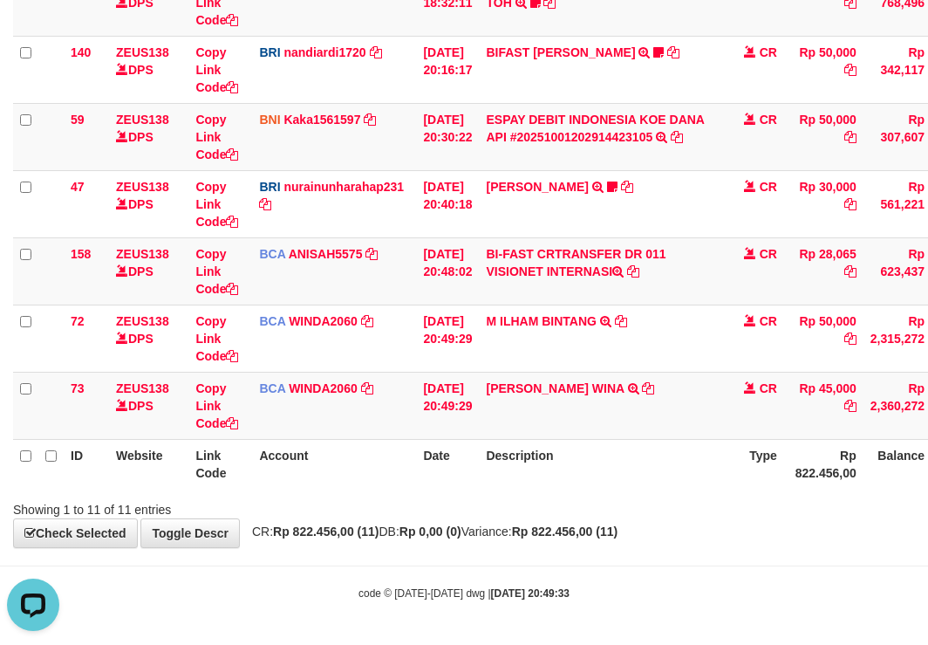
drag, startPoint x: 623, startPoint y: 435, endPoint x: 667, endPoint y: 458, distance: 49.2
click at [632, 446] on table "ID Website Link Code Account Date Description Type Amount Balance Status Action…" at bounding box center [533, 69] width 1041 height 838
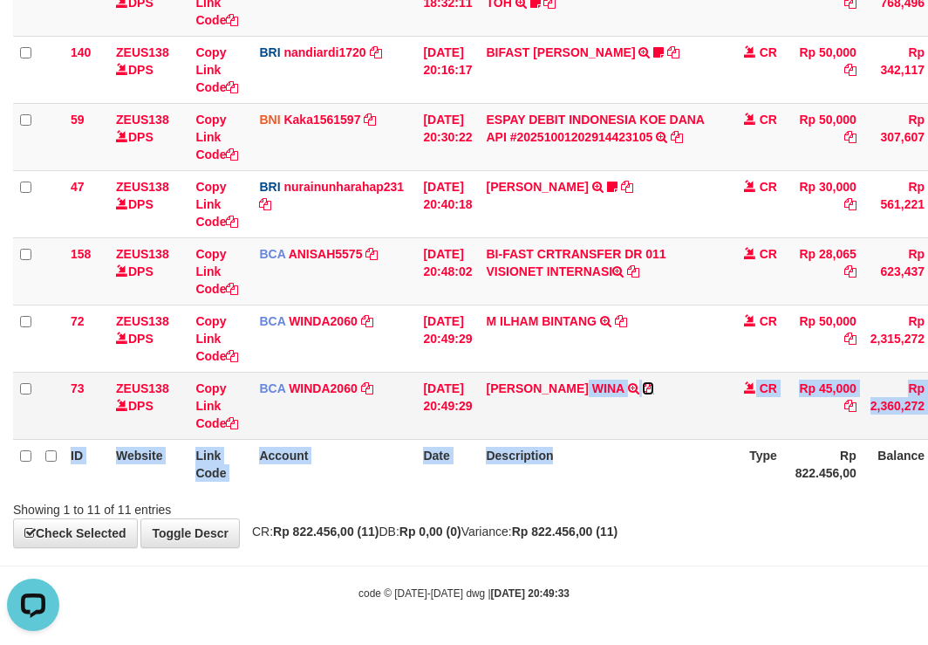
click at [654, 394] on link at bounding box center [648, 388] width 12 height 14
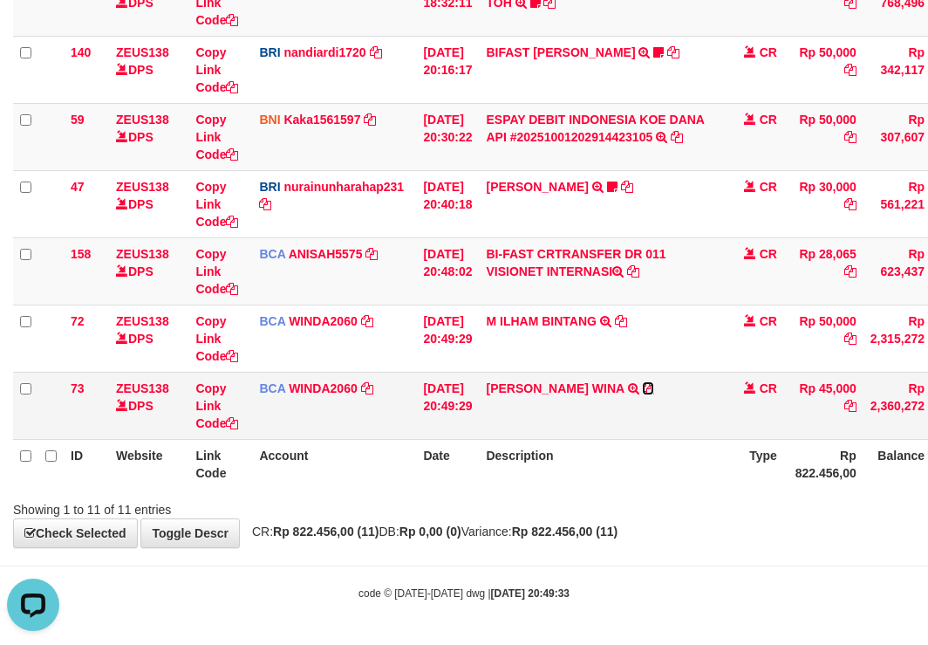
click at [654, 388] on icon at bounding box center [648, 388] width 12 height 12
click at [430, 410] on td "01/10/2025 20:49:29" at bounding box center [447, 405] width 63 height 67
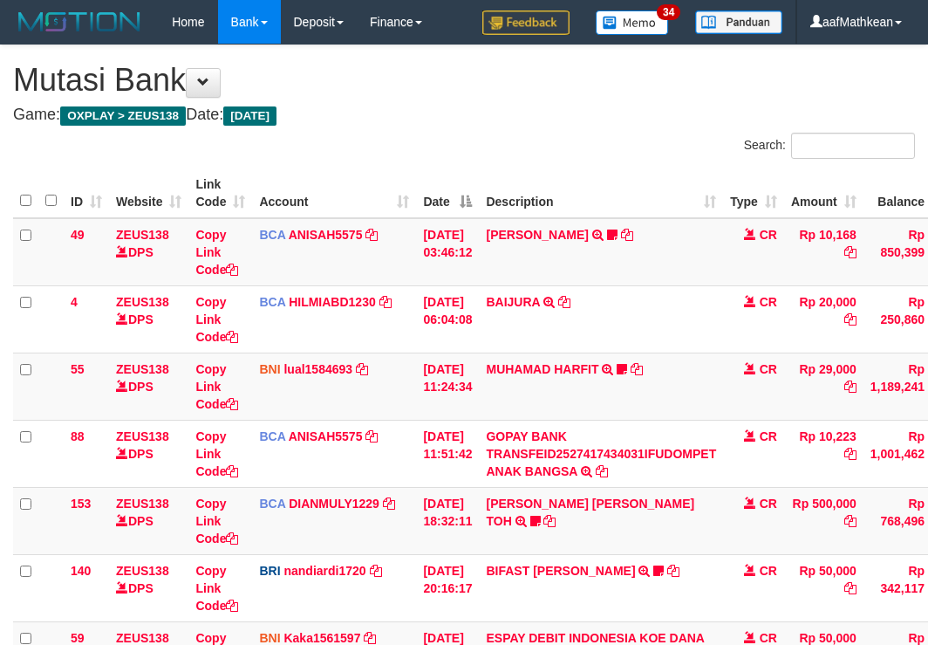
scroll to position [426, 0]
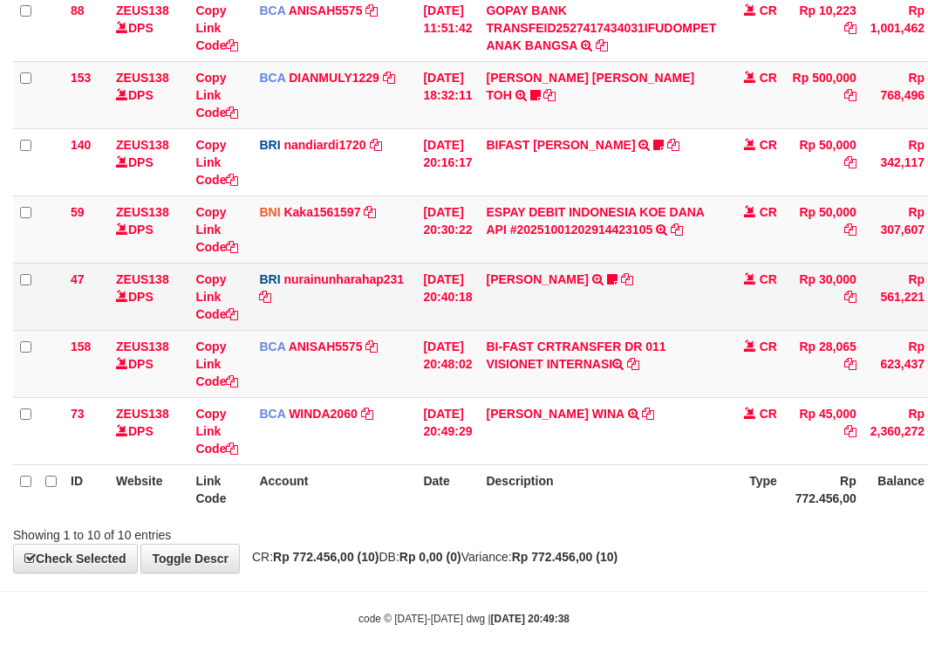
scroll to position [451, 0]
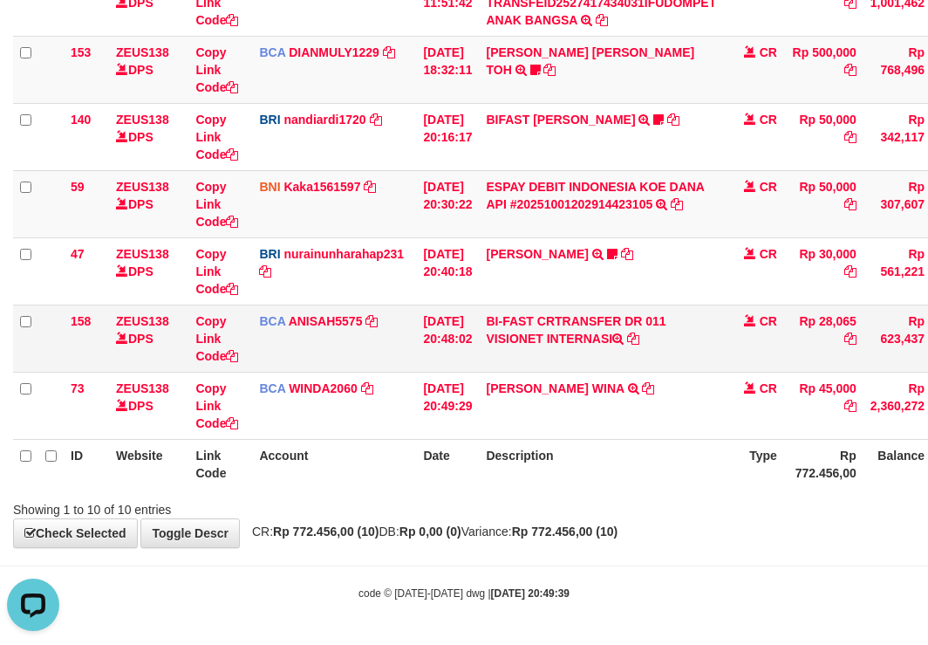
copy tr "28,065"
drag, startPoint x: 831, startPoint y: 317, endPoint x: 893, endPoint y: 311, distance: 62.2
click at [881, 321] on tr "158 ZEUS138 DPS Copy Link Code BCA ANISAH5575 DPS [PERSON_NAME] mutasi_20251001…" at bounding box center [533, 337] width 1041 height 67
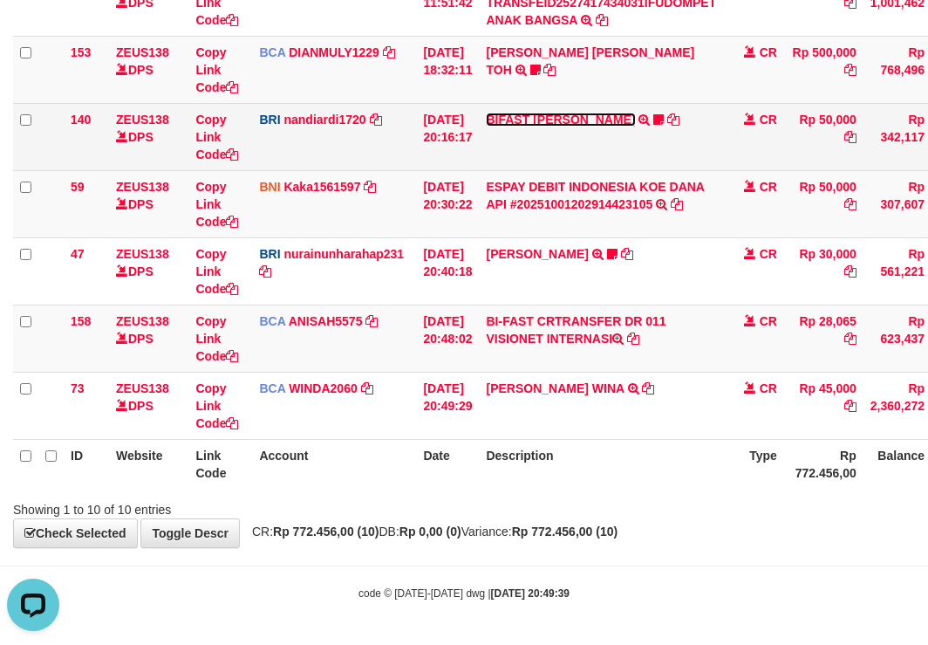
click at [557, 124] on link "BIFAST [PERSON_NAME]" at bounding box center [560, 120] width 149 height 14
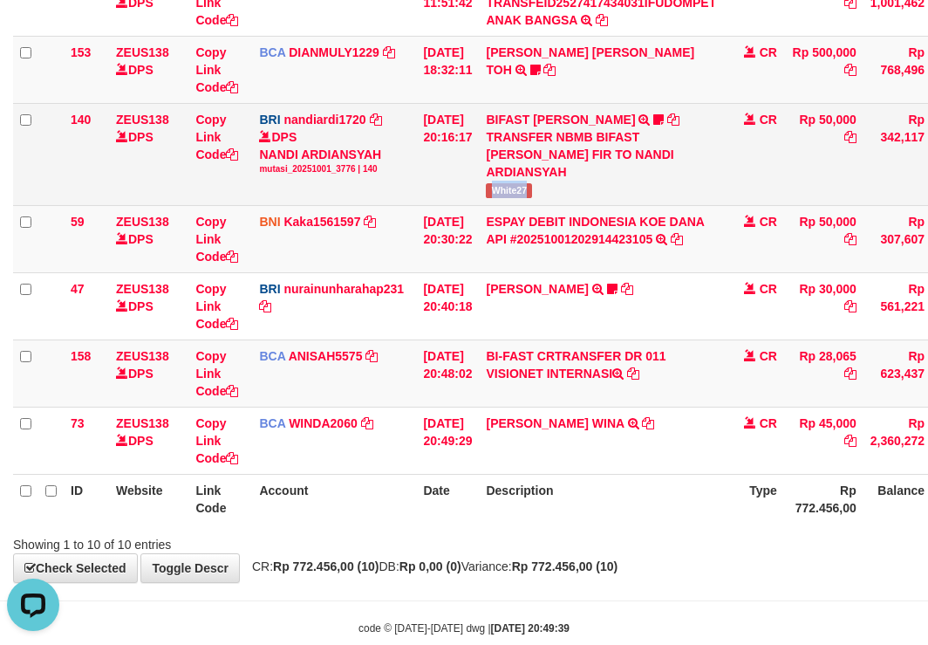
drag, startPoint x: 500, startPoint y: 187, endPoint x: 563, endPoint y: 194, distance: 63.2
click at [563, 194] on td "BIFAST MUHAMMAD FIR TRANSFER NBMB BIFAST MUHAMMAD FIR TO NANDI ARDIANSYAH White…" at bounding box center [601, 154] width 244 height 102
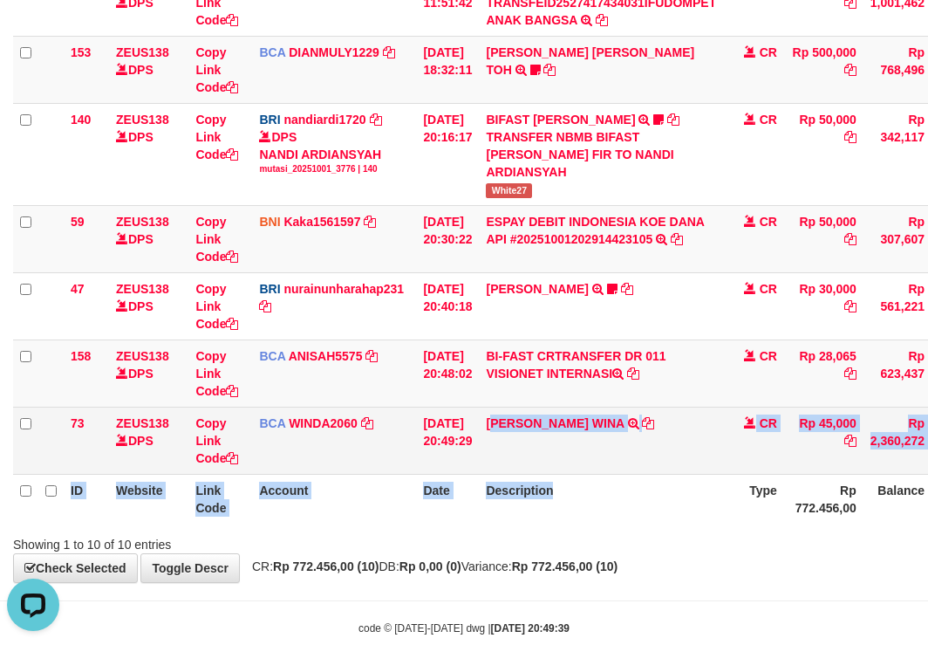
drag, startPoint x: 561, startPoint y: 502, endPoint x: 648, endPoint y: 469, distance: 93.0
click at [605, 496] on table "ID Website Link Code Account Date Description Type Amount Balance Status Action…" at bounding box center [533, 120] width 1041 height 806
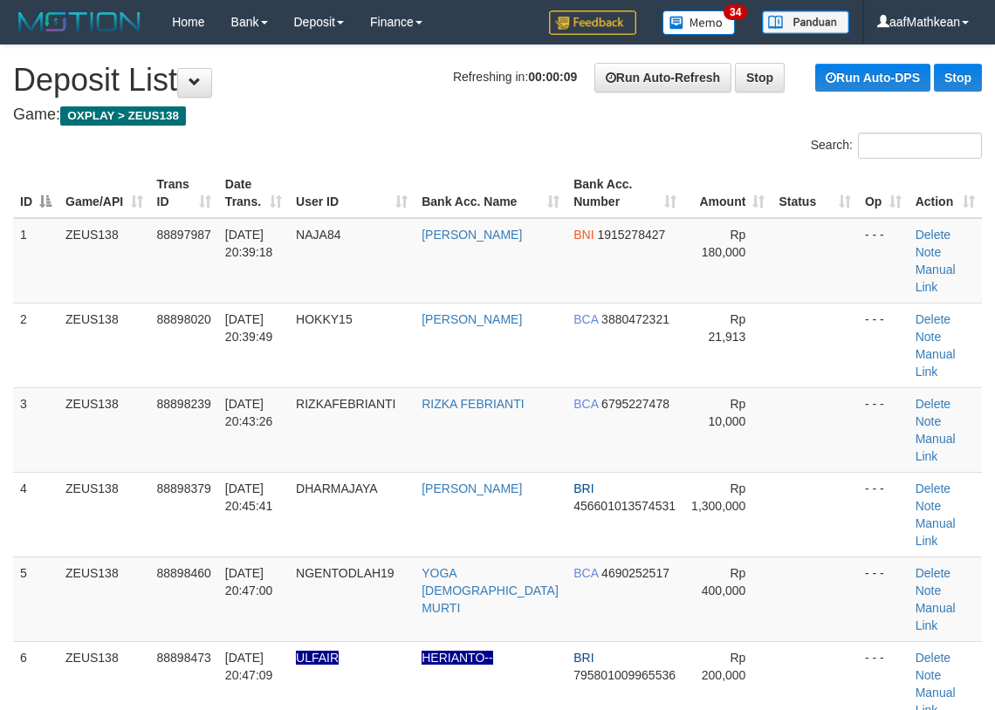
click at [364, 83] on h1 "Refreshing in: 00:00:09 Run Auto-Refresh Stop Run Auto-DPS Stop Deposit List" at bounding box center [497, 80] width 968 height 35
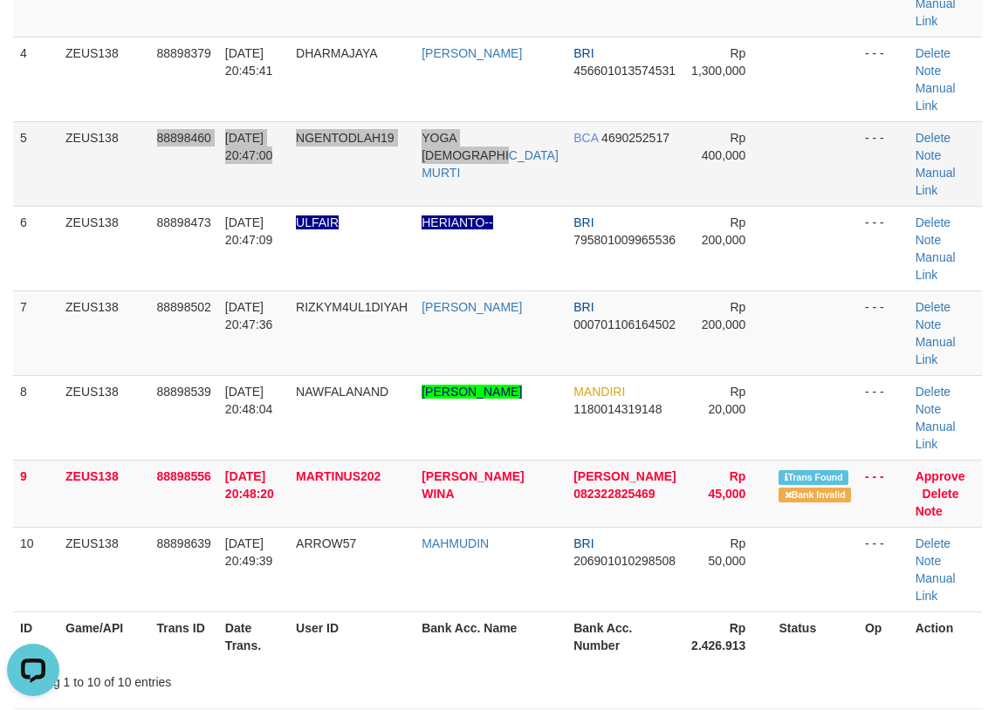
click at [482, 121] on tr "5 ZEUS138 88898460 [DATE] 20:47:00 NGENTODLAH19 YOGA WISNU MURTI BCA 4690252517…" at bounding box center [497, 163] width 968 height 85
drag, startPoint x: 495, startPoint y: 56, endPoint x: 437, endPoint y: 71, distance: 59.5
click at [461, 121] on tr "5 ZEUS138 88898460 [DATE] 20:47:00 NGENTODLAH19 YOGA WISNU MURTI BCA 4690252517…" at bounding box center [497, 163] width 968 height 85
